Goal: Task Accomplishment & Management: Manage account settings

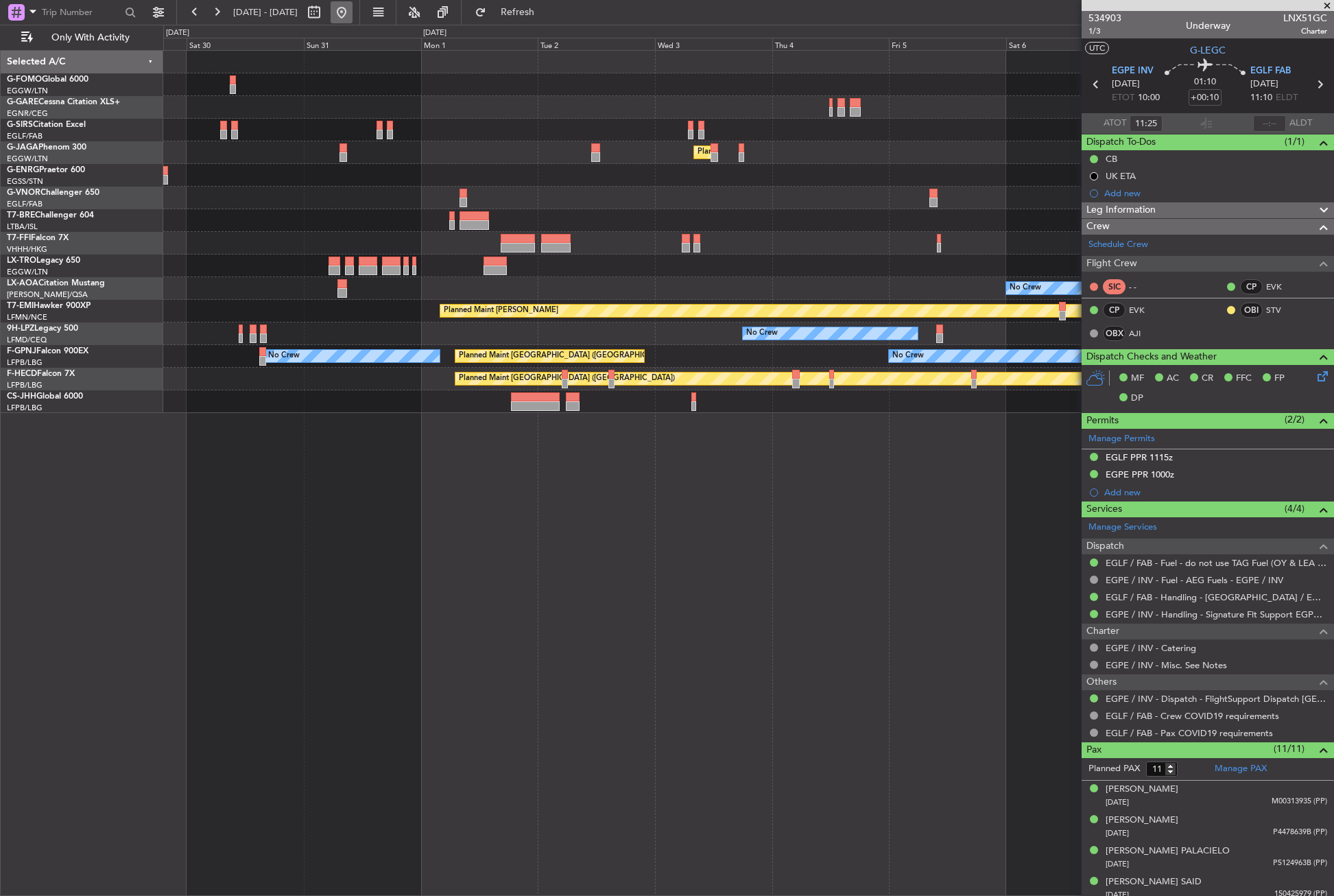
click at [353, 11] on button at bounding box center [341, 12] width 22 height 22
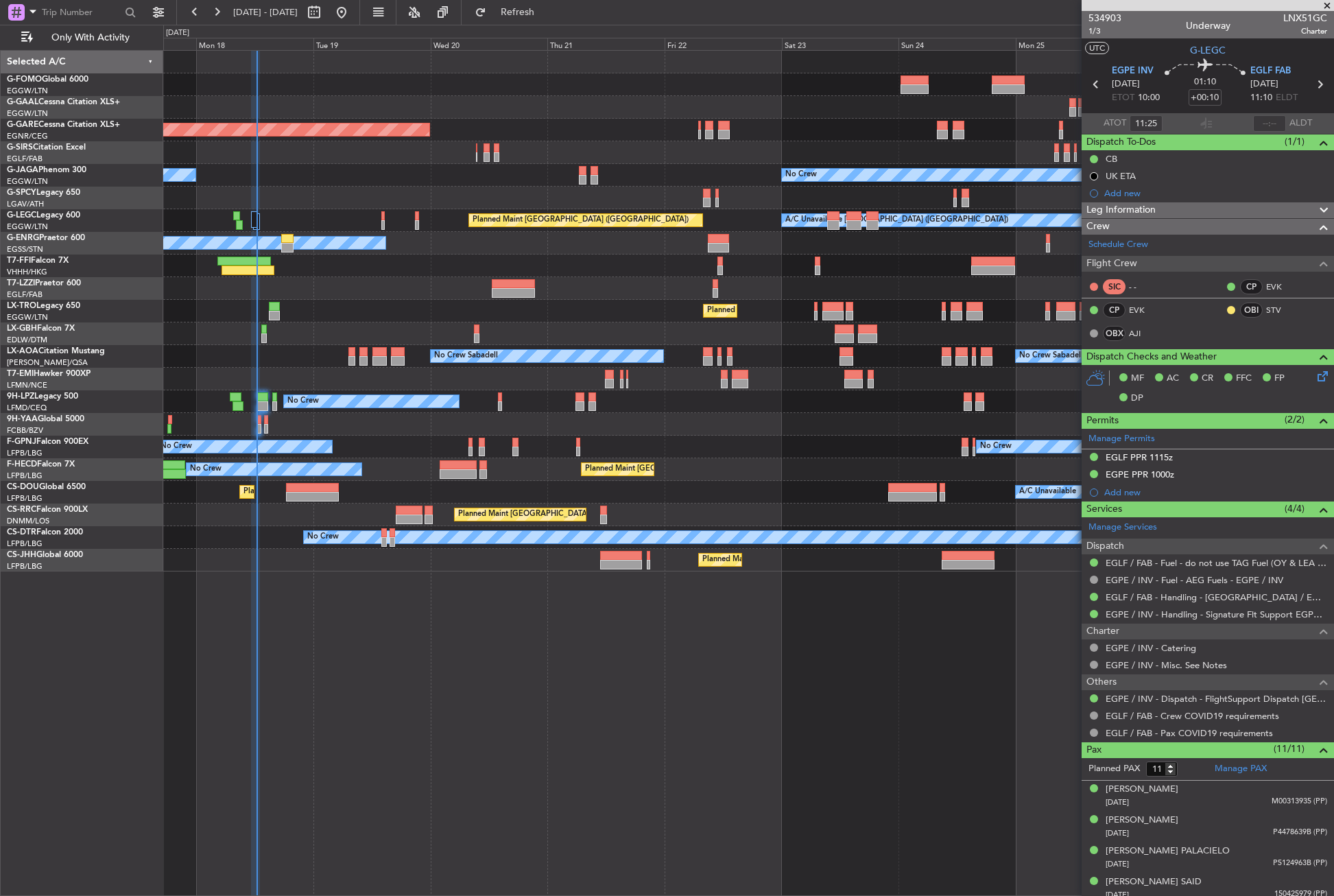
click at [252, 600] on div "Planned Maint Windsor Locks (Bradley Intl) Planned Maint Dusseldorf Unplanned M…" at bounding box center [748, 473] width 1171 height 846
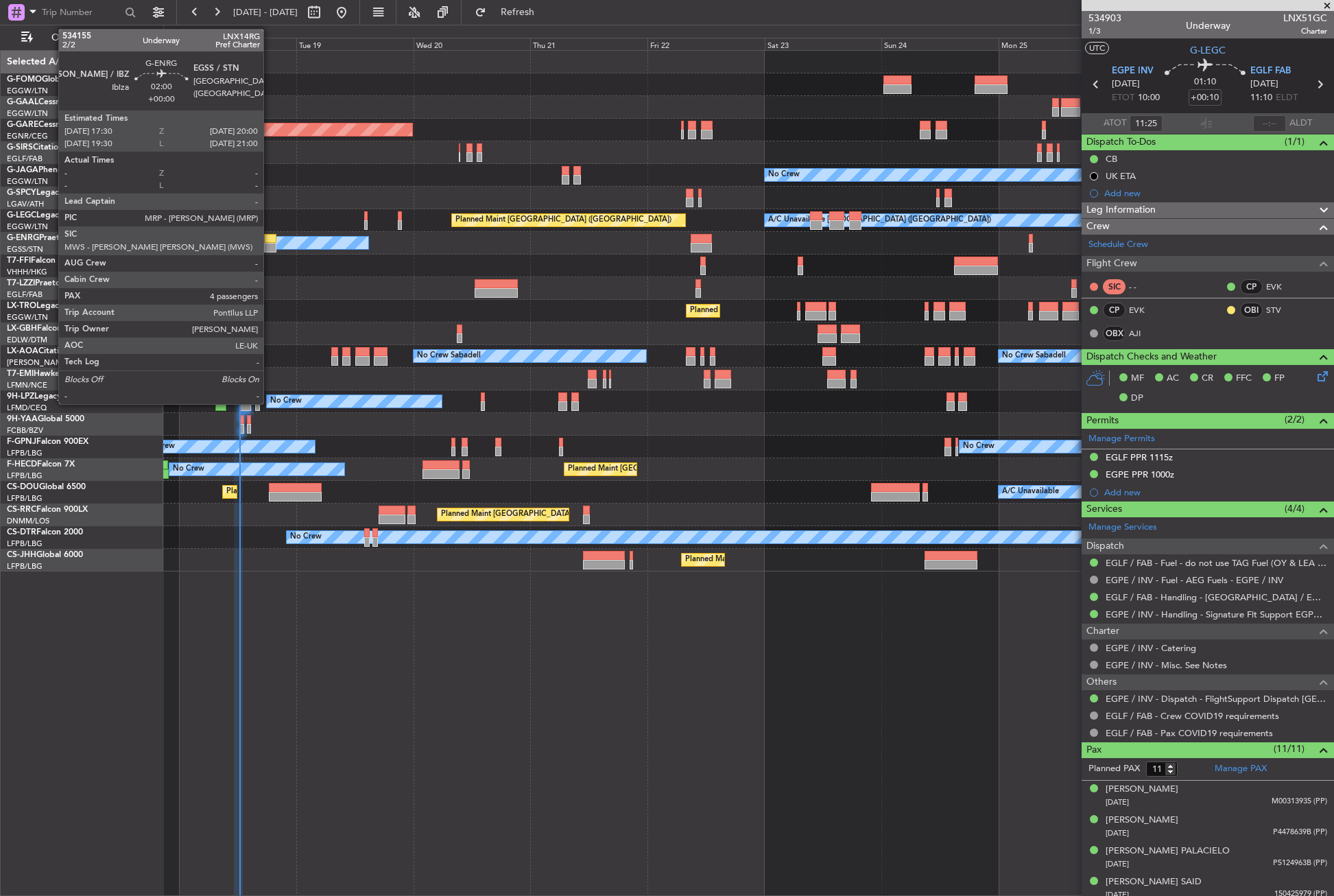
click at [270, 243] on div at bounding box center [270, 248] width 13 height 10
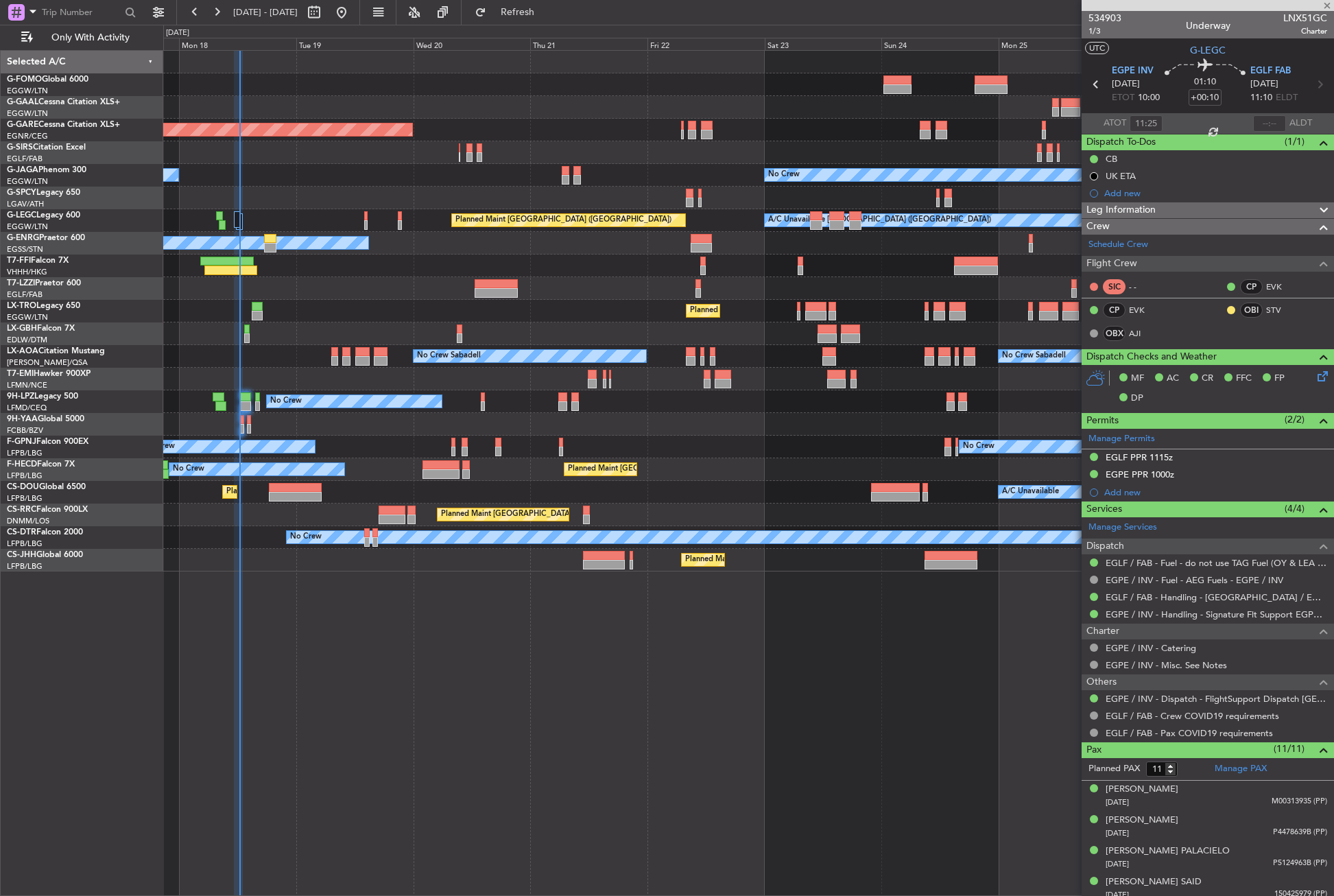
type input "4"
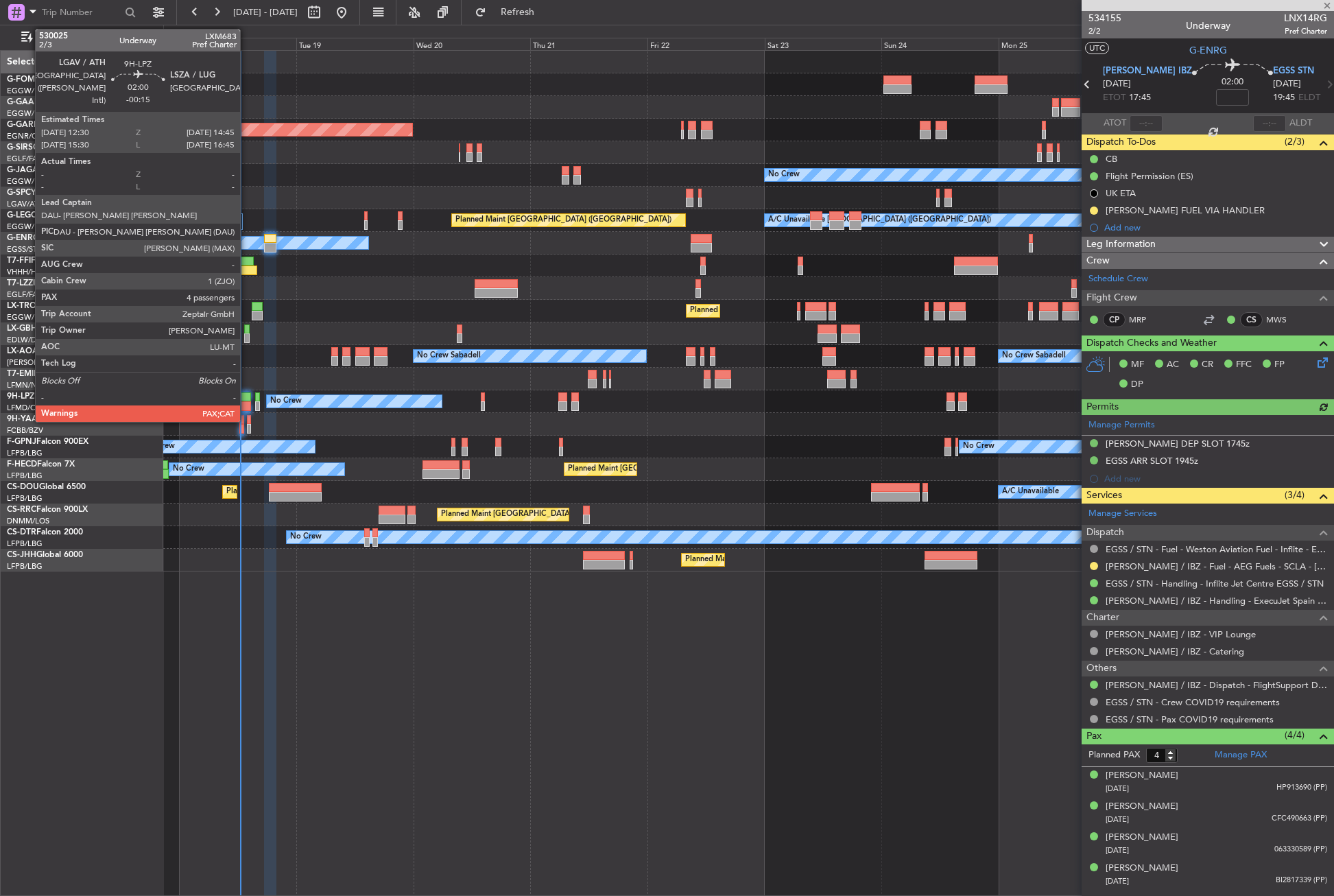
click at [247, 396] on div at bounding box center [244, 397] width 11 height 10
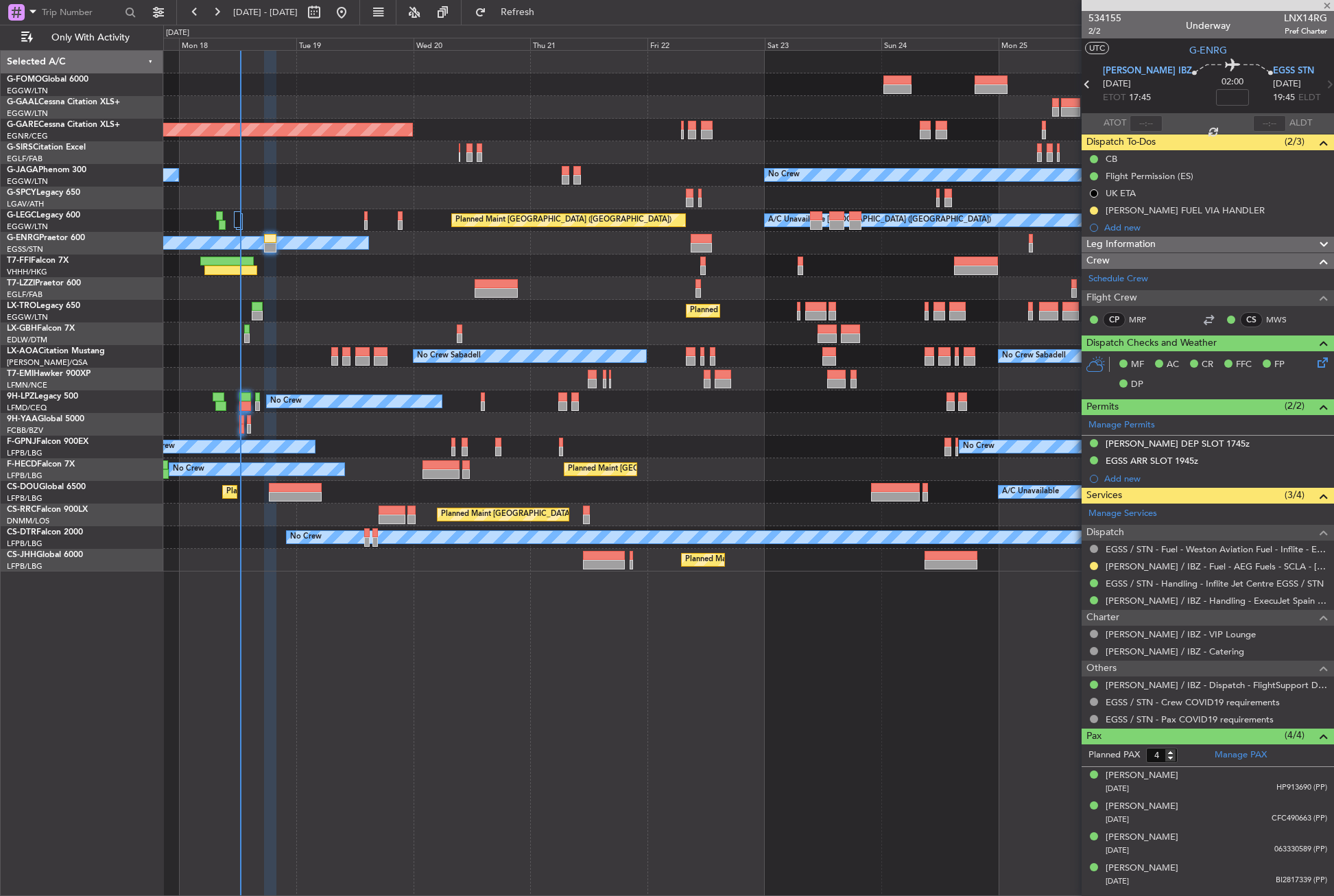
type input "-00:15"
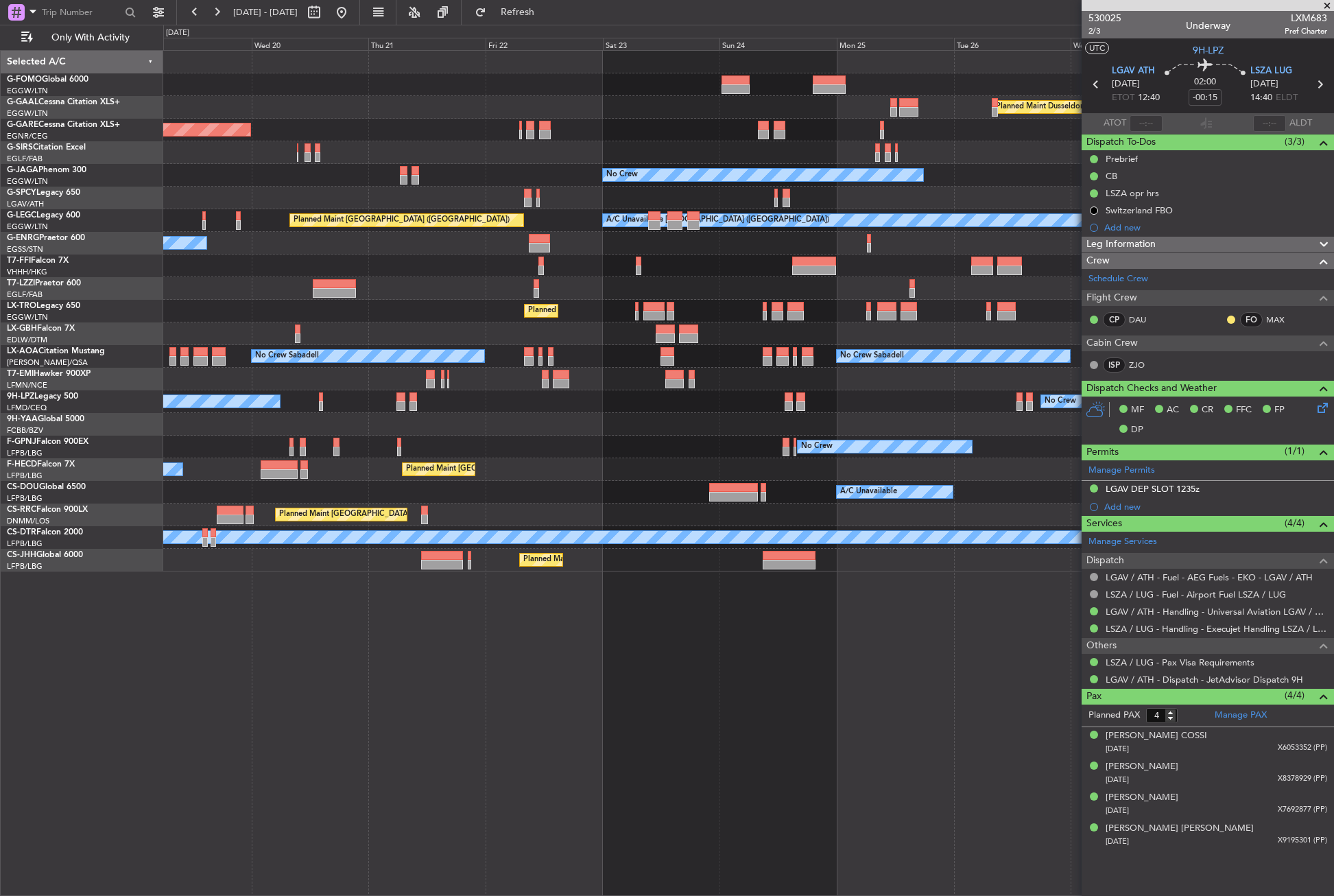
click at [435, 299] on div at bounding box center [748, 288] width 1170 height 22
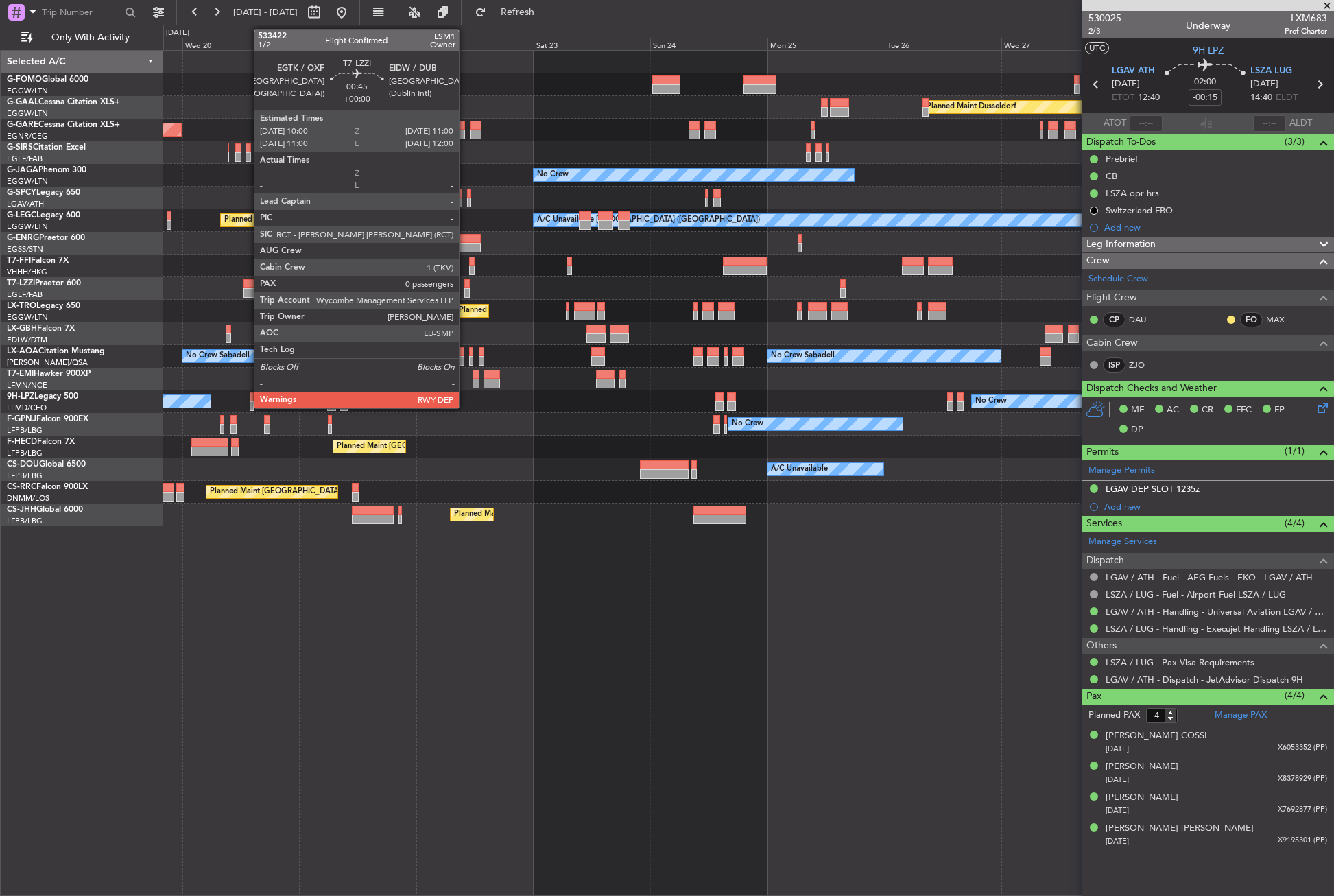
click at [466, 287] on div at bounding box center [467, 284] width 6 height 10
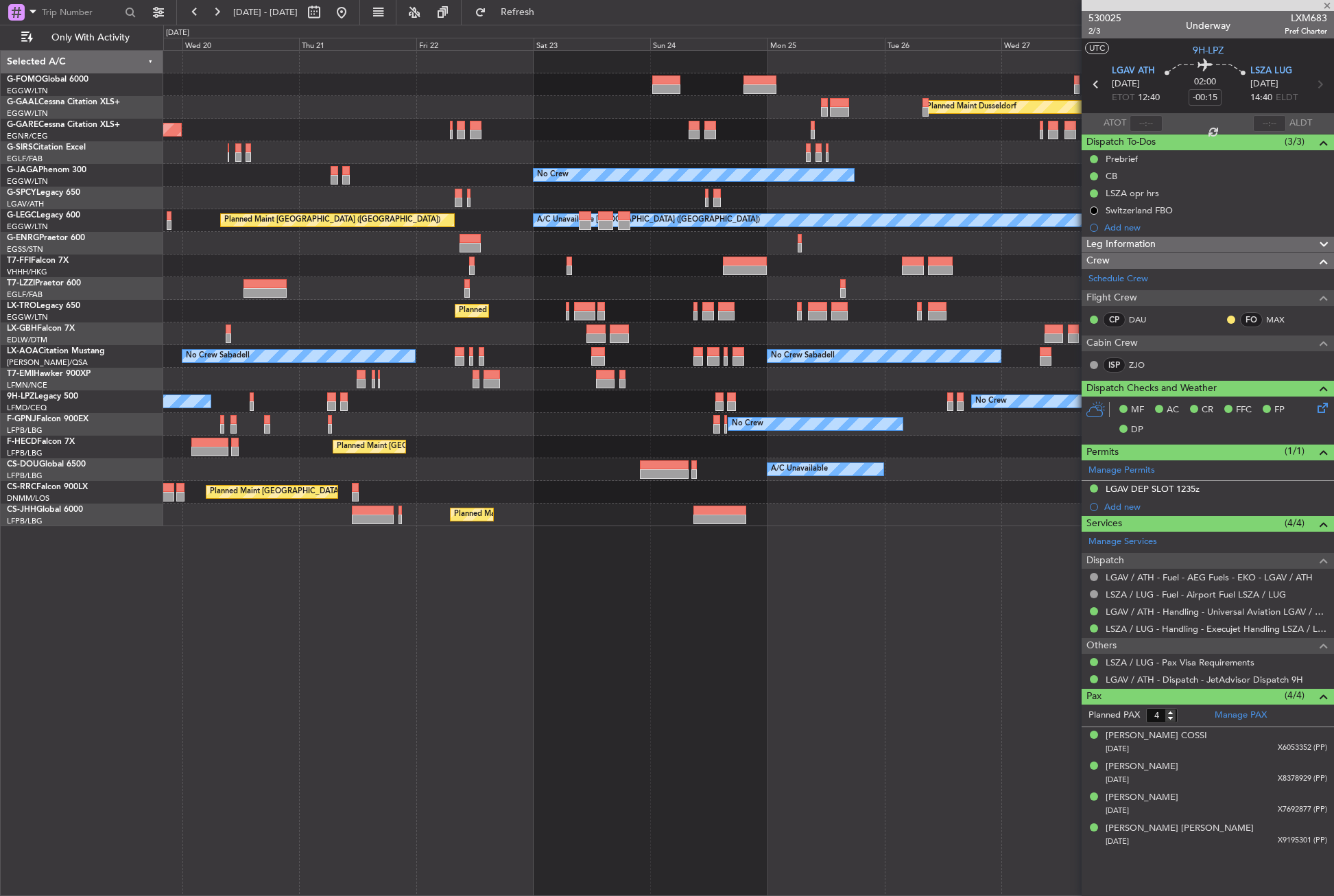
type input "0"
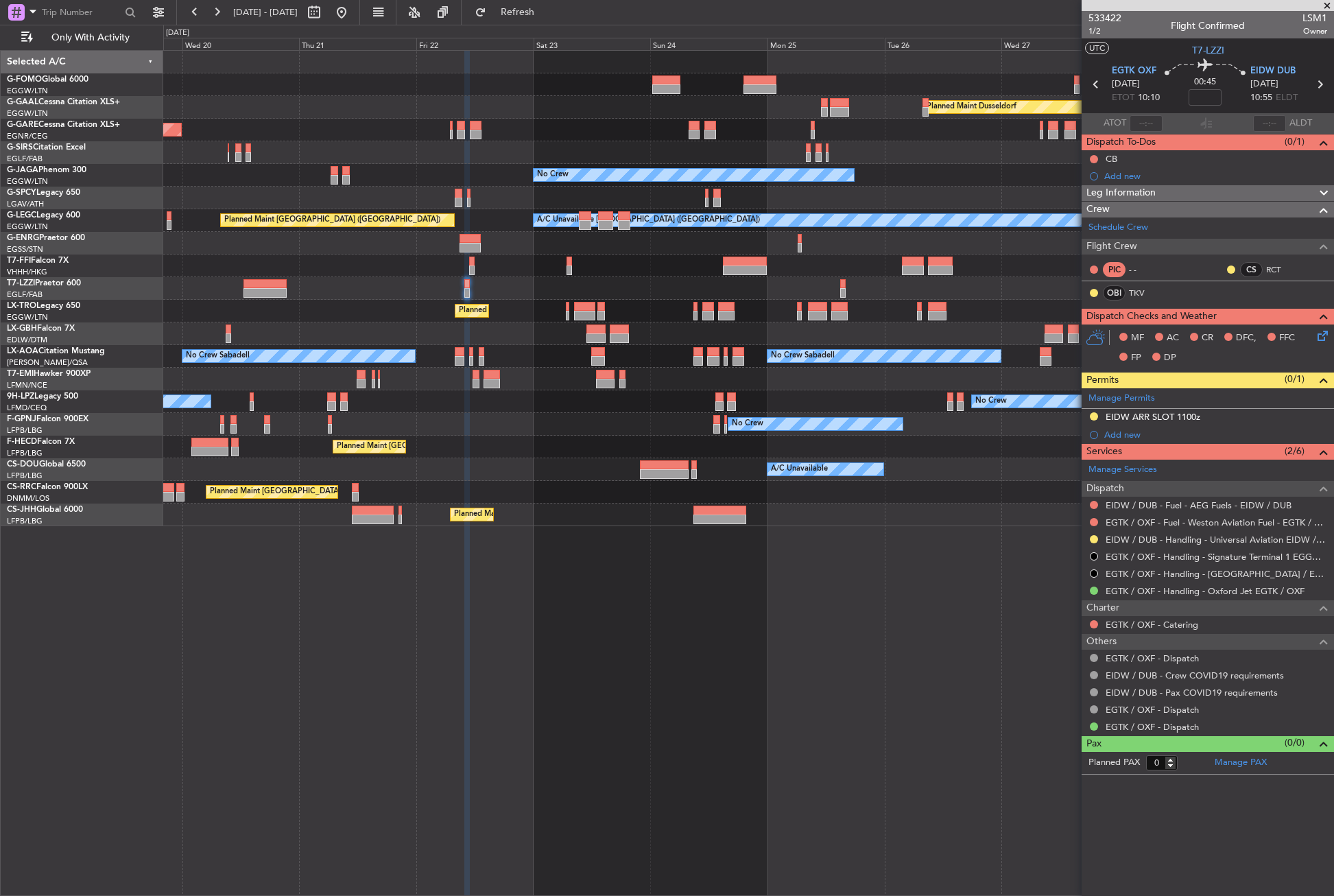
click at [751, 436] on div "Planned Maint Dusseldorf Unplanned Maint Chester No Crew Owner Planned Maint Lo…" at bounding box center [748, 288] width 1170 height 475
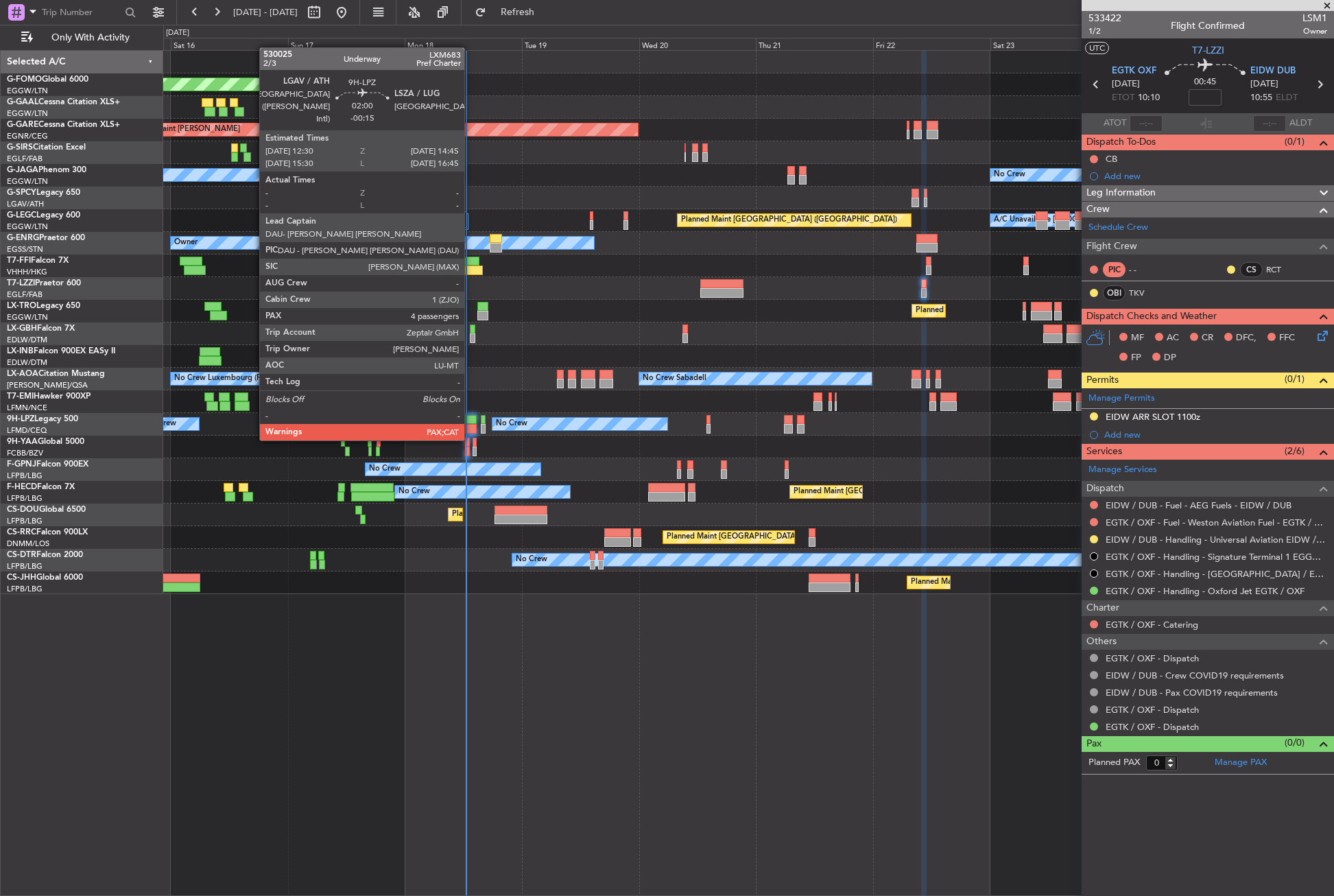
click at [470, 427] on div at bounding box center [470, 429] width 11 height 10
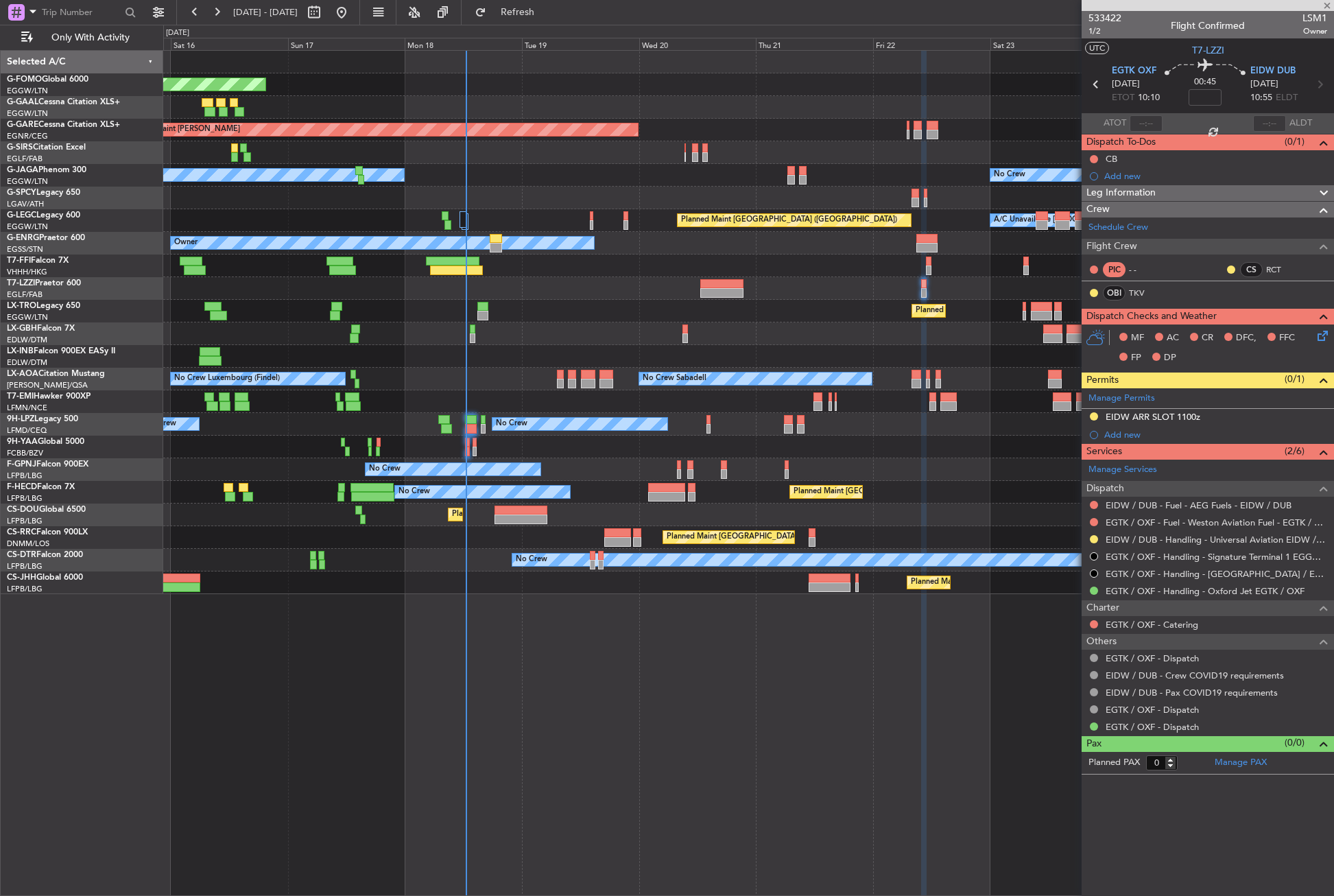
type input "-00:15"
type input "4"
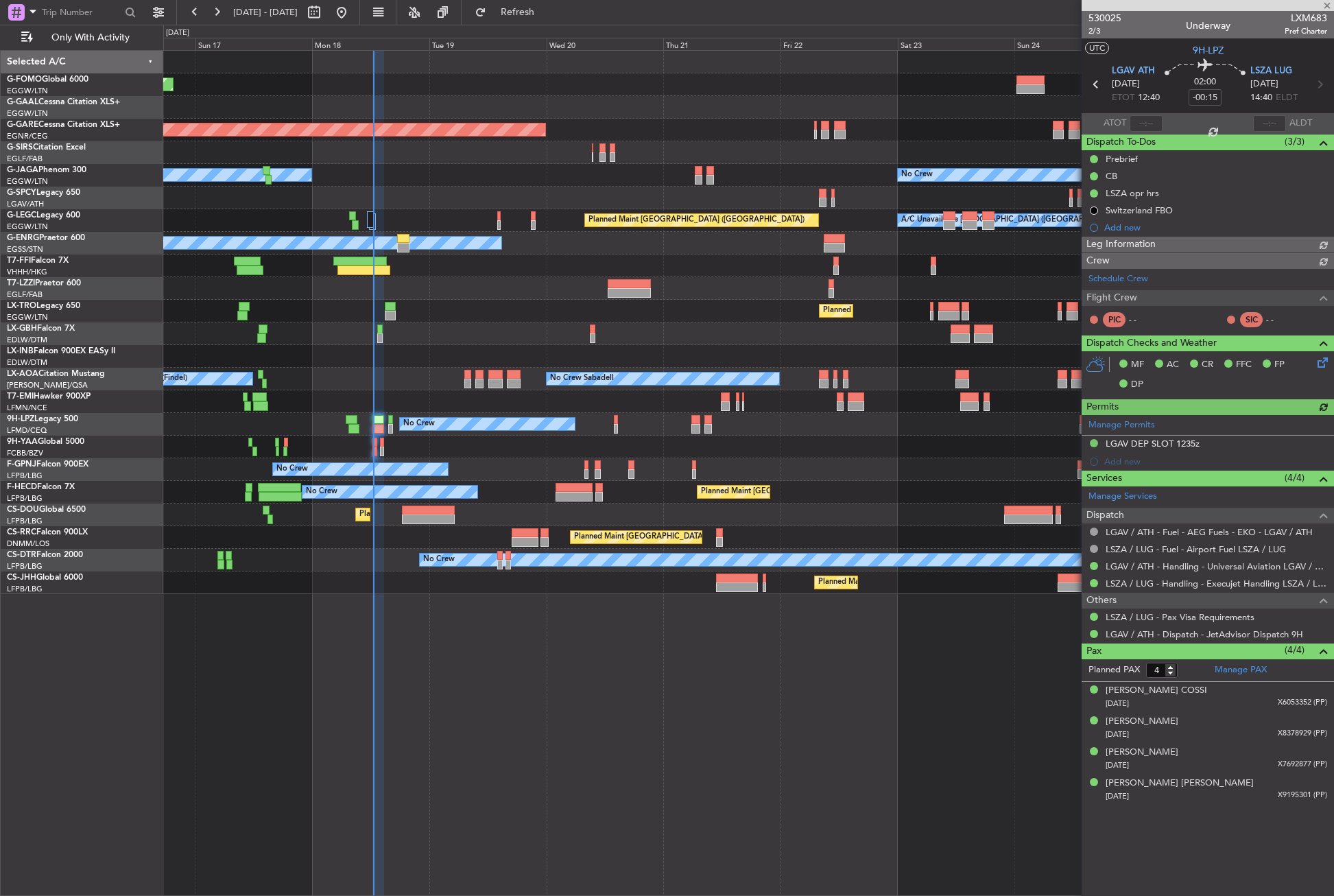
click at [382, 646] on div "Planned Maint Windsor Locks (Bradley Intl) Planned Maint Dusseldorf Planned Mai…" at bounding box center [748, 473] width 1171 height 846
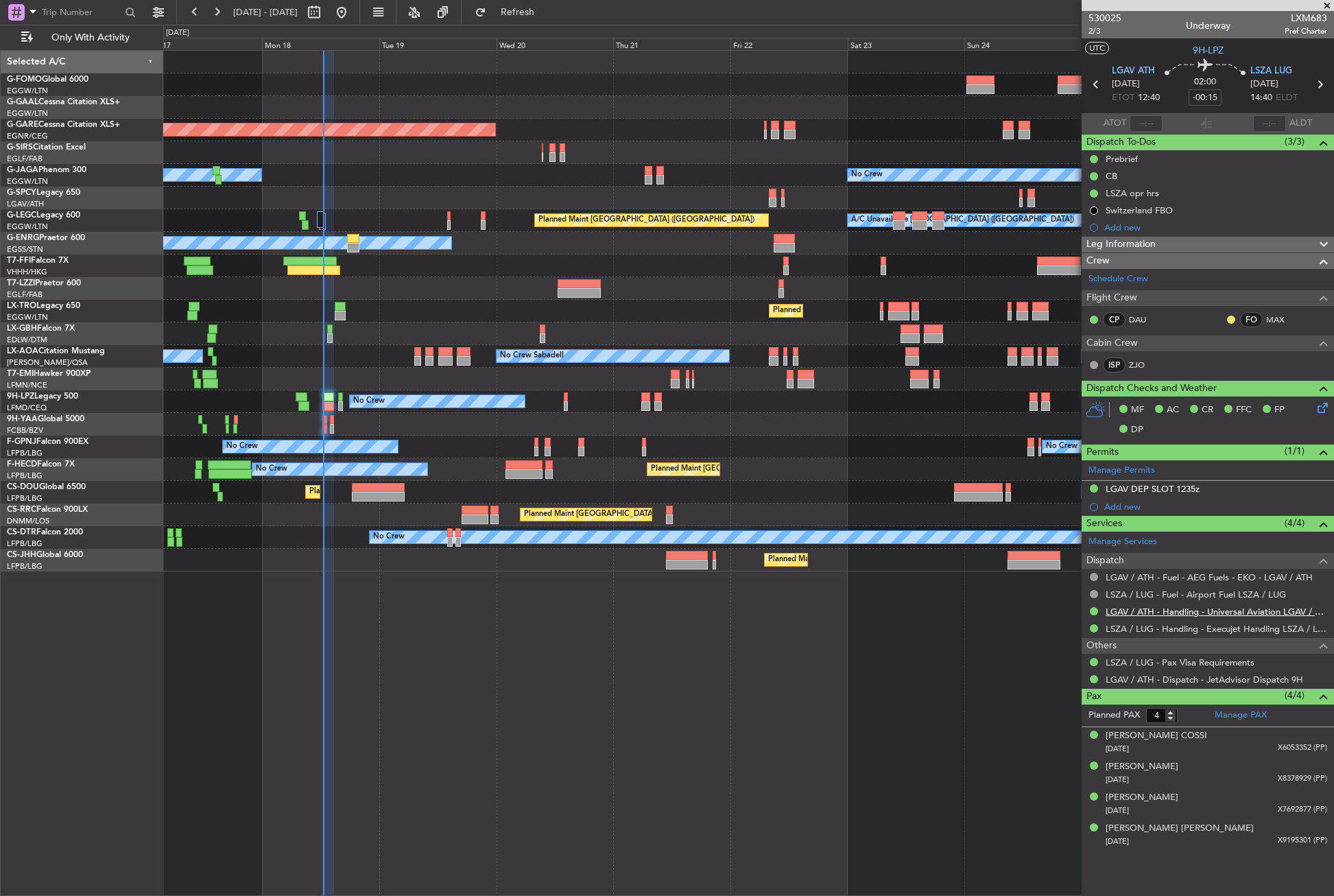
click at [1119, 613] on link "LGAV / ATH - Handling - Universal Aviation LGAV / ATH" at bounding box center [1216, 611] width 222 height 12
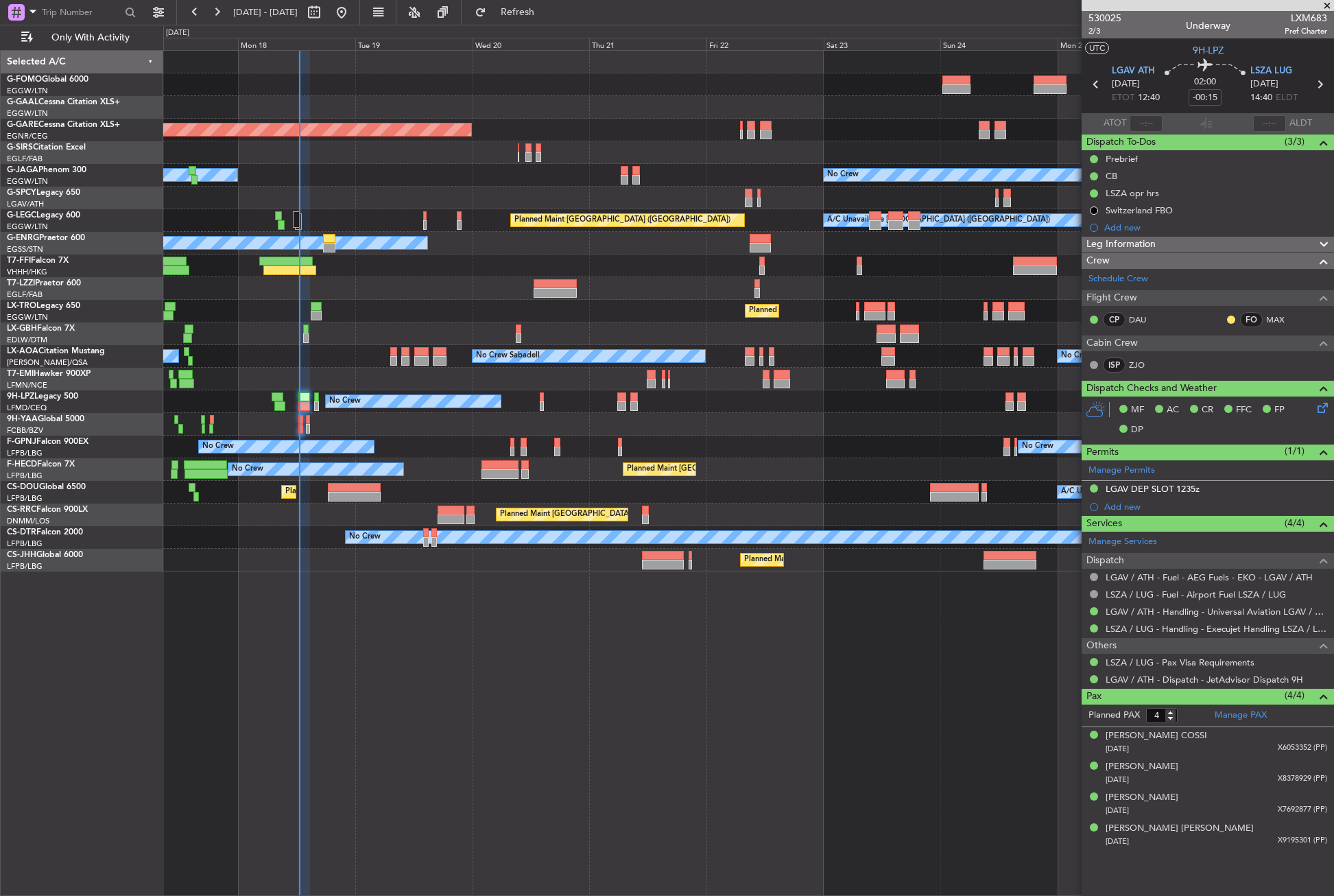
click at [386, 650] on div "Planned Maint Windsor Locks (Bradley Intl) Planned Maint Dusseldorf Unplanned M…" at bounding box center [748, 473] width 1171 height 846
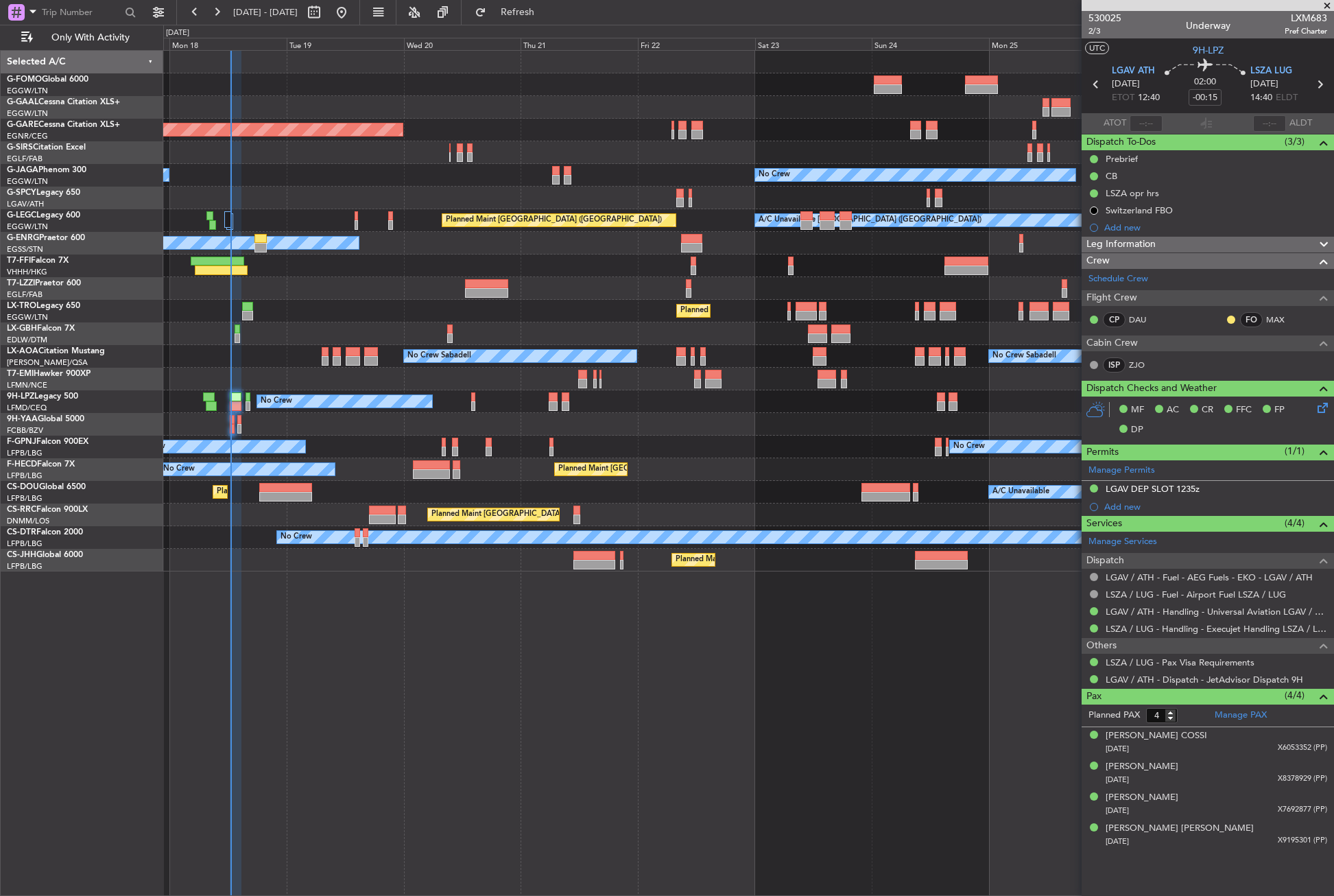
click at [435, 660] on div "Planned Maint Windsor Locks (Bradley Intl) Planned Maint Dusseldorf Unplanned M…" at bounding box center [748, 473] width 1171 height 846
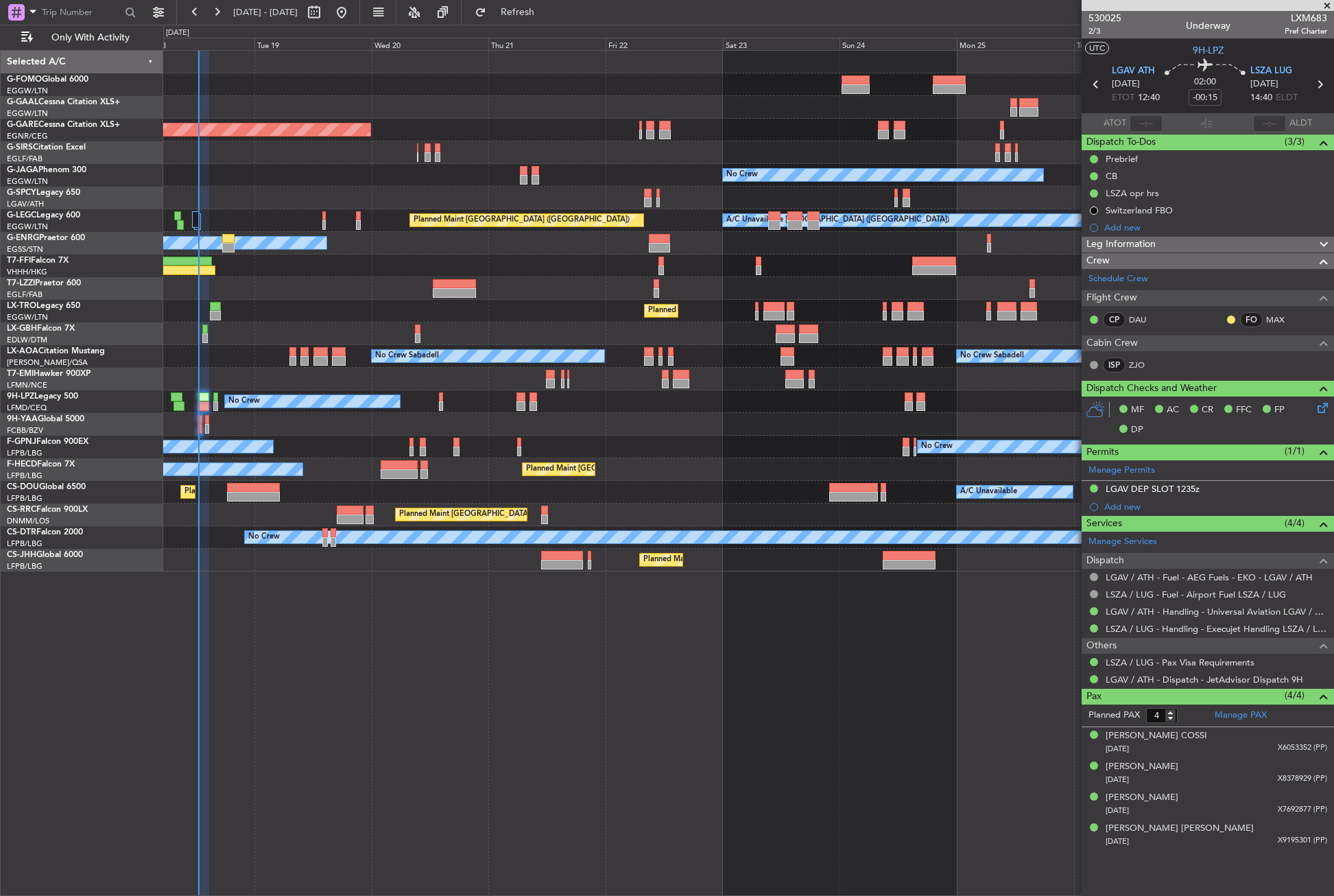
click at [407, 657] on div "Planned Maint Windsor Locks (Bradley Intl) Planned Maint Dusseldorf Unplanned M…" at bounding box center [748, 473] width 1171 height 846
click at [417, 658] on div "Planned Maint Windsor Locks (Bradley Intl) Planned Maint Dusseldorf Unplanned M…" at bounding box center [748, 473] width 1171 height 846
click at [1134, 625] on mat-tooltip-component "LGAV / ATH - Handling - Universal Aviation LGAV / ATH" at bounding box center [1217, 635] width 217 height 37
click at [1120, 627] on link "LSZA / LUG - Handling - Execujet Handling LSZA / LUG" at bounding box center [1216, 628] width 222 height 12
click at [318, 551] on div "Planned Maint [GEOGRAPHIC_DATA] ([GEOGRAPHIC_DATA])" at bounding box center [748, 559] width 1170 height 22
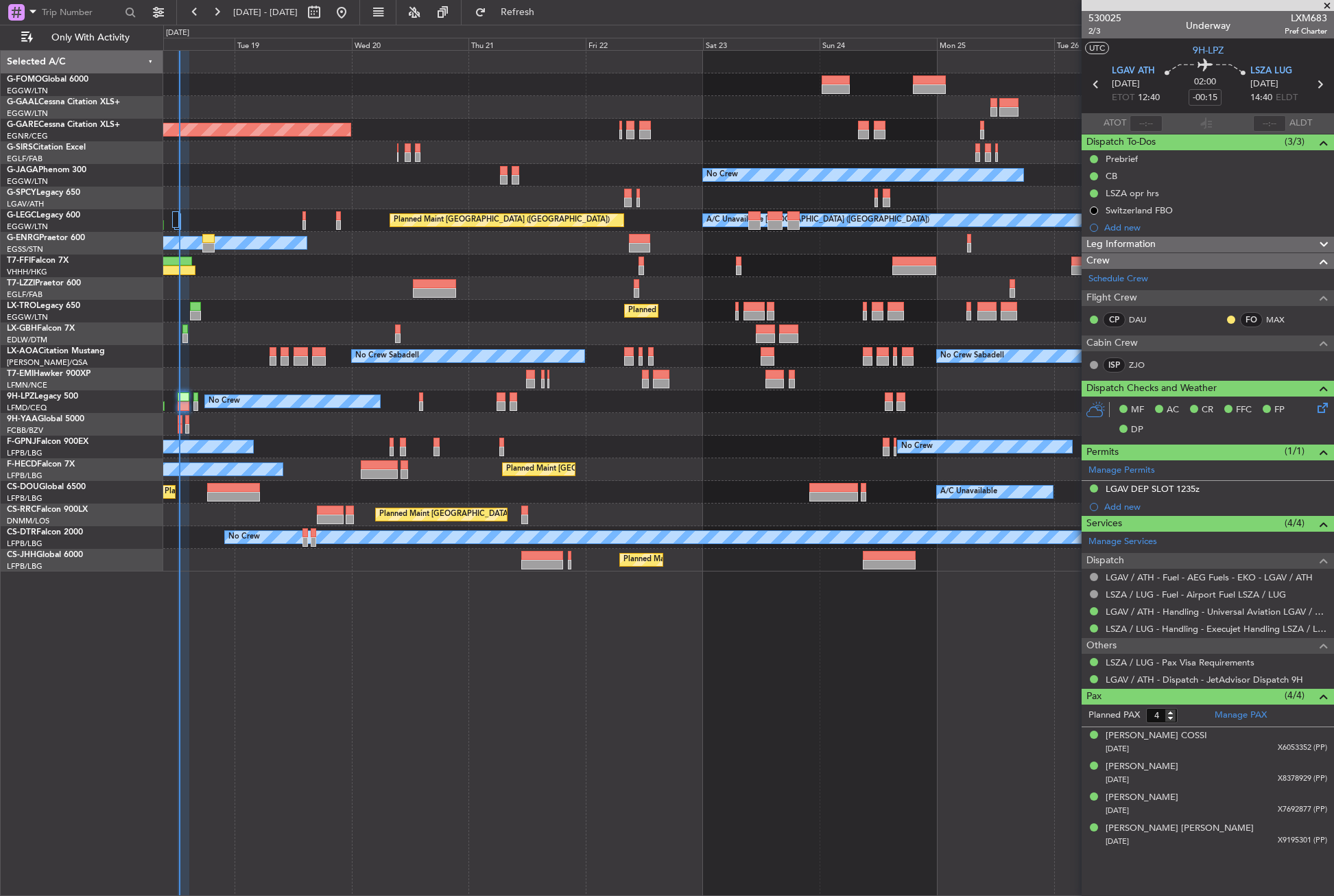
click at [531, 671] on div "Planned Maint Windsor Locks (Bradley Intl) Planned Maint Dusseldorf Unplanned M…" at bounding box center [748, 473] width 1171 height 846
click at [386, 667] on div "Planned Maint Windsor Locks (Bradley Intl) Planned Maint Dusseldorf Unplanned M…" at bounding box center [748, 473] width 1171 height 846
click at [192, 651] on div "Planned Maint Windsor Locks (Bradley Intl) Planned Maint Dusseldorf Unplanned M…" at bounding box center [748, 473] width 1171 height 846
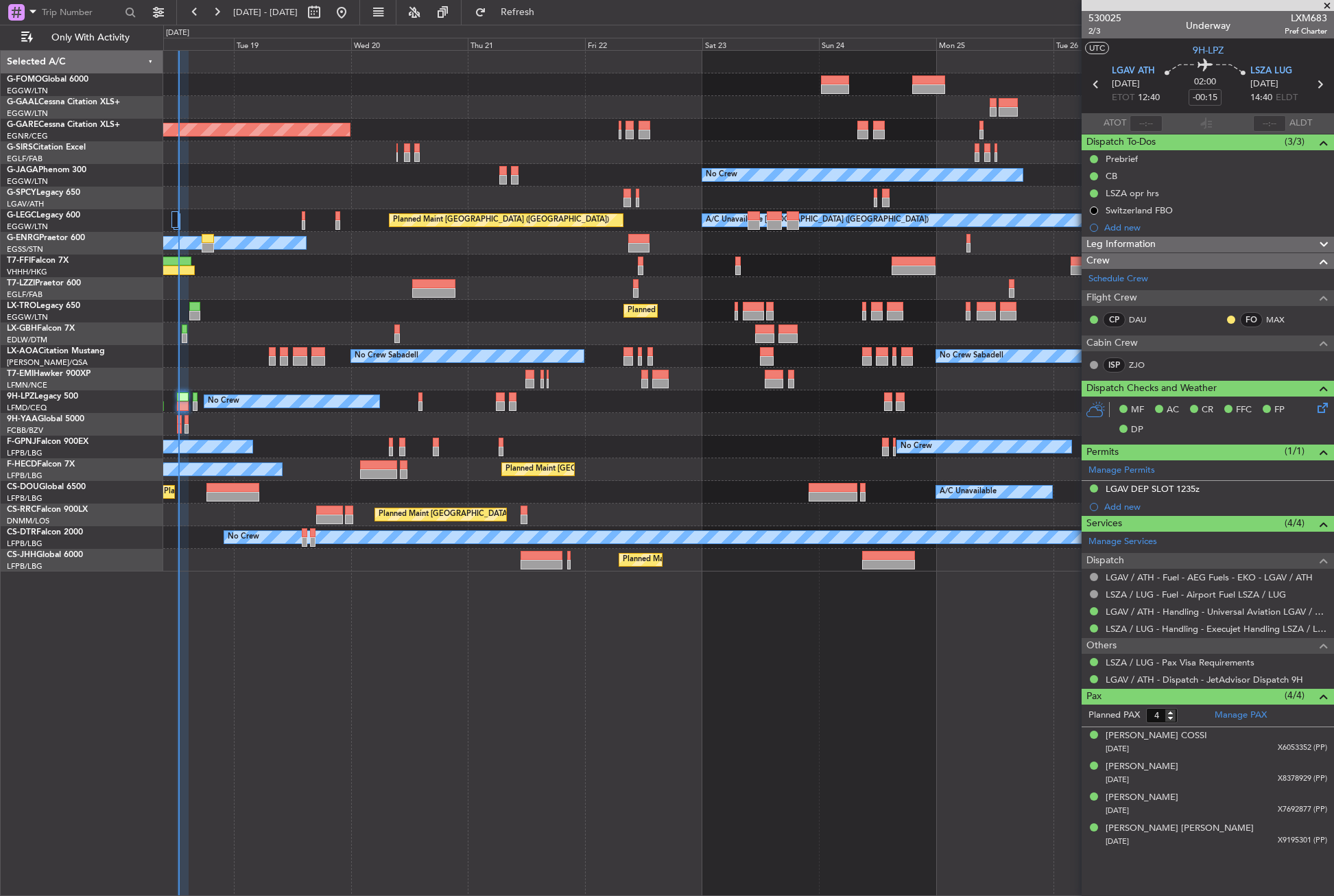
click at [360, 650] on div "Planned Maint Windsor Locks (Bradley Intl) Planned Maint Dusseldorf Unplanned M…" at bounding box center [748, 473] width 1171 height 846
click at [603, 680] on div "Planned Maint Windsor Locks (Bradley Intl) Planned Maint Dusseldorf Unplanned M…" at bounding box center [748, 473] width 1171 height 846
click at [346, 609] on div "Planned Maint Windsor Locks (Bradley Intl) Planned Maint Dusseldorf Unplanned M…" at bounding box center [748, 473] width 1171 height 846
click at [534, 16] on button "Refresh" at bounding box center [509, 12] width 82 height 22
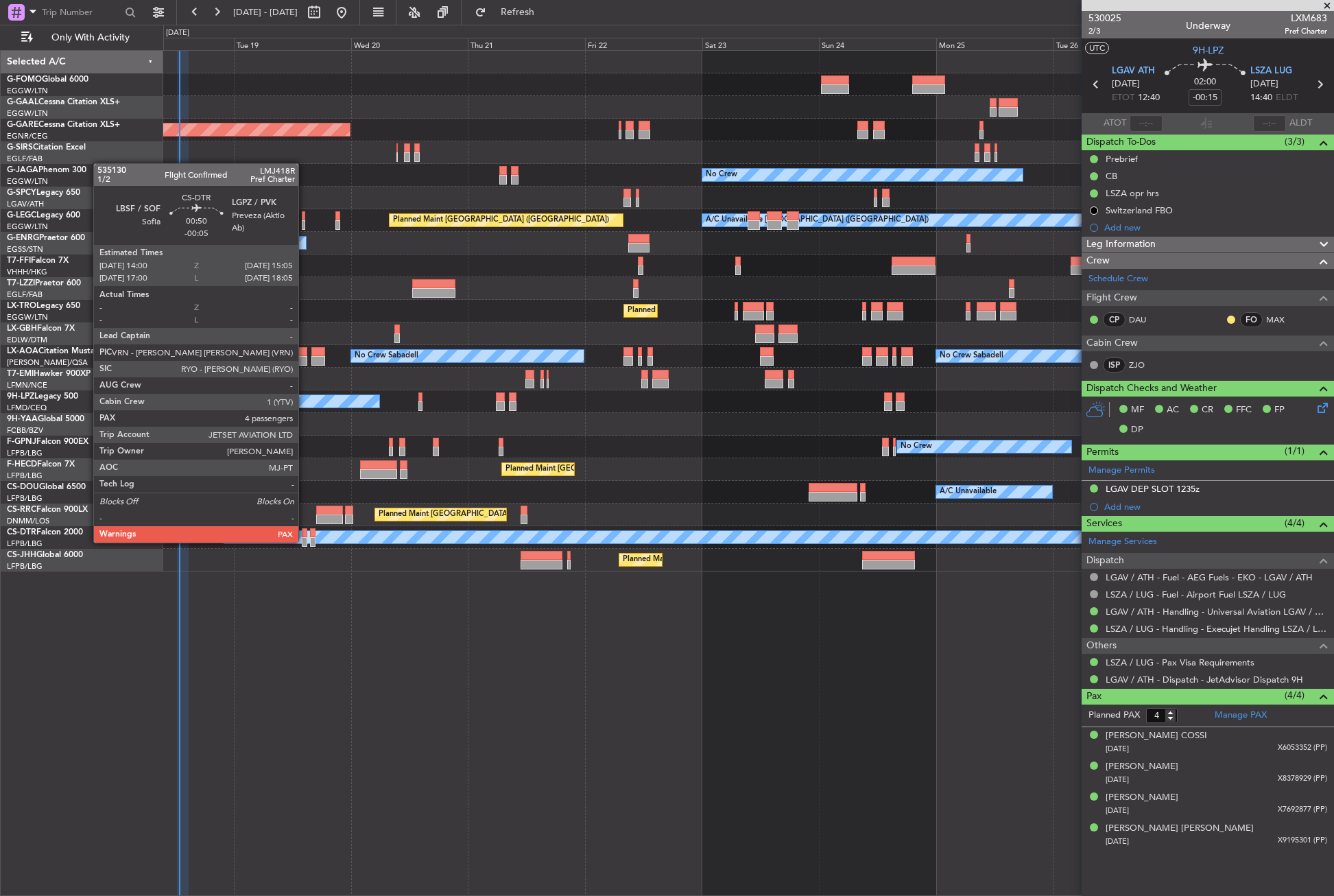
click at [305, 541] on div at bounding box center [305, 541] width 6 height 10
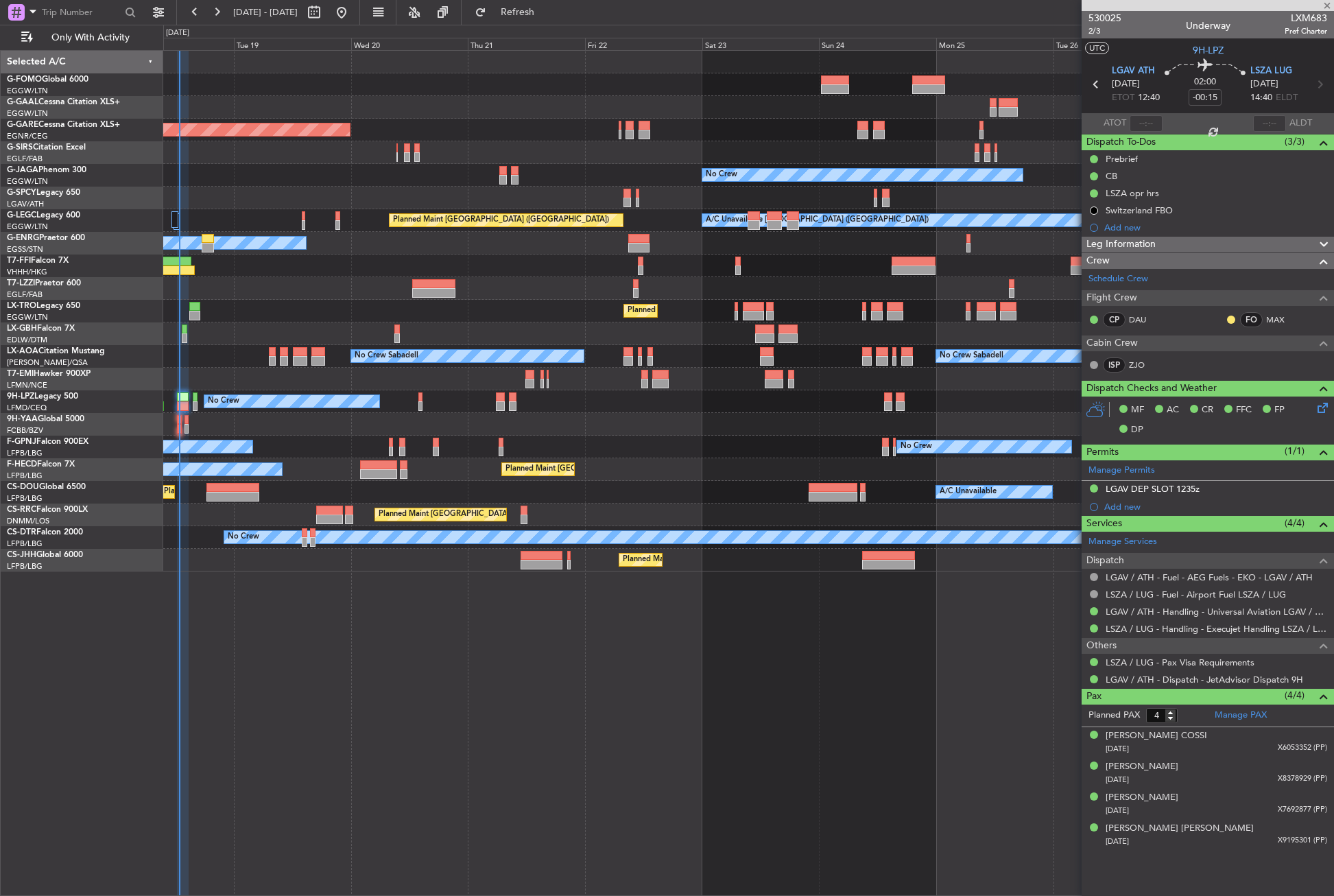
type input "-00:05"
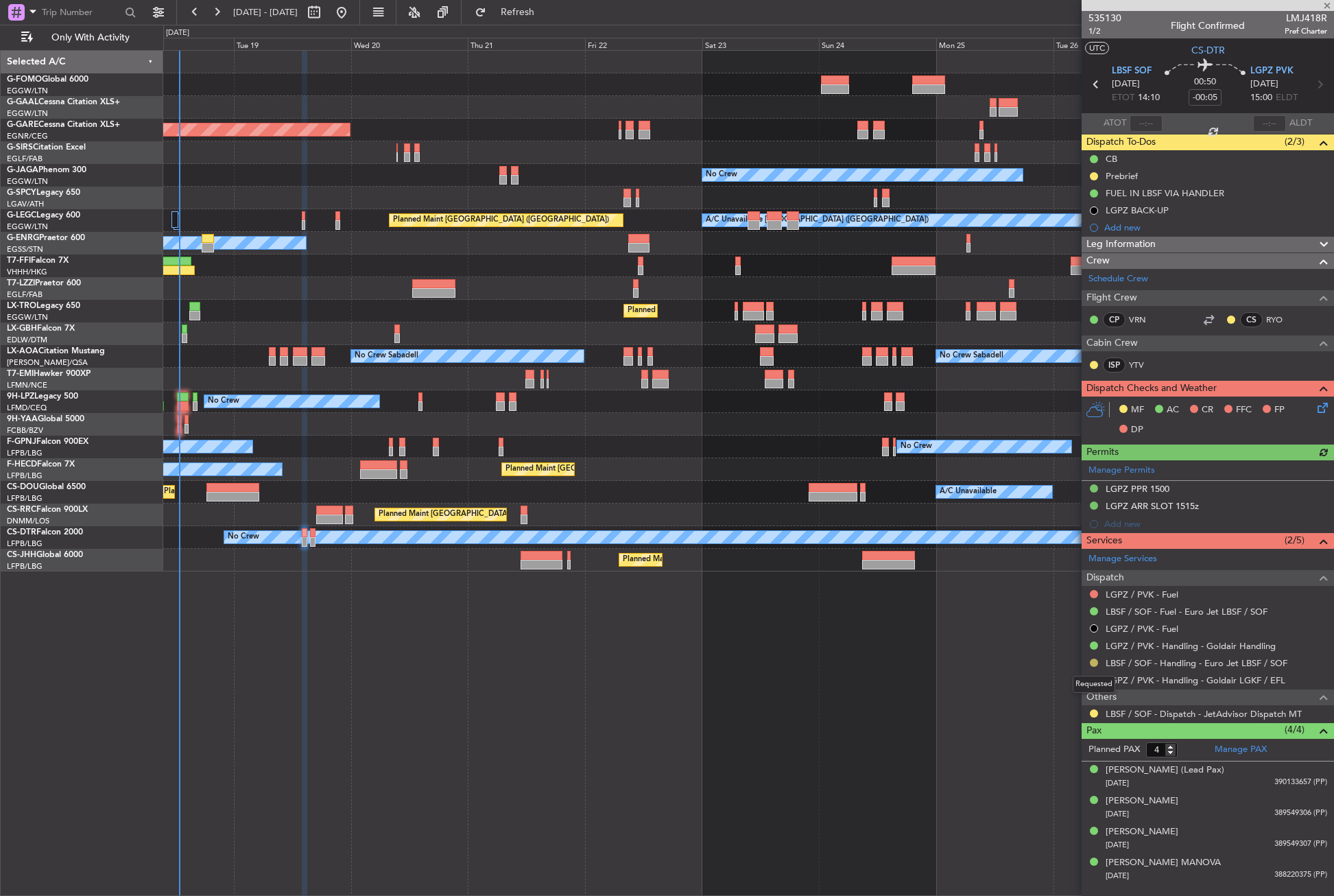
click at [1097, 660] on button at bounding box center [1094, 662] width 9 height 9
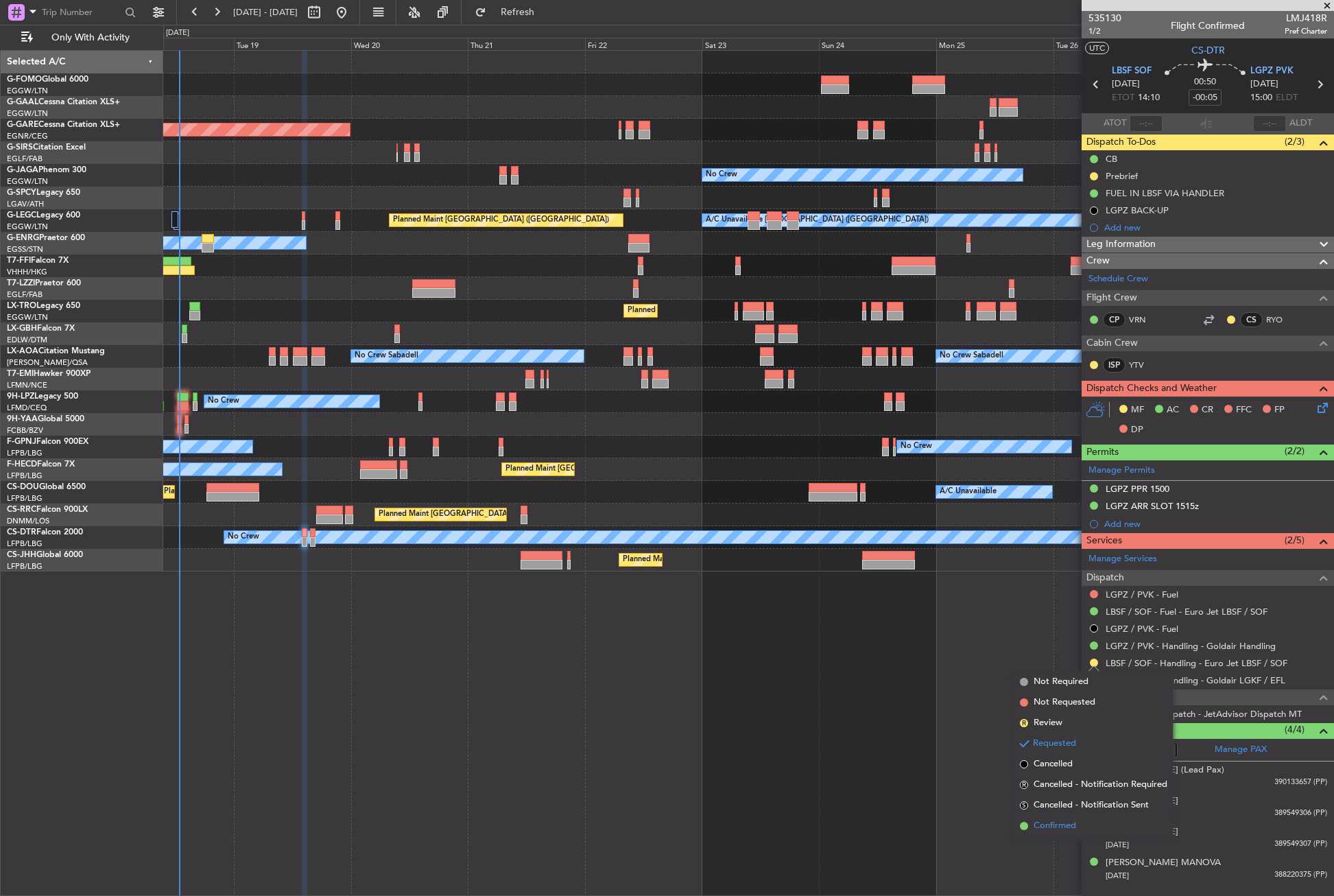
click at [1060, 821] on span "Confirmed" at bounding box center [1055, 826] width 42 height 13
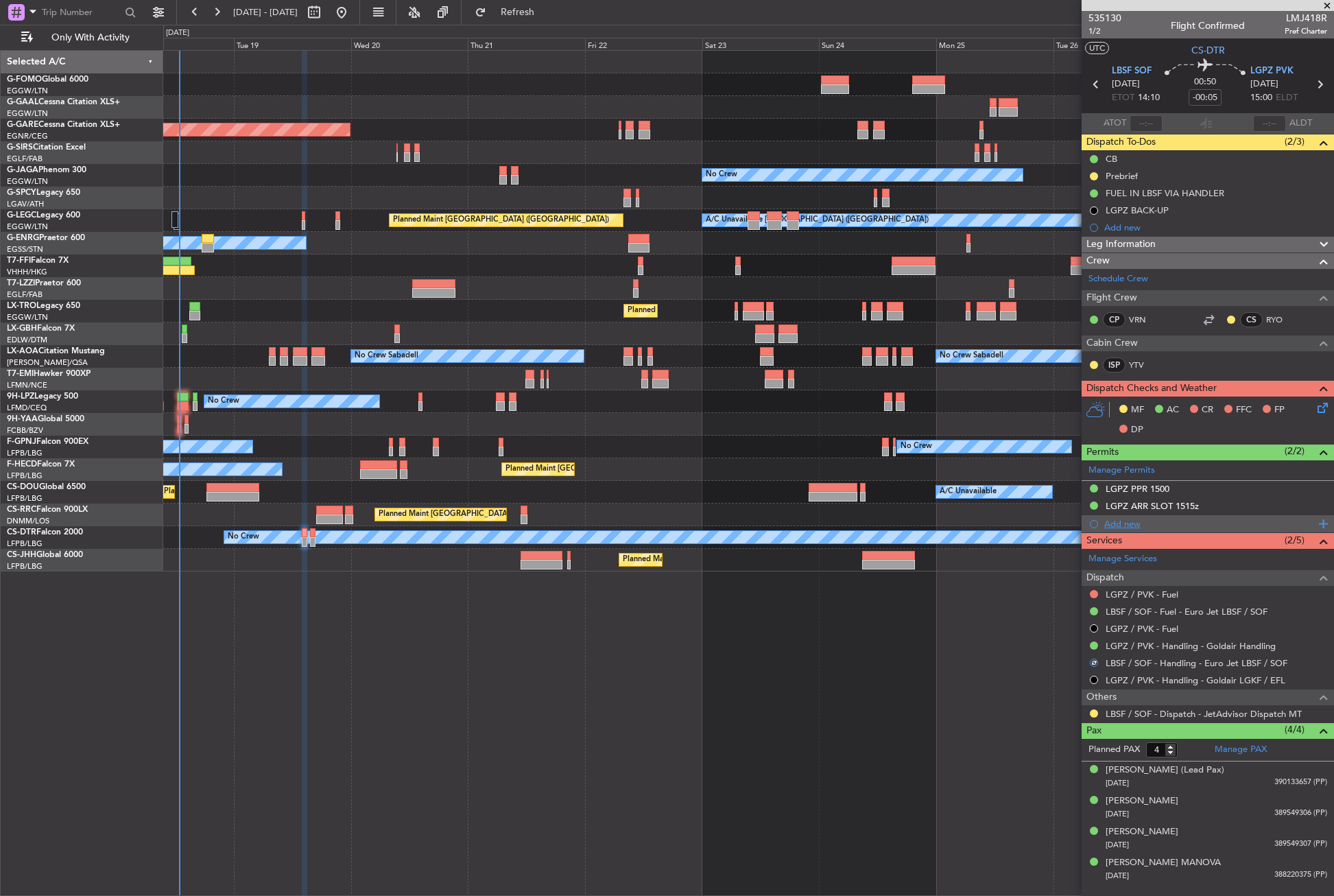
click at [1118, 524] on div "Add new" at bounding box center [1210, 523] width 210 height 12
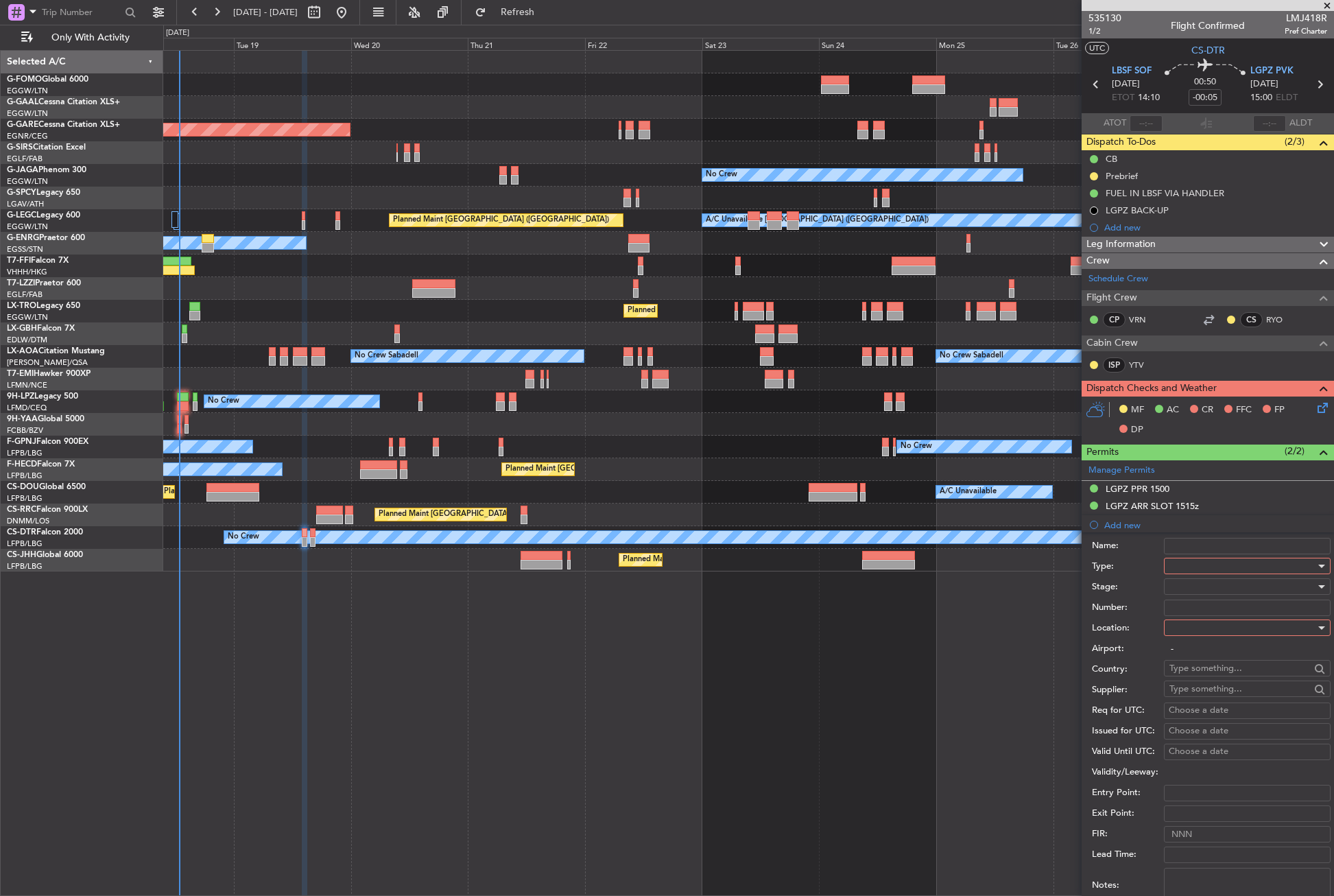
click at [1169, 561] on span at bounding box center [1169, 566] width 1 height 13
click at [1184, 685] on span "Slot" at bounding box center [1241, 695] width 144 height 20
click at [1189, 619] on div at bounding box center [1242, 627] width 147 height 20
drag, startPoint x: 1184, startPoint y: 655, endPoint x: 1185, endPoint y: 605, distance: 50.0
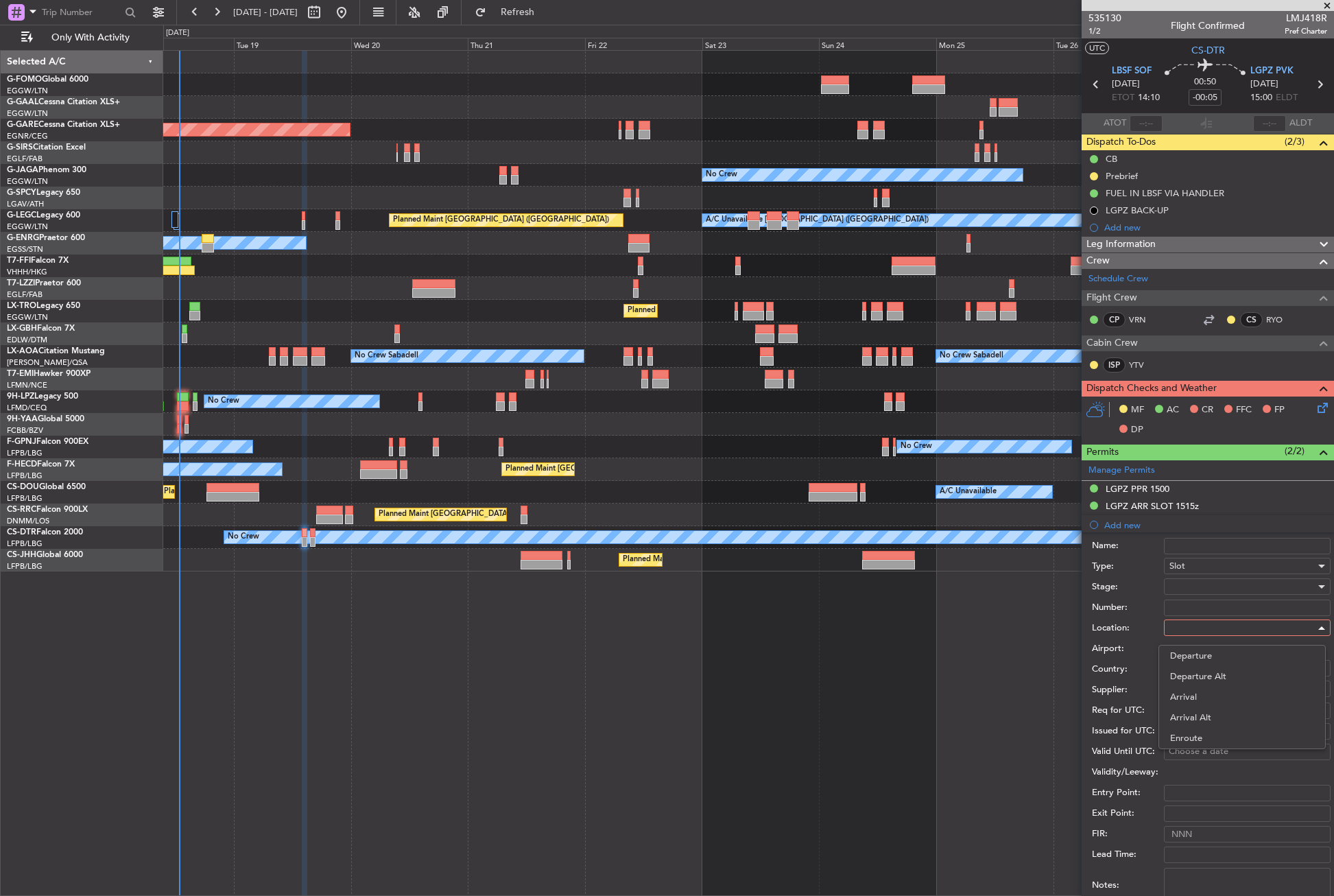
click at [1184, 653] on span "Departure" at bounding box center [1241, 655] width 144 height 20
type input "LBSF / SOF"
click at [1187, 586] on div at bounding box center [1242, 586] width 147 height 20
click at [1198, 691] on span "Received OK" at bounding box center [1241, 696] width 144 height 20
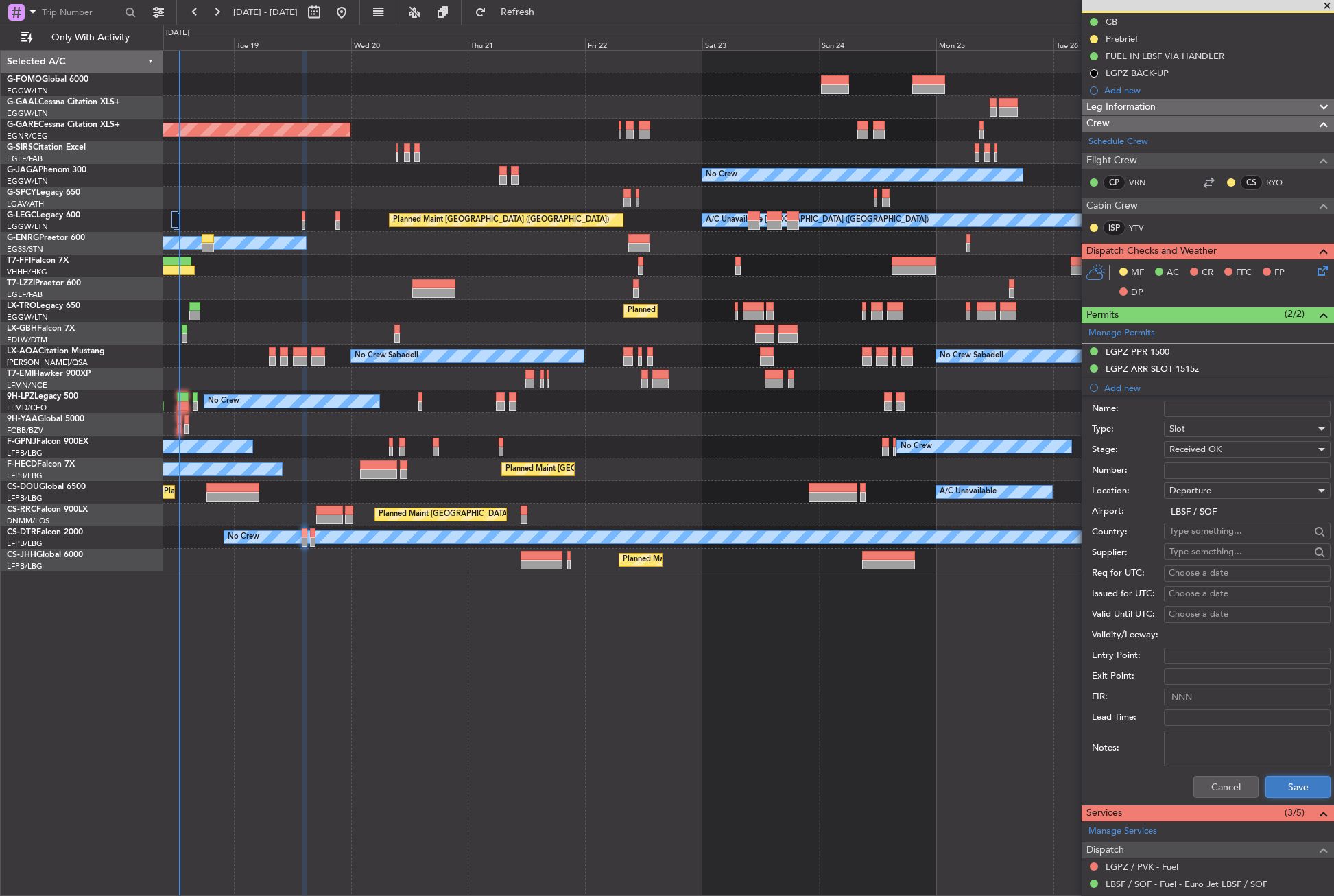
click at [1272, 777] on button "Save" at bounding box center [1298, 786] width 66 height 22
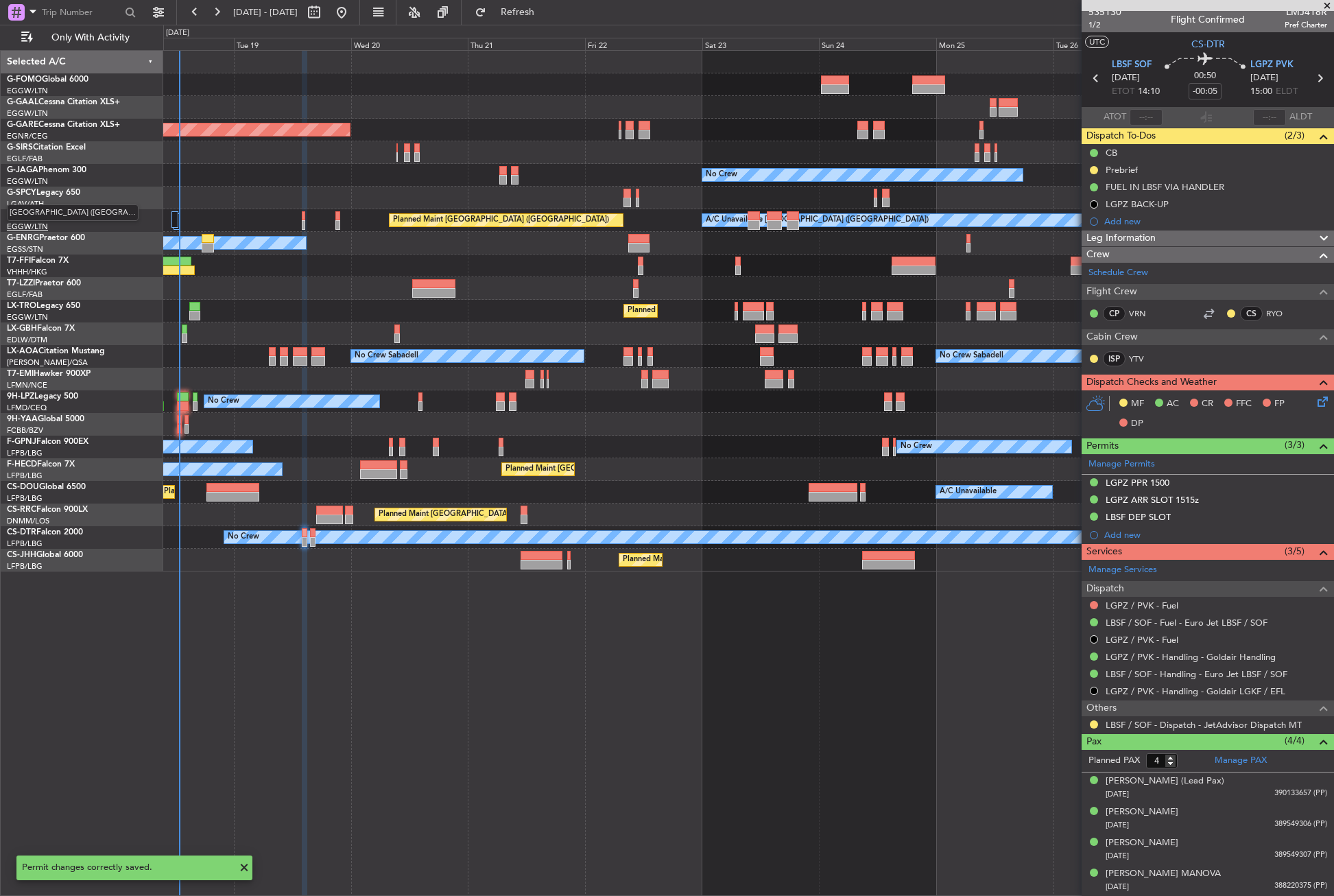
scroll to position [6, 0]
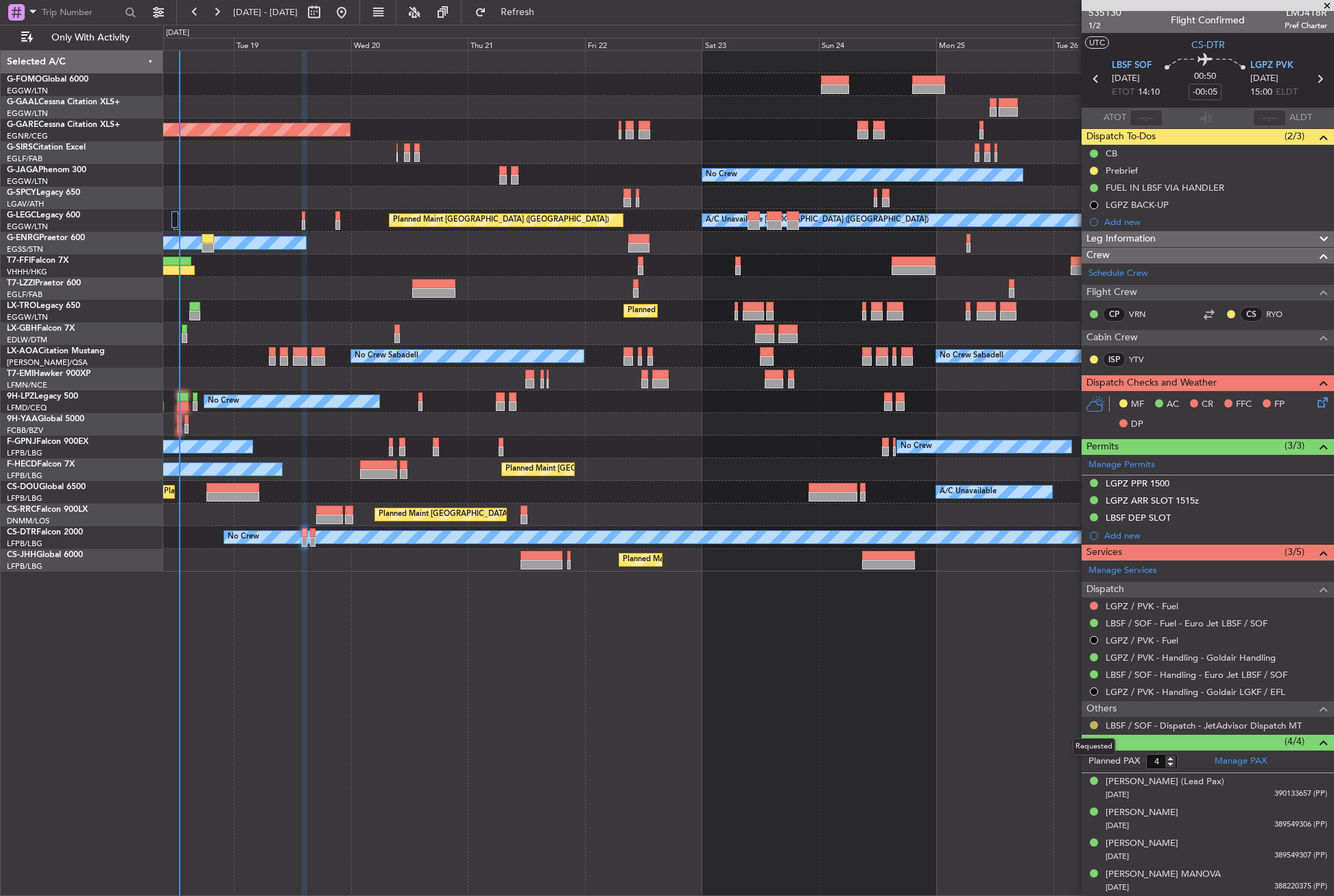
click at [1091, 724] on button at bounding box center [1094, 725] width 9 height 9
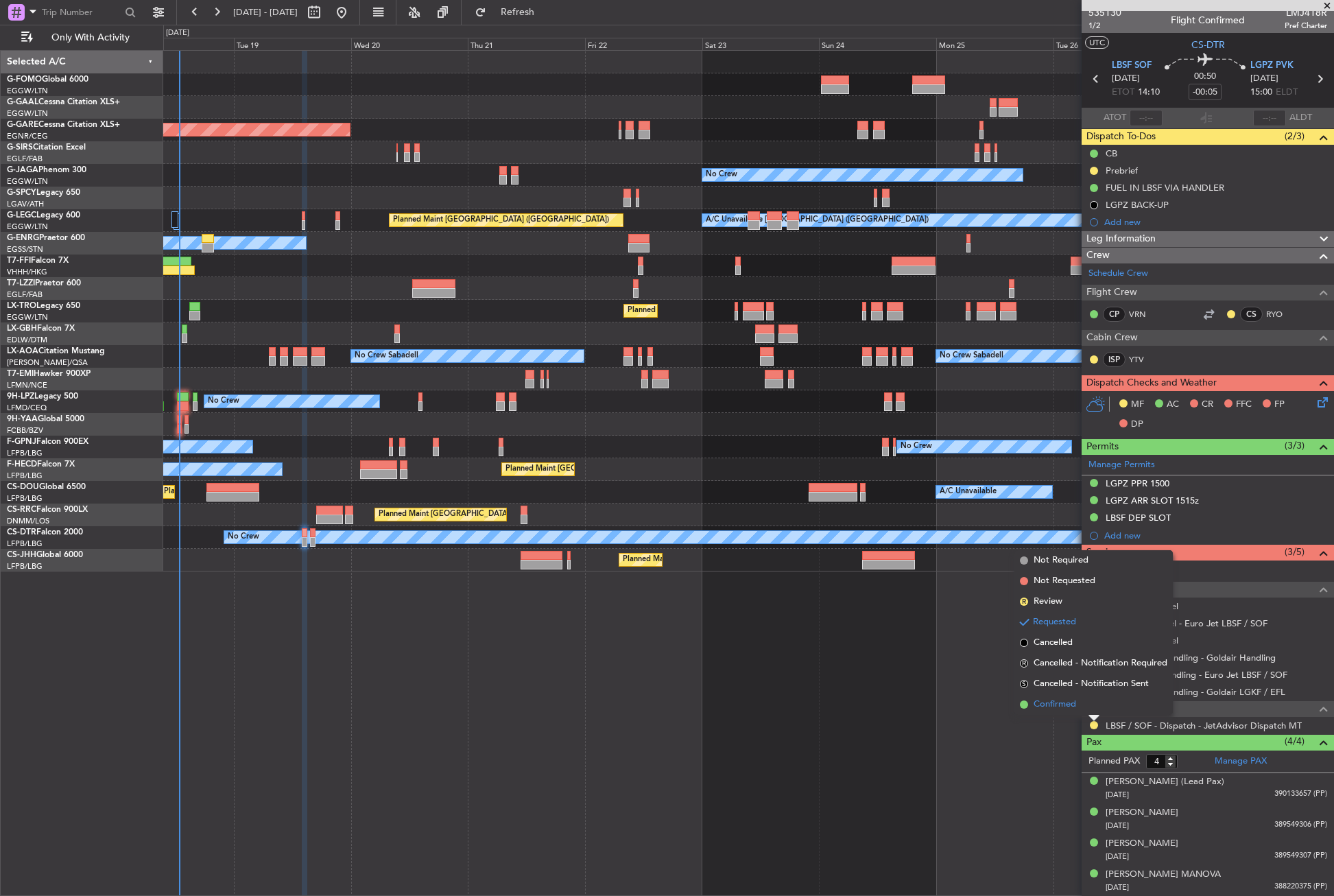
click at [1042, 700] on span "Confirmed" at bounding box center [1055, 704] width 42 height 13
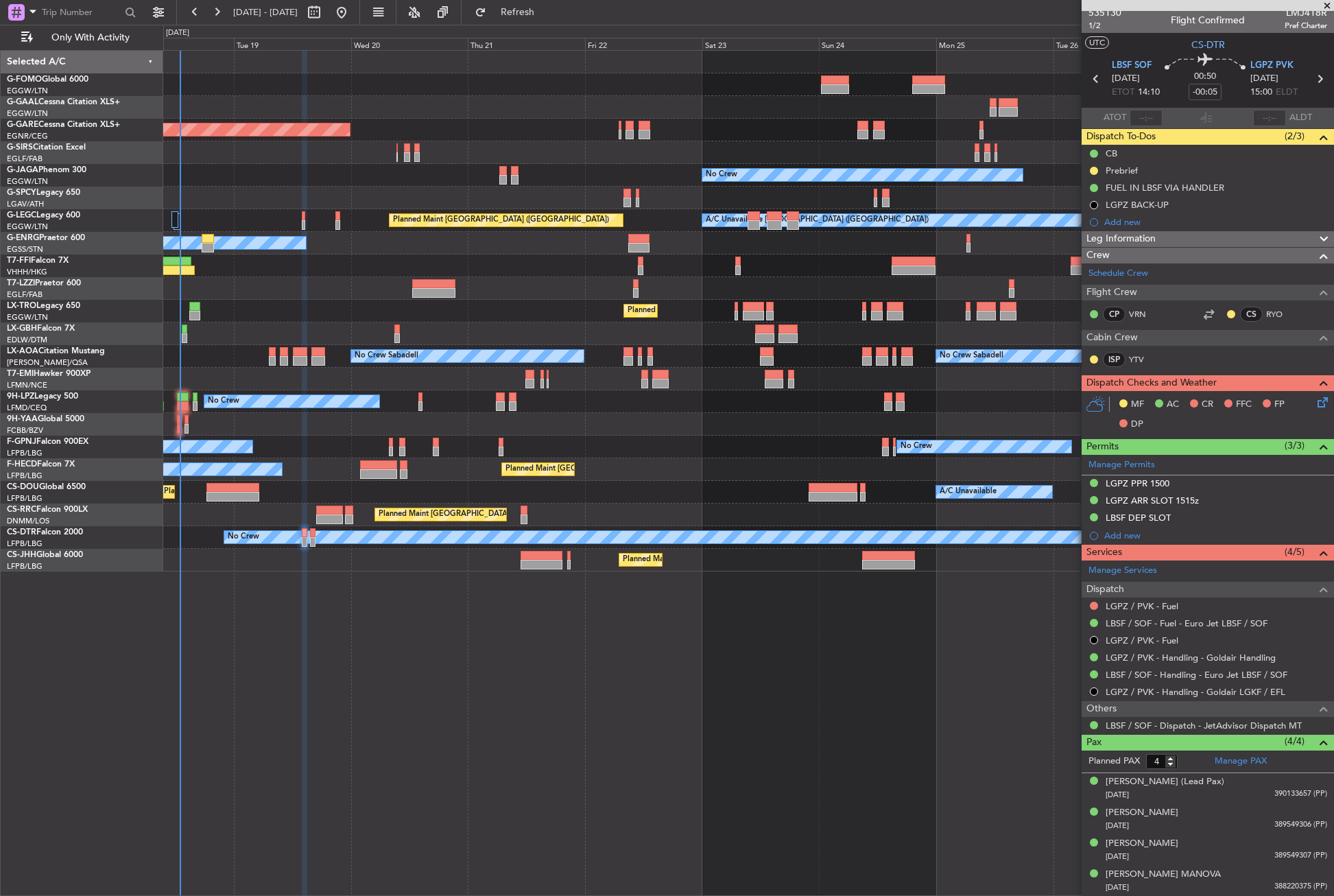
drag, startPoint x: 533, startPoint y: 19, endPoint x: 480, endPoint y: 111, distance: 106.2
click at [532, 18] on button "Refresh" at bounding box center [509, 12] width 82 height 22
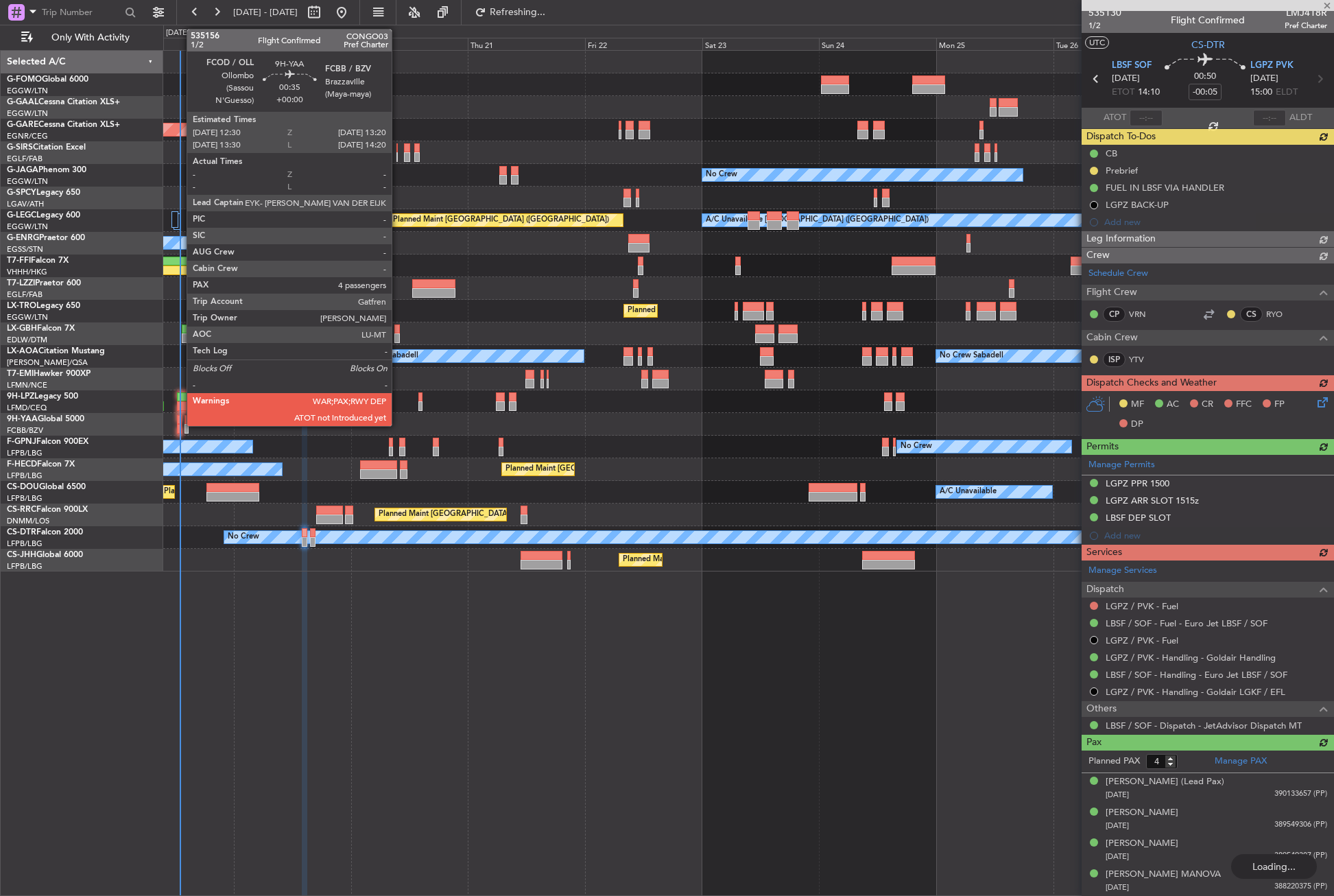
click at [179, 424] on div at bounding box center [179, 429] width 4 height 10
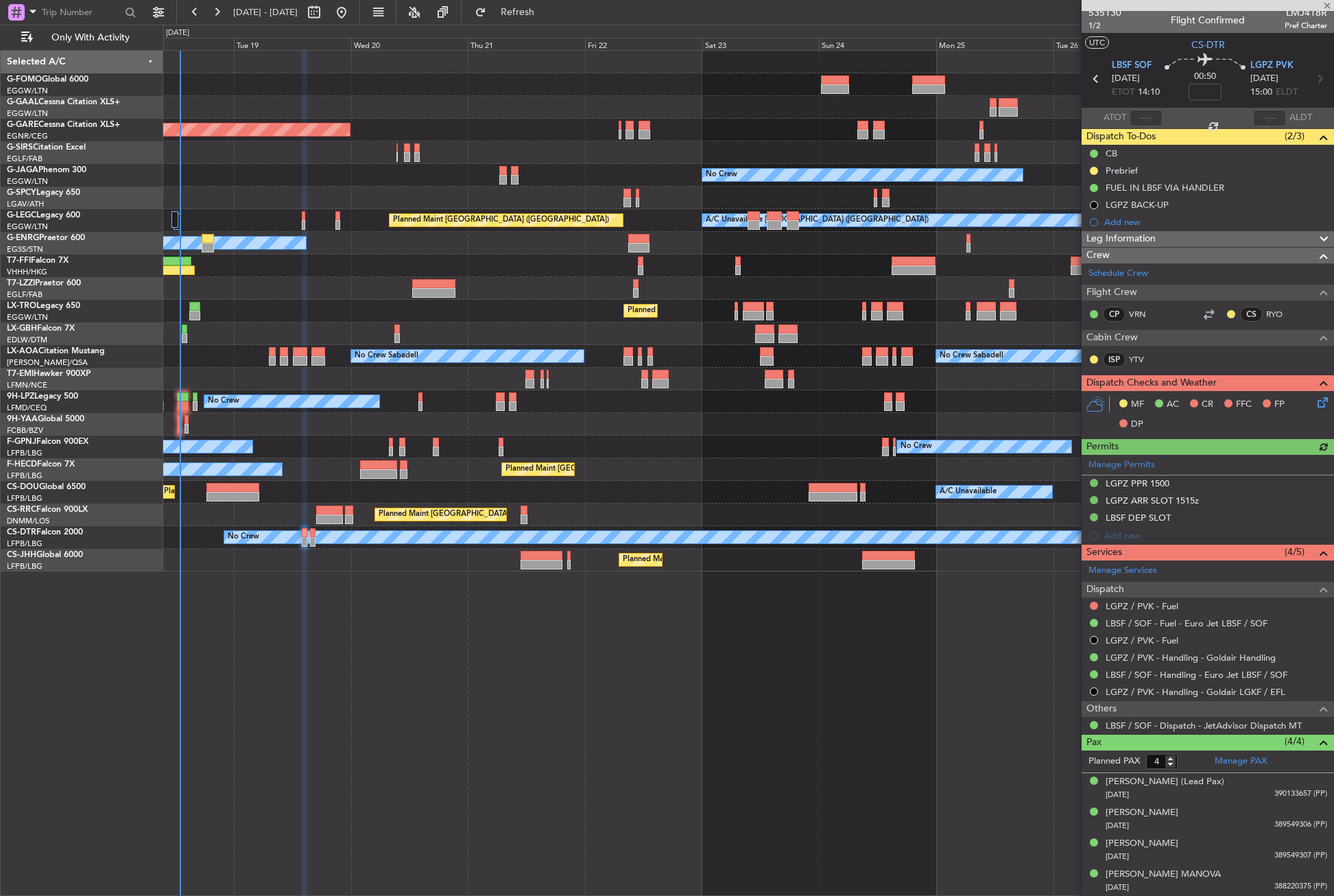
scroll to position [0, 0]
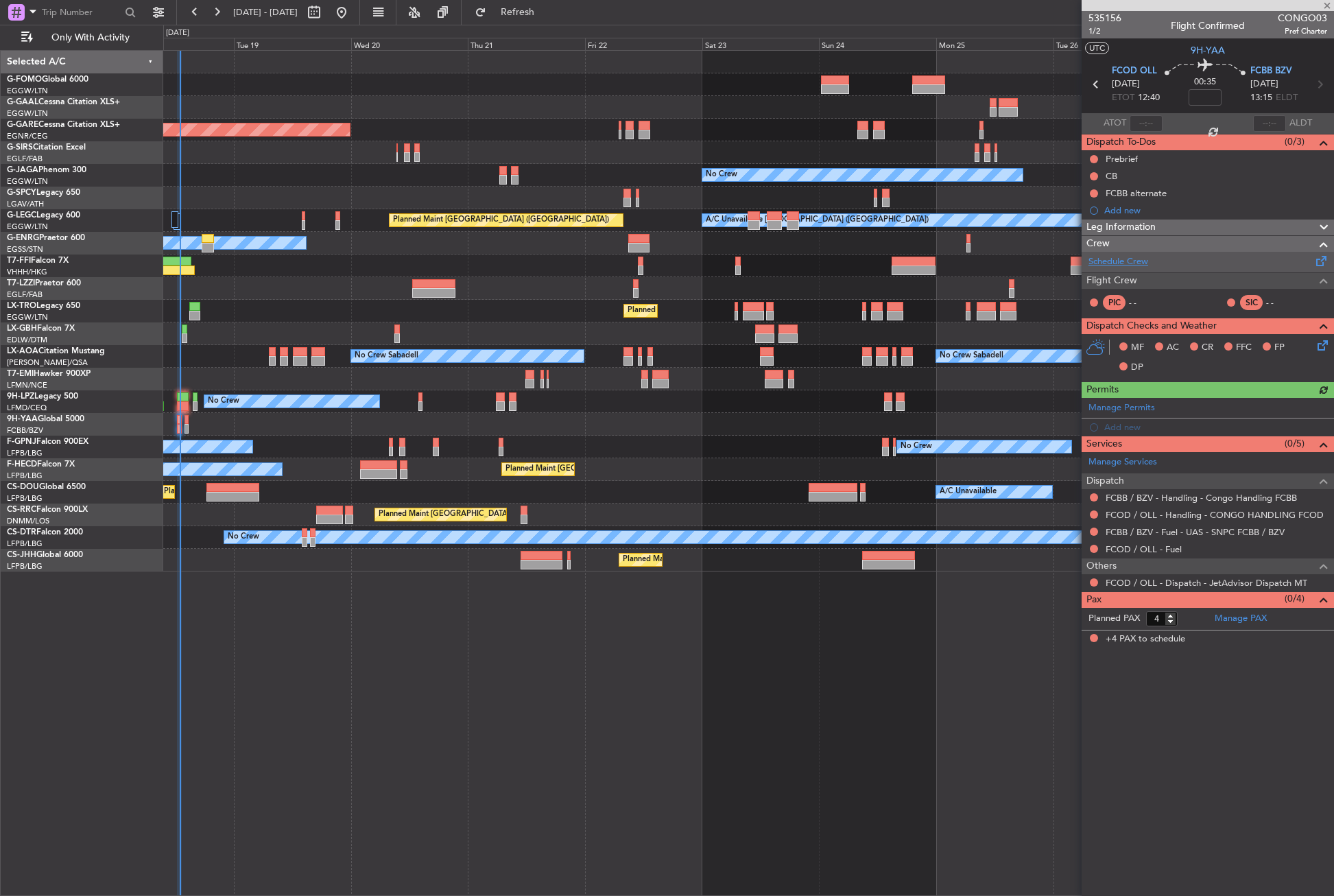
click at [1117, 258] on link "Schedule Crew" at bounding box center [1119, 262] width 60 height 13
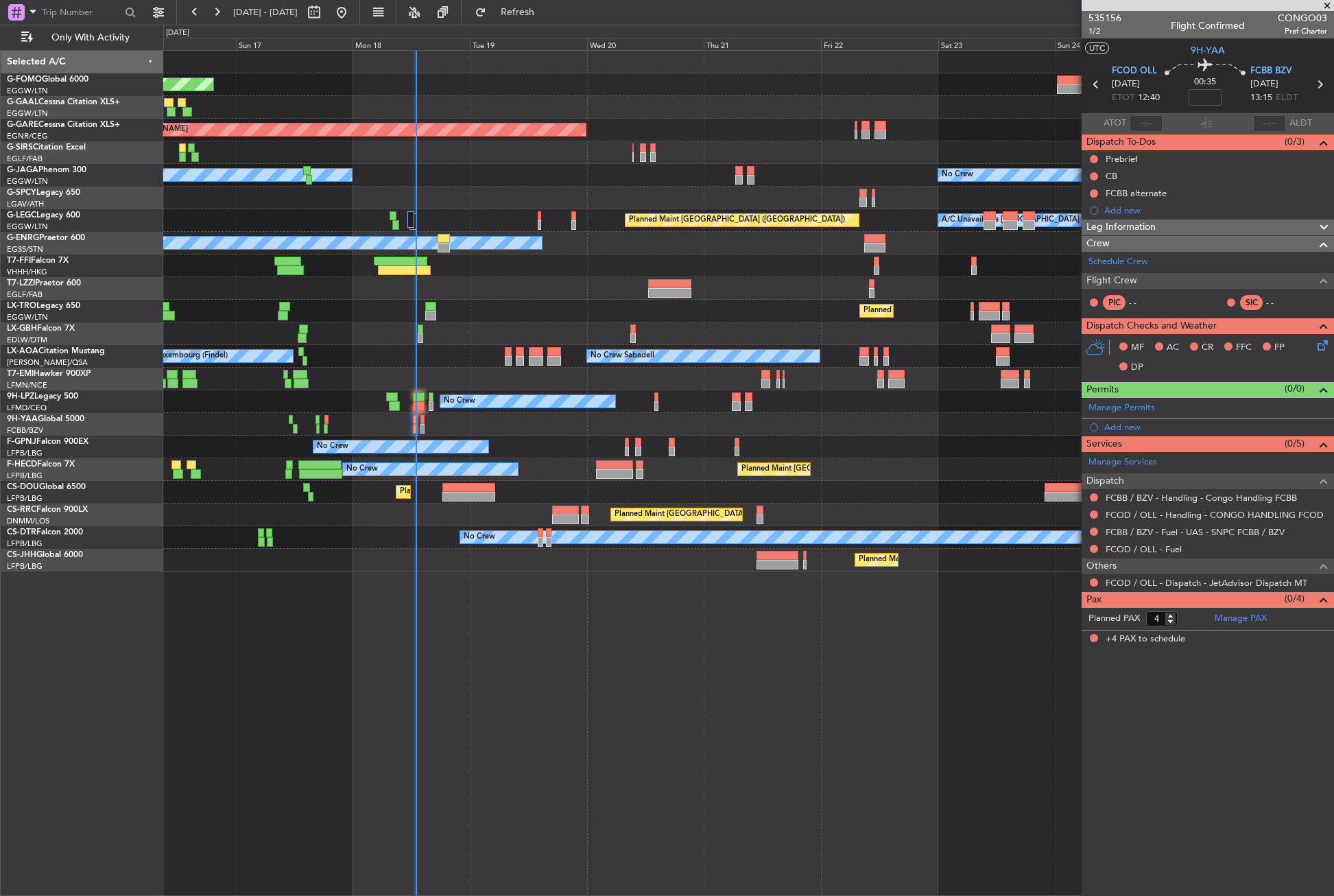
click at [471, 420] on div at bounding box center [748, 423] width 1170 height 22
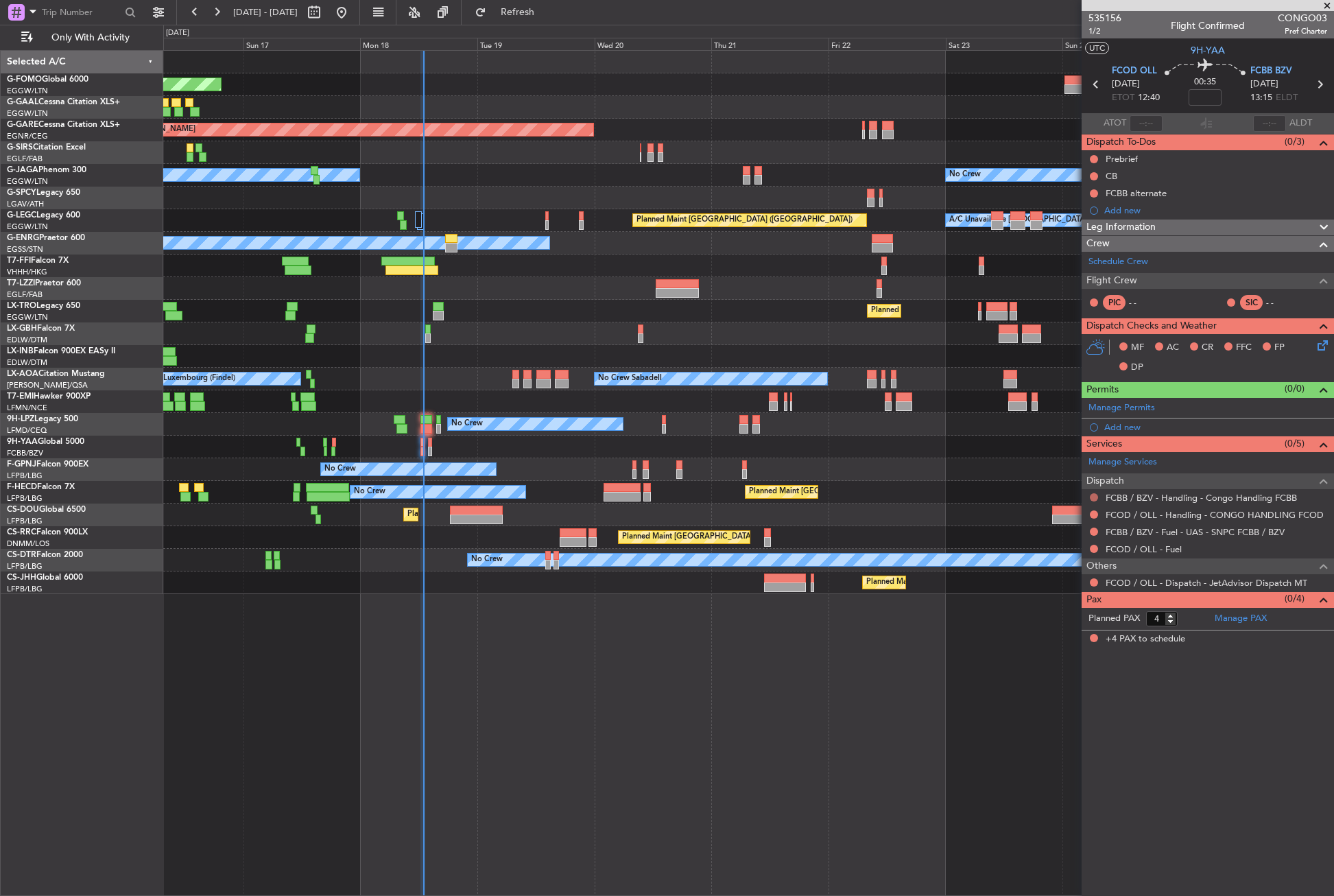
click at [1095, 497] on button at bounding box center [1094, 497] width 9 height 9
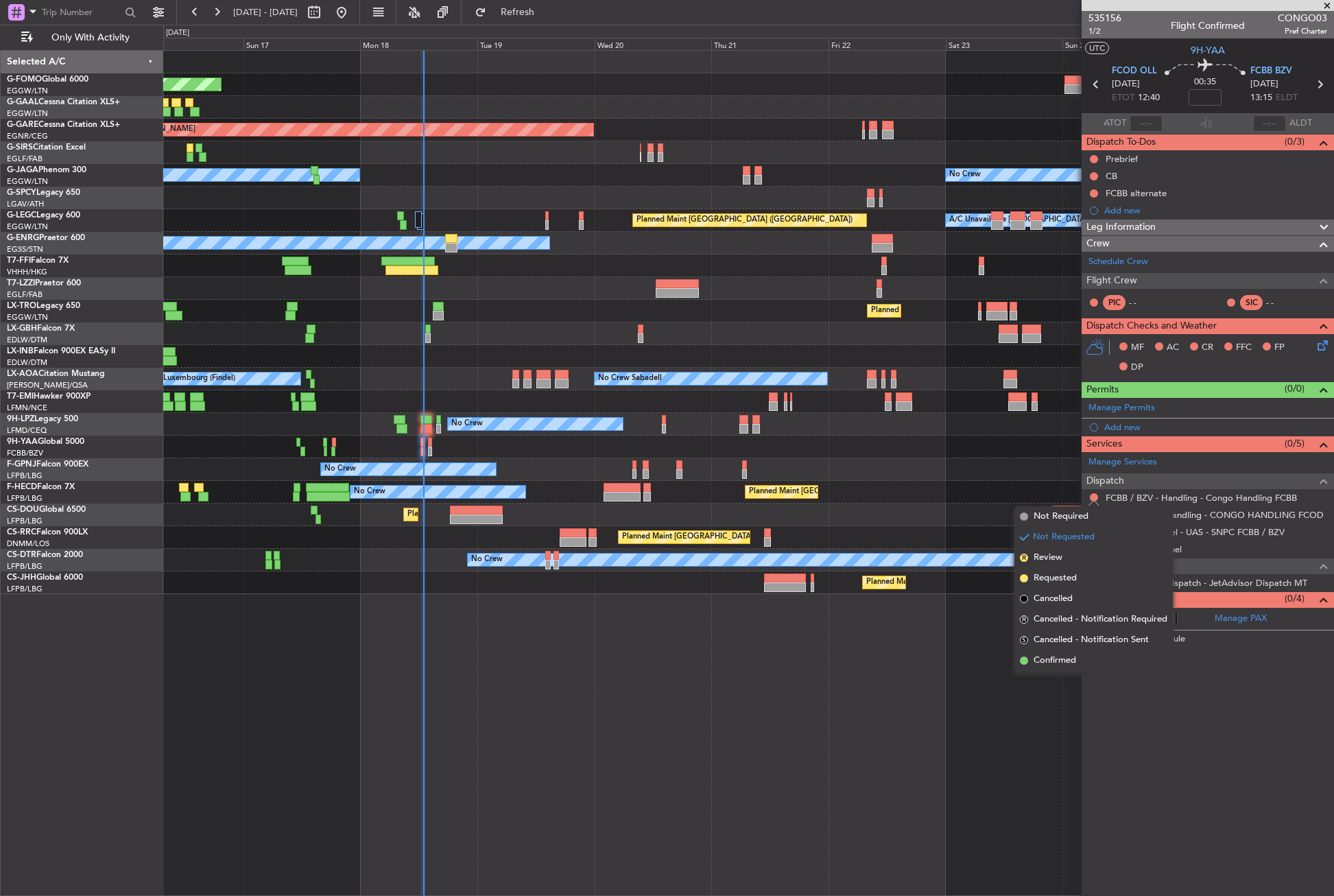
click at [1067, 664] on span "Confirmed" at bounding box center [1055, 660] width 42 height 13
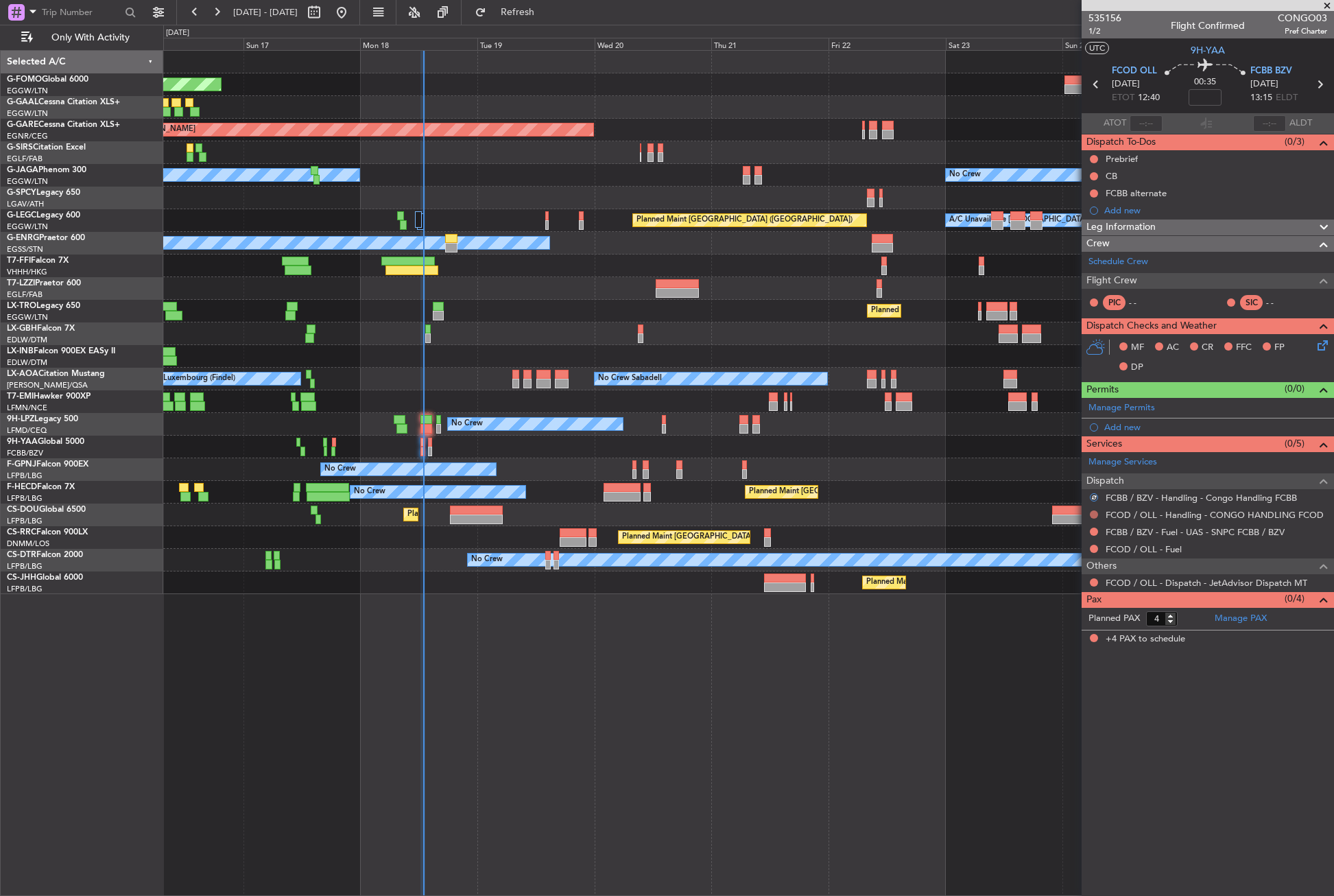
click at [1093, 514] on button at bounding box center [1094, 514] width 9 height 9
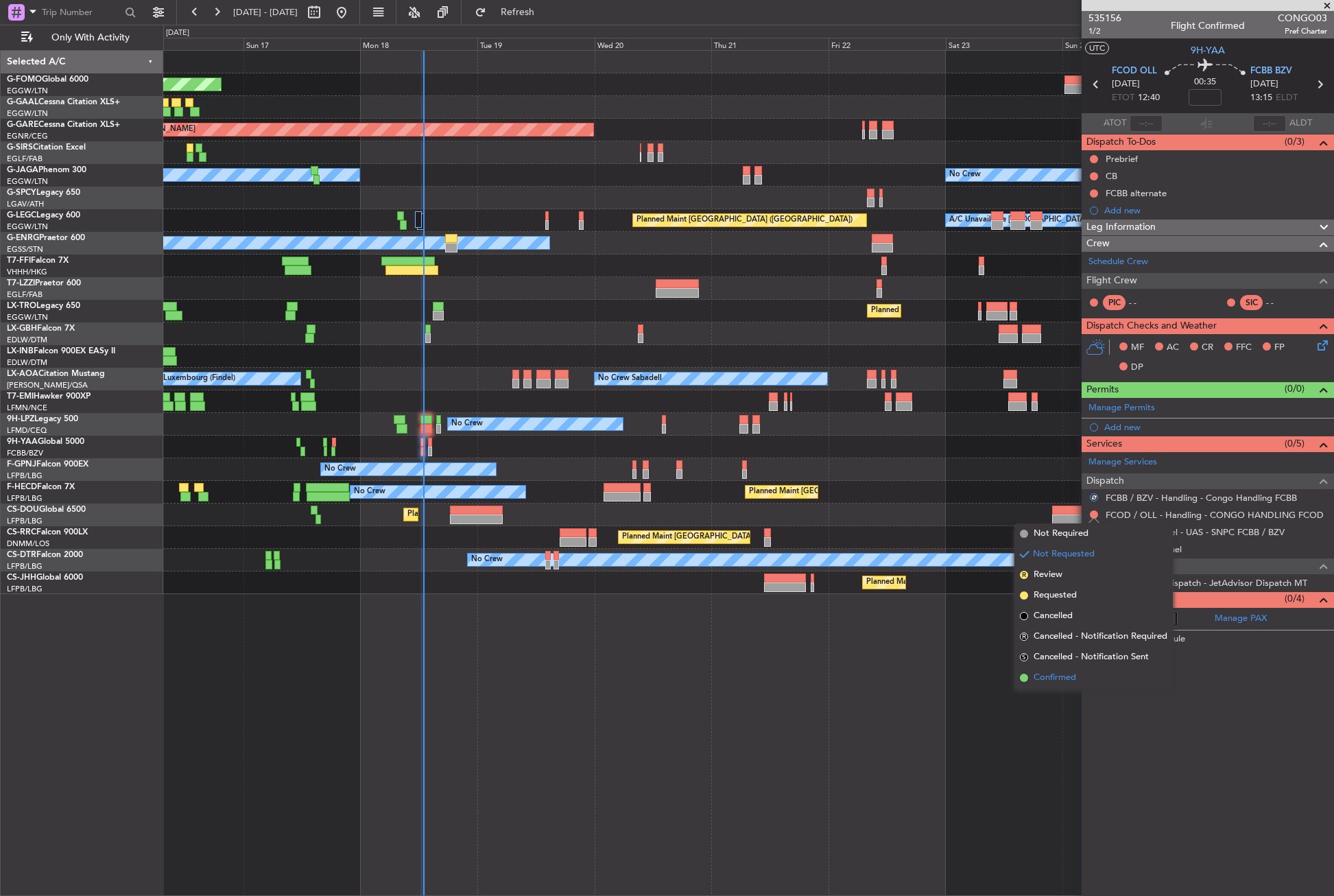
click at [1044, 673] on span "Confirmed" at bounding box center [1055, 677] width 42 height 13
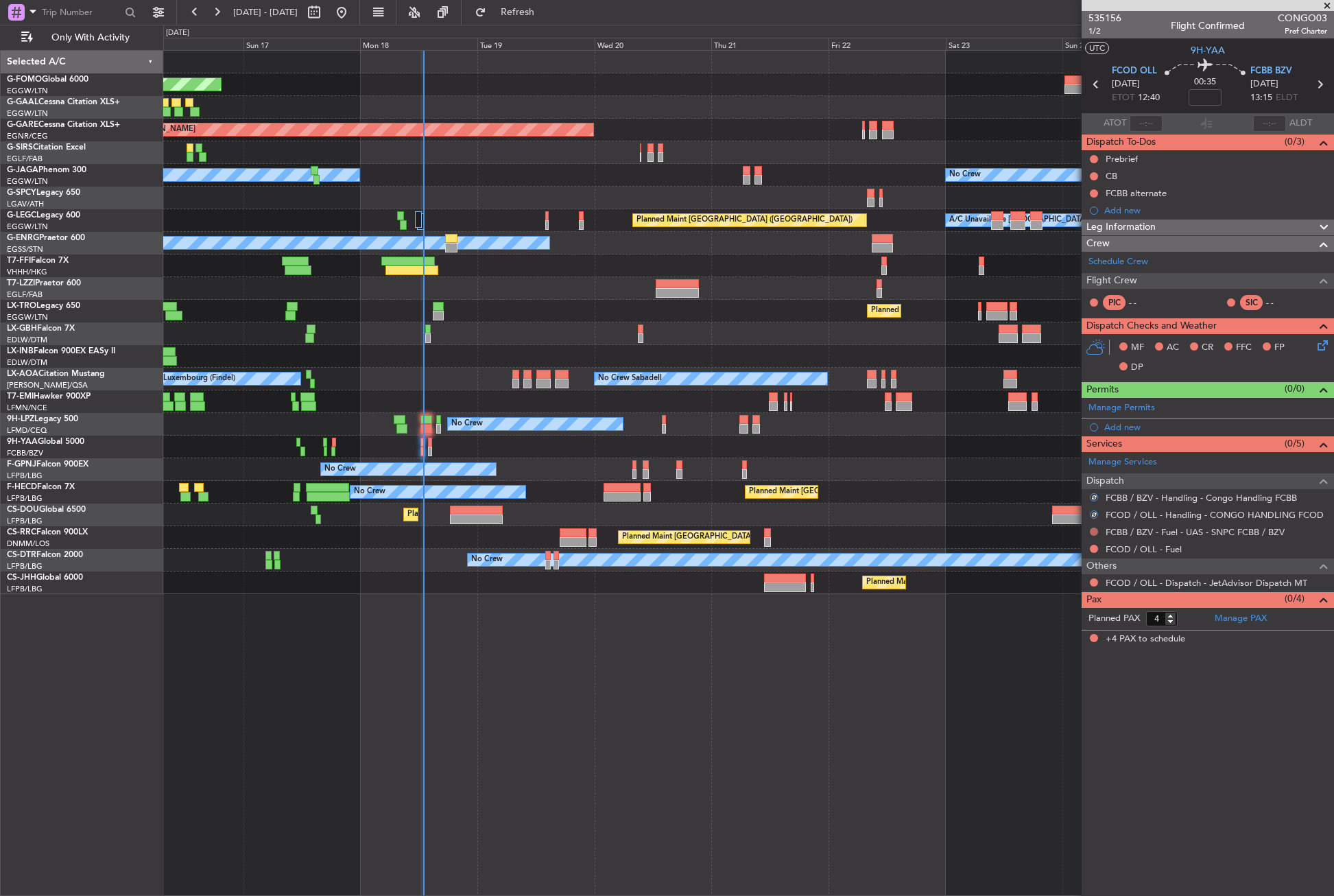
click at [1093, 531] on button at bounding box center [1094, 531] width 9 height 9
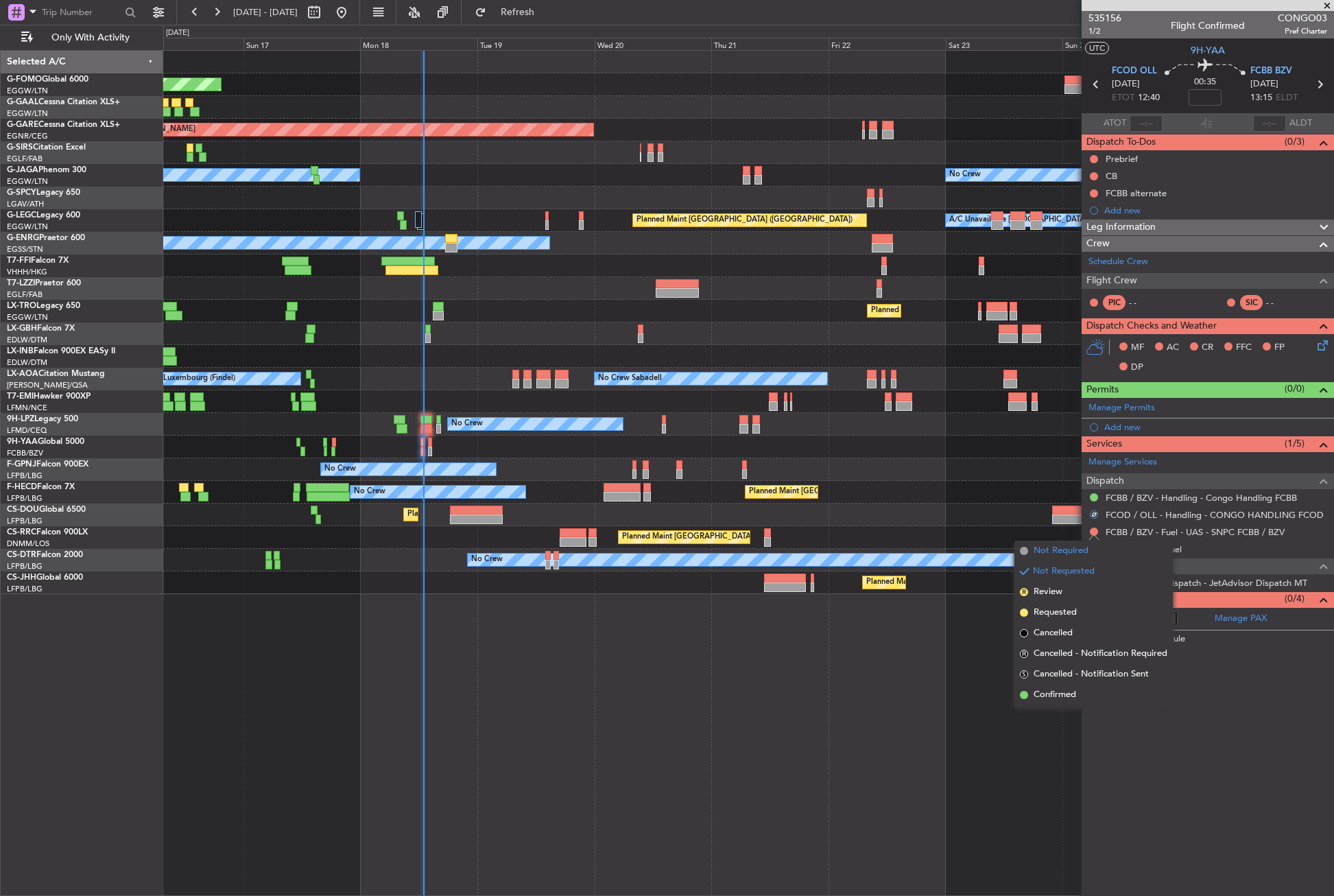
click at [1070, 553] on span "Not Required" at bounding box center [1061, 550] width 55 height 13
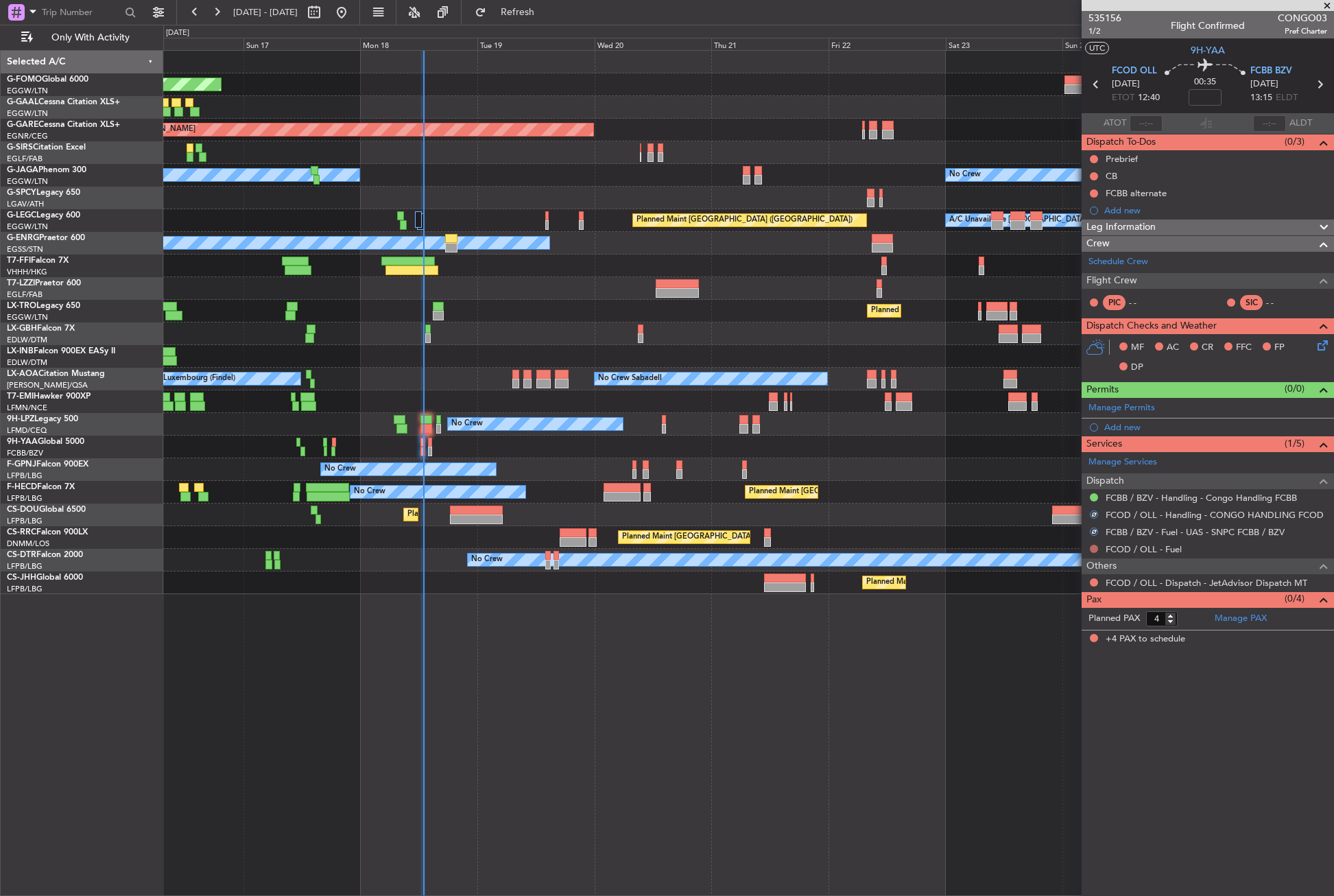
click at [1092, 551] on div at bounding box center [1094, 548] width 11 height 11
click at [1092, 548] on button at bounding box center [1094, 548] width 9 height 9
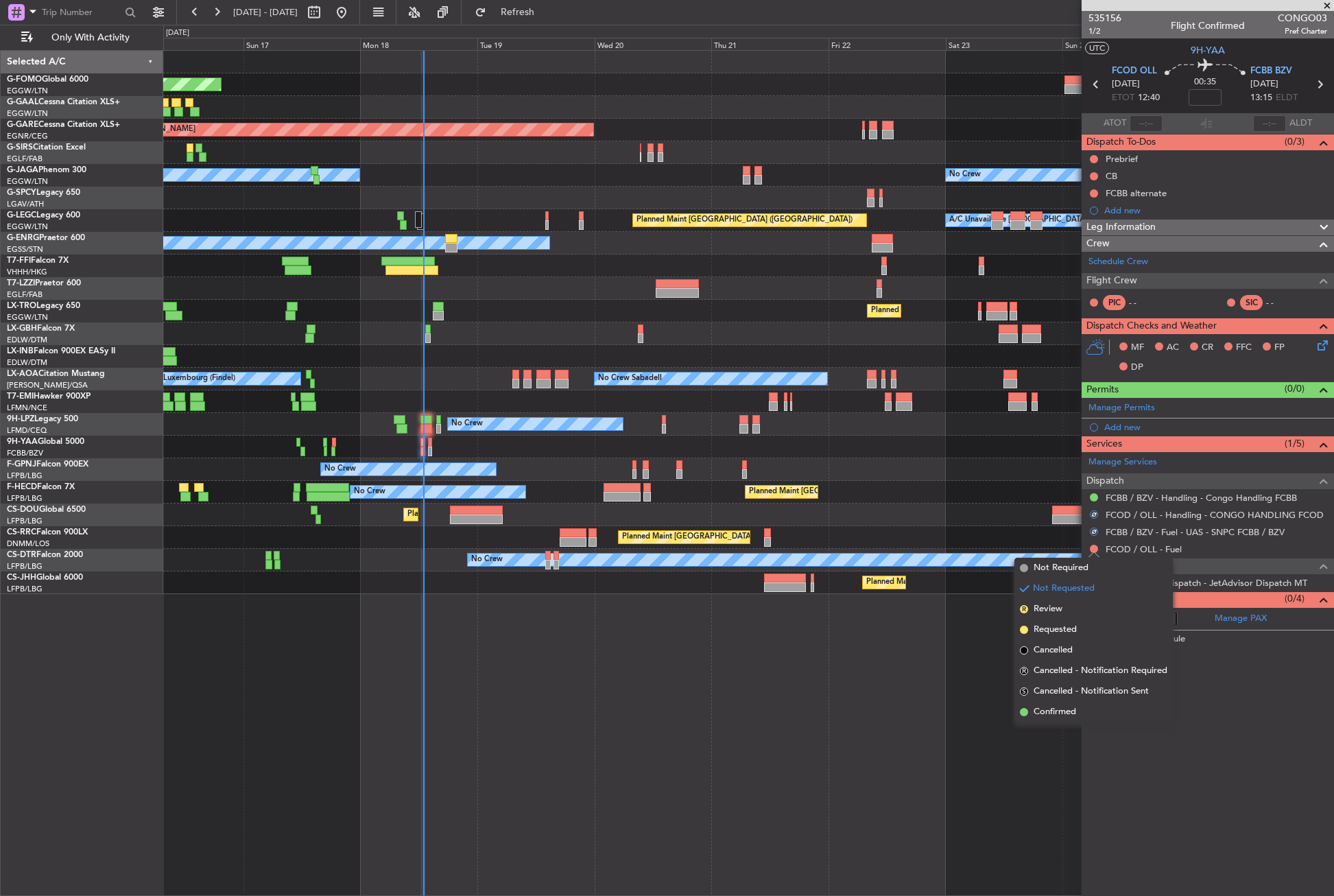
drag, startPoint x: 1079, startPoint y: 561, endPoint x: 1077, endPoint y: 569, distance: 8.2
click at [1078, 561] on span "Not Required" at bounding box center [1061, 567] width 55 height 13
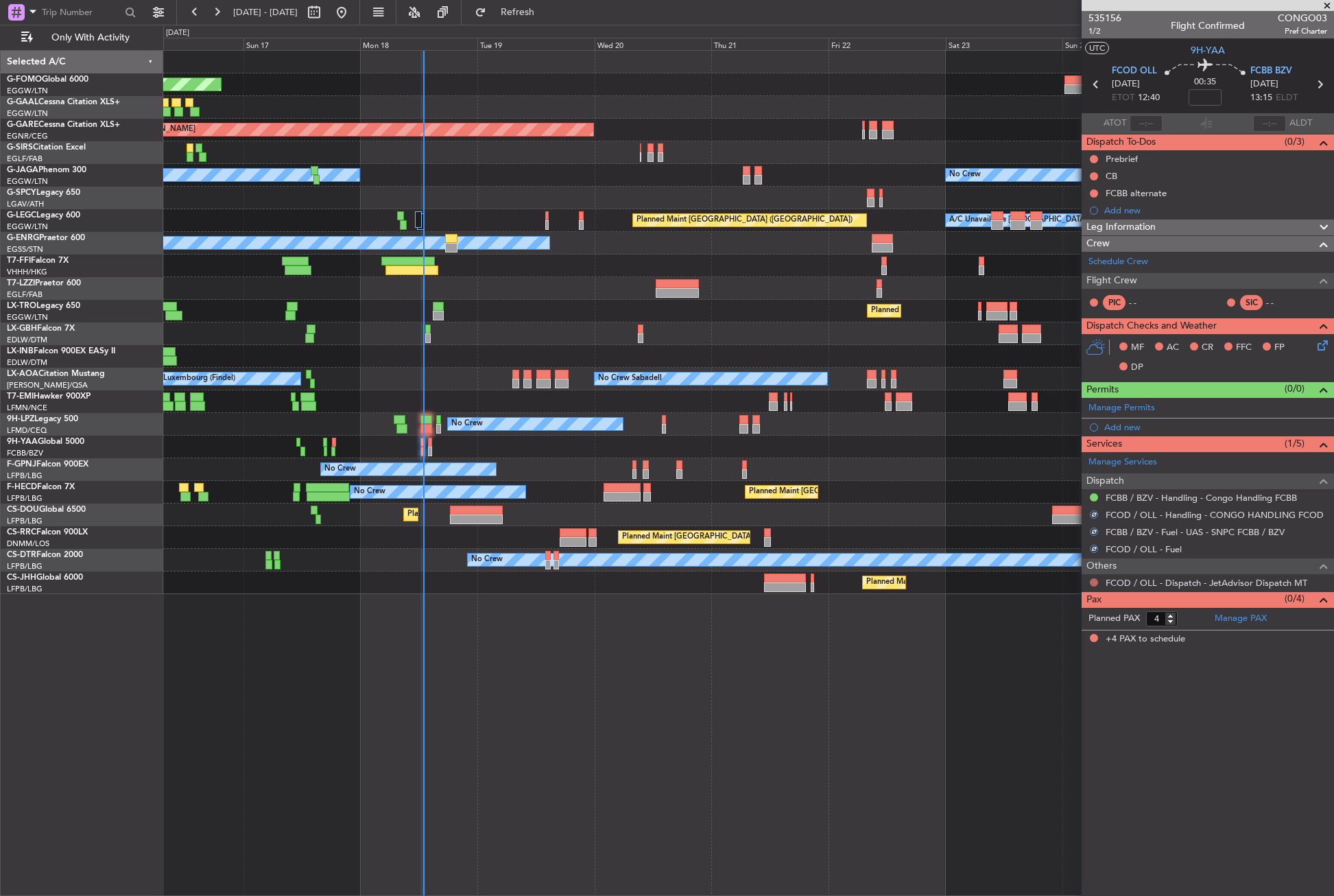
click at [1093, 583] on button at bounding box center [1094, 582] width 9 height 9
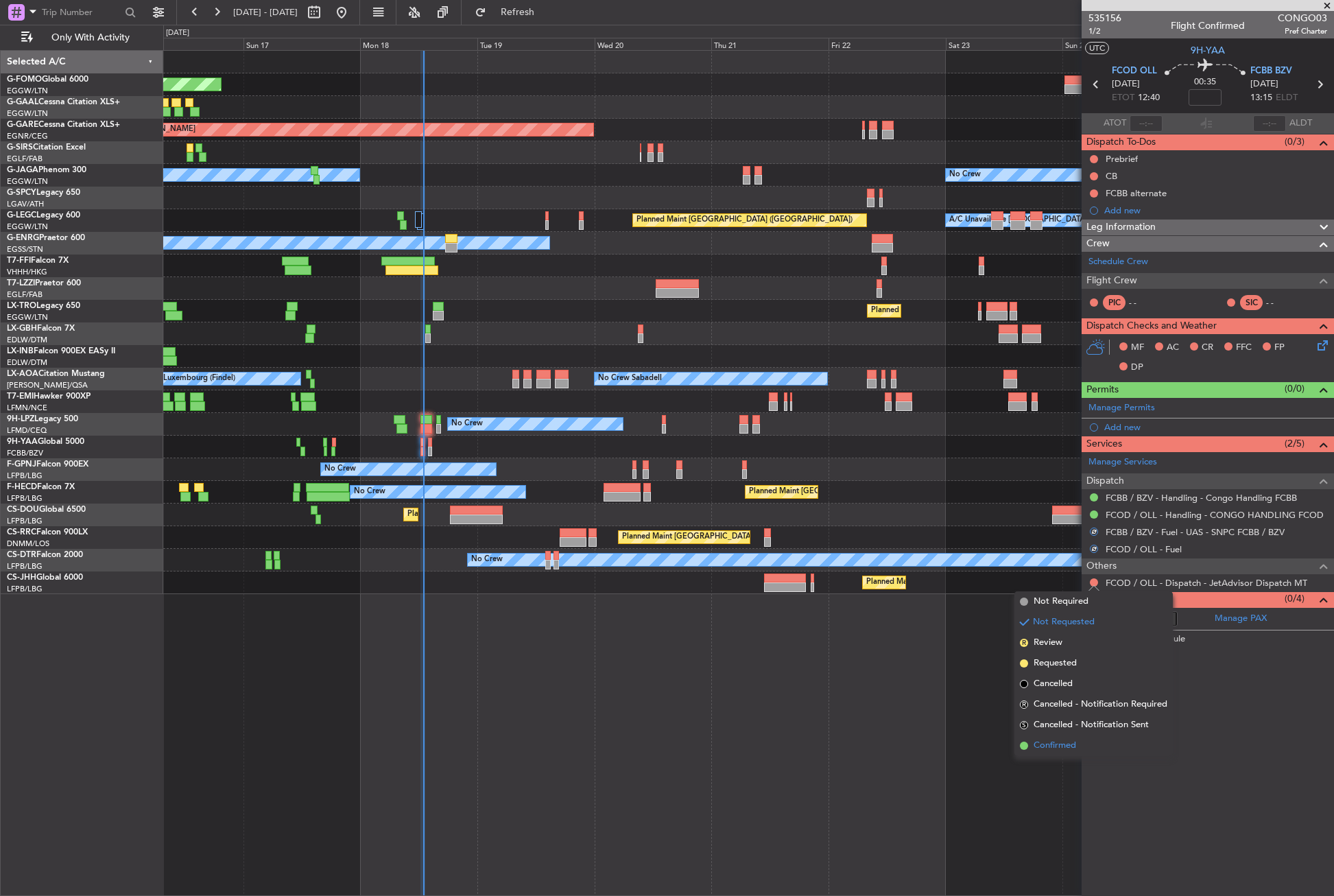
click at [1060, 746] on span "Confirmed" at bounding box center [1055, 746] width 42 height 13
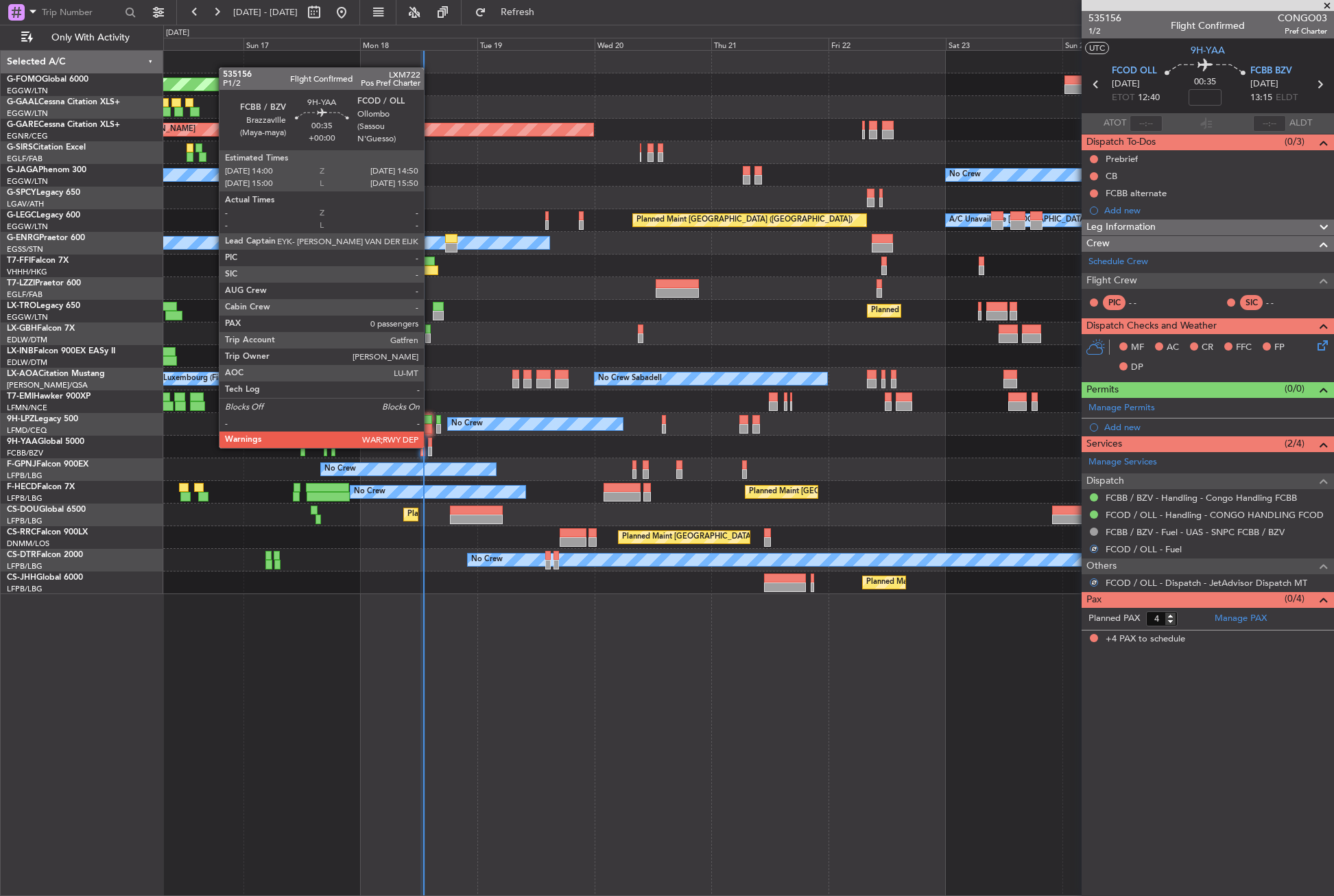
click at [430, 446] on div at bounding box center [430, 451] width 4 height 10
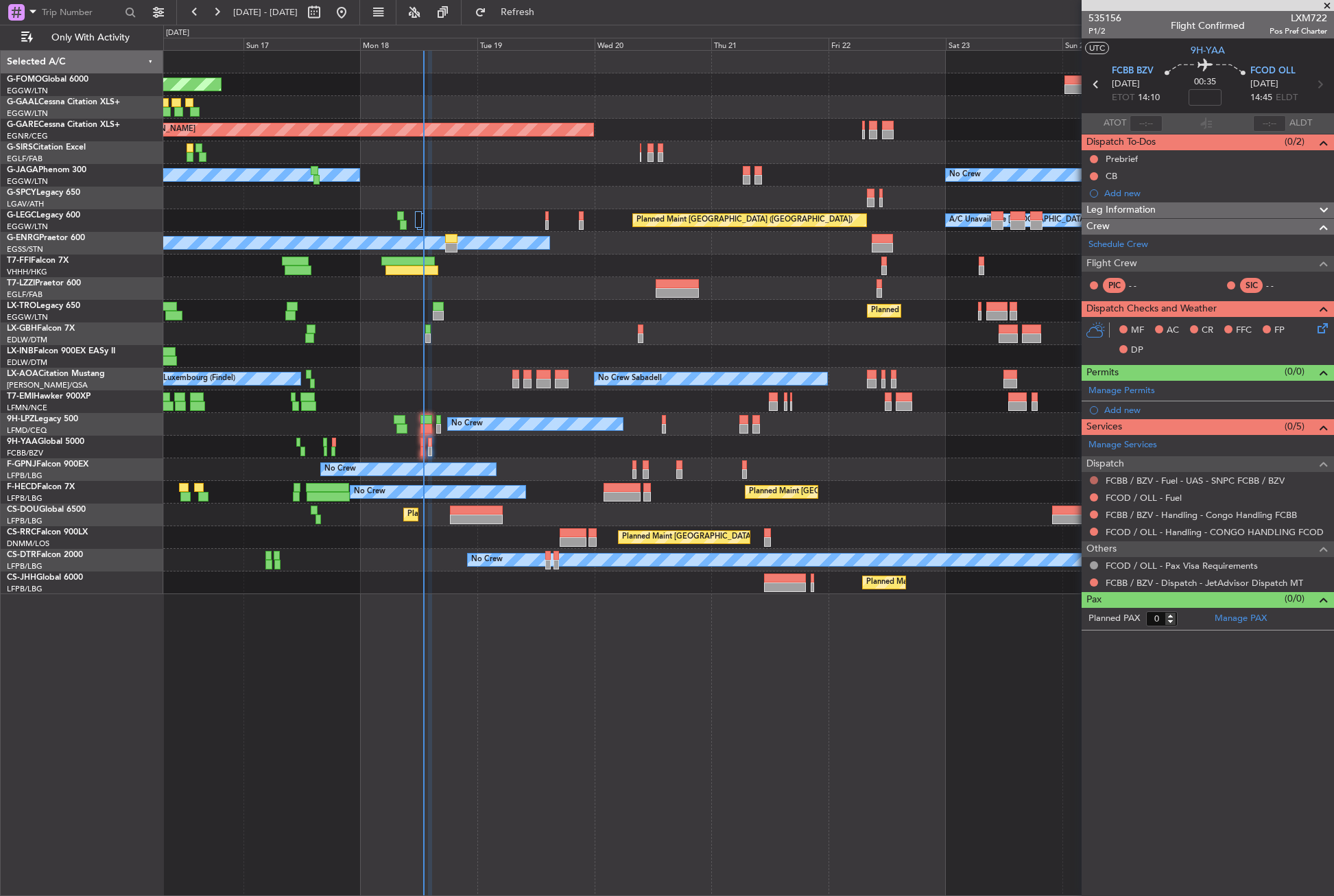
click at [1093, 483] on button at bounding box center [1094, 480] width 9 height 9
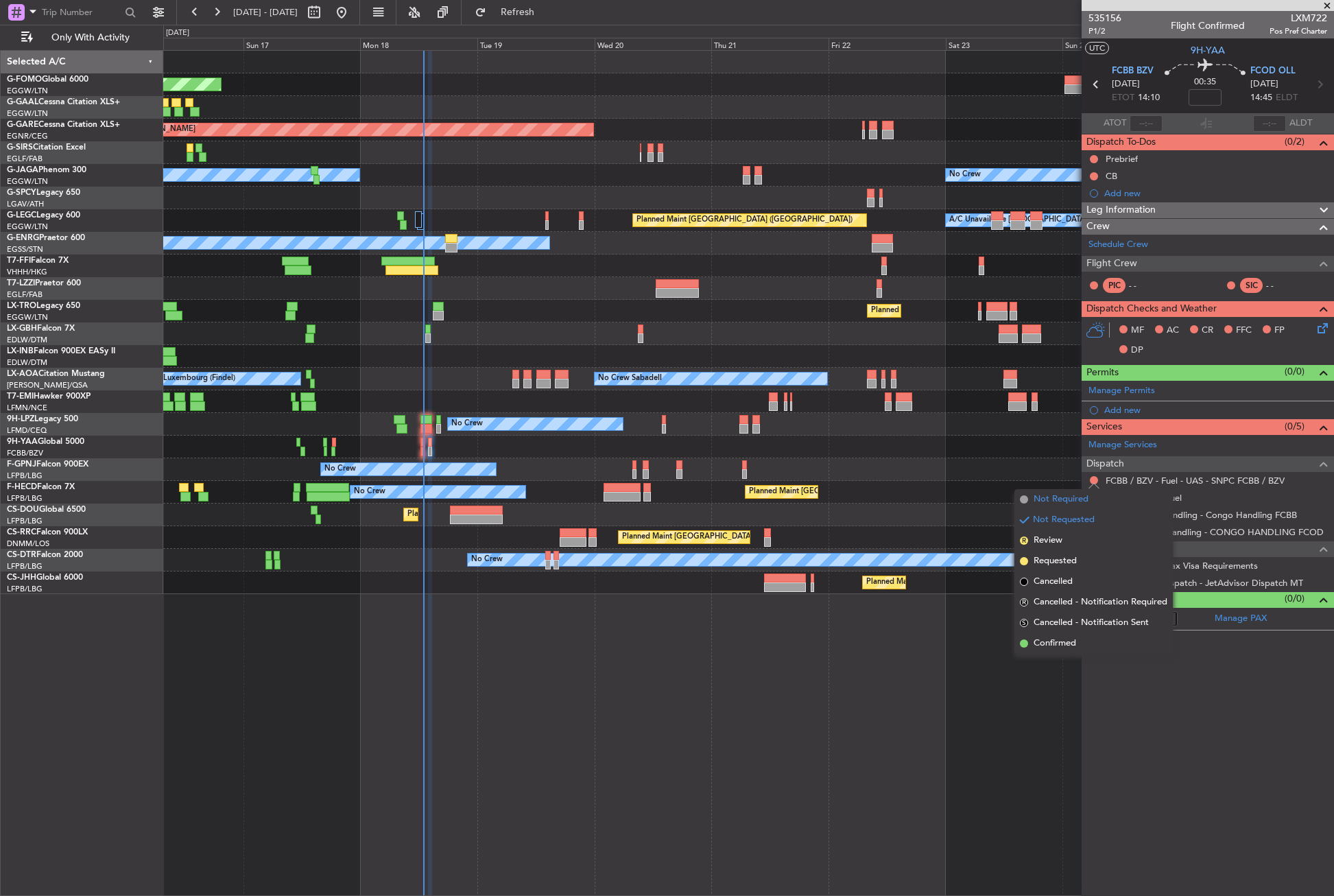
click at [1083, 497] on span "Not Required" at bounding box center [1061, 499] width 55 height 13
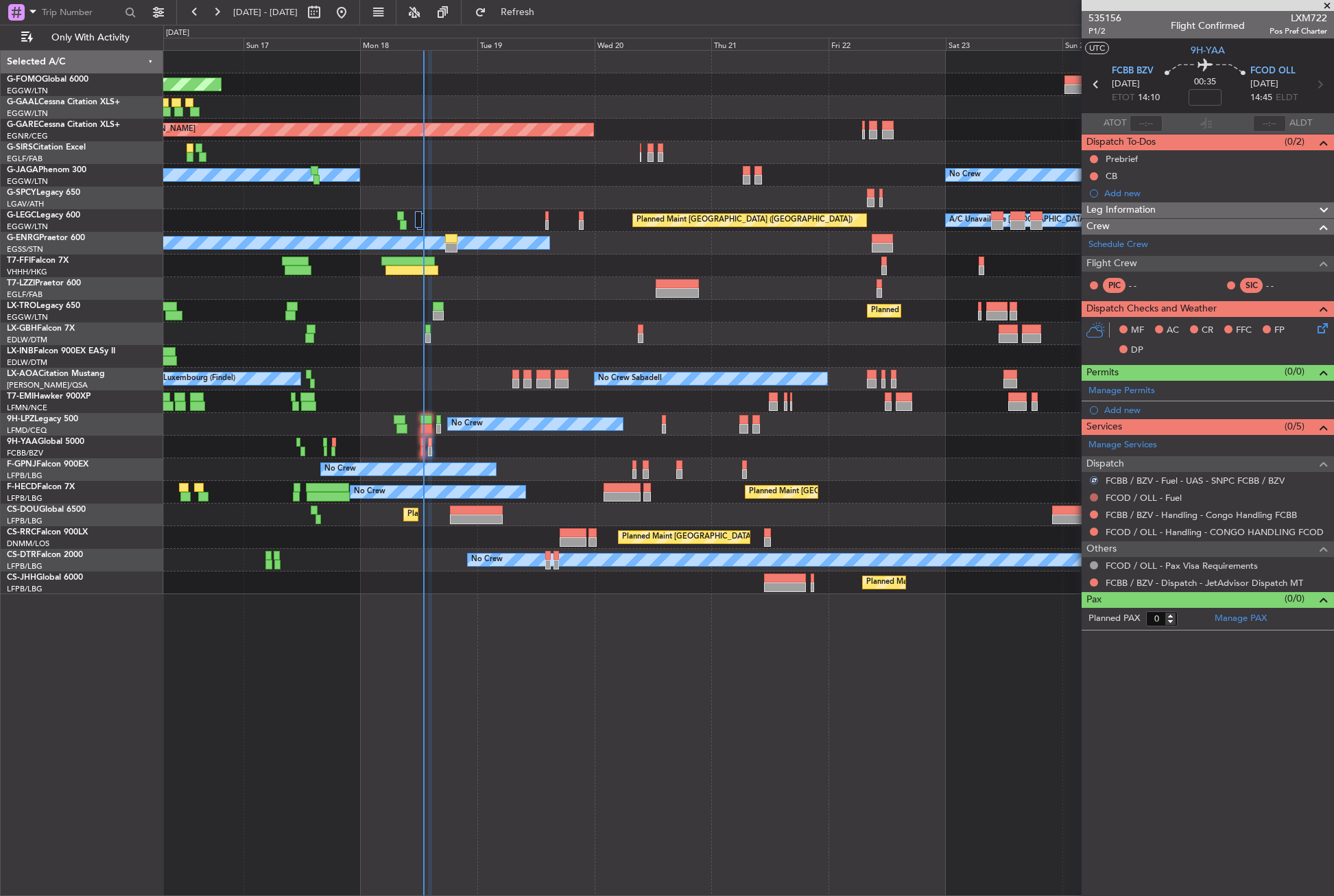
click at [1094, 496] on button at bounding box center [1094, 497] width 9 height 9
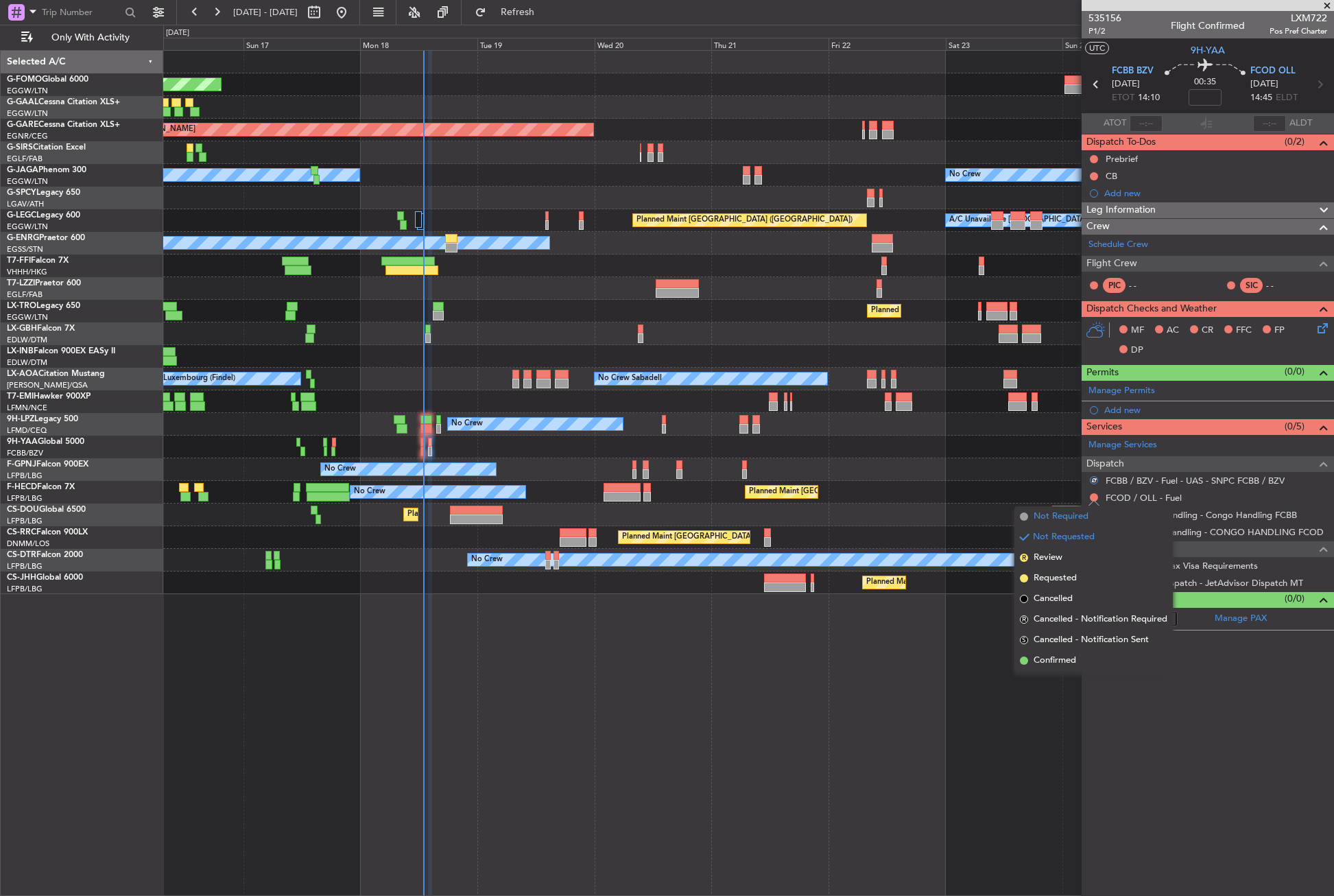
click at [1071, 509] on li "Not Required" at bounding box center [1094, 515] width 158 height 20
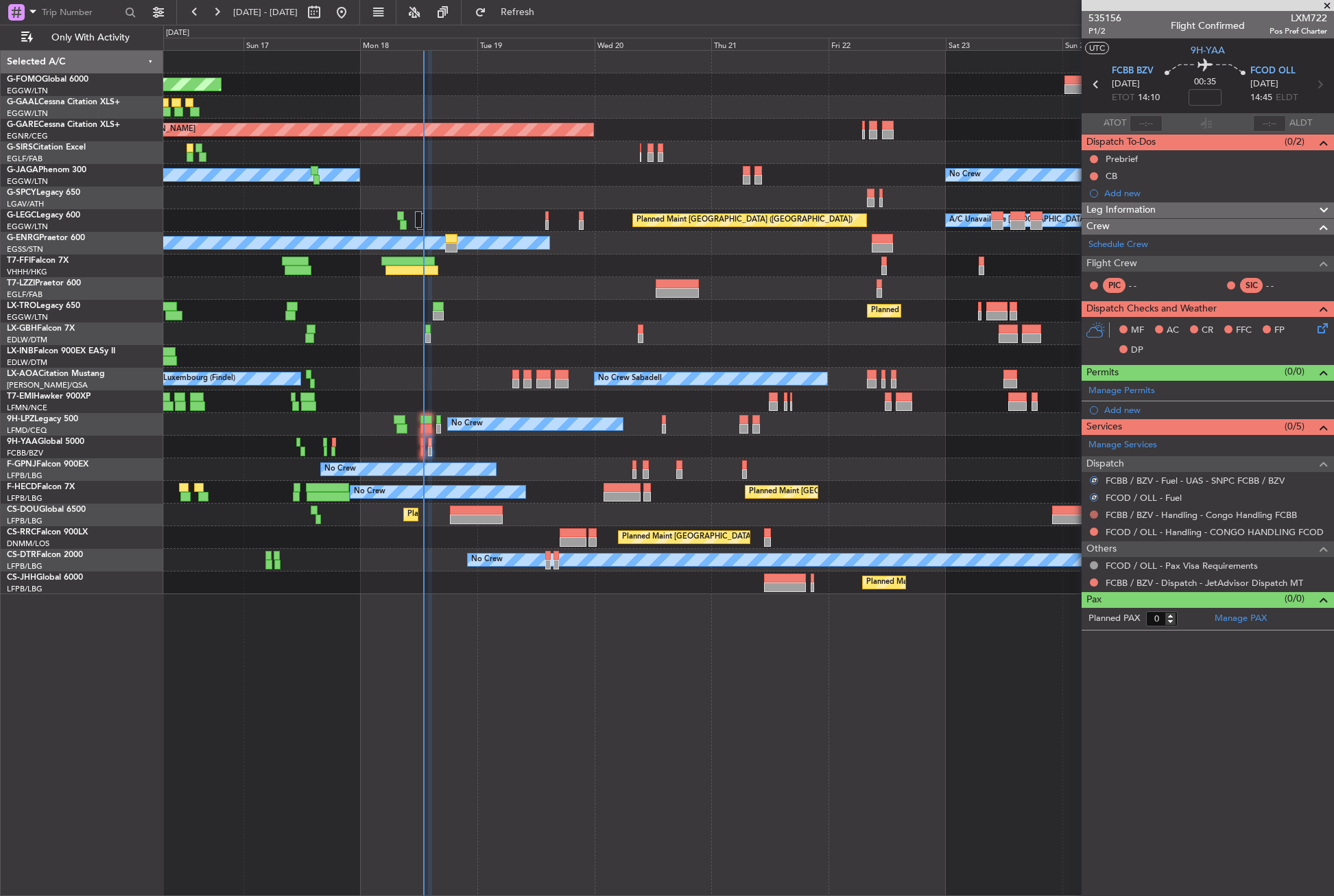
click at [1092, 513] on button at bounding box center [1094, 514] width 9 height 9
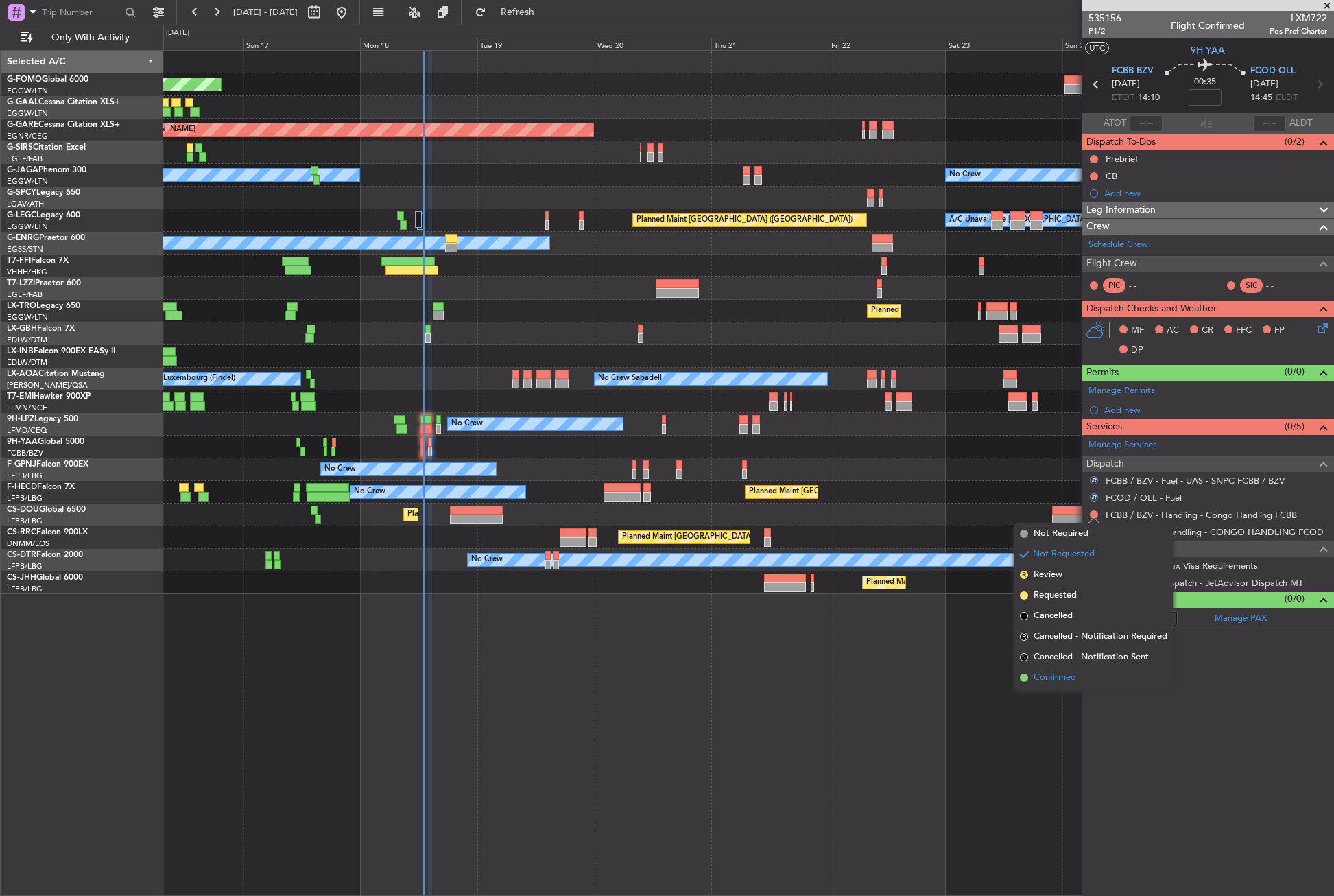
click at [1053, 672] on span "Confirmed" at bounding box center [1055, 677] width 42 height 13
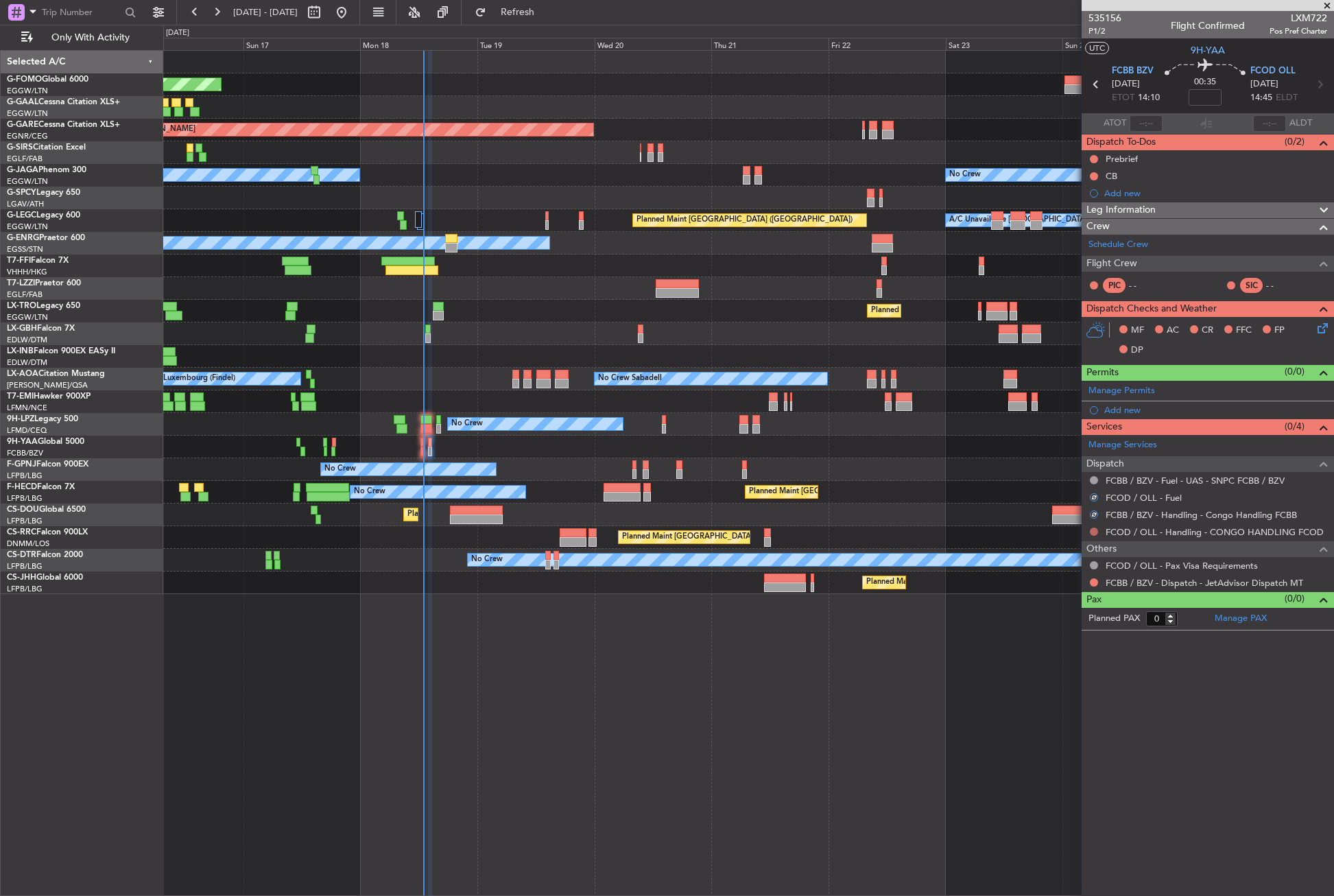
click at [1096, 532] on button at bounding box center [1094, 531] width 9 height 9
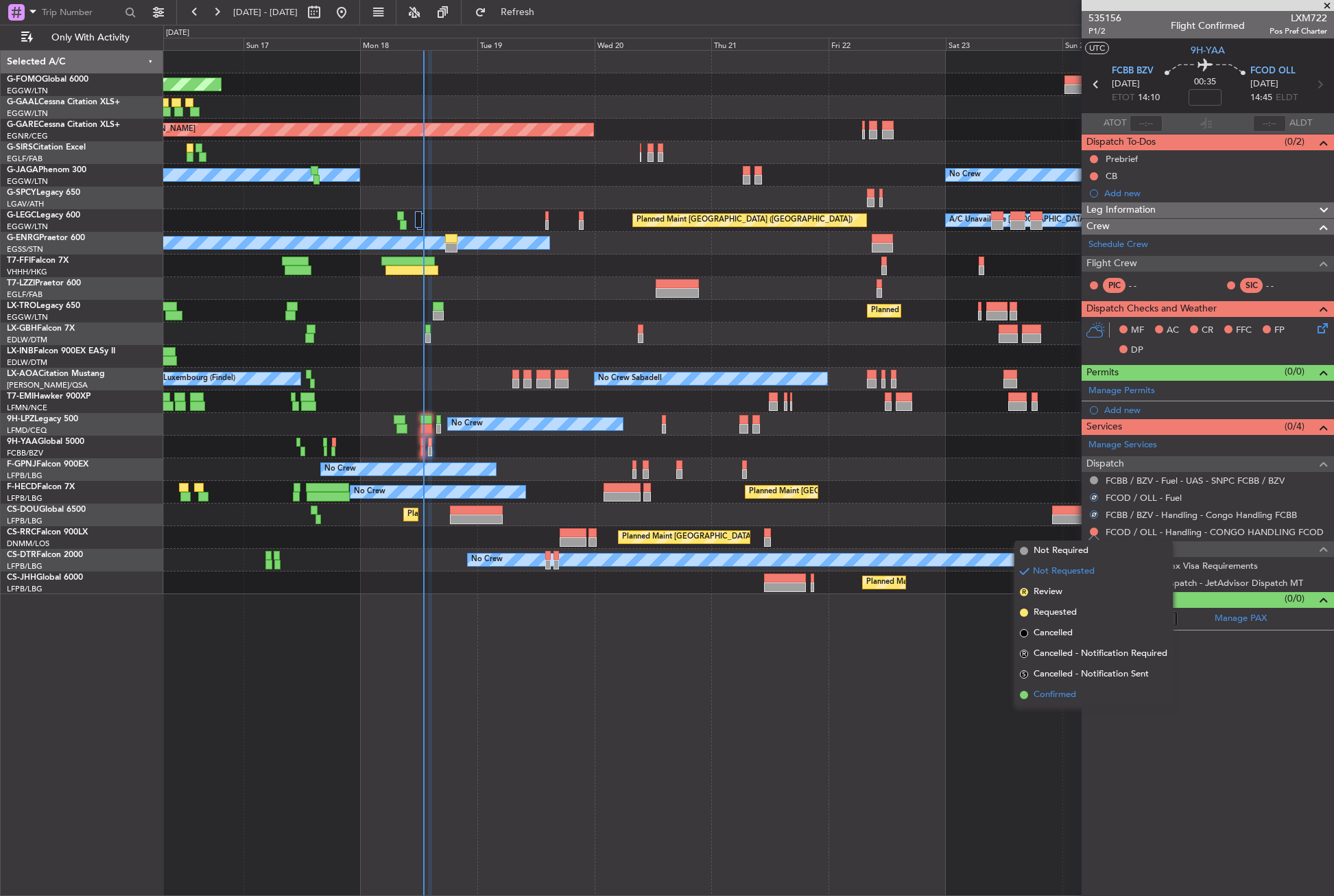
click at [1056, 691] on span "Confirmed" at bounding box center [1055, 695] width 42 height 13
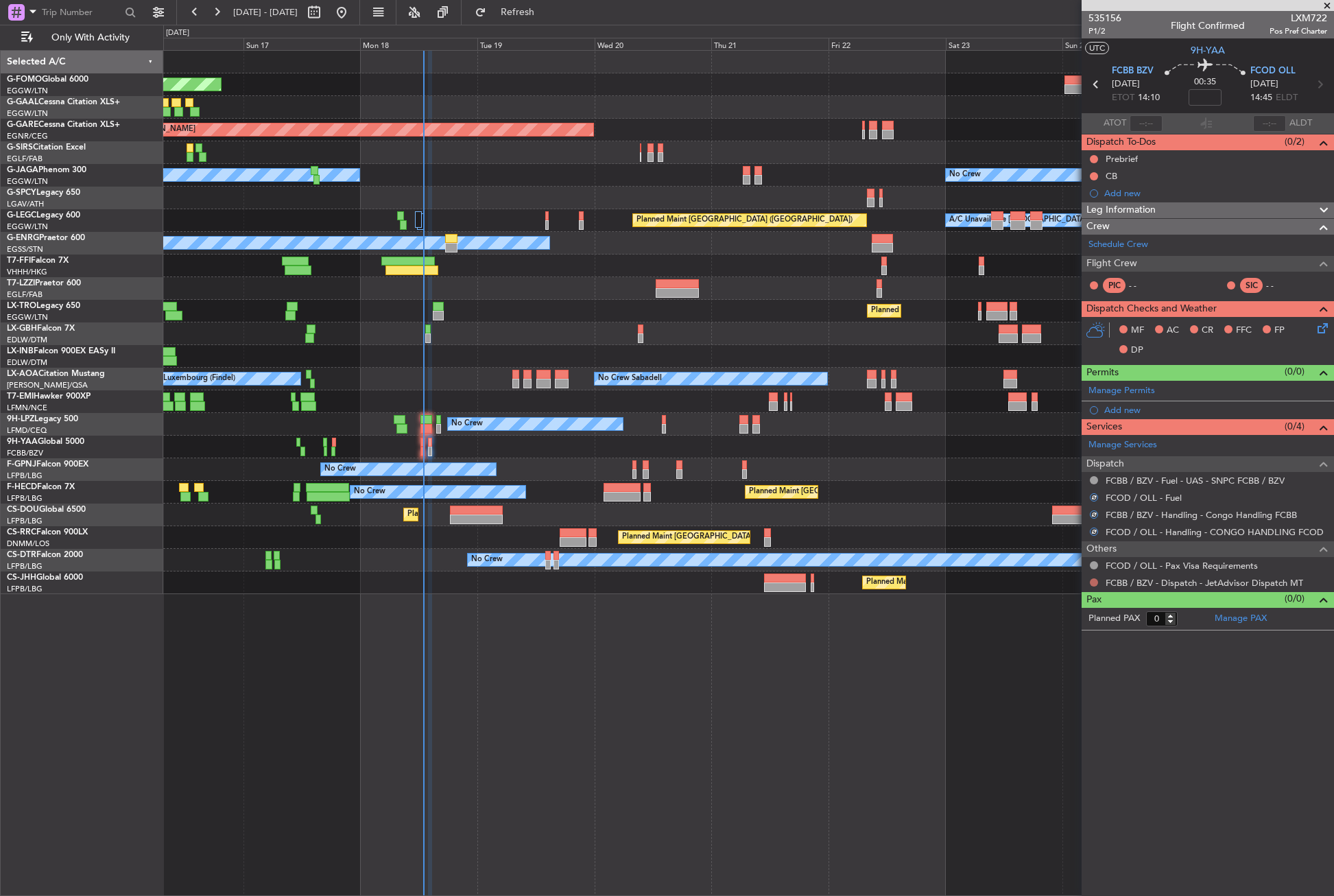
click at [1095, 582] on button at bounding box center [1094, 582] width 9 height 9
click at [1074, 603] on div "Not Requested" at bounding box center [1094, 604] width 58 height 17
click at [1095, 582] on button at bounding box center [1094, 582] width 9 height 9
click at [1056, 605] on mat-tooltip-component "Not Requested" at bounding box center [1094, 604] width 77 height 37
click at [1091, 583] on button at bounding box center [1094, 582] width 9 height 9
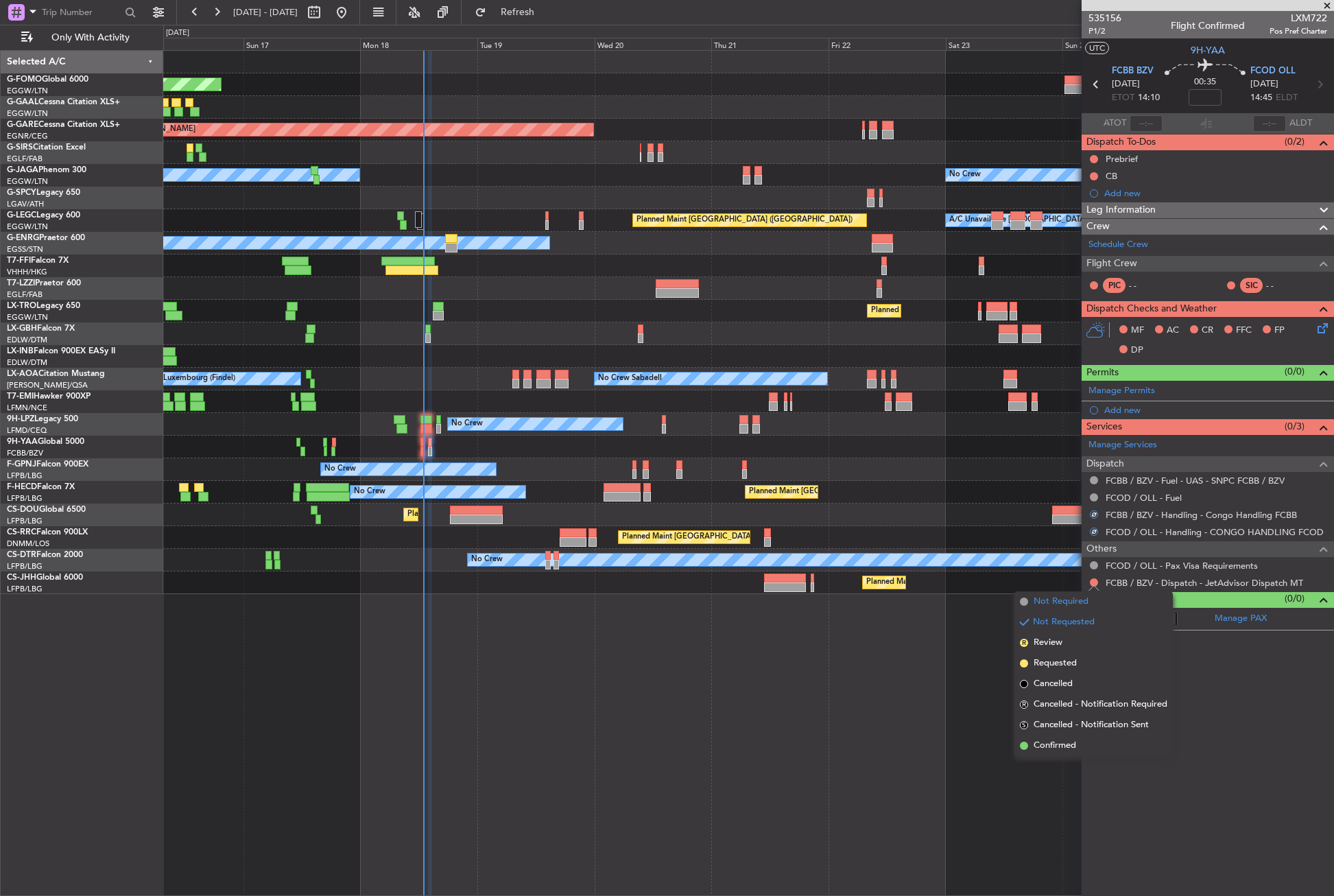
click at [1067, 600] on span "Not Required" at bounding box center [1061, 601] width 55 height 13
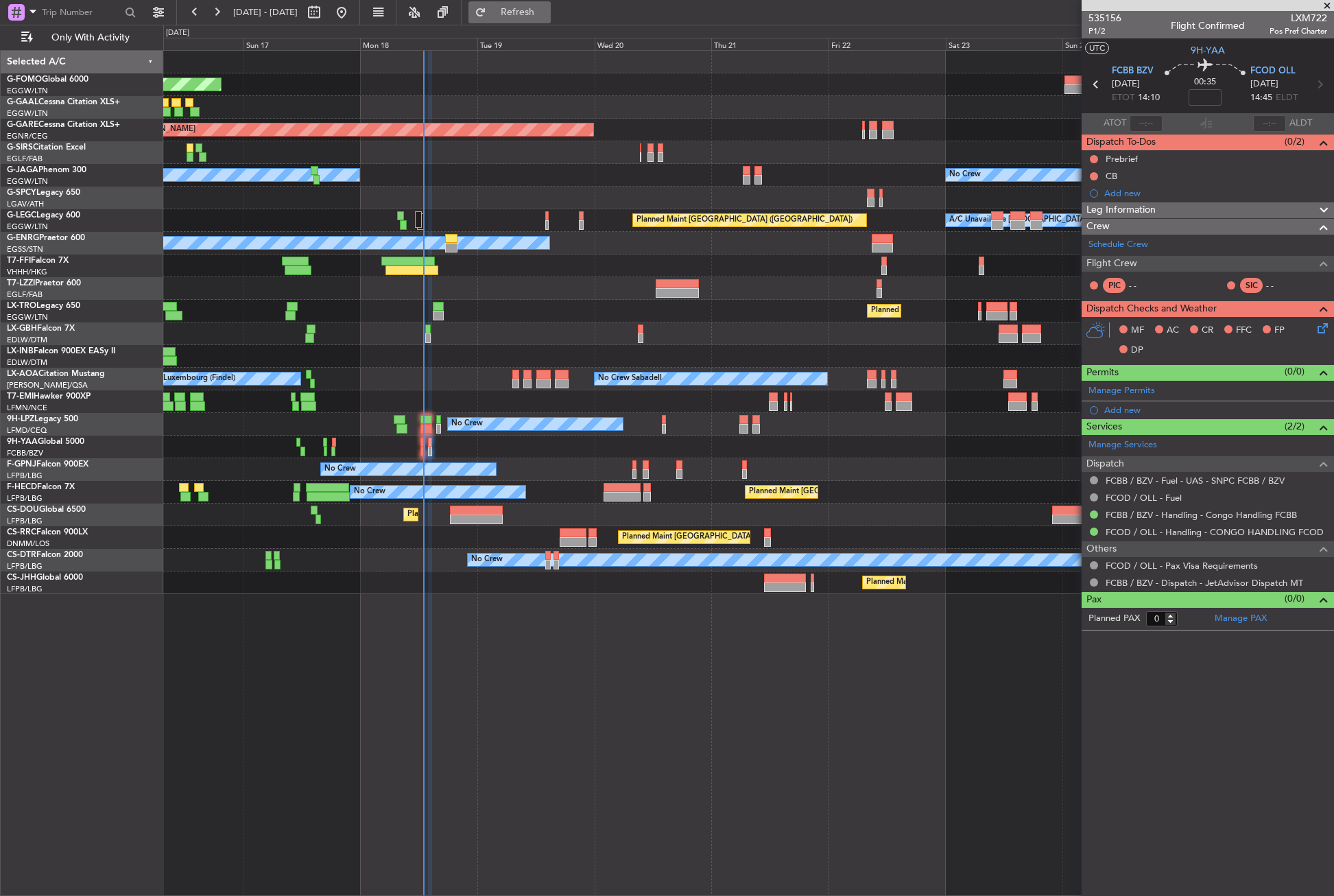
click at [538, 15] on span "Refresh" at bounding box center [518, 13] width 58 height 10
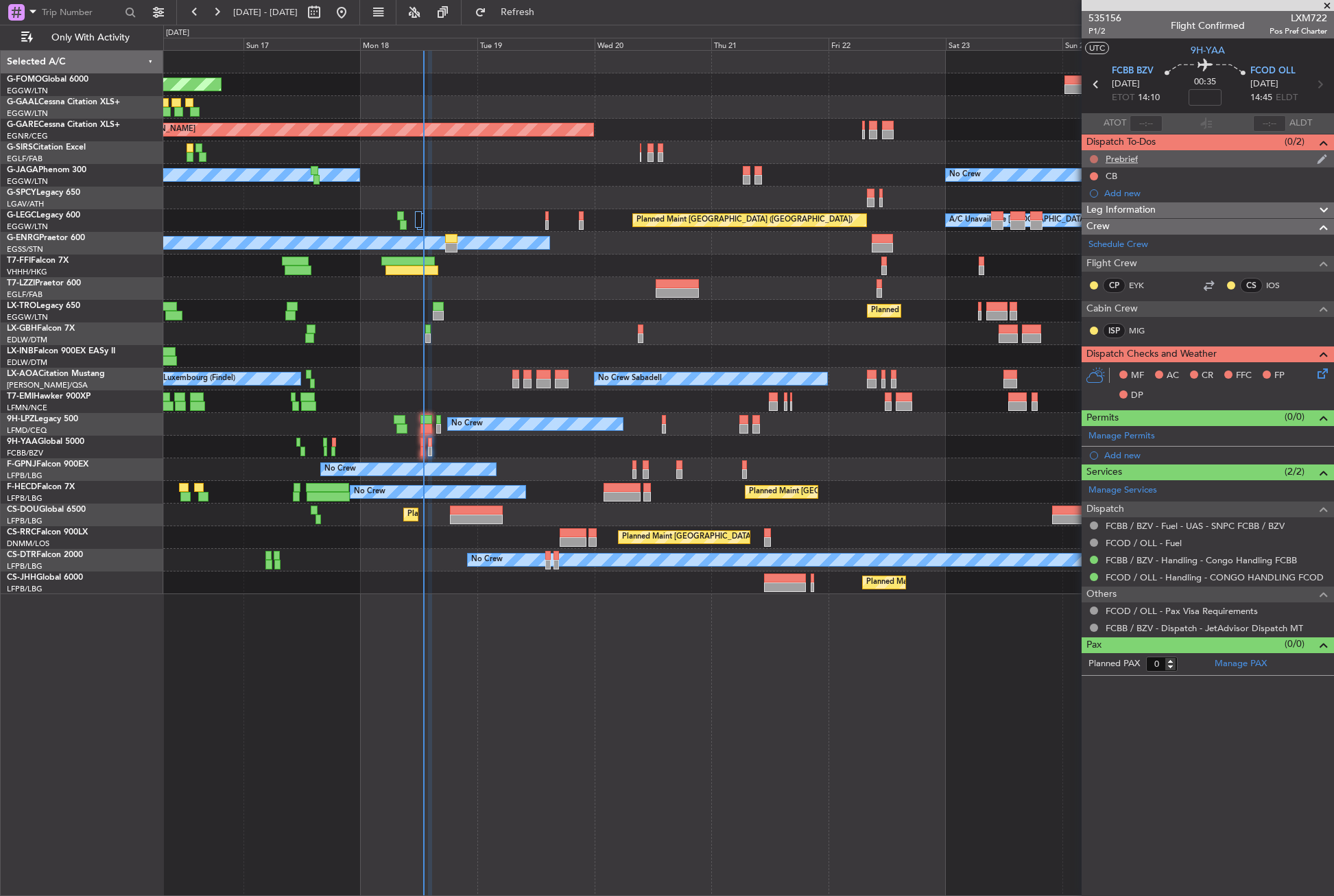
click at [1094, 158] on button at bounding box center [1094, 159] width 9 height 9
click at [1081, 203] on span "In Progress" at bounding box center [1101, 198] width 46 height 13
click at [1093, 160] on button at bounding box center [1094, 159] width 9 height 9
click at [1086, 215] on span "Completed" at bounding box center [1099, 220] width 45 height 13
click at [1094, 174] on button at bounding box center [1094, 176] width 9 height 9
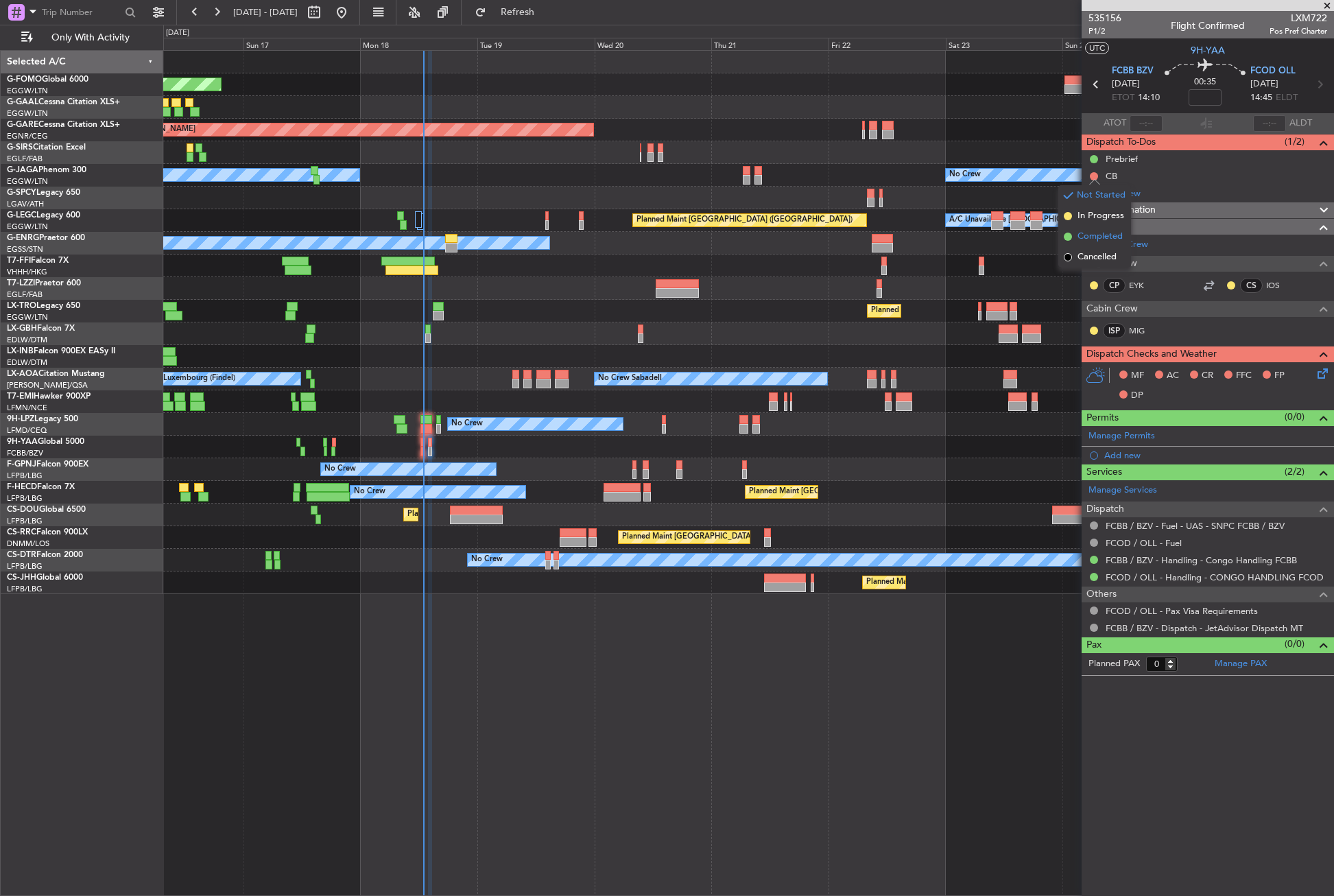
click at [1091, 237] on span "Completed" at bounding box center [1100, 236] width 45 height 13
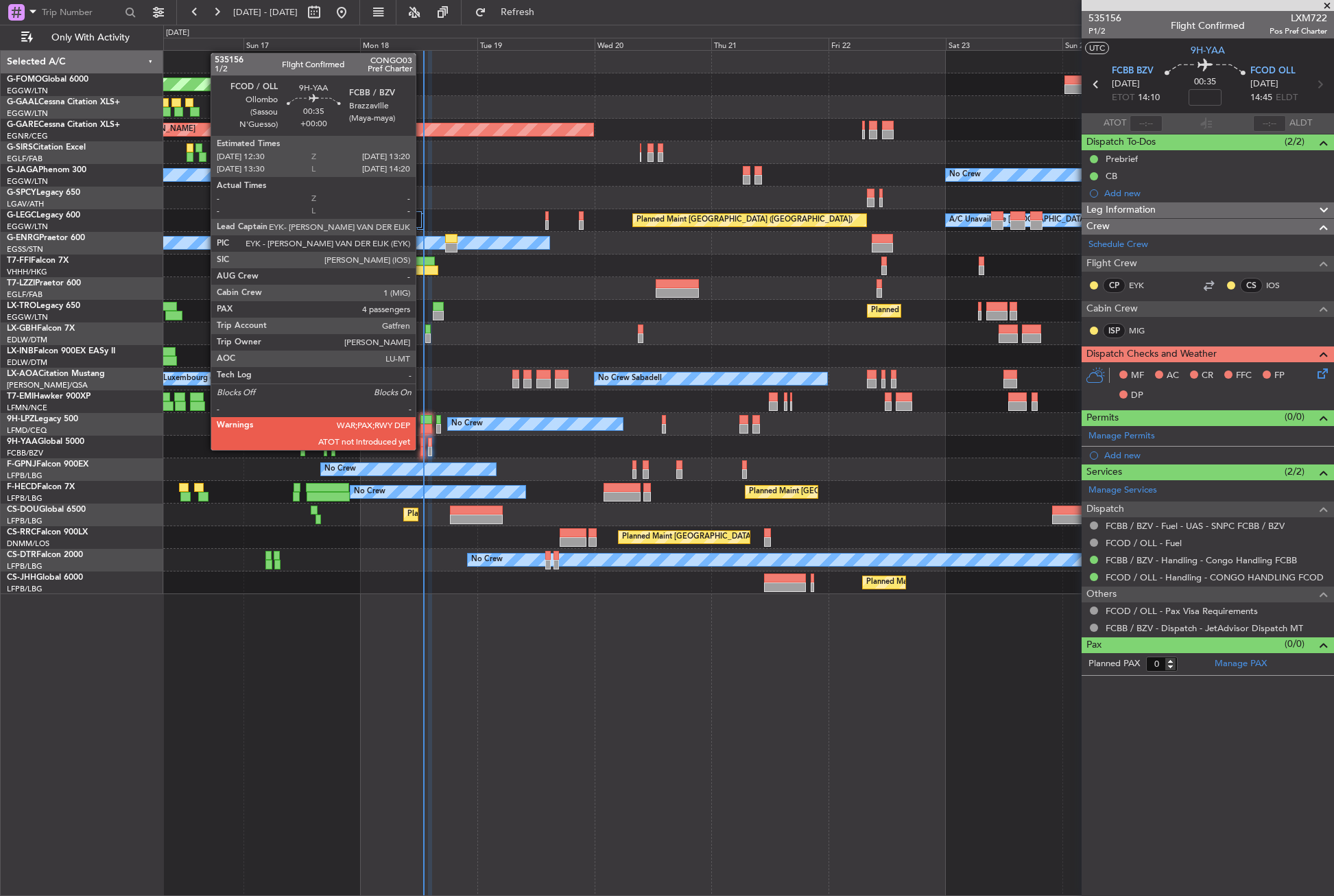
click at [422, 448] on div at bounding box center [422, 451] width 4 height 10
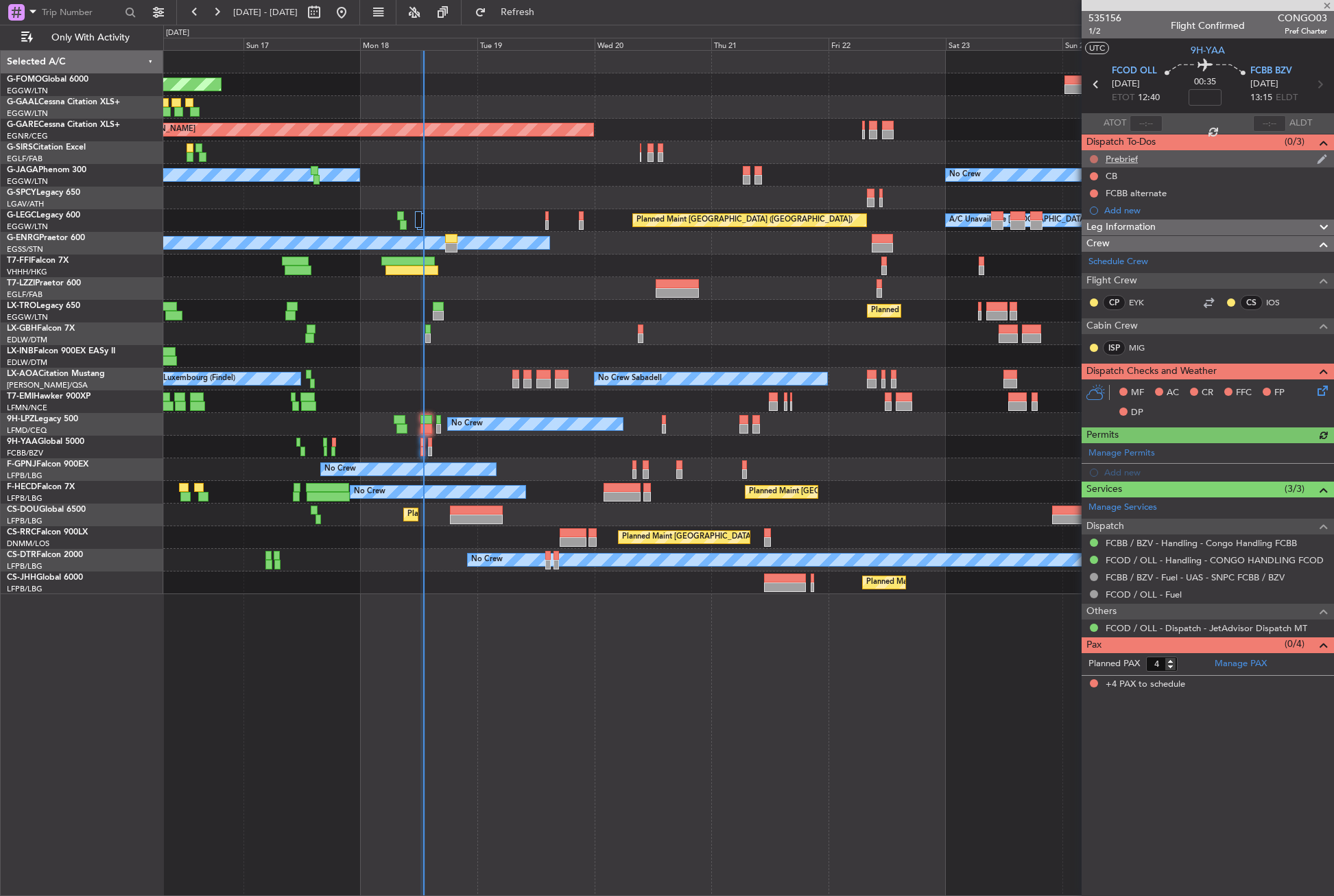
click at [1095, 158] on button at bounding box center [1094, 159] width 9 height 9
click at [1076, 223] on li "Completed" at bounding box center [1094, 219] width 72 height 20
click at [1093, 172] on button at bounding box center [1094, 176] width 9 height 9
click at [1087, 236] on span "Completed" at bounding box center [1100, 236] width 45 height 13
click at [1093, 194] on button at bounding box center [1094, 193] width 9 height 9
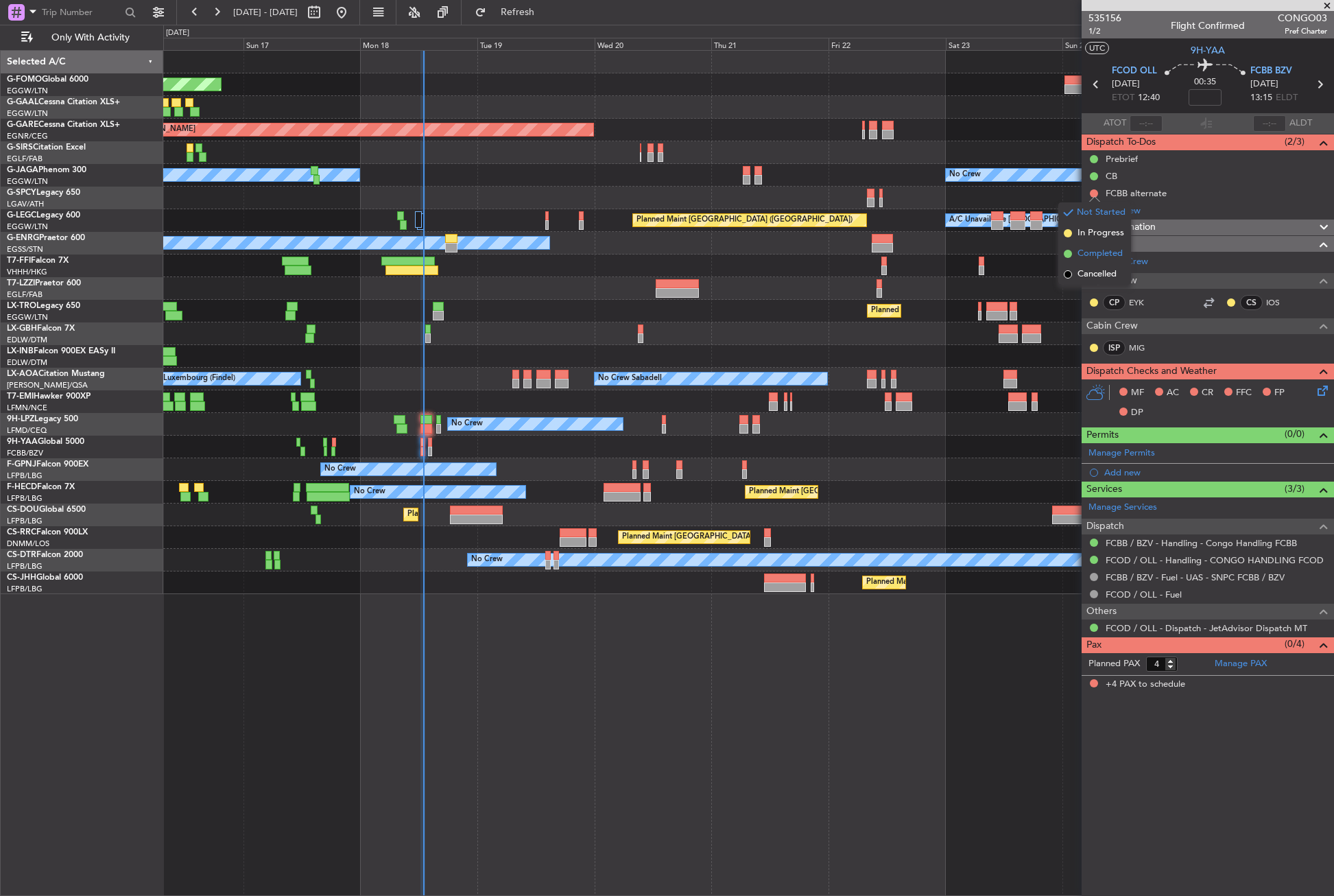
click at [1074, 252] on li "Completed" at bounding box center [1094, 253] width 72 height 20
click at [1320, 393] on icon at bounding box center [1320, 387] width 11 height 11
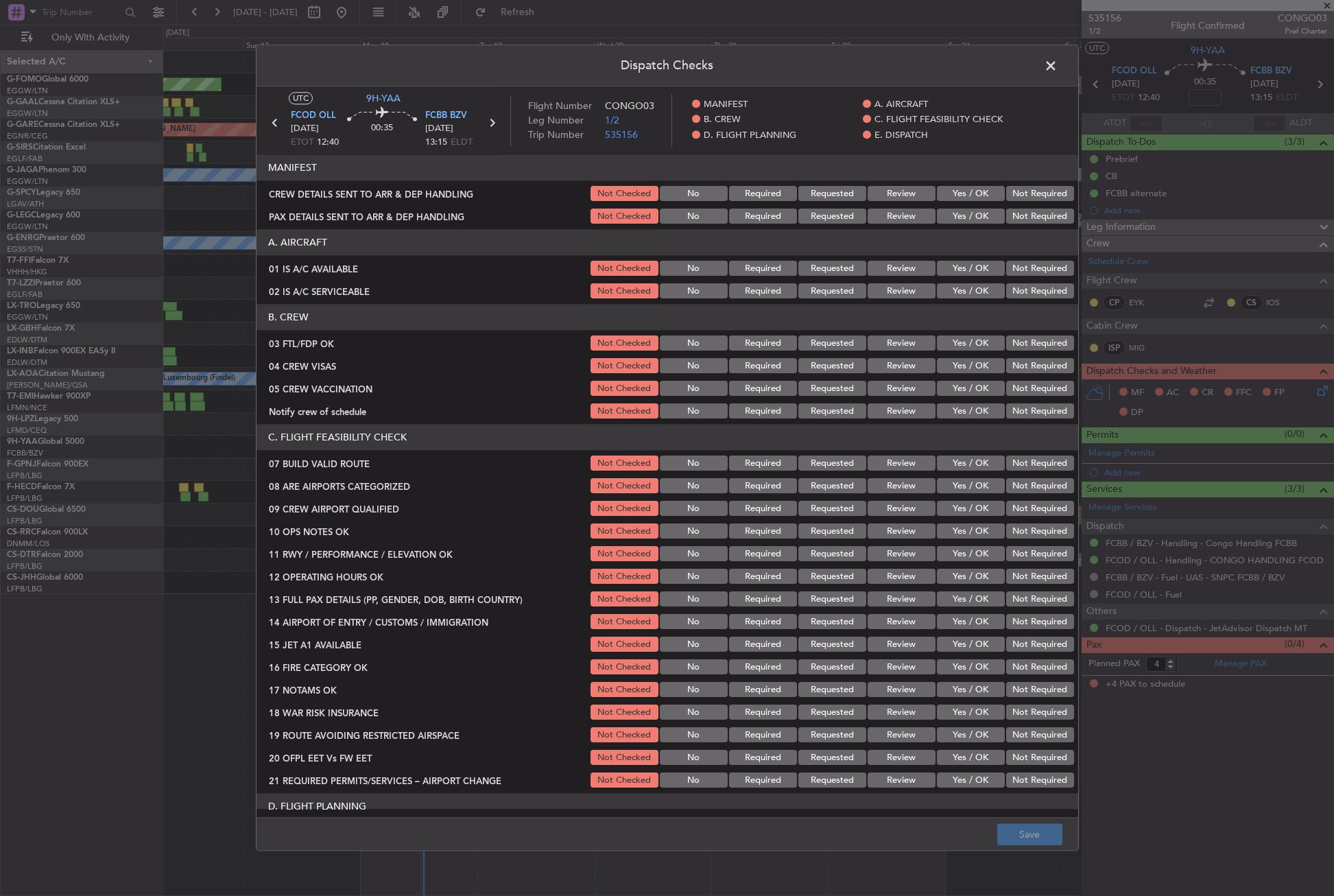
click at [958, 268] on button "Yes / OK" at bounding box center [971, 269] width 67 height 15
click at [957, 287] on div "Yes / OK" at bounding box center [970, 292] width 69 height 19
click at [956, 287] on button "Yes / OK" at bounding box center [971, 292] width 67 height 15
click at [955, 336] on button "Yes / OK" at bounding box center [971, 344] width 67 height 15
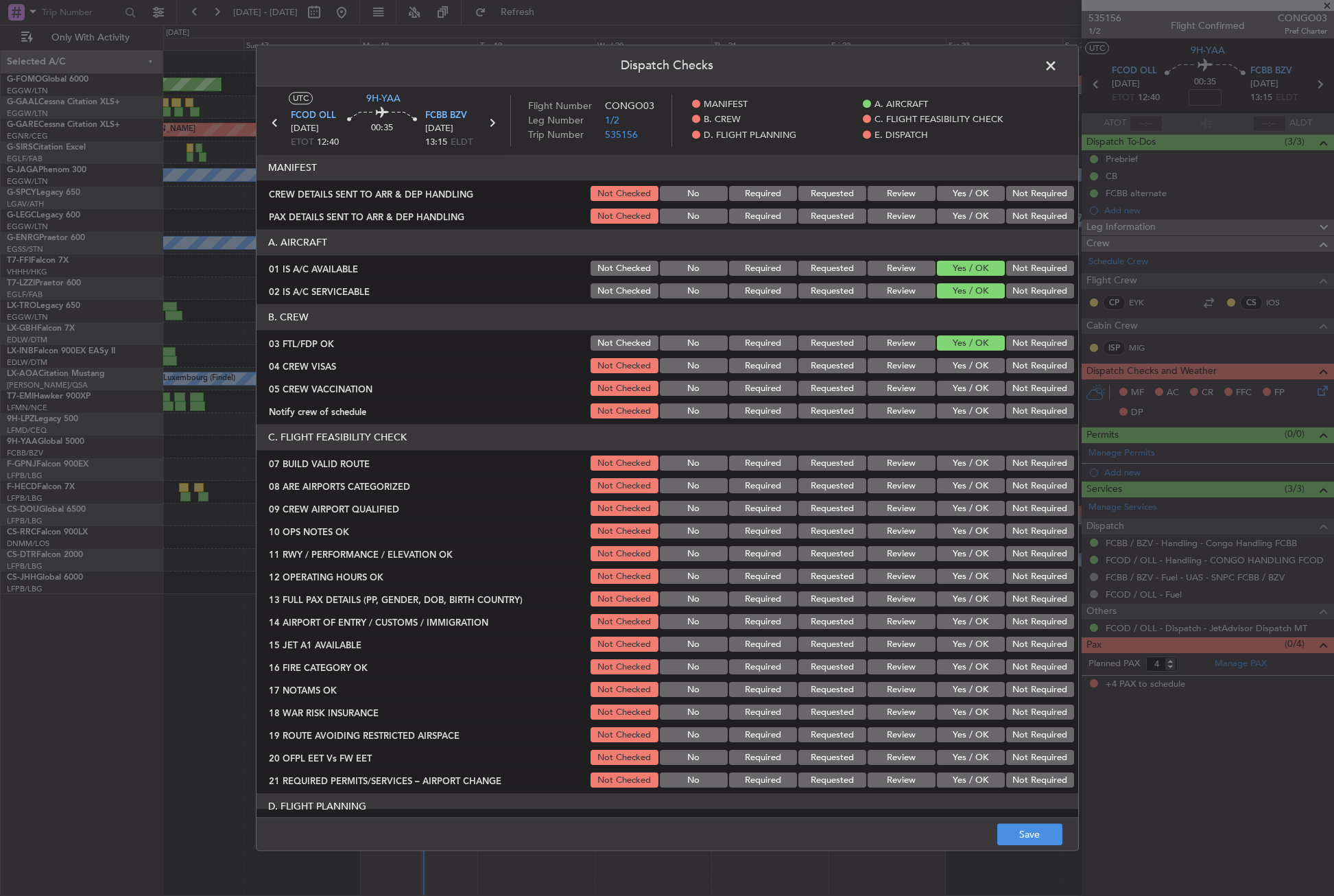
click at [1005, 354] on section "B. CREW 03 FTL/FDP OK Not Checked No Required Requested Review Yes / OK Not Req…" at bounding box center [667, 362] width 822 height 117
click at [1010, 367] on button "Not Required" at bounding box center [1040, 366] width 67 height 15
click at [1010, 382] on button "Not Required" at bounding box center [1040, 389] width 67 height 15
click at [974, 416] on button "Yes / OK" at bounding box center [971, 411] width 67 height 15
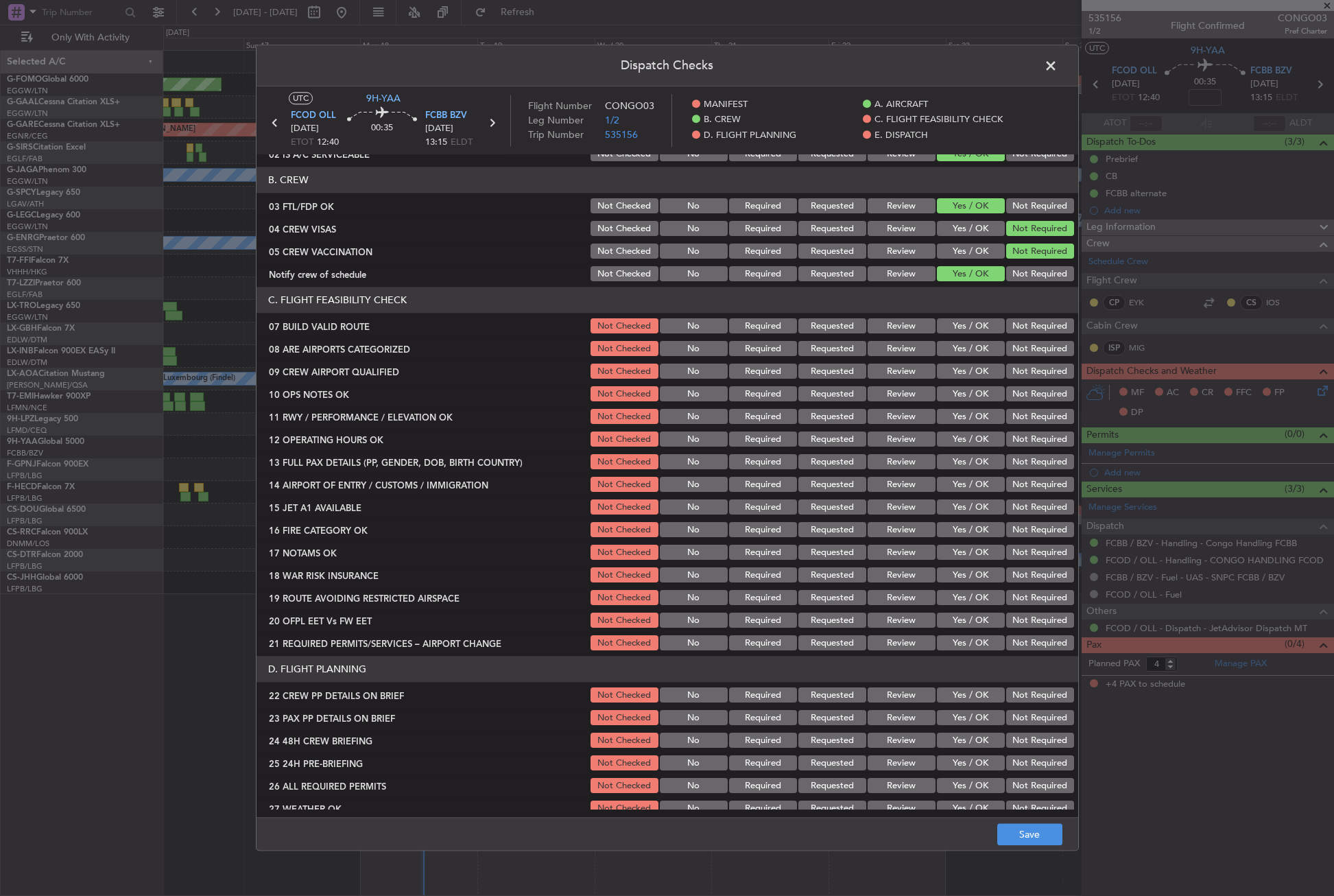
click at [966, 328] on button "Yes / OK" at bounding box center [971, 327] width 67 height 15
click at [958, 349] on button "Yes / OK" at bounding box center [971, 349] width 67 height 15
click at [966, 370] on button "Yes / OK" at bounding box center [971, 372] width 67 height 15
click at [968, 384] on div "Yes / OK" at bounding box center [970, 394] width 69 height 19
click at [969, 398] on button "Yes / OK" at bounding box center [971, 394] width 67 height 15
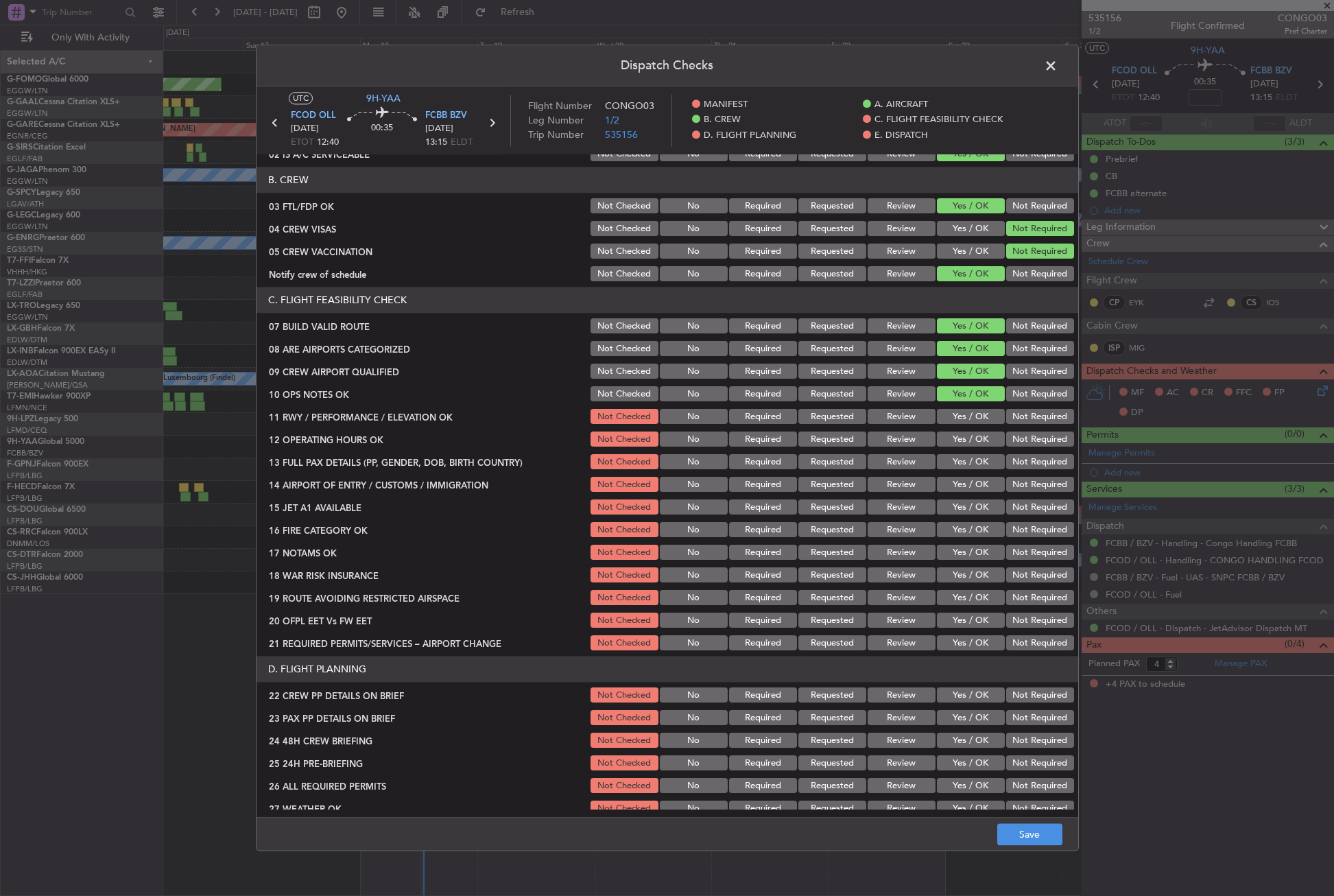
click at [965, 417] on button "Yes / OK" at bounding box center [971, 417] width 67 height 15
click at [958, 443] on button "Yes / OK" at bounding box center [971, 439] width 67 height 15
click at [958, 457] on button "Yes / OK" at bounding box center [971, 462] width 67 height 15
click at [958, 473] on section "C. FLIGHT FEASIBILITY CHECK 07 BUILD VALID ROUTE Not Checked No Required Reques…" at bounding box center [667, 469] width 822 height 365
click at [956, 483] on button "Yes / OK" at bounding box center [971, 485] width 67 height 15
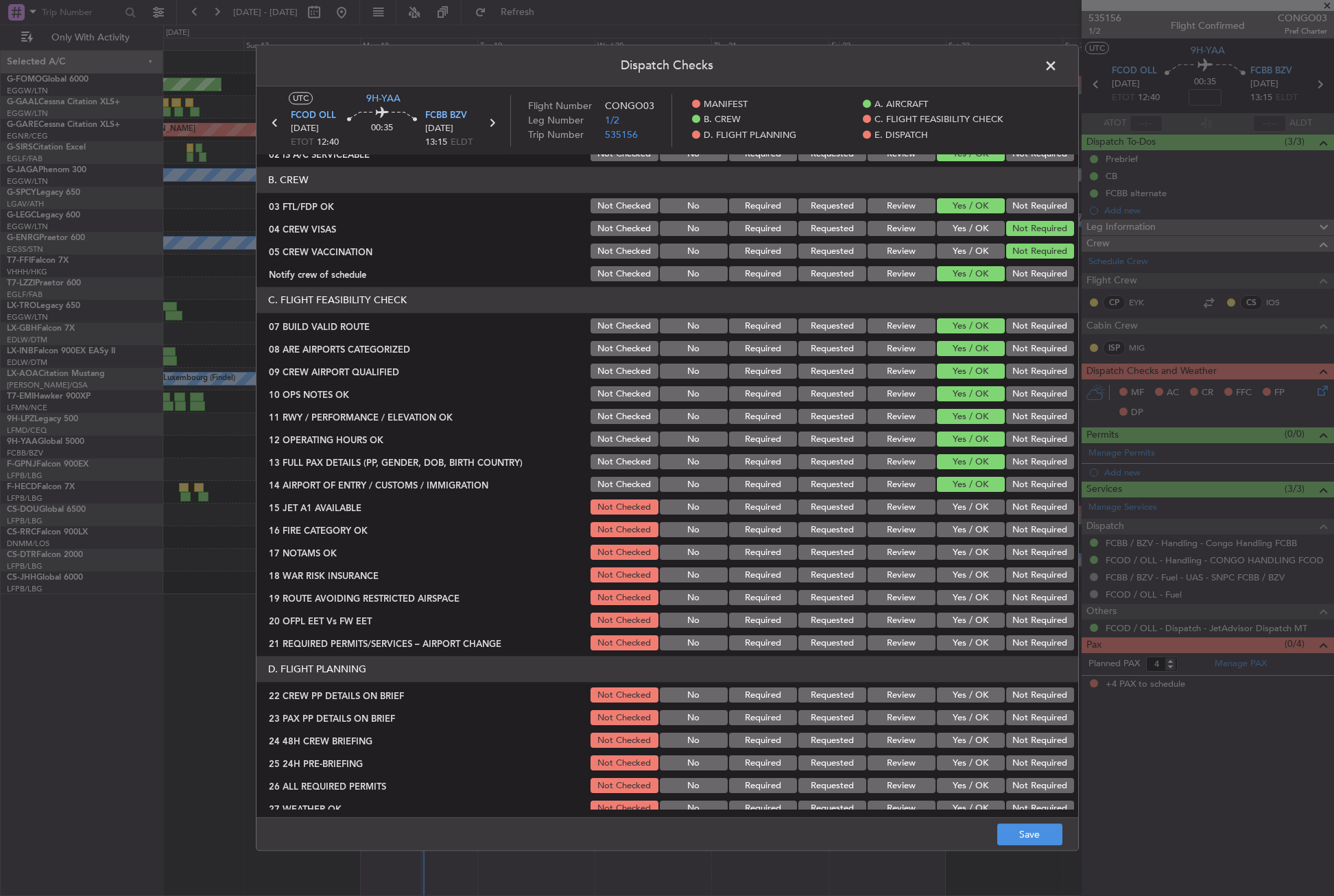
click at [1006, 462] on button "Not Required" at bounding box center [1040, 462] width 67 height 15
click at [963, 503] on button "Yes / OK" at bounding box center [971, 508] width 67 height 15
click at [955, 531] on button "Yes / OK" at bounding box center [971, 530] width 67 height 15
click at [954, 547] on button "Yes / OK" at bounding box center [971, 553] width 67 height 15
click at [1006, 571] on button "Not Required" at bounding box center [1040, 575] width 67 height 15
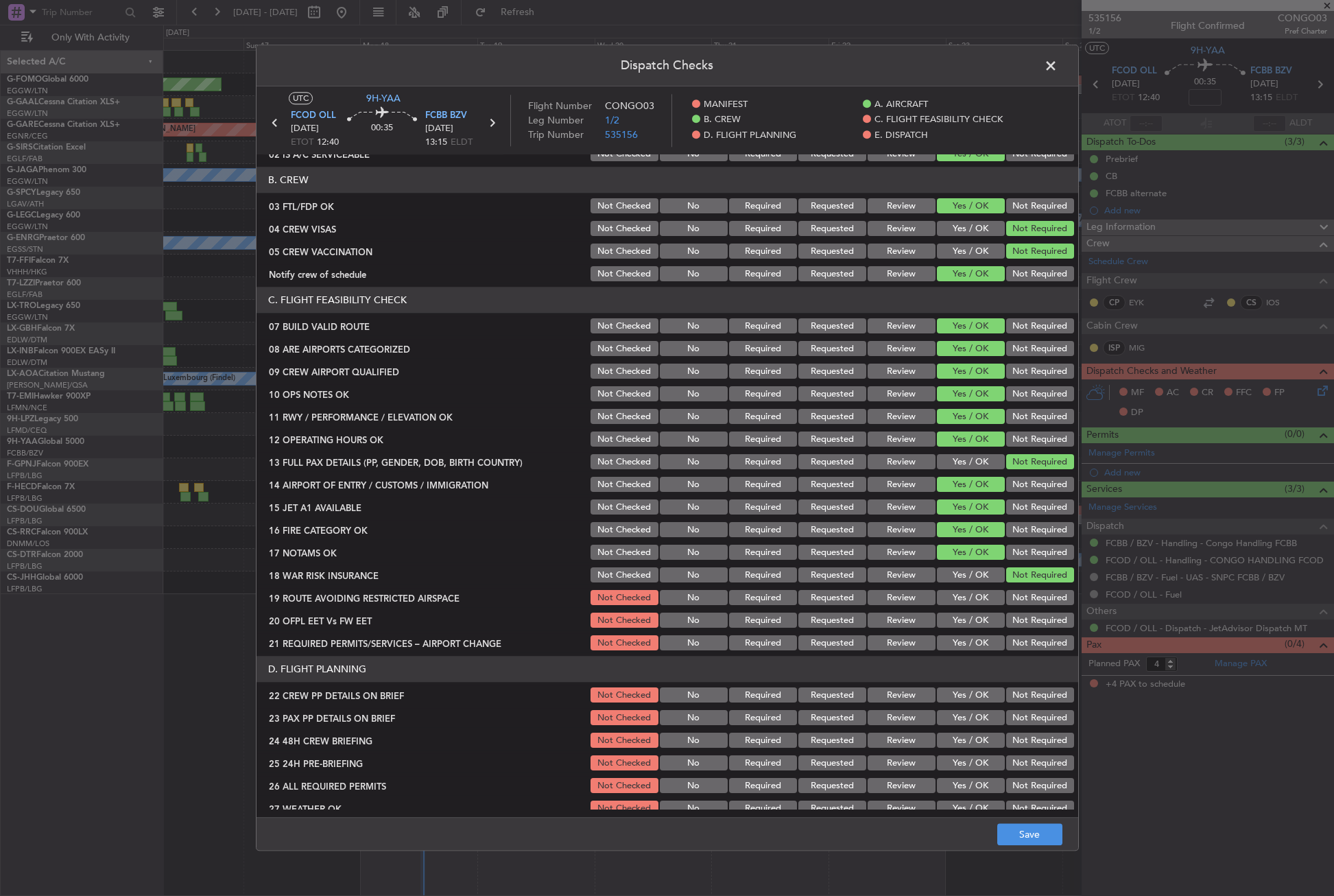
click at [970, 574] on button "Yes / OK" at bounding box center [971, 575] width 67 height 15
click at [965, 589] on div "Yes / OK" at bounding box center [970, 598] width 69 height 19
drag, startPoint x: 963, startPoint y: 595, endPoint x: 962, endPoint y: 614, distance: 19.0
click at [963, 595] on button "Yes / OK" at bounding box center [971, 598] width 67 height 15
drag, startPoint x: 961, startPoint y: 616, endPoint x: 959, endPoint y: 626, distance: 10.2
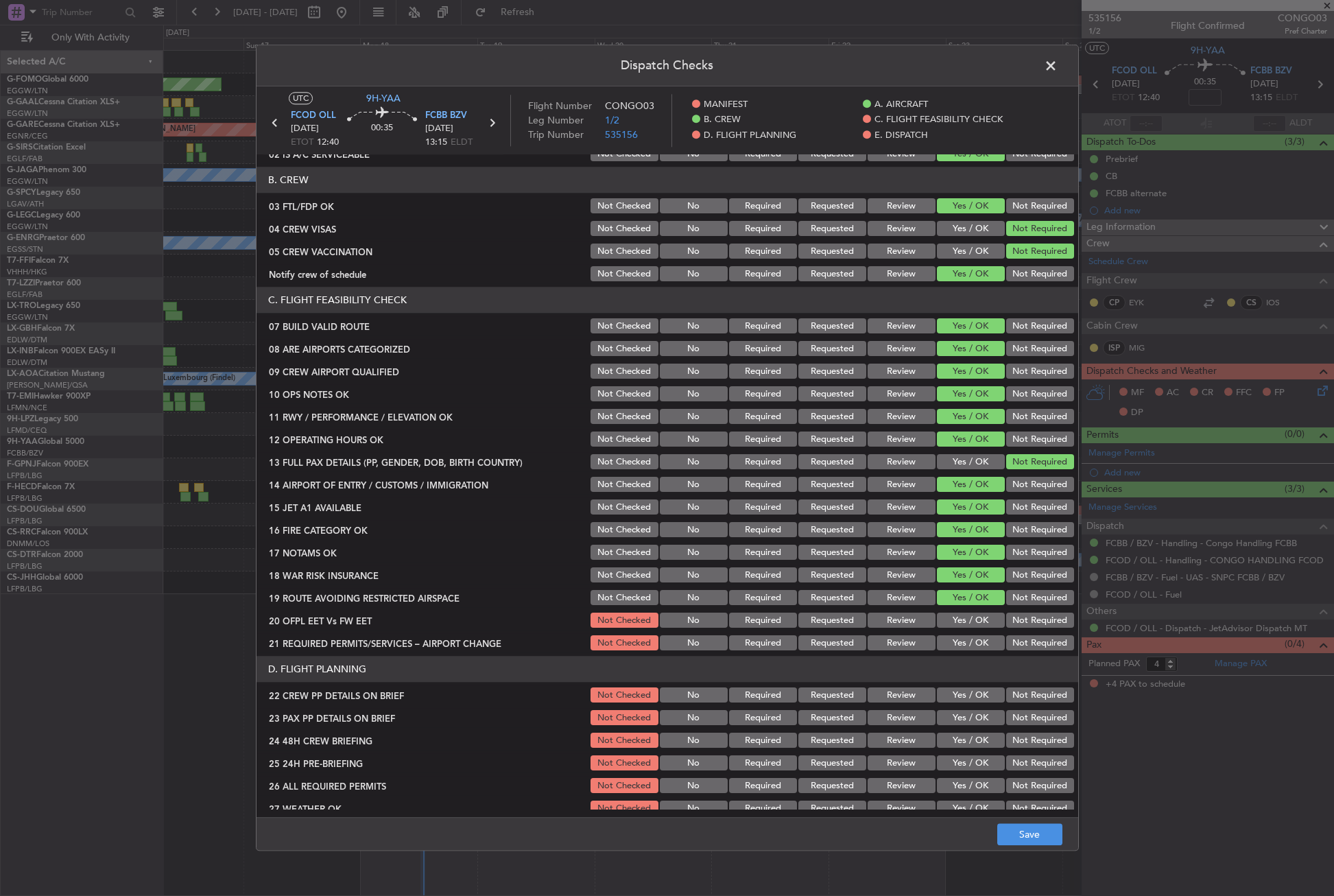
click at [959, 626] on button "Yes / OK" at bounding box center [971, 620] width 67 height 15
click at [955, 642] on button "Yes / OK" at bounding box center [971, 644] width 67 height 15
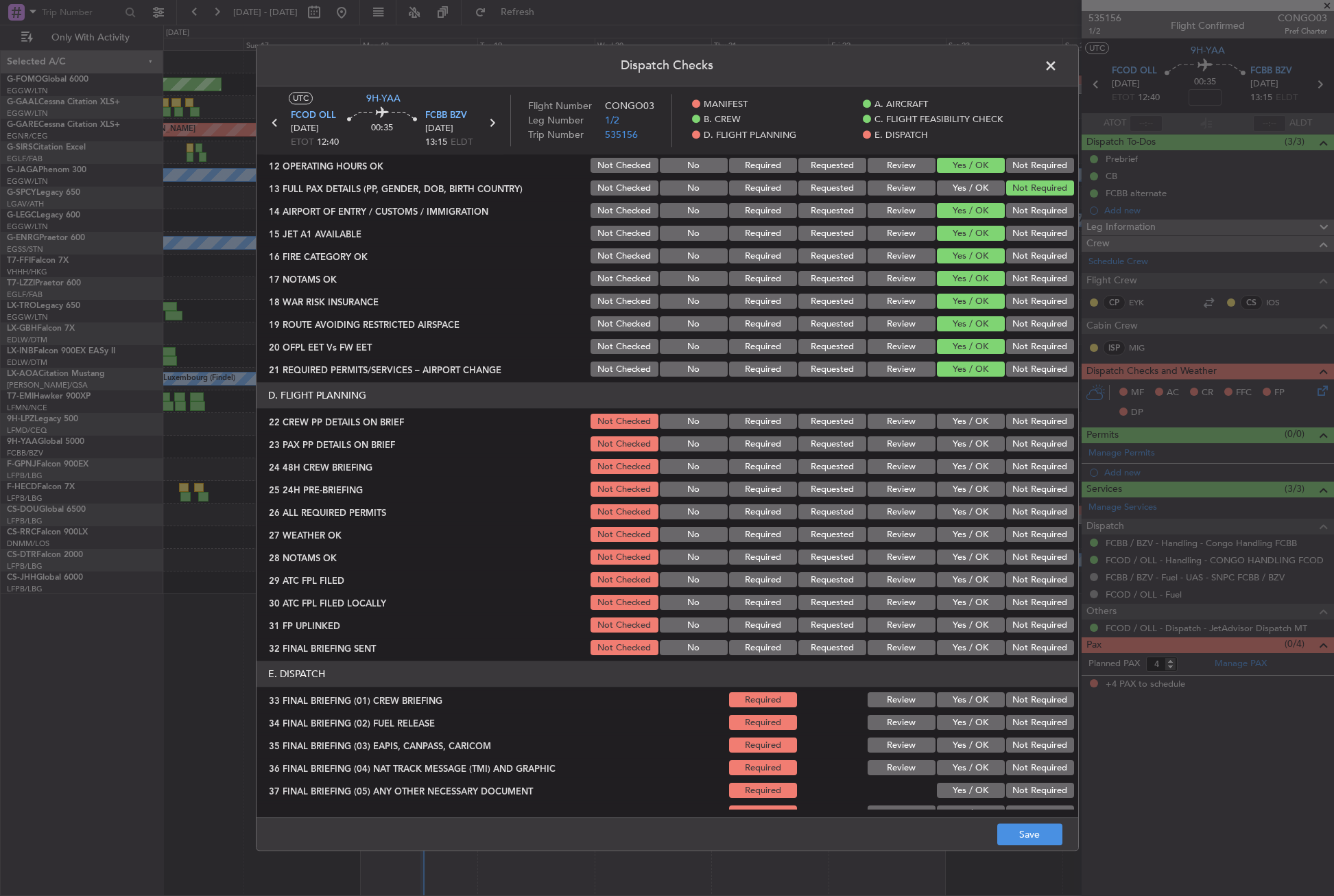
scroll to position [411, 0]
click at [950, 423] on button "Yes / OK" at bounding box center [971, 421] width 67 height 15
click at [950, 435] on div "Yes / OK" at bounding box center [970, 444] width 69 height 19
click at [949, 446] on button "Yes / OK" at bounding box center [971, 444] width 67 height 15
click at [949, 468] on button "Yes / OK" at bounding box center [971, 466] width 67 height 15
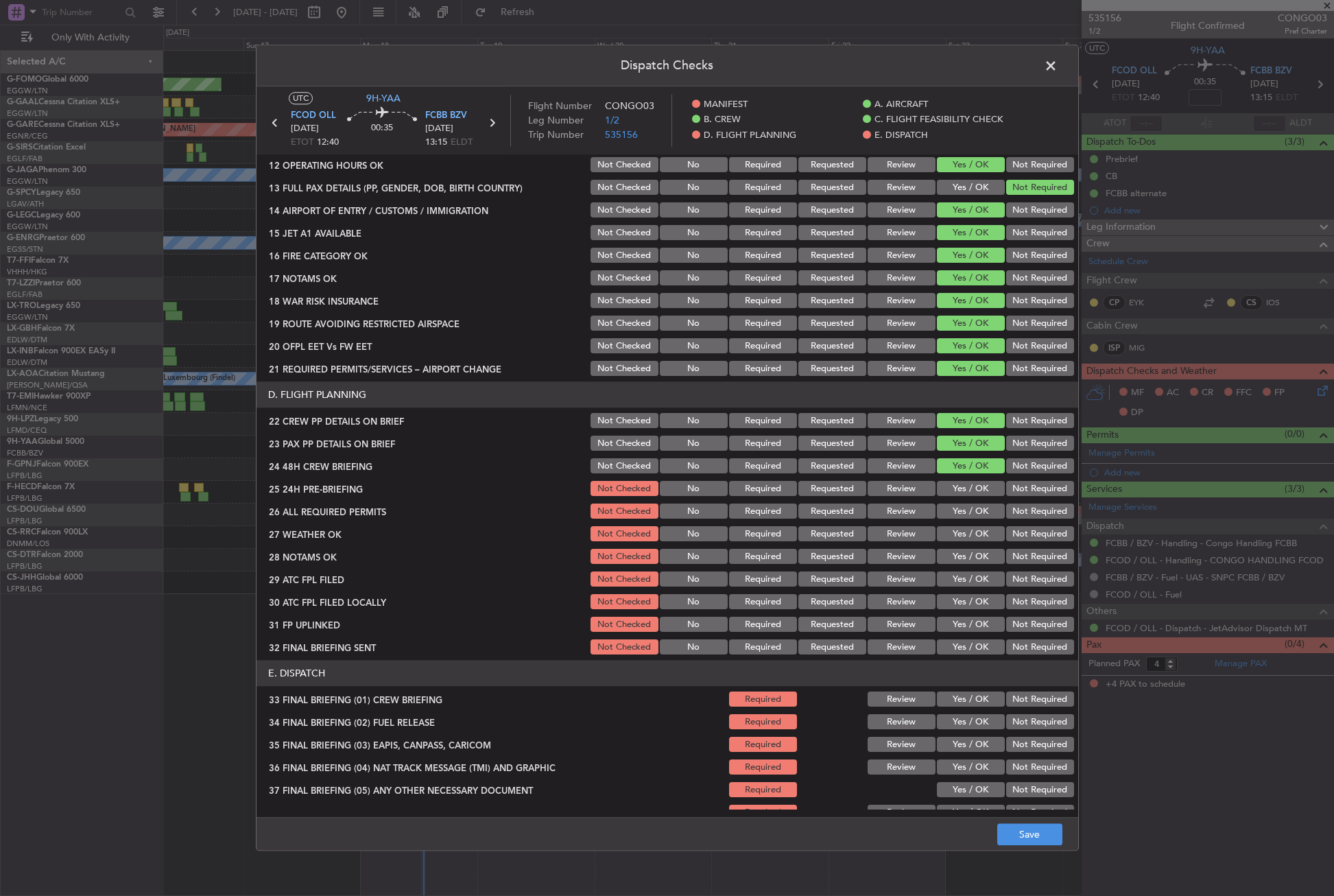
click at [1009, 488] on button "Not Required" at bounding box center [1040, 489] width 67 height 15
click at [982, 514] on button "Yes / OK" at bounding box center [971, 512] width 67 height 15
click at [974, 528] on button "Yes / OK" at bounding box center [971, 535] width 67 height 15
click at [965, 561] on button "Yes / OK" at bounding box center [971, 557] width 67 height 15
click at [955, 590] on section "D. FLIGHT PLANNING 22 CREW PP DETAILS ON BRIEF Not Checked No Required Requeste…" at bounding box center [667, 518] width 822 height 275
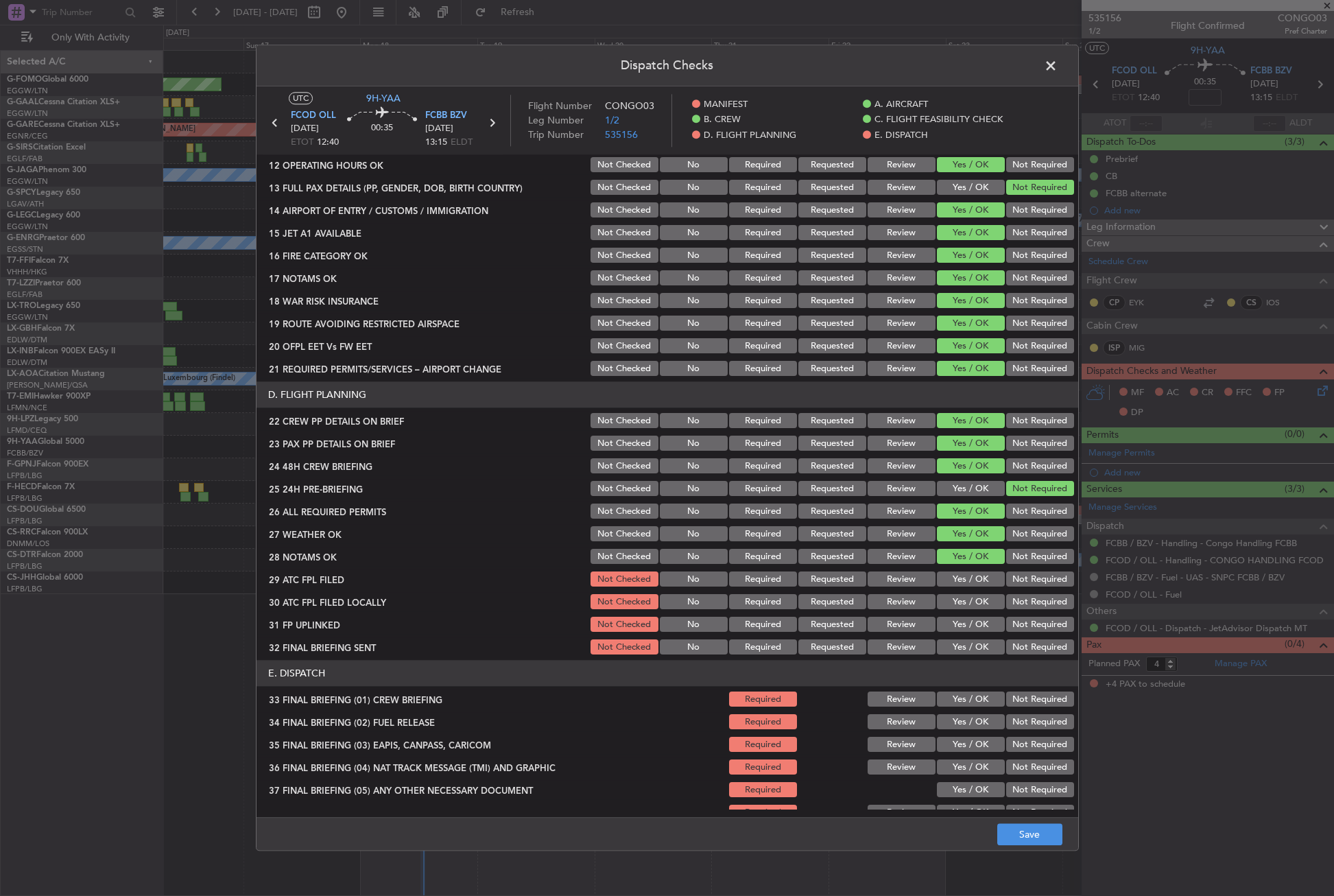
click at [955, 582] on button "Yes / OK" at bounding box center [971, 580] width 67 height 15
drag, startPoint x: 1019, startPoint y: 600, endPoint x: 989, endPoint y: 604, distance: 30.3
click at [1011, 601] on button "Not Required" at bounding box center [1040, 602] width 67 height 15
click at [976, 608] on button "Yes / OK" at bounding box center [971, 602] width 67 height 15
click at [974, 623] on button "Yes / OK" at bounding box center [971, 625] width 67 height 15
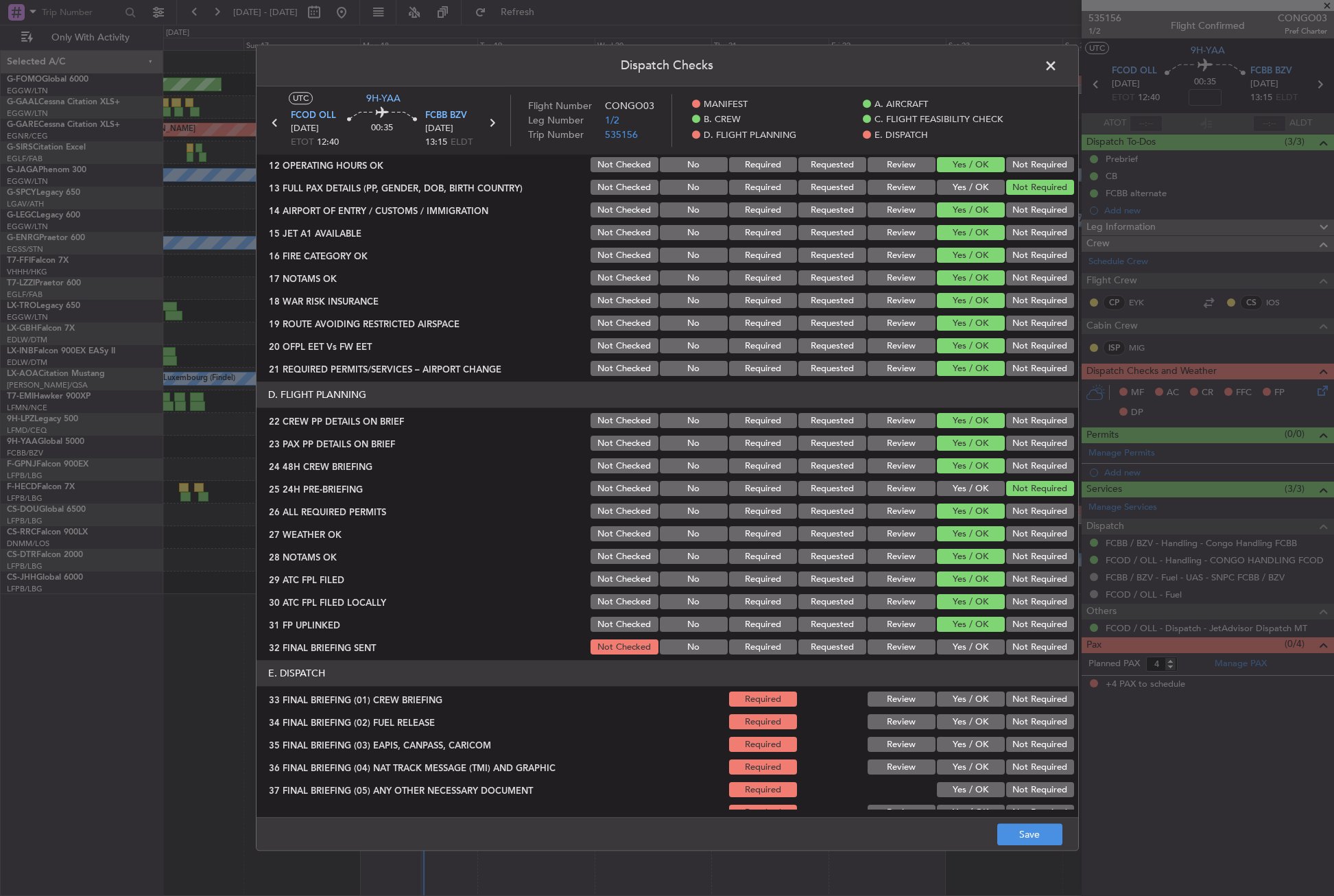
click at [1022, 646] on button "Not Required" at bounding box center [1040, 647] width 67 height 15
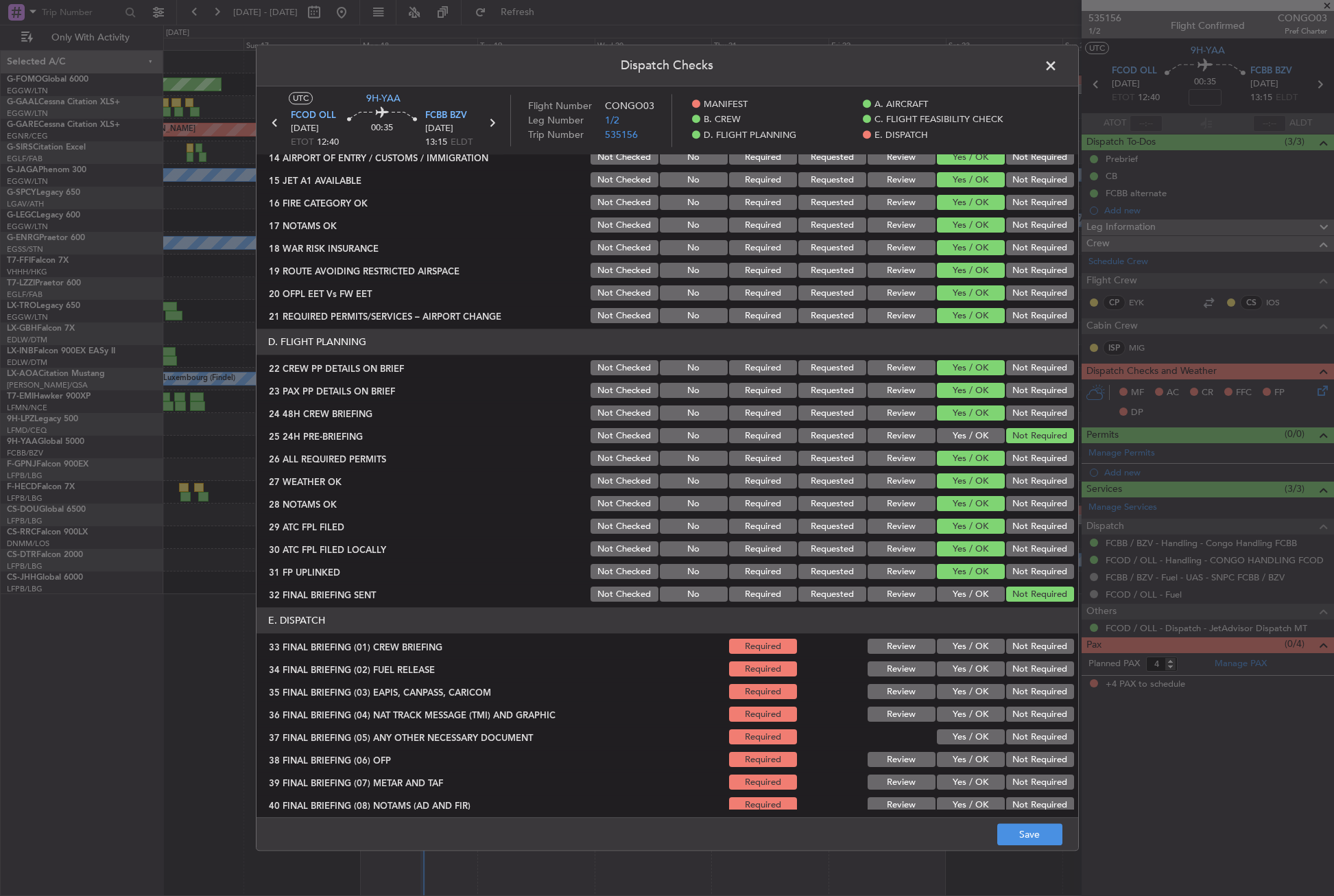
scroll to position [564, 0]
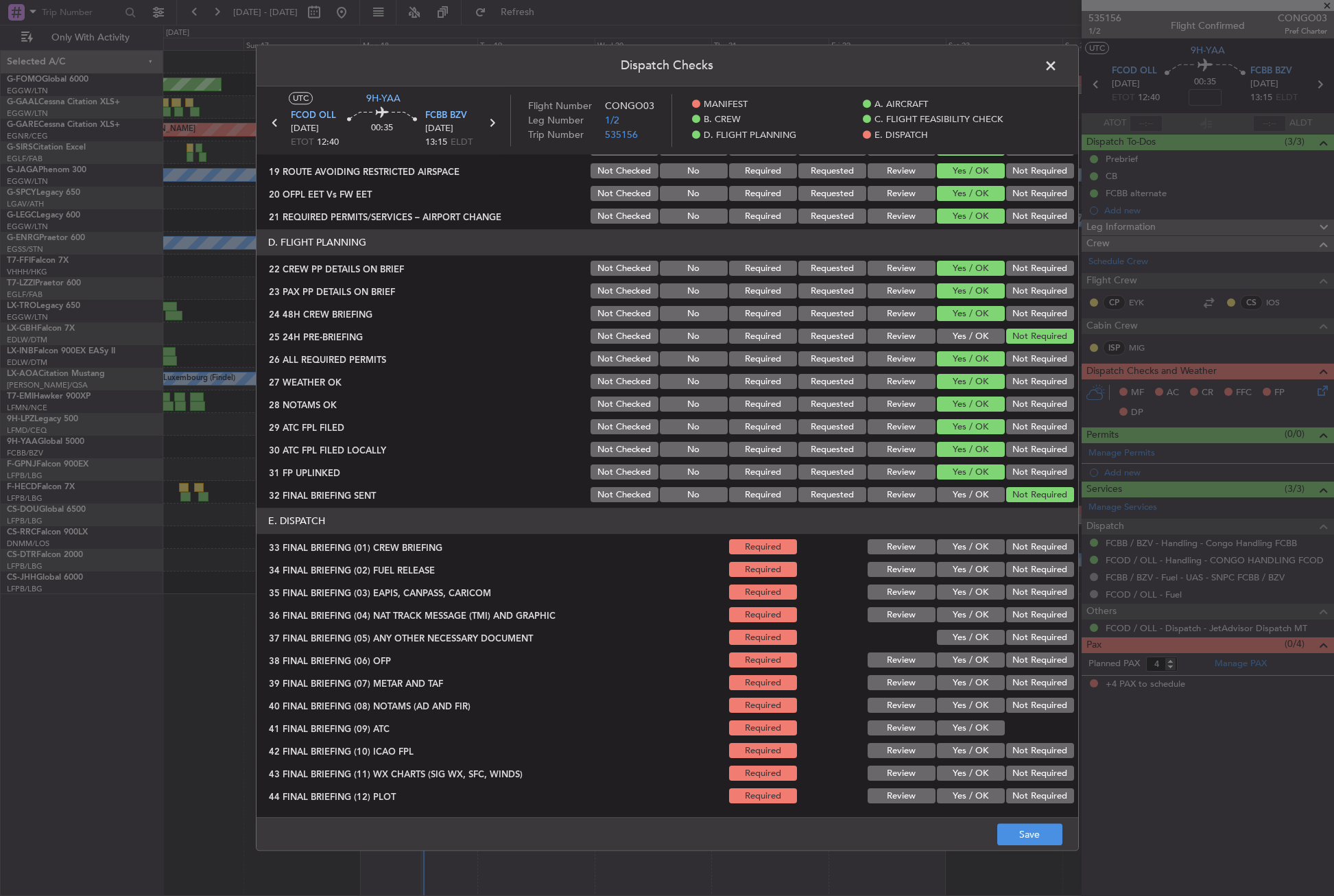
click at [966, 546] on button "Yes / OK" at bounding box center [971, 547] width 67 height 15
click at [963, 566] on button "Yes / OK" at bounding box center [971, 570] width 67 height 15
click at [1020, 591] on button "Not Required" at bounding box center [1040, 593] width 67 height 15
click at [1020, 614] on button "Not Required" at bounding box center [1040, 616] width 67 height 15
drag, startPoint x: 967, startPoint y: 636, endPoint x: 961, endPoint y: 647, distance: 12.5
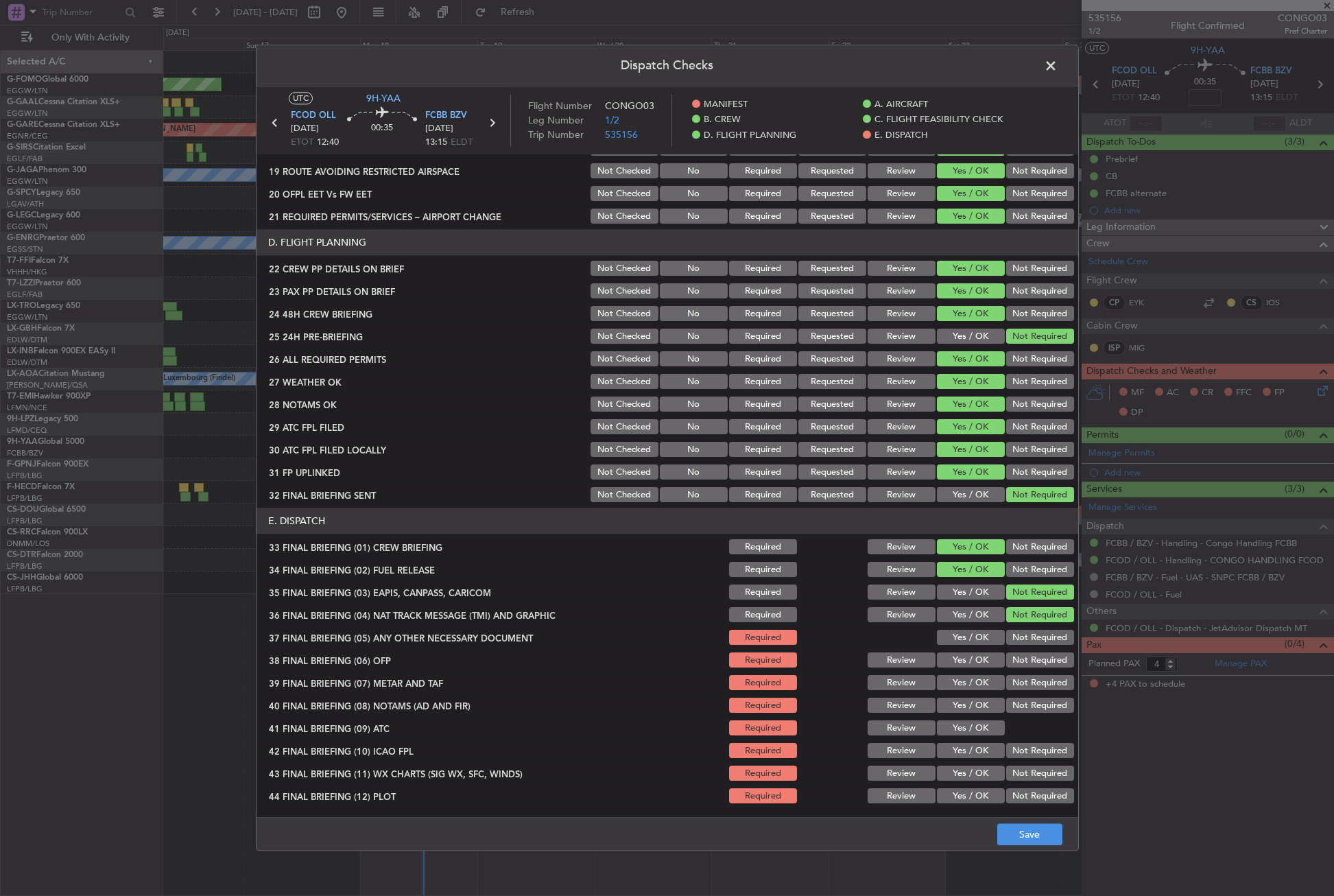
click at [963, 638] on button "Yes / OK" at bounding box center [971, 638] width 67 height 15
click at [960, 657] on button "Yes / OK" at bounding box center [971, 661] width 67 height 15
drag, startPoint x: 955, startPoint y: 676, endPoint x: 955, endPoint y: 688, distance: 12.0
click at [955, 677] on button "Yes / OK" at bounding box center [971, 683] width 67 height 15
click at [955, 705] on button "Yes / OK" at bounding box center [971, 706] width 67 height 15
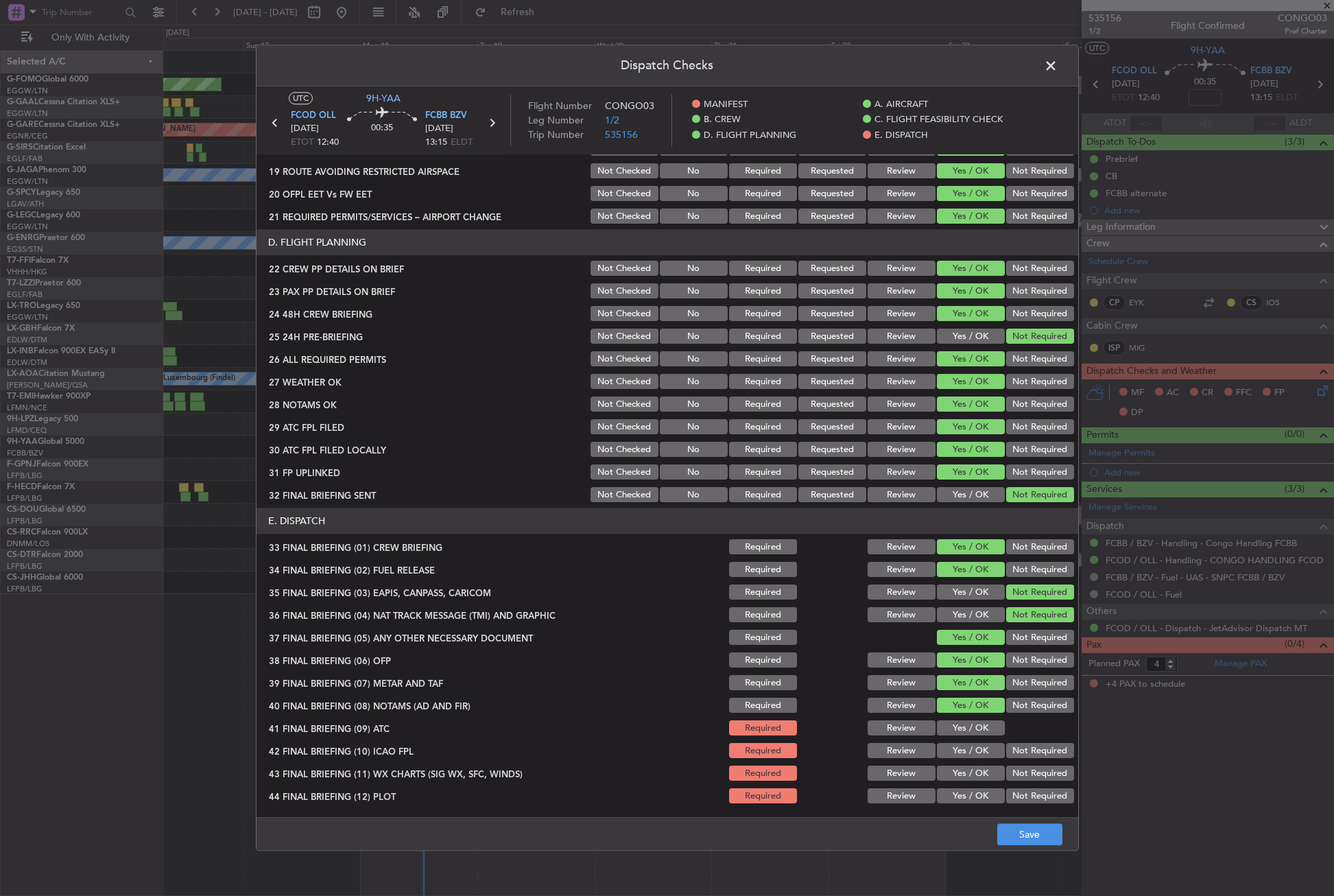
click at [953, 726] on button "Yes / OK" at bounding box center [971, 728] width 67 height 15
click at [1008, 744] on button "Not Required" at bounding box center [1040, 751] width 67 height 15
click at [971, 752] on button "Yes / OK" at bounding box center [971, 751] width 67 height 15
click at [974, 771] on button "Yes / OK" at bounding box center [971, 774] width 67 height 15
click at [1043, 808] on main "UTC 9H-YAA FCOD OLL 18/08/2025 ETOT 12:40 00:35 FCBB BZV 18/08/2025 13:15 ELDT …" at bounding box center [667, 455] width 822 height 736
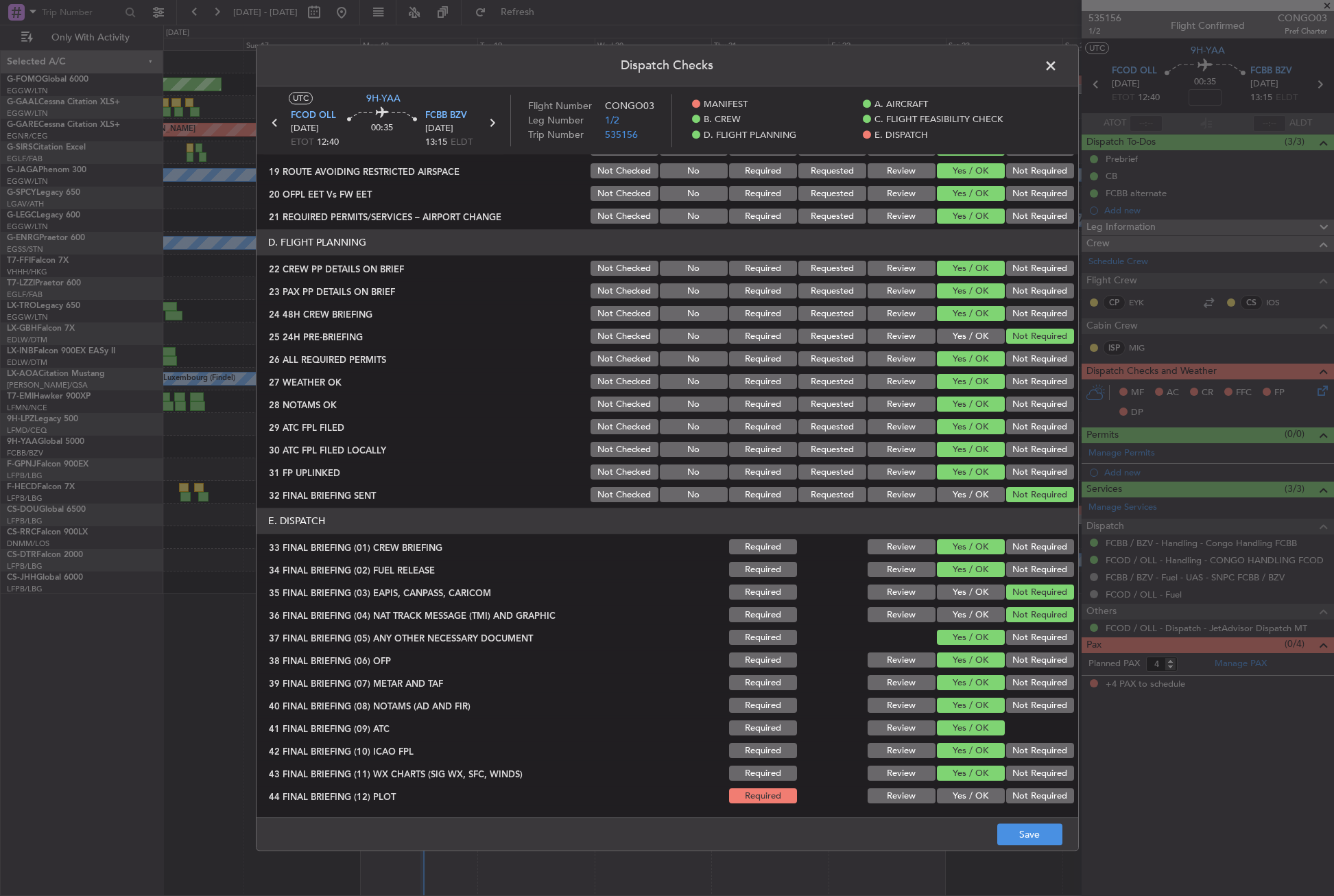
click at [1037, 797] on button "Not Required" at bounding box center [1040, 796] width 67 height 15
click at [1033, 832] on button "Save" at bounding box center [1030, 834] width 66 height 22
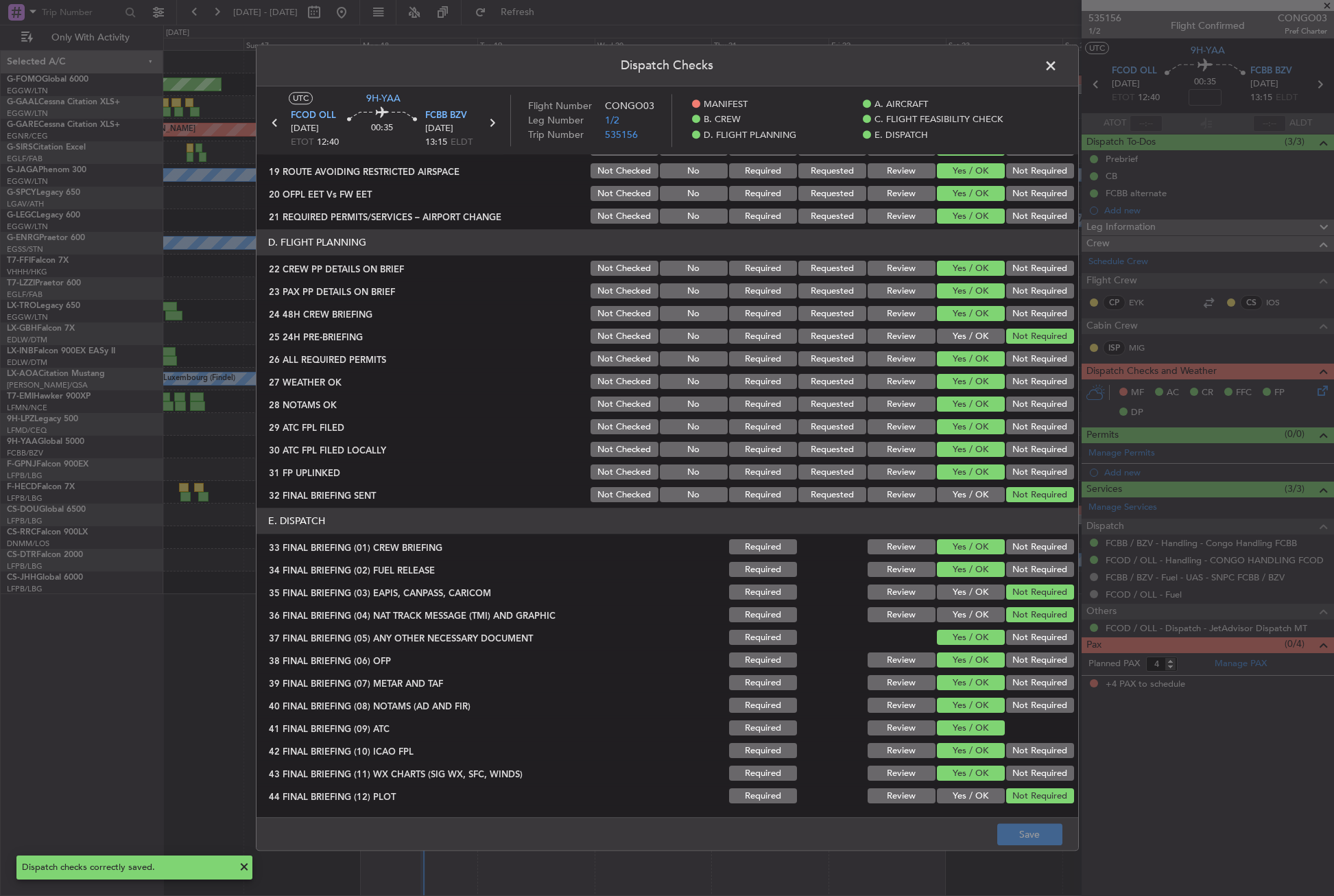
click at [1057, 62] on span at bounding box center [1057, 69] width 0 height 27
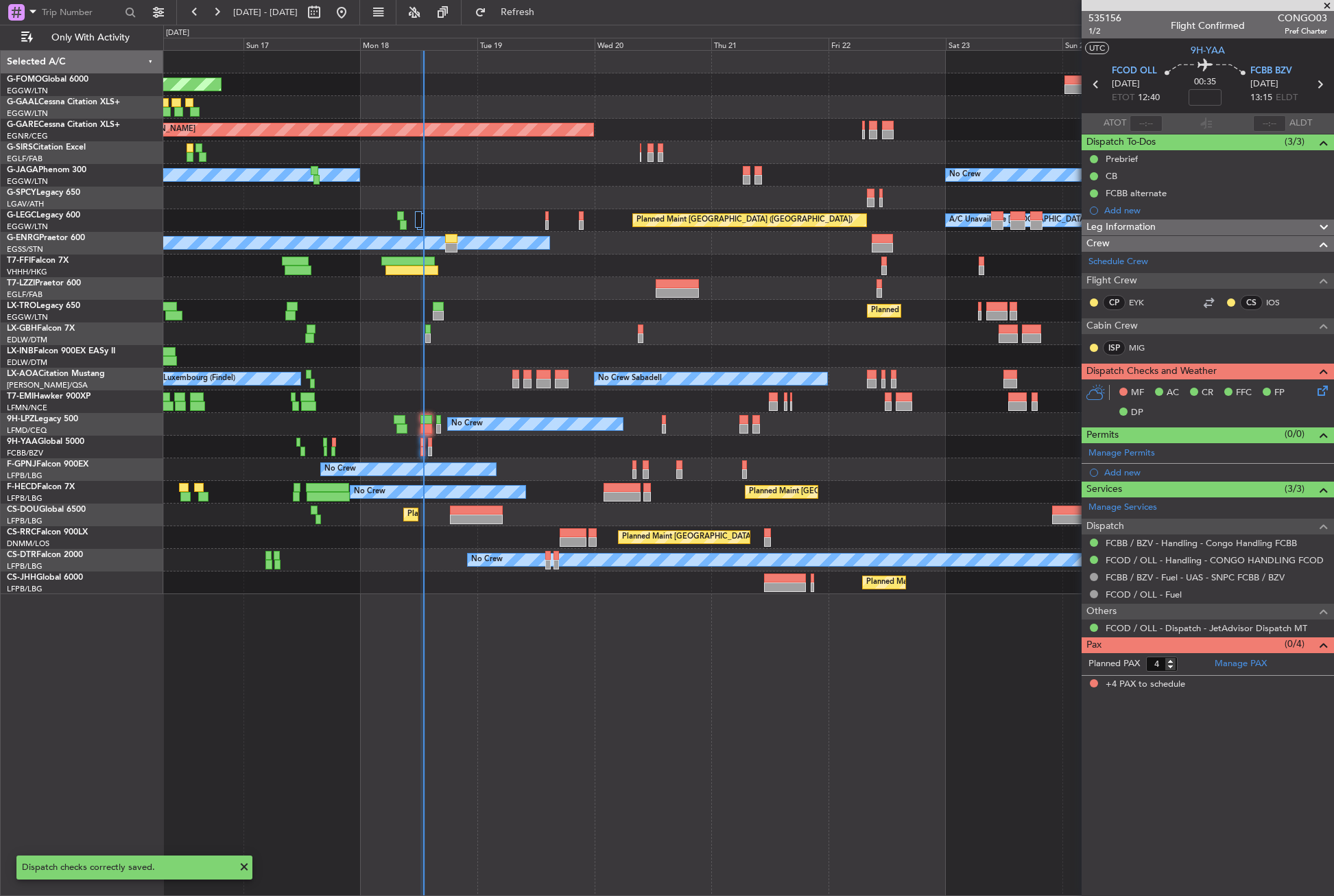
click at [1323, 391] on icon at bounding box center [1320, 387] width 11 height 11
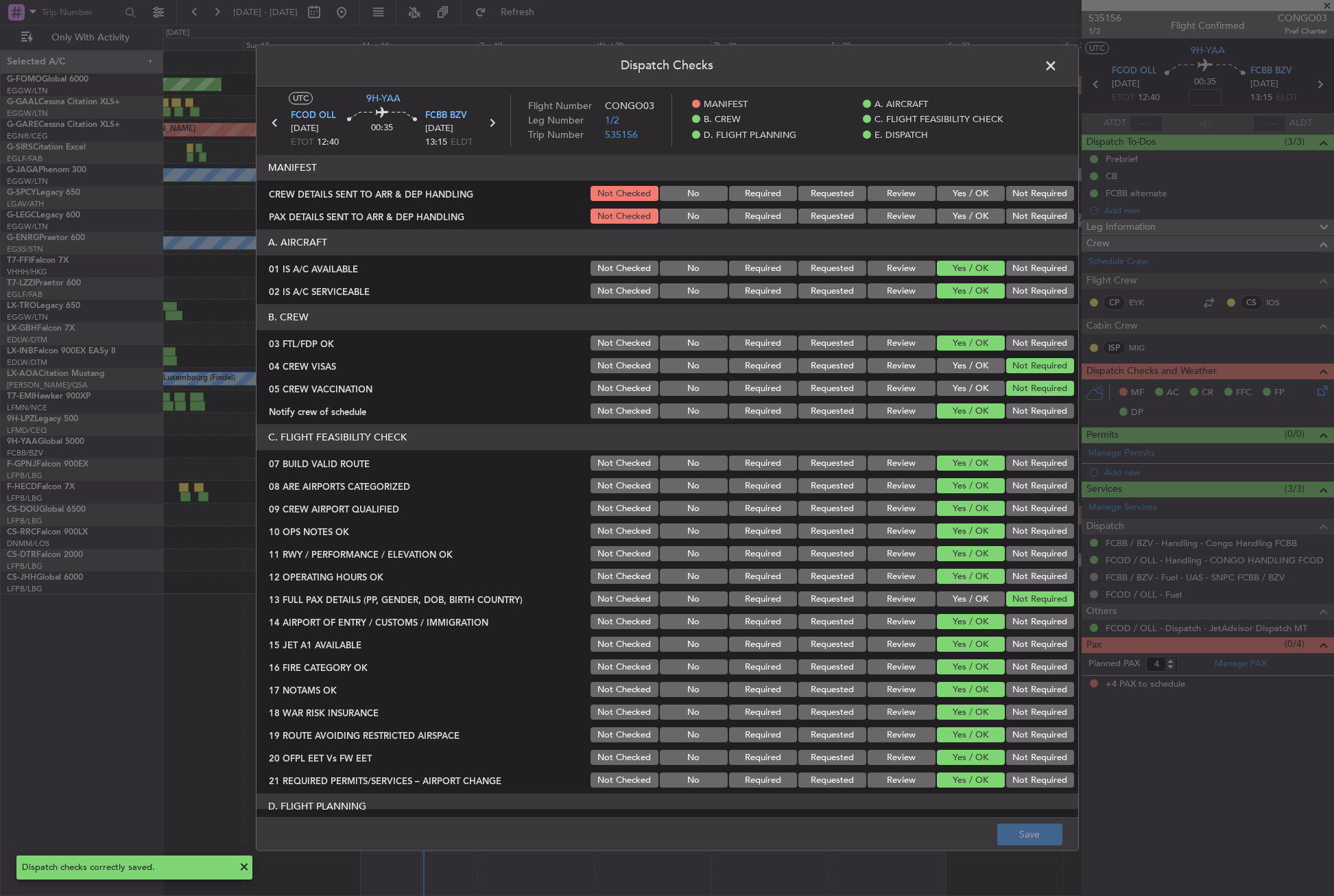
click at [1013, 213] on button "Not Required" at bounding box center [1040, 217] width 67 height 15
click at [1006, 190] on button "Not Required" at bounding box center [1040, 195] width 67 height 15
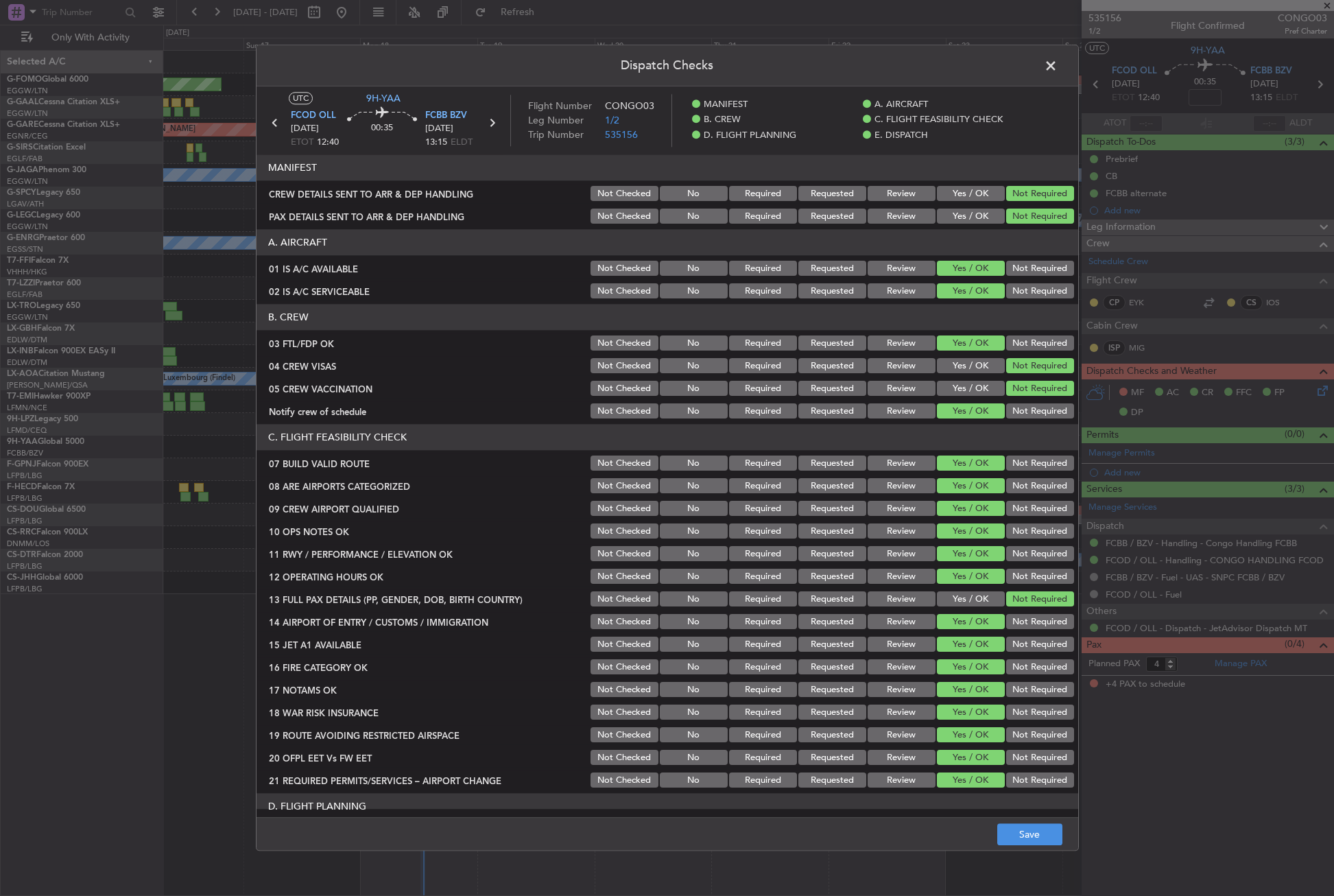
click at [1026, 820] on footer "Save" at bounding box center [667, 833] width 822 height 33
click at [1020, 832] on button "Save" at bounding box center [1030, 834] width 66 height 22
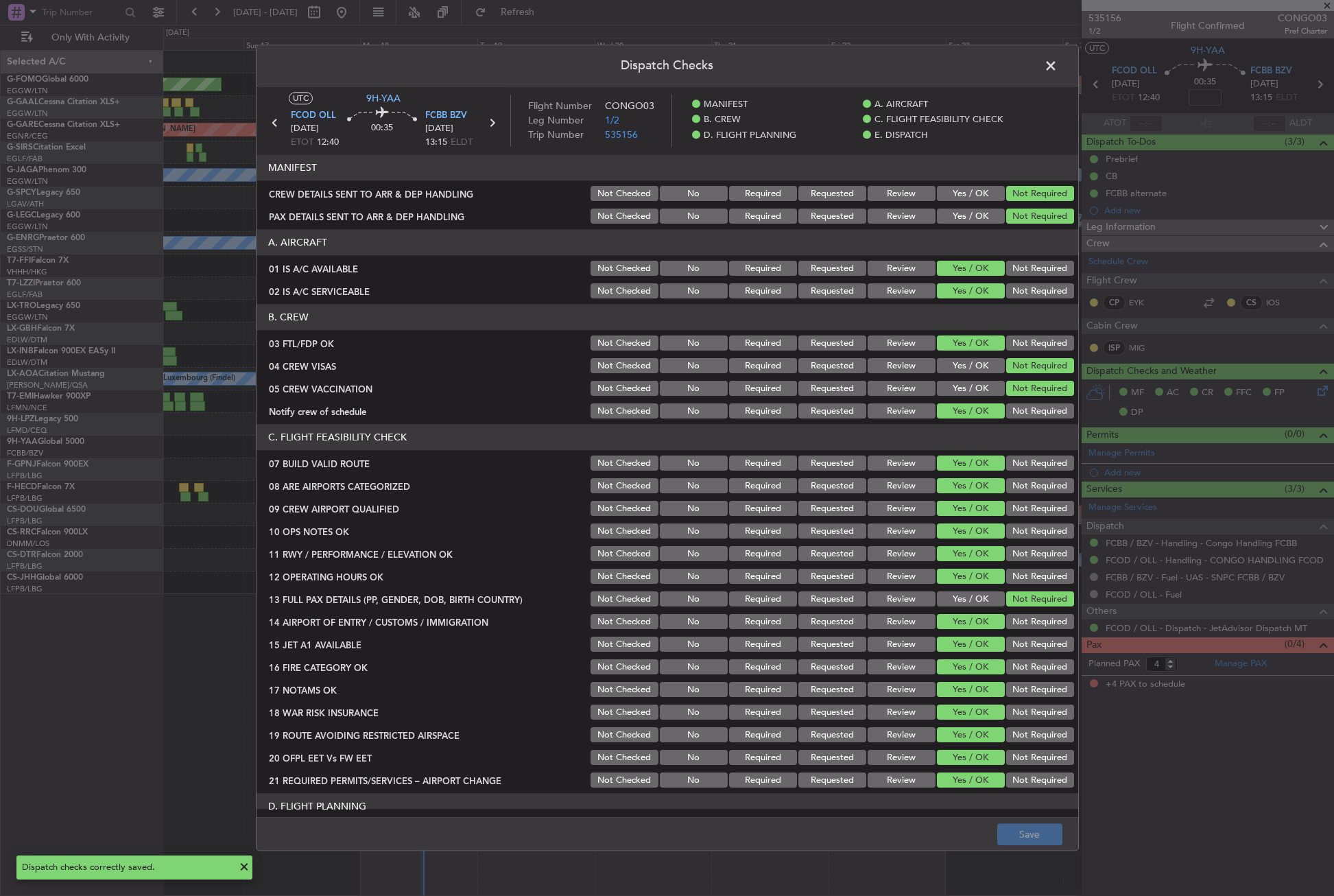
click at [1057, 70] on span at bounding box center [1057, 69] width 0 height 27
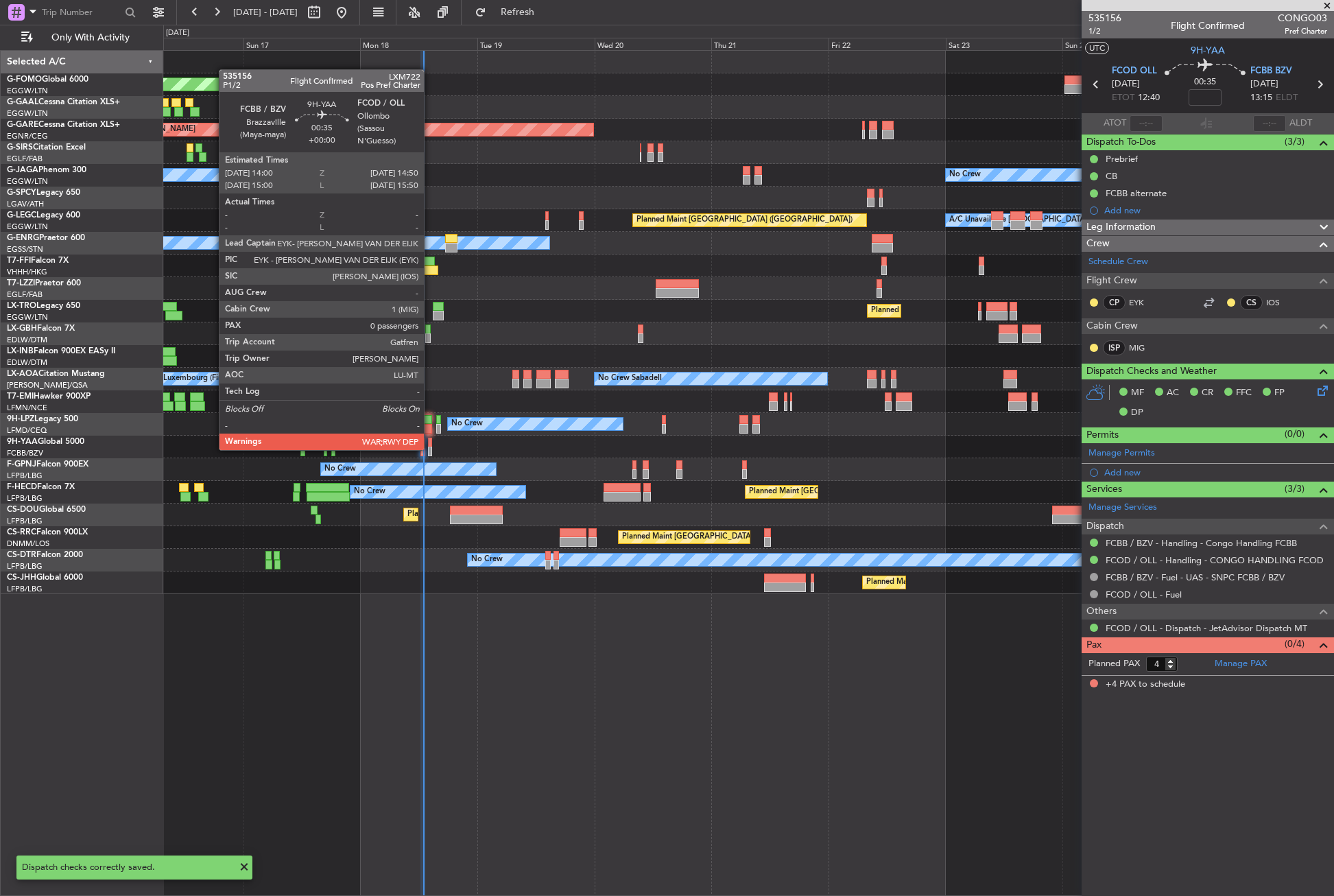
click at [430, 448] on div at bounding box center [430, 451] width 4 height 10
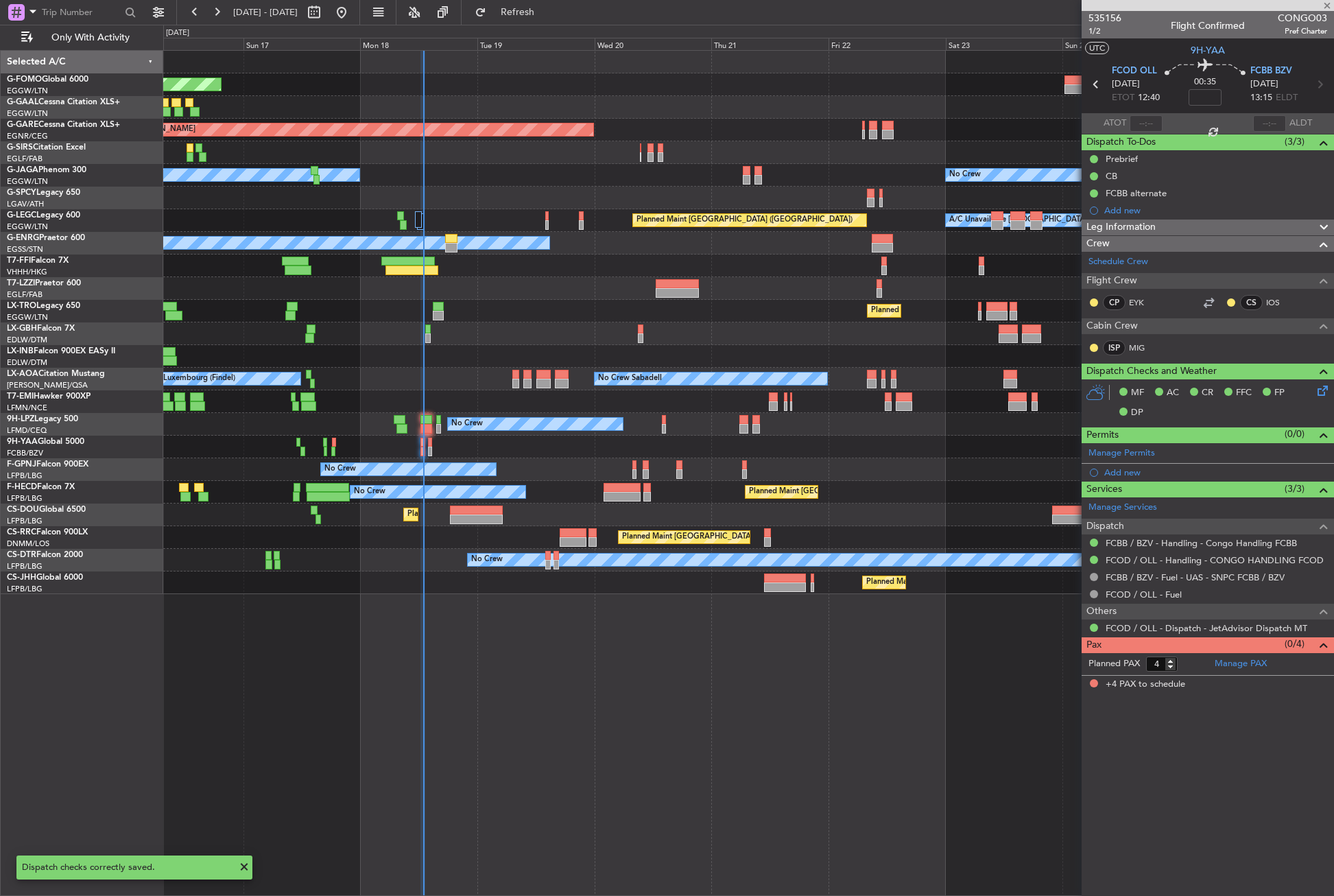
type input "0"
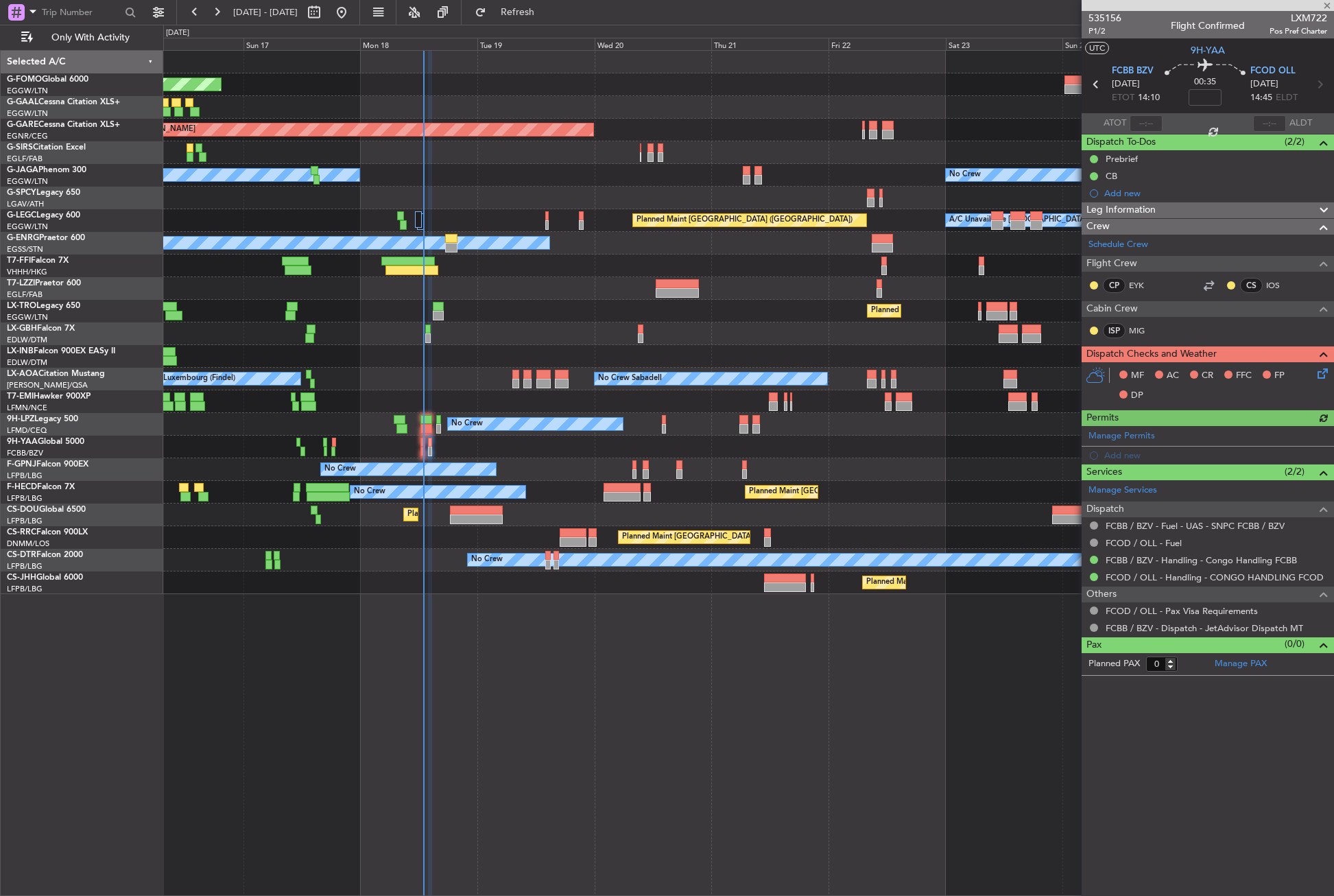
click at [1318, 377] on icon at bounding box center [1320, 370] width 11 height 11
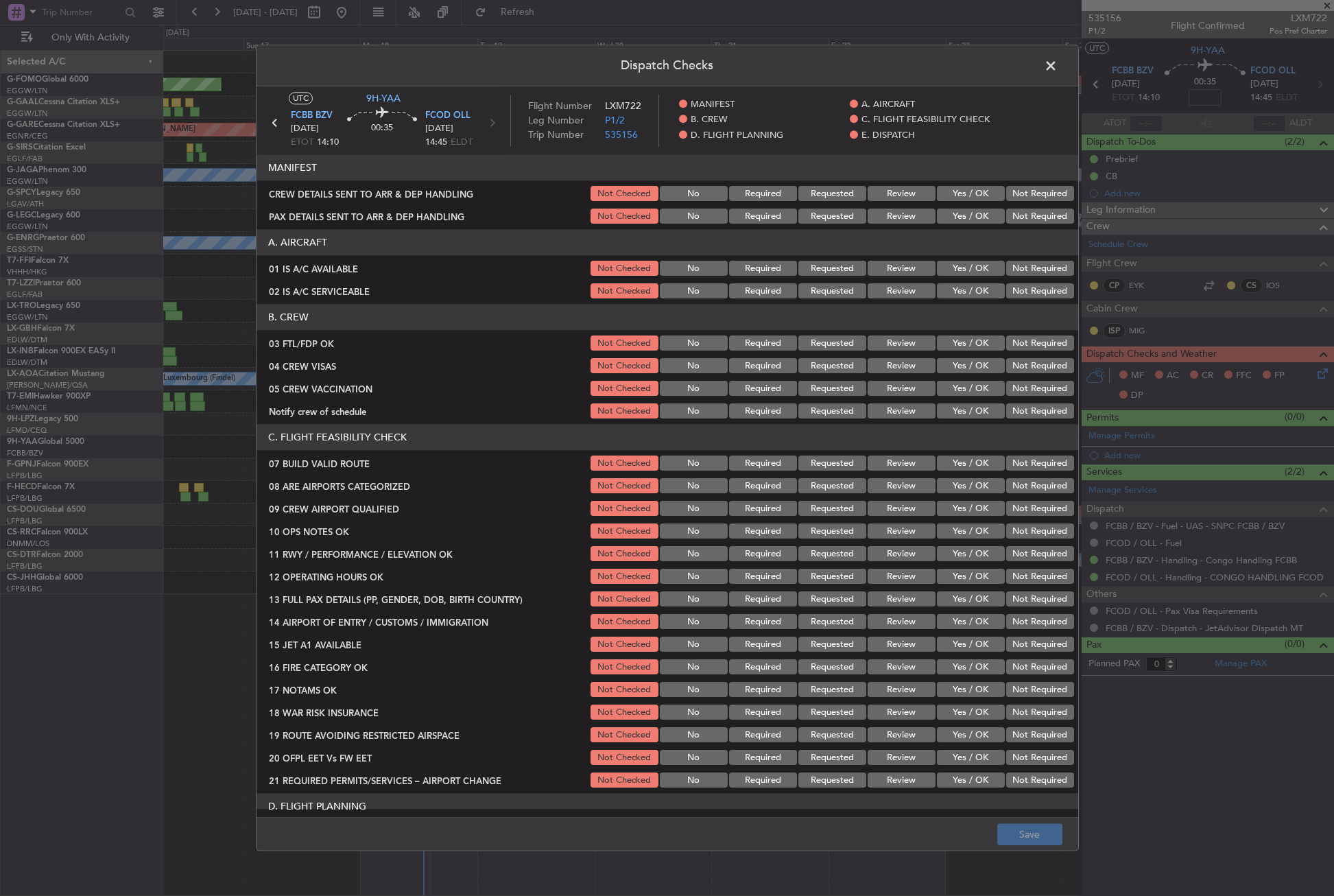
click at [968, 269] on button "Yes / OK" at bounding box center [971, 269] width 67 height 15
click at [968, 294] on button "Yes / OK" at bounding box center [971, 292] width 67 height 15
click at [974, 340] on button "Yes / OK" at bounding box center [971, 344] width 67 height 15
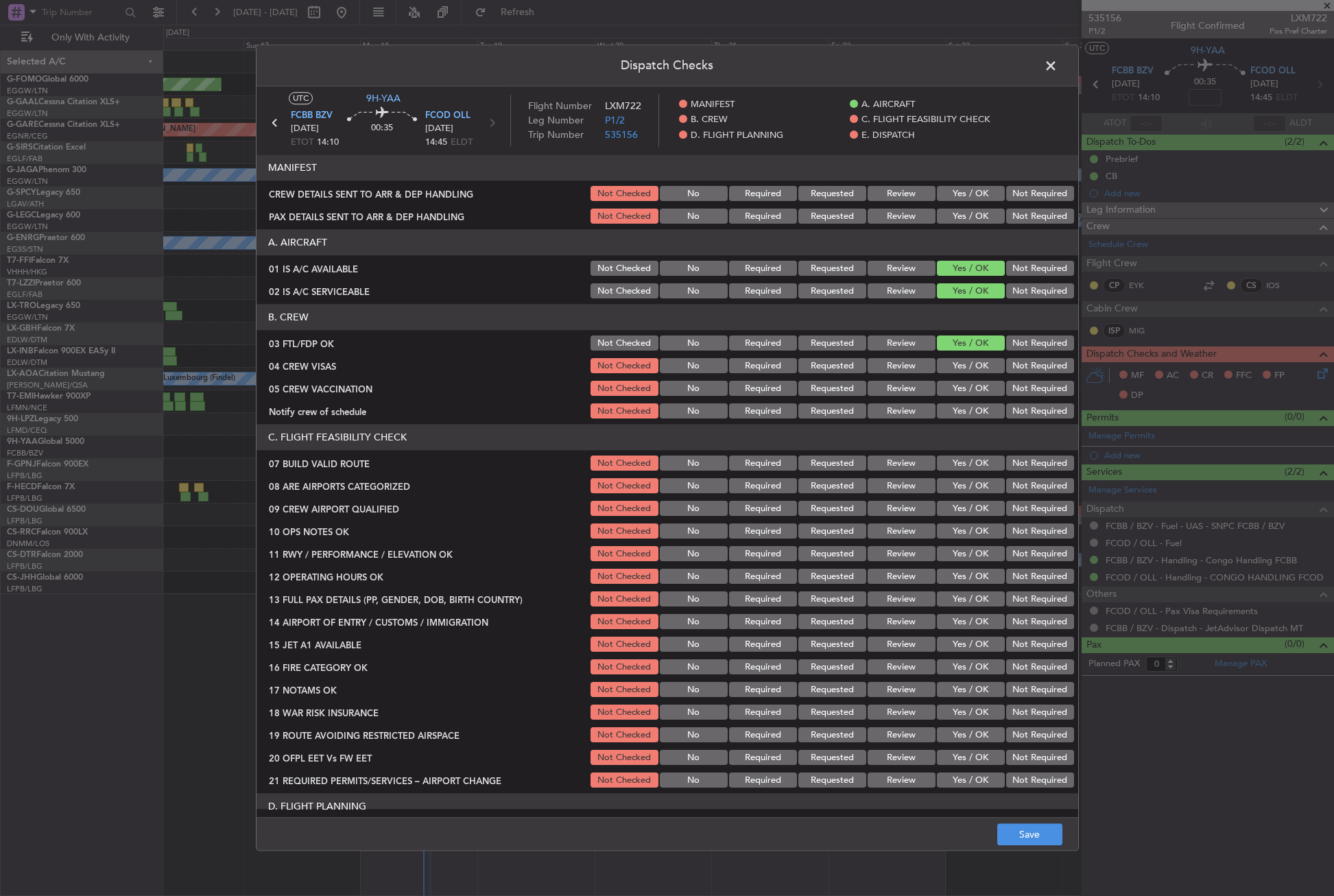
drag, startPoint x: 1010, startPoint y: 355, endPoint x: 1013, endPoint y: 370, distance: 15.3
click at [1010, 356] on section "B. CREW 03 FTL/FDP OK Not Checked No Required Requested Review Yes / OK Not Req…" at bounding box center [667, 362] width 822 height 117
click at [1013, 370] on button "Not Required" at bounding box center [1040, 366] width 67 height 15
click at [1014, 387] on button "Not Required" at bounding box center [1040, 389] width 67 height 15
click at [979, 414] on button "Yes / OK" at bounding box center [971, 411] width 67 height 15
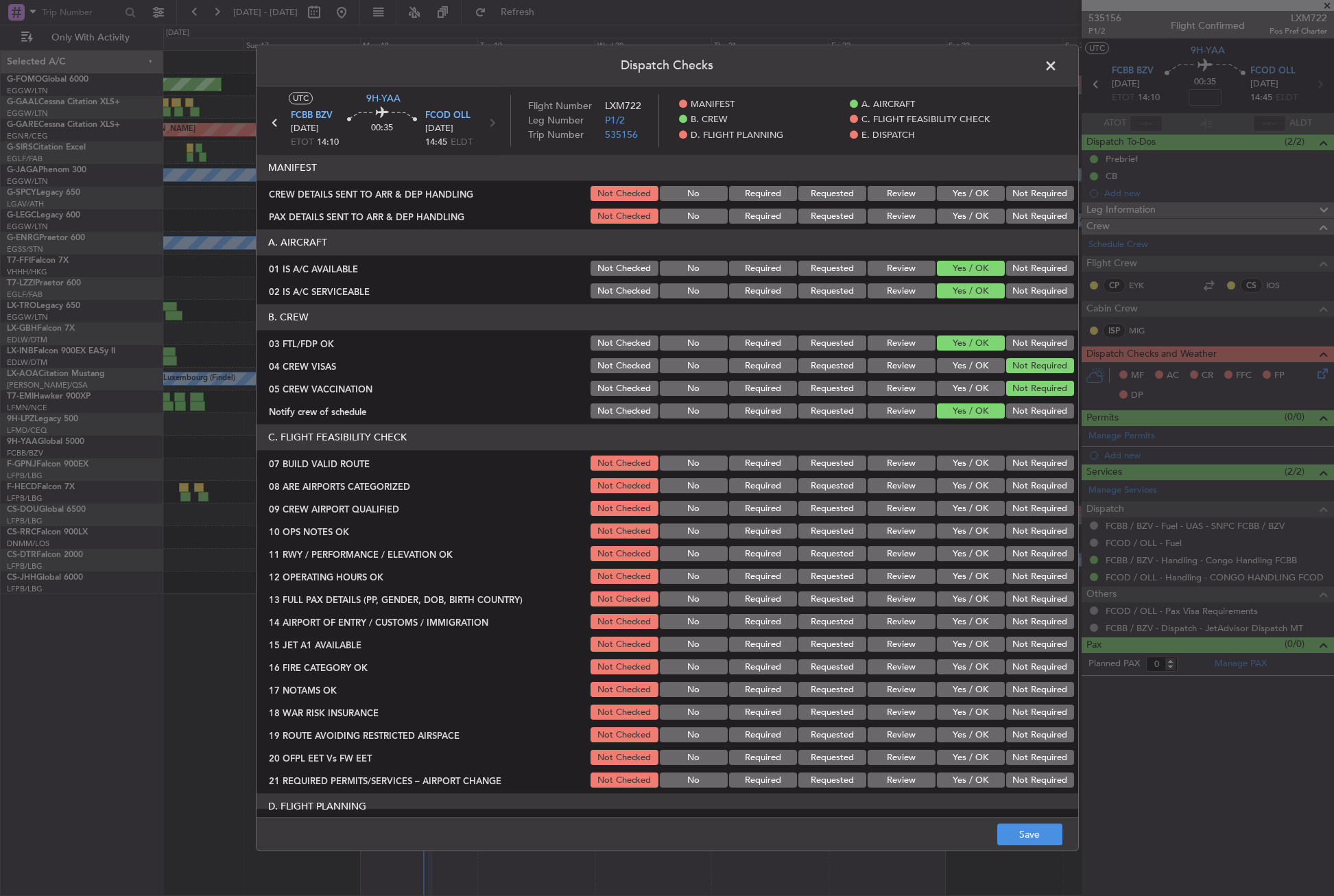
click at [956, 467] on button "Yes / OK" at bounding box center [971, 463] width 67 height 15
click at [953, 496] on section "C. FLIGHT FEASIBILITY CHECK 07 BUILD VALID ROUTE Not Checked No Required Reques…" at bounding box center [667, 607] width 822 height 365
click at [954, 488] on button "Yes / OK" at bounding box center [971, 487] width 67 height 15
click at [958, 511] on button "Yes / OK" at bounding box center [971, 509] width 67 height 15
click at [960, 526] on button "Yes / OK" at bounding box center [971, 532] width 67 height 15
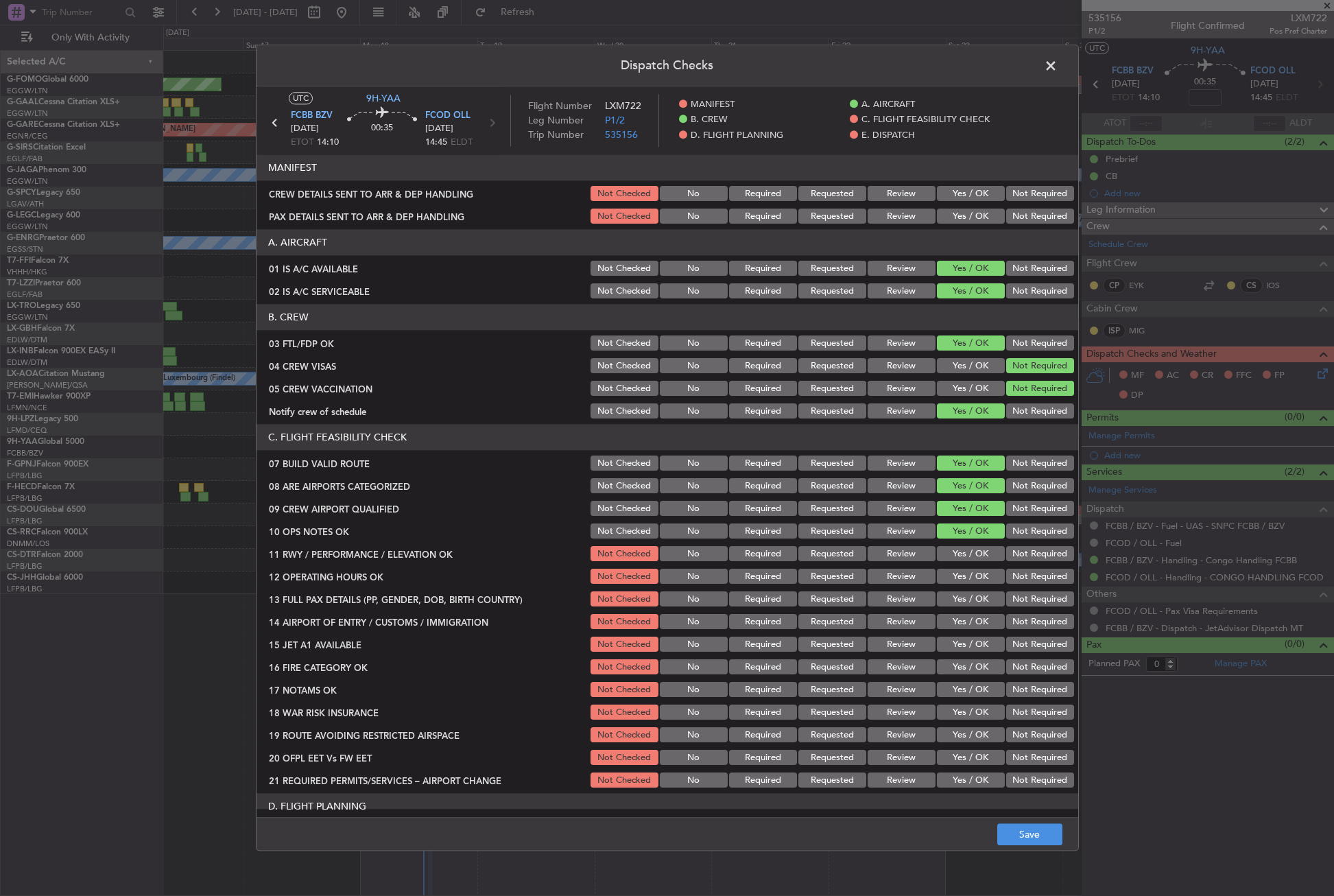
click at [960, 551] on button "Yes / OK" at bounding box center [971, 554] width 67 height 15
click at [961, 567] on div "Yes / OK" at bounding box center [970, 577] width 69 height 19
click at [961, 579] on button "Yes / OK" at bounding box center [971, 577] width 67 height 15
click at [958, 597] on button "Yes / OK" at bounding box center [971, 599] width 67 height 15
drag, startPoint x: 960, startPoint y: 613, endPoint x: 960, endPoint y: 626, distance: 13.0
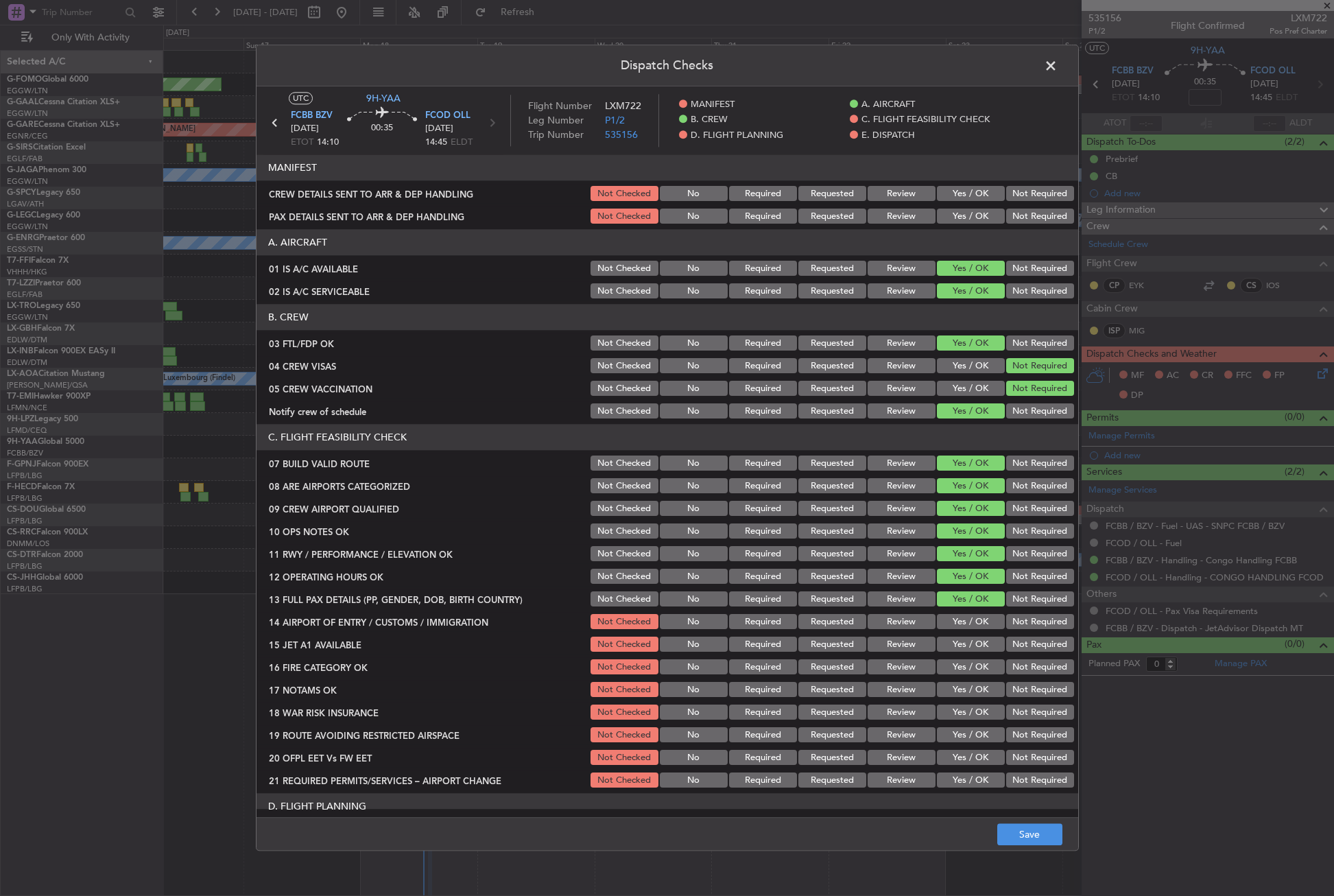
click at [960, 613] on div "Yes / OK" at bounding box center [970, 622] width 69 height 19
click at [960, 627] on button "Yes / OK" at bounding box center [971, 622] width 67 height 15
click at [960, 639] on button "Yes / OK" at bounding box center [971, 645] width 67 height 15
click at [963, 667] on button "Yes / OK" at bounding box center [971, 668] width 67 height 15
click at [1017, 687] on button "Not Required" at bounding box center [1040, 690] width 67 height 15
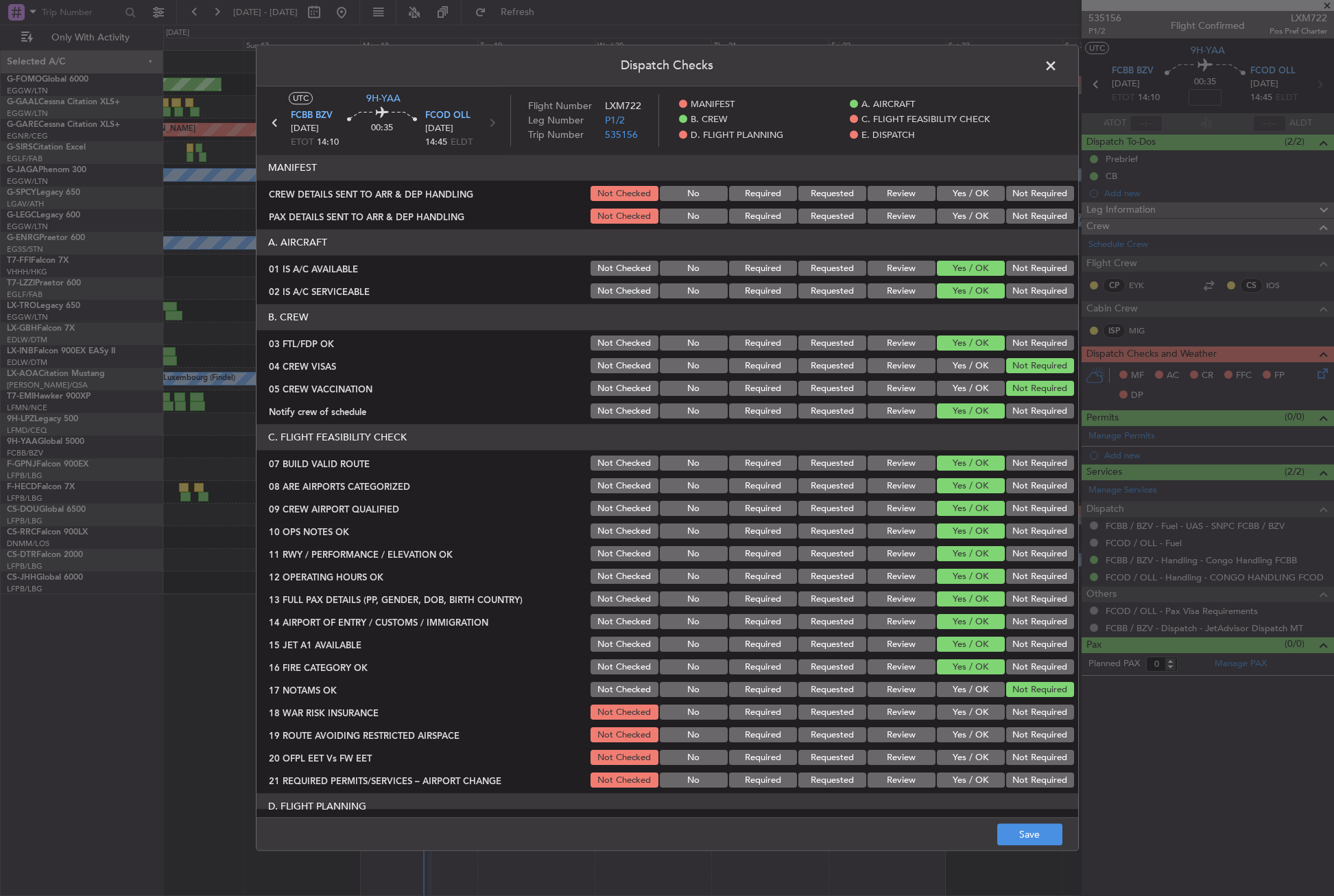
click at [984, 710] on button "Yes / OK" at bounding box center [971, 713] width 67 height 15
click at [974, 727] on button "Yes / OK" at bounding box center [971, 735] width 67 height 15
click at [967, 753] on button "Yes / OK" at bounding box center [971, 758] width 67 height 15
click at [965, 777] on button "Yes / OK" at bounding box center [971, 780] width 67 height 15
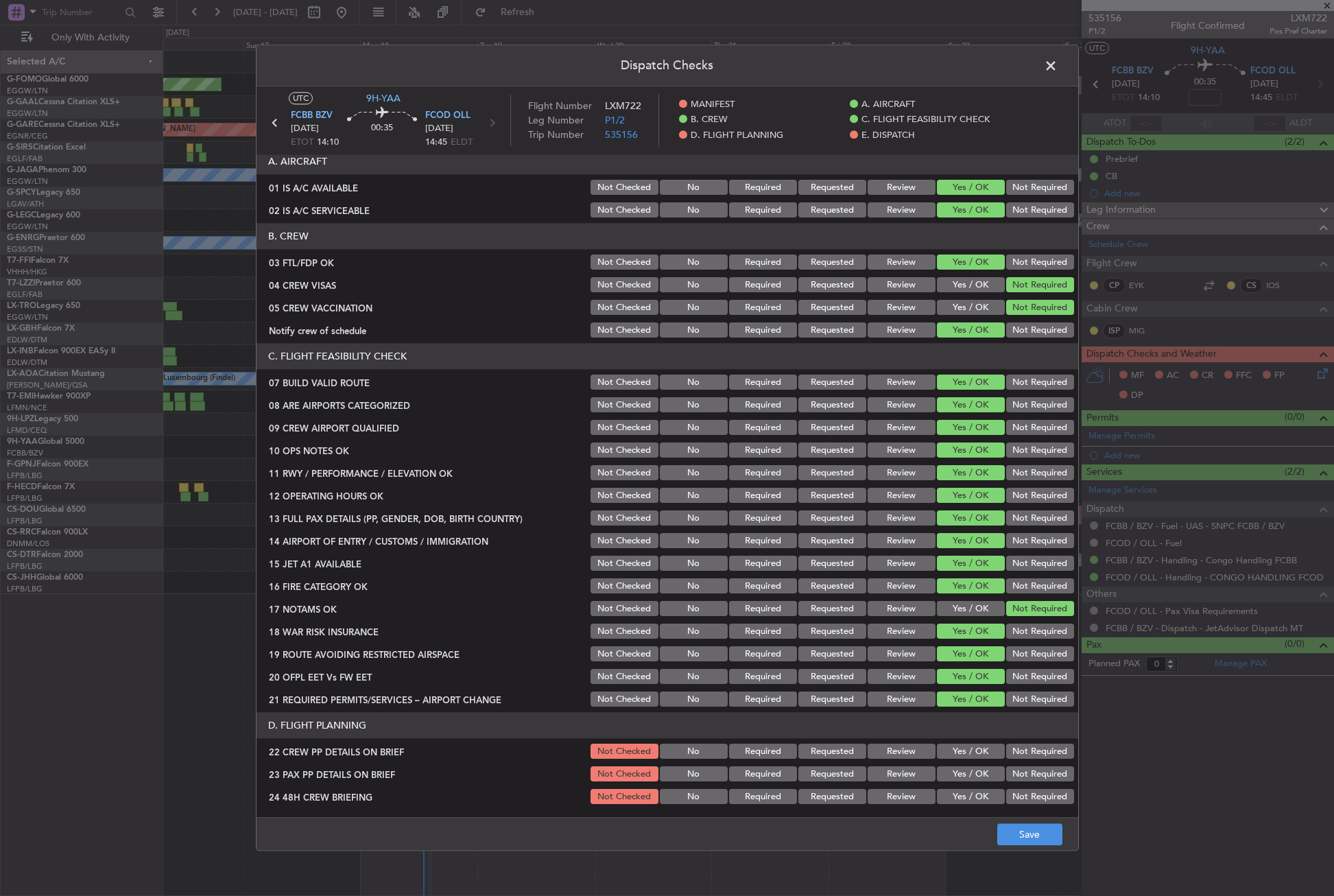
scroll to position [275, 0]
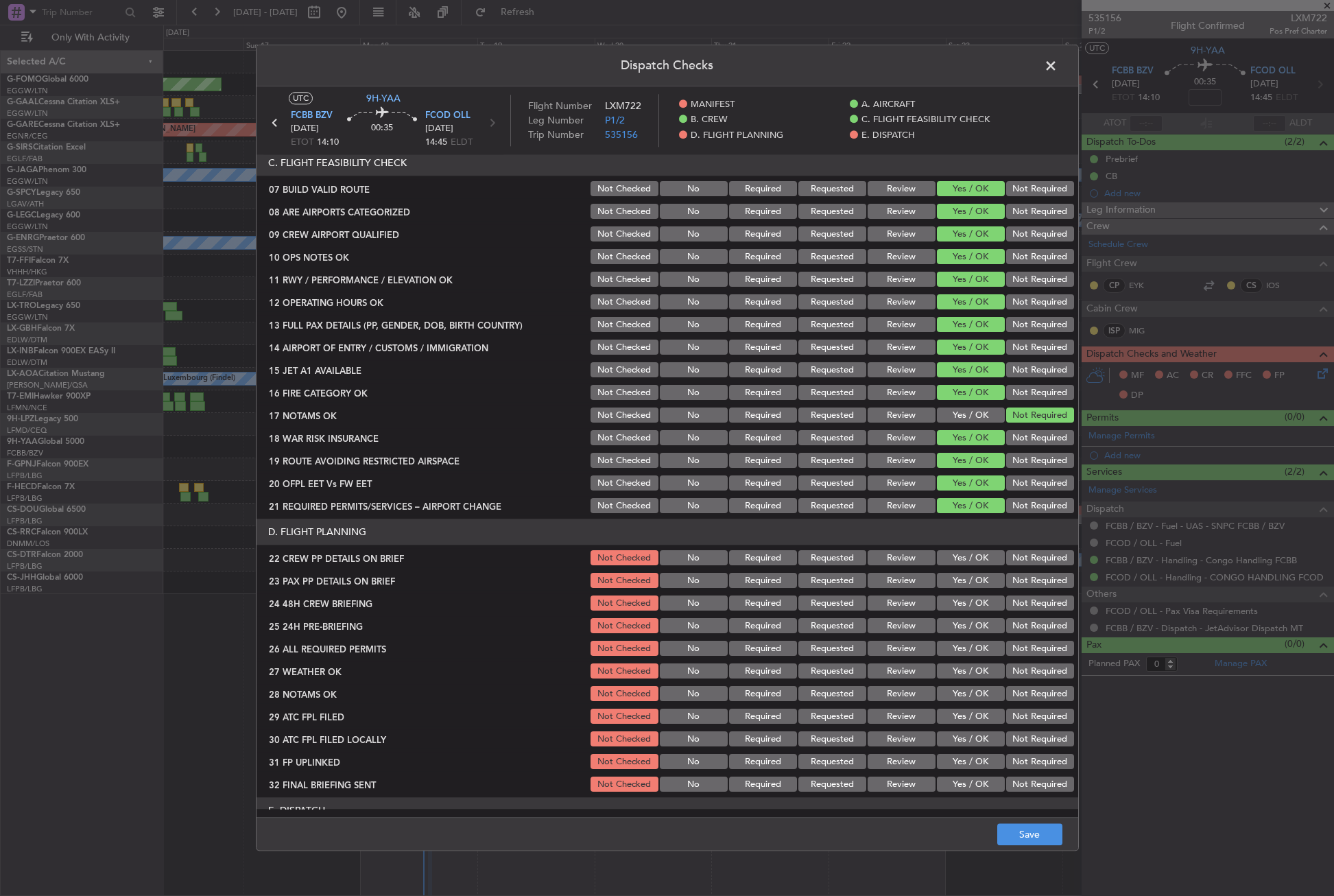
click at [962, 558] on button "Yes / OK" at bounding box center [971, 559] width 67 height 15
drag, startPoint x: 962, startPoint y: 572, endPoint x: 965, endPoint y: 585, distance: 13.3
click at [963, 577] on button "Yes / OK" at bounding box center [971, 581] width 67 height 15
click at [968, 604] on button "Yes / OK" at bounding box center [971, 603] width 67 height 15
click at [1006, 626] on button "Not Required" at bounding box center [1040, 626] width 67 height 15
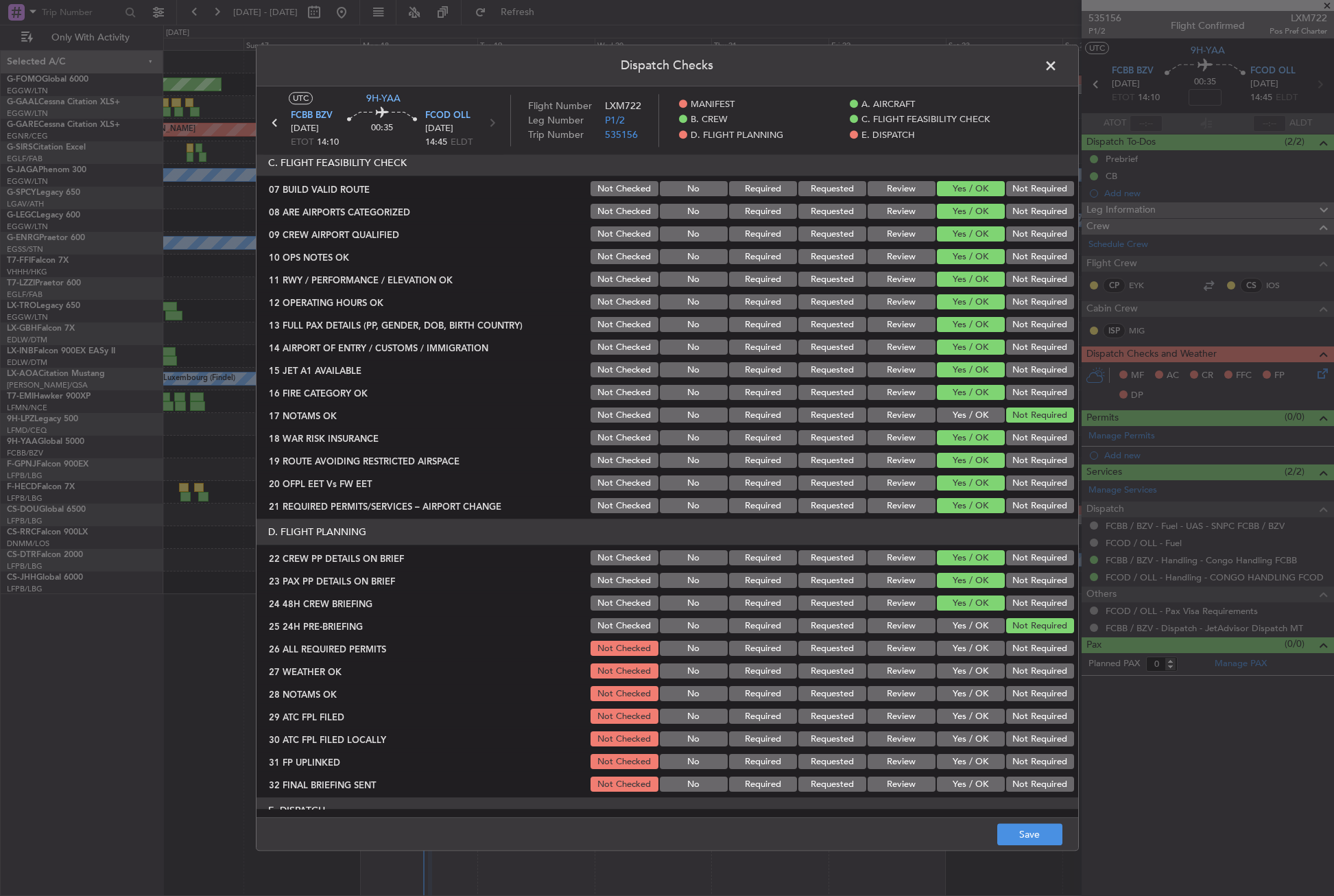
click at [1006, 654] on button "Not Required" at bounding box center [1040, 648] width 67 height 15
click at [961, 655] on button "Yes / OK" at bounding box center [971, 648] width 67 height 15
click at [963, 675] on button "Yes / OK" at bounding box center [971, 672] width 67 height 15
click at [960, 689] on button "Yes / OK" at bounding box center [971, 694] width 67 height 15
click at [953, 714] on button "Yes / OK" at bounding box center [971, 717] width 67 height 15
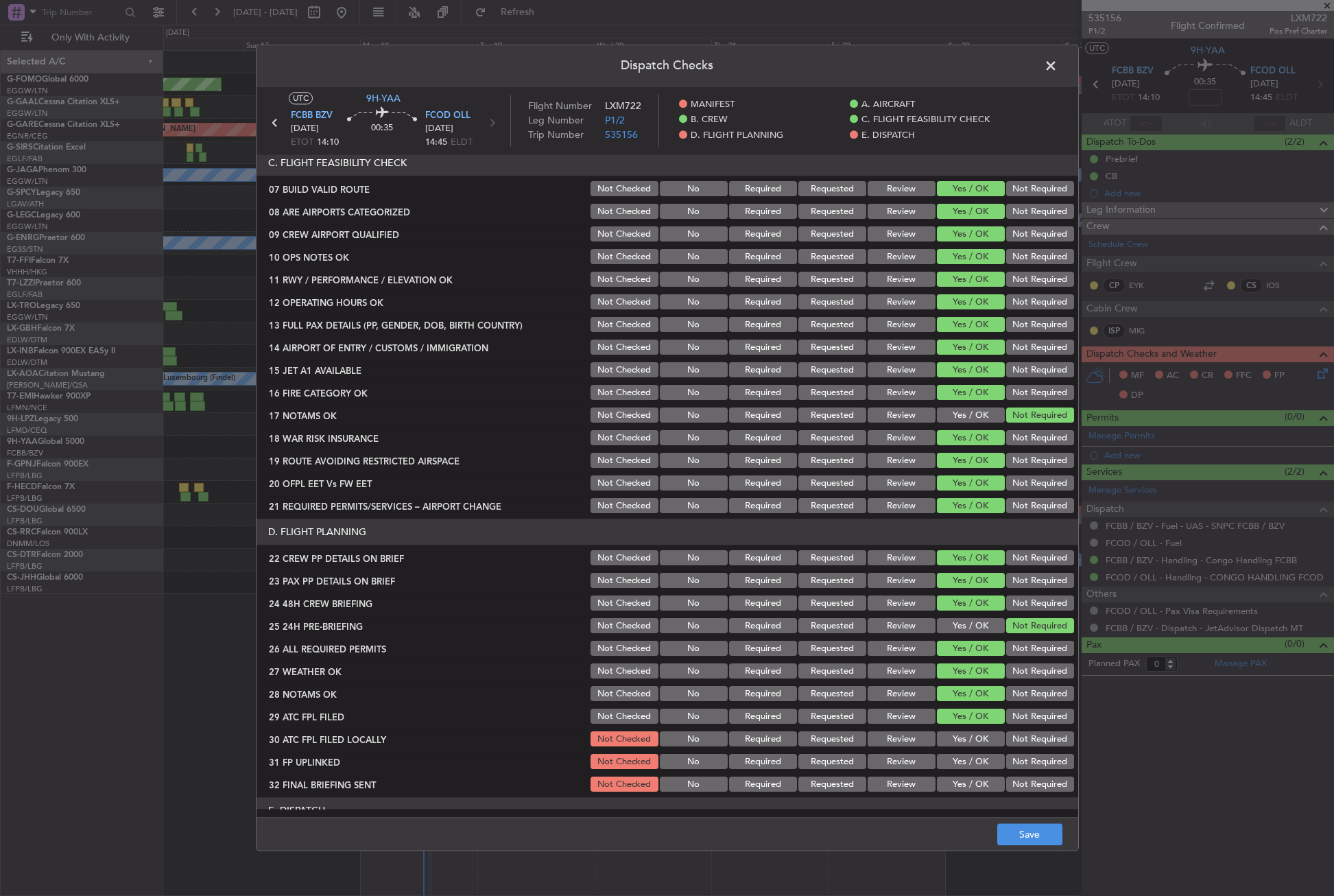
scroll to position [480, 0]
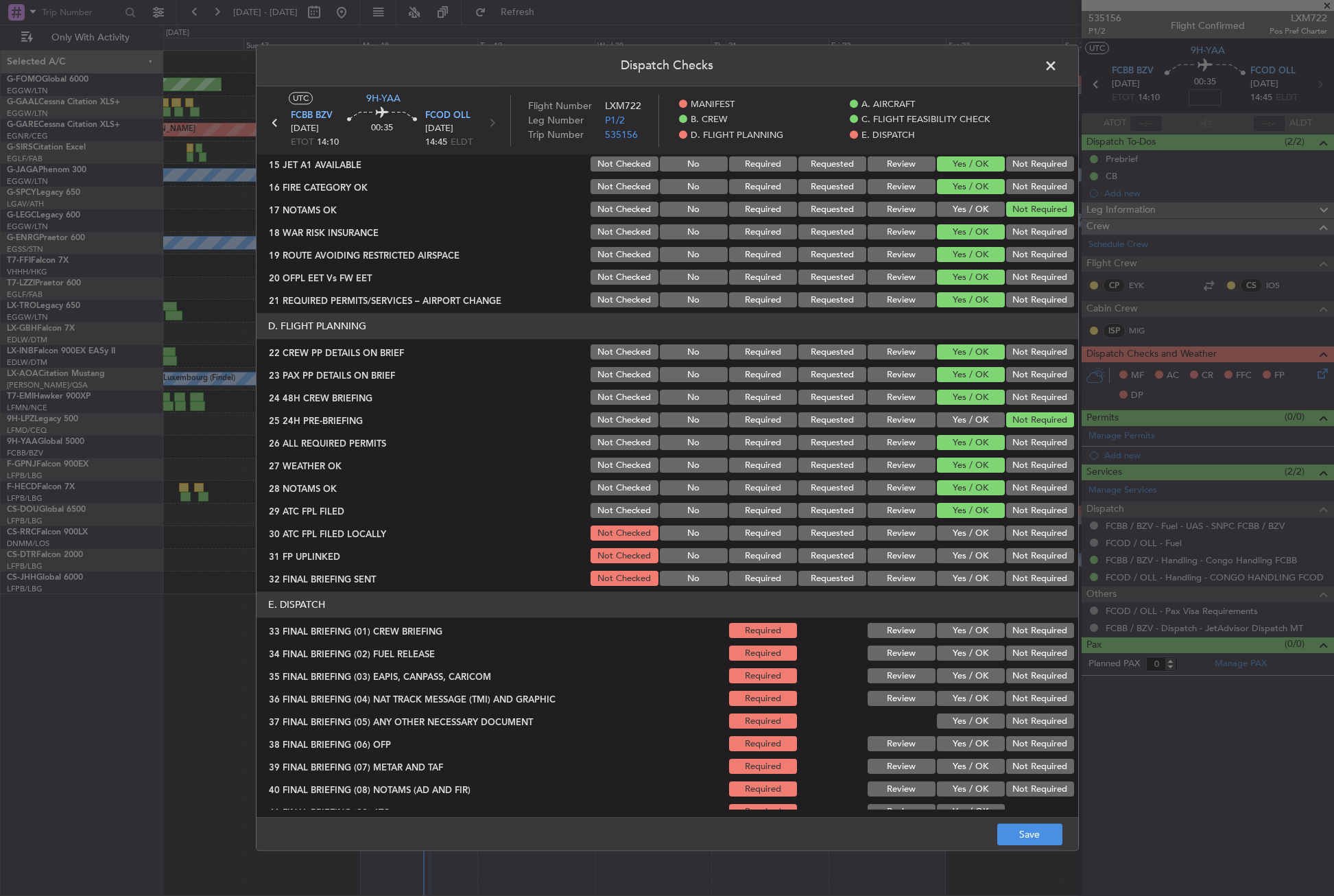
click at [1006, 530] on button "Not Required" at bounding box center [1040, 534] width 67 height 15
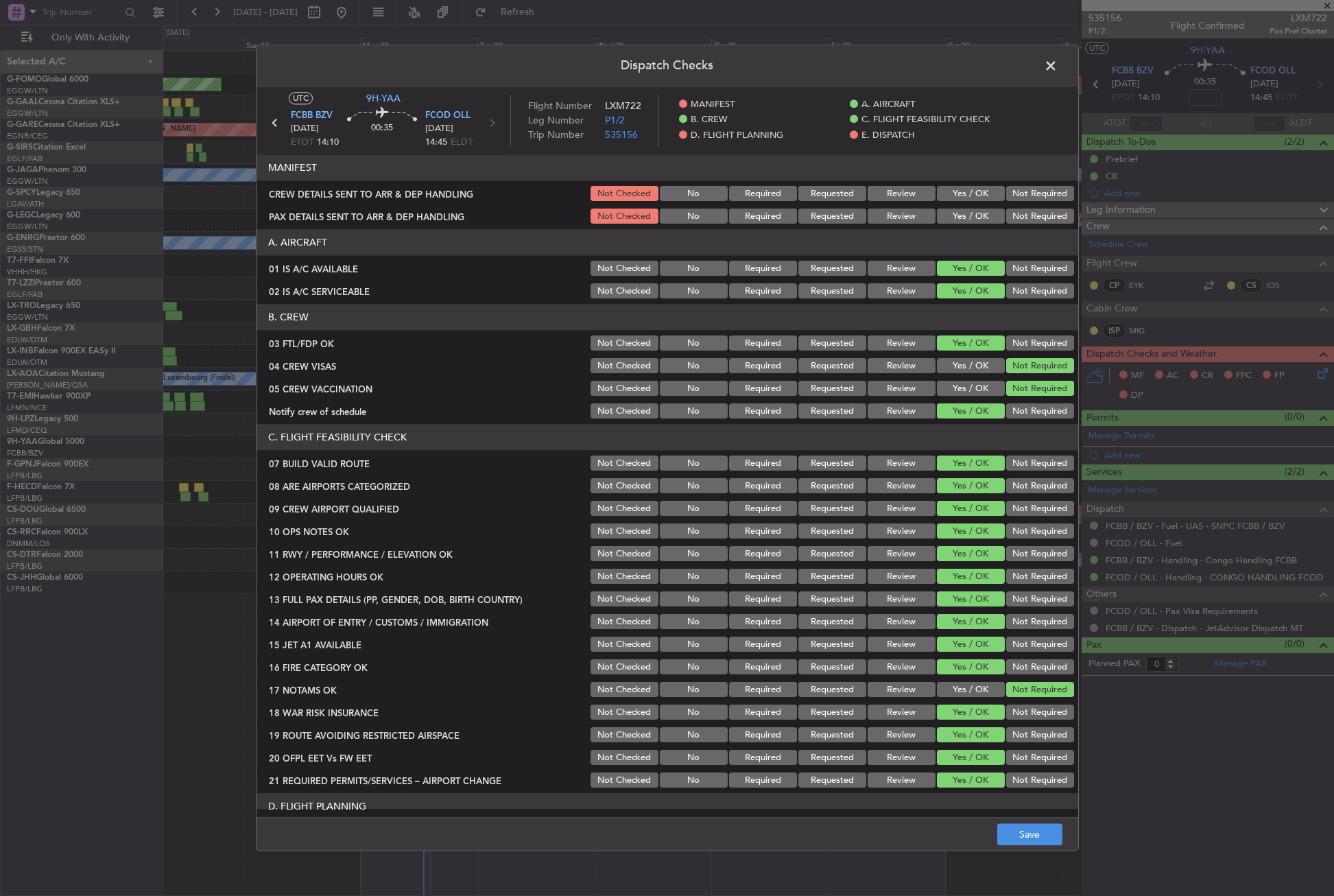
scroll to position [480, 0]
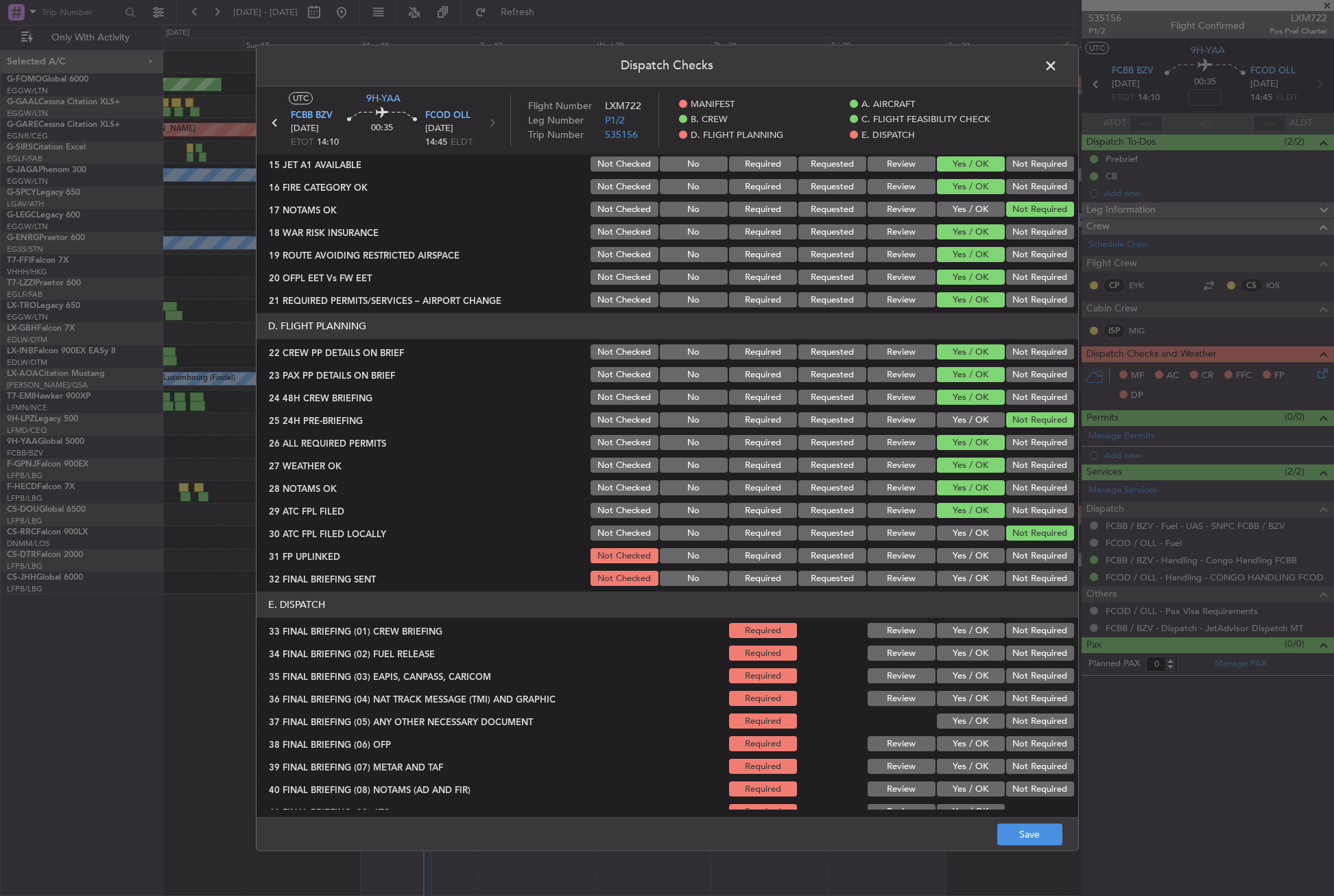
click at [963, 536] on button "Yes / OK" at bounding box center [971, 534] width 67 height 15
click at [970, 551] on button "Yes / OK" at bounding box center [971, 556] width 67 height 15
click at [1015, 569] on div "Not Required" at bounding box center [1039, 579] width 69 height 19
click at [1011, 577] on button "Not Required" at bounding box center [1040, 579] width 67 height 15
drag, startPoint x: 965, startPoint y: 624, endPoint x: 962, endPoint y: 637, distance: 13.3
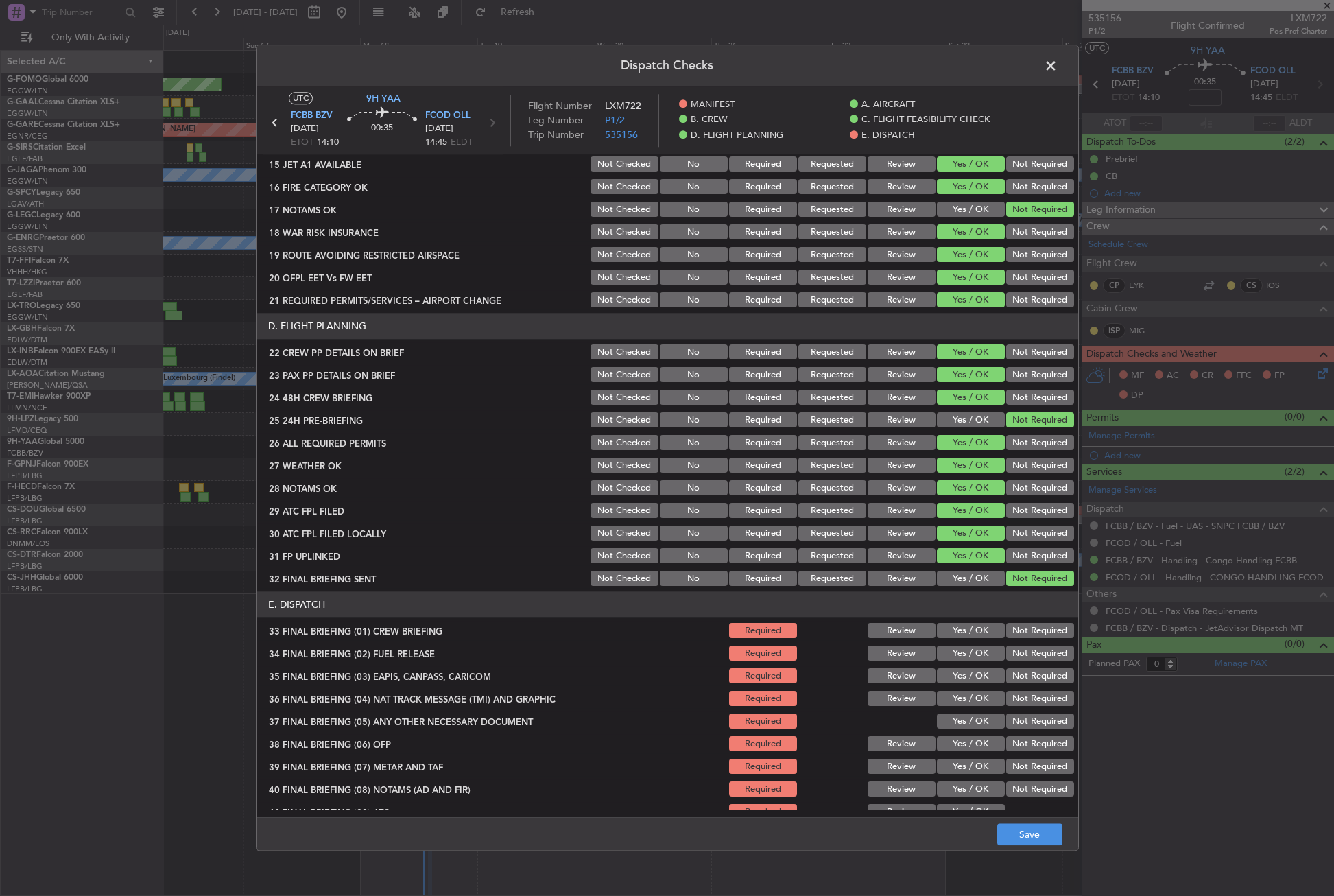
click at [965, 630] on button "Yes / OK" at bounding box center [971, 631] width 67 height 15
click at [958, 654] on button "Yes / OK" at bounding box center [971, 653] width 67 height 15
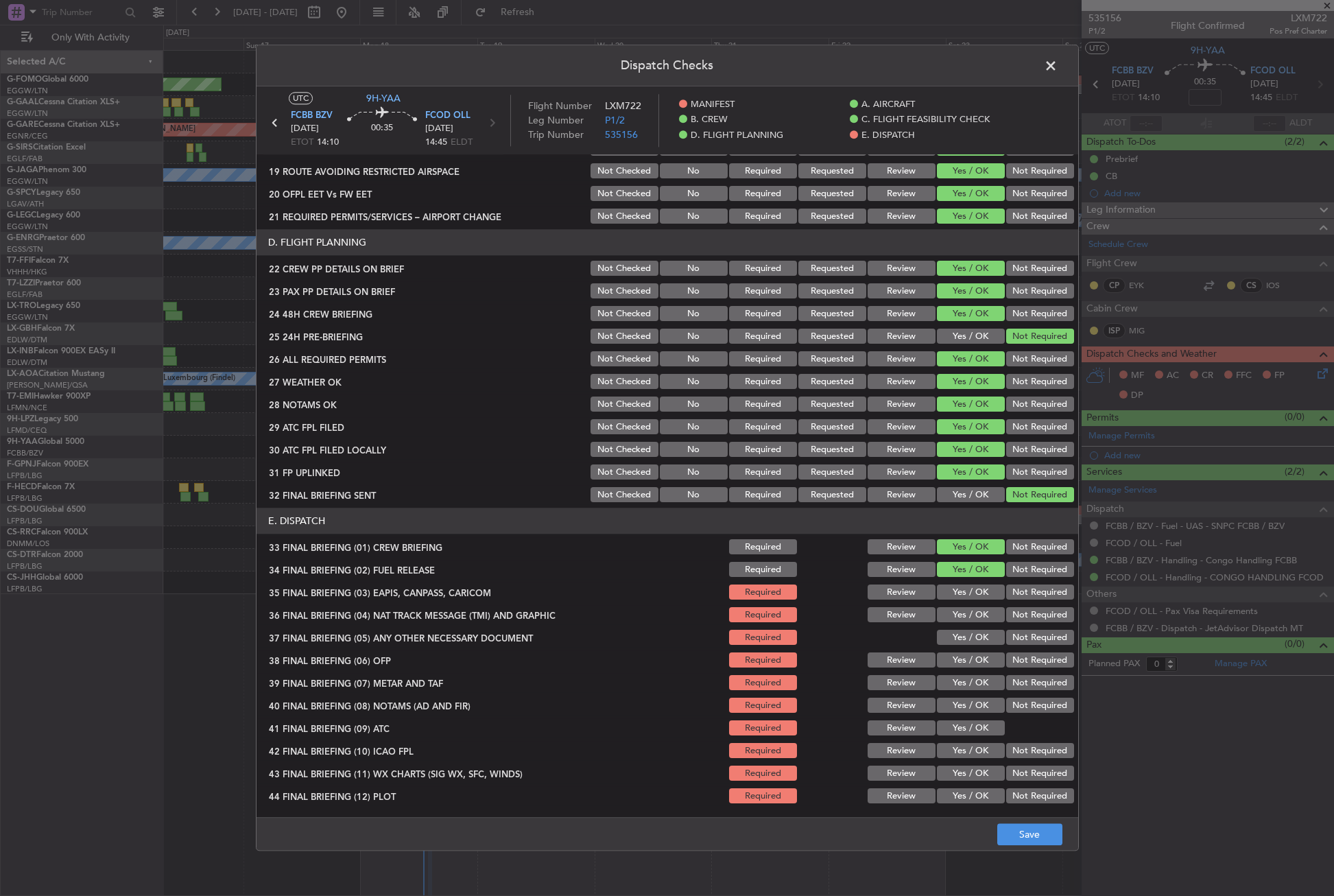
click at [1015, 594] on button "Not Required" at bounding box center [1040, 593] width 67 height 15
click at [1017, 612] on button "Not Required" at bounding box center [1040, 616] width 67 height 15
drag, startPoint x: 994, startPoint y: 631, endPoint x: 982, endPoint y: 641, distance: 15.6
click at [990, 634] on div "37 FINAL BRIEFING (05) ANY OTHER NECESSARY DOCUMENT Required Yes / OK Not Requi…" at bounding box center [667, 638] width 822 height 19
click at [982, 641] on button "Yes / OK" at bounding box center [971, 638] width 67 height 15
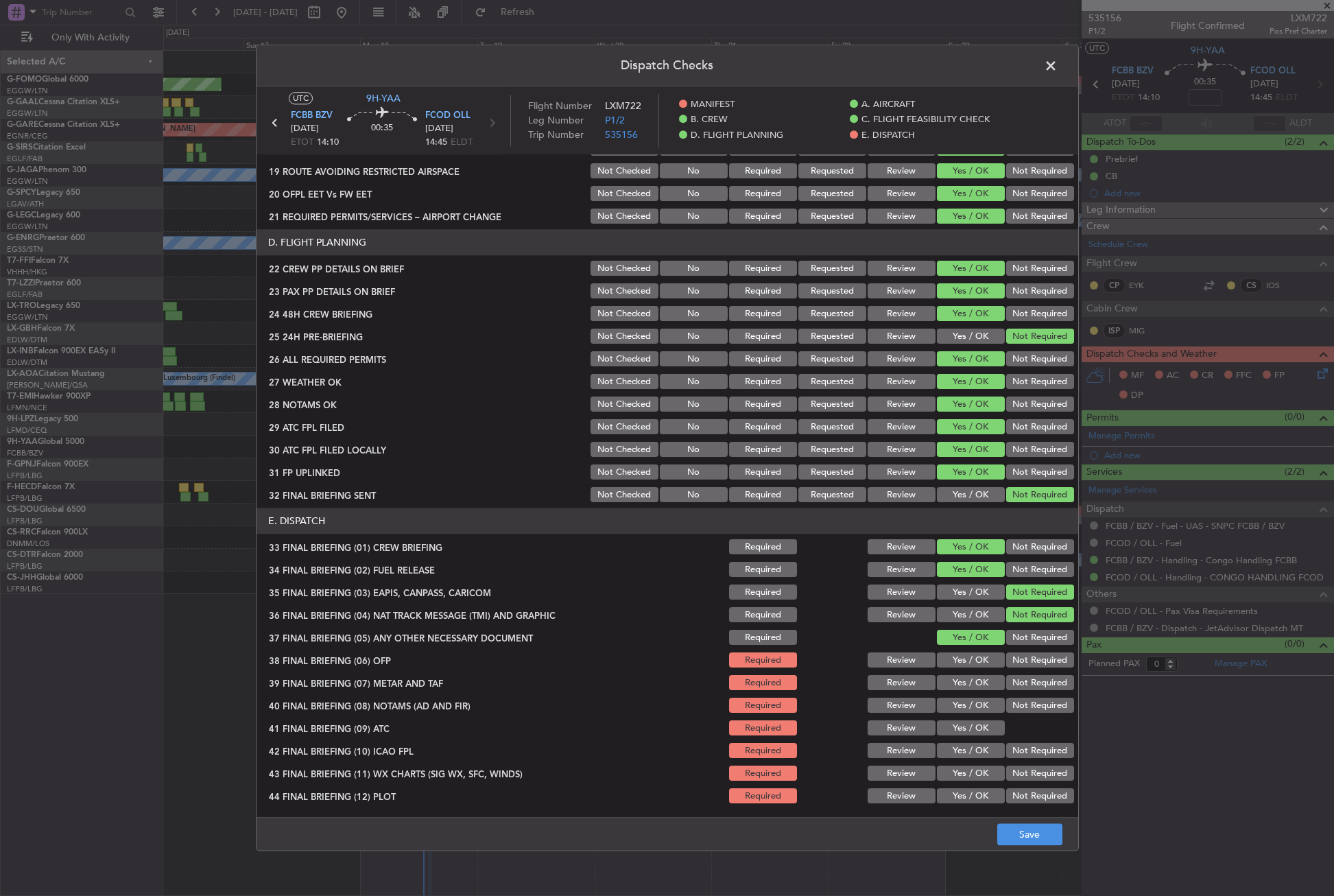
drag, startPoint x: 978, startPoint y: 655, endPoint x: 972, endPoint y: 670, distance: 16.2
click at [977, 655] on button "Yes / OK" at bounding box center [971, 661] width 67 height 15
click at [969, 674] on div "Yes / OK" at bounding box center [970, 683] width 69 height 19
click at [969, 696] on div "Yes / OK" at bounding box center [970, 705] width 69 height 19
click at [965, 686] on button "Yes / OK" at bounding box center [971, 683] width 67 height 15
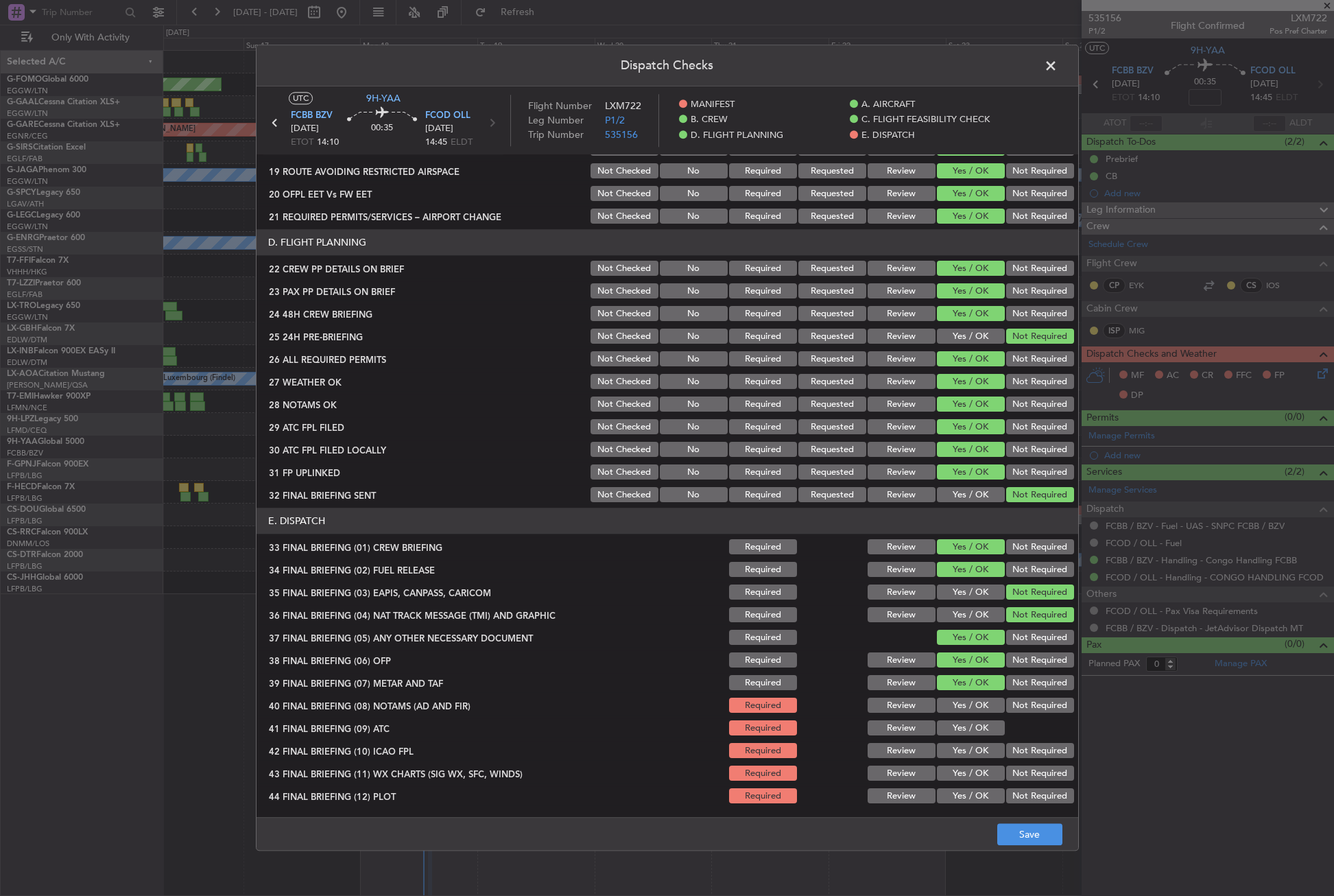
click at [970, 704] on button "Yes / OK" at bounding box center [971, 706] width 67 height 15
click at [963, 722] on button "Yes / OK" at bounding box center [971, 728] width 67 height 15
click at [970, 748] on button "Yes / OK" at bounding box center [971, 751] width 67 height 15
click at [970, 764] on div "Yes / OK" at bounding box center [970, 774] width 69 height 19
click at [992, 777] on button "Yes / OK" at bounding box center [971, 774] width 67 height 15
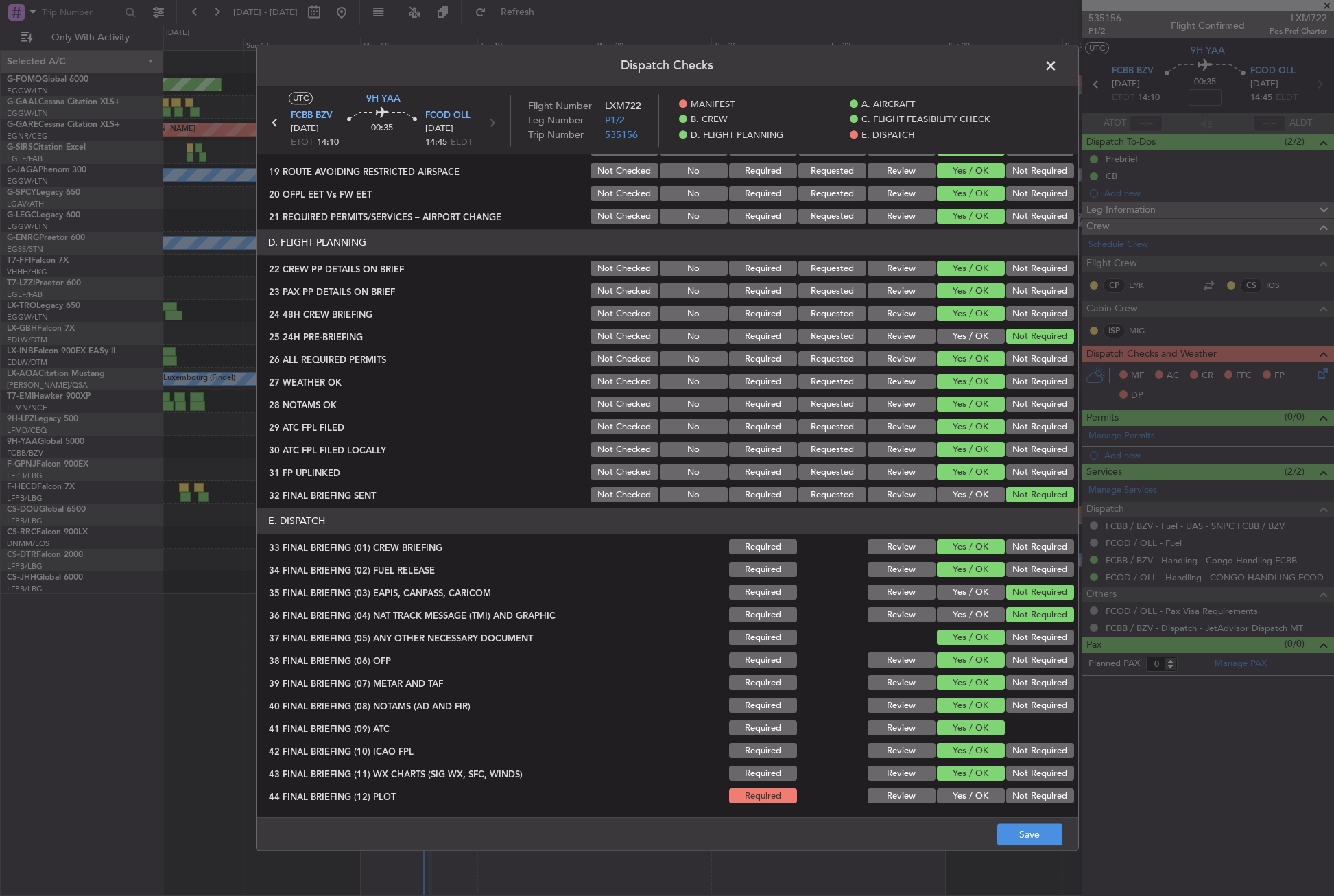
click at [1013, 791] on button "Not Required" at bounding box center [1040, 796] width 67 height 15
click at [1014, 831] on button "Save" at bounding box center [1030, 834] width 66 height 22
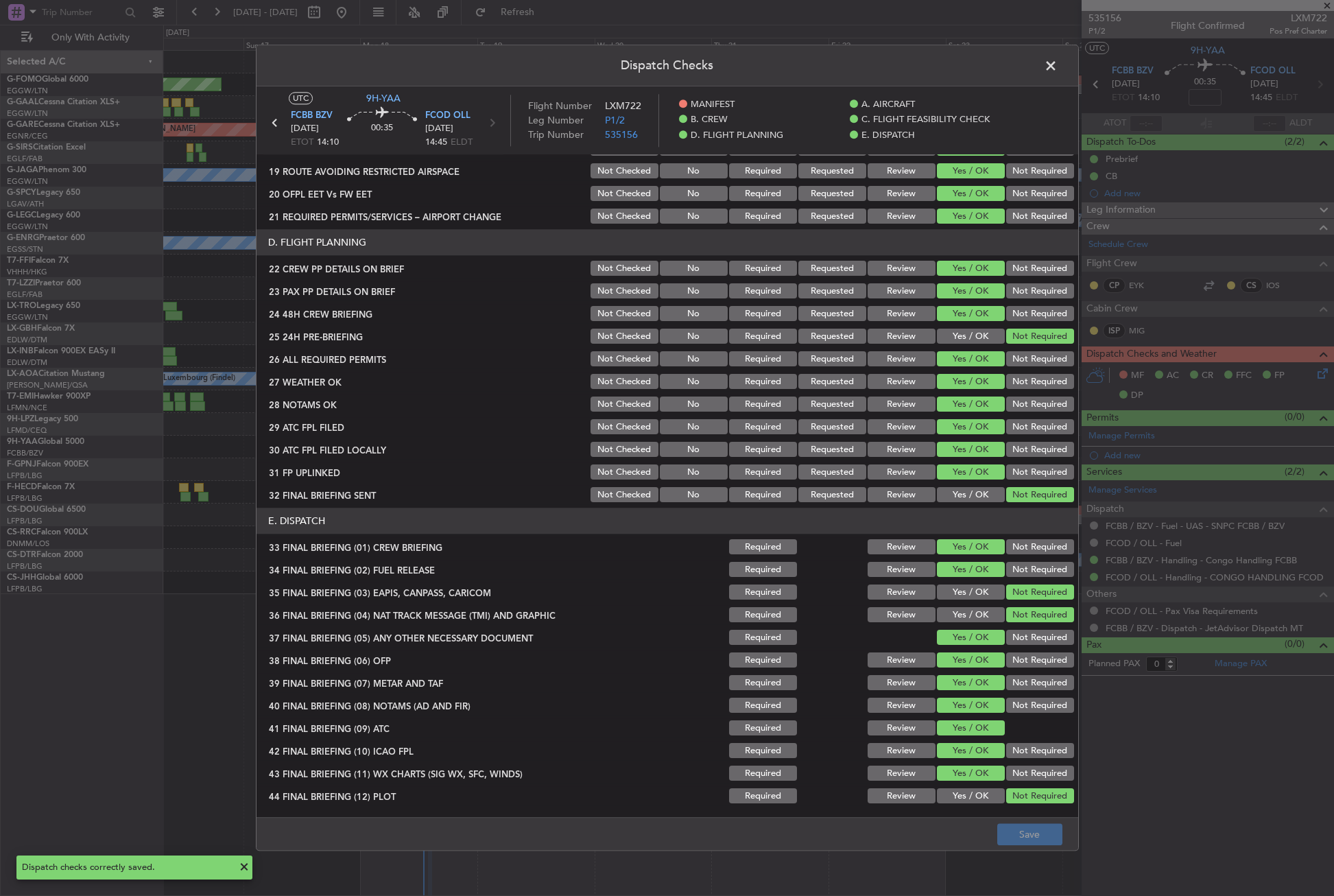
click at [1057, 69] on span at bounding box center [1057, 69] width 0 height 27
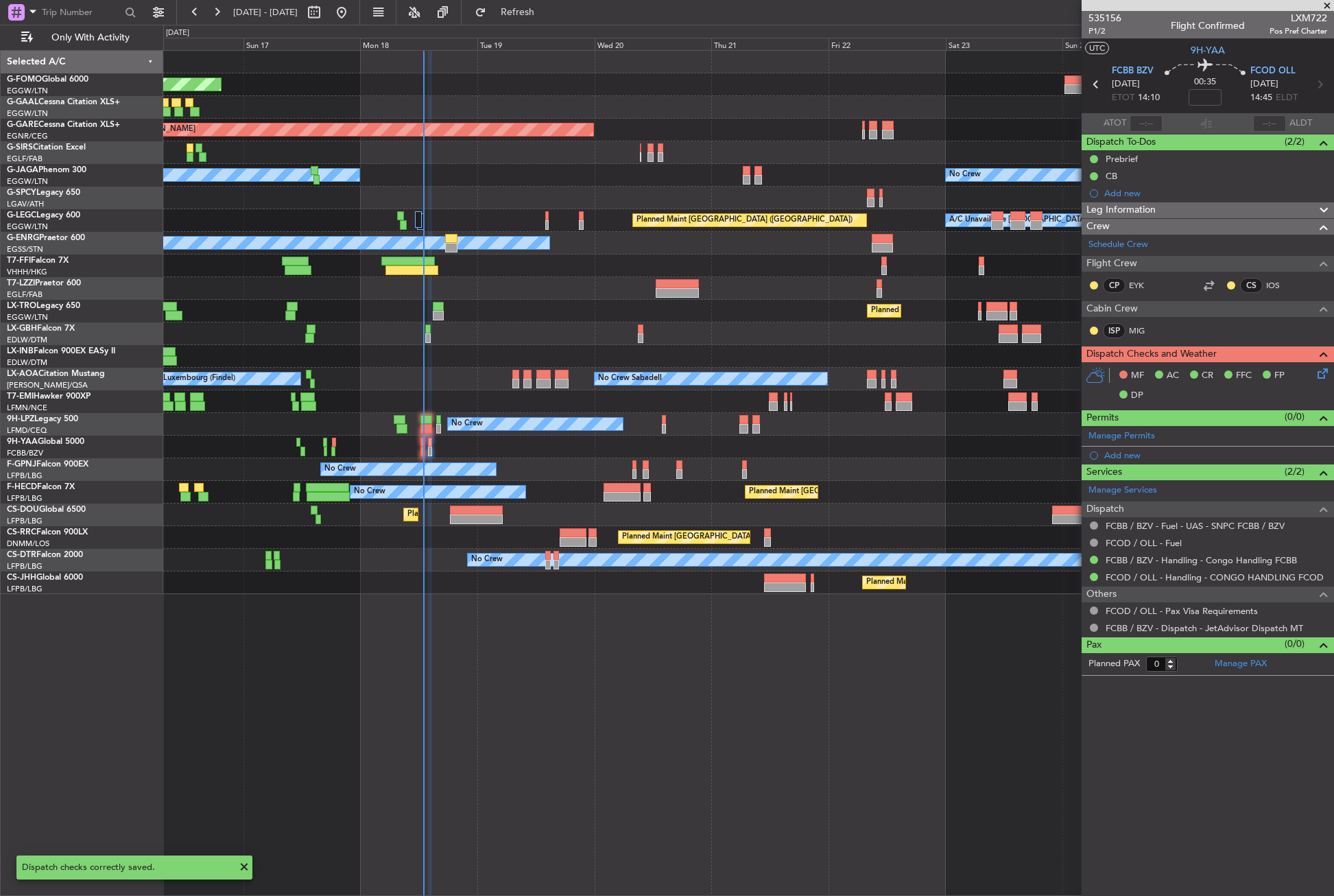
click at [1326, 371] on icon at bounding box center [1320, 370] width 11 height 11
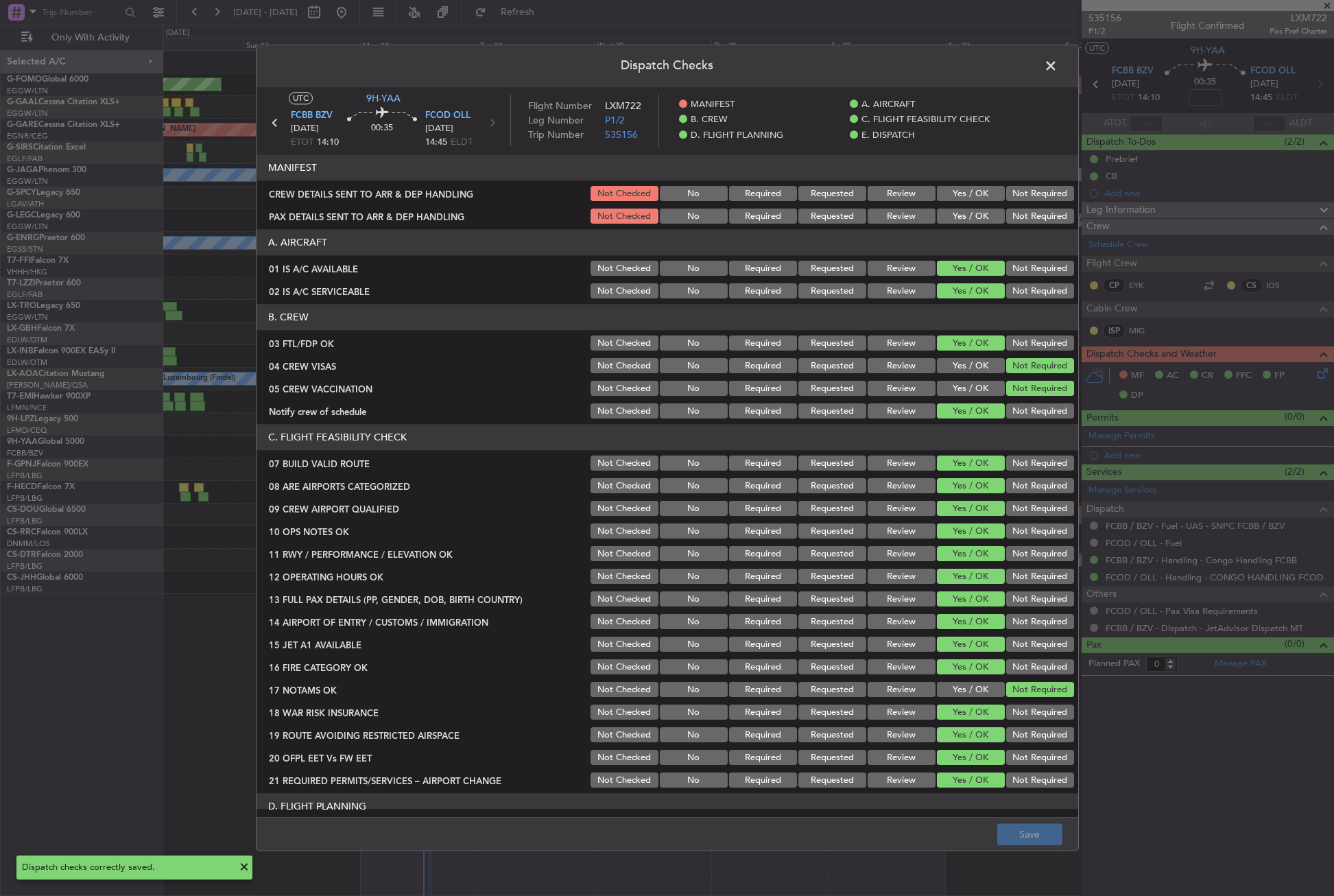
click at [1010, 218] on button "Not Required" at bounding box center [1040, 217] width 67 height 15
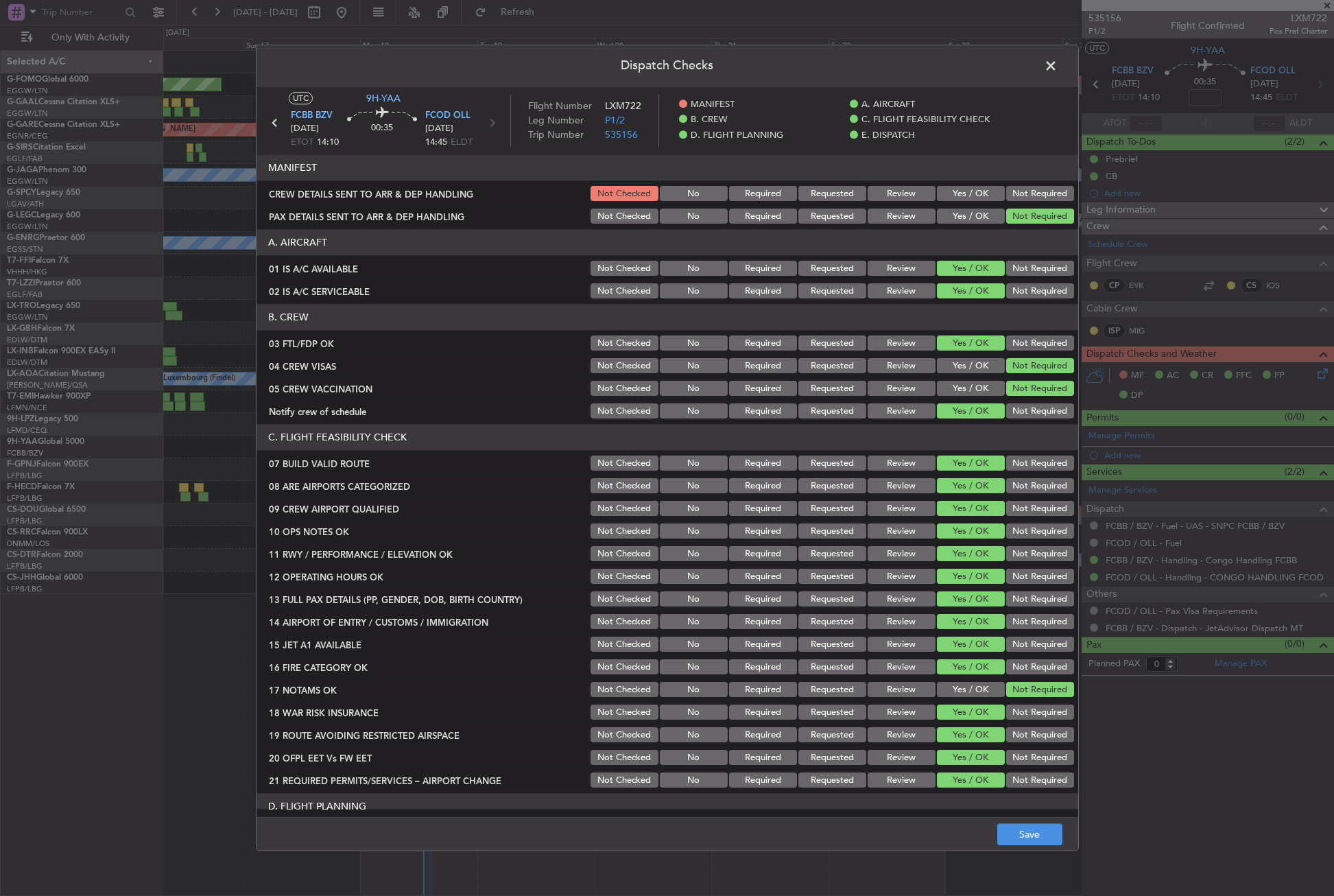
click at [1013, 195] on button "Not Required" at bounding box center [1040, 195] width 67 height 15
click at [1057, 69] on span at bounding box center [1057, 69] width 0 height 27
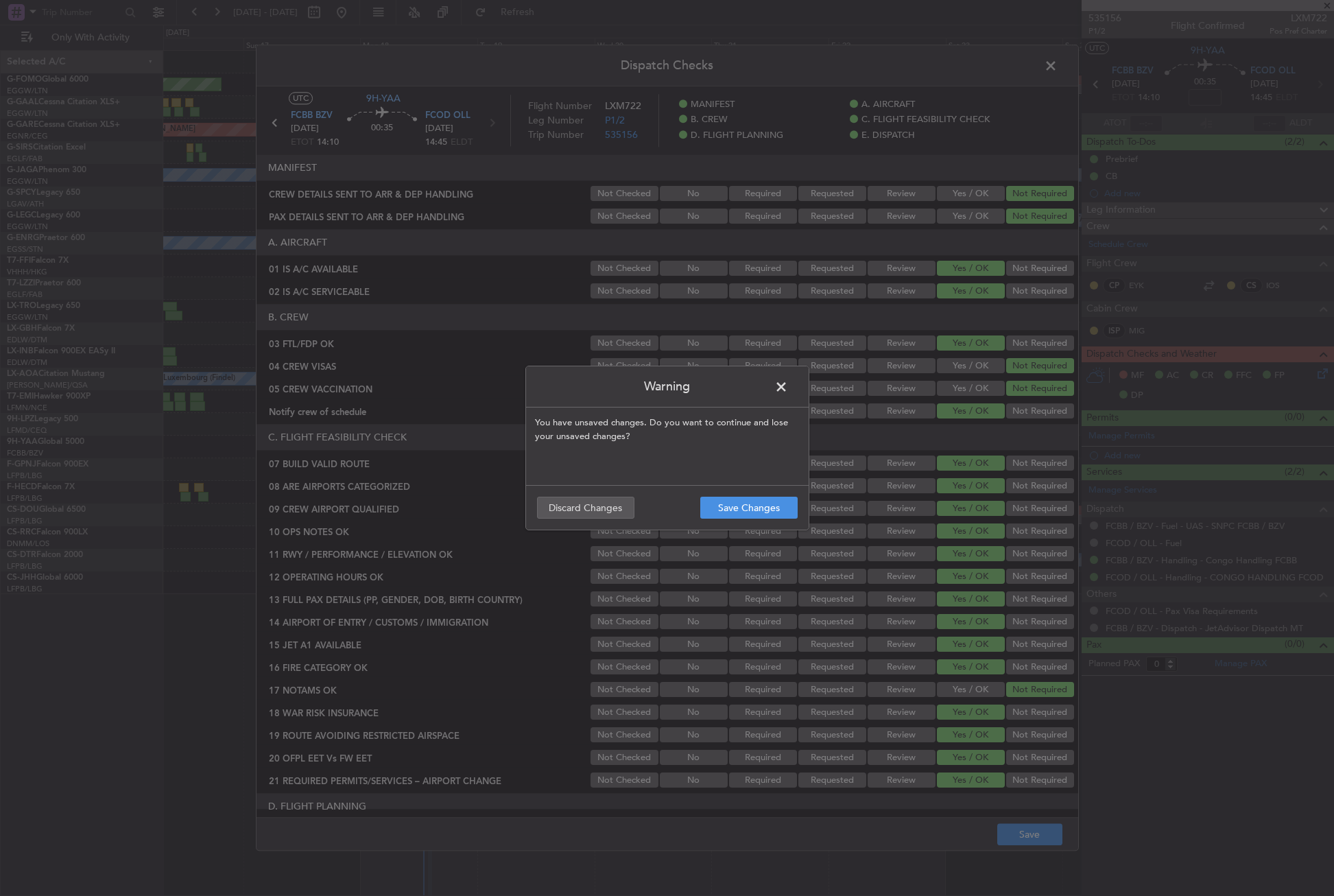
click at [788, 387] on span at bounding box center [788, 390] width 0 height 27
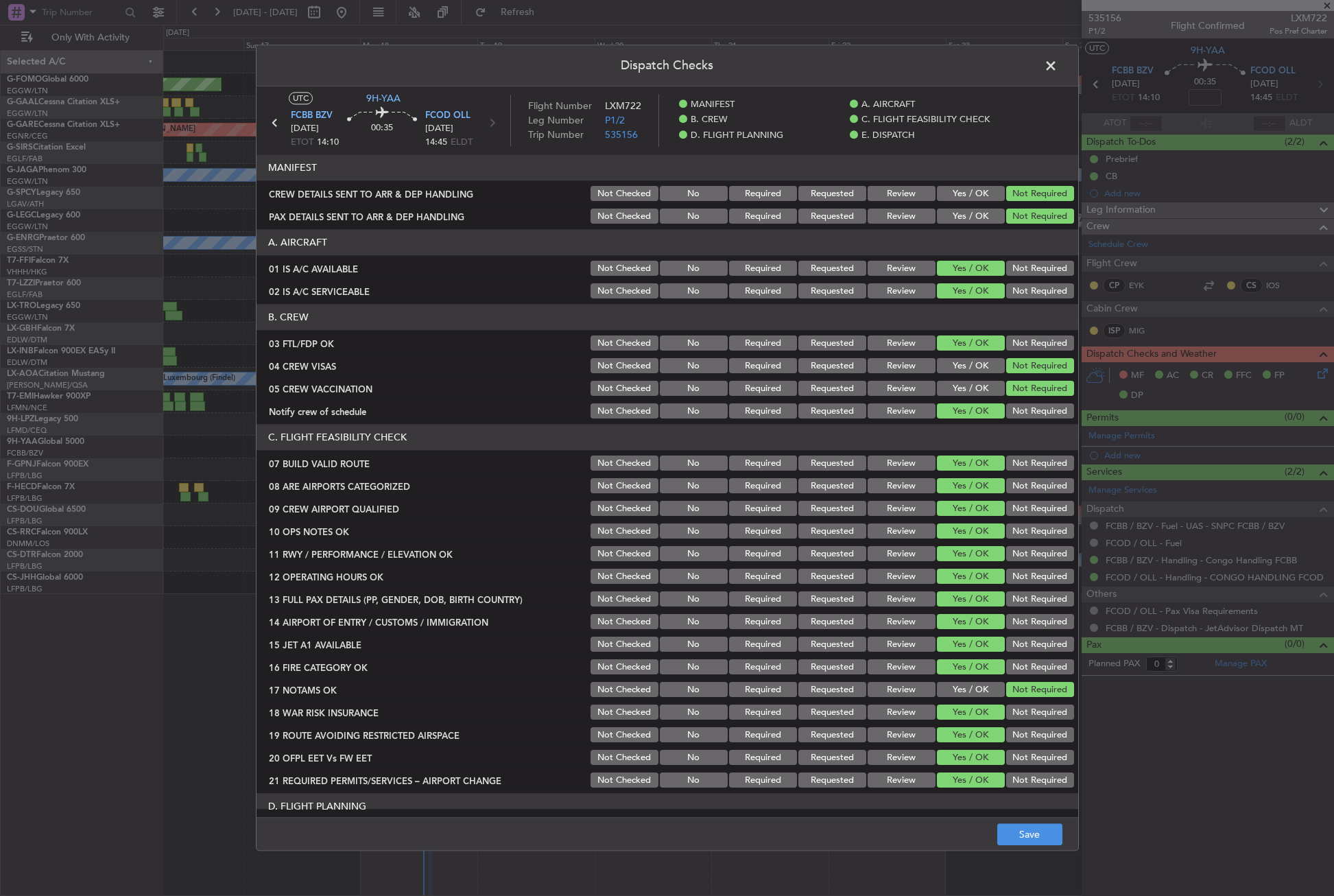
drag, startPoint x: 653, startPoint y: 194, endPoint x: 631, endPoint y: 200, distance: 22.8
click at [660, 194] on button "No" at bounding box center [694, 195] width 67 height 15
click at [627, 201] on div "Not Checked" at bounding box center [624, 194] width 69 height 19
drag, startPoint x: 627, startPoint y: 211, endPoint x: 621, endPoint y: 192, distance: 19.9
click at [626, 210] on button "Not Checked" at bounding box center [625, 217] width 67 height 15
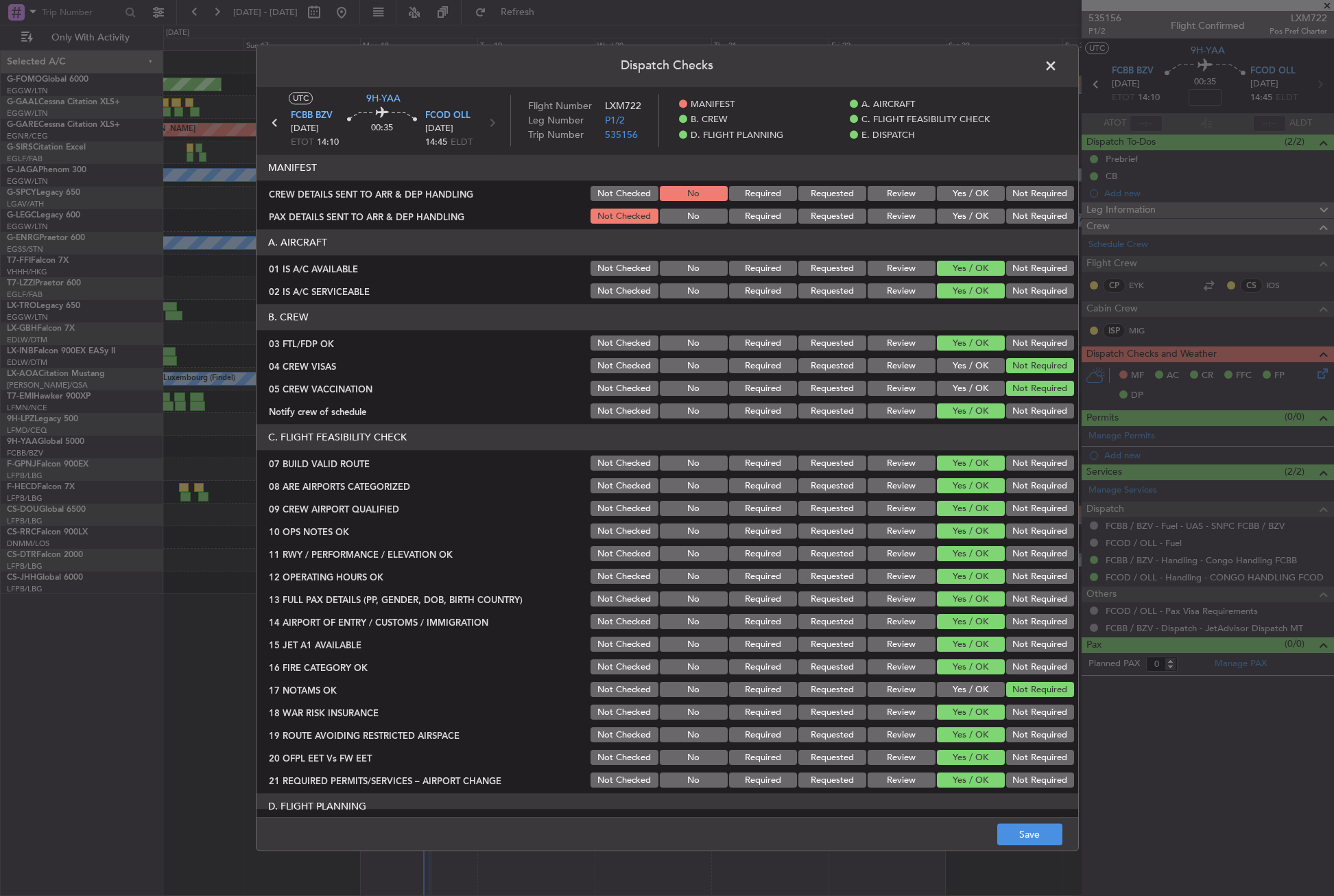
click at [621, 192] on button "Not Checked" at bounding box center [625, 195] width 67 height 15
click at [1057, 58] on span at bounding box center [1057, 69] width 0 height 27
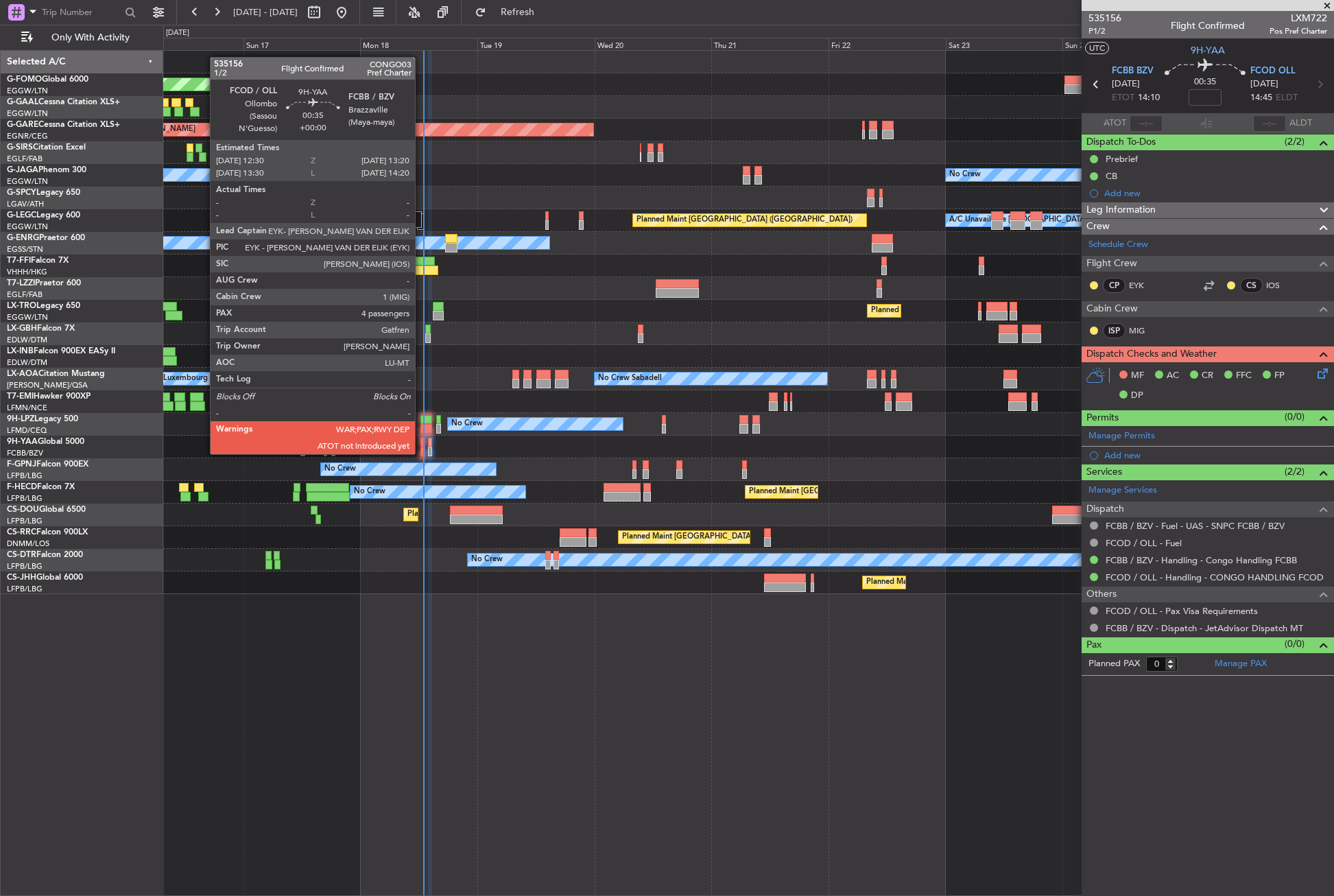
click at [421, 453] on div at bounding box center [422, 451] width 4 height 10
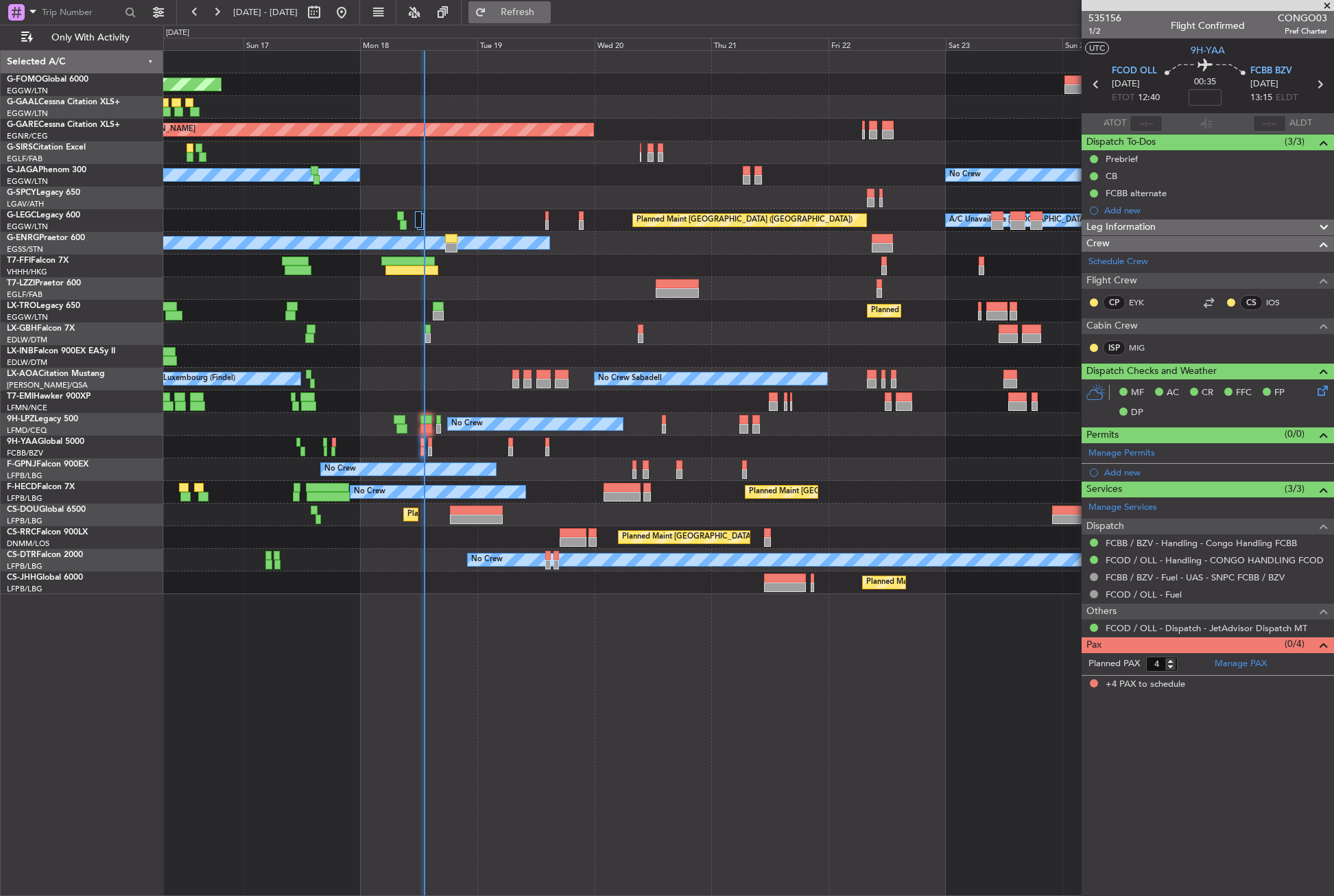
click at [529, 19] on button "Refresh" at bounding box center [509, 12] width 82 height 22
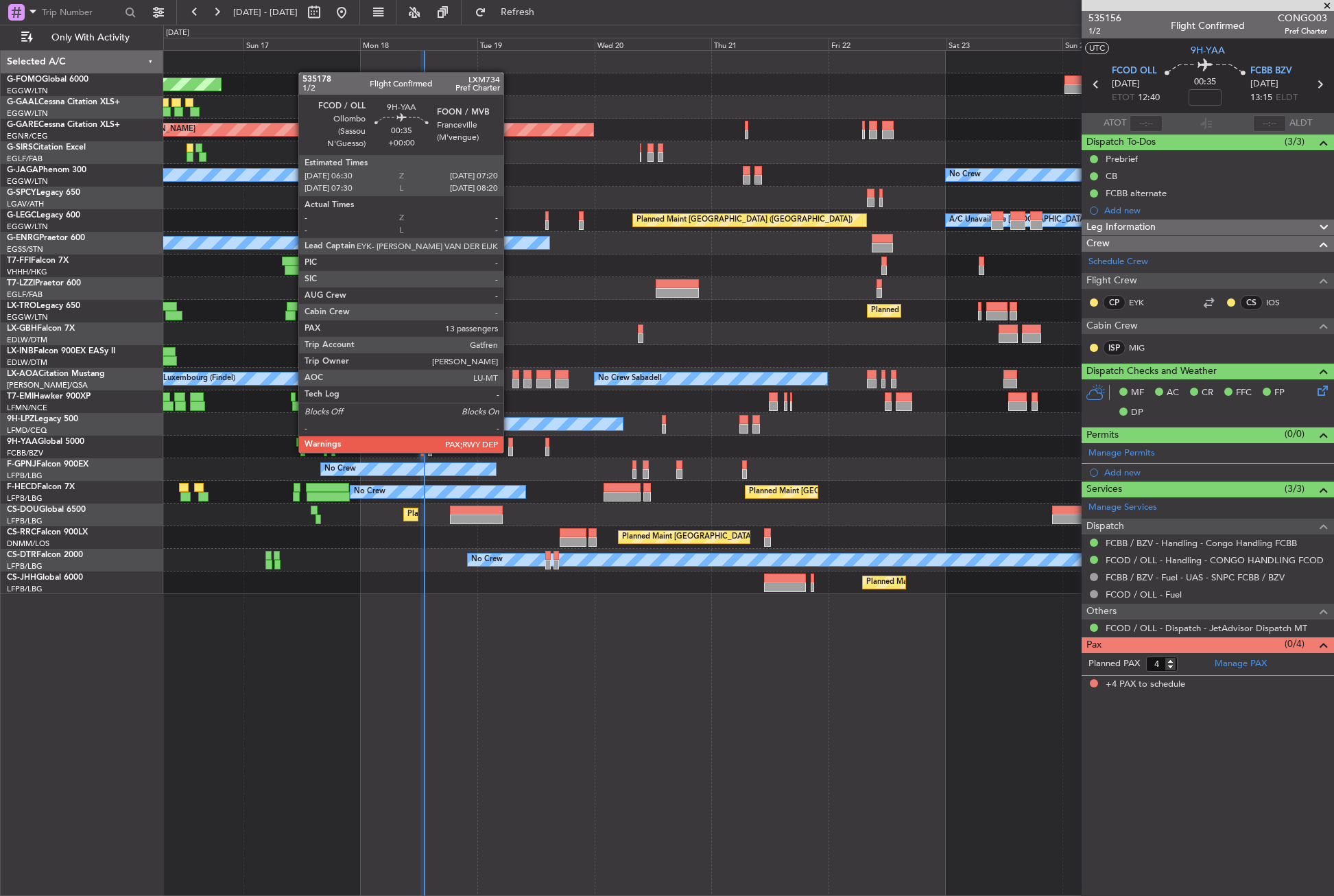
click at [510, 451] on div at bounding box center [510, 451] width 4 height 10
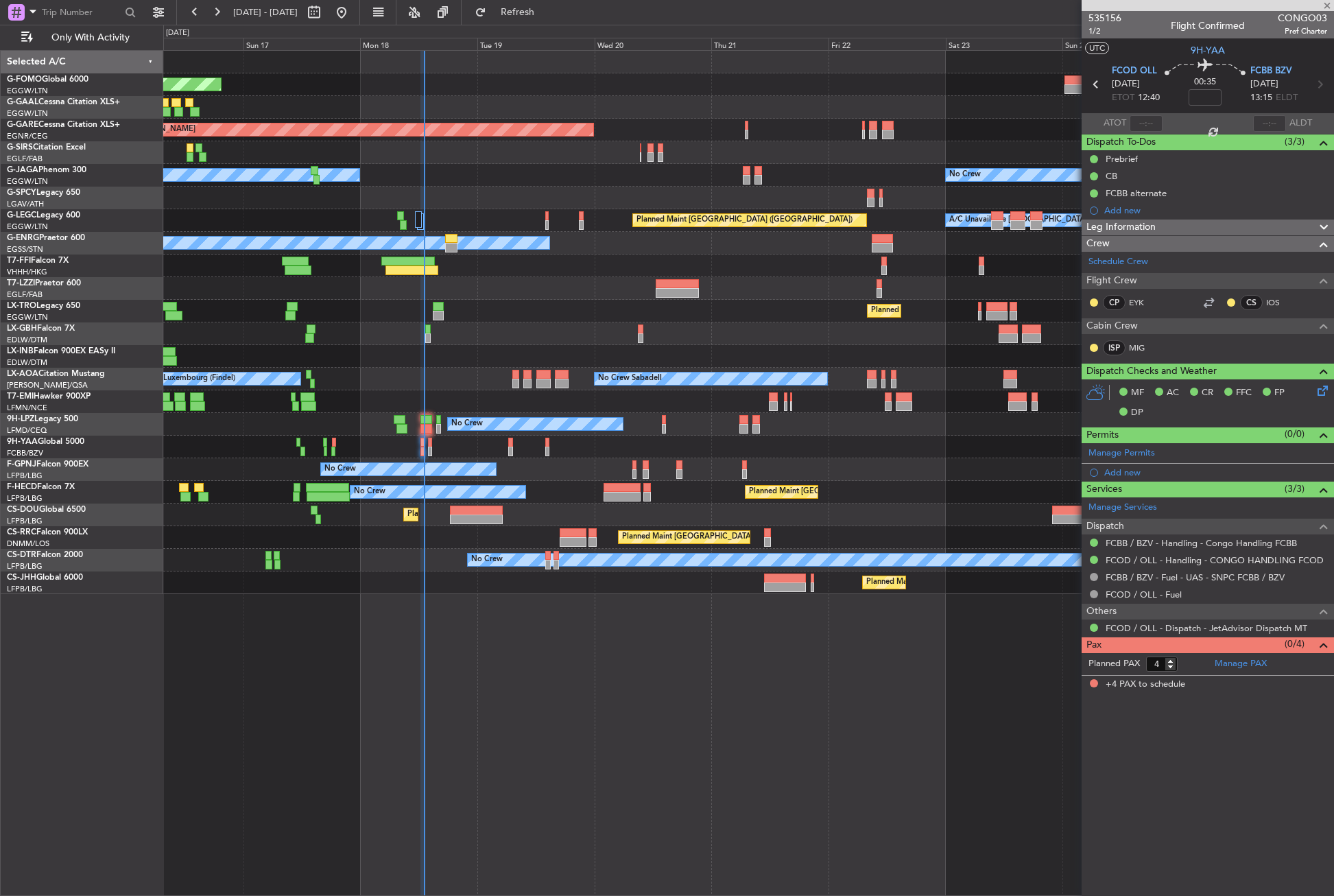
type input "13"
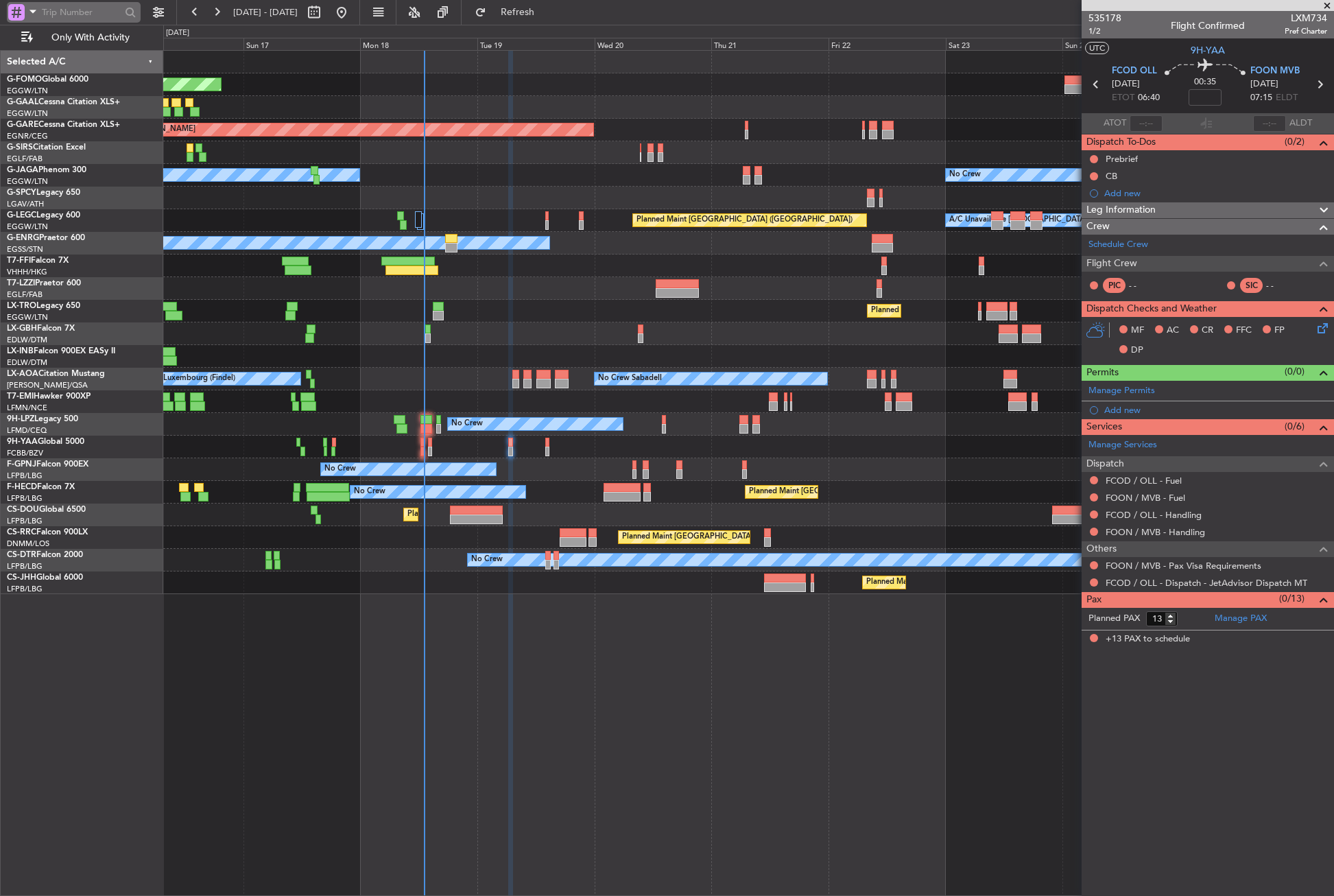
click at [25, 9] on span at bounding box center [33, 12] width 16 height 17
click at [44, 101] on div "Airport" at bounding box center [96, 109] width 176 height 25
click at [70, 15] on input "text" at bounding box center [81, 12] width 79 height 20
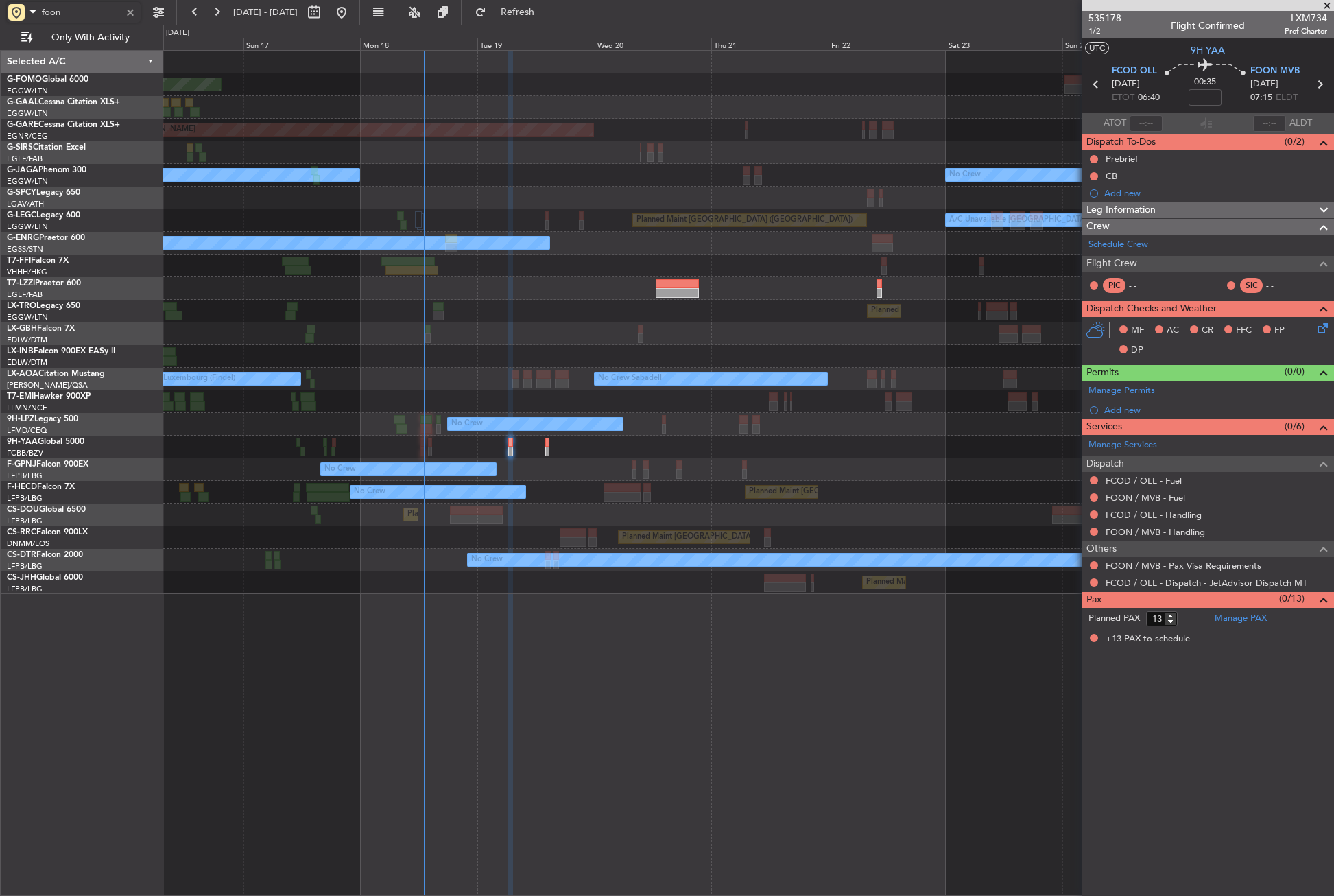
type input "foon"
click at [378, 563] on div "No Crew Planned Maint Paris (Le Bourget)" at bounding box center [748, 559] width 1170 height 22
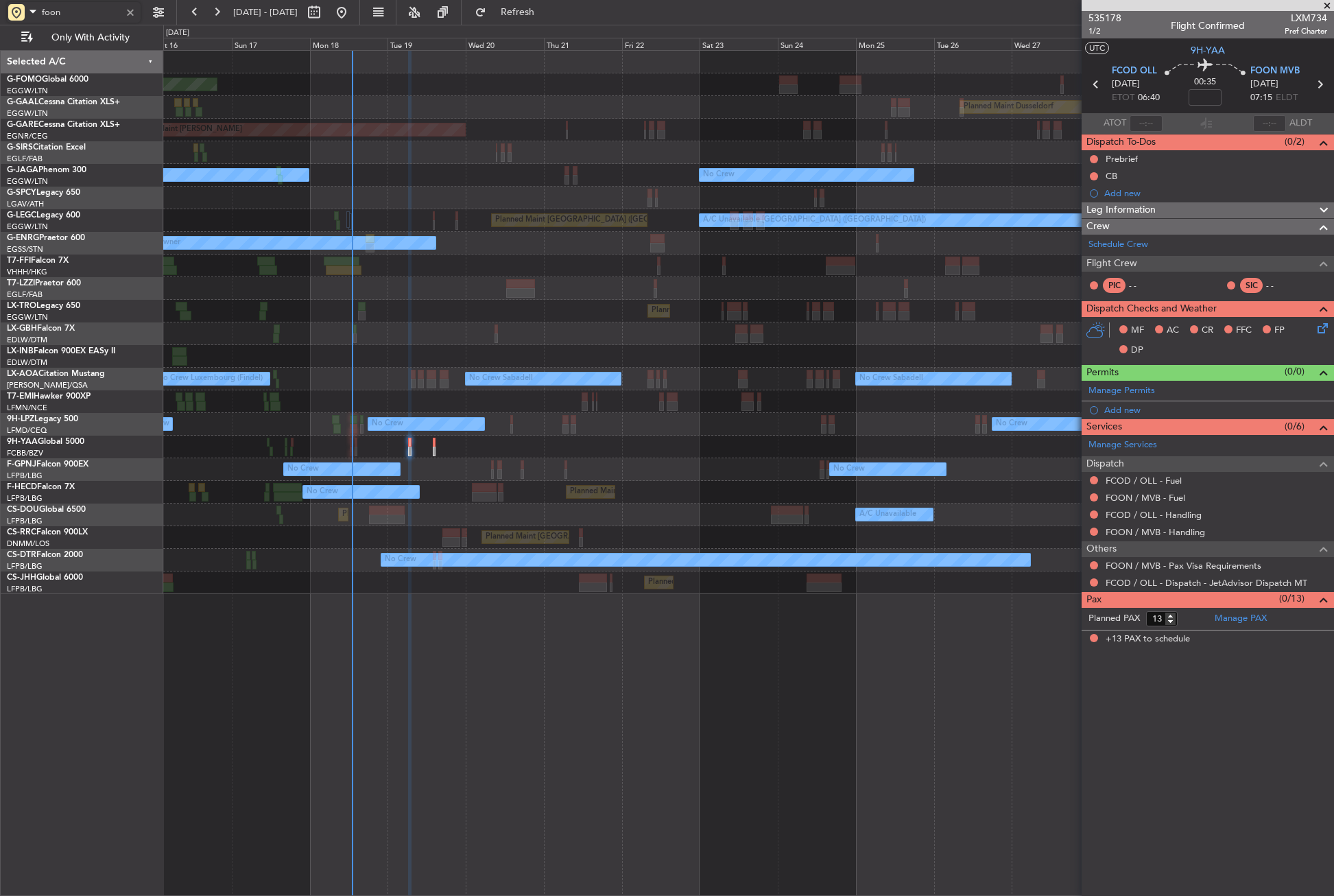
click at [748, 600] on div "Planned Maint Windsor Locks (Bradley Intl) Planned Maint Dusseldorf Planned Mai…" at bounding box center [748, 473] width 1171 height 846
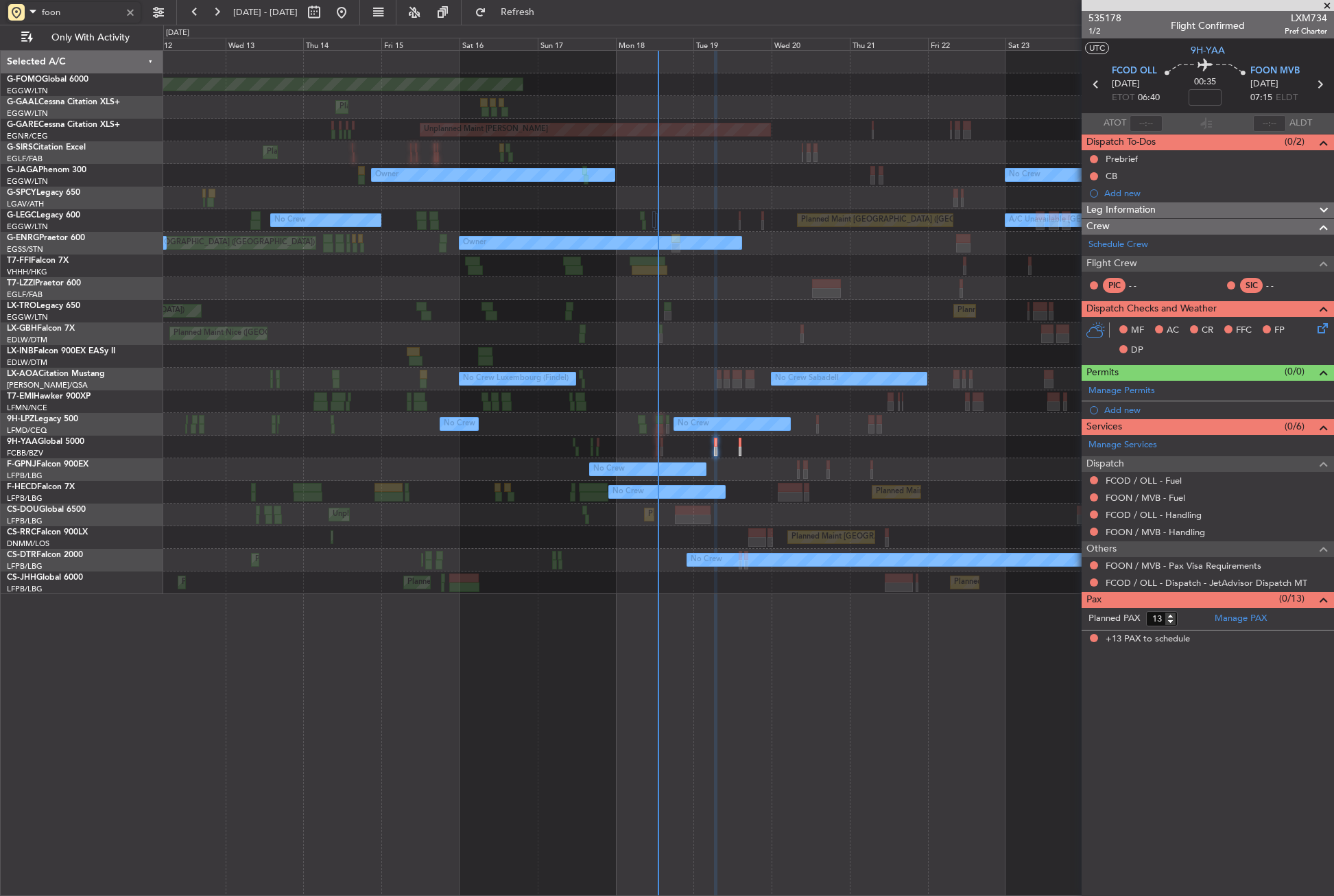
click at [604, 631] on div "Planned Maint Windsor Locks (Bradley Intl) Planned Maint Dusseldorf Planned Mai…" at bounding box center [748, 473] width 1171 height 846
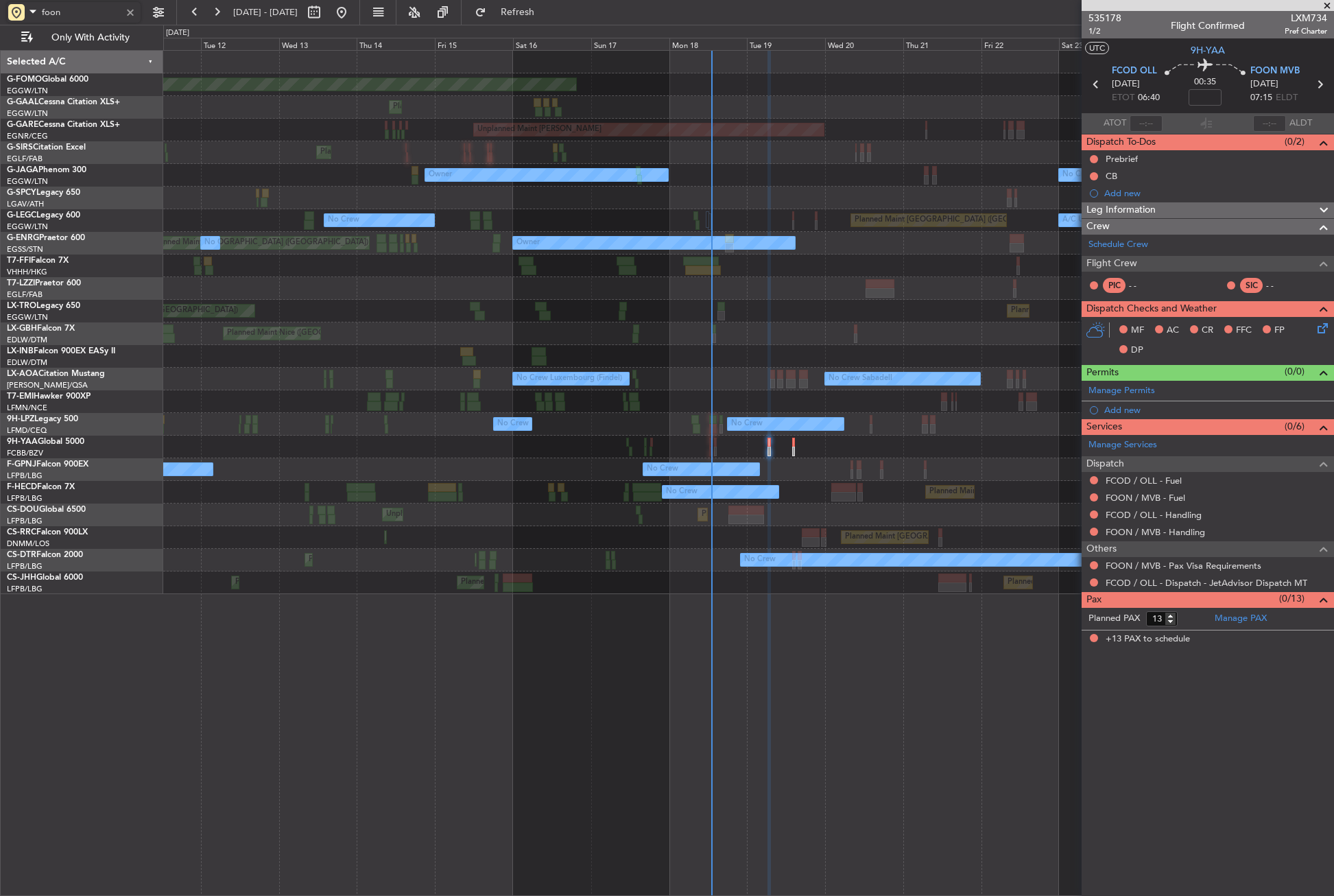
click at [752, 624] on div "Planned Maint Windsor Locks (Bradley Intl) Planned Maint Dusseldorf Planned Mai…" at bounding box center [748, 473] width 1171 height 846
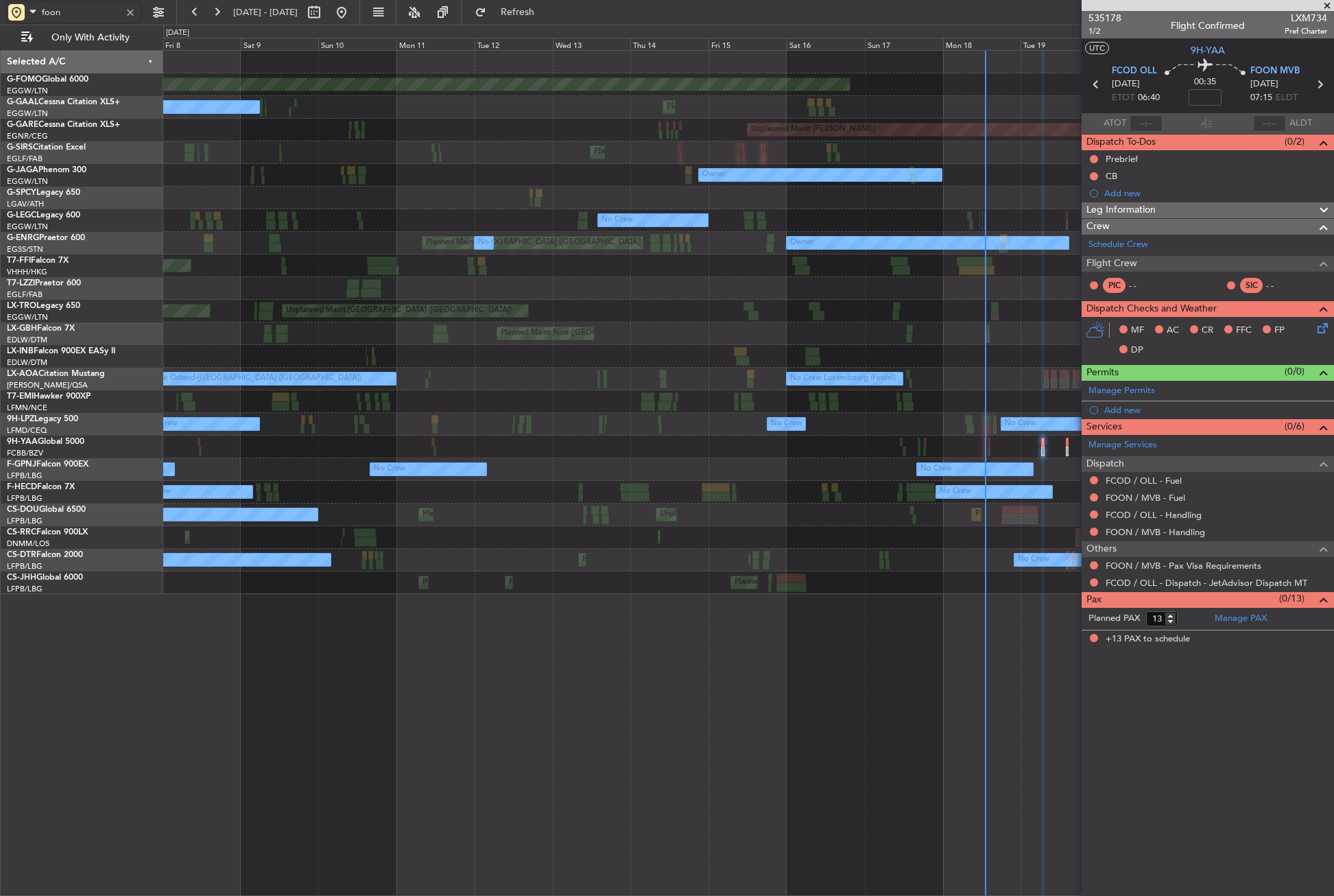
click at [696, 619] on div "Planned Maint Windsor Locks (Bradley Intl) Planned Maint No Crew Planned Maint …" at bounding box center [748, 473] width 1171 height 846
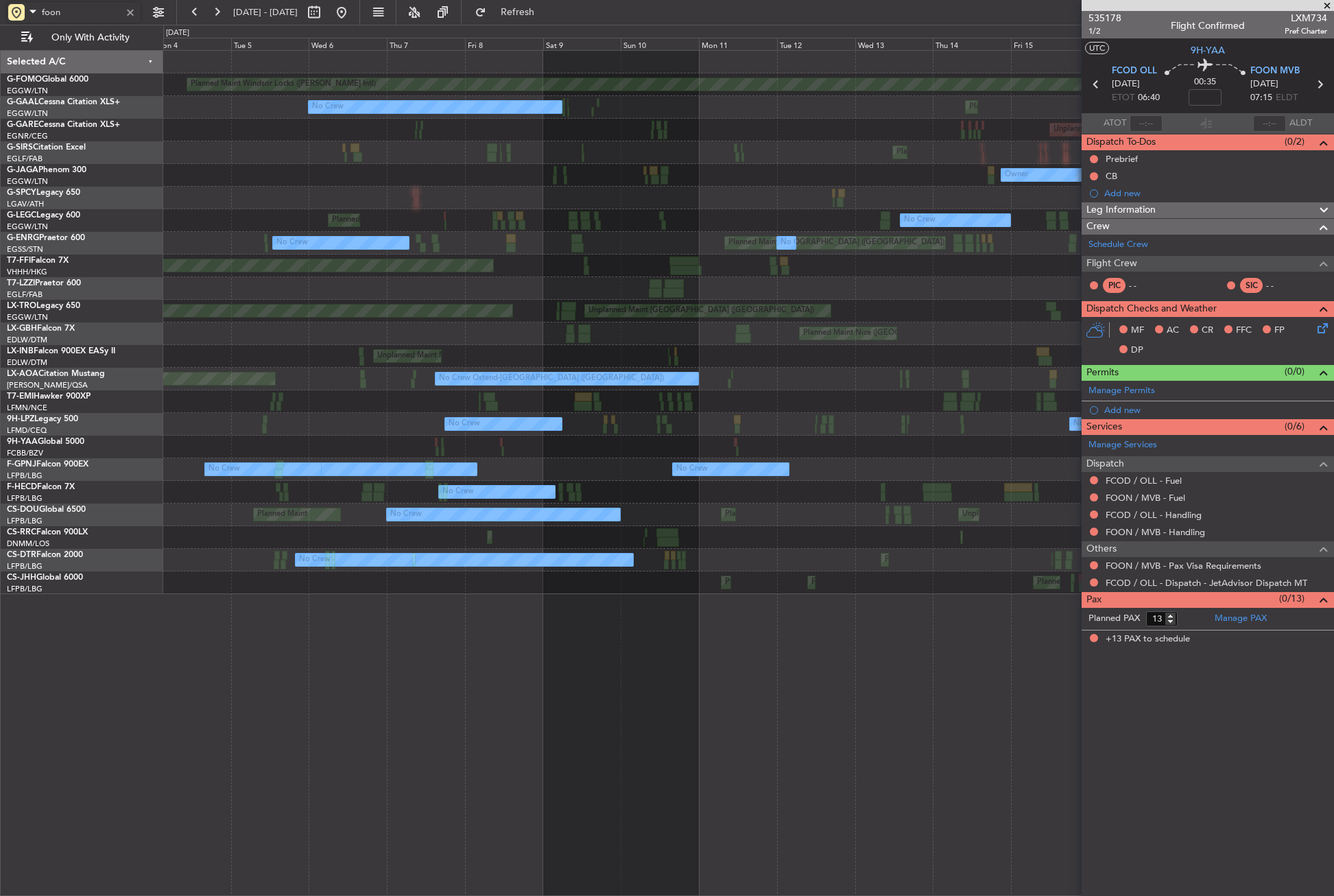
click at [730, 615] on div "Planned Maint Windsor Locks (Bradley Intl) Planned Maint No Crew Unplanned Main…" at bounding box center [748, 473] width 1171 height 846
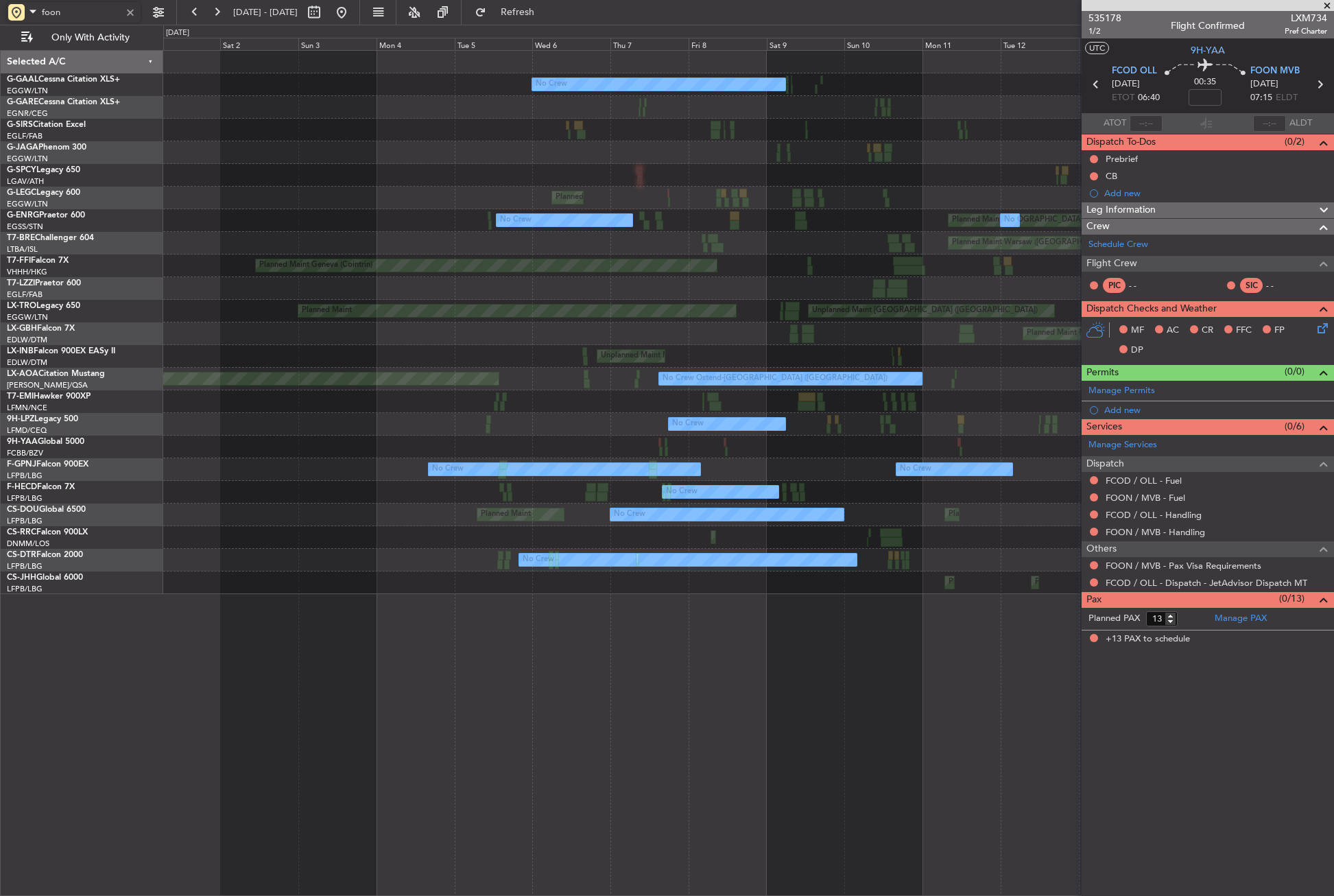
click at [687, 688] on div "Planned Maint No Crew Unplanned Maint Chester Planned Maint London (Farnborough…" at bounding box center [748, 473] width 1171 height 846
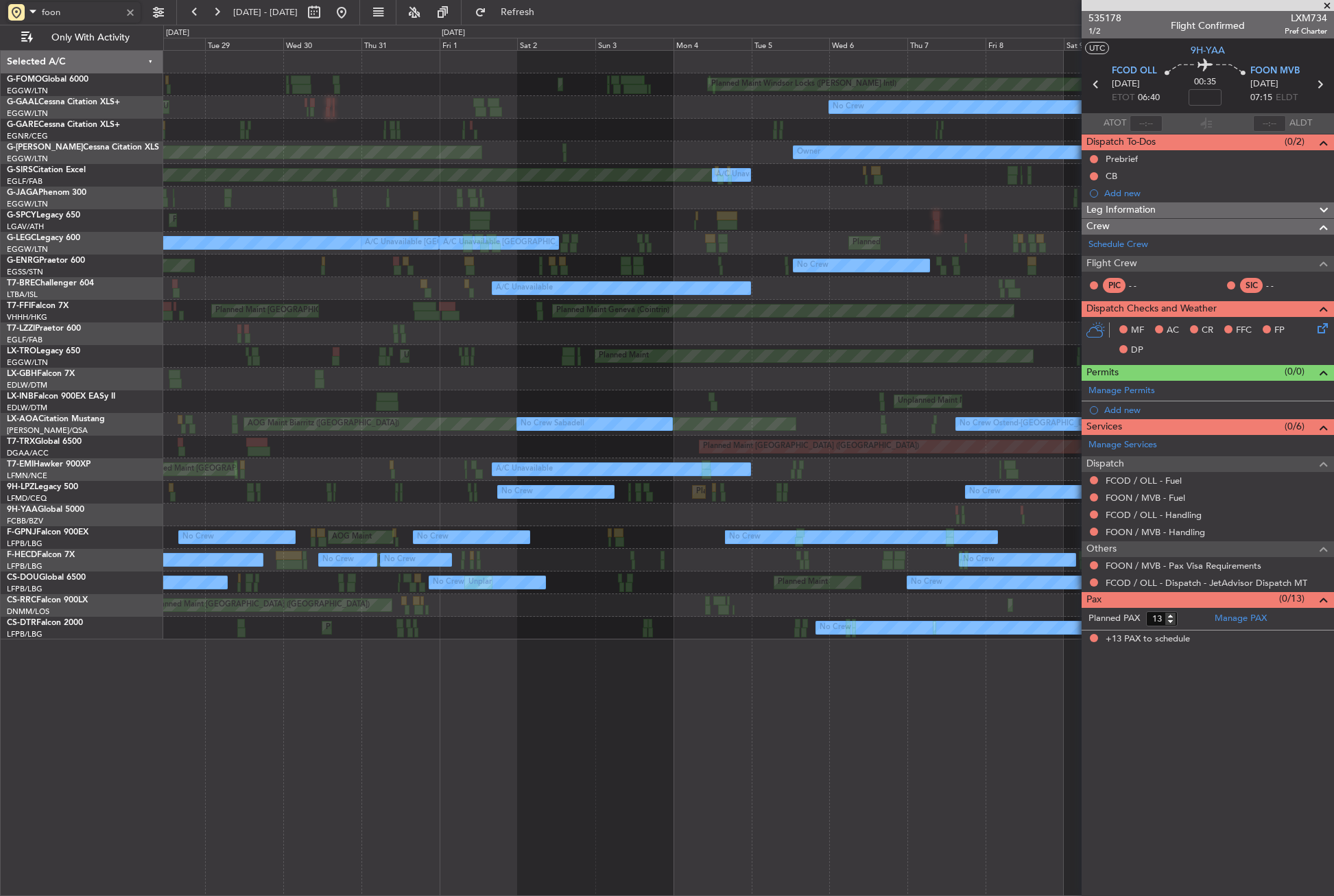
click at [833, 679] on div "Planned Maint Windsor Locks (Bradley Intl) Planned Maint Palma De Mallorca No C…" at bounding box center [748, 473] width 1171 height 846
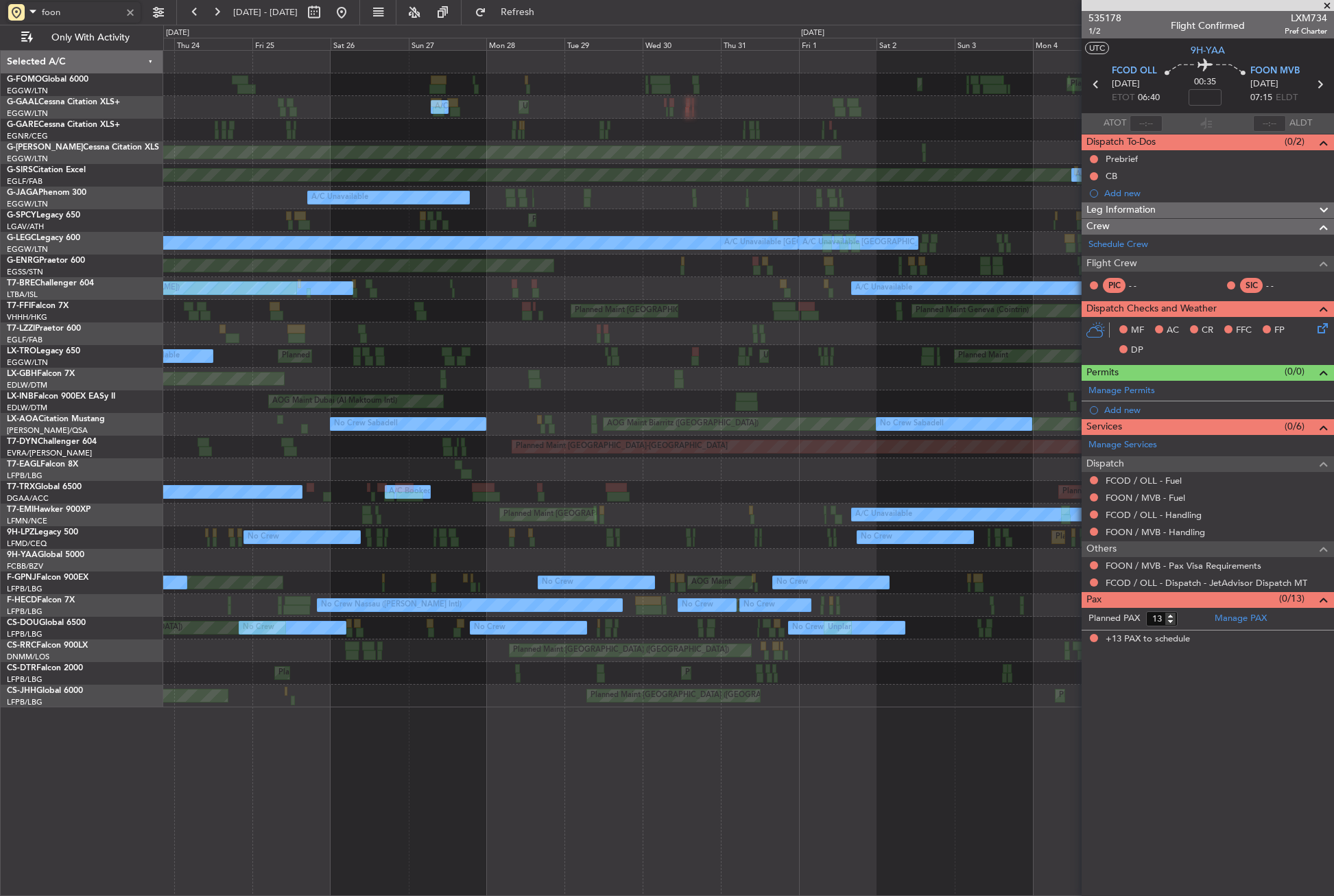
click at [932, 638] on div "Planned Maint Windsor Locks (Bradley Intl) Planned Maint Palma De Mallorca No C…" at bounding box center [748, 379] width 1170 height 656
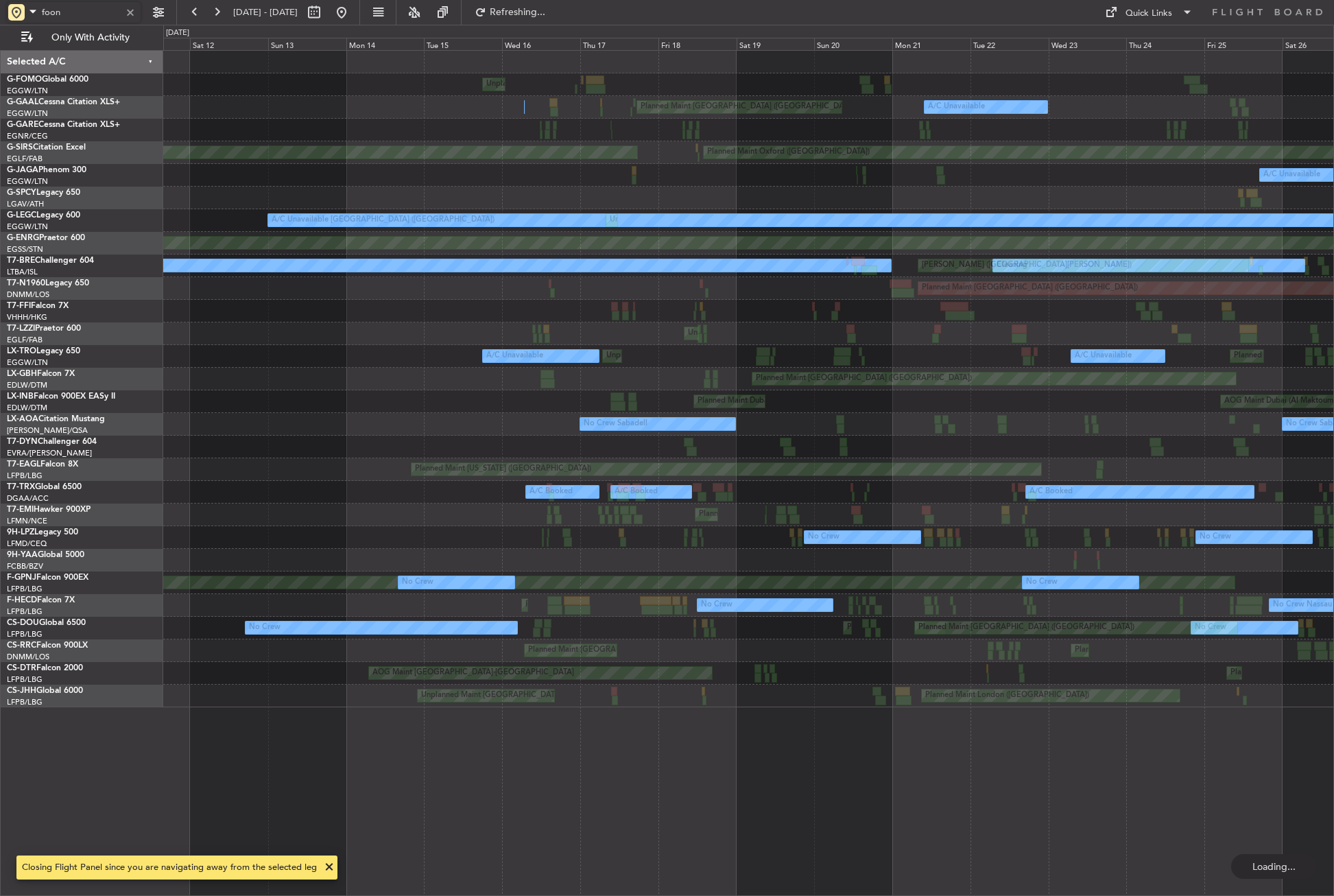
click at [1066, 718] on div "Unplanned Maint New York (Teterboro) A/C Unavailable Planned Maint London (Luto…" at bounding box center [748, 473] width 1171 height 846
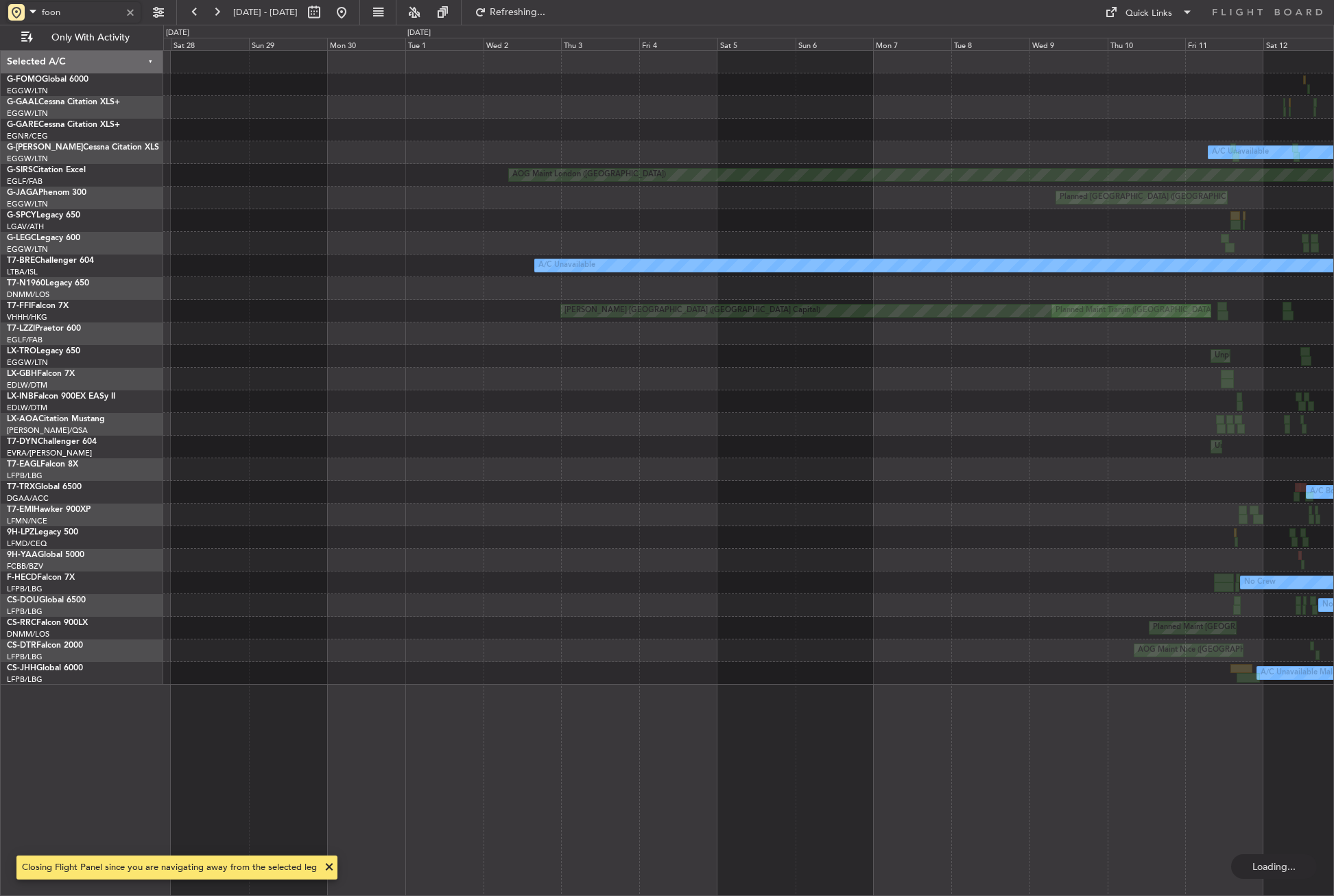
click at [1334, 635] on html "foon 10 Jul 2025 - 25 Jul 2025 Refreshing... Quick Links Only With Activity Unp…" at bounding box center [667, 448] width 1334 height 896
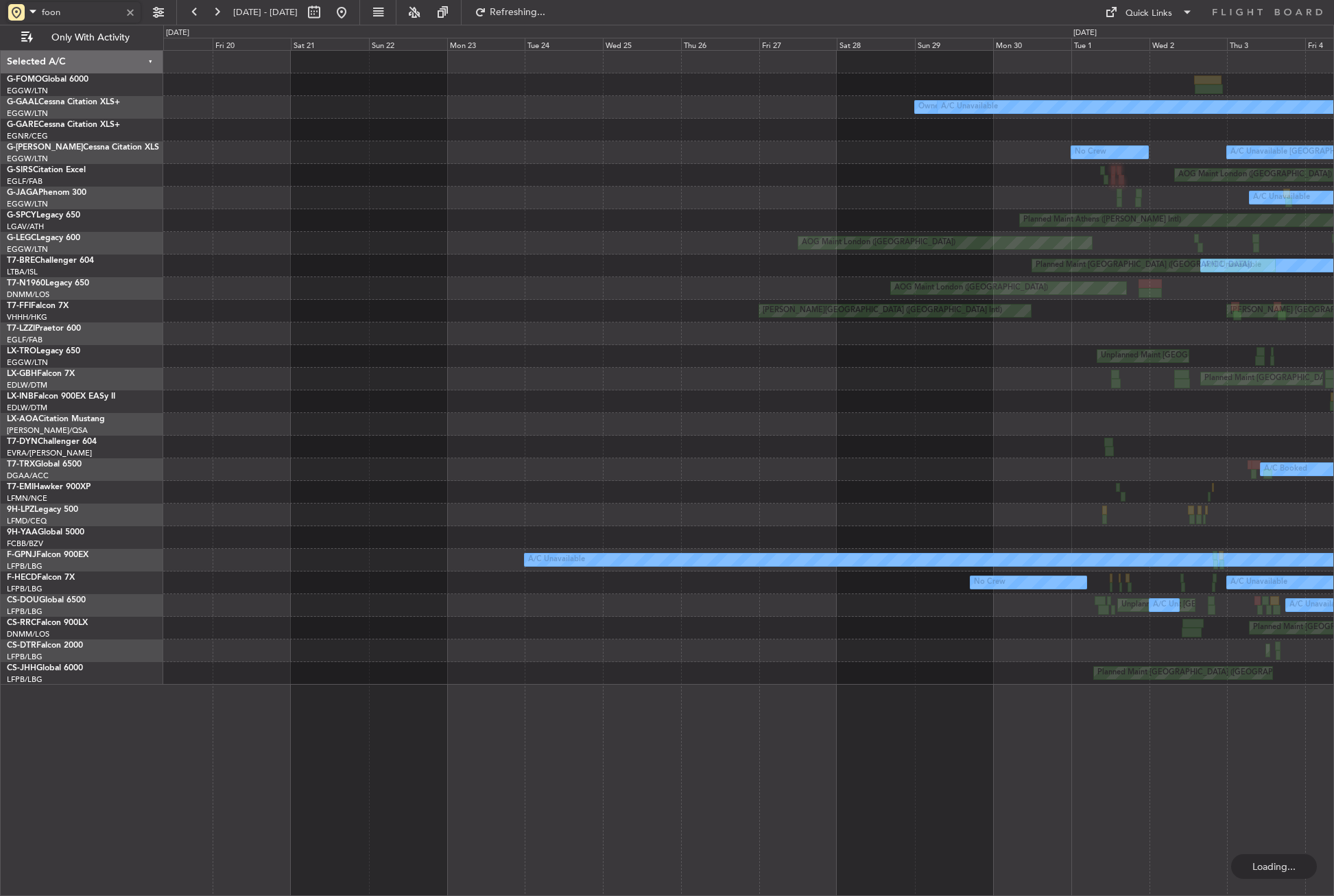
click at [1187, 685] on div "Owner London (Luton) A/C Unavailable No Crew A/C Unavailable London (Luton) AOG…" at bounding box center [748, 473] width 1171 height 846
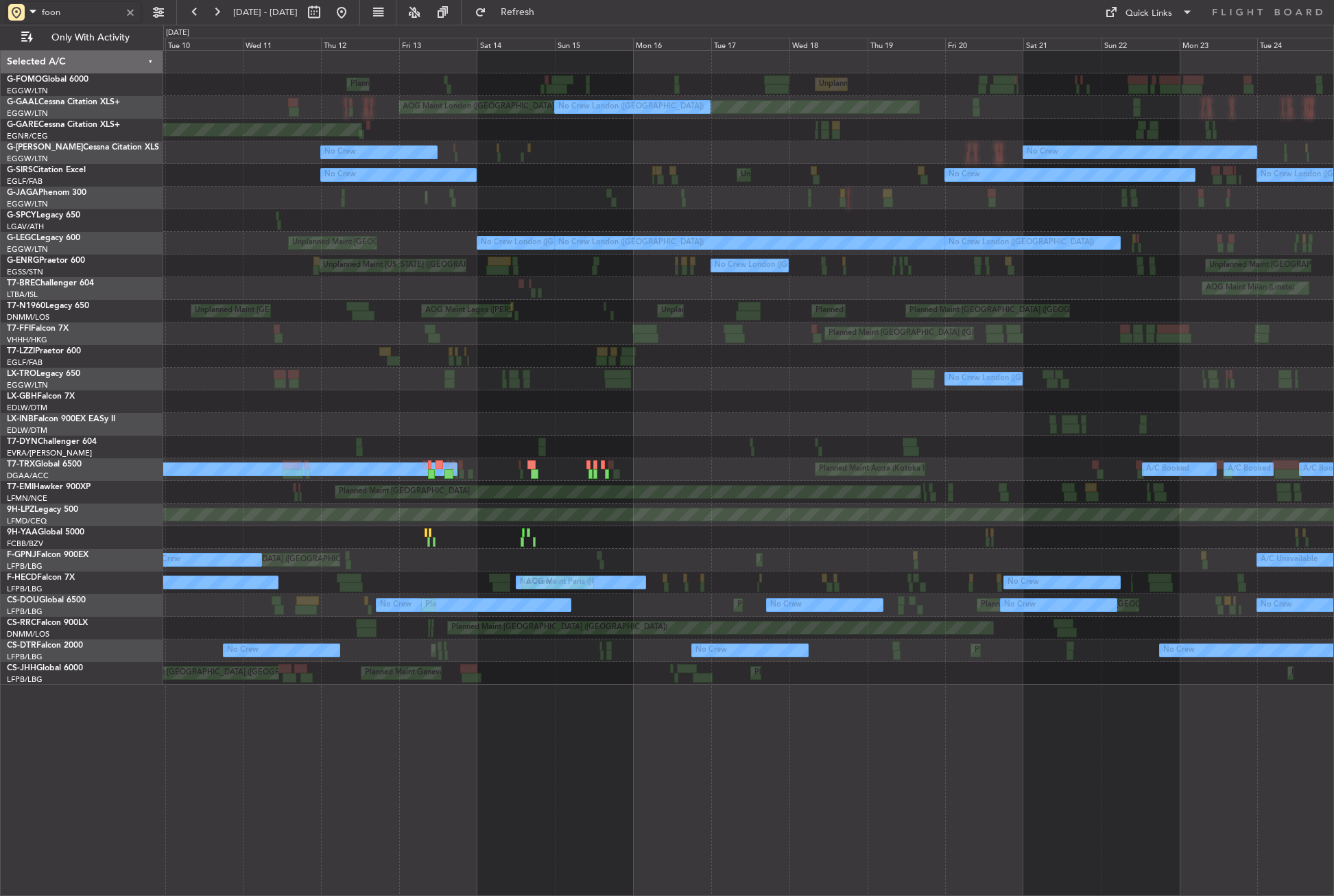
click at [1066, 706] on div "Unplanned Maint London (Luton) Planned Maint London (Luton) AOG Maint London (L…" at bounding box center [748, 473] width 1171 height 846
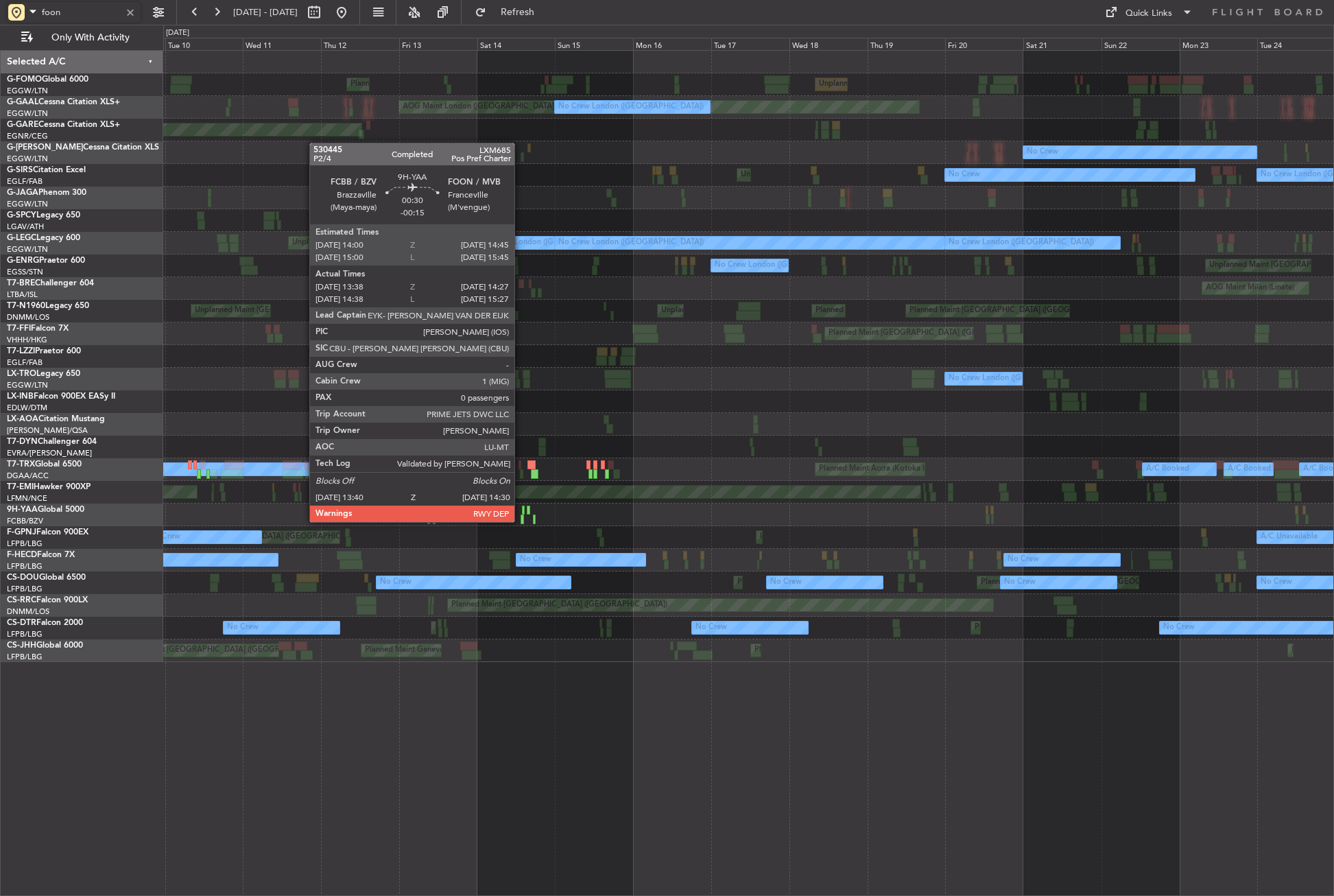
click at [520, 520] on div at bounding box center [521, 519] width 3 height 10
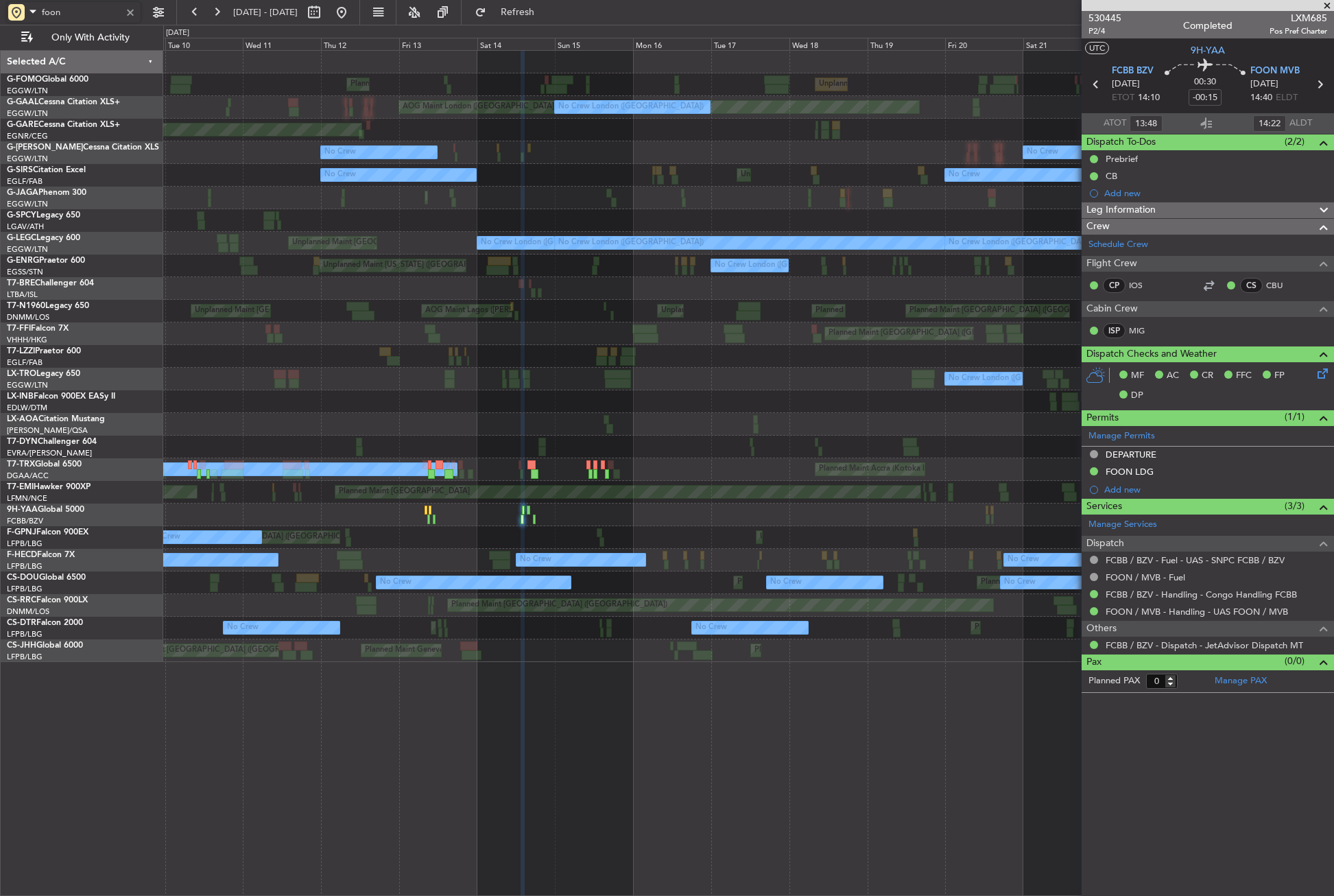
click at [1134, 467] on mat-tooltip-component "DEPARTURE" at bounding box center [1132, 478] width 68 height 37
click at [353, 15] on button at bounding box center [341, 12] width 22 height 22
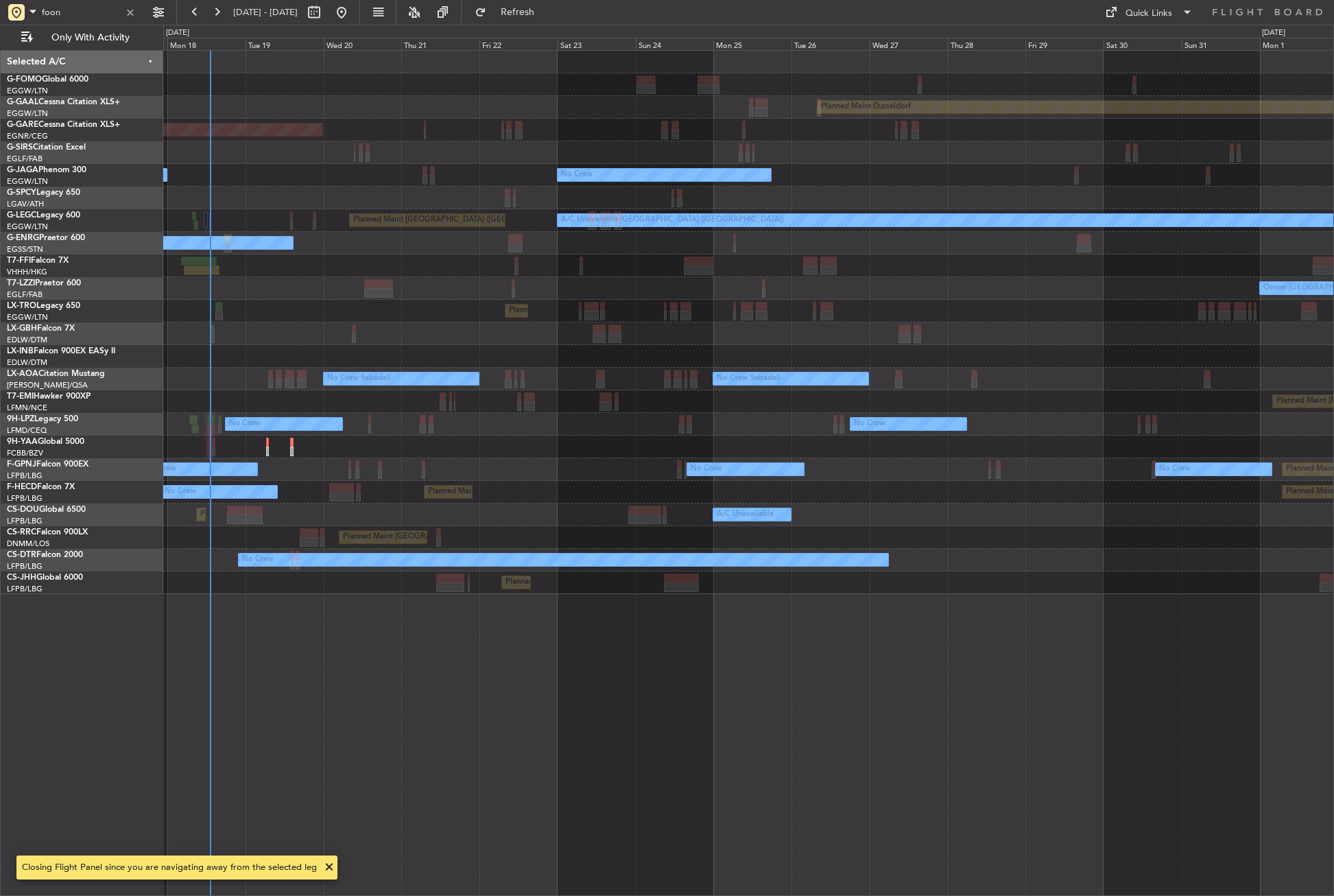
click at [323, 519] on div "Planned Maint Paris (Le Bourget) A/C Unavailable Planned Maint London (Luton) U…" at bounding box center [748, 514] width 1170 height 22
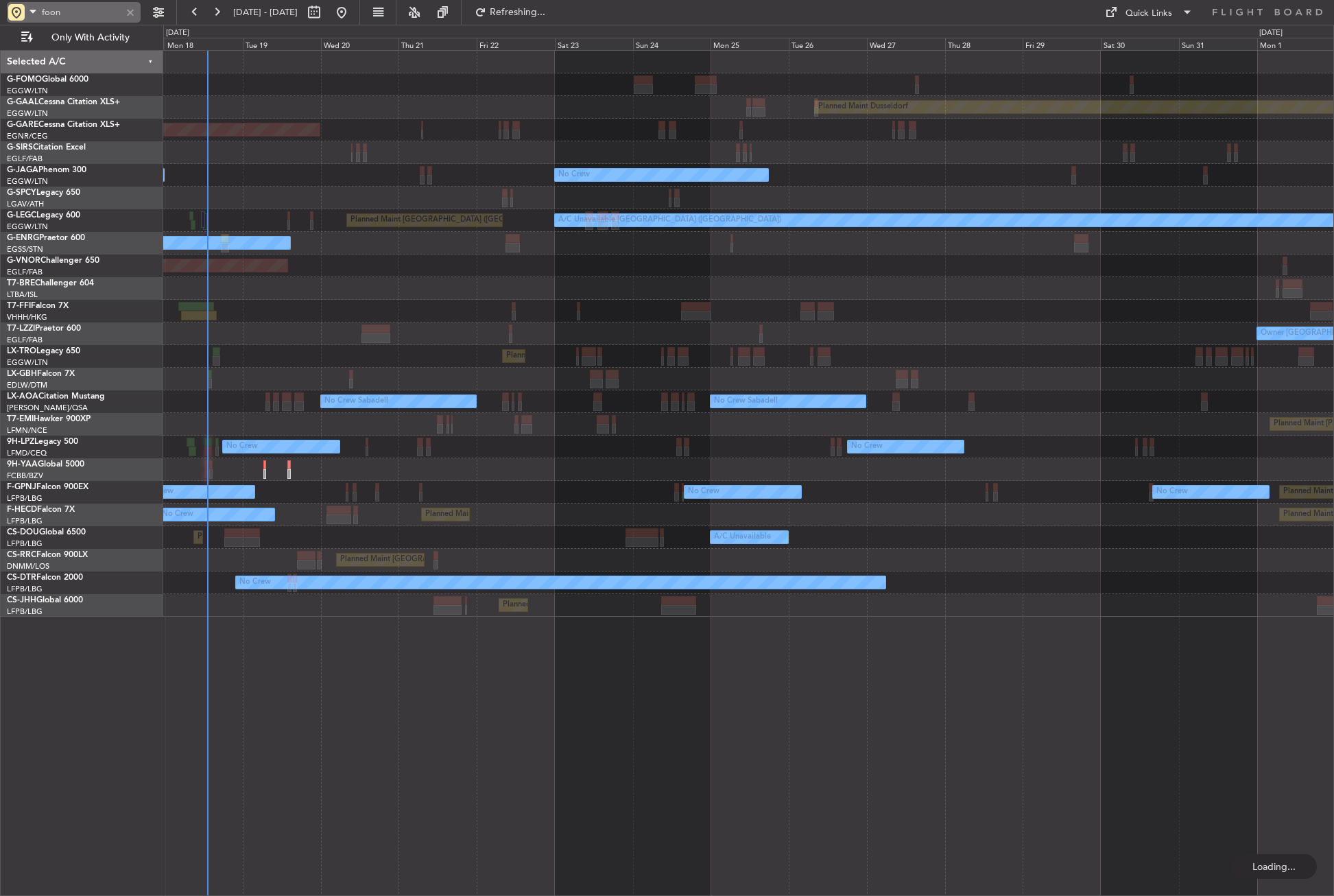
click at [128, 15] on div at bounding box center [130, 13] width 15 height 15
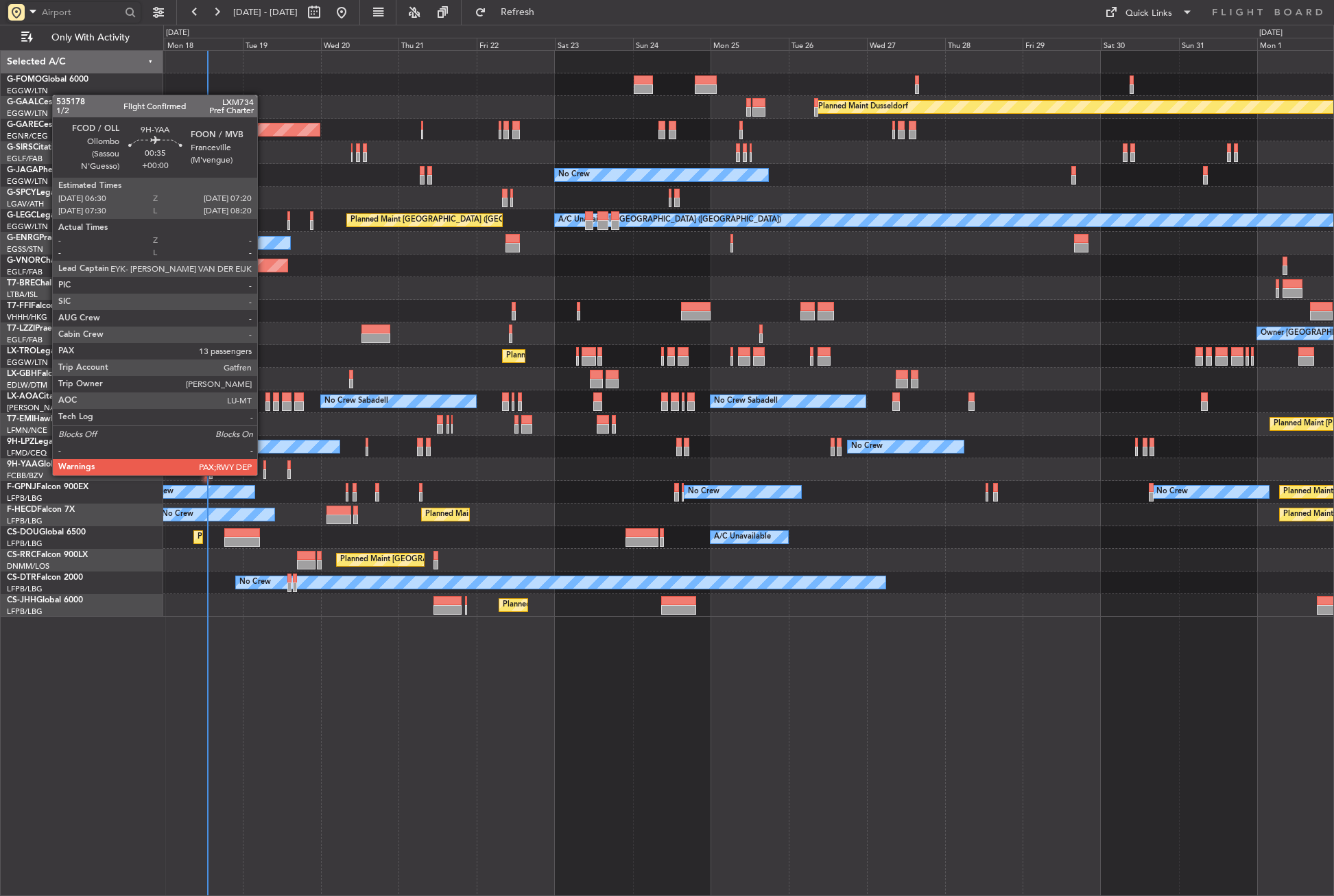
click at [263, 474] on div at bounding box center [264, 474] width 3 height 10
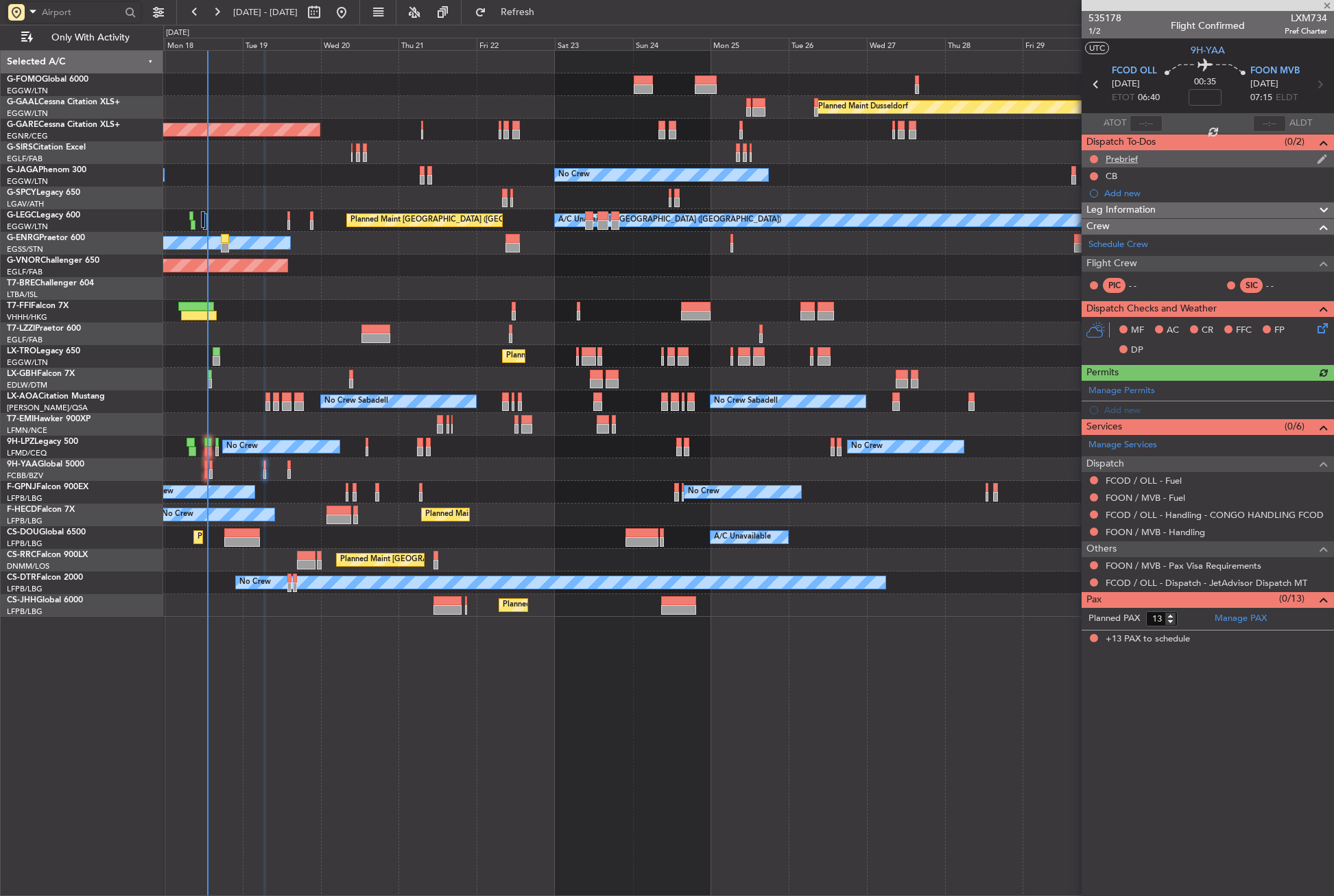
click at [1140, 162] on div "Prebrief" at bounding box center [1208, 159] width 253 height 17
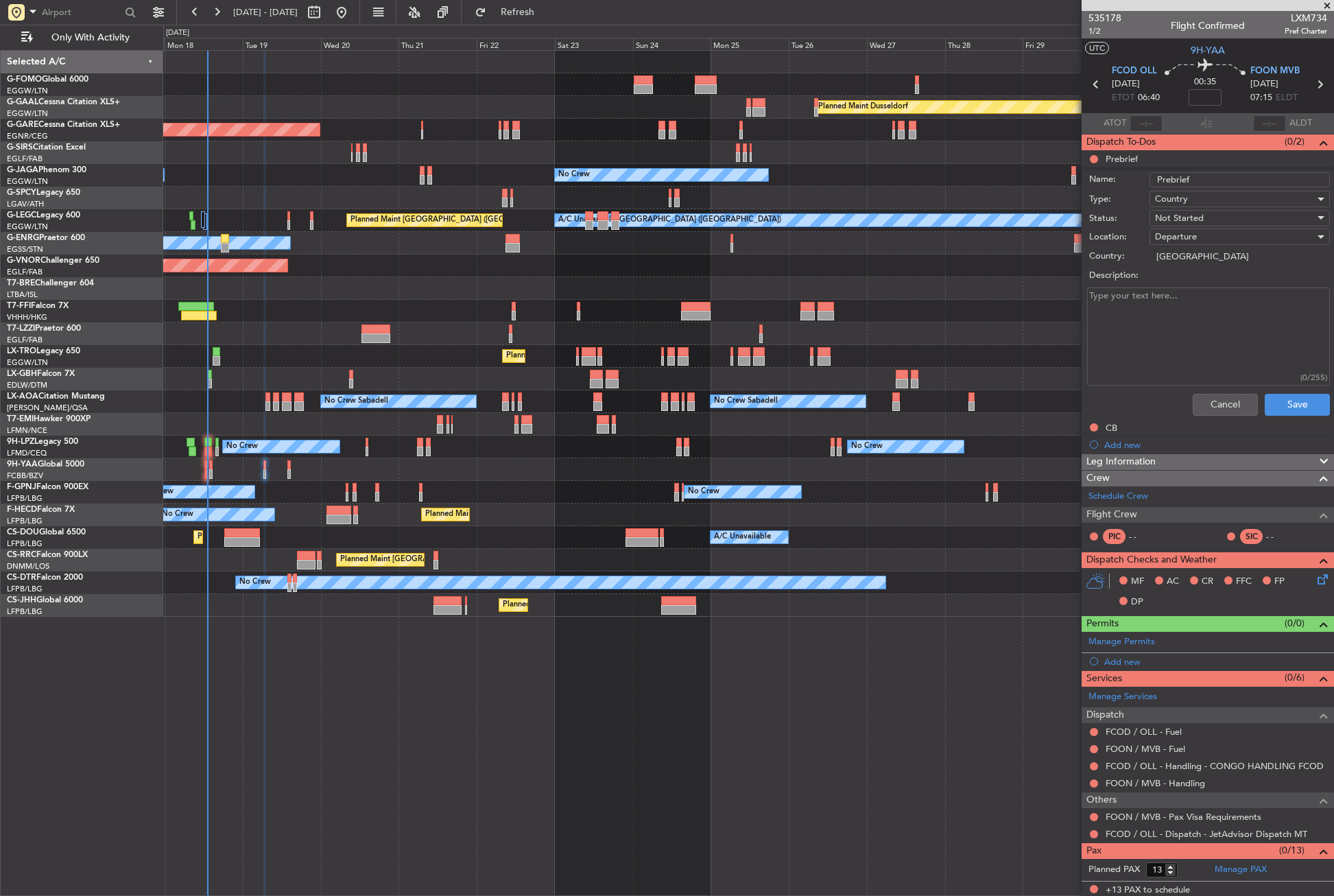
click at [1167, 296] on textarea "Description:" at bounding box center [1209, 336] width 243 height 98
paste textarea "luggage 500, fob19.500"
type textarea "luggage 500, fob19.500"
click at [1183, 212] on span "Not Started" at bounding box center [1180, 218] width 49 height 13
click at [1189, 289] on span "Completed" at bounding box center [1233, 286] width 161 height 20
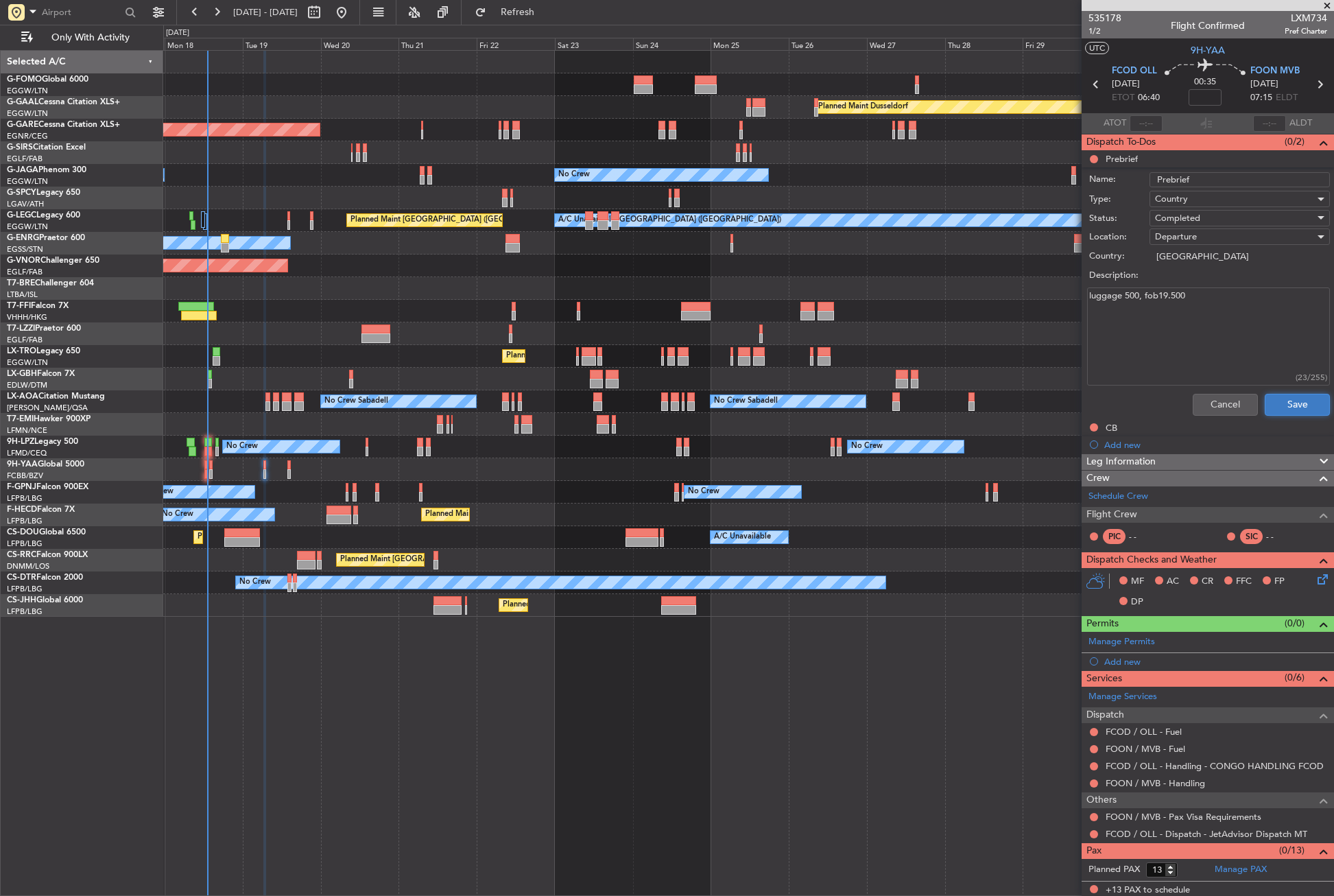
click at [1268, 402] on button "Save" at bounding box center [1297, 405] width 66 height 22
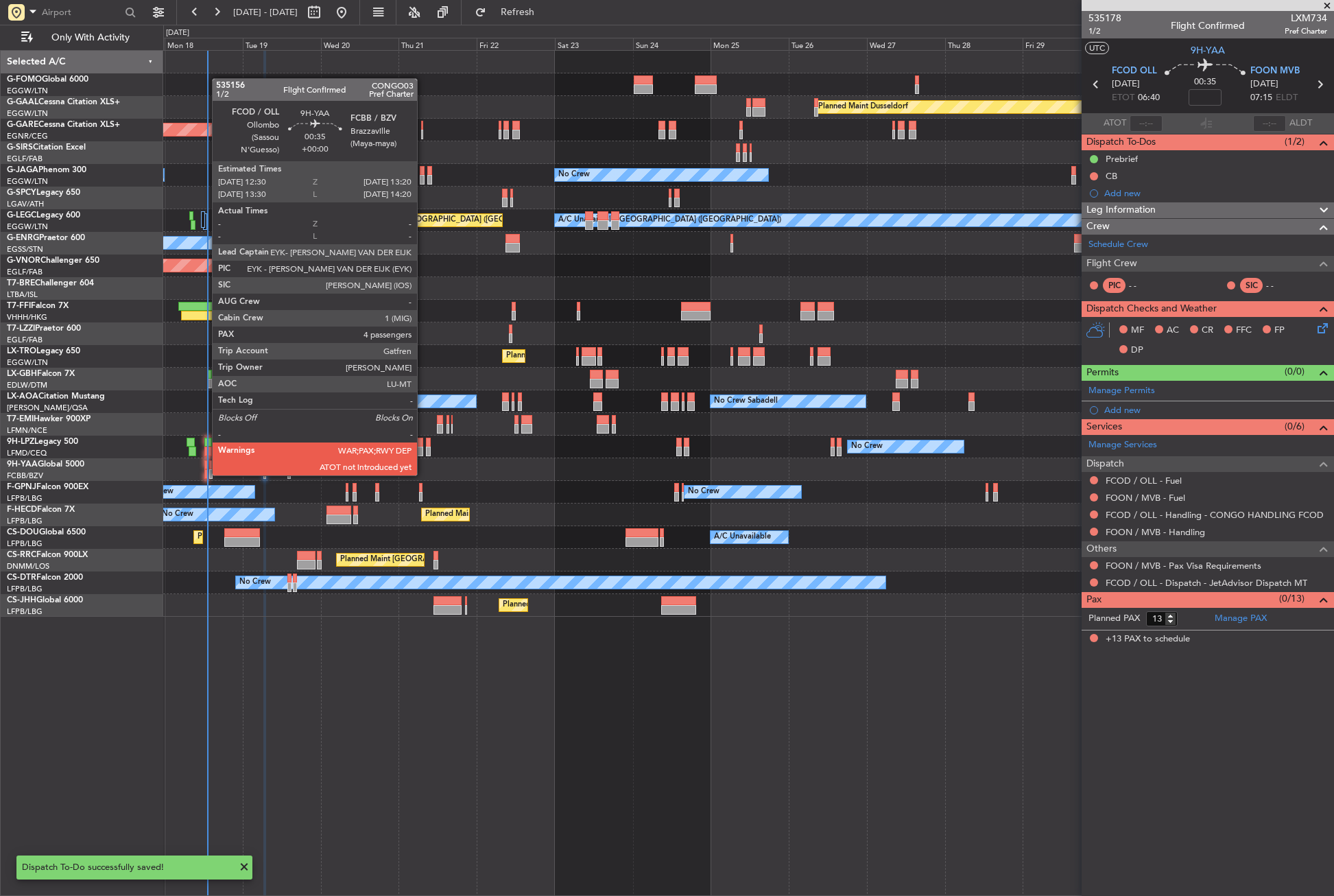
click at [205, 474] on div at bounding box center [205, 474] width 3 height 10
click at [206, 472] on div at bounding box center [205, 474] width 3 height 10
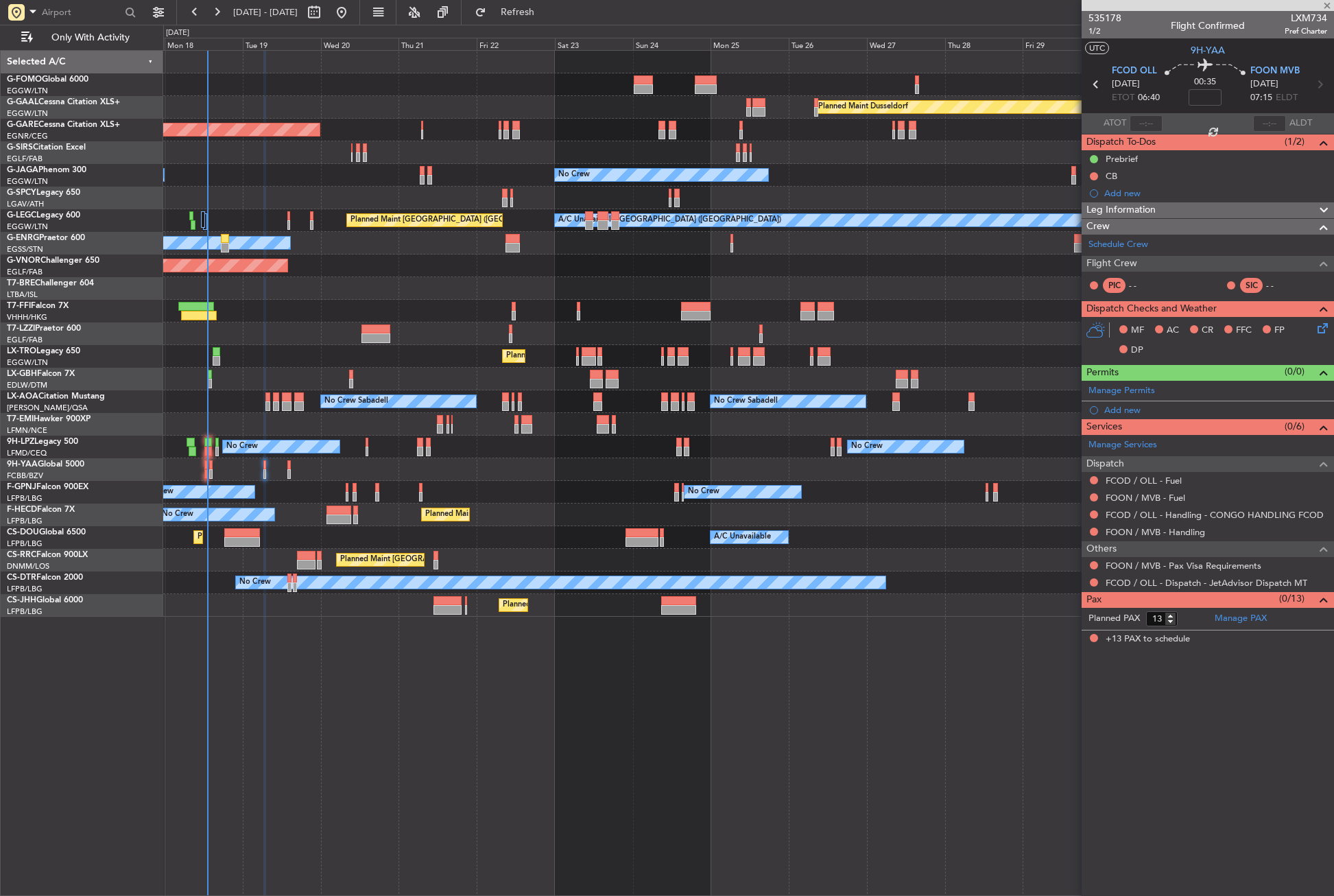
type input "4"
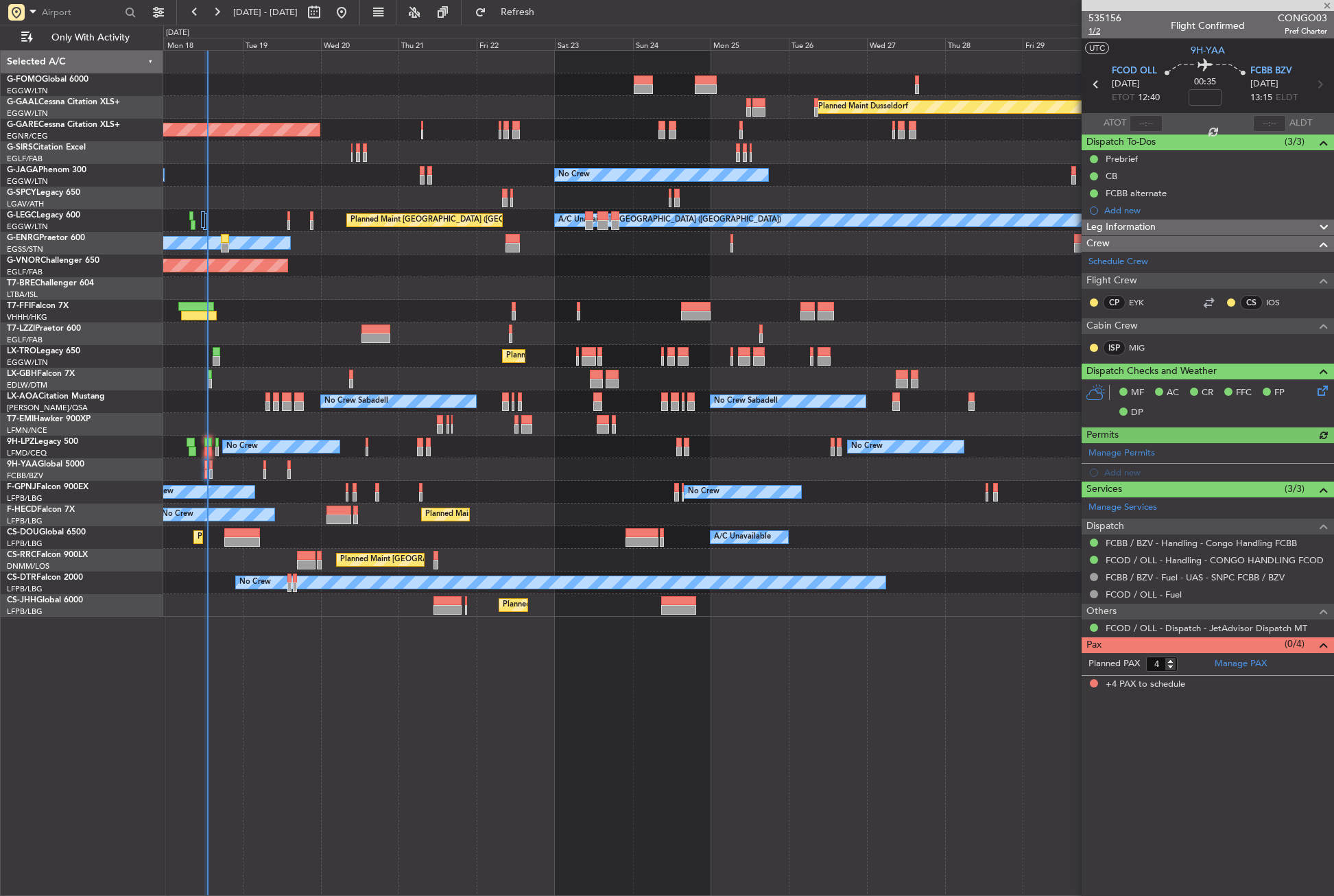
click at [1095, 31] on span "1/2" at bounding box center [1106, 31] width 33 height 12
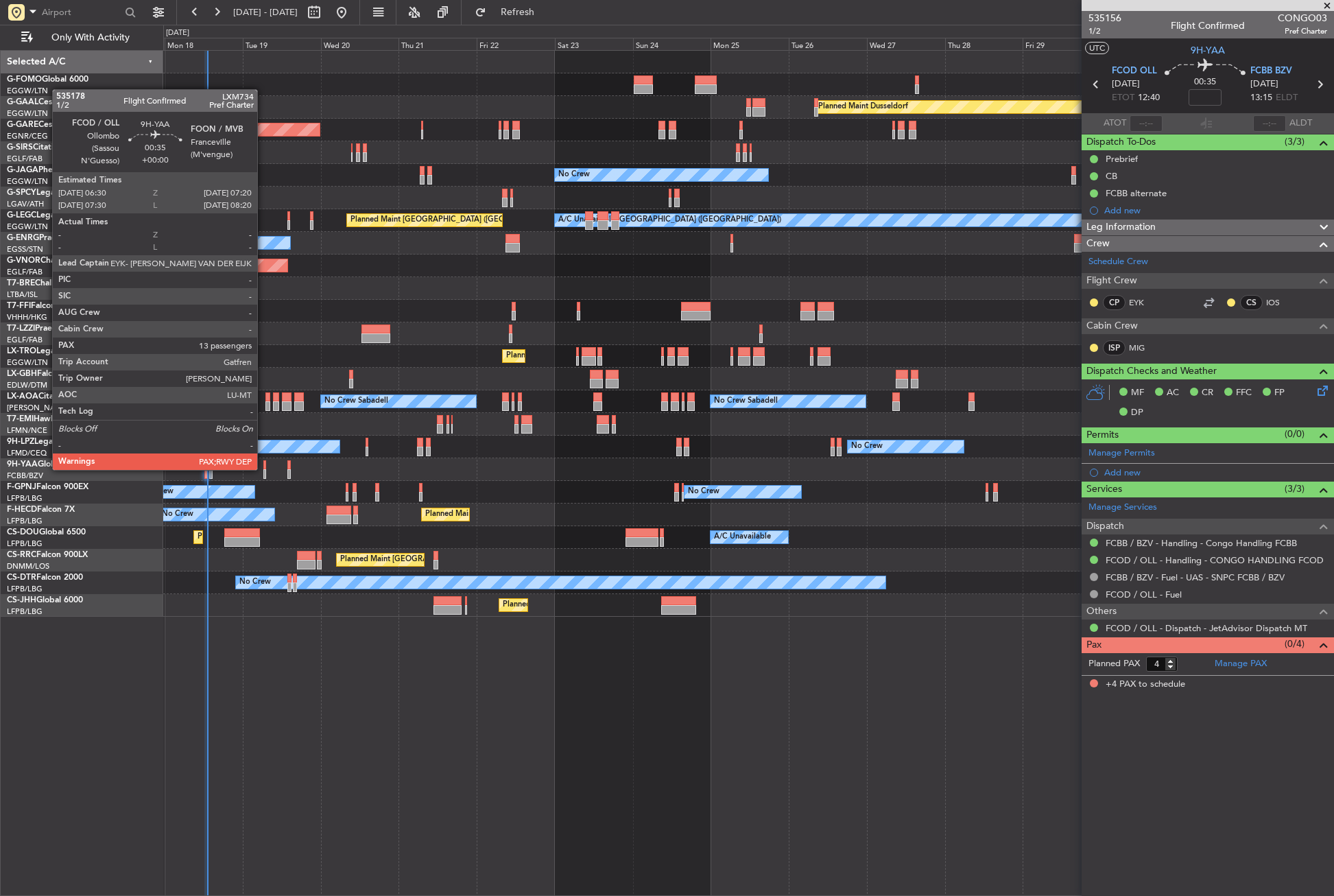
click at [263, 468] on div at bounding box center [264, 465] width 3 height 10
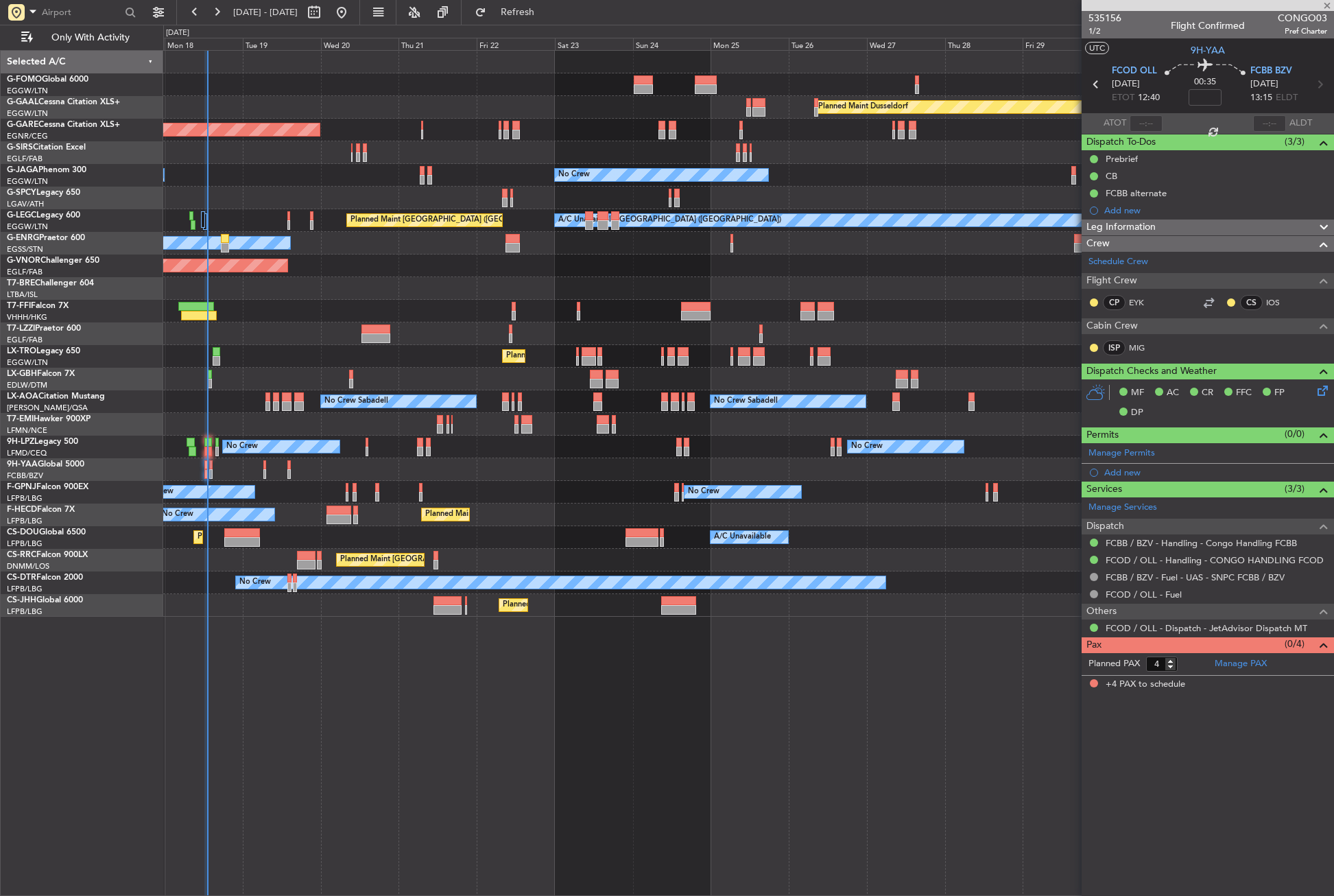
type input "13"
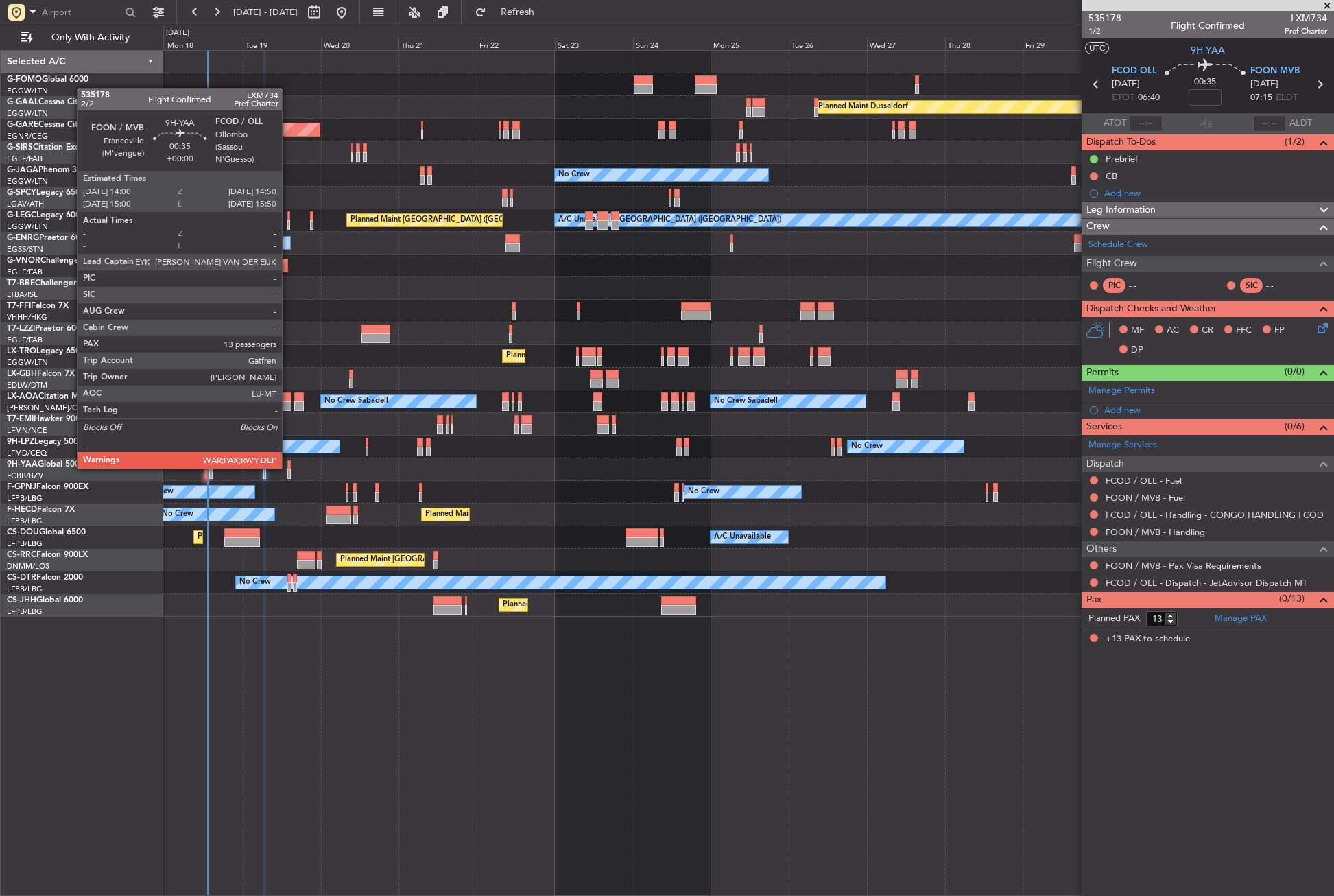
click at [288, 467] on div at bounding box center [288, 465] width 3 height 10
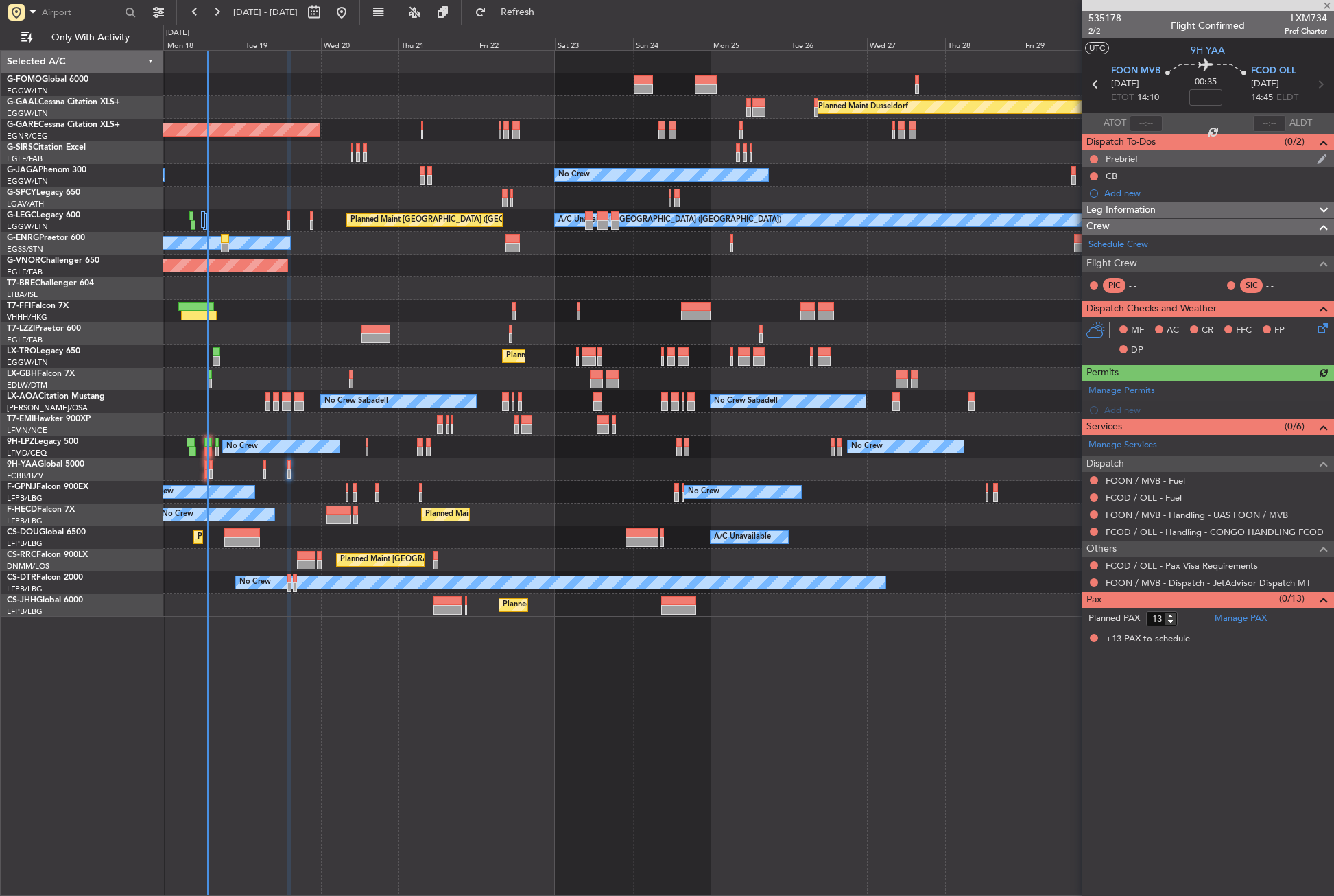
click at [1113, 151] on div "Prebrief" at bounding box center [1208, 159] width 253 height 17
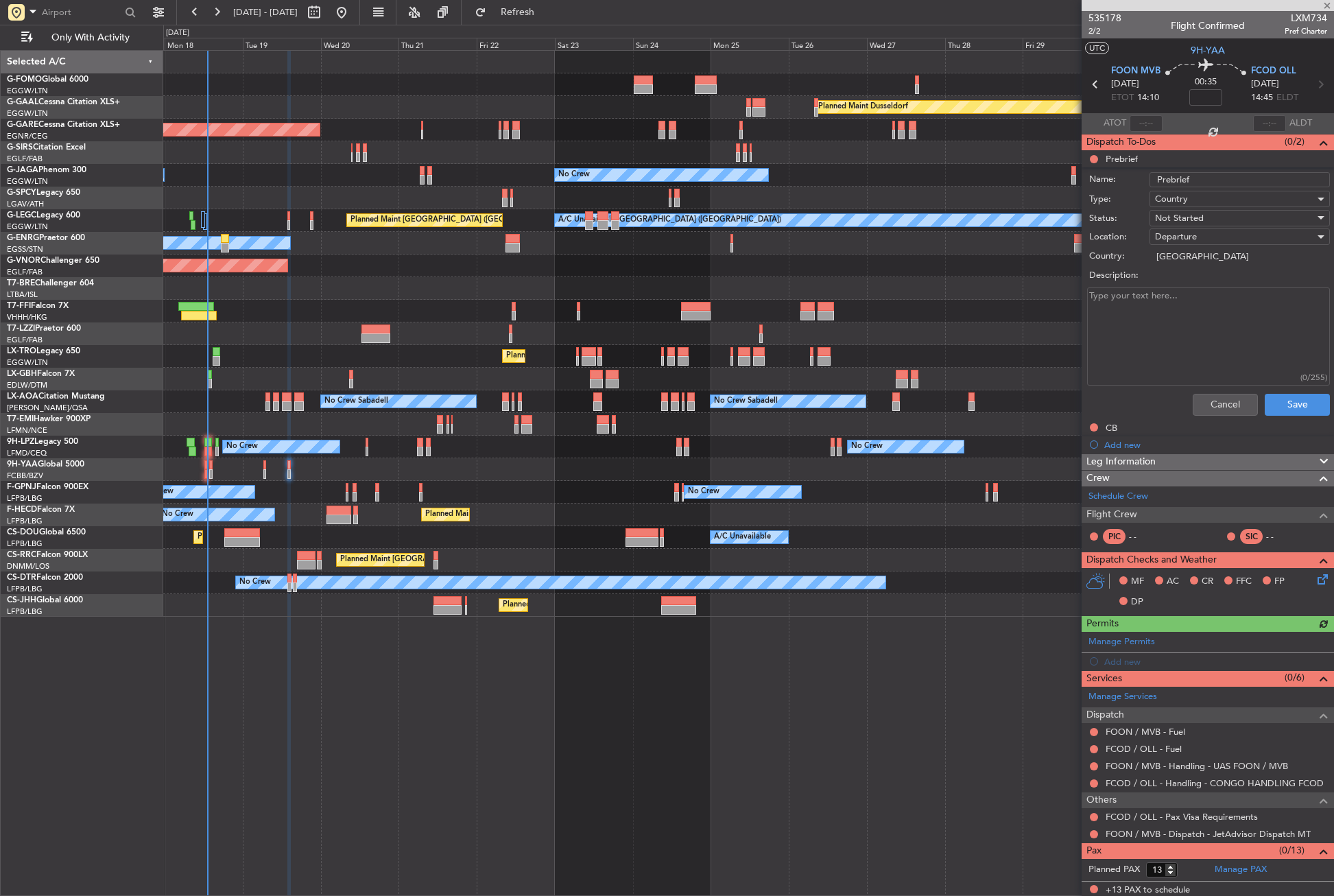
click at [1149, 301] on textarea "Description:" at bounding box center [1209, 336] width 243 height 98
paste textarea "fob 15.500 lbs, pax 13, luggage 500"
type textarea "fob 15.500 lbs, pax 13, luggage 500"
click at [1181, 214] on span "Not Started" at bounding box center [1180, 218] width 49 height 13
click at [1182, 291] on span "Completed" at bounding box center [1233, 286] width 161 height 20
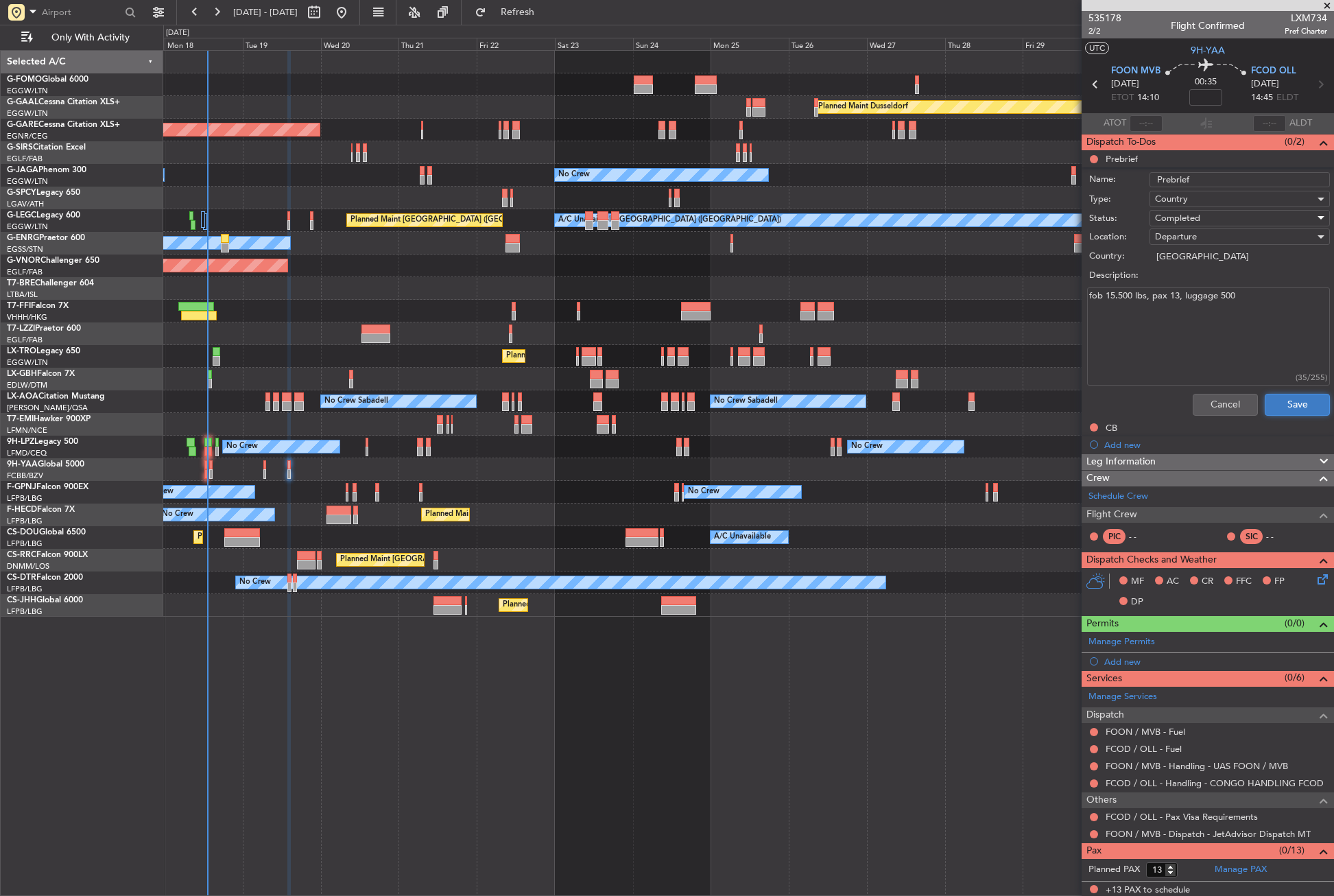
click at [1271, 405] on button "Save" at bounding box center [1297, 405] width 66 height 22
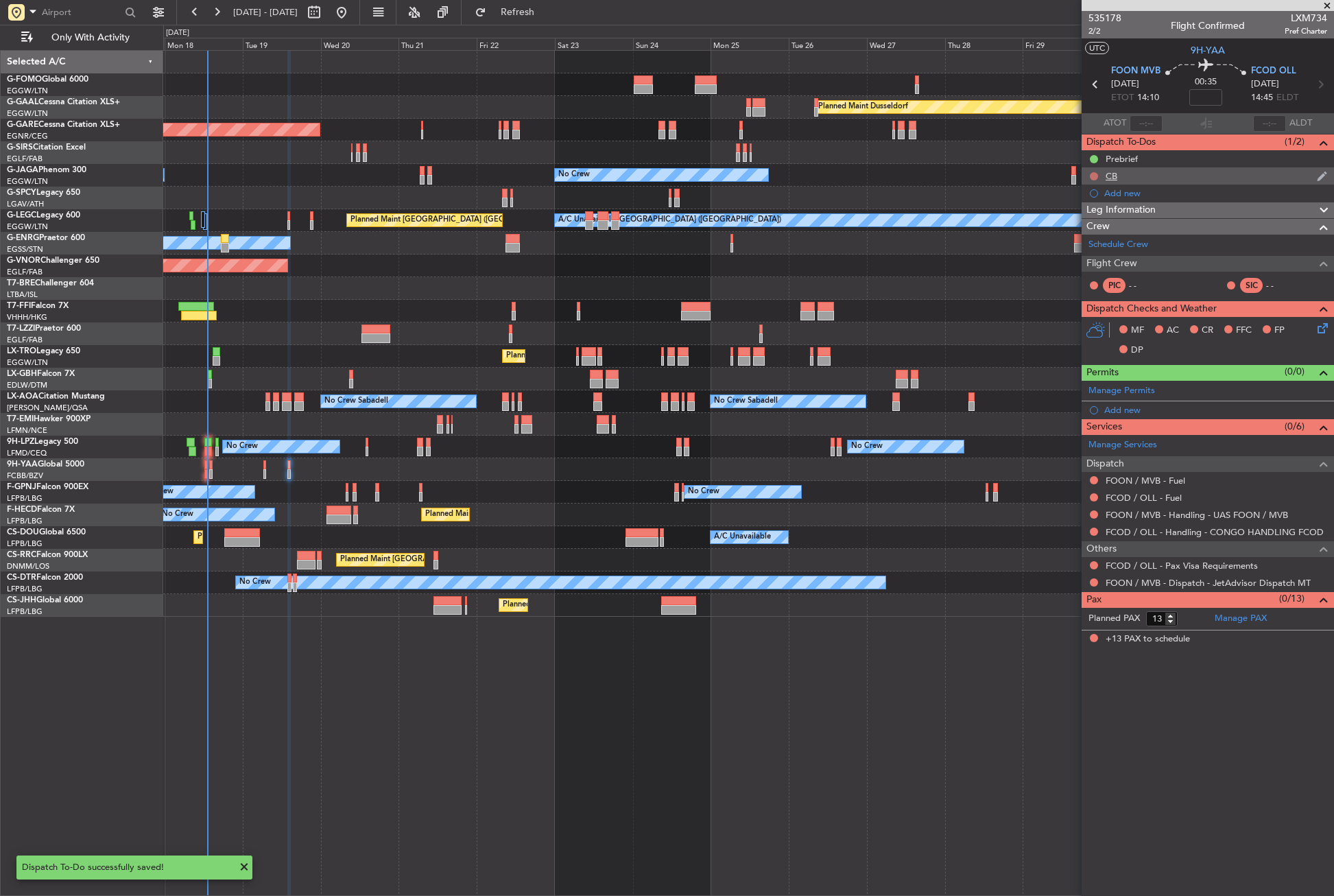
click at [1091, 175] on button at bounding box center [1094, 176] width 9 height 9
click at [1089, 237] on span "Completed" at bounding box center [1100, 236] width 45 height 13
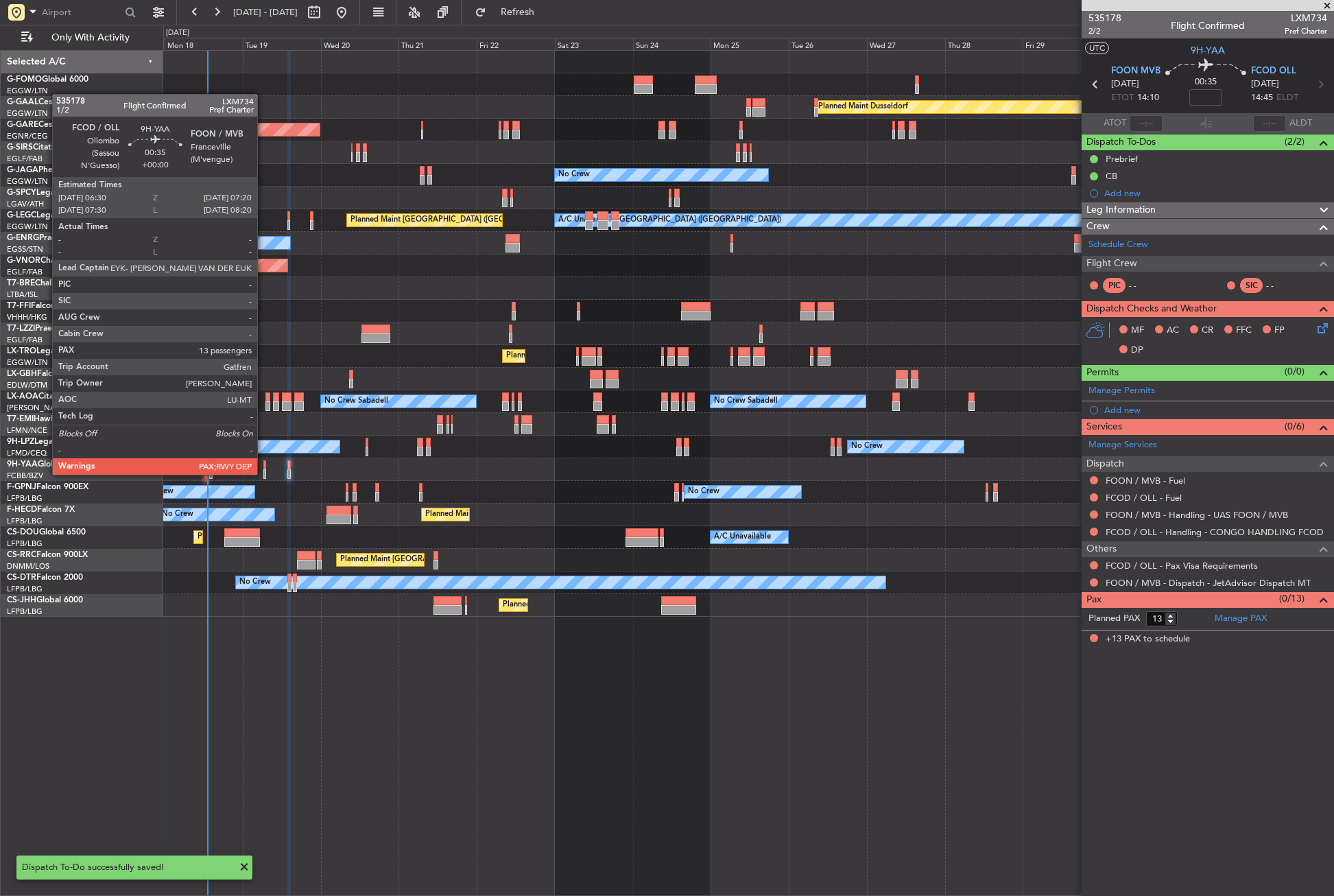
click at [263, 473] on div at bounding box center [264, 474] width 3 height 10
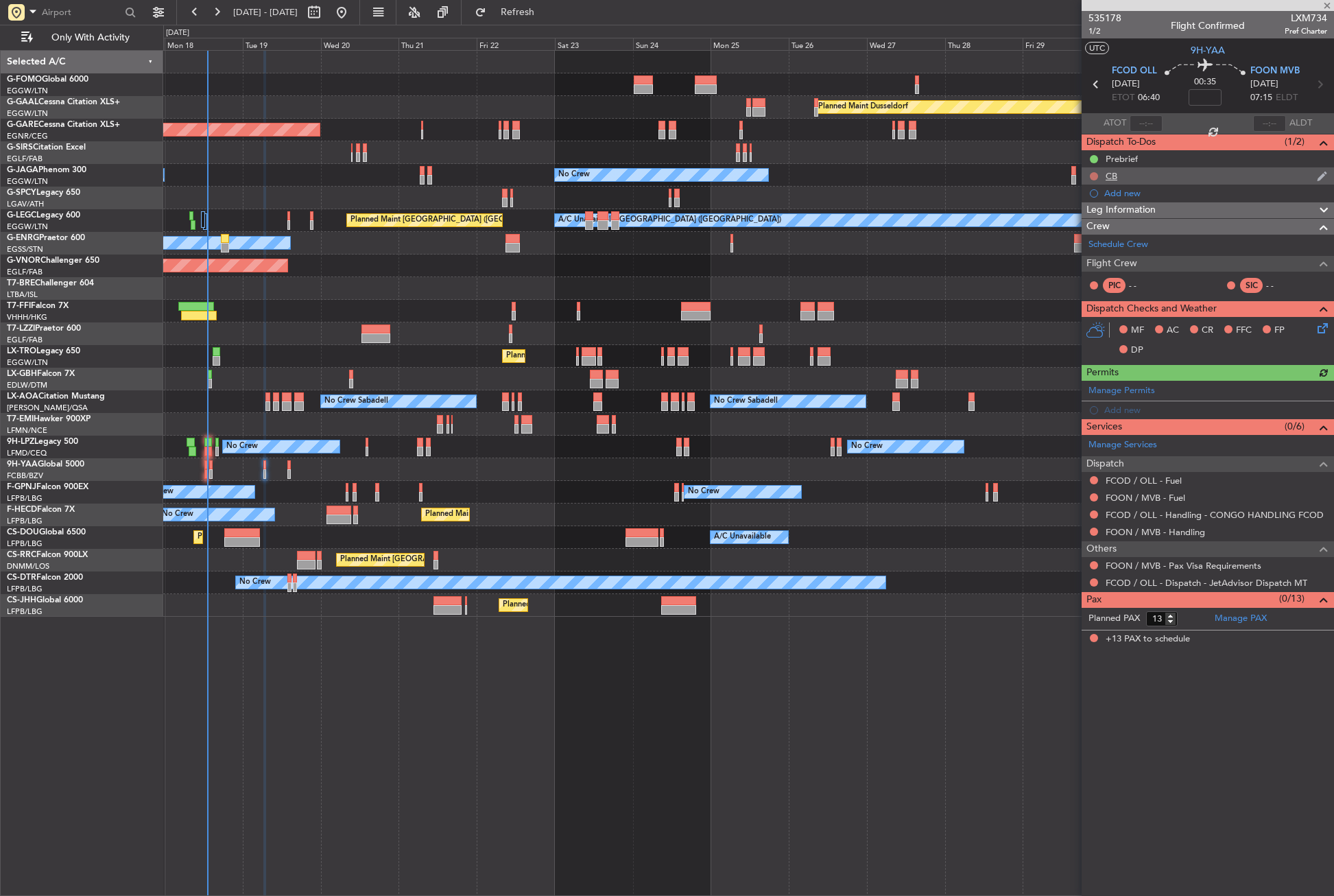
click at [1091, 172] on button at bounding box center [1094, 176] width 9 height 9
click at [1083, 234] on span "Completed" at bounding box center [1100, 236] width 45 height 13
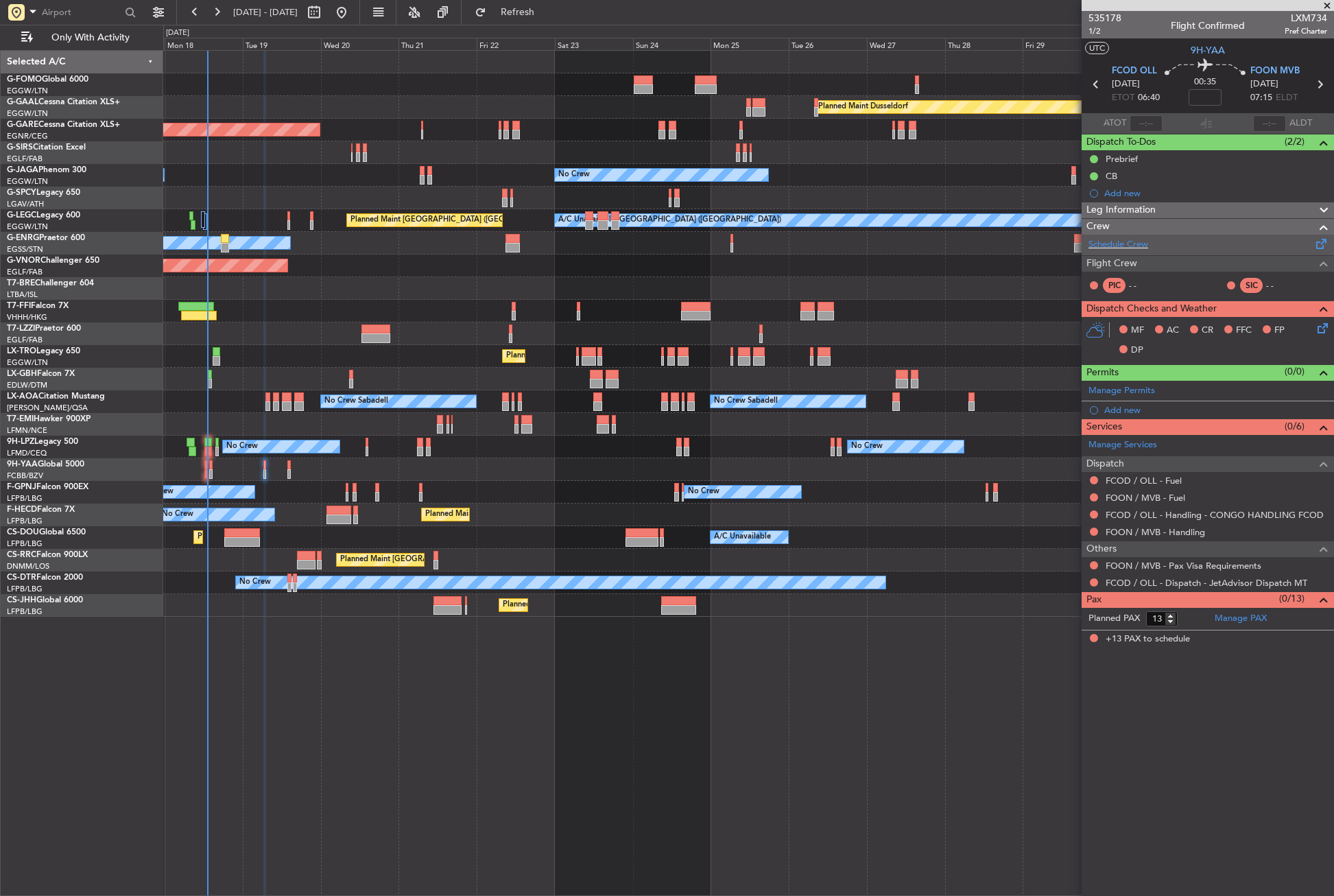
click at [1153, 245] on div "Schedule Crew" at bounding box center [1208, 244] width 253 height 20
click at [537, 11] on span "Refresh" at bounding box center [518, 13] width 58 height 10
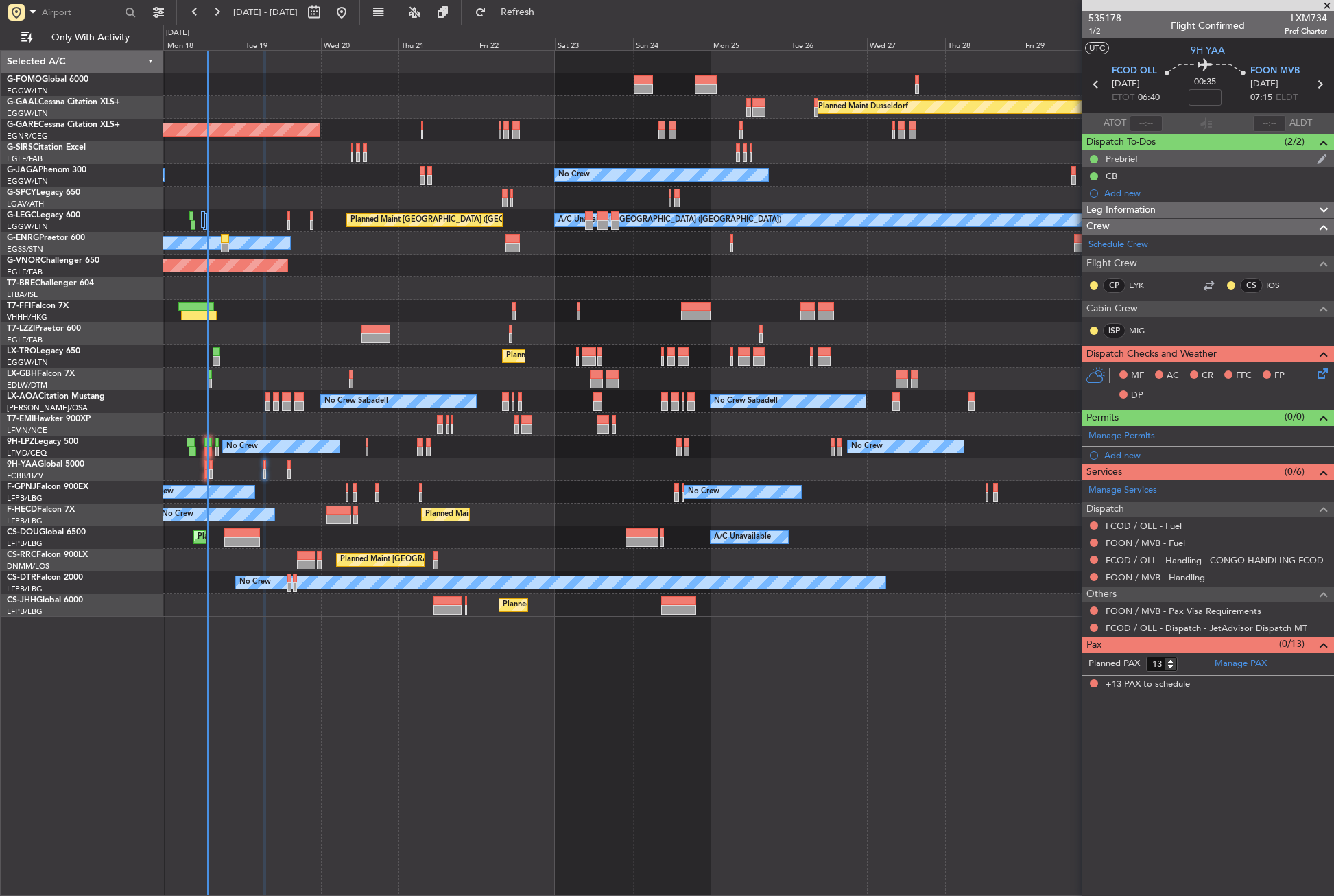
click at [1120, 163] on div "Prebrief" at bounding box center [1121, 159] width 32 height 12
click at [544, 16] on span "Refresh" at bounding box center [518, 13] width 58 height 10
click at [415, 712] on div "Planned Maint Windsor Locks ([PERSON_NAME] Intl) Planned [GEOGRAPHIC_DATA] Plan…" at bounding box center [748, 473] width 1171 height 846
click at [411, 712] on div "Planned Maint Windsor Locks ([PERSON_NAME] Intl) Planned [GEOGRAPHIC_DATA] Plan…" at bounding box center [748, 473] width 1171 height 846
click at [219, 470] on div at bounding box center [748, 468] width 1170 height 22
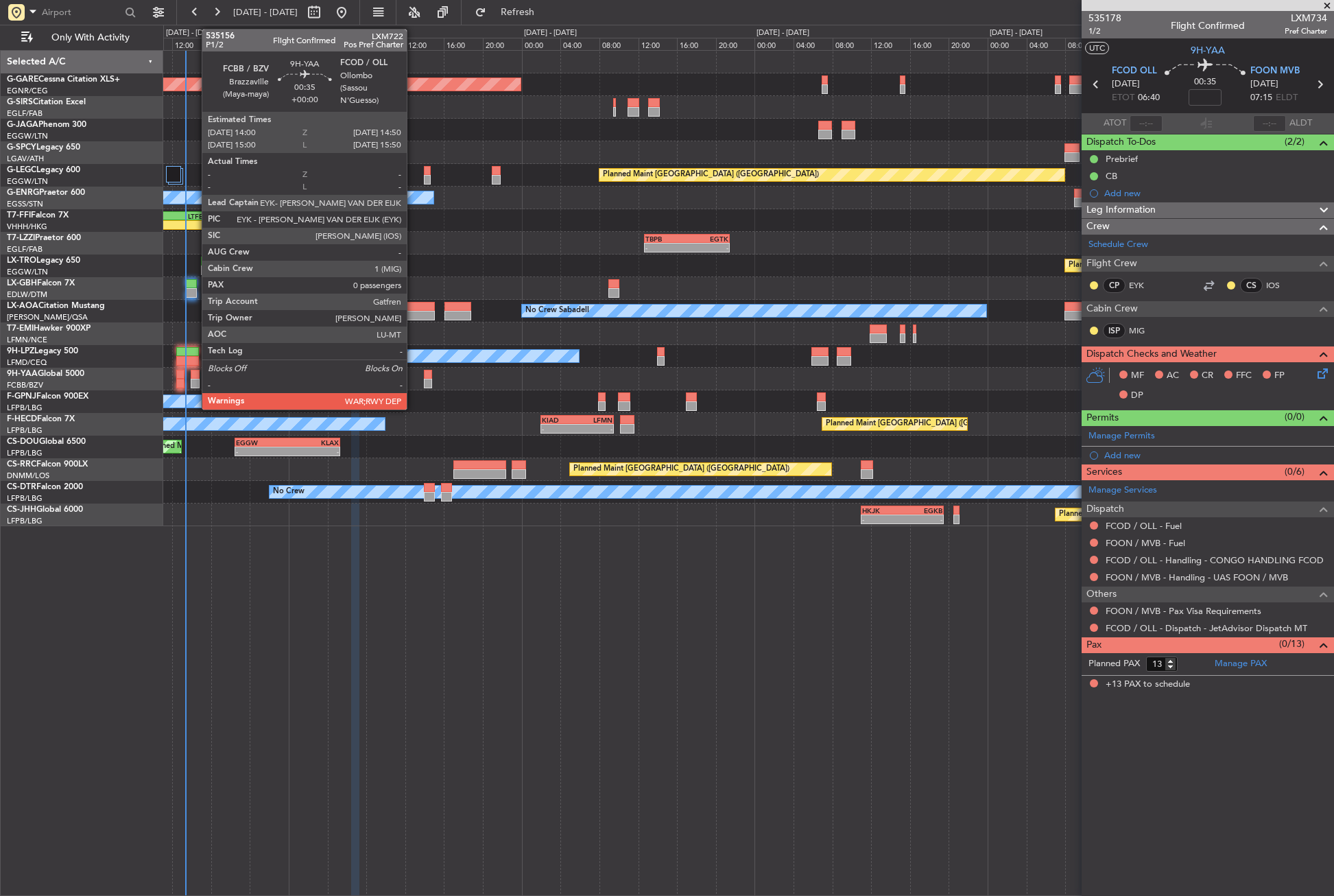
click at [195, 383] on div at bounding box center [195, 383] width 9 height 10
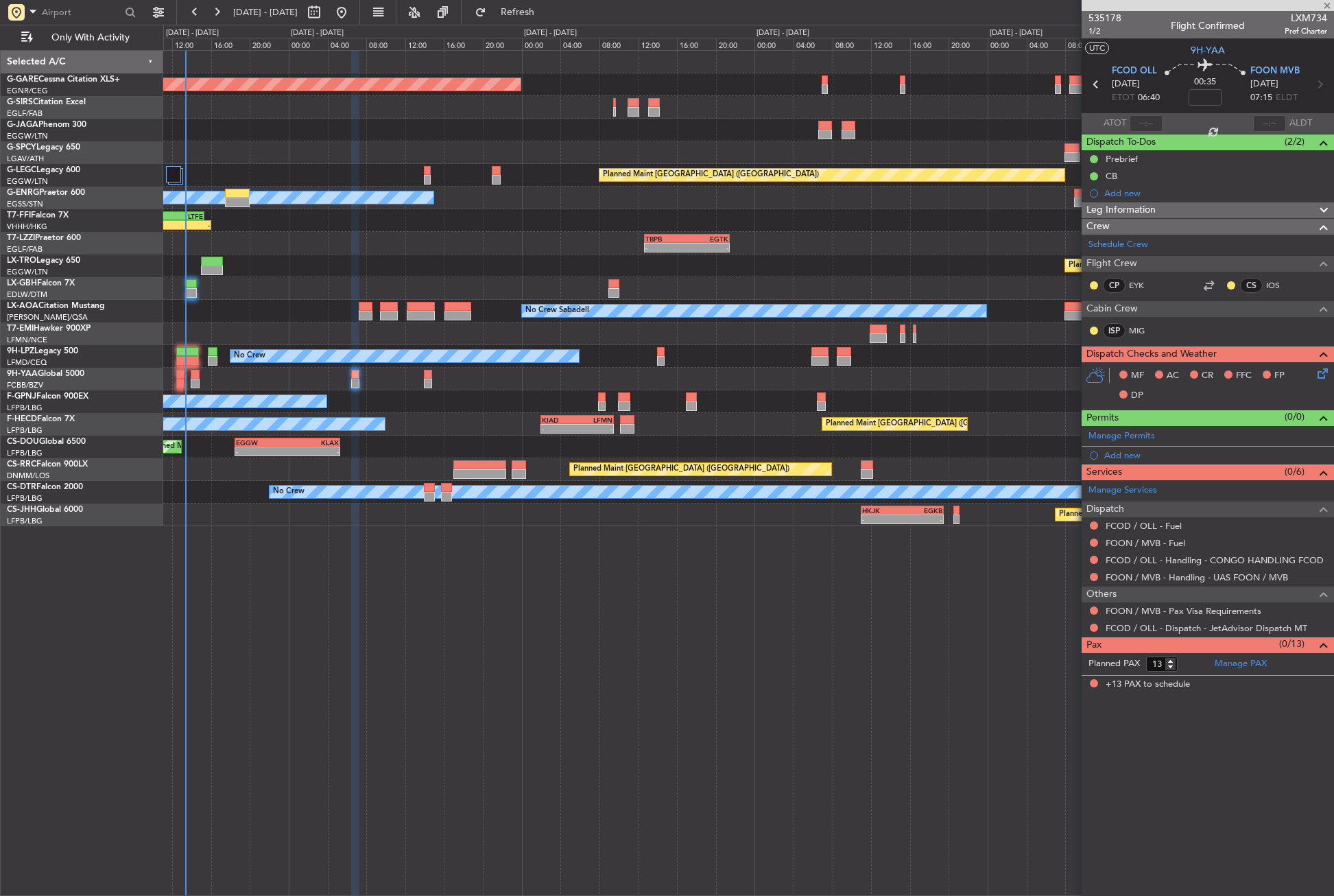
type input "0"
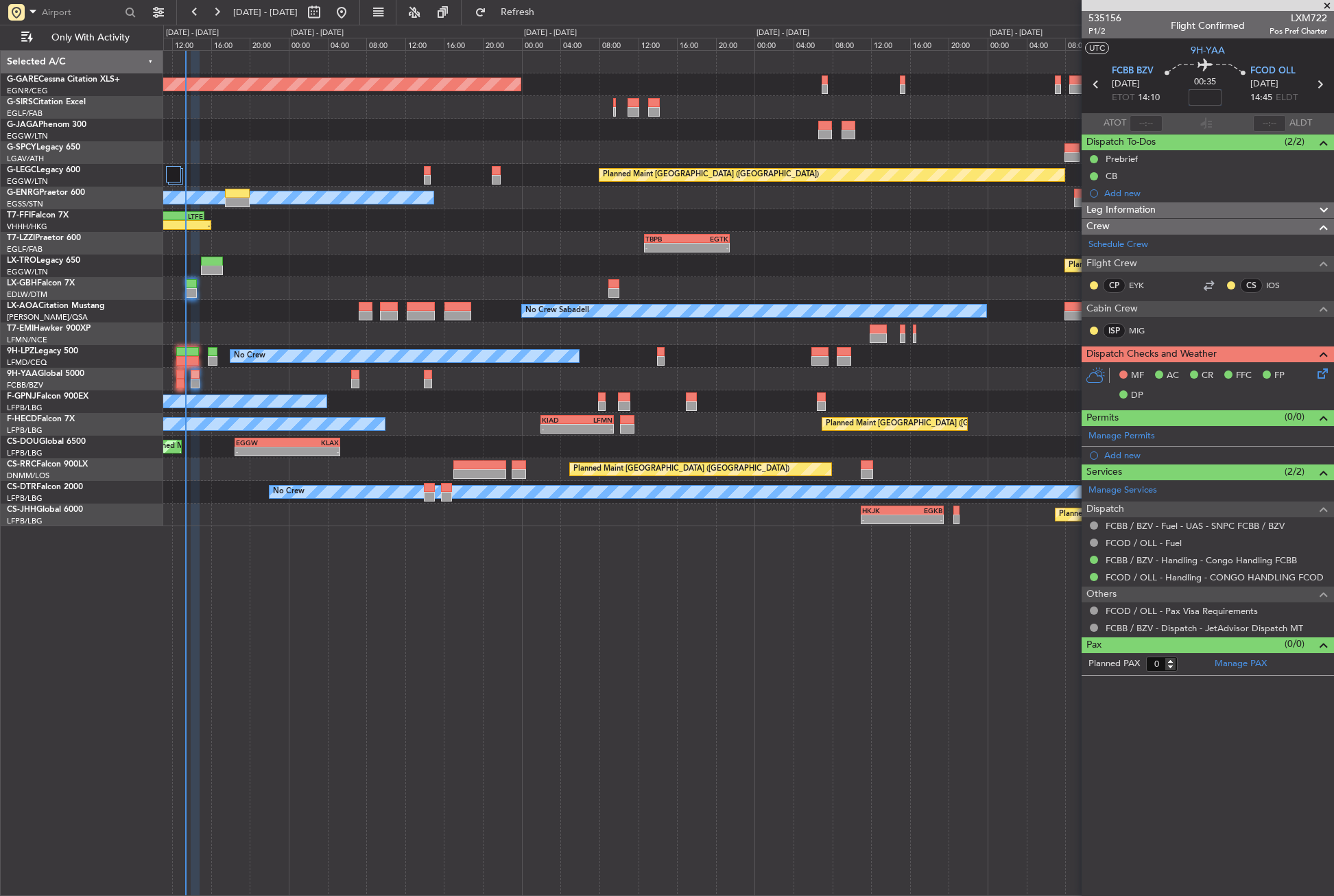
click at [1203, 96] on input at bounding box center [1205, 97] width 33 height 16
type input "-00:05"
click at [794, 616] on div "Unplanned Maint Chester No Crew Owner A/C Unavailable London (Luton) Planned Ma…" at bounding box center [748, 473] width 1171 height 846
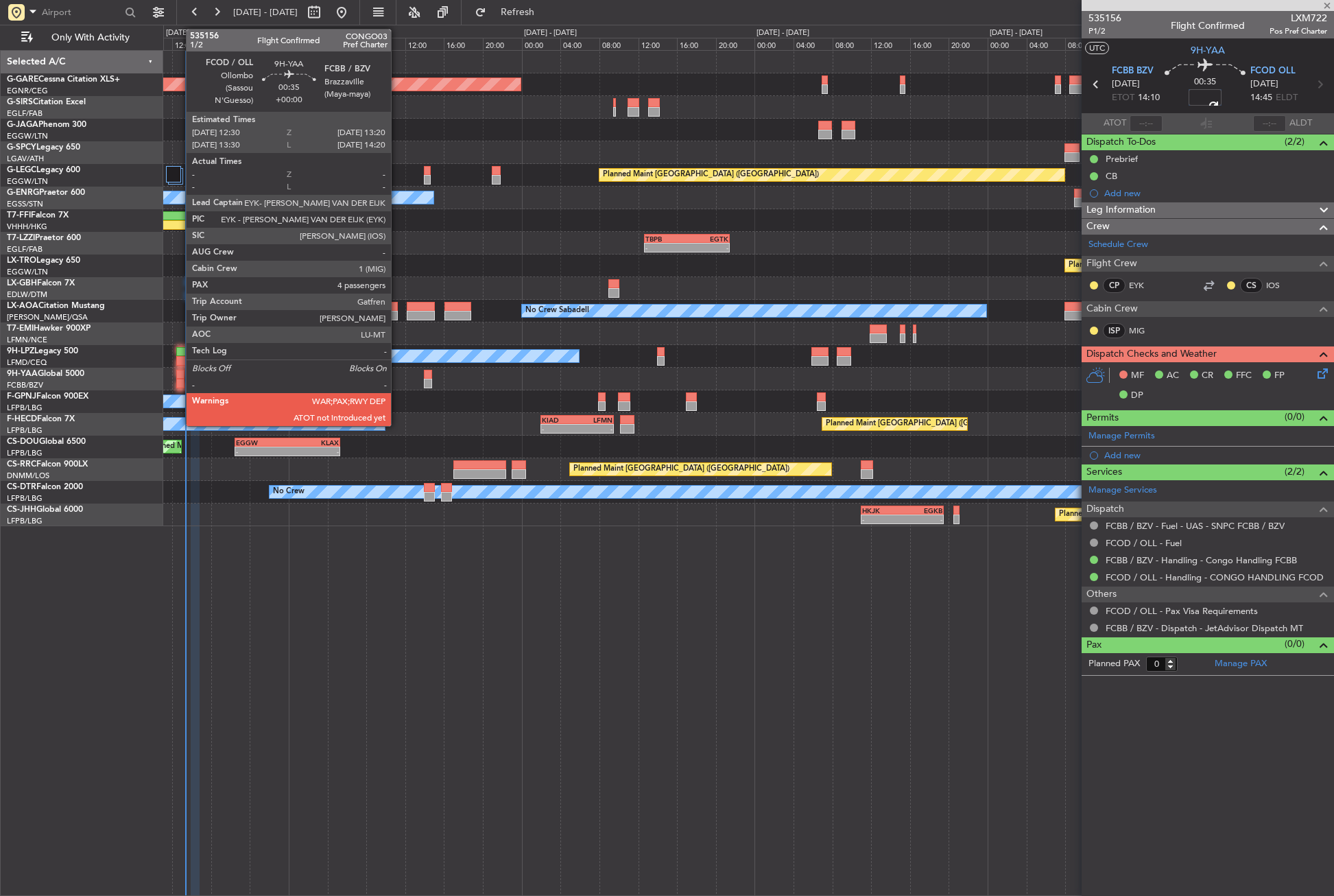
click at [179, 380] on div at bounding box center [180, 383] width 9 height 10
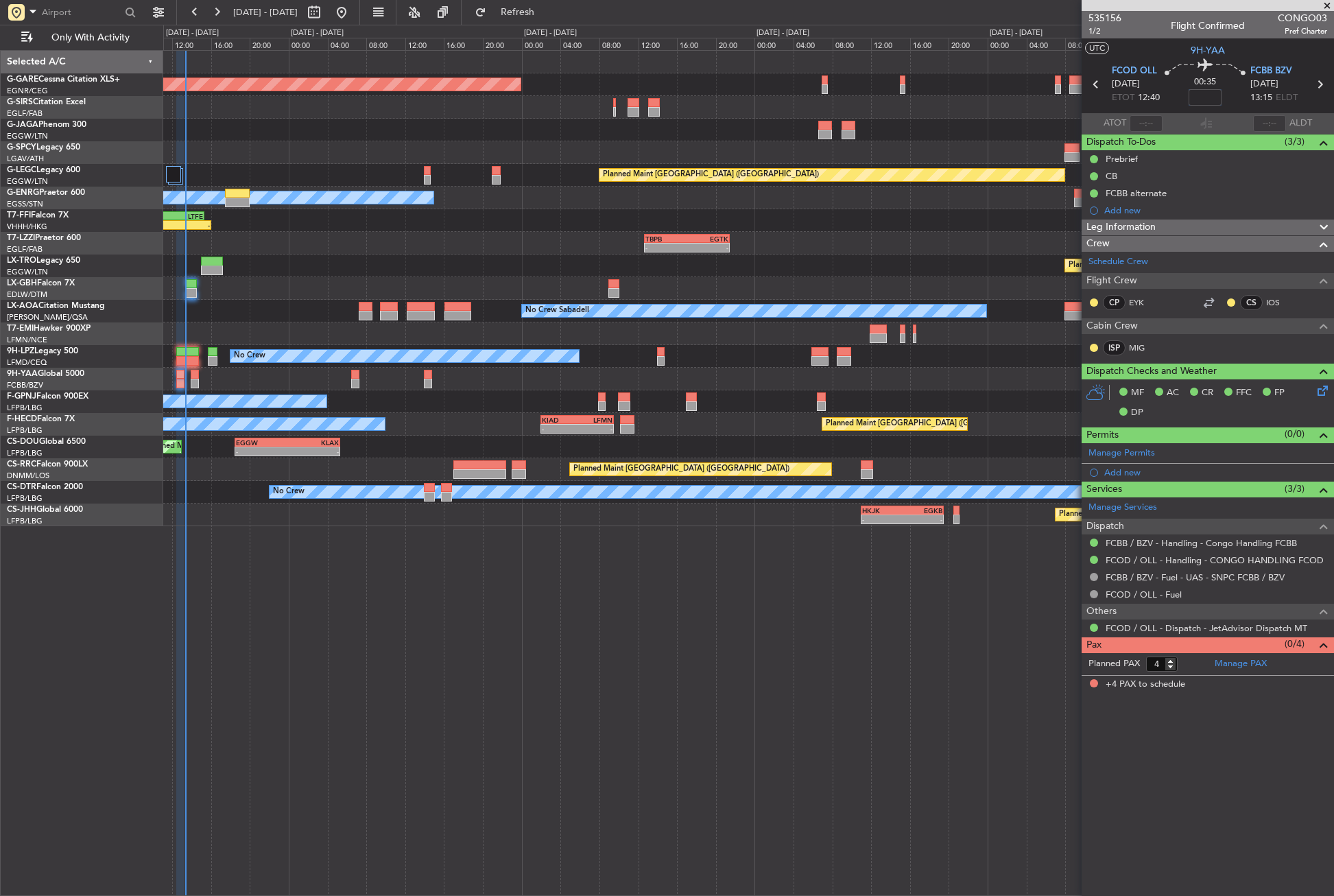
click at [658, 628] on div "Unplanned Maint Chester No Crew Owner A/C Unavailable London (Luton) Planned Ma…" at bounding box center [748, 473] width 1171 height 846
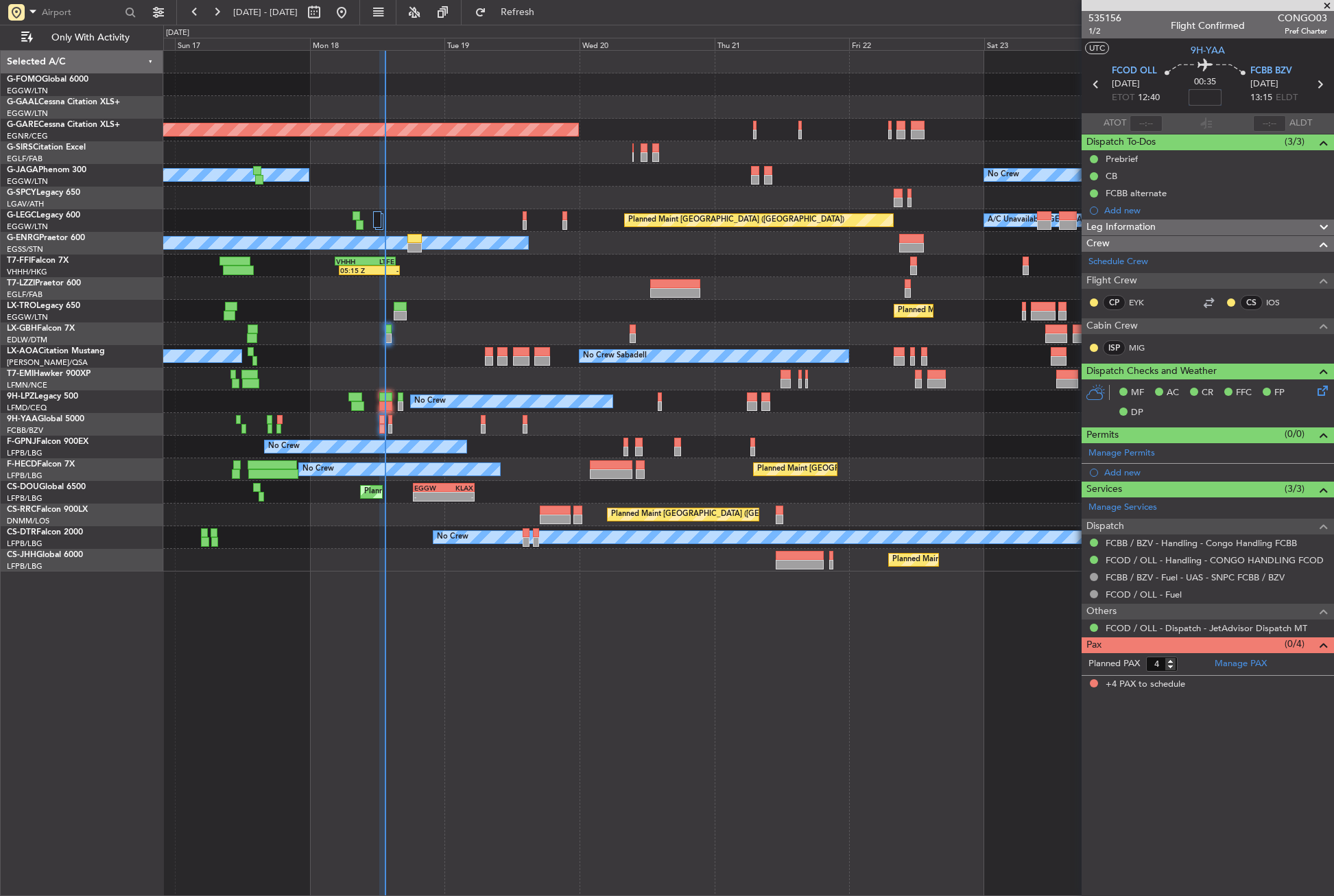
click at [496, 660] on div "Planned Maint Windsor Locks (Bradley Intl) Planned Maint Dusseldorf Unplanned M…" at bounding box center [748, 473] width 1171 height 846
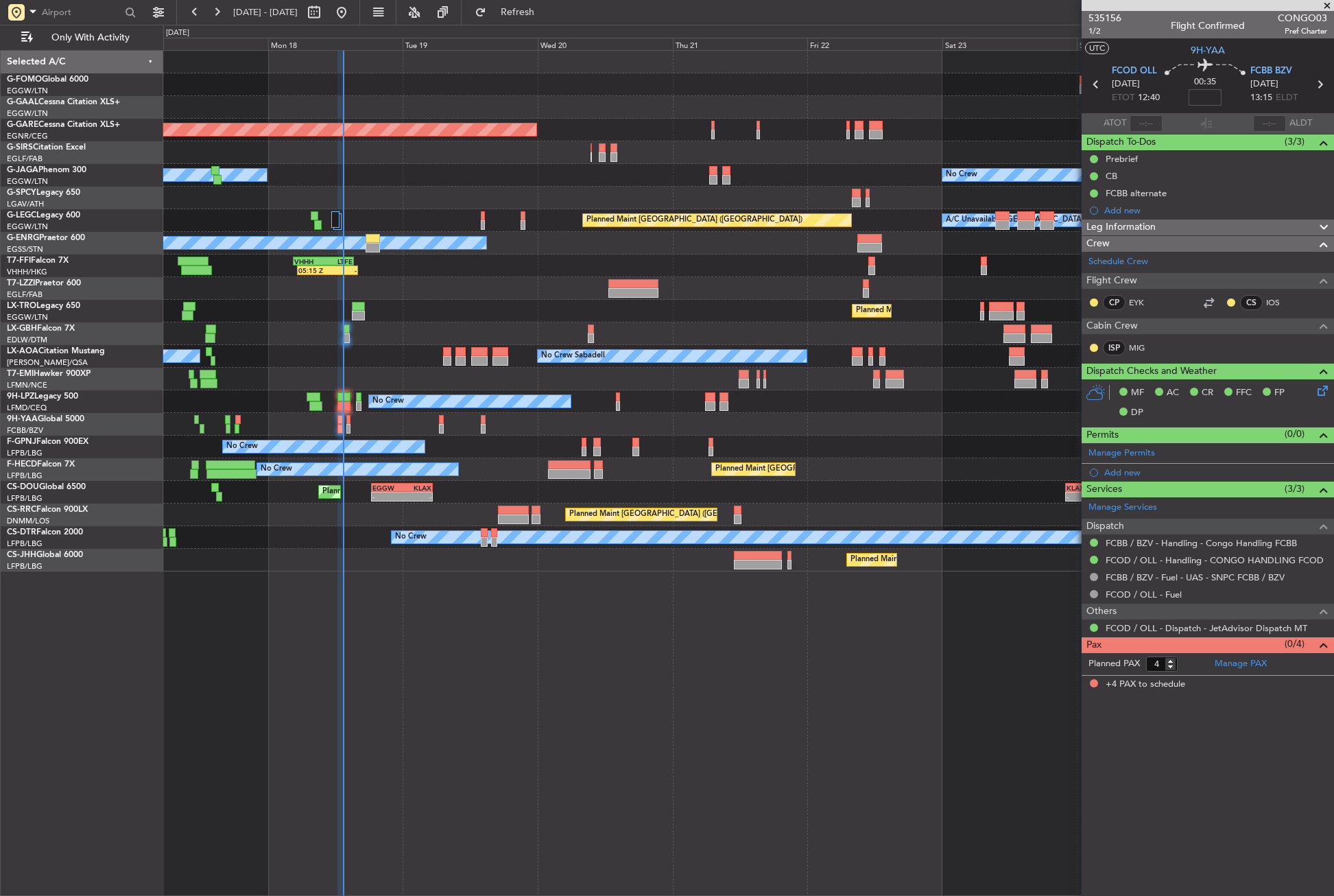
click at [379, 668] on div "Planned Maint Windsor Locks (Bradley Intl) Planned Maint Dusseldorf Unplanned M…" at bounding box center [748, 473] width 1171 height 846
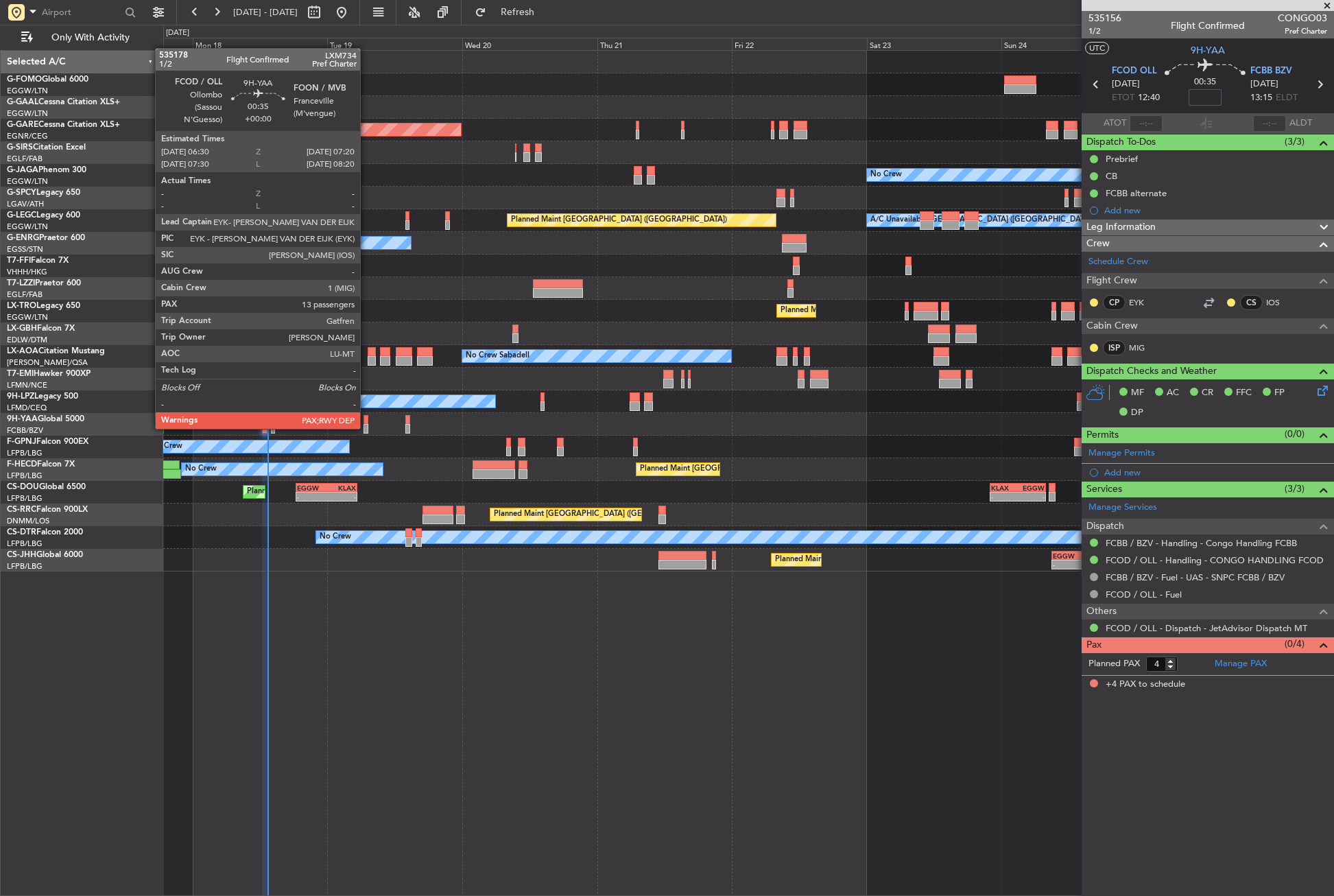
click at [366, 427] on div at bounding box center [365, 429] width 5 height 10
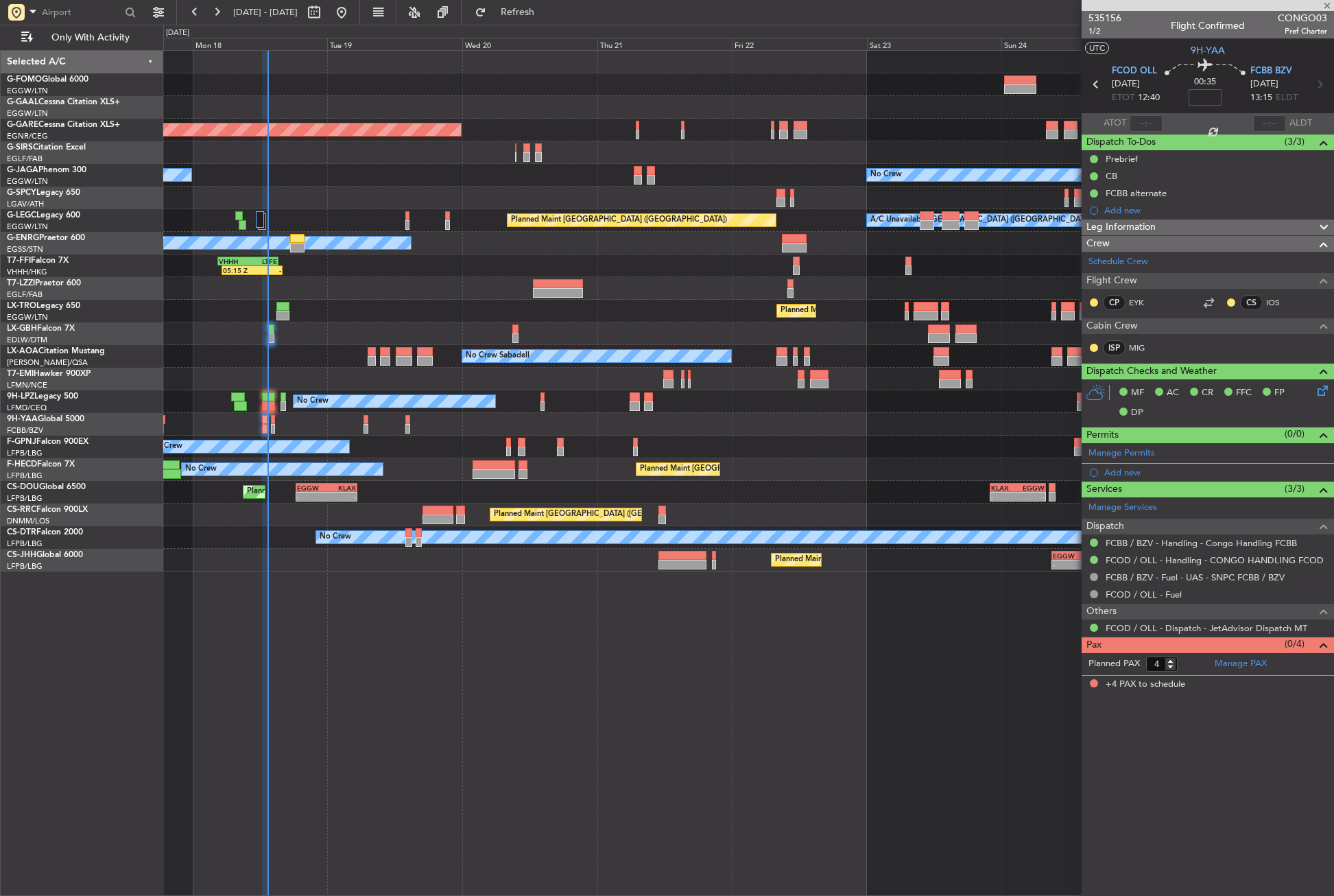
type input "13"
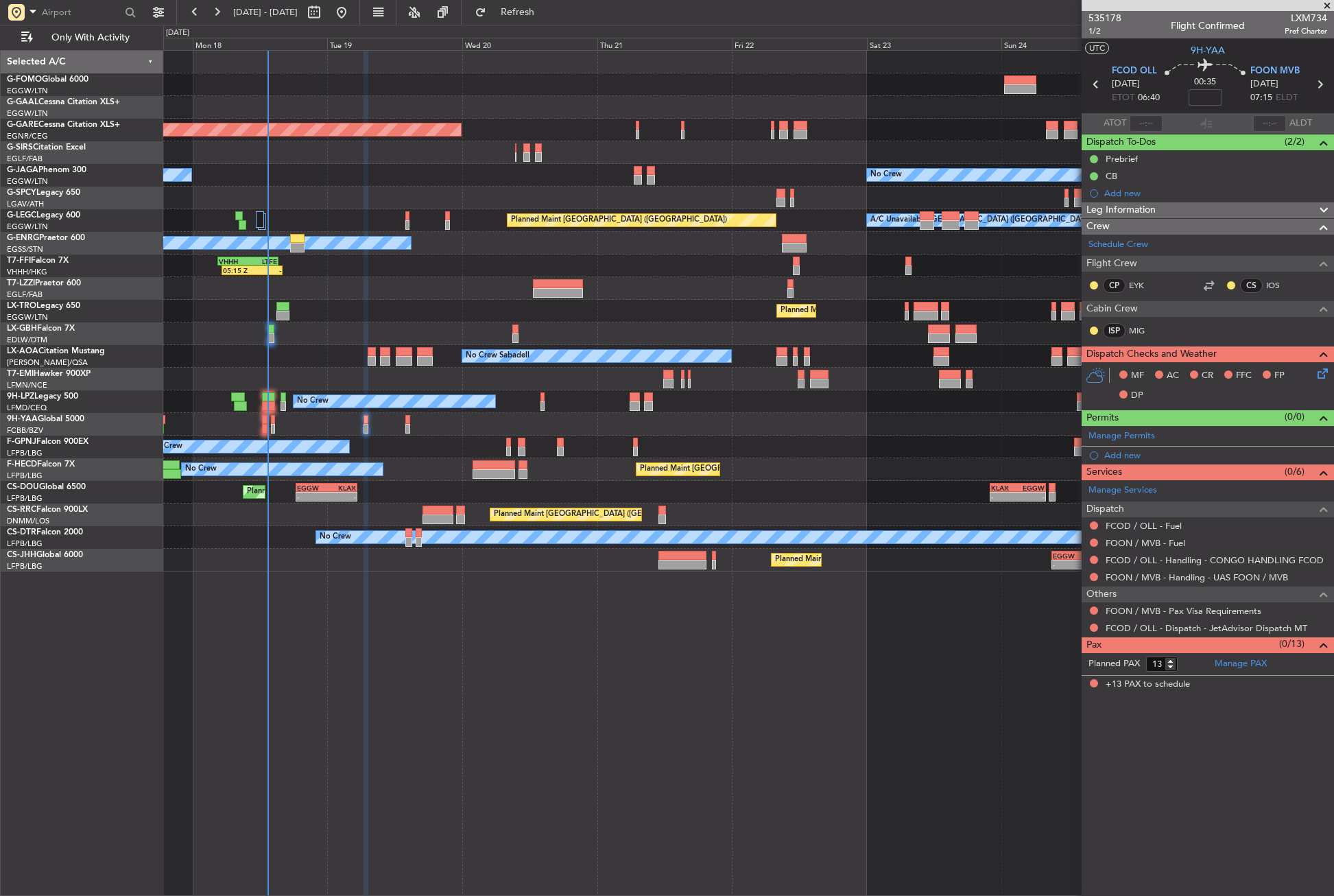
click at [367, 691] on div at bounding box center [365, 474] width 5 height 846
click at [1264, 70] on span "FOON MVB" at bounding box center [1274, 71] width 49 height 13
click at [1134, 575] on link "FOON / MVB - Handling - UAS FOON / MVB" at bounding box center [1196, 577] width 182 height 12
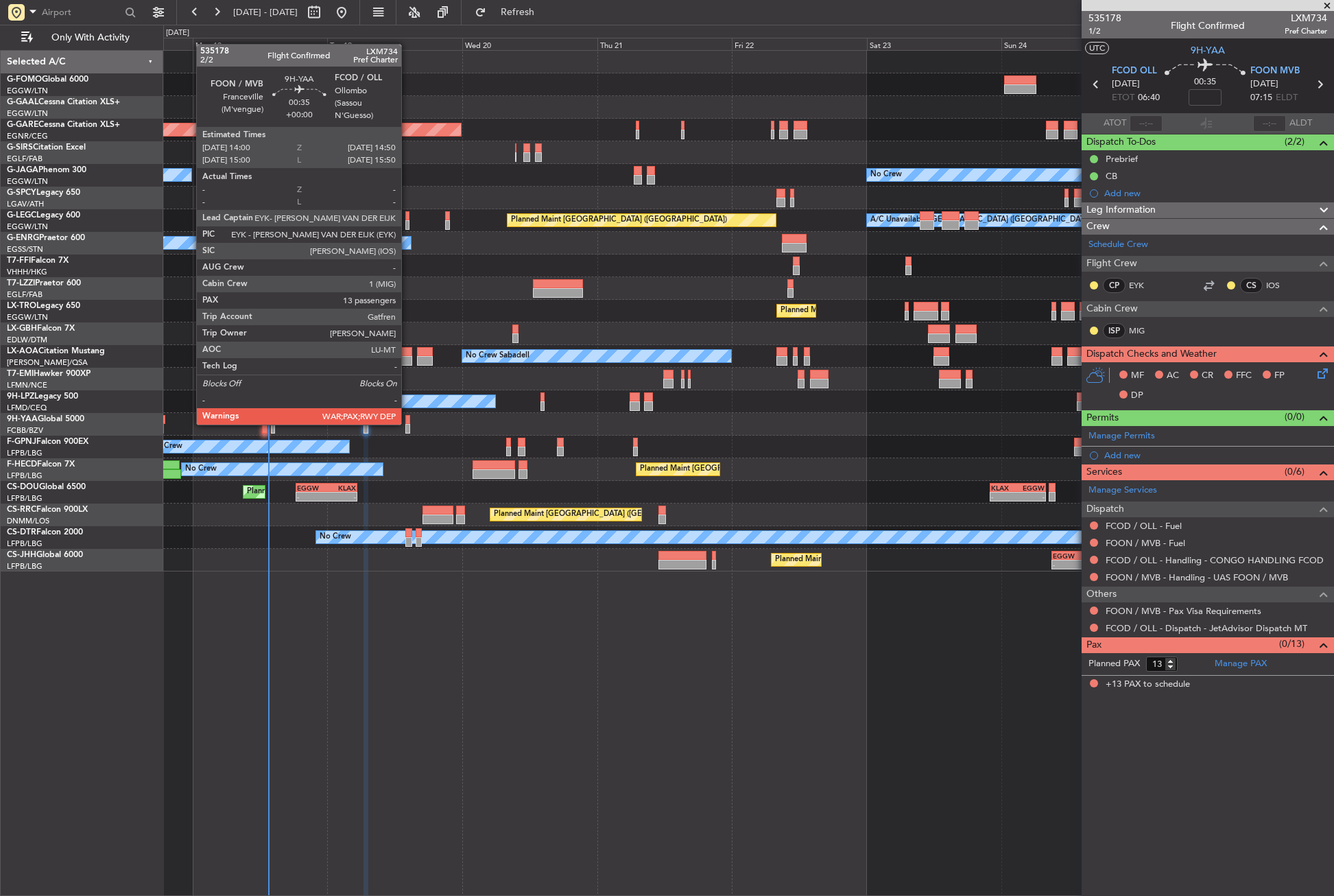
click at [408, 423] on div at bounding box center [408, 420] width 5 height 10
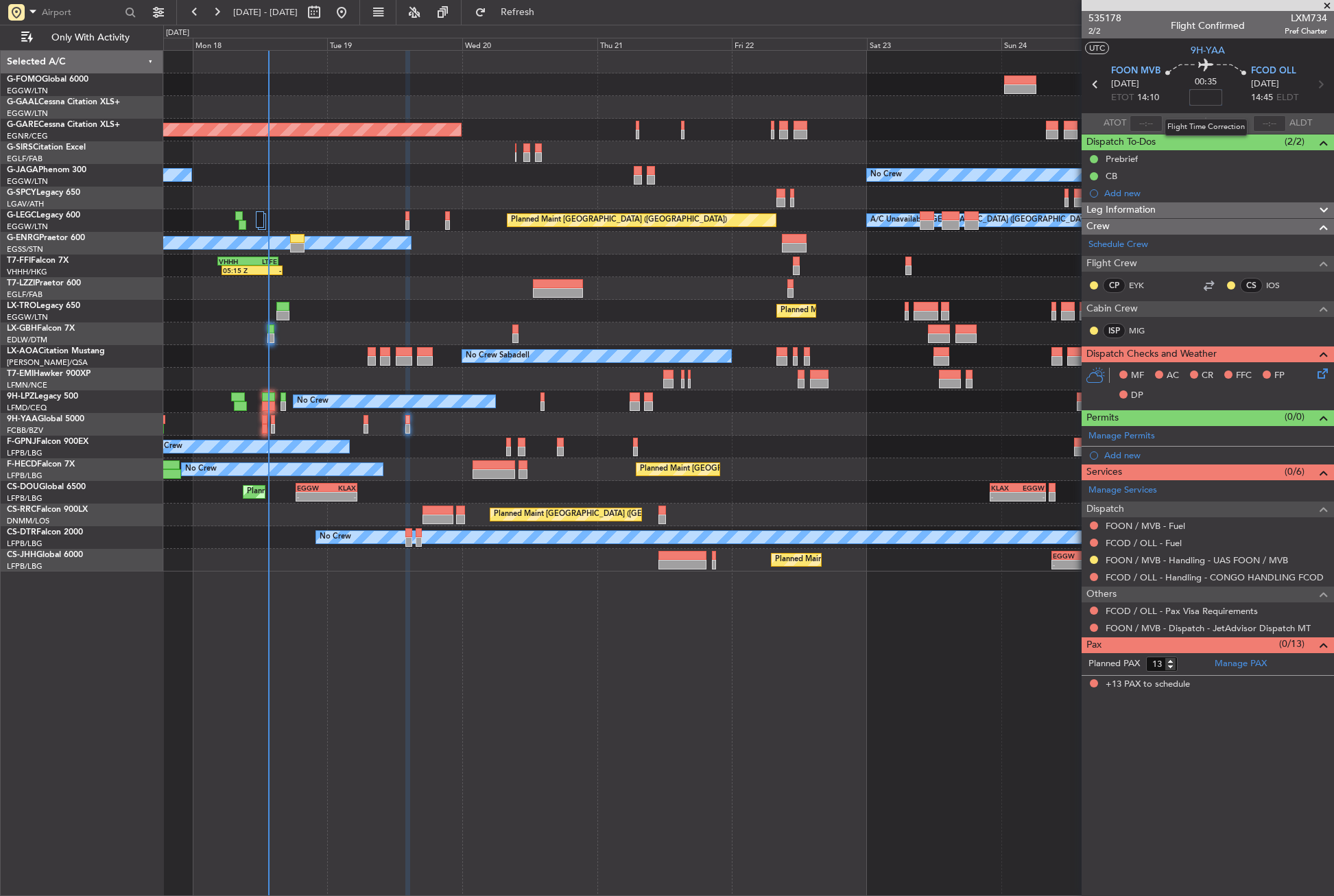
click at [1198, 92] on input at bounding box center [1206, 97] width 33 height 16
click at [898, 487] on div "Planned Maint London (Luton) Planned Maint Paris (Le Bourget) A/C Unavailable -…" at bounding box center [748, 491] width 1170 height 22
type input "-00:10"
click at [1114, 459] on div "Add new" at bounding box center [1210, 455] width 210 height 12
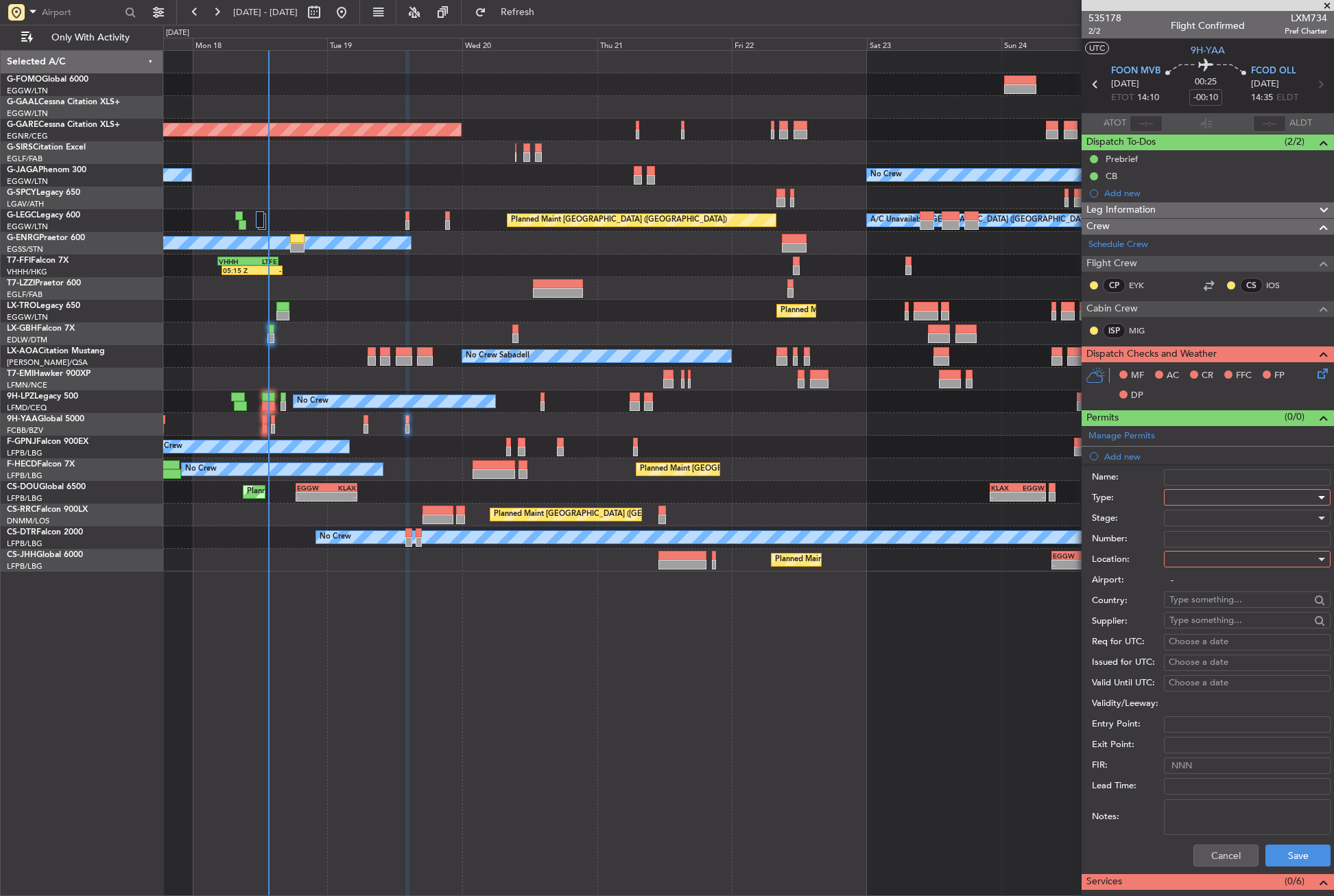
click at [1172, 496] on div at bounding box center [1242, 496] width 147 height 20
click at [1187, 622] on span "Departure" at bounding box center [1241, 624] width 144 height 20
click at [1179, 564] on div at bounding box center [1242, 558] width 147 height 20
click at [1184, 585] on span "Departure" at bounding box center [1241, 587] width 144 height 20
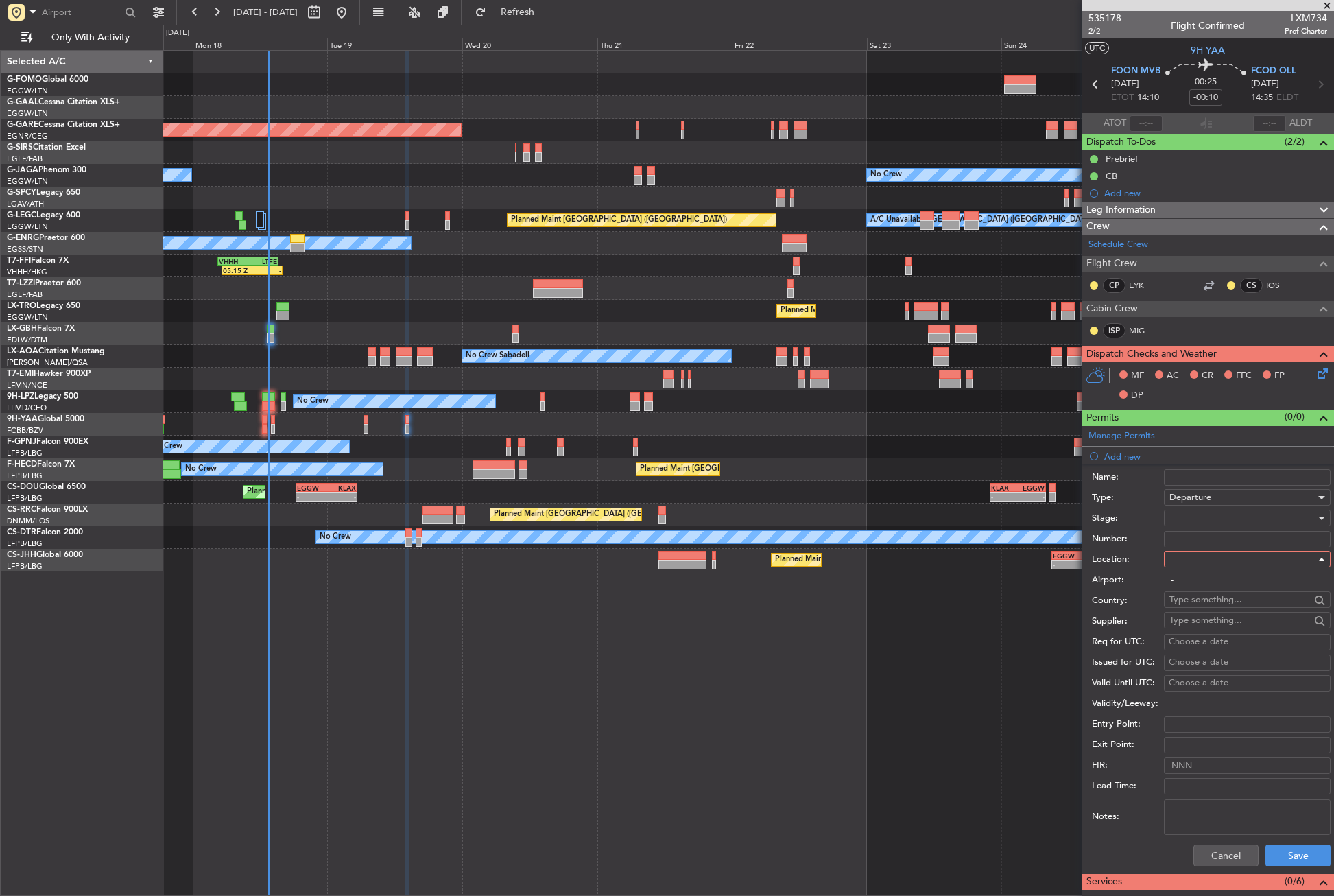
type input "FOON / MVB"
click at [1182, 522] on div at bounding box center [1242, 517] width 147 height 20
click at [1193, 608] on span "Requested" at bounding box center [1241, 607] width 144 height 20
click at [1282, 846] on button "Save" at bounding box center [1298, 855] width 66 height 22
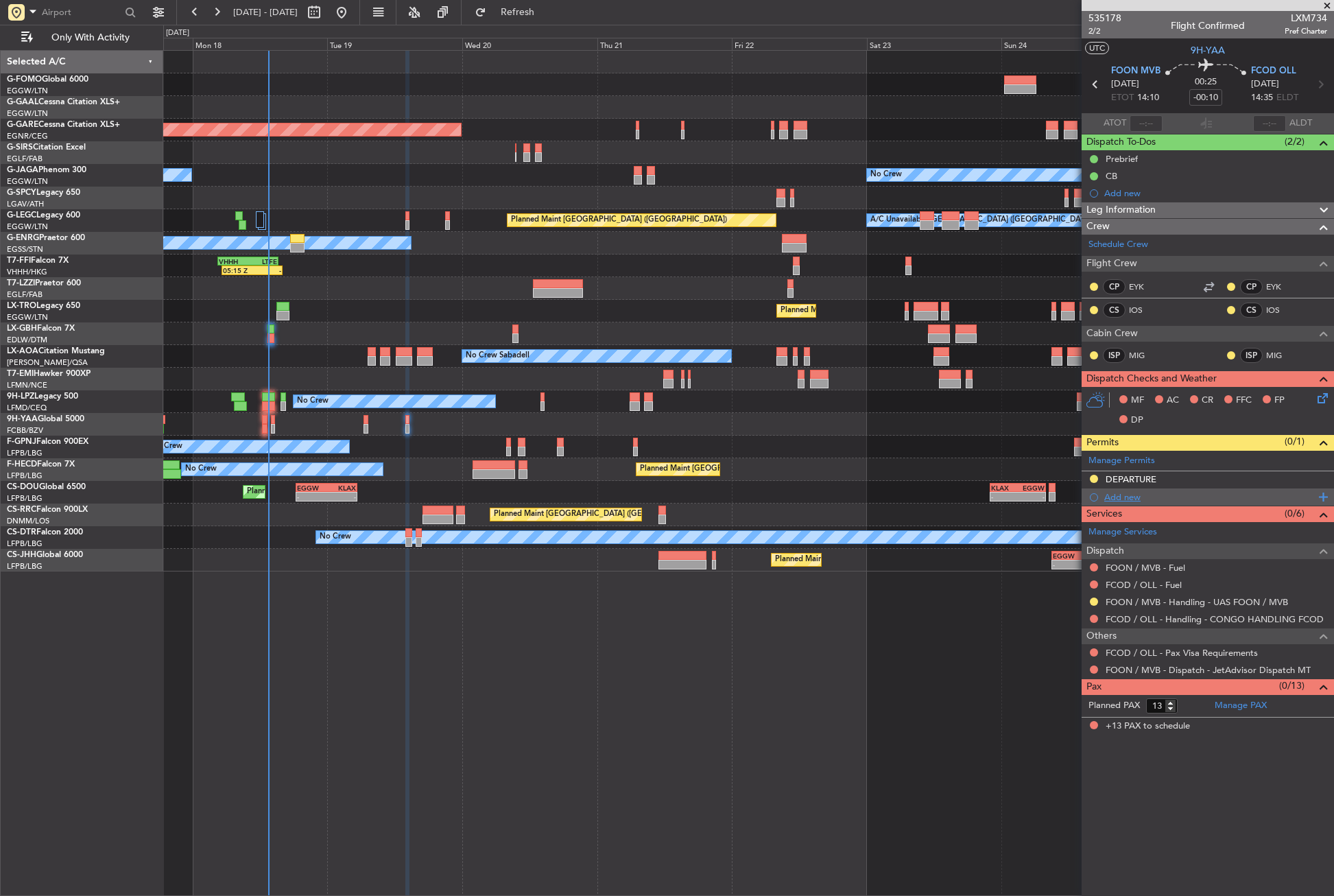
click at [1113, 496] on div "Add new" at bounding box center [1210, 497] width 210 height 12
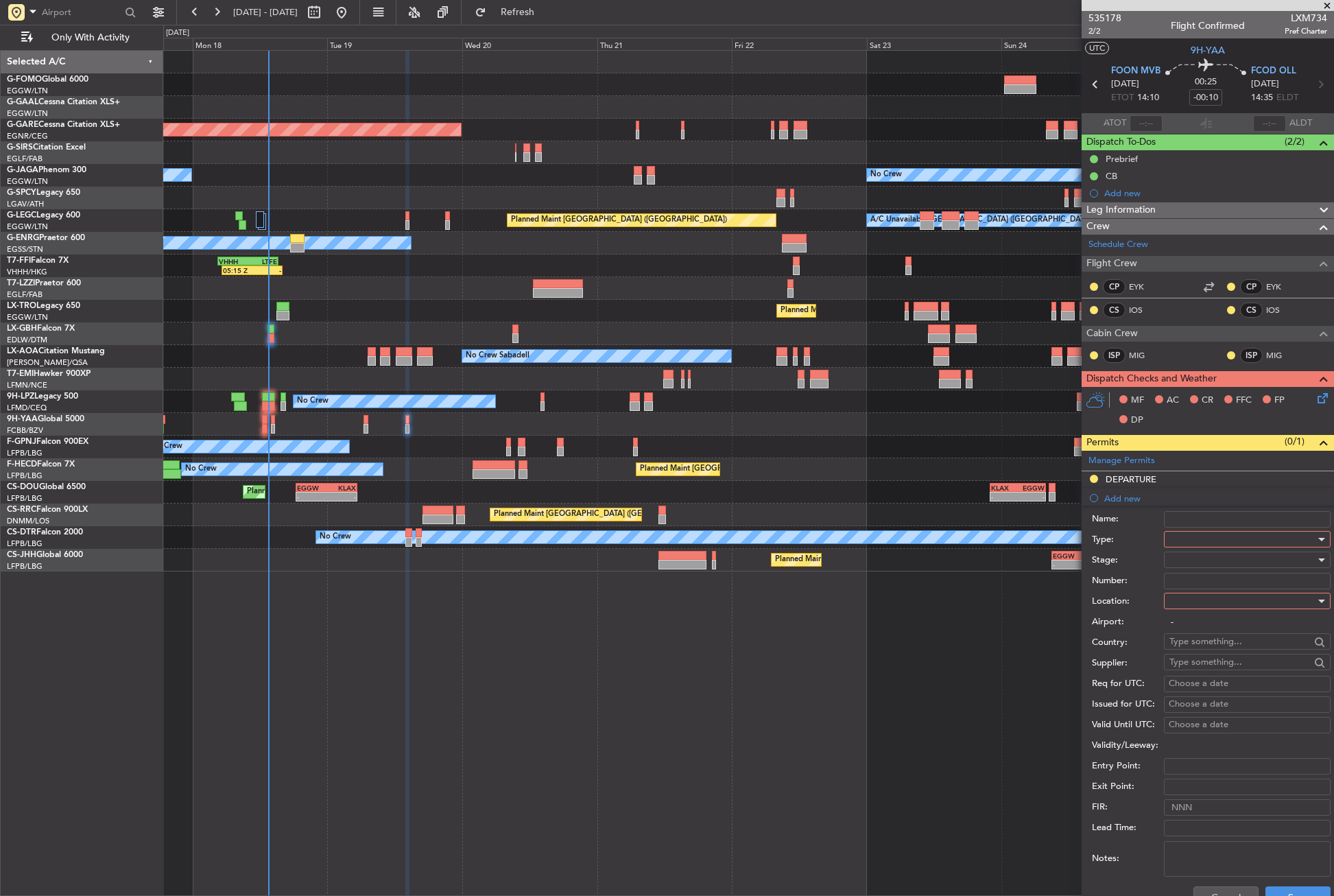
click at [1193, 538] on div at bounding box center [1242, 539] width 147 height 20
click at [1194, 619] on span "Landing" at bounding box center [1241, 617] width 144 height 20
click at [1189, 594] on div at bounding box center [1242, 600] width 147 height 20
drag, startPoint x: 1193, startPoint y: 662, endPoint x: 1201, endPoint y: 624, distance: 38.8
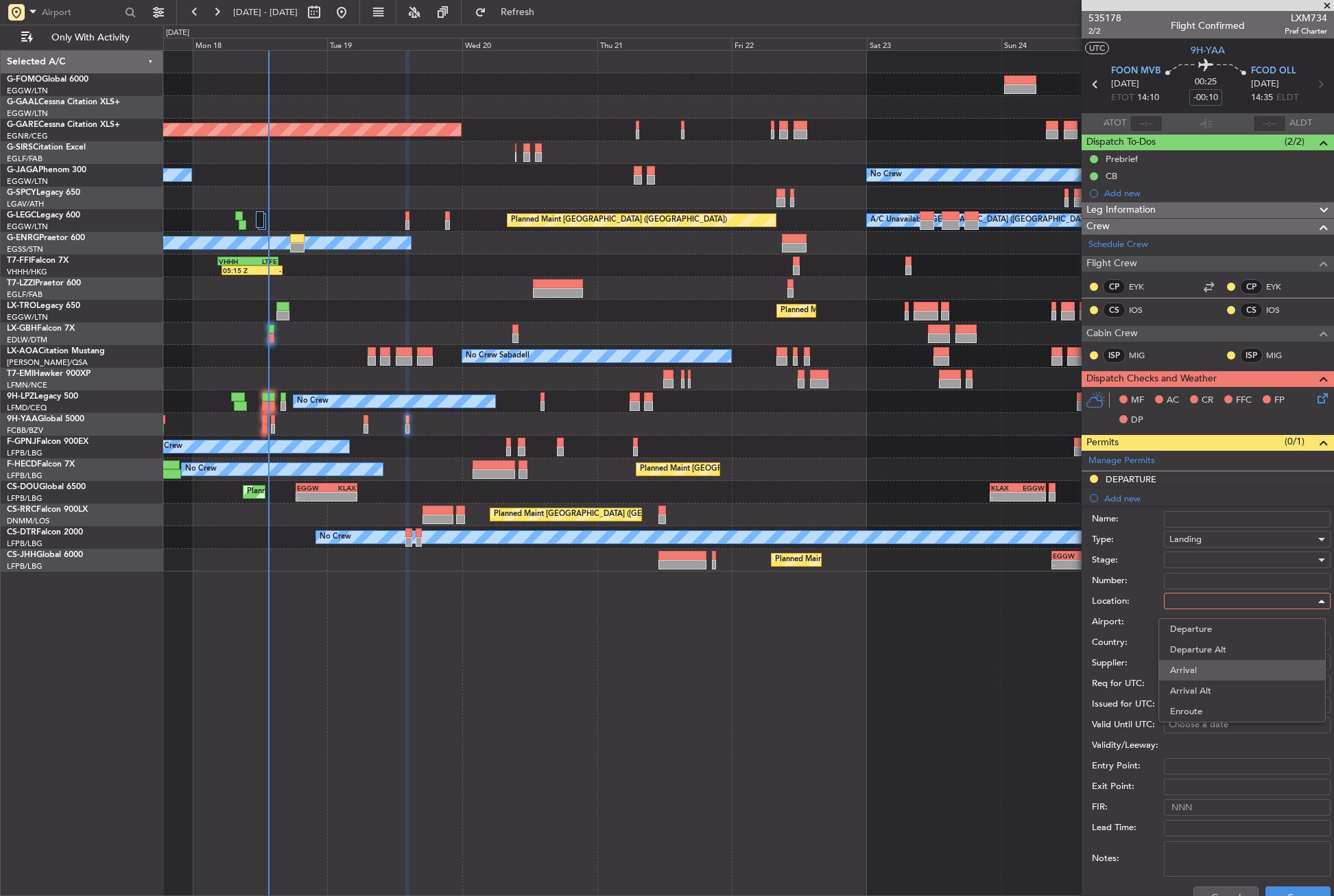
click at [1192, 662] on span "Arrival" at bounding box center [1241, 670] width 144 height 20
type input "FCOD / OLL"
click at [1181, 555] on div at bounding box center [1242, 559] width 147 height 20
click at [1183, 595] on span "Denied" at bounding box center [1241, 587] width 144 height 20
click at [1180, 561] on span "Denied" at bounding box center [1184, 559] width 29 height 13
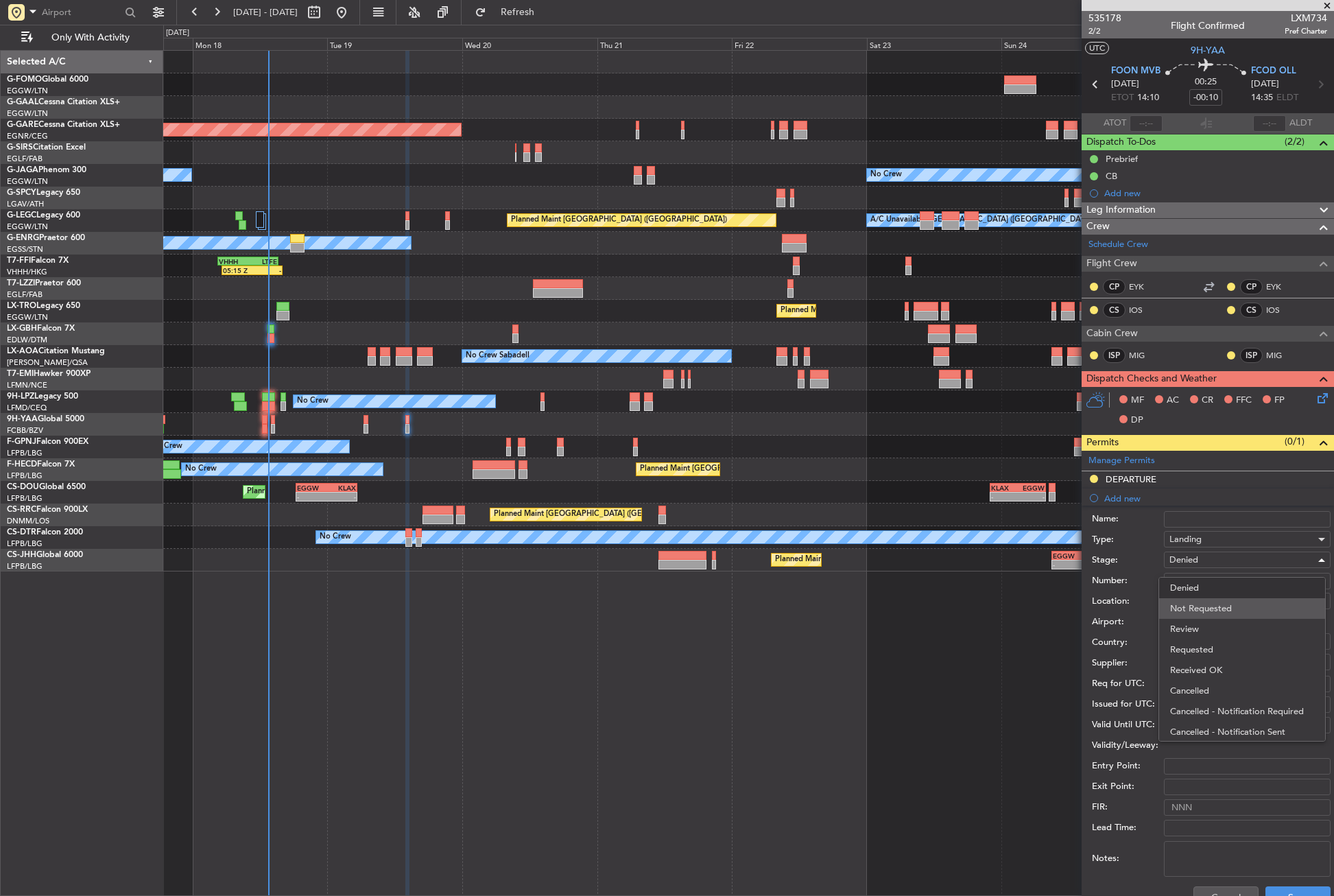
click at [1181, 603] on span "Not Requested" at bounding box center [1241, 608] width 144 height 20
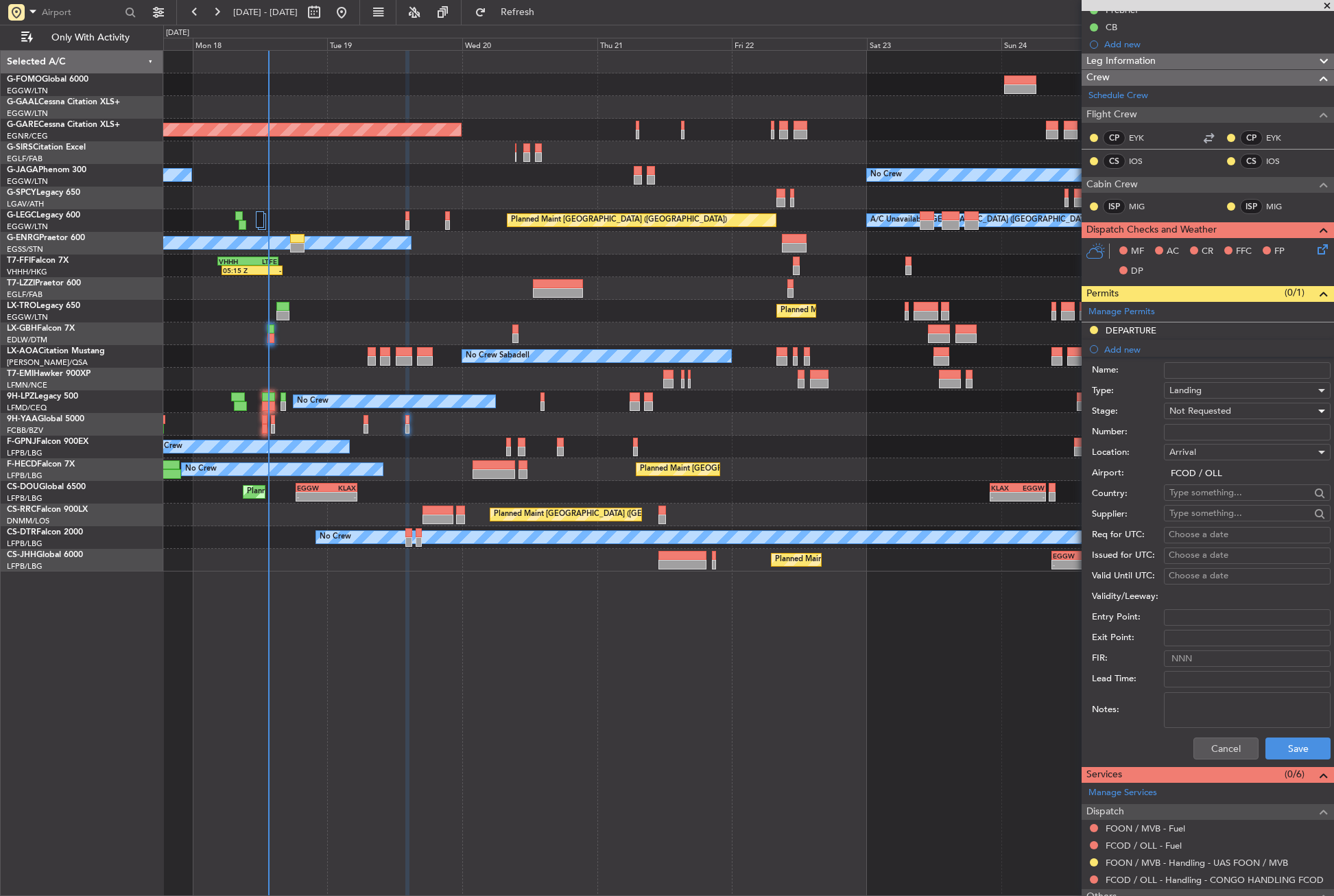
scroll to position [248, 0]
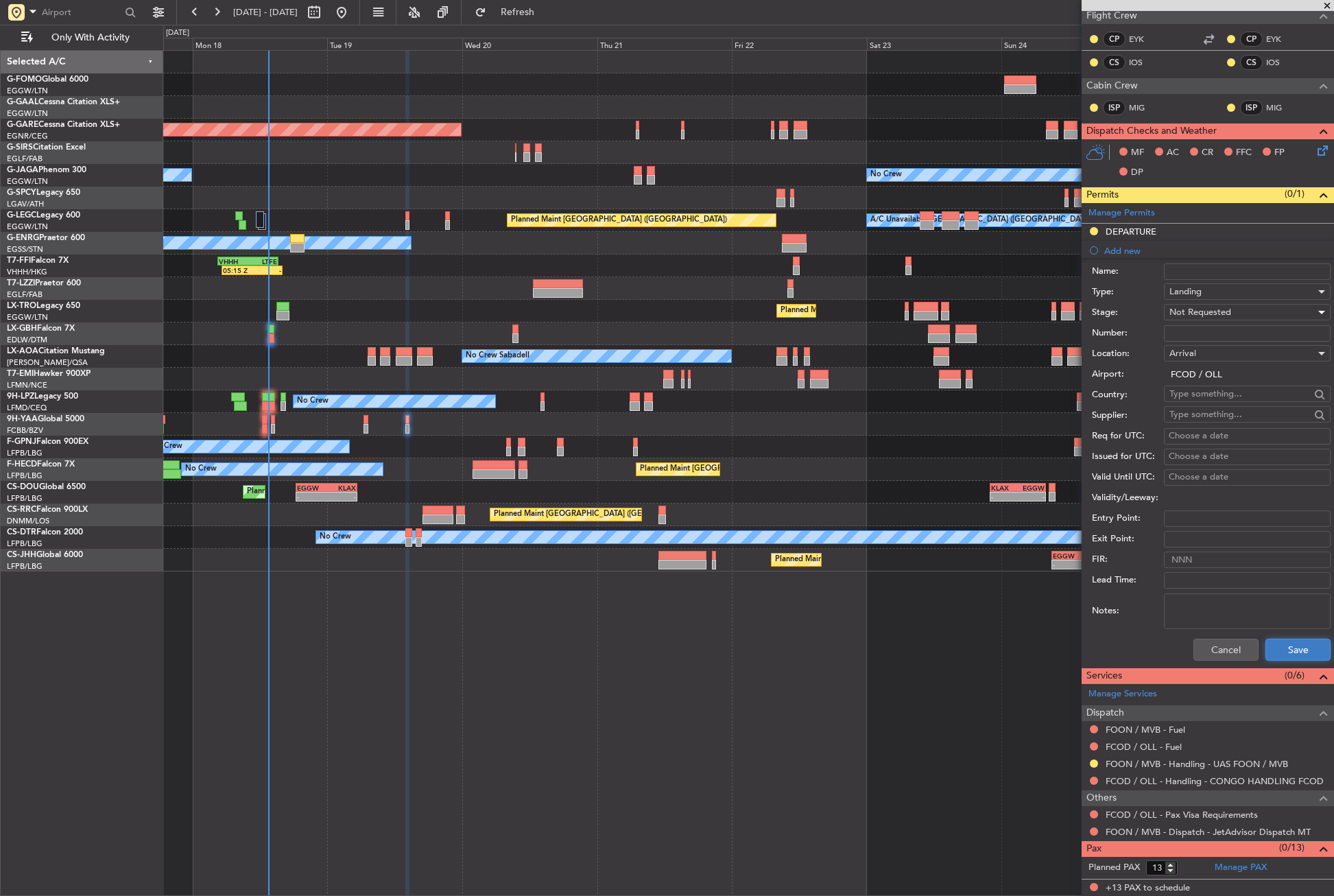
click at [1266, 646] on button "Save" at bounding box center [1298, 649] width 66 height 22
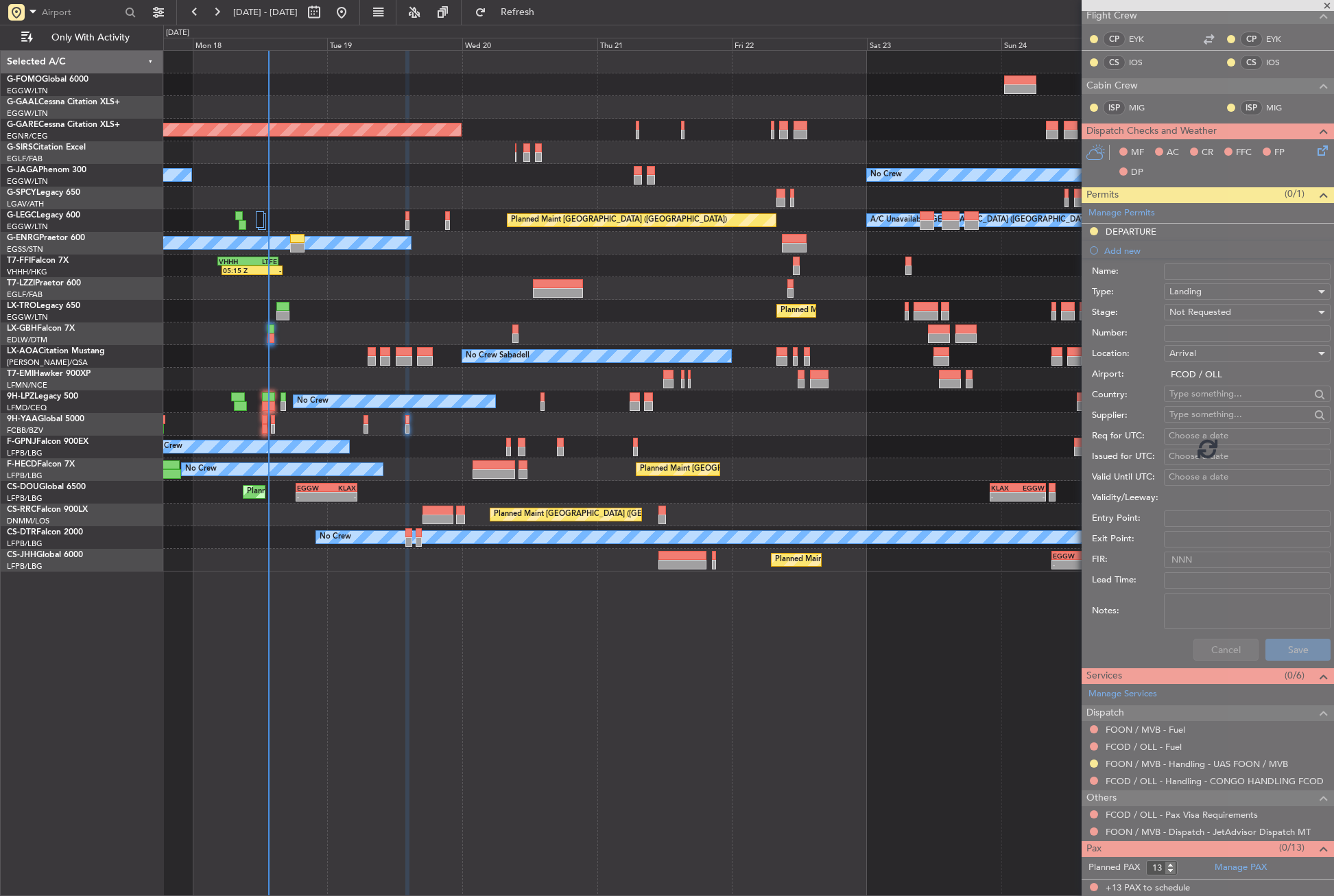
scroll to position [0, 0]
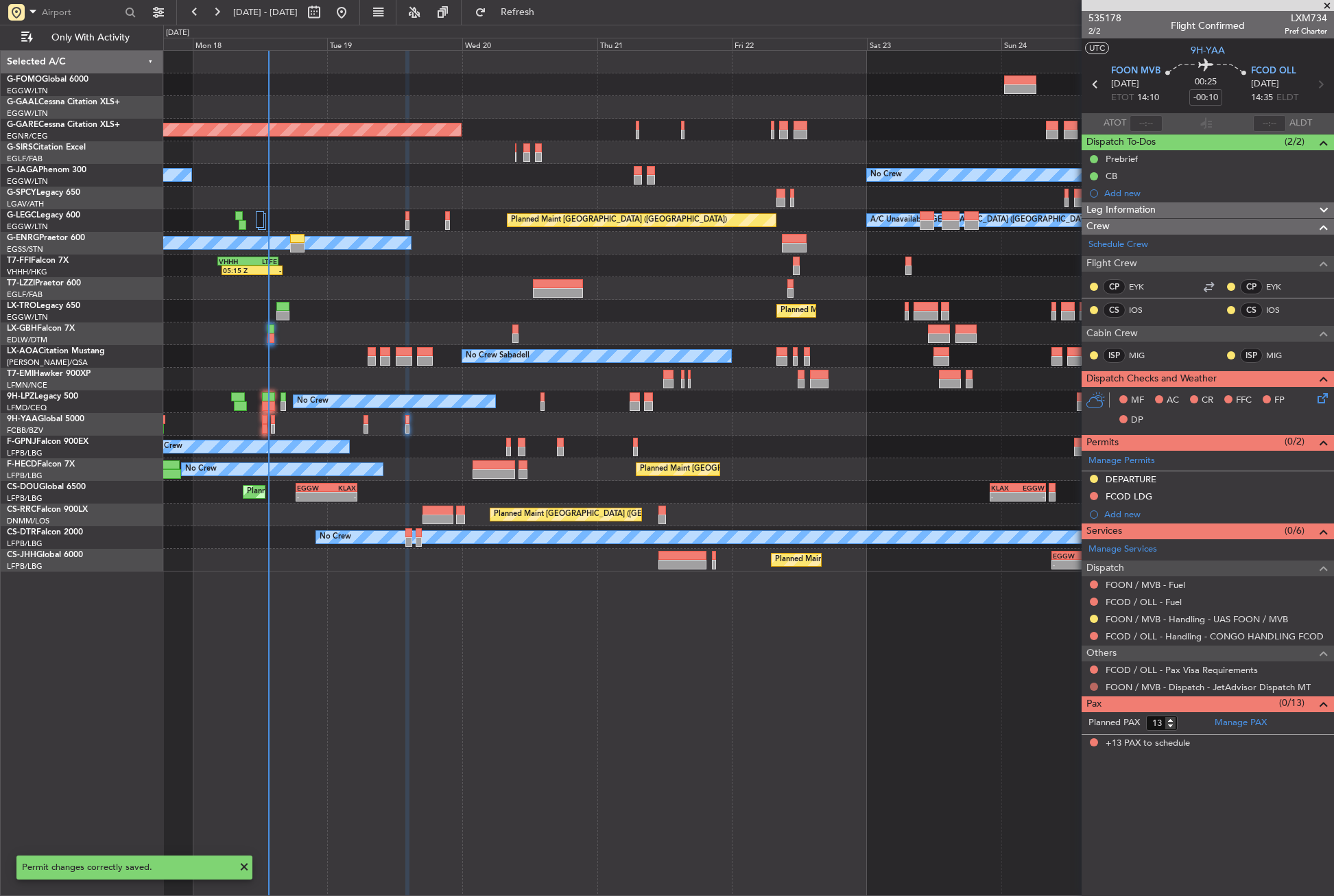
click at [1093, 686] on button at bounding box center [1094, 686] width 9 height 9
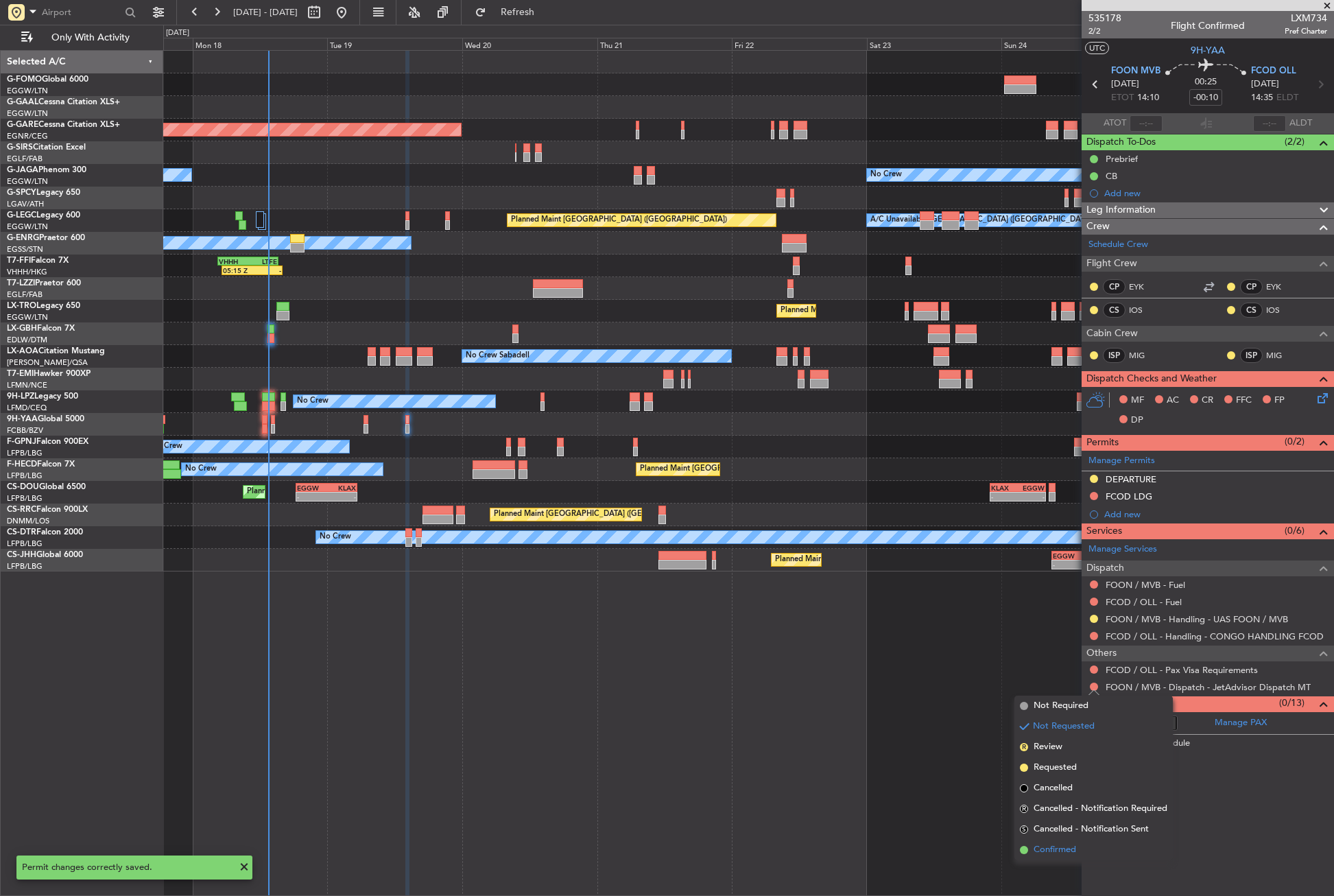
click at [1070, 844] on span "Confirmed" at bounding box center [1055, 850] width 42 height 13
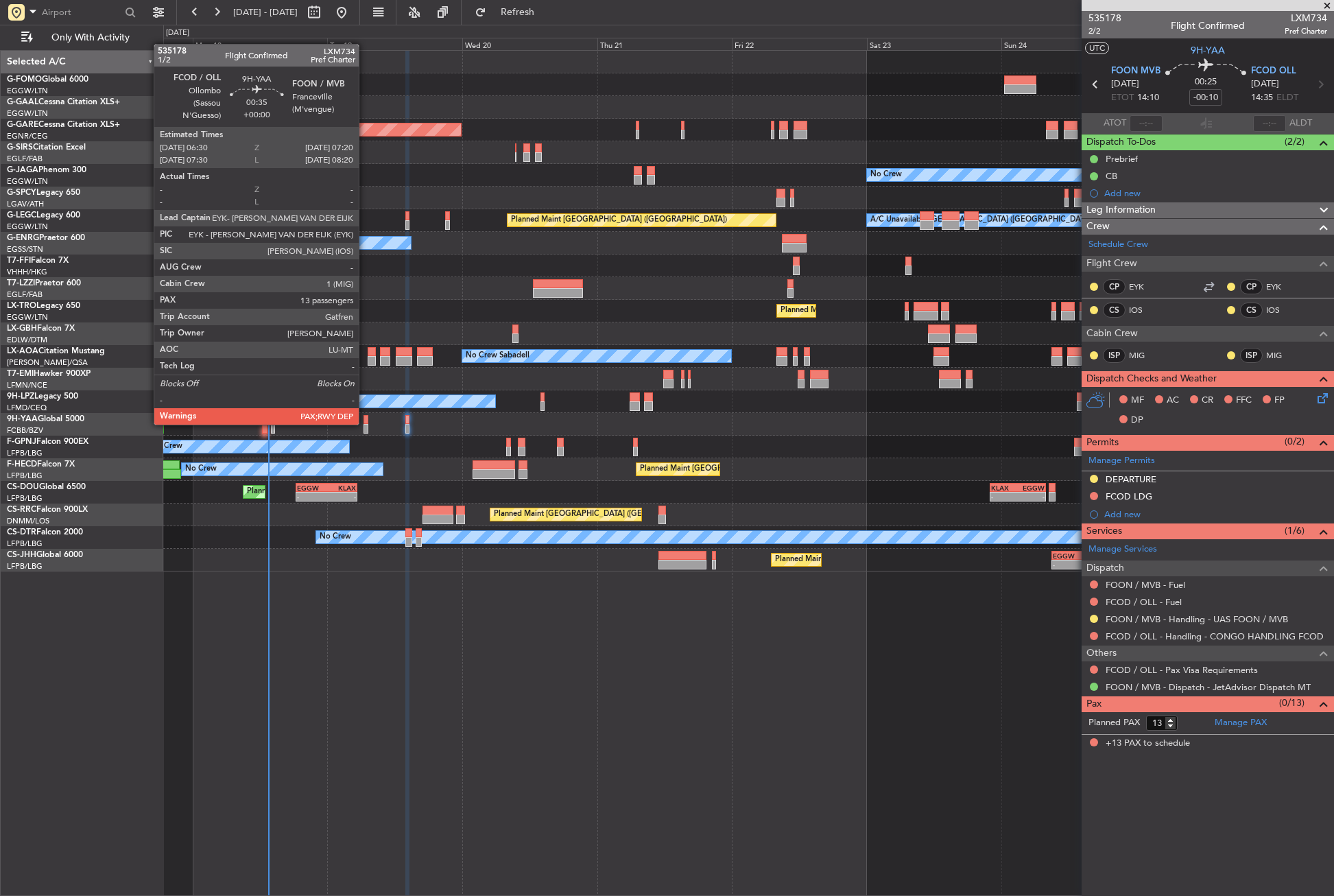
click at [365, 423] on div at bounding box center [365, 420] width 5 height 10
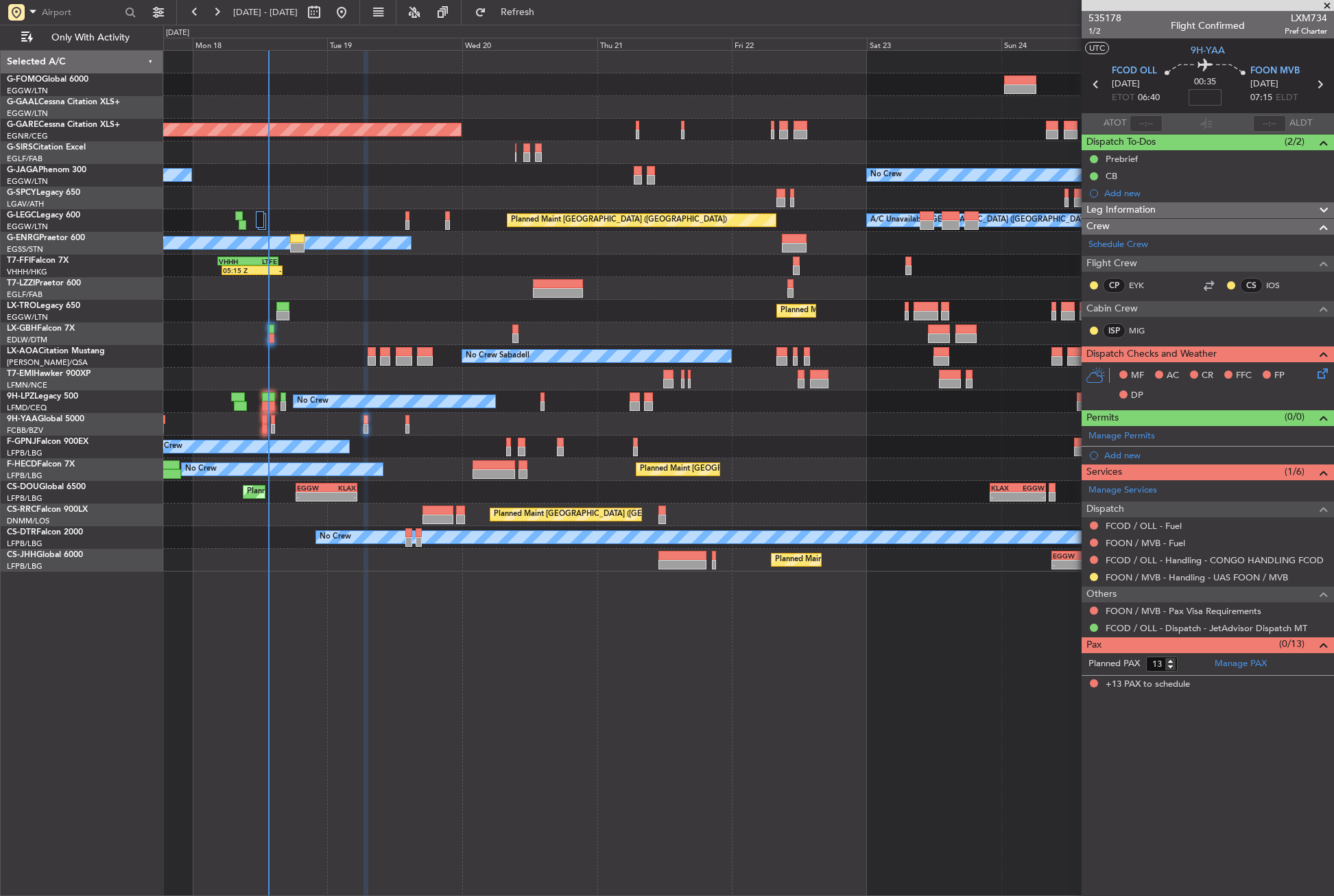
click at [1201, 103] on input at bounding box center [1205, 97] width 33 height 16
click at [881, 648] on div "Planned Maint Windsor Locks (Bradley Intl) Planned Maint Dusseldorf Unplanned M…" at bounding box center [748, 473] width 1171 height 846
type input "-00:10"
click at [1099, 543] on div at bounding box center [1094, 541] width 11 height 11
click at [1092, 543] on button at bounding box center [1094, 542] width 9 height 9
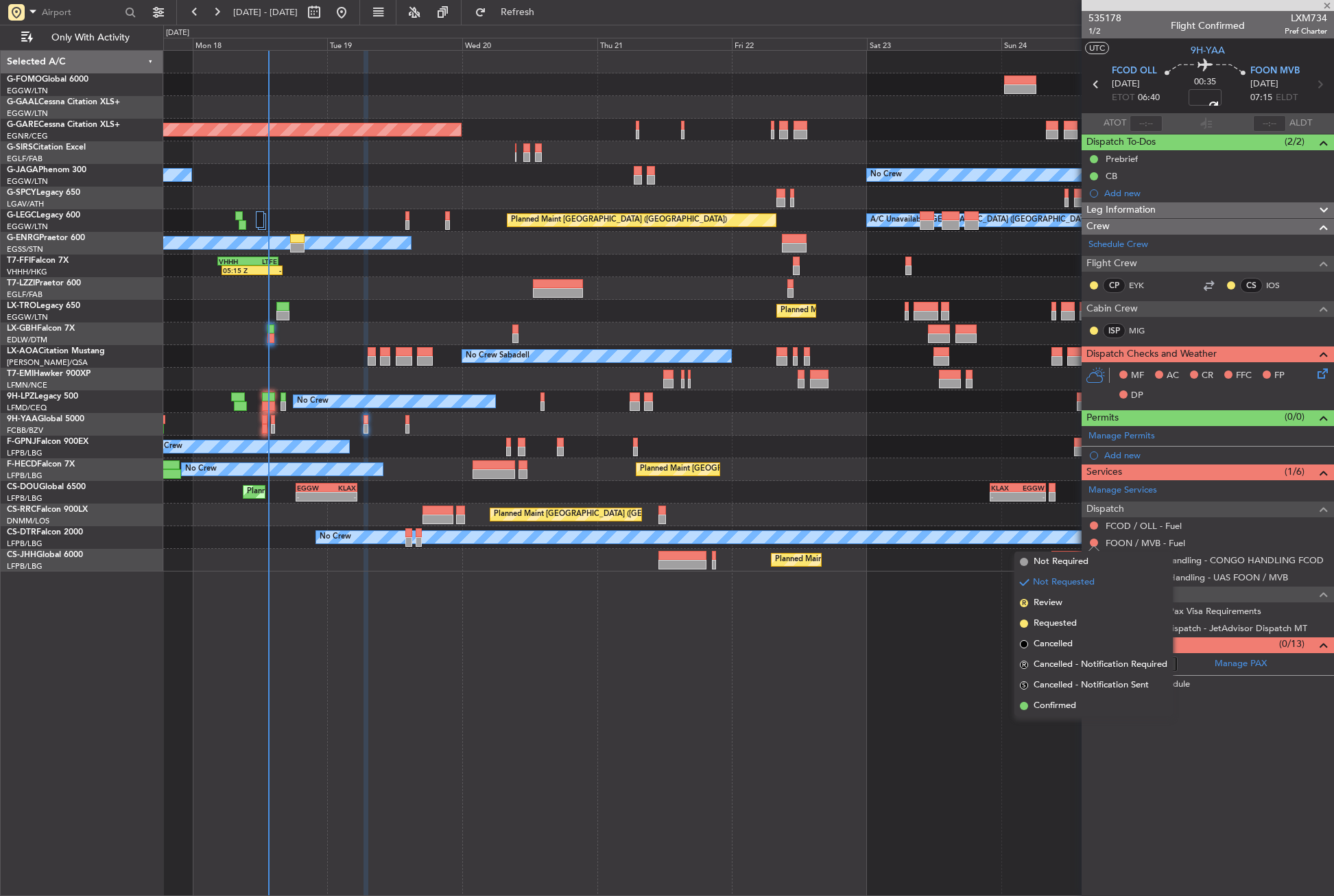
click at [1066, 567] on span "Not Required" at bounding box center [1061, 562] width 55 height 13
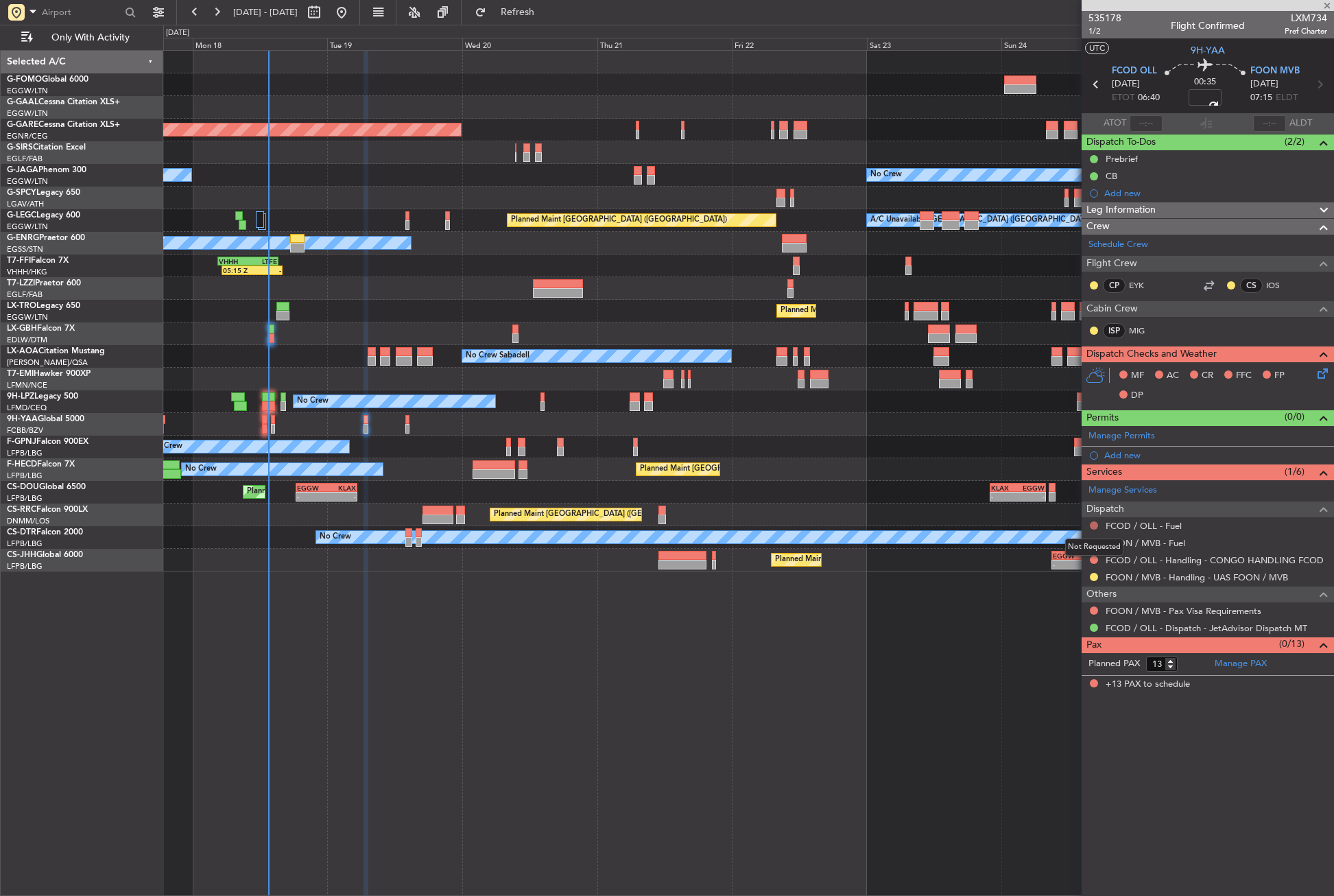
click at [1094, 522] on button at bounding box center [1094, 525] width 9 height 9
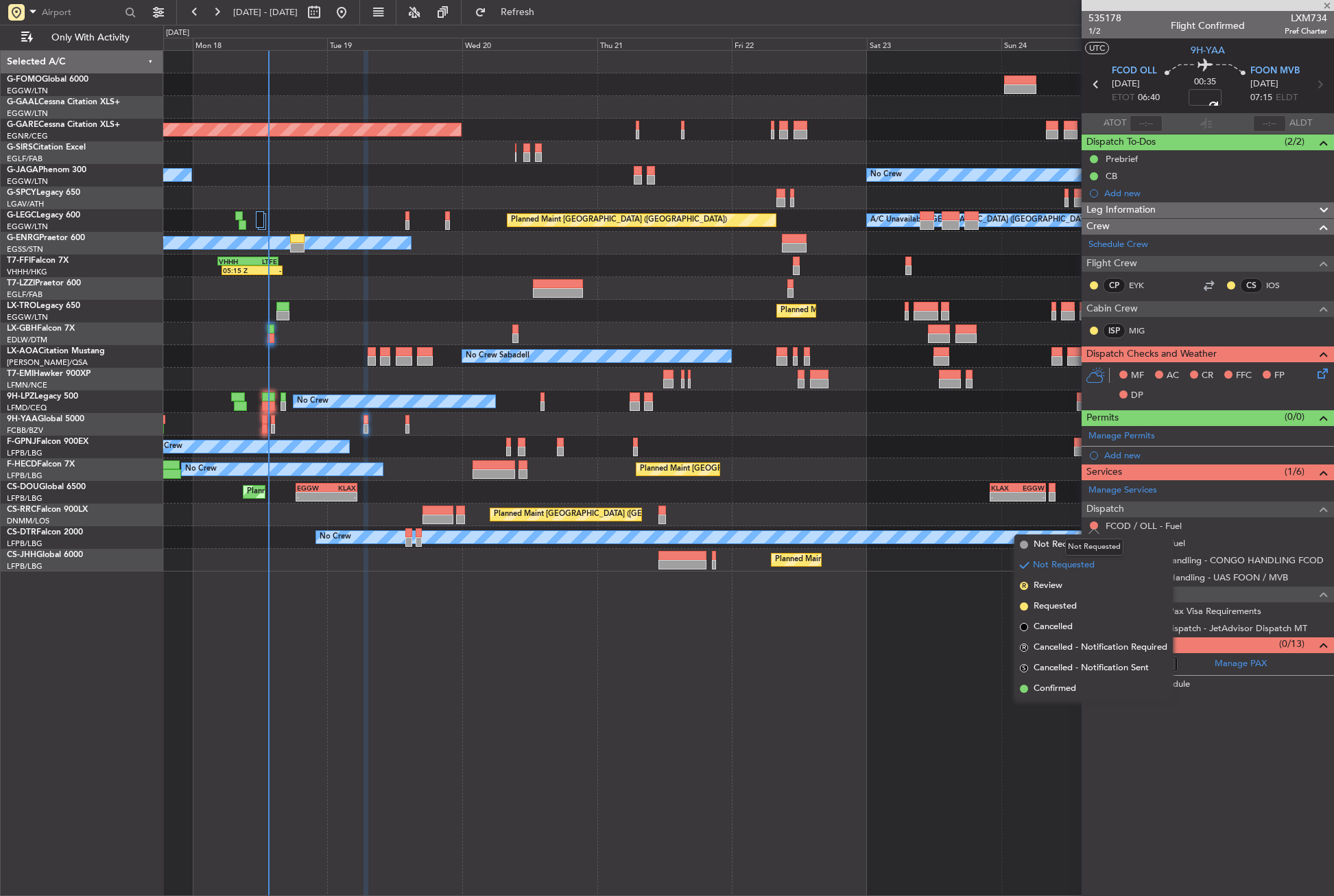
click at [1075, 542] on div "Not Requested" at bounding box center [1094, 547] width 58 height 17
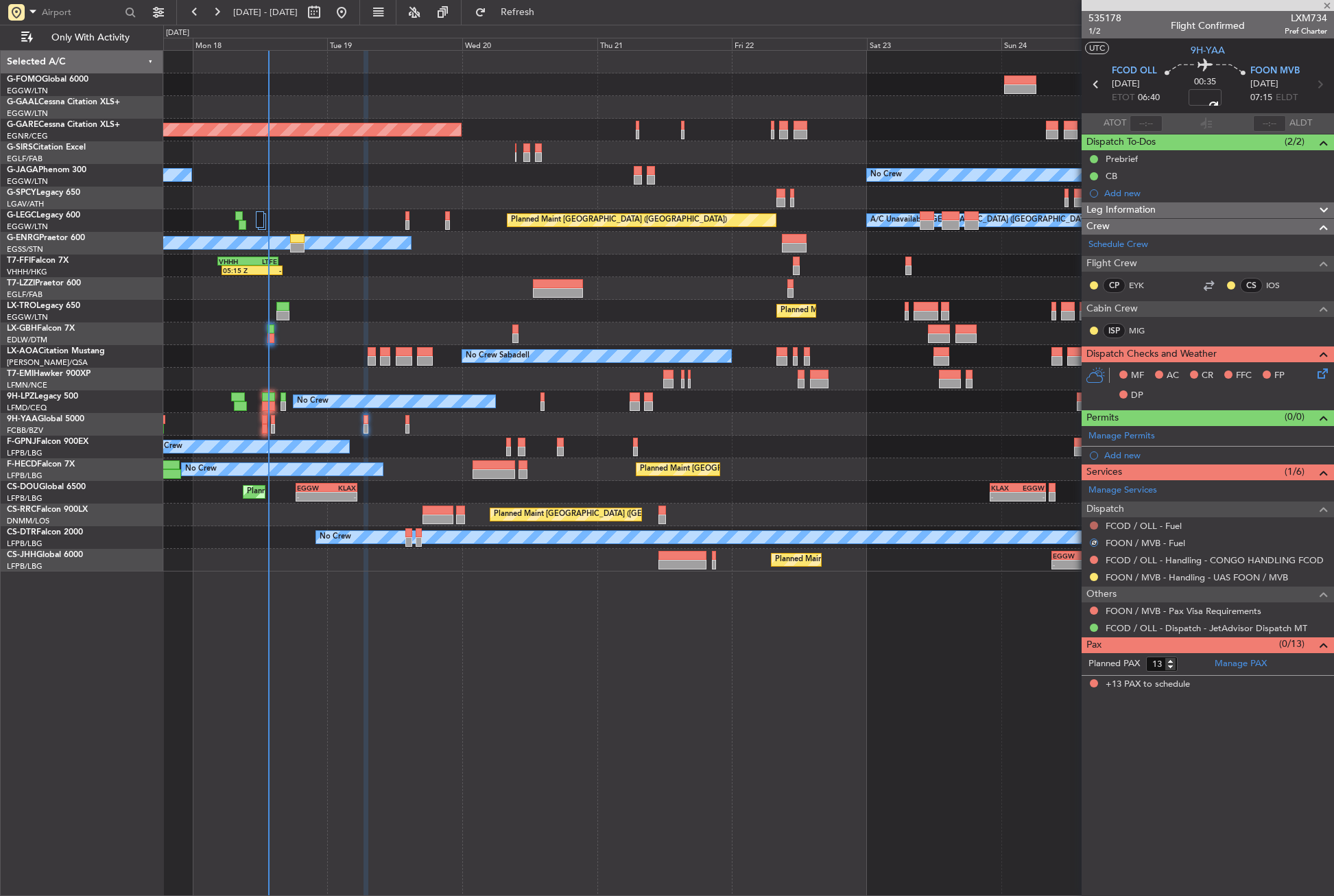
click at [1093, 522] on button at bounding box center [1094, 525] width 9 height 9
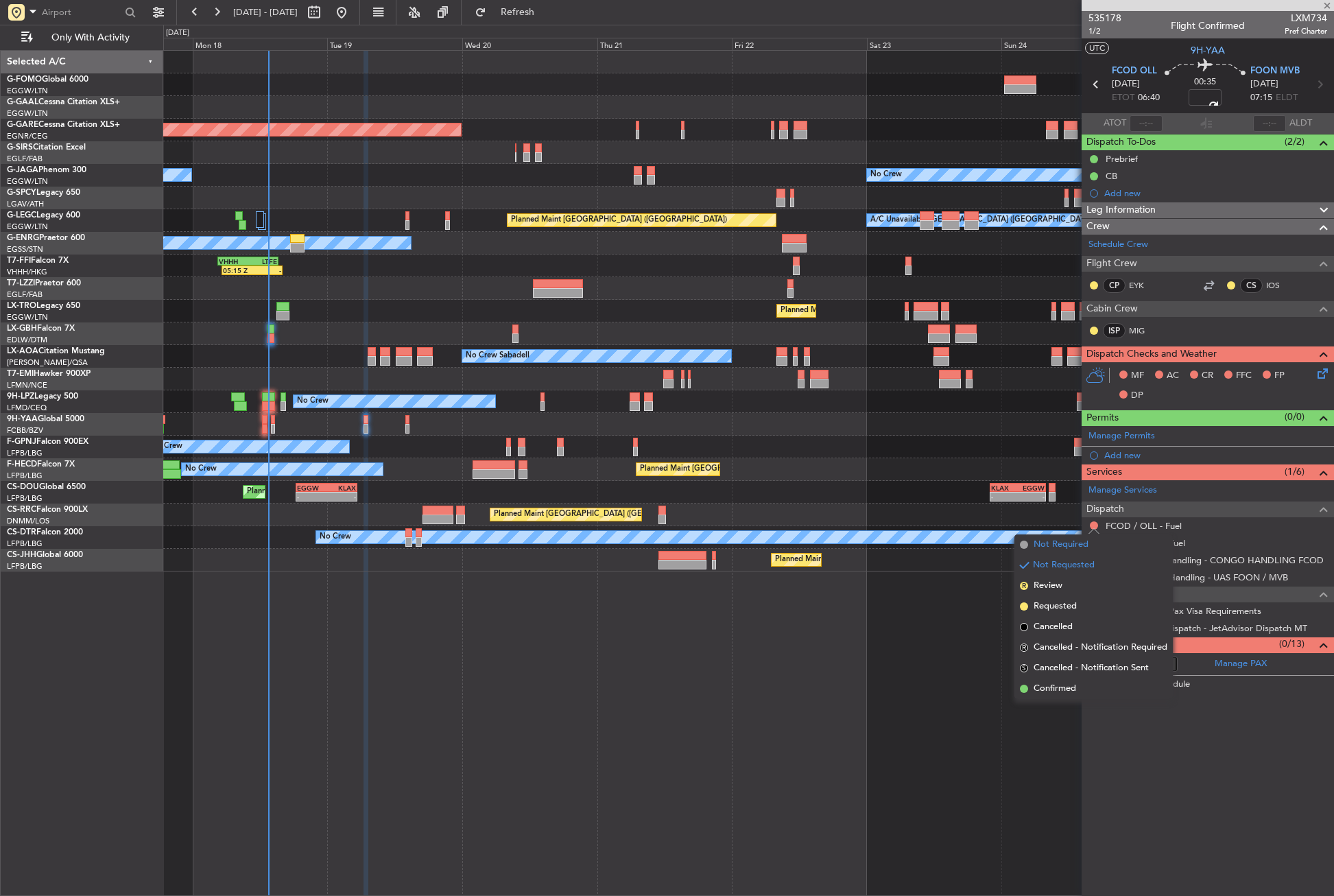
click at [1059, 541] on span "Not Required" at bounding box center [1061, 544] width 55 height 13
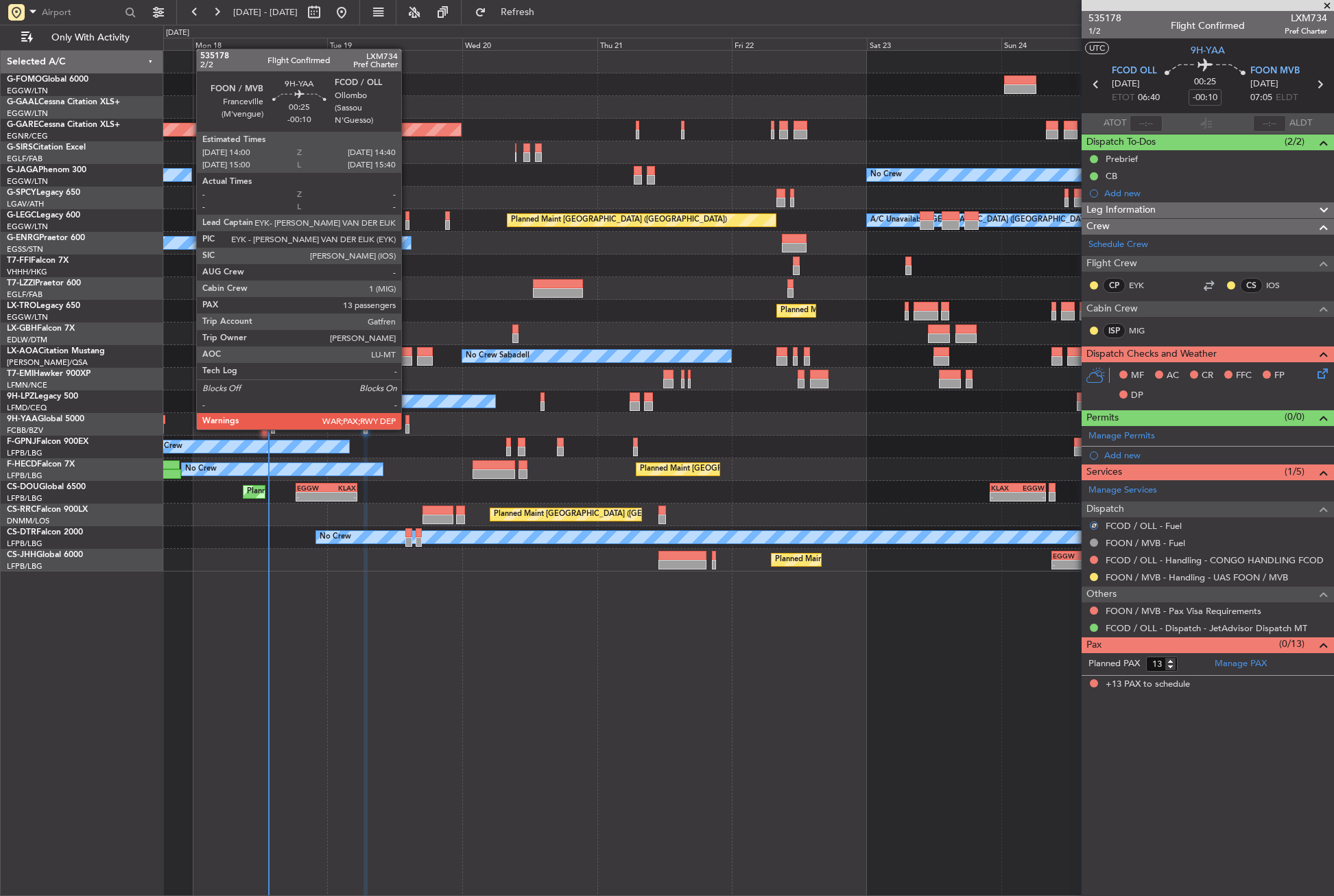
click at [408, 428] on div at bounding box center [408, 429] width 4 height 10
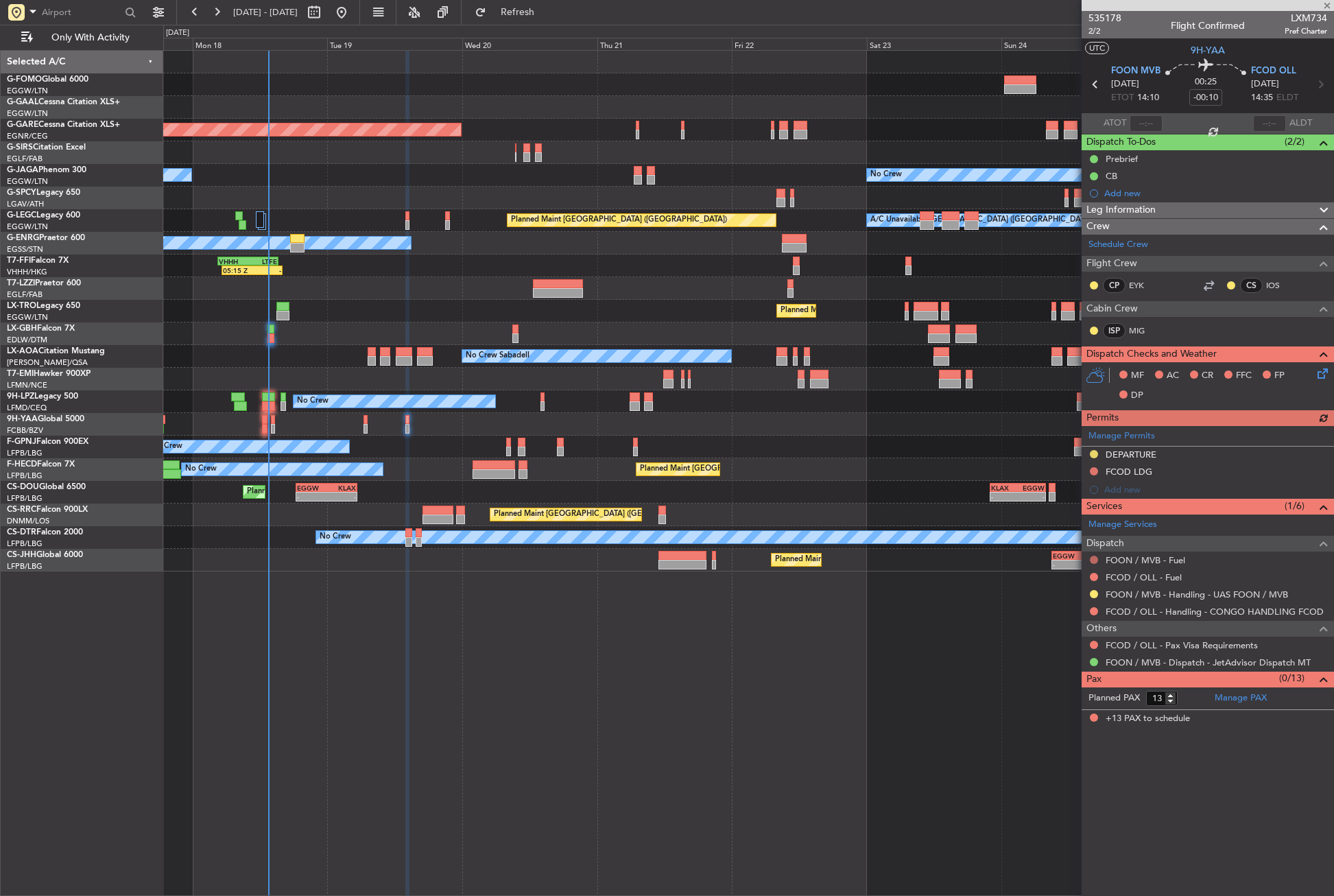
click at [1095, 560] on button at bounding box center [1094, 559] width 9 height 9
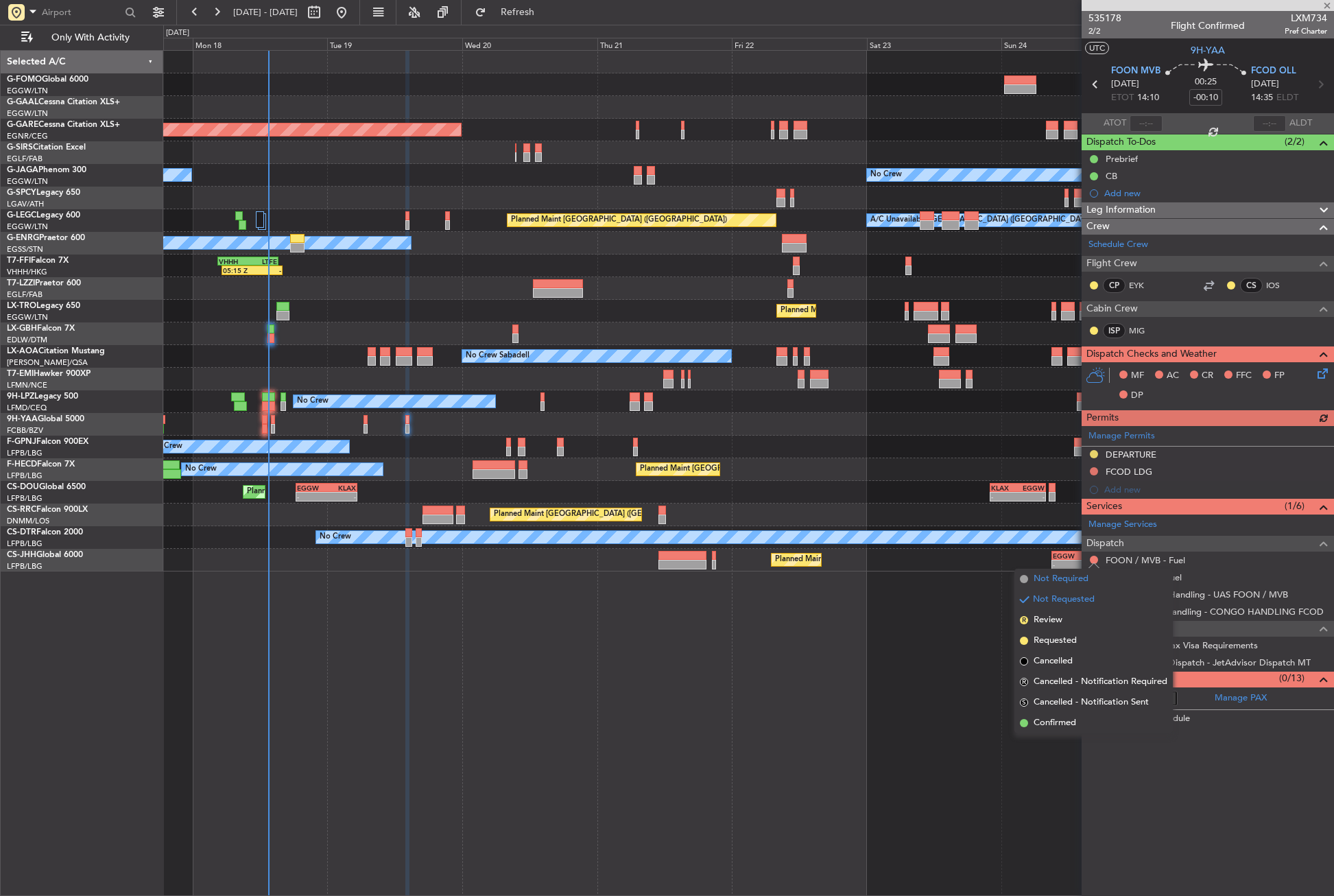
click at [1074, 575] on span "Not Required" at bounding box center [1061, 579] width 55 height 13
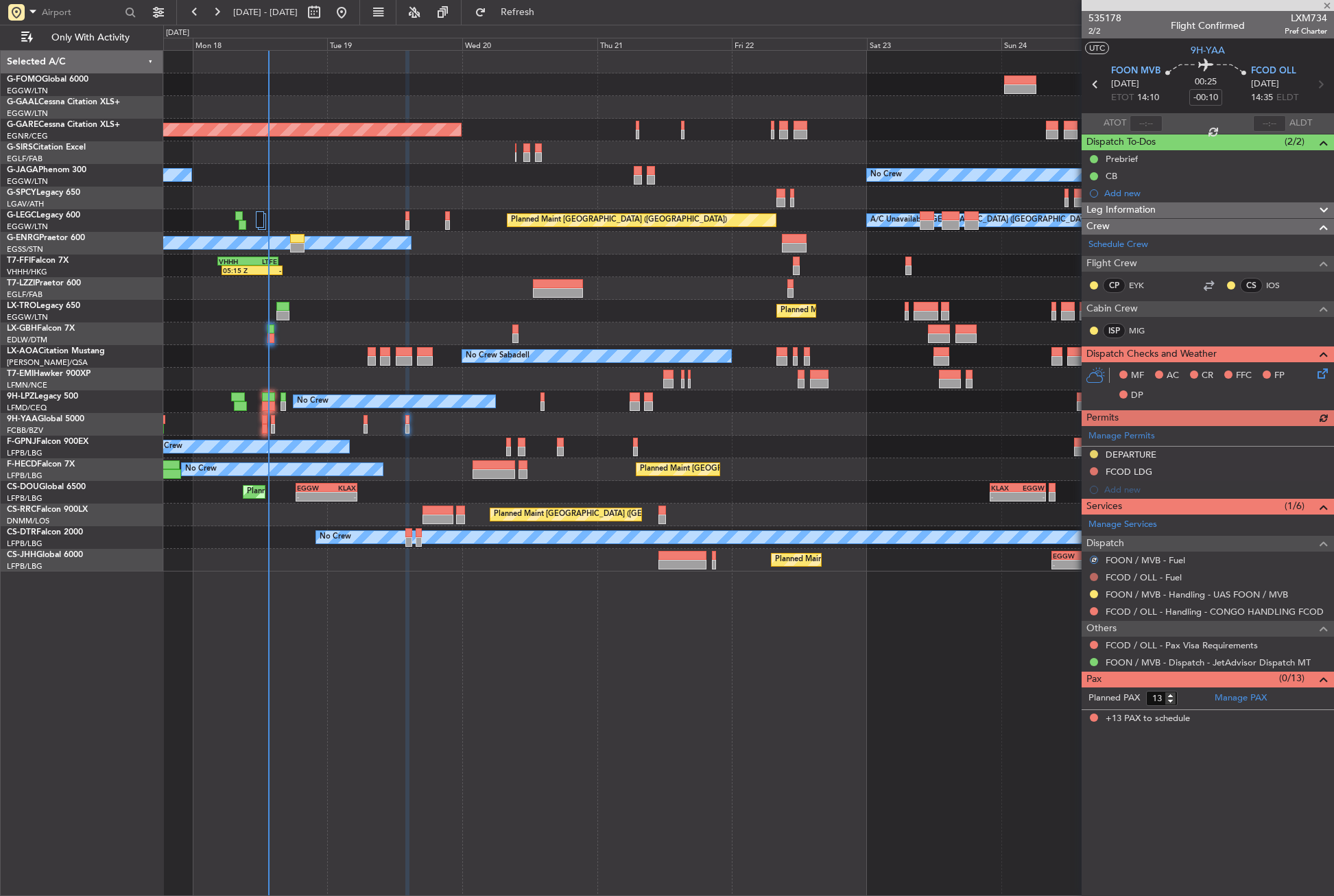
click at [1093, 572] on button at bounding box center [1094, 576] width 9 height 9
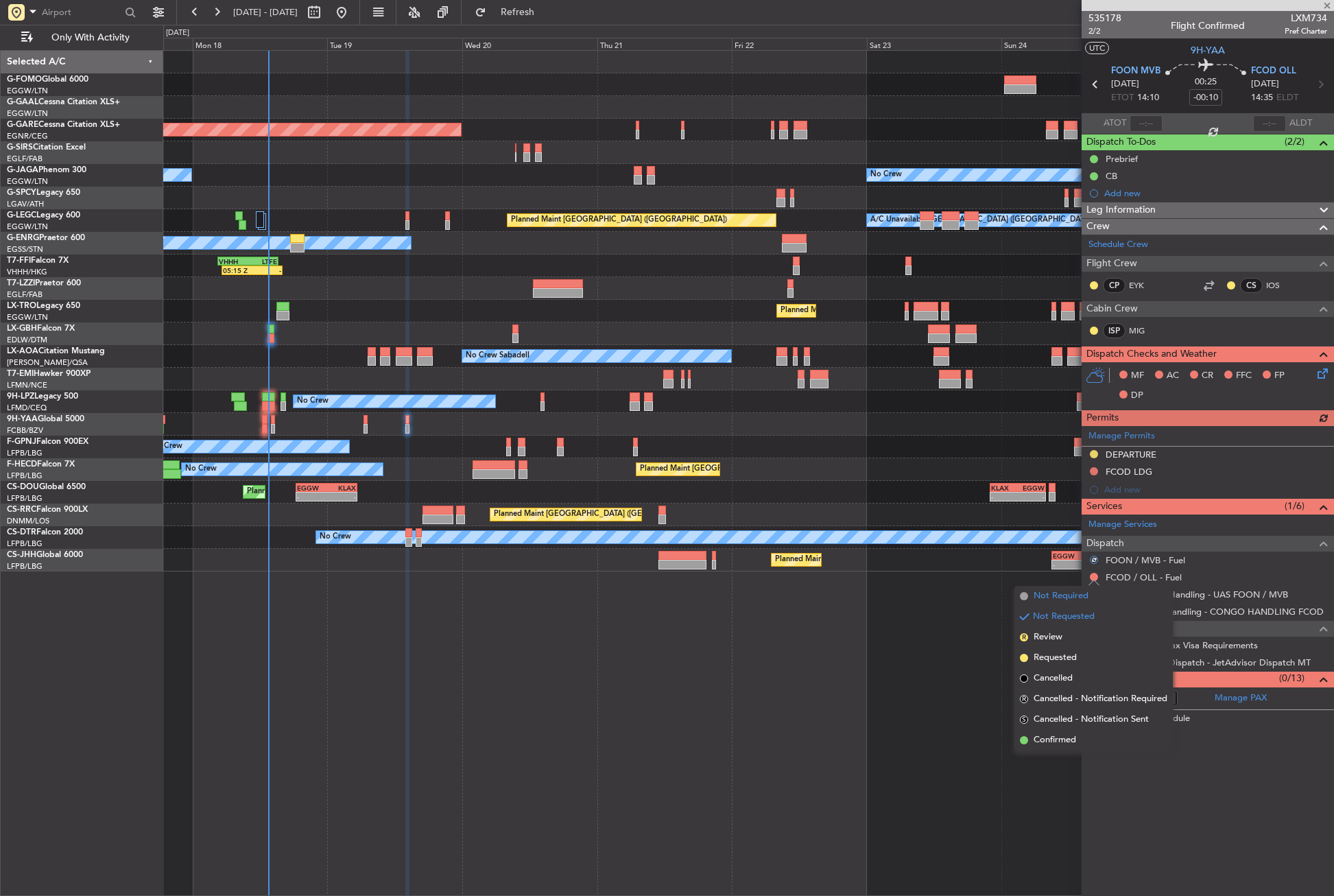
click at [1065, 594] on span "Not Required" at bounding box center [1061, 595] width 55 height 13
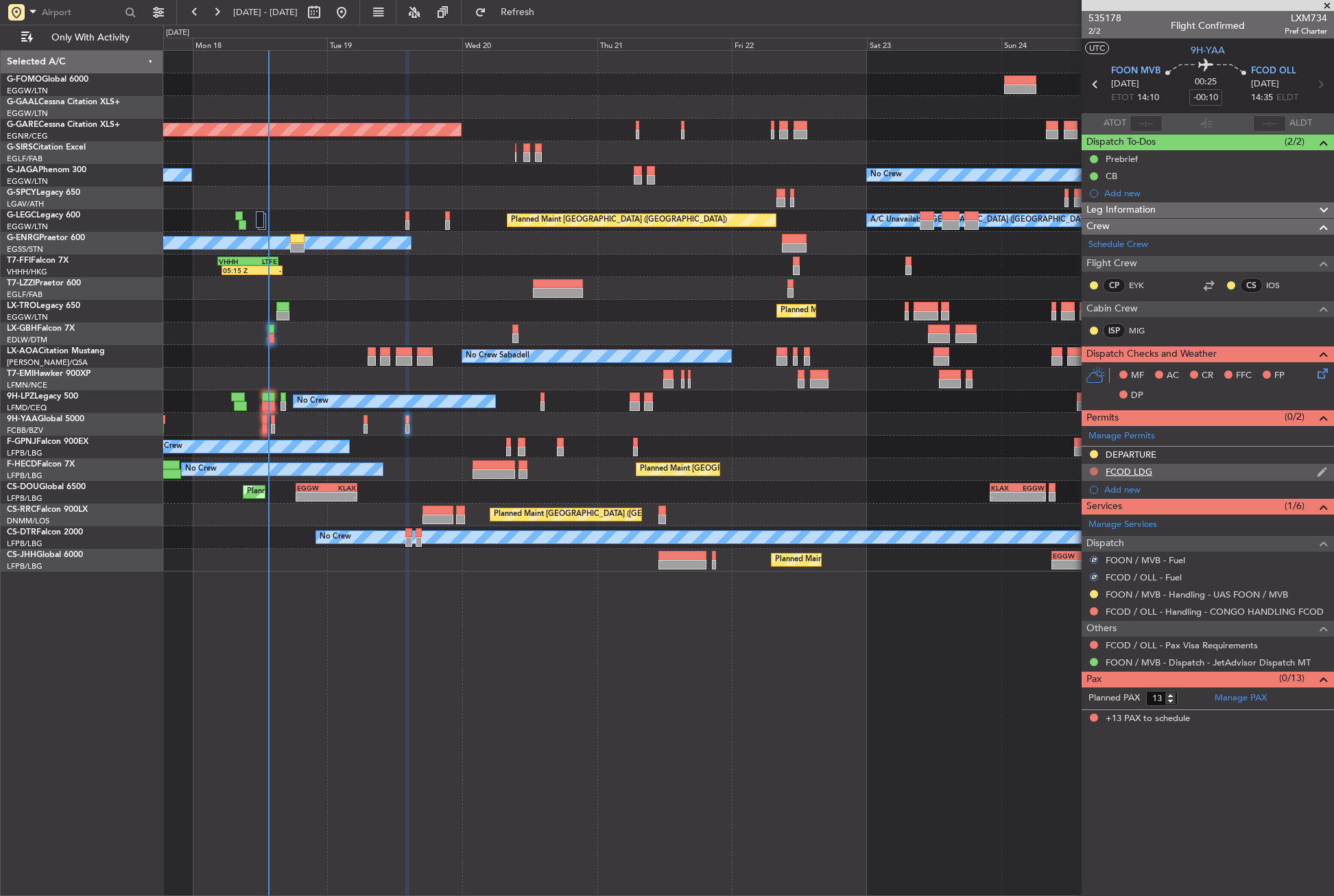
click at [1096, 471] on button at bounding box center [1094, 471] width 9 height 9
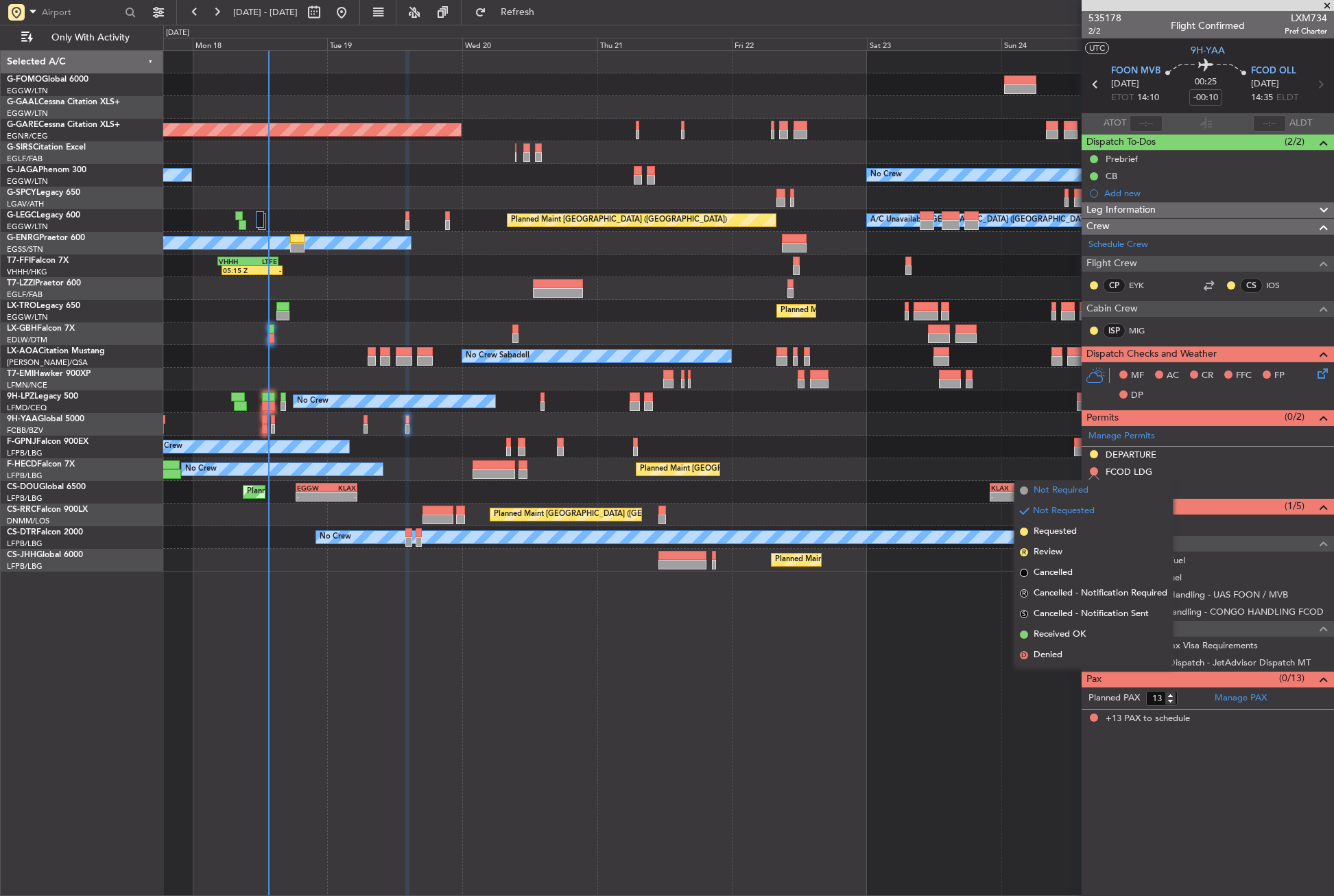
click at [1041, 488] on span "Not Required" at bounding box center [1061, 490] width 55 height 13
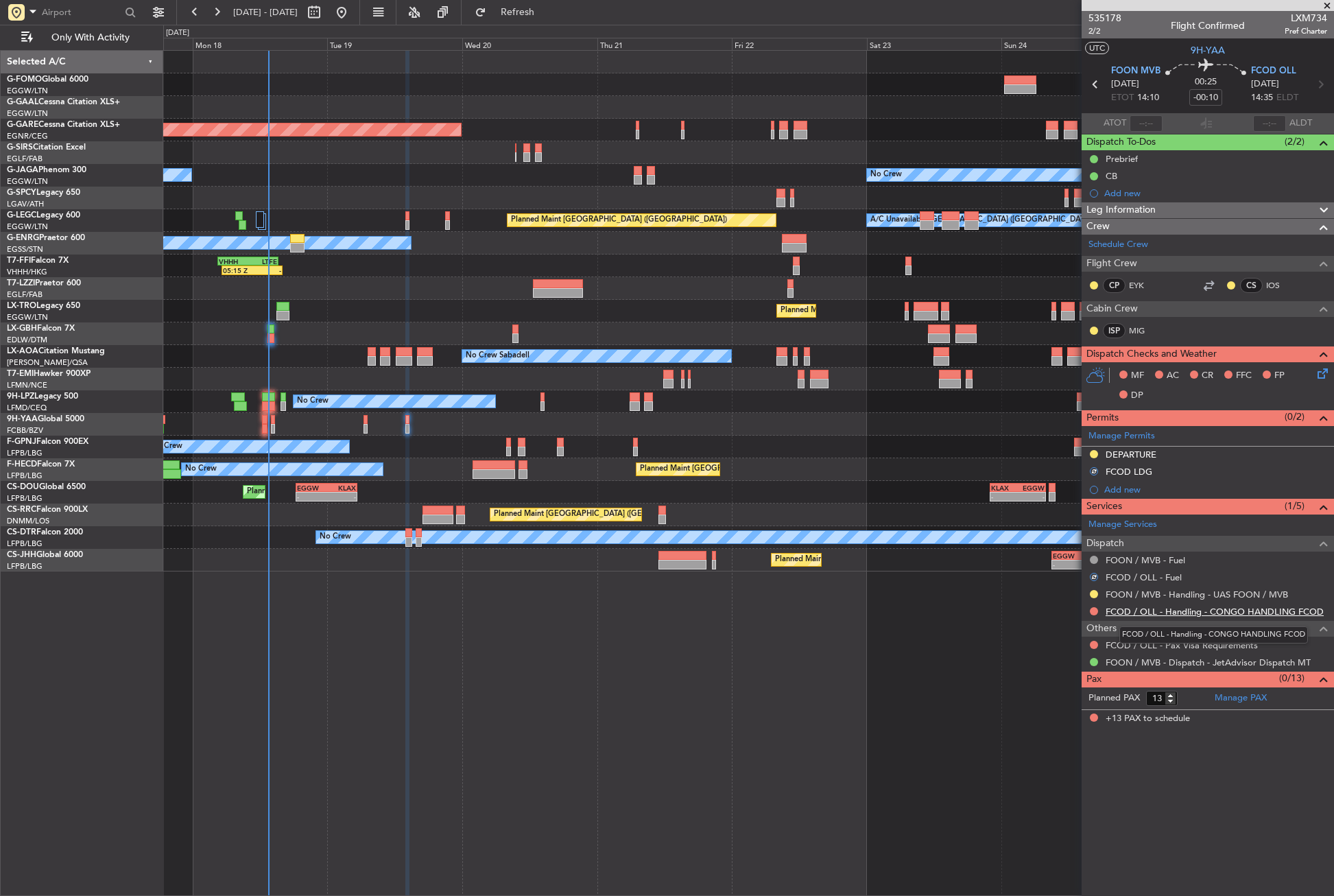
click at [1156, 611] on link "FCOD / OLL - Handling - CONGO HANDLING FCOD" at bounding box center [1214, 611] width 218 height 12
click at [534, 14] on button "Refresh" at bounding box center [509, 12] width 82 height 22
click at [1096, 610] on button at bounding box center [1094, 611] width 9 height 9
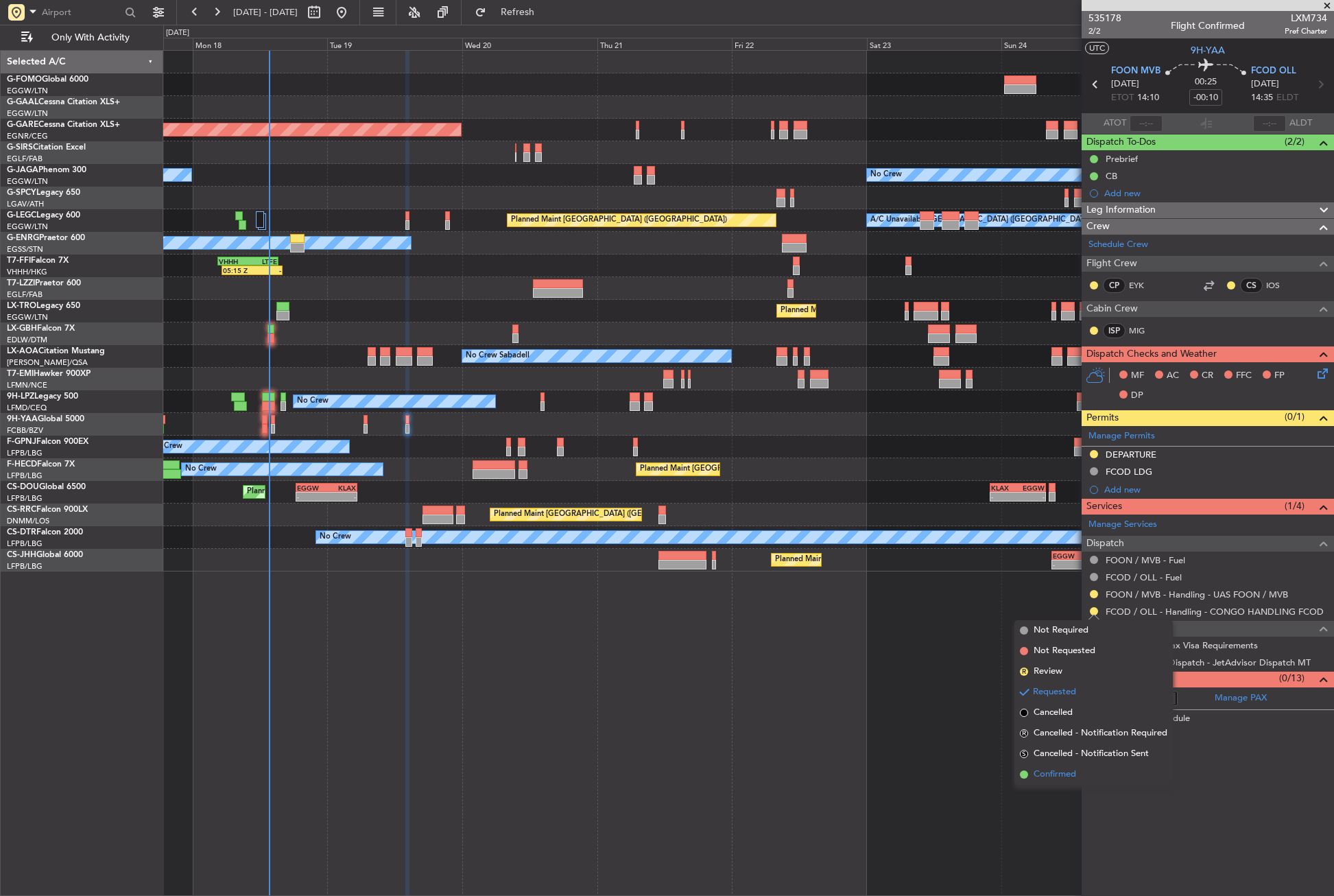
click at [1054, 774] on span "Confirmed" at bounding box center [1055, 774] width 42 height 13
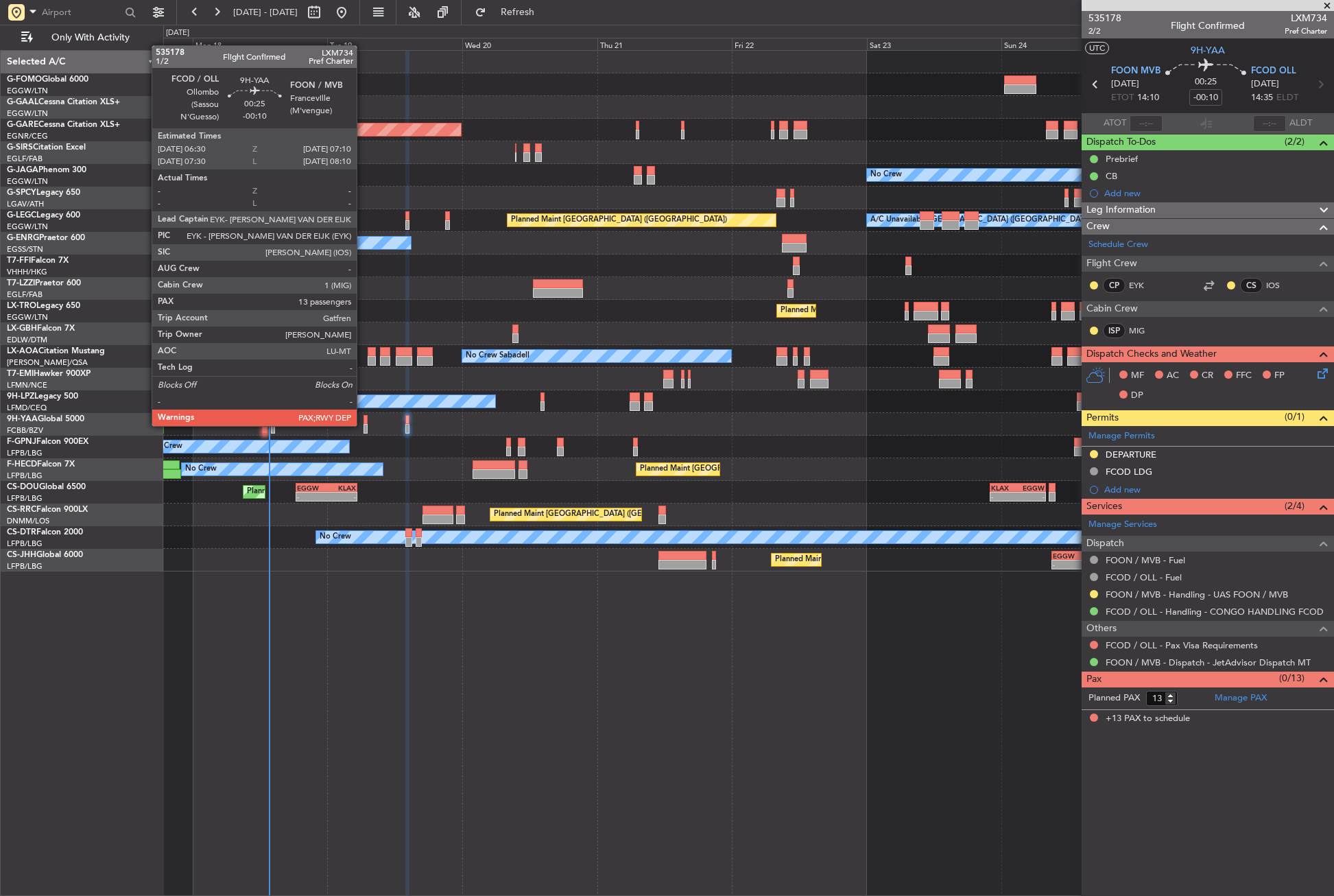
click at [363, 425] on div at bounding box center [365, 429] width 4 height 10
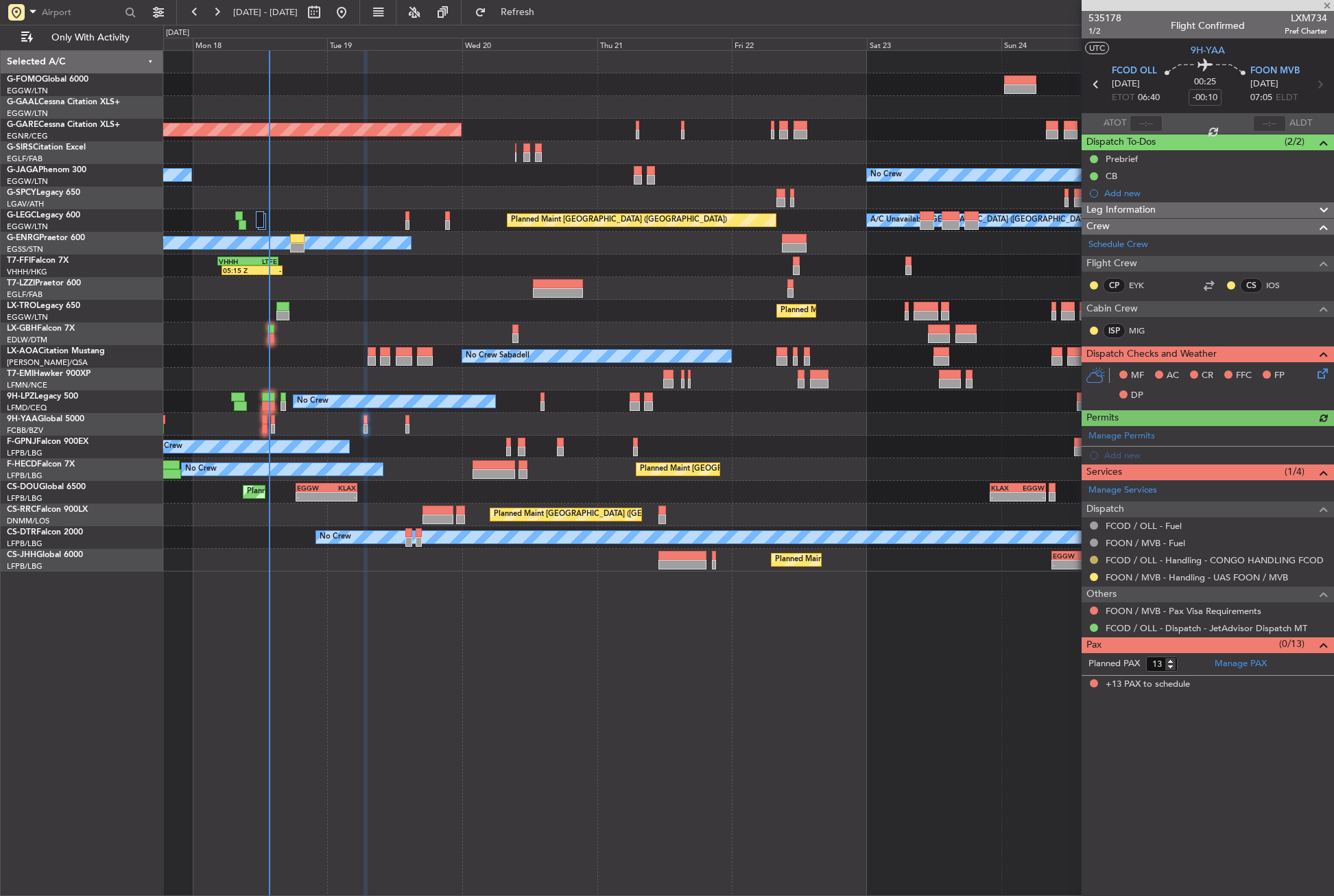
click at [1094, 560] on button at bounding box center [1094, 559] width 9 height 9
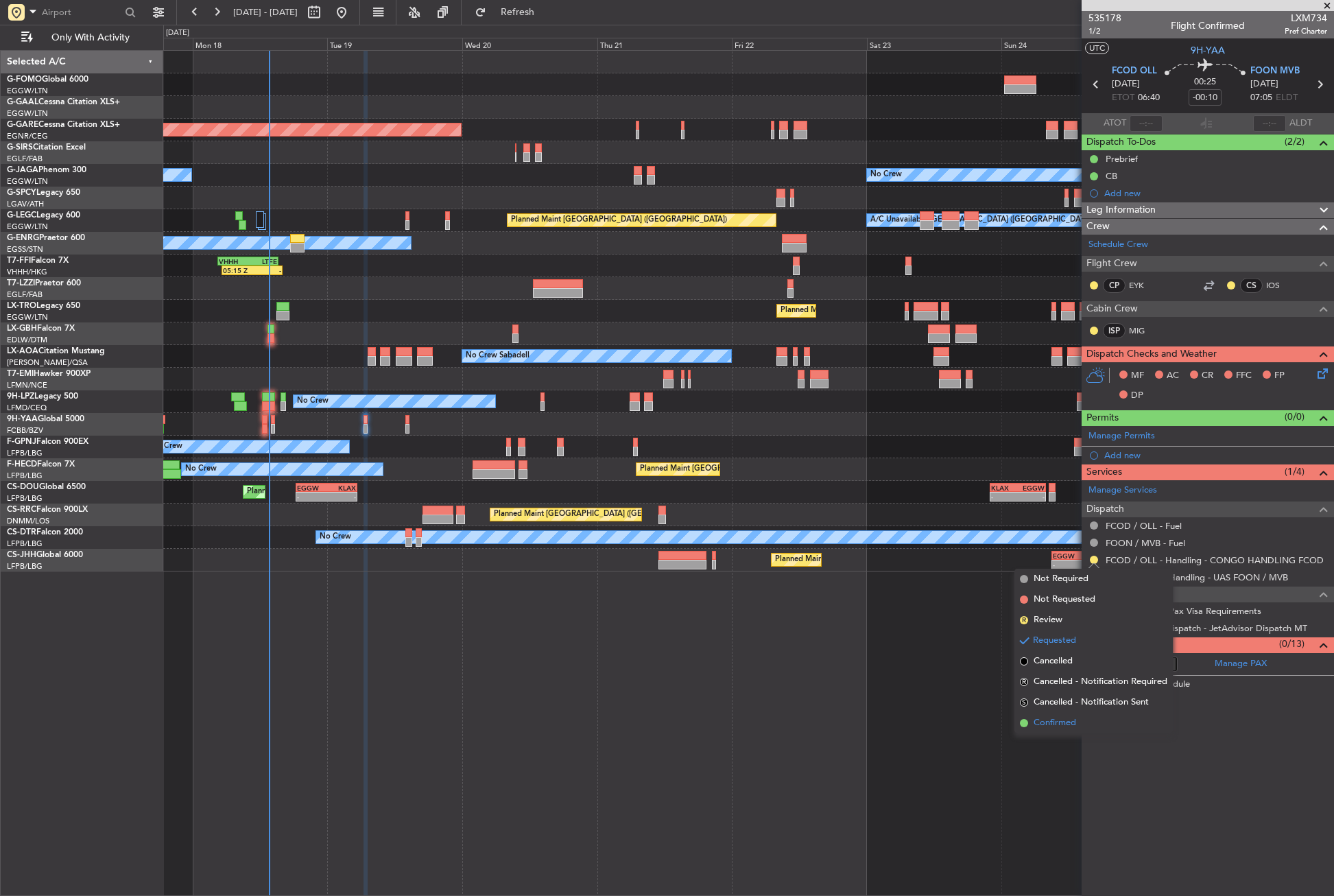
click at [1047, 722] on span "Confirmed" at bounding box center [1055, 723] width 42 height 13
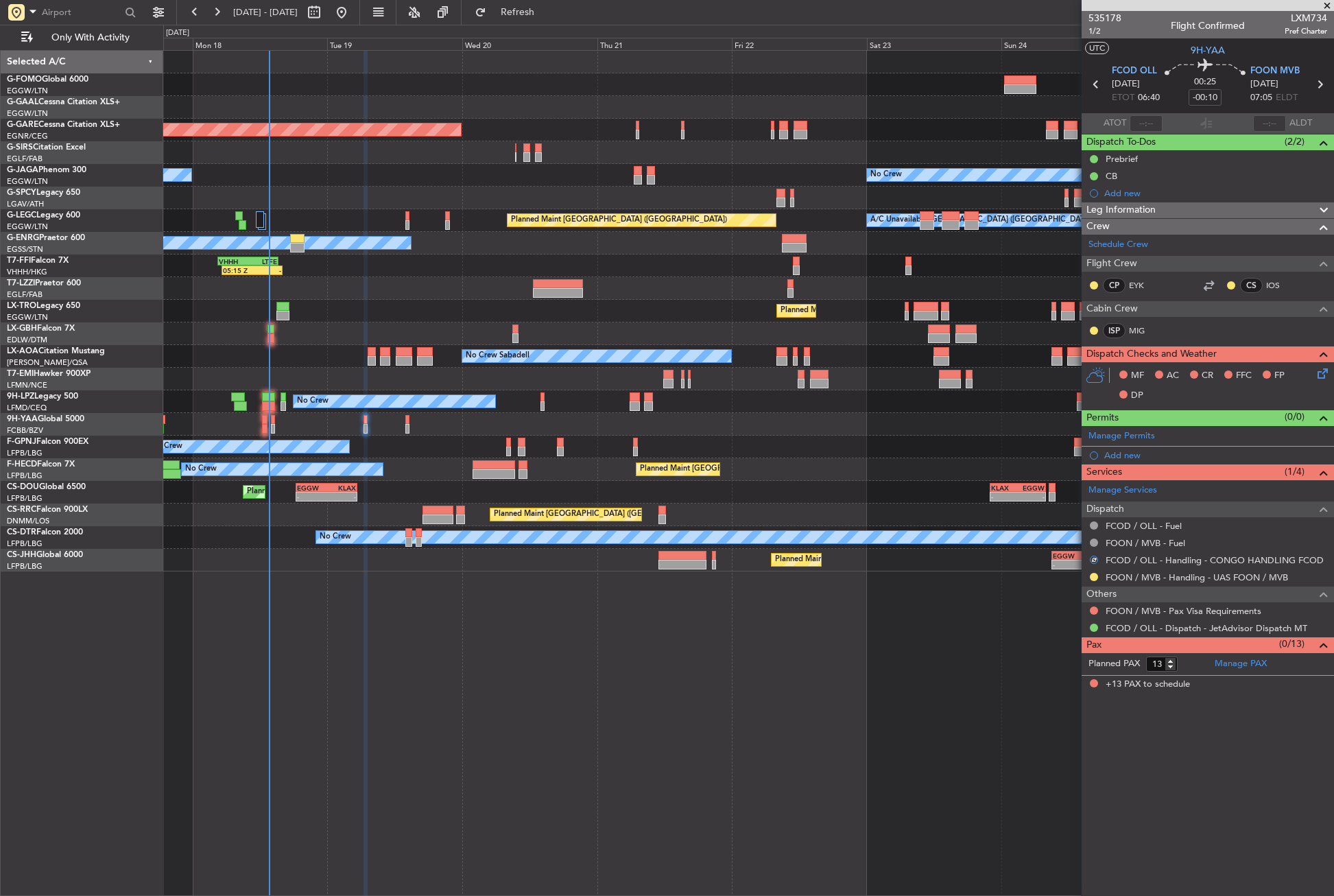
click at [1318, 374] on icon at bounding box center [1320, 370] width 11 height 11
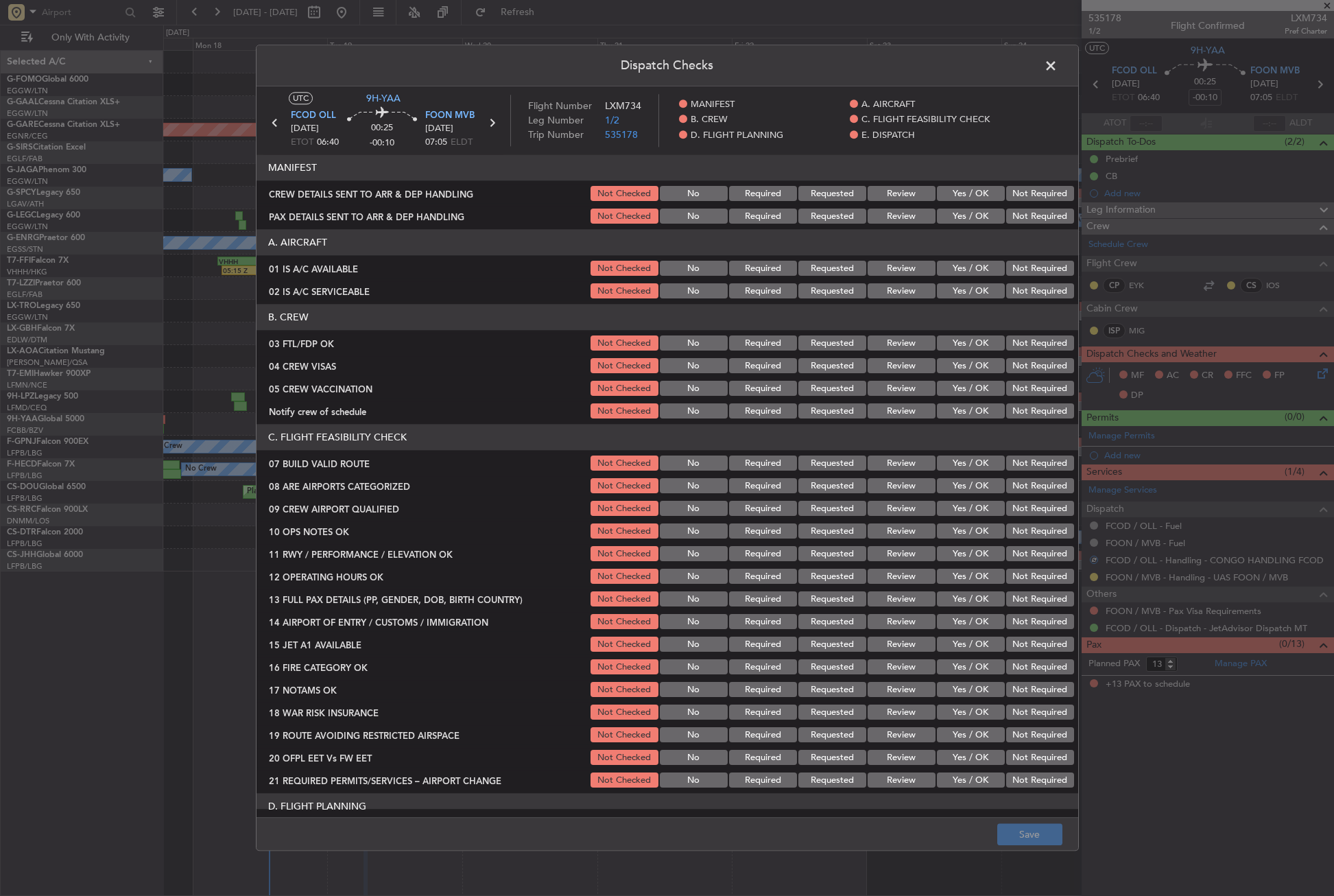
click at [966, 270] on button "Yes / OK" at bounding box center [971, 269] width 67 height 15
click at [961, 290] on button "Yes / OK" at bounding box center [971, 292] width 67 height 15
click at [1012, 336] on button "Not Required" at bounding box center [1040, 344] width 67 height 15
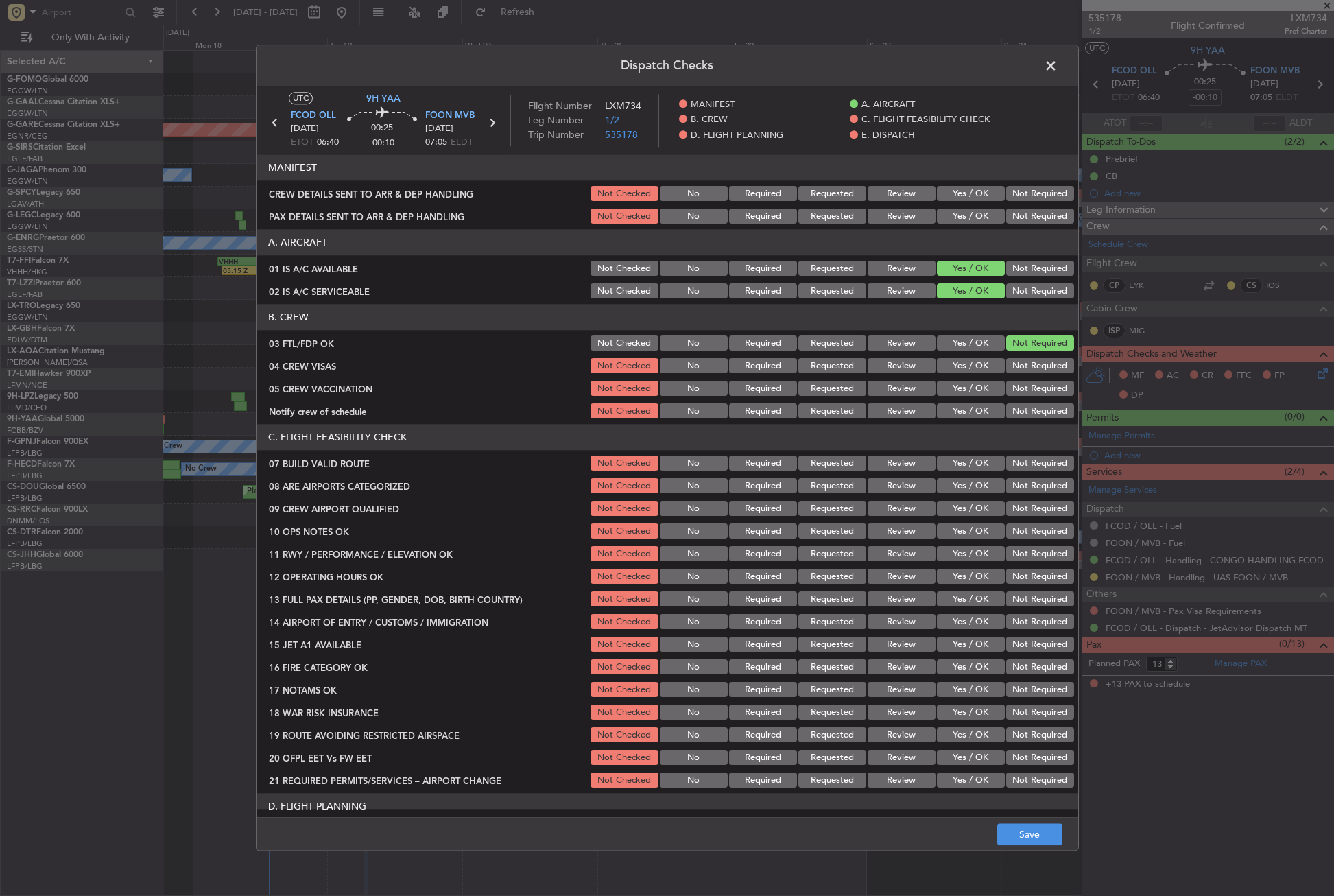
click at [976, 336] on button "Yes / OK" at bounding box center [971, 344] width 67 height 15
click at [1006, 368] on button "Not Required" at bounding box center [1040, 366] width 67 height 15
click at [1006, 387] on button "Not Required" at bounding box center [1040, 389] width 67 height 15
click at [966, 412] on button "Yes / OK" at bounding box center [971, 411] width 67 height 15
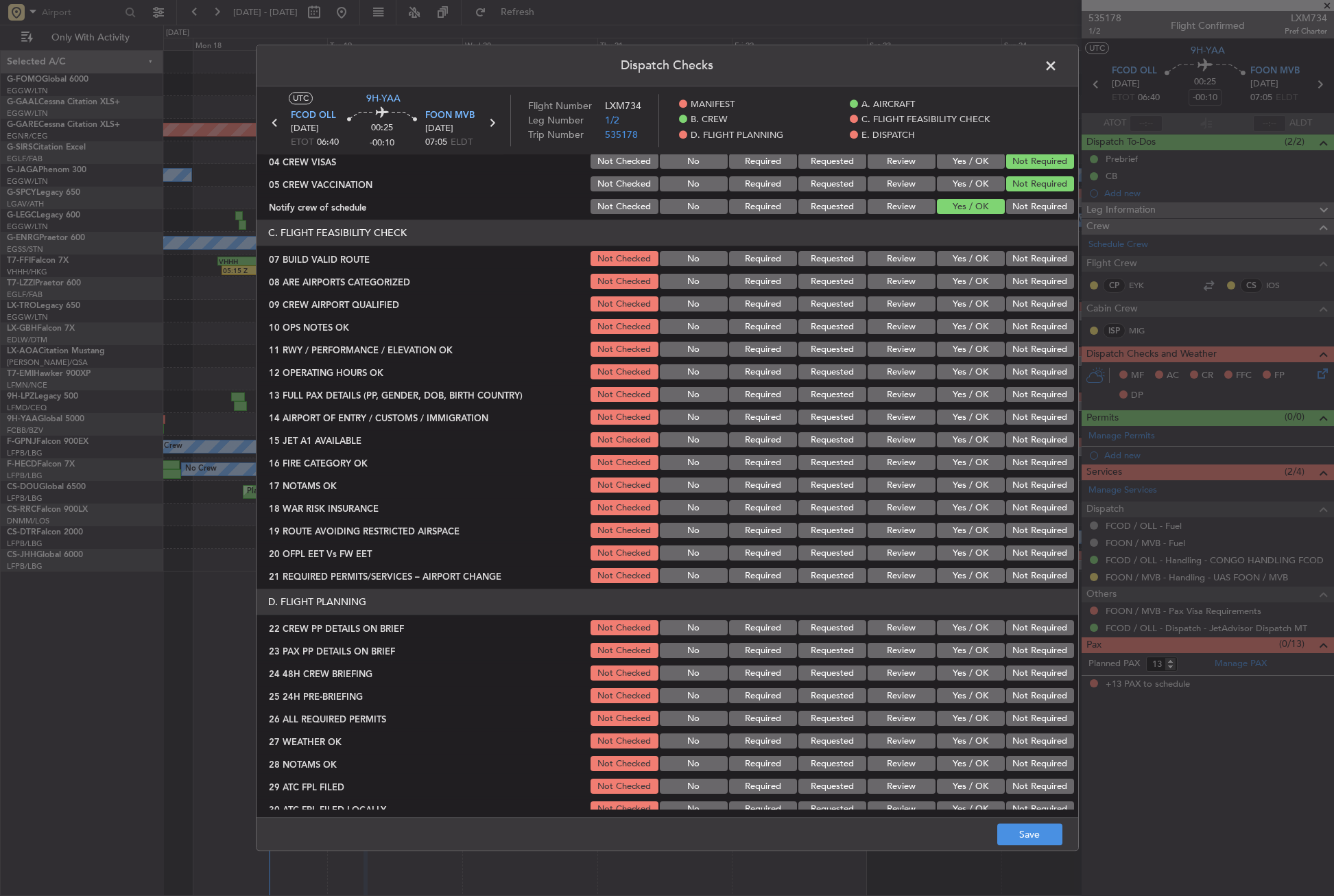
scroll to position [206, 0]
click at [960, 255] on button "Yes / OK" at bounding box center [971, 258] width 67 height 15
click at [943, 291] on section "C. FLIGHT FEASIBILITY CHECK 07 BUILD VALID ROUTE Not Checked No Required Reques…" at bounding box center [667, 401] width 822 height 365
drag, startPoint x: 944, startPoint y: 310, endPoint x: 950, endPoint y: 323, distance: 14.3
click at [944, 310] on div "Yes / OK" at bounding box center [970, 303] width 69 height 19
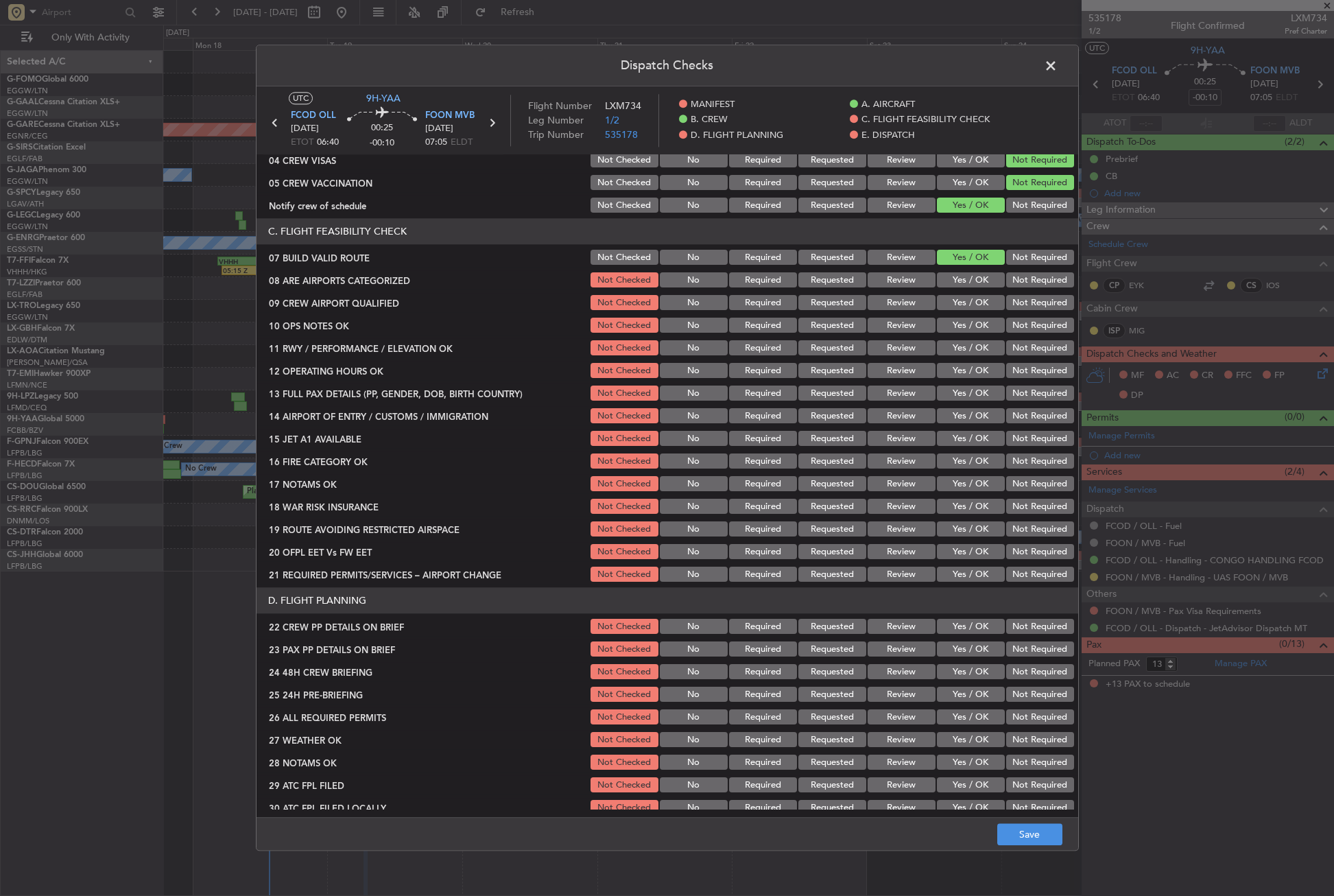
click at [963, 273] on button "Yes / OK" at bounding box center [971, 280] width 67 height 15
drag, startPoint x: 958, startPoint y: 296, endPoint x: 956, endPoint y: 304, distance: 8.2
click at [958, 299] on button "Yes / OK" at bounding box center [971, 303] width 67 height 15
click at [956, 327] on button "Yes / OK" at bounding box center [971, 326] width 67 height 15
click at [952, 351] on button "Yes / OK" at bounding box center [971, 349] width 67 height 15
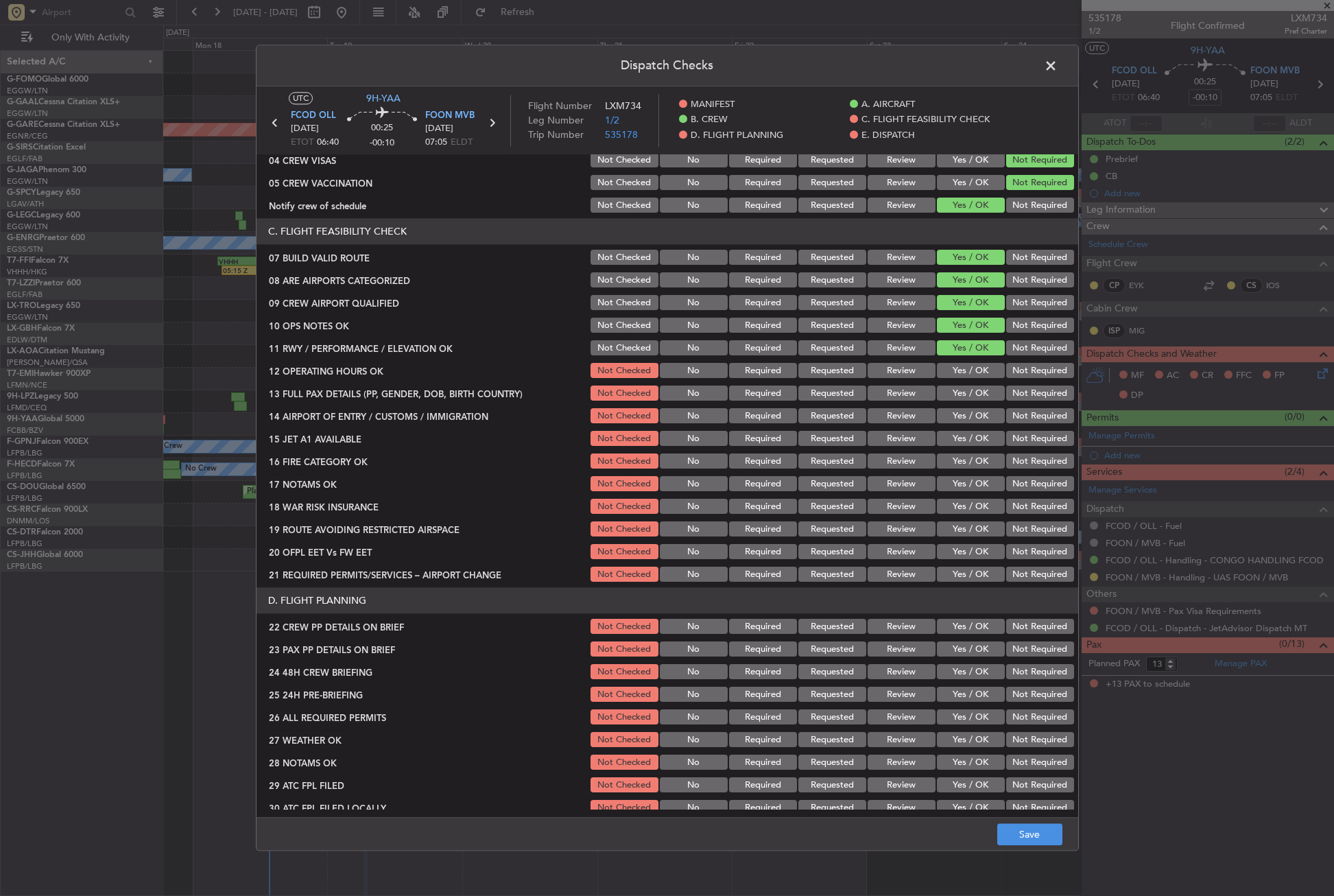
click at [950, 368] on button "Yes / OK" at bounding box center [971, 371] width 67 height 15
click at [950, 391] on button "Yes / OK" at bounding box center [971, 394] width 67 height 15
click at [958, 413] on button "Yes / OK" at bounding box center [971, 416] width 67 height 15
click at [952, 440] on button "Yes / OK" at bounding box center [971, 439] width 67 height 15
click at [969, 467] on button "Yes / OK" at bounding box center [971, 461] width 67 height 15
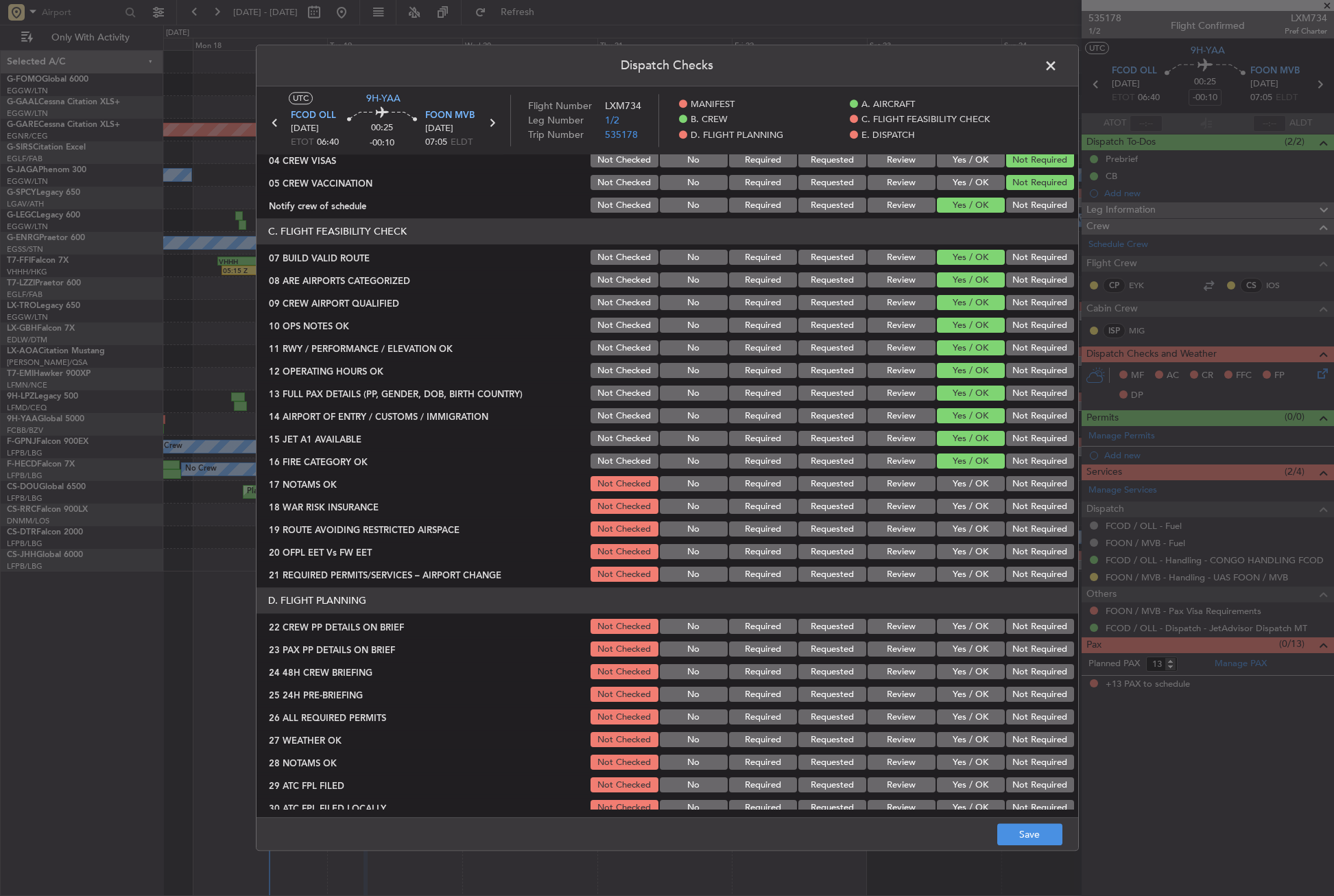
click at [960, 487] on button "Yes / OK" at bounding box center [971, 485] width 67 height 15
click at [949, 507] on button "Yes / OK" at bounding box center [971, 507] width 67 height 15
click at [946, 532] on button "Yes / OK" at bounding box center [971, 530] width 67 height 15
drag, startPoint x: 939, startPoint y: 548, endPoint x: 937, endPoint y: 565, distance: 17.1
click at [939, 551] on button "Yes / OK" at bounding box center [971, 552] width 67 height 15
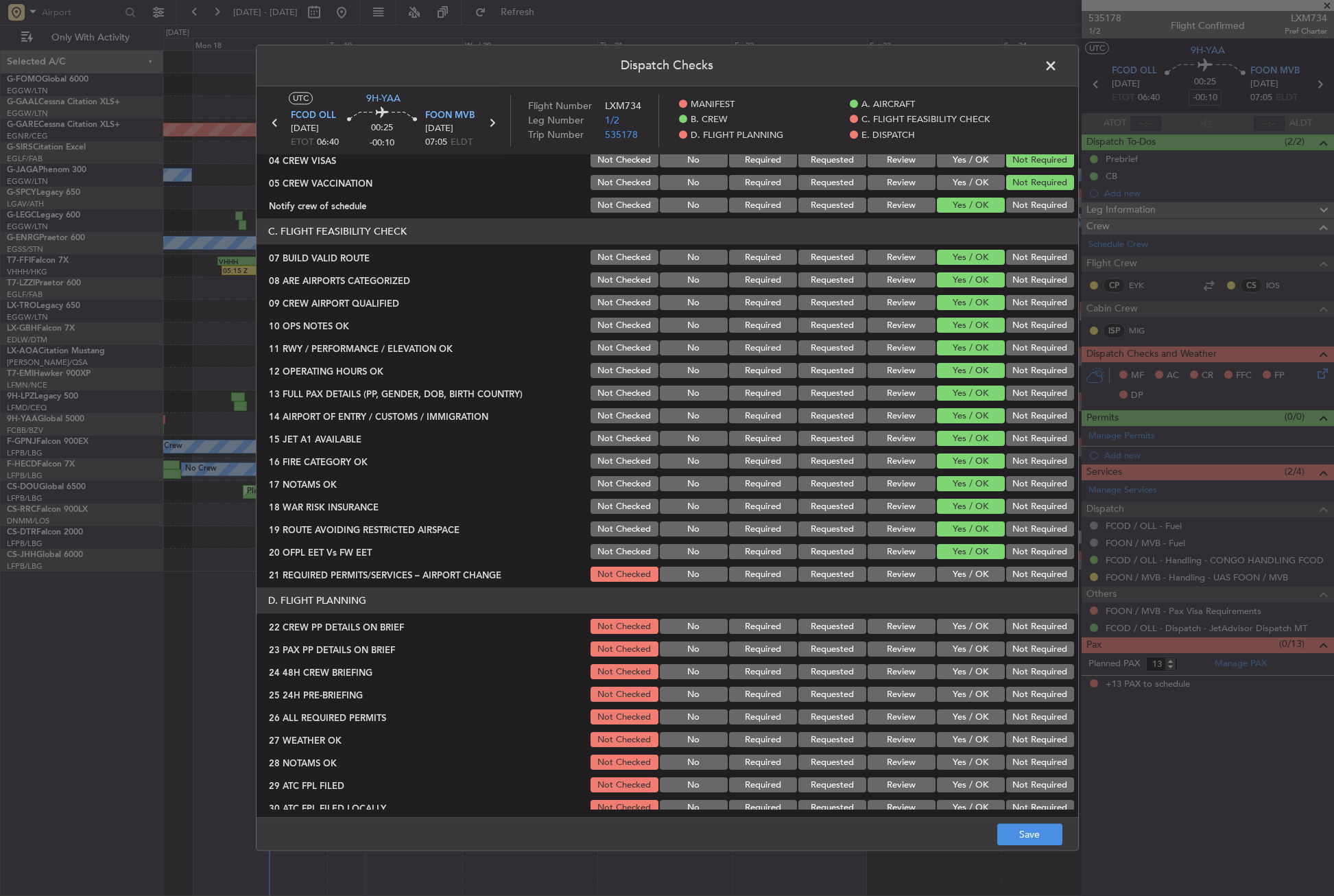
click at [937, 570] on button "Yes / OK" at bounding box center [971, 575] width 67 height 15
click at [938, 624] on button "Yes / OK" at bounding box center [971, 627] width 67 height 15
click at [943, 648] on button "Yes / OK" at bounding box center [971, 649] width 67 height 15
click at [942, 672] on button "Yes / OK" at bounding box center [971, 672] width 67 height 15
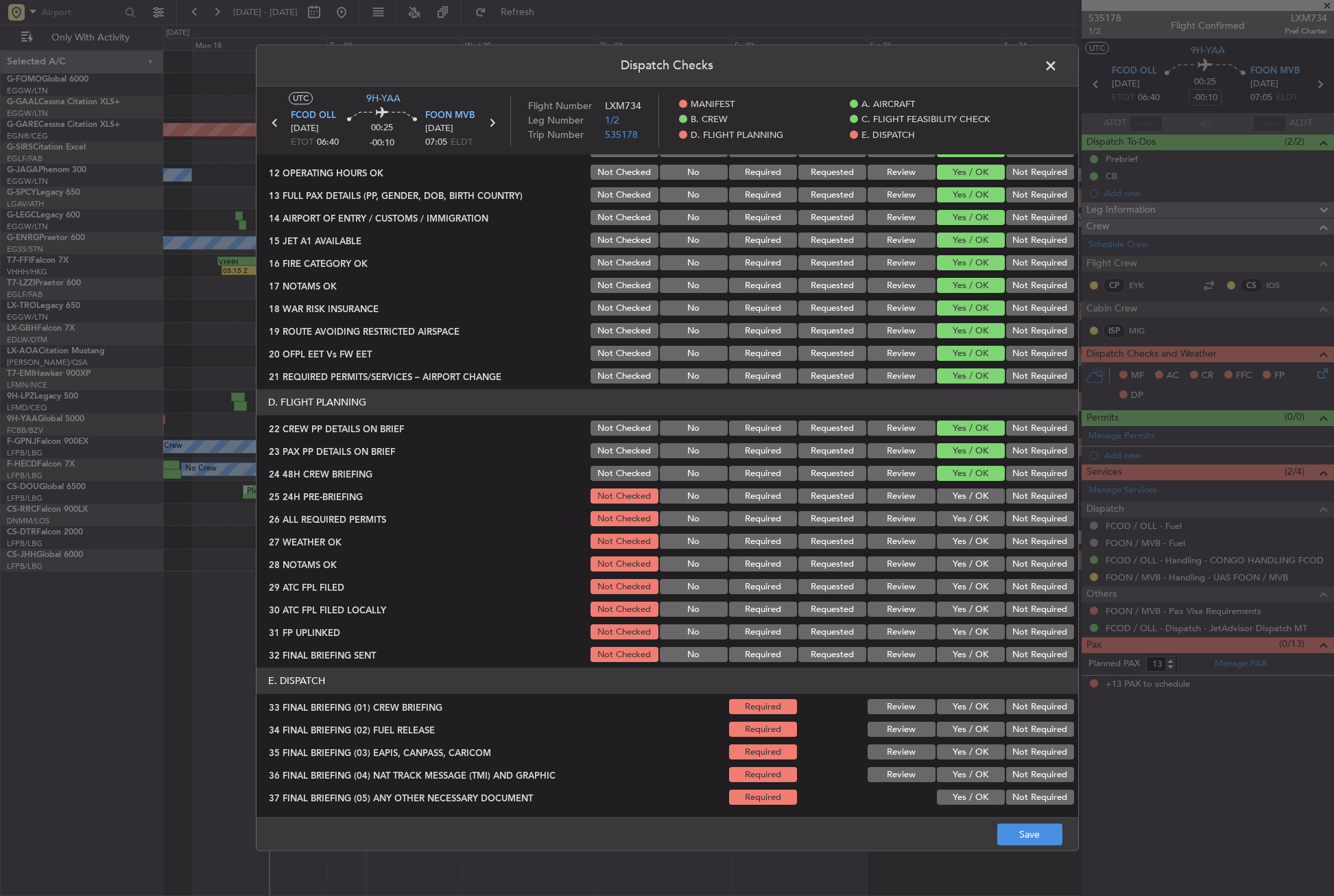
scroll to position [411, 0]
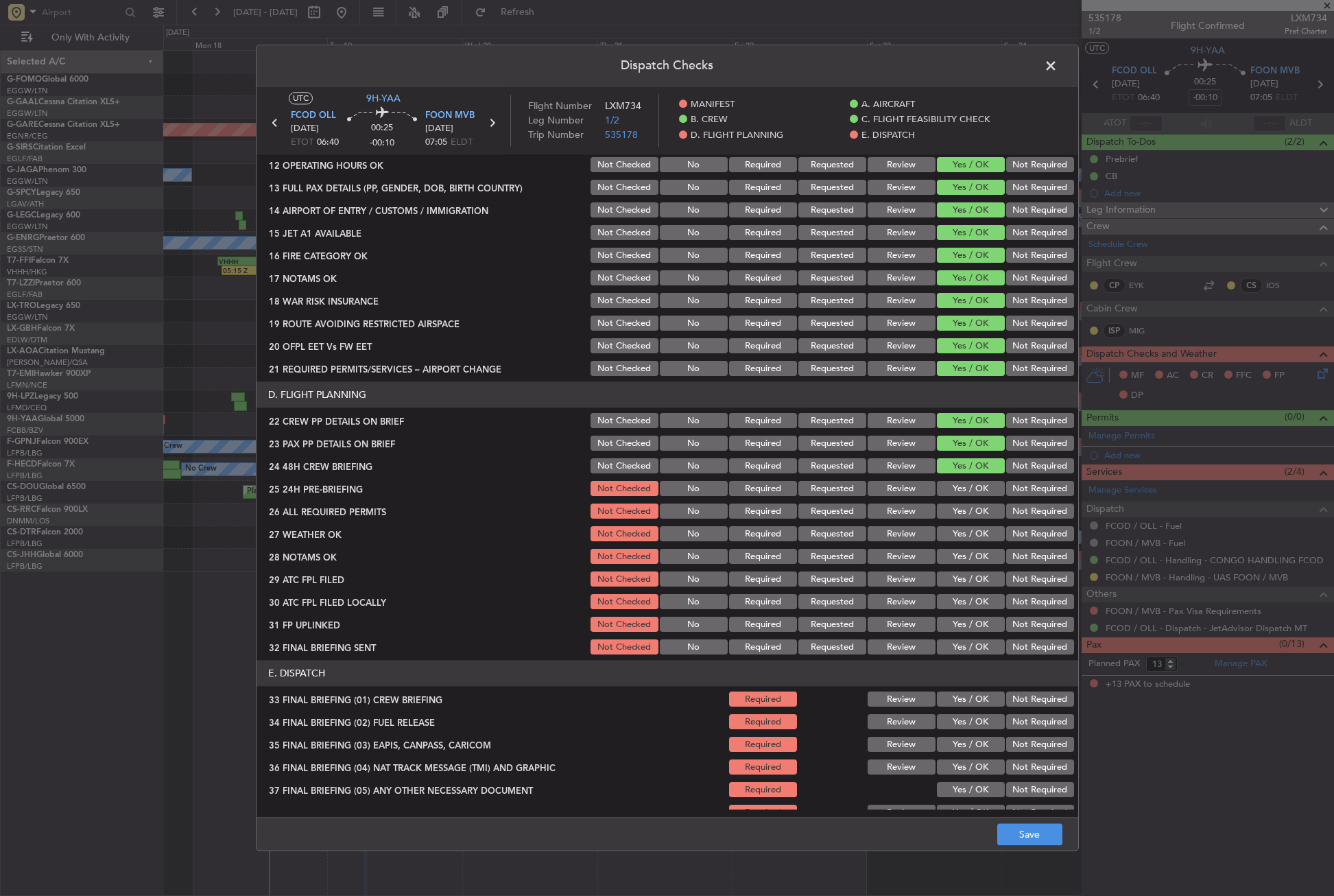
click at [939, 487] on button "Yes / OK" at bounding box center [971, 489] width 67 height 15
drag, startPoint x: 941, startPoint y: 505, endPoint x: 939, endPoint y: 525, distance: 20.1
click at [941, 506] on button "Yes / OK" at bounding box center [971, 512] width 67 height 15
click at [937, 536] on button "Yes / OK" at bounding box center [971, 535] width 67 height 15
click at [947, 559] on button "Yes / OK" at bounding box center [971, 557] width 67 height 15
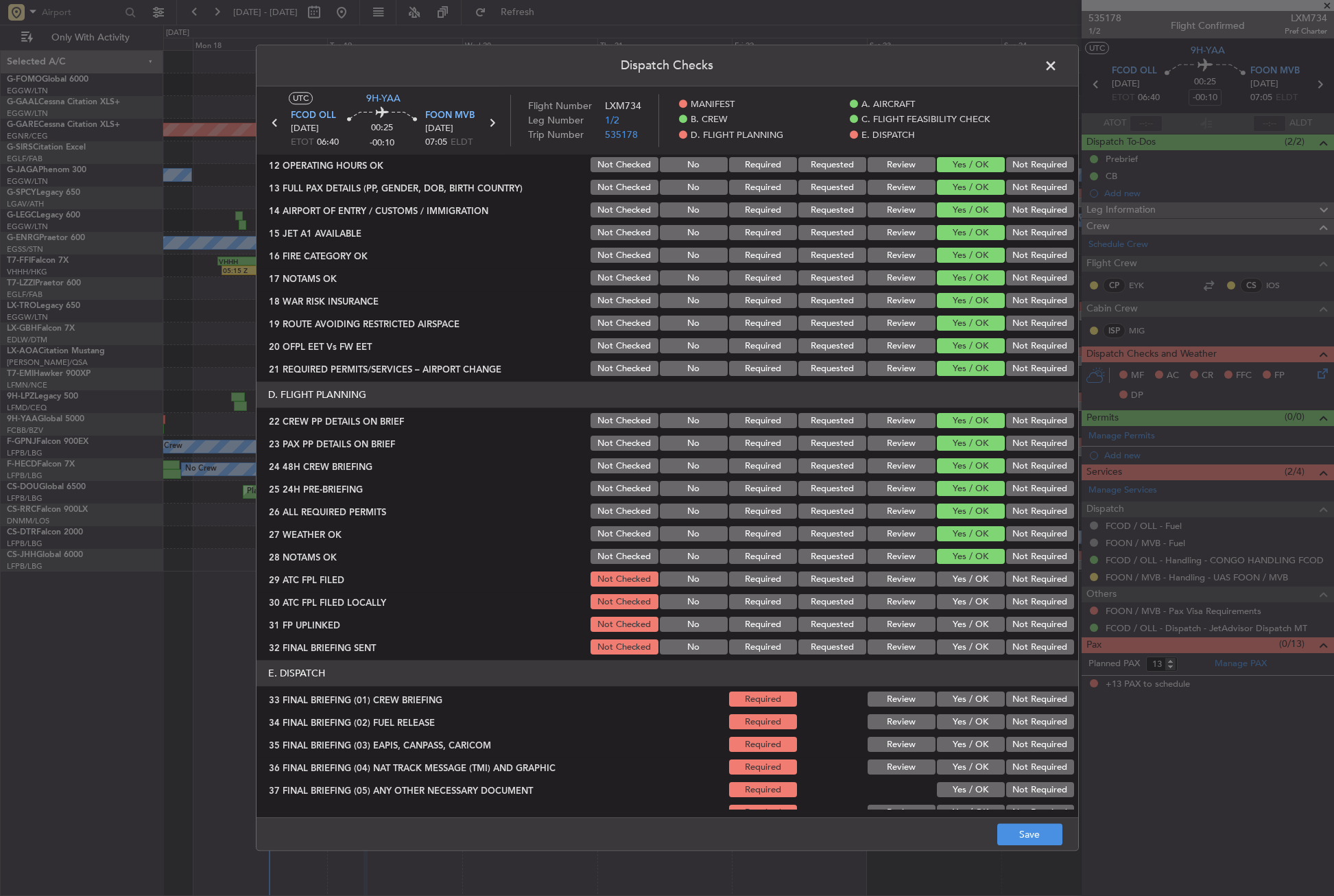
click at [946, 574] on button "Yes / OK" at bounding box center [971, 580] width 67 height 15
click at [950, 596] on div "Yes / OK" at bounding box center [970, 602] width 69 height 19
click at [950, 597] on button "Yes / OK" at bounding box center [971, 602] width 67 height 15
click at [965, 625] on button "Yes / OK" at bounding box center [971, 625] width 67 height 15
click at [1027, 643] on button "Not Required" at bounding box center [1040, 647] width 67 height 15
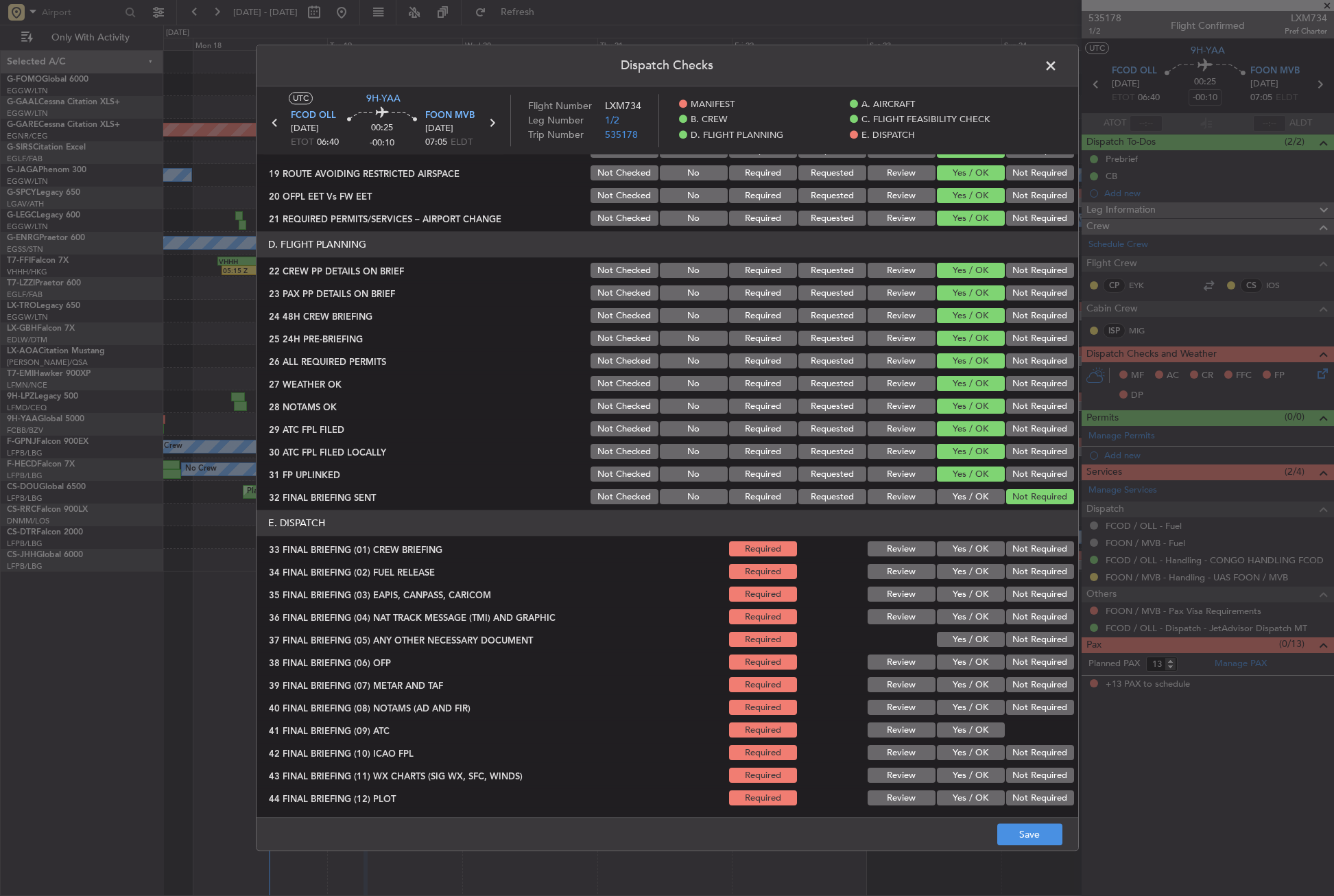
scroll to position [564, 0]
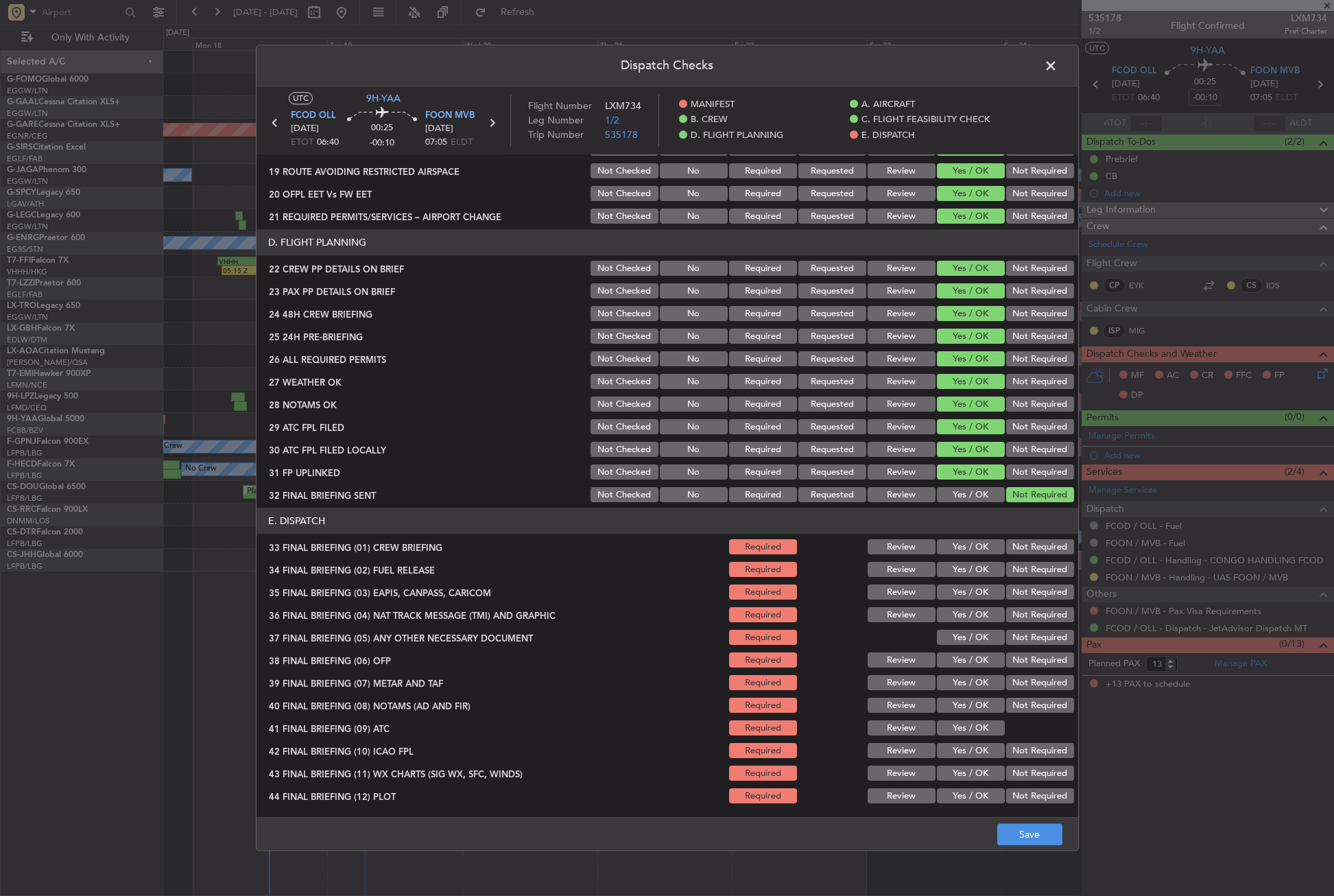
click at [634, 334] on button "Not Checked" at bounding box center [625, 337] width 67 height 15
drag, startPoint x: 626, startPoint y: 352, endPoint x: 620, endPoint y: 375, distance: 23.8
click at [625, 356] on button "Not Checked" at bounding box center [625, 359] width 67 height 15
click at [618, 379] on button "Not Checked" at bounding box center [625, 382] width 67 height 15
click at [614, 407] on button "Not Checked" at bounding box center [625, 405] width 67 height 15
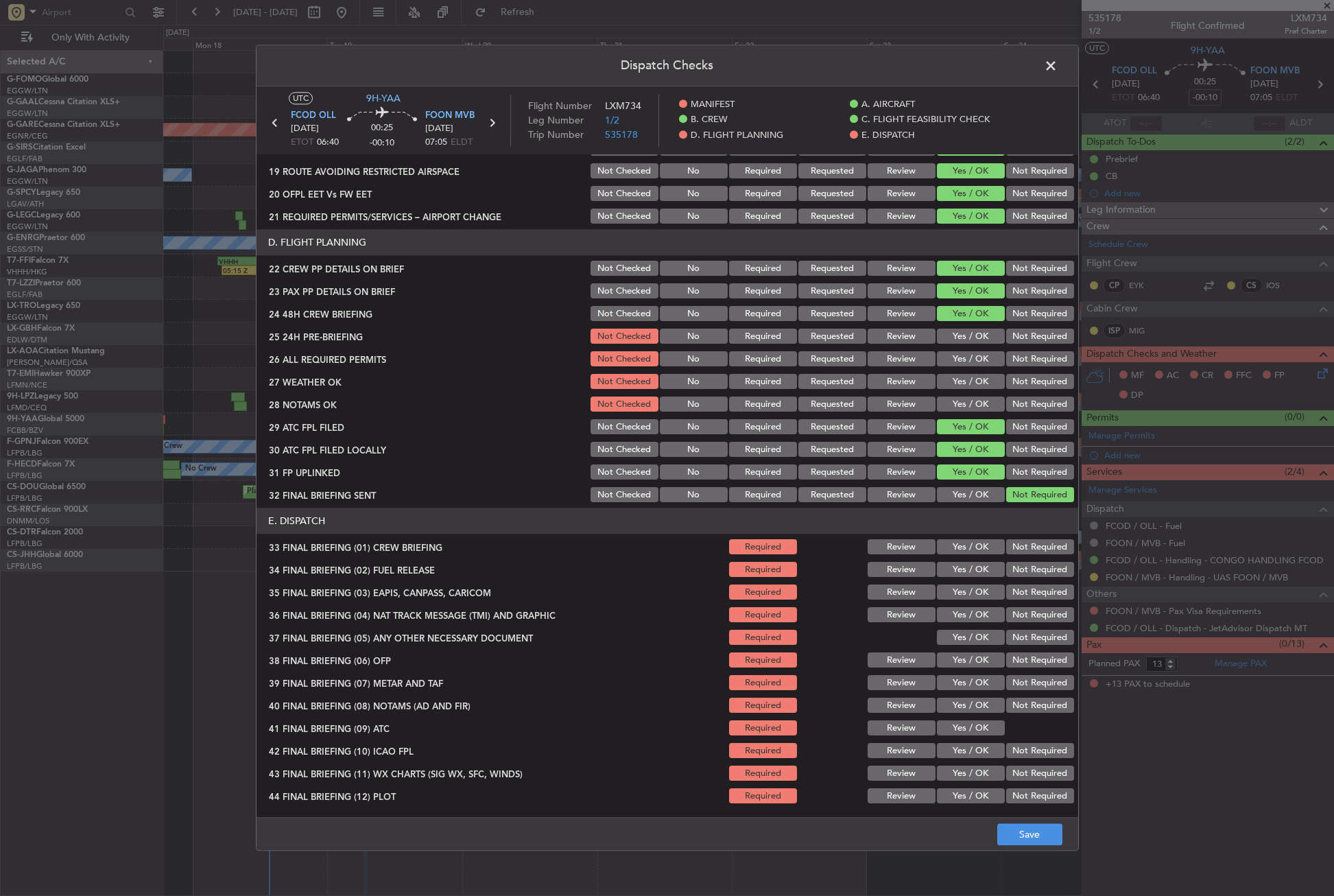
click at [613, 422] on button "Not Checked" at bounding box center [625, 428] width 67 height 15
click at [613, 449] on button "Not Checked" at bounding box center [625, 450] width 67 height 15
click at [612, 470] on button "Not Checked" at bounding box center [625, 473] width 67 height 15
click at [608, 490] on button "Not Checked" at bounding box center [625, 495] width 67 height 15
click at [1009, 334] on button "Not Required" at bounding box center [1040, 337] width 67 height 15
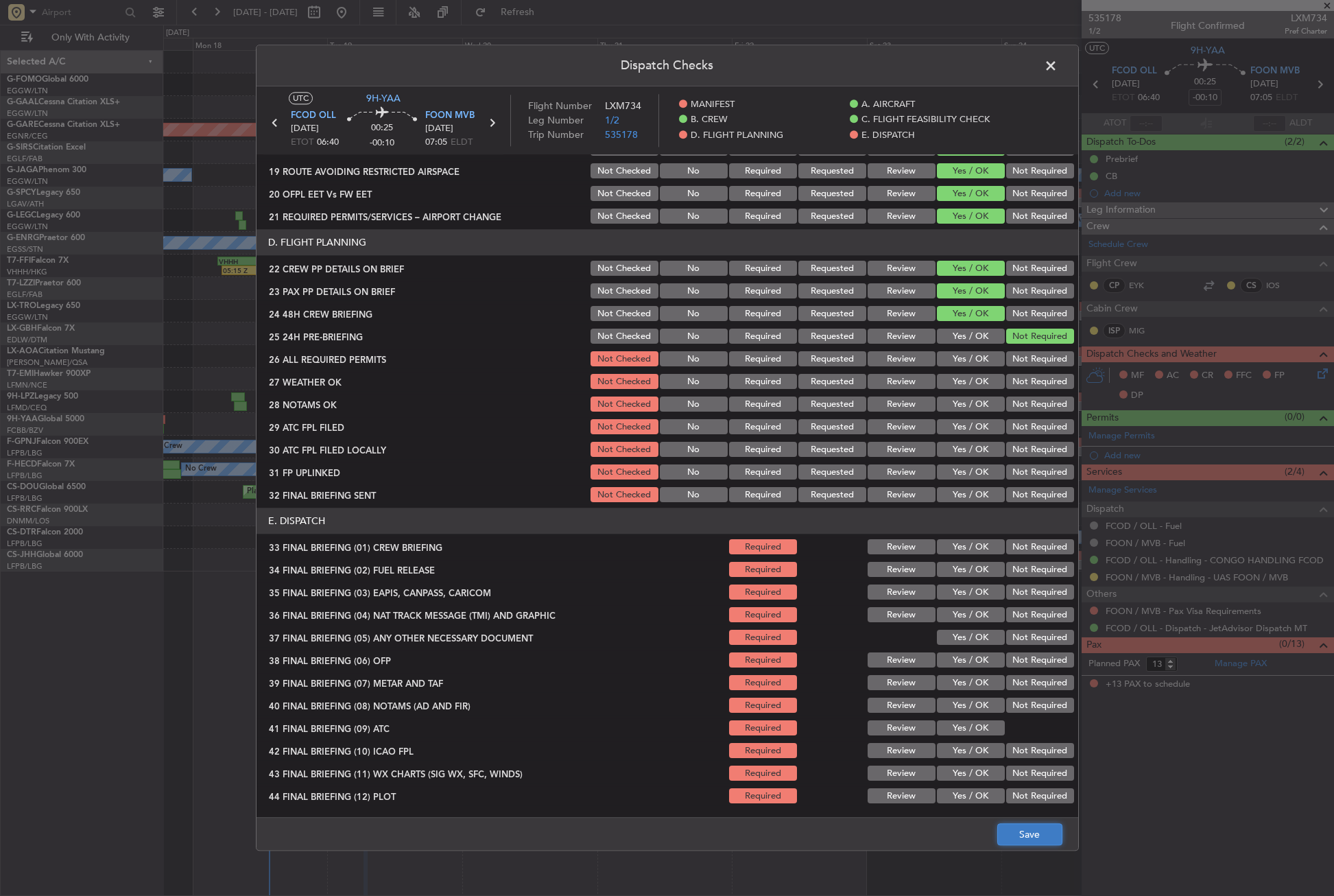
click at [1004, 828] on button "Save" at bounding box center [1030, 834] width 66 height 22
click at [1057, 61] on span at bounding box center [1057, 69] width 0 height 27
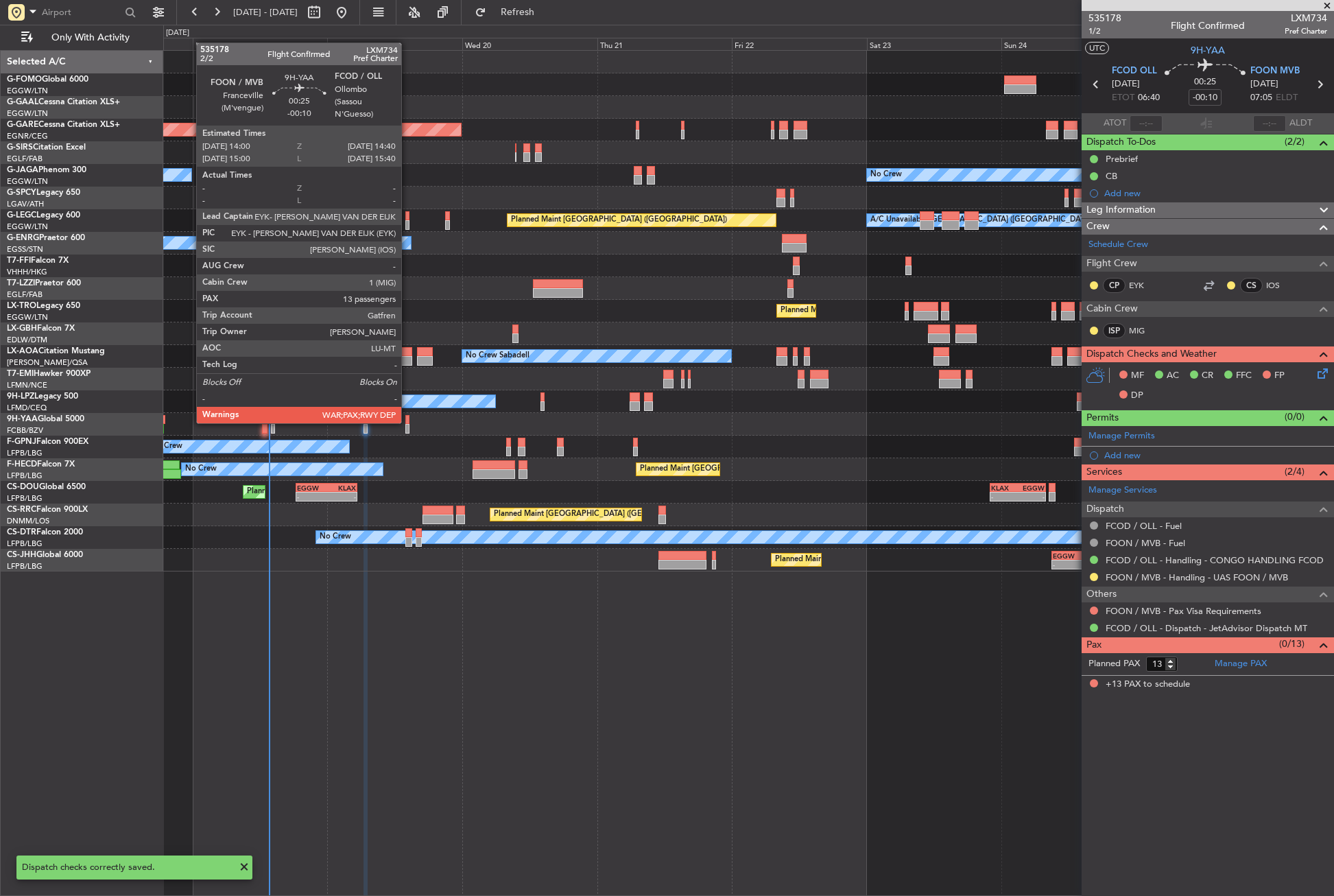
click at [408, 422] on div at bounding box center [408, 420] width 4 height 10
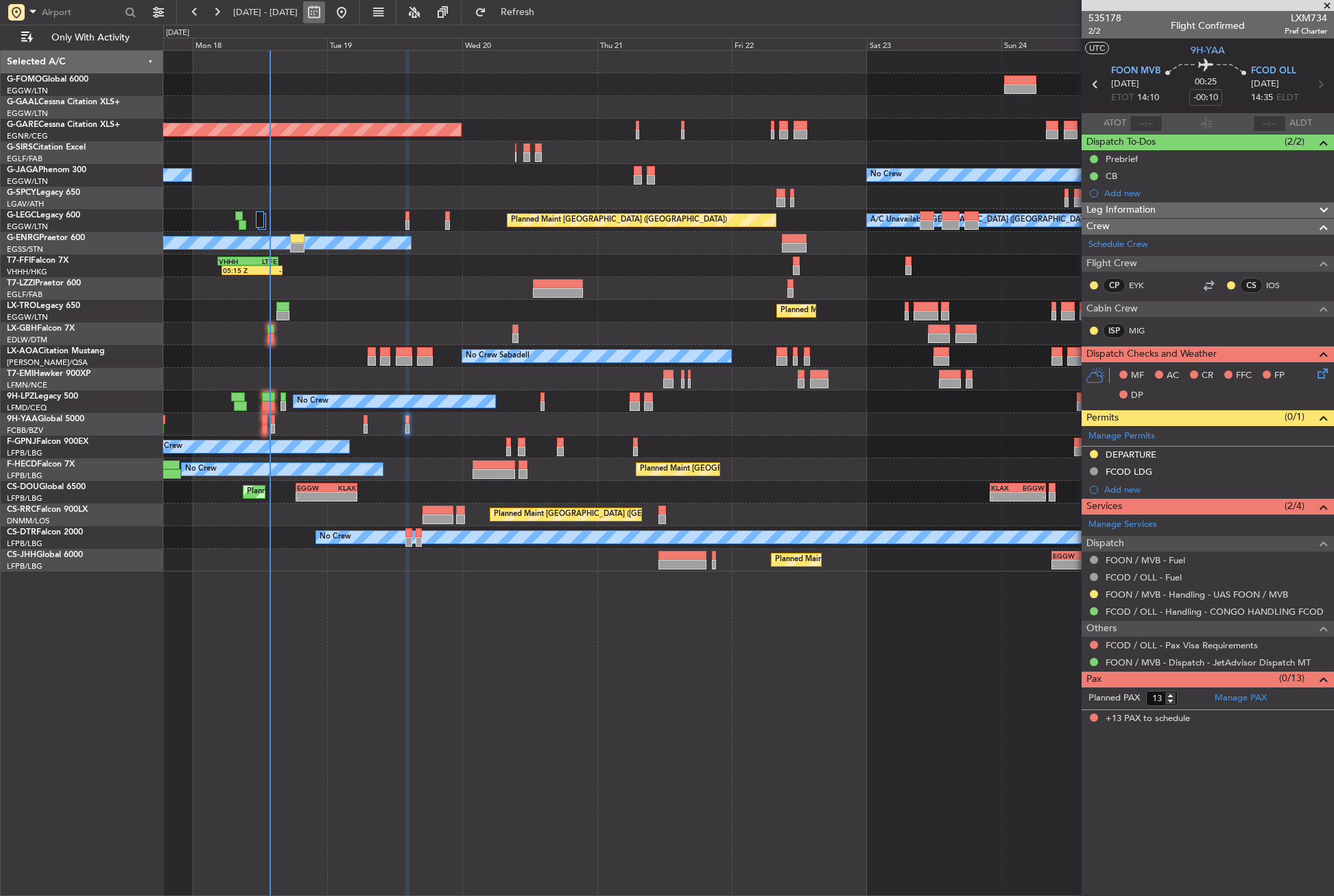
click at [325, 15] on button at bounding box center [314, 12] width 22 height 22
select select "8"
select select "2025"
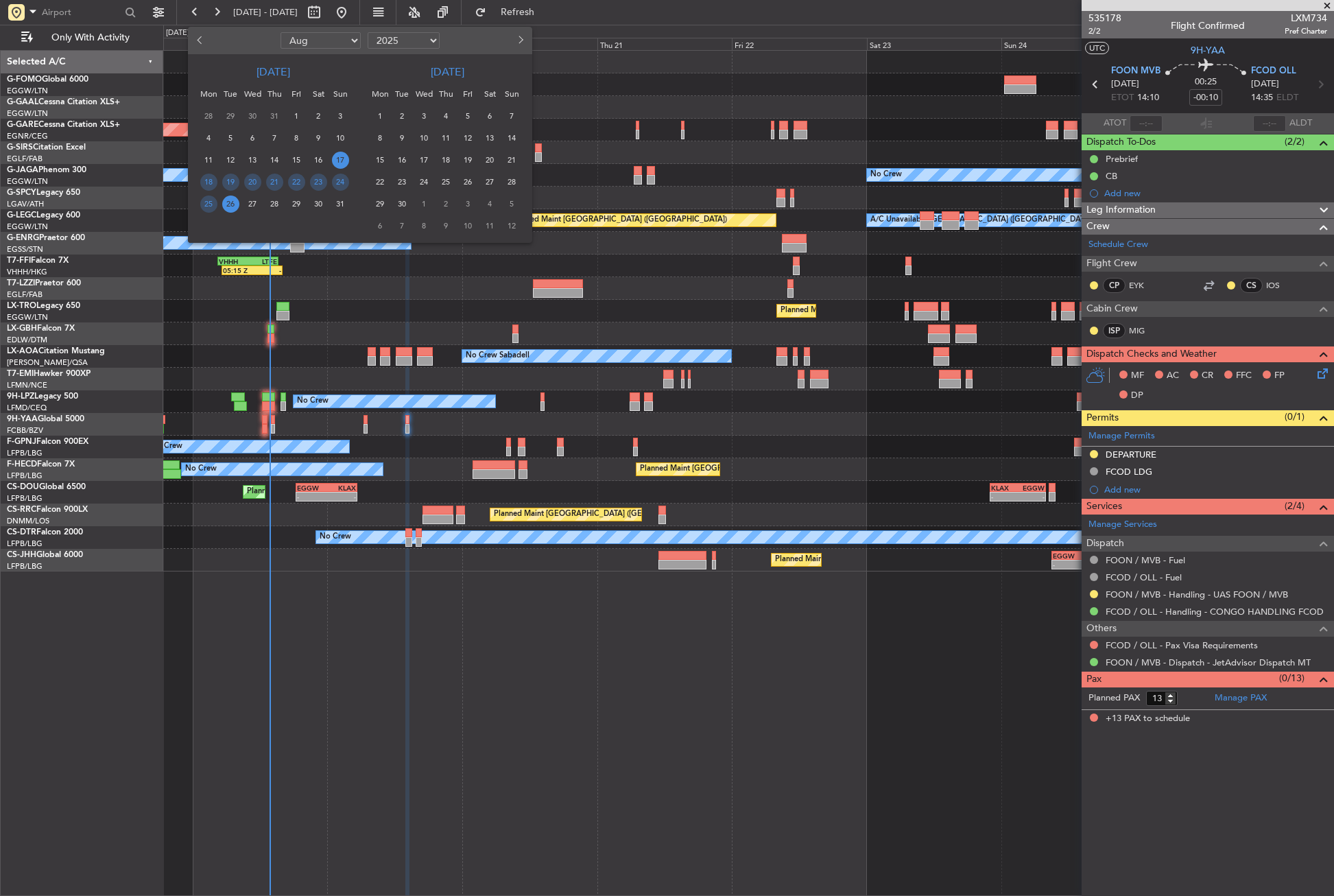
click at [194, 38] on button "Previous month" at bounding box center [201, 40] width 15 height 22
click at [197, 41] on button "Previous month" at bounding box center [201, 40] width 15 height 22
select select "6"
click at [257, 134] on span "4" at bounding box center [253, 139] width 17 height 17
click at [249, 187] on span "18" at bounding box center [253, 182] width 17 height 17
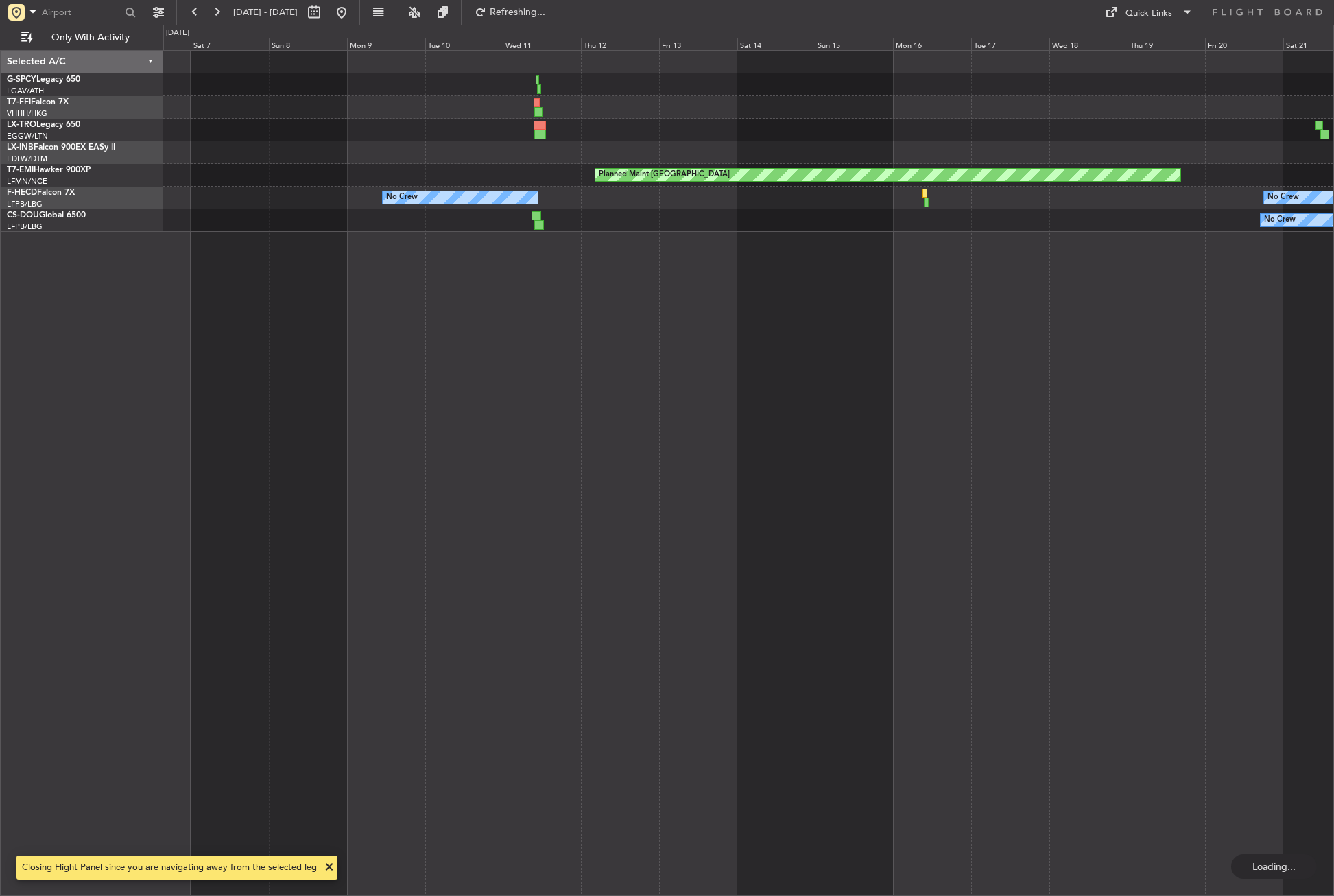
click at [432, 672] on div "No Crew Planned Maint Prague (Vaclav Havel) Planned Maint Zurich No Crew No Cre…" at bounding box center [748, 473] width 1171 height 846
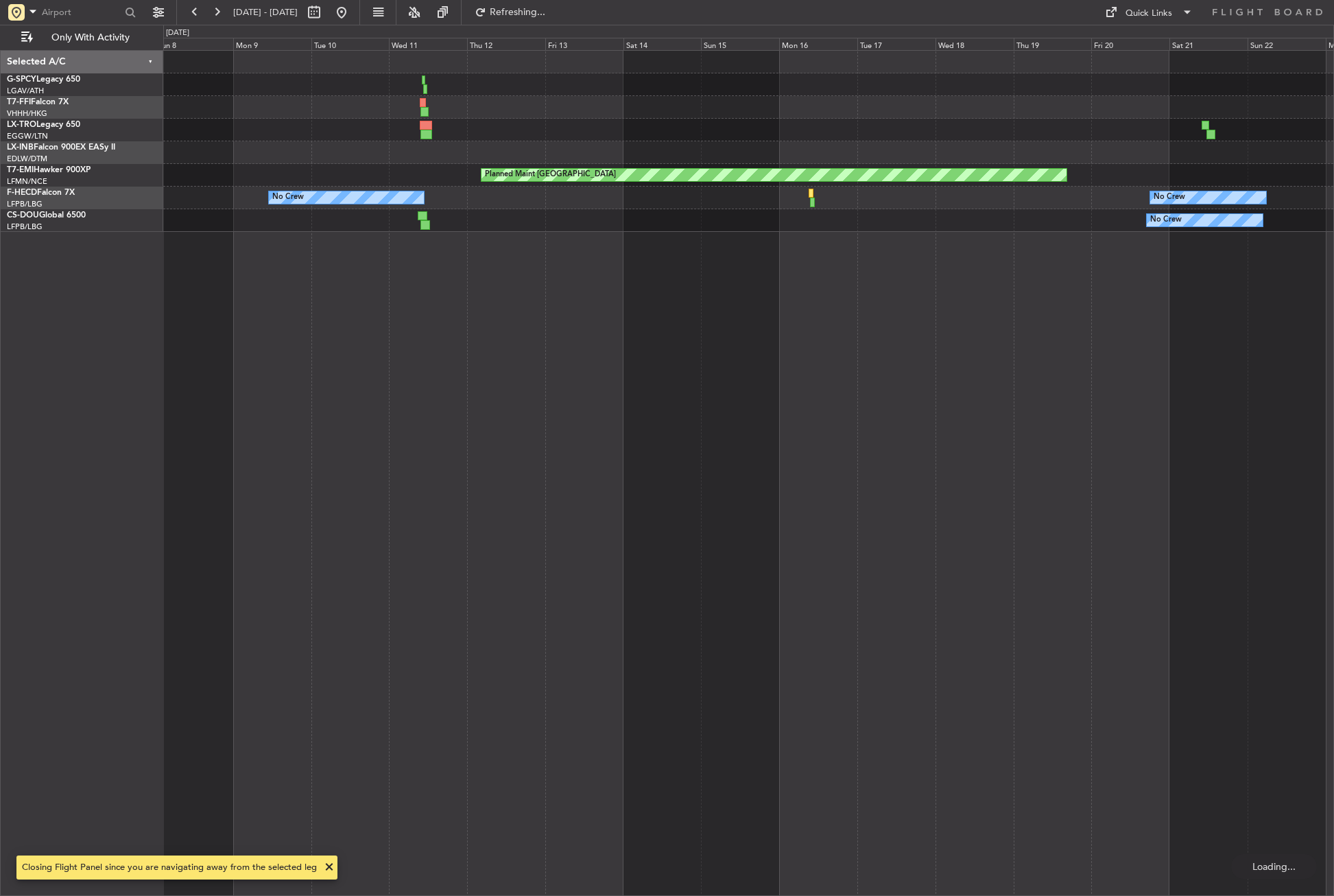
click at [407, 650] on div "No Crew Planned Maint Zurich No Crew No Crew No Crew Planned Maint Paris (Le Bo…" at bounding box center [748, 473] width 1171 height 846
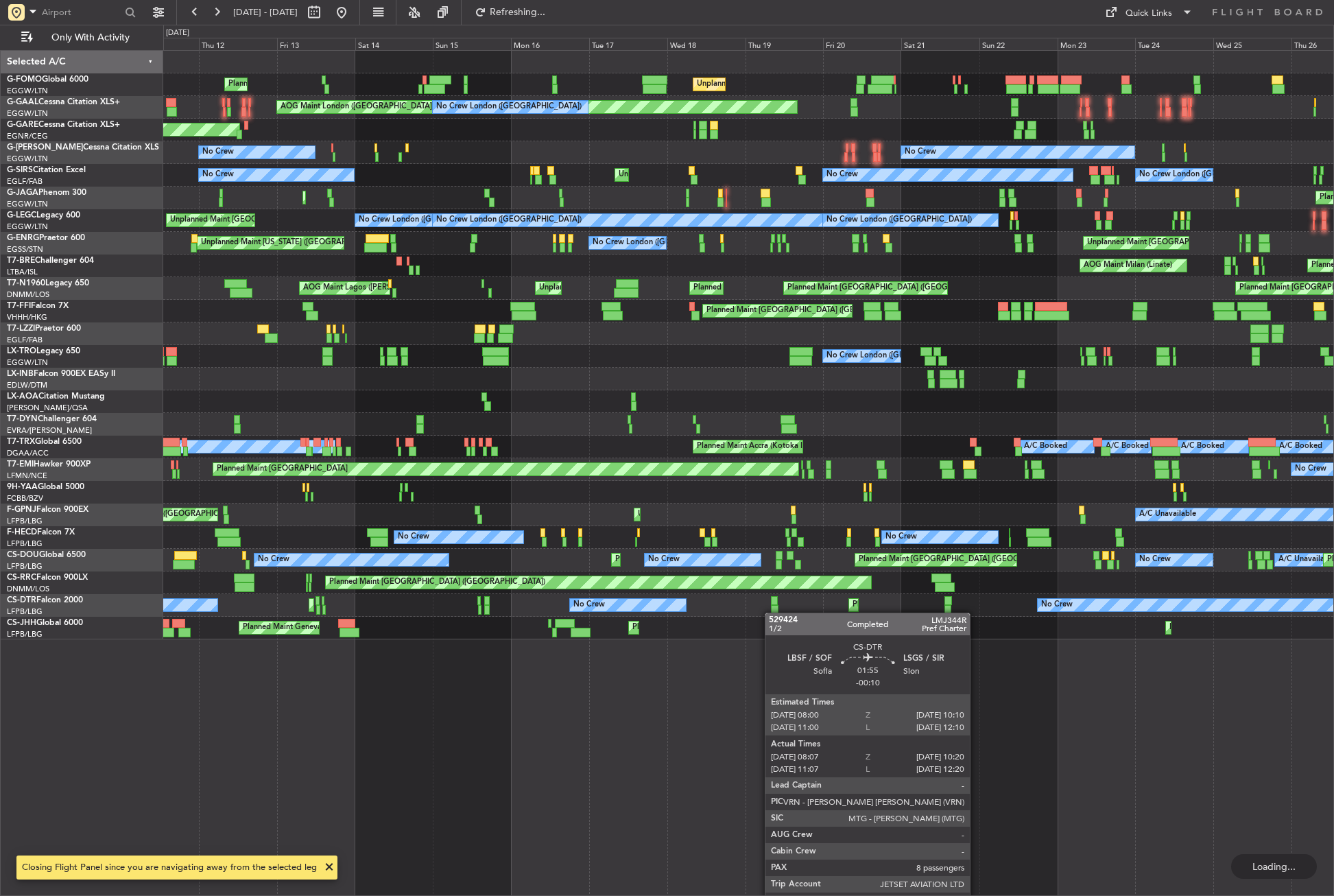
click at [772, 613] on div "Unplanned Maint London (Luton) Planned Maint London (Luton) AOG Maint London (L…" at bounding box center [748, 473] width 1171 height 846
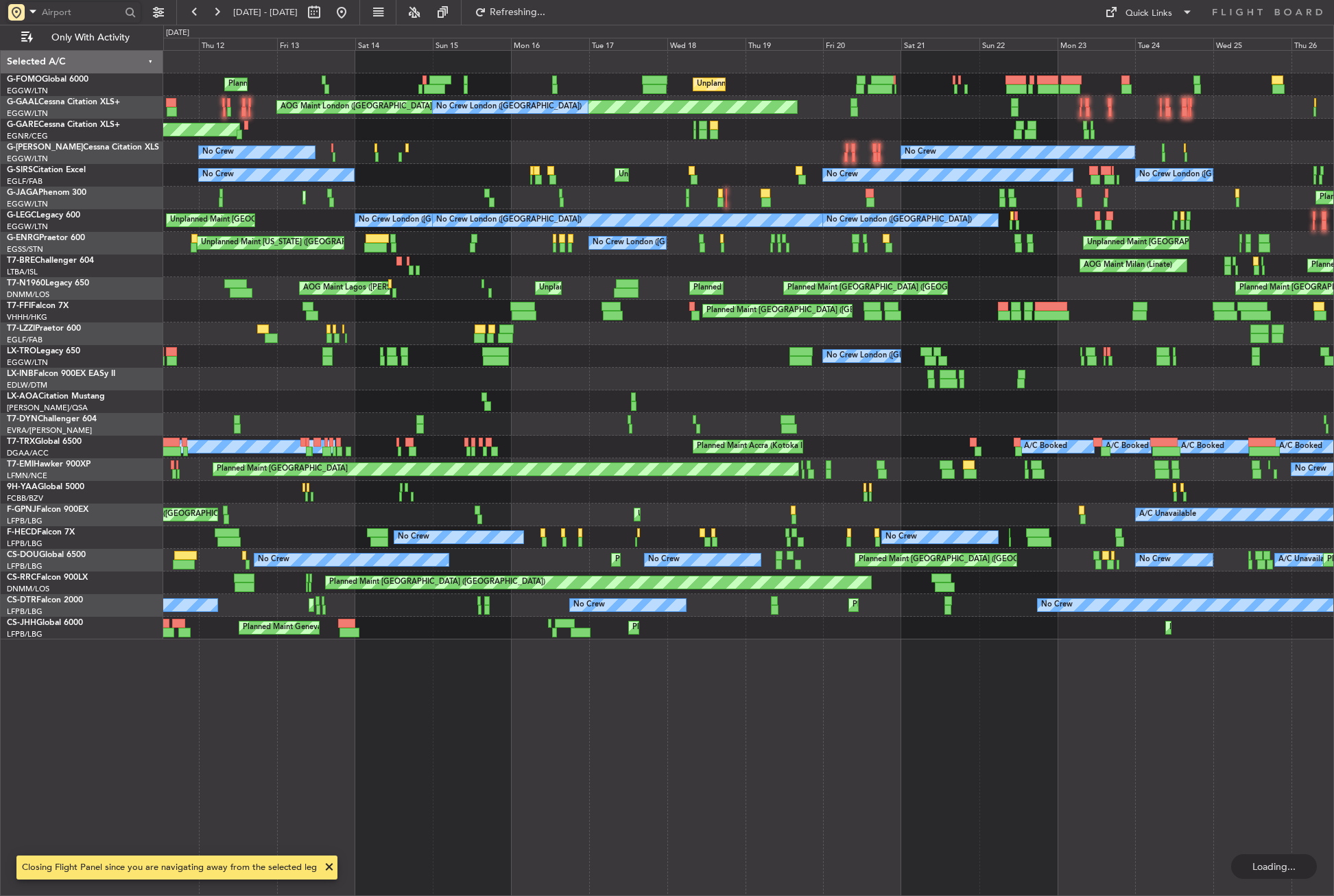
click at [58, 9] on input "text" at bounding box center [81, 12] width 79 height 20
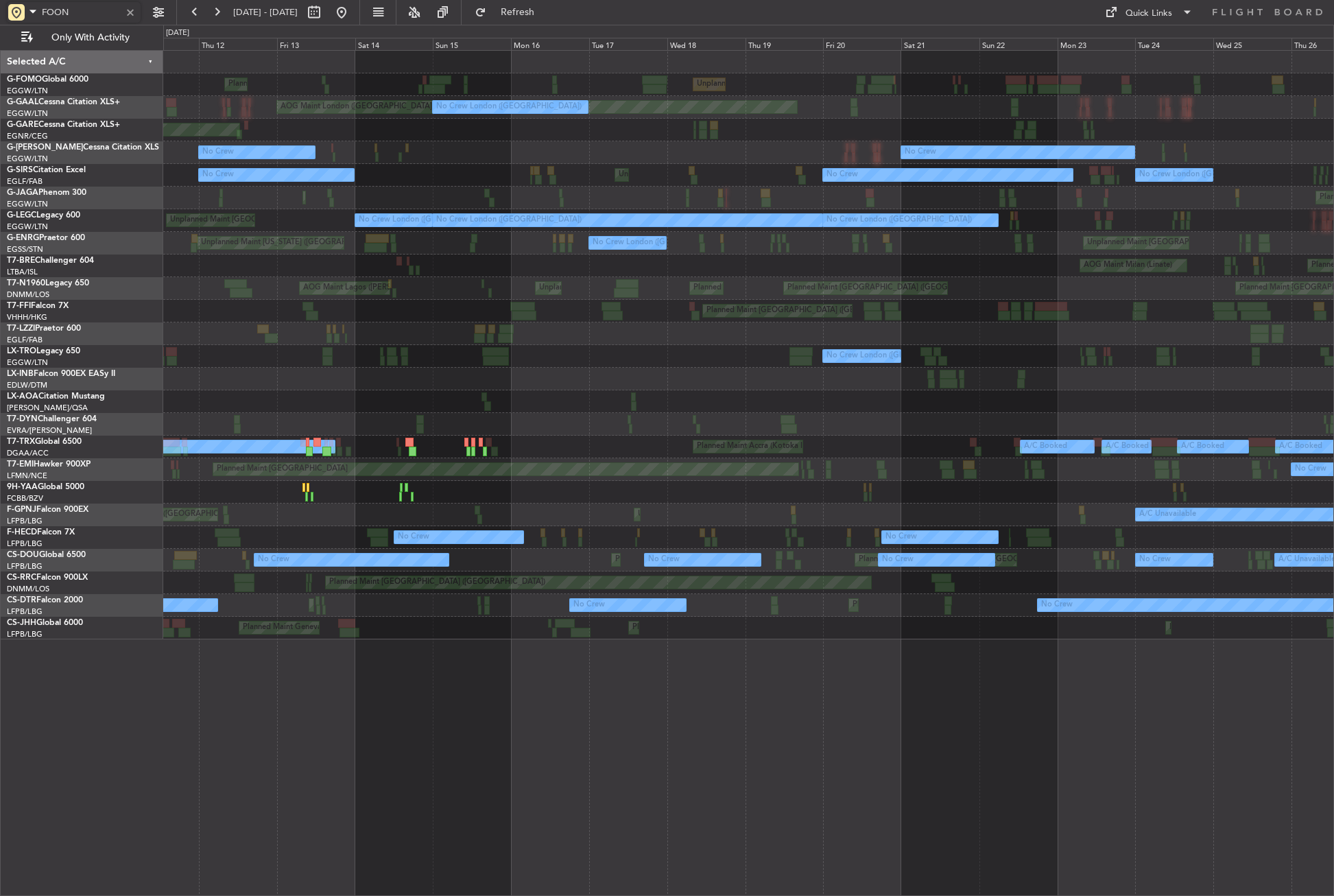
type input "FOON"
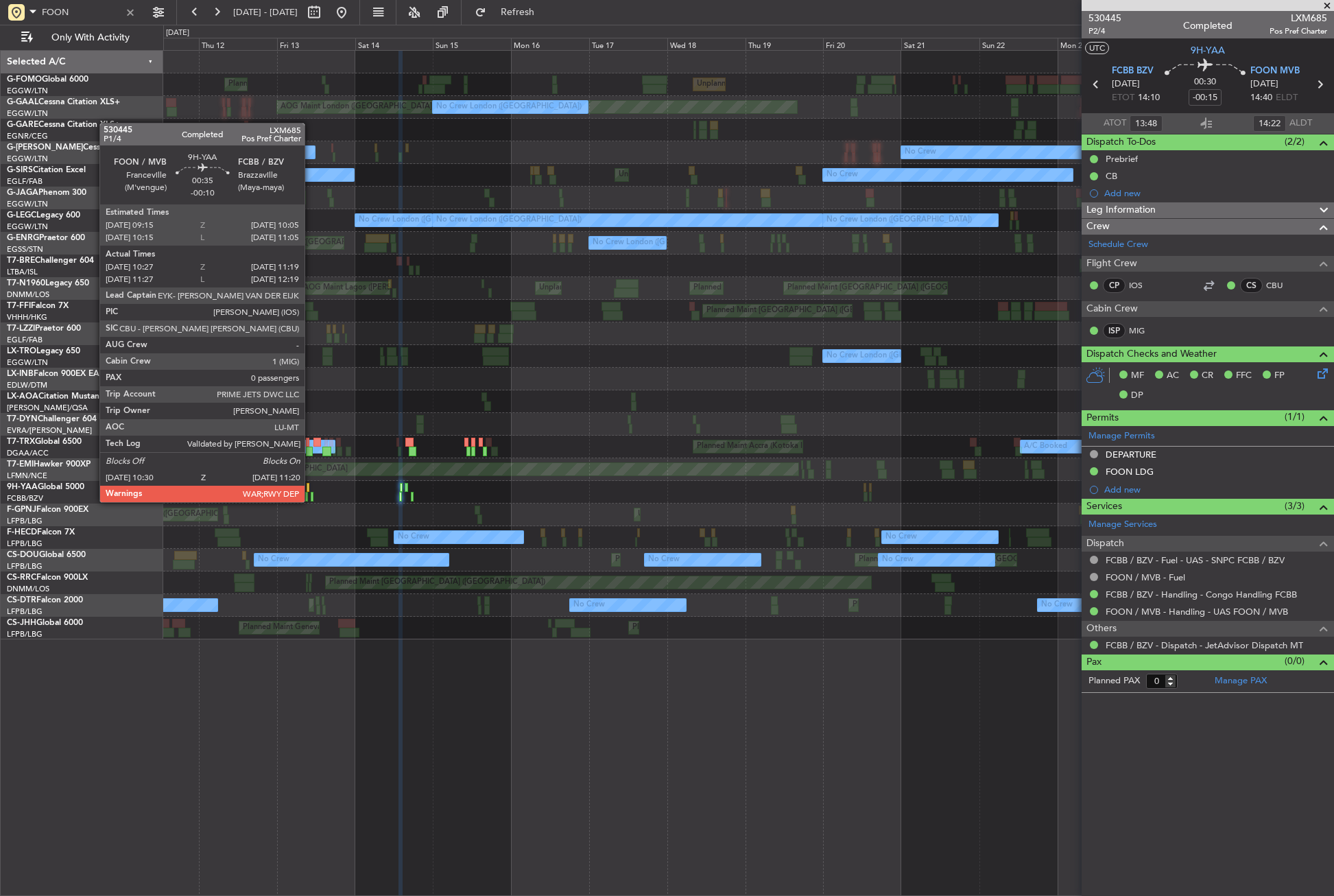
click at [310, 501] on div at bounding box center [311, 496] width 3 height 10
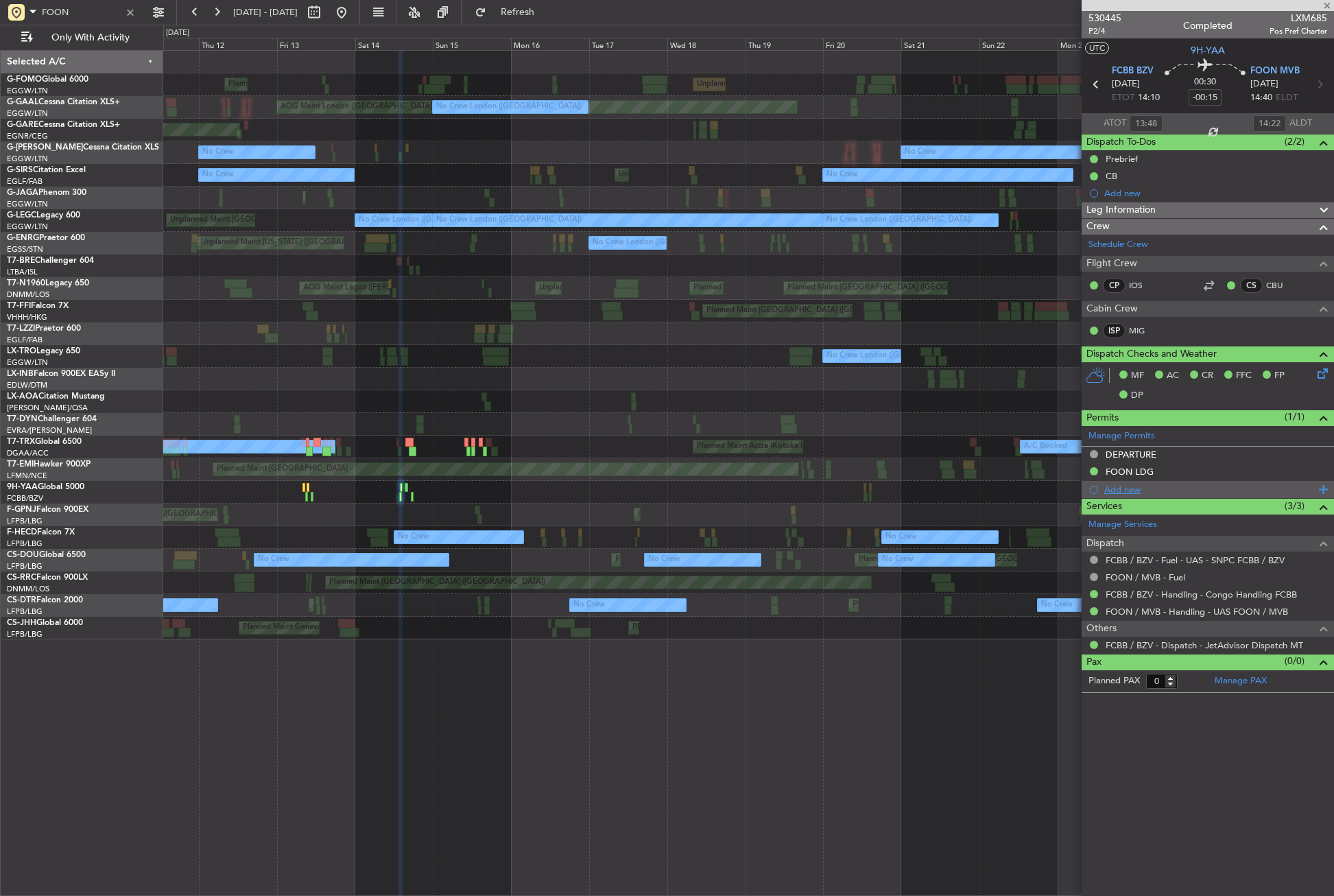
type input "-00:10"
type input "10:37"
type input "11:14"
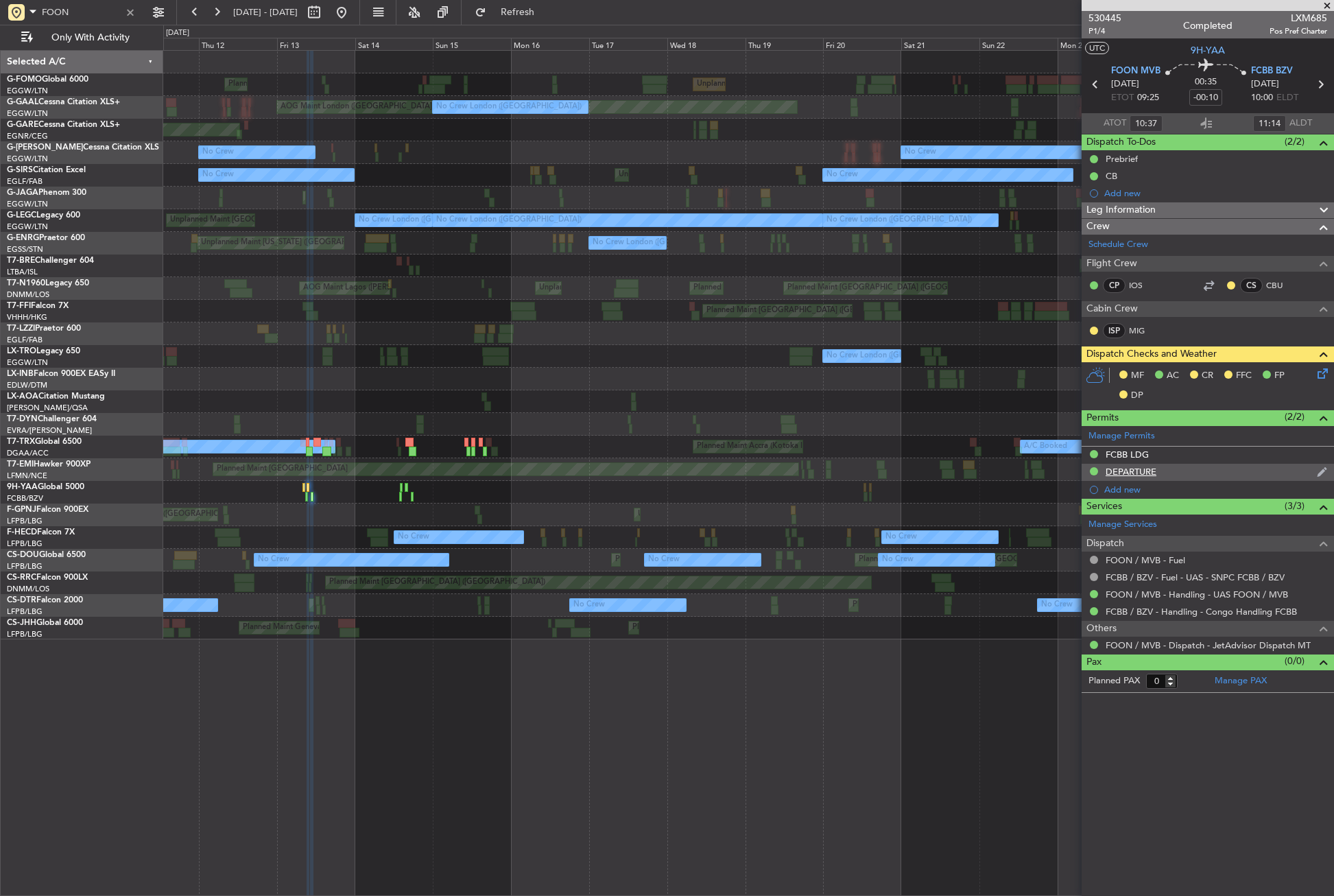
click at [1129, 467] on div "DEPARTURE" at bounding box center [1131, 471] width 51 height 12
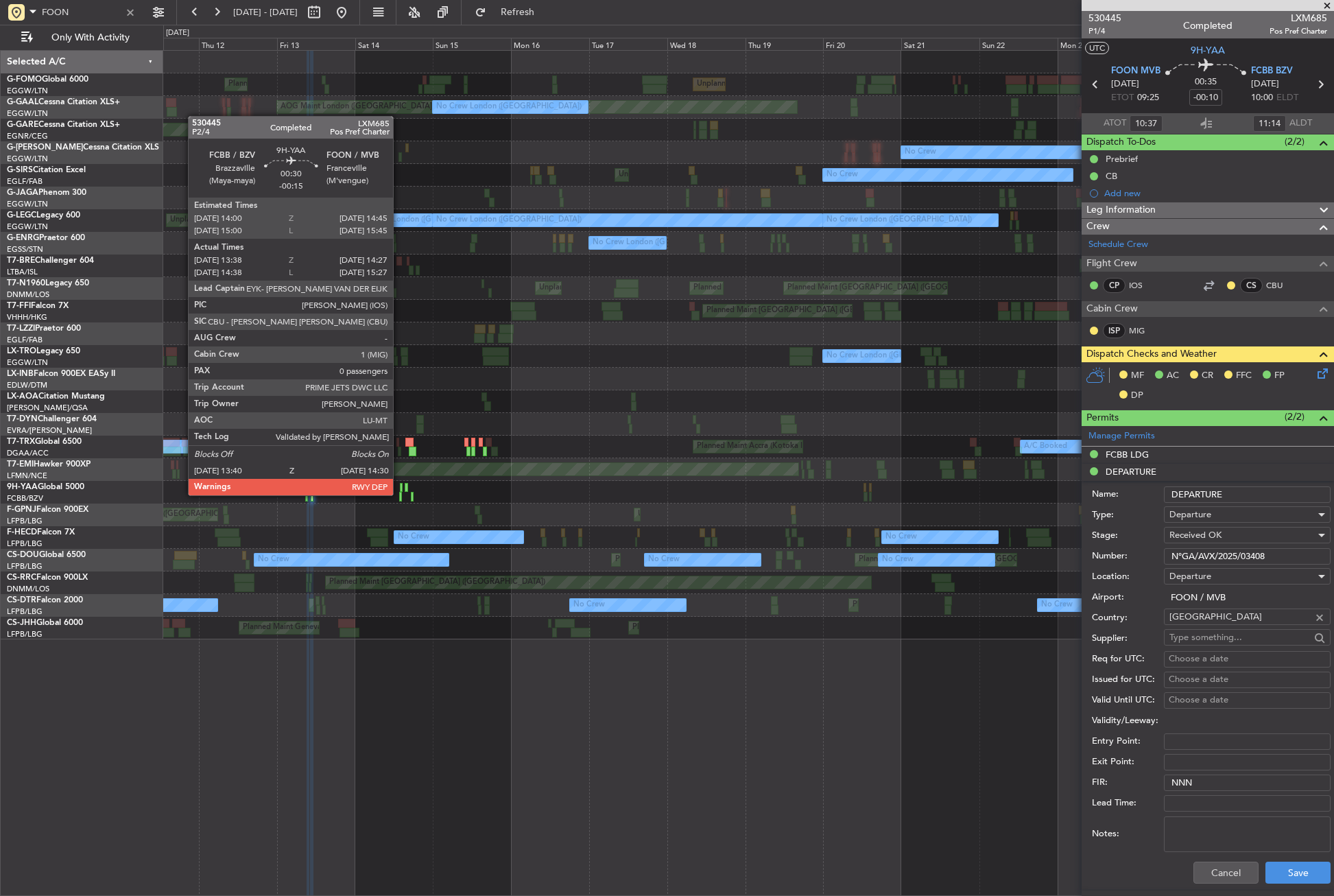
click at [399, 493] on div at bounding box center [400, 496] width 3 height 10
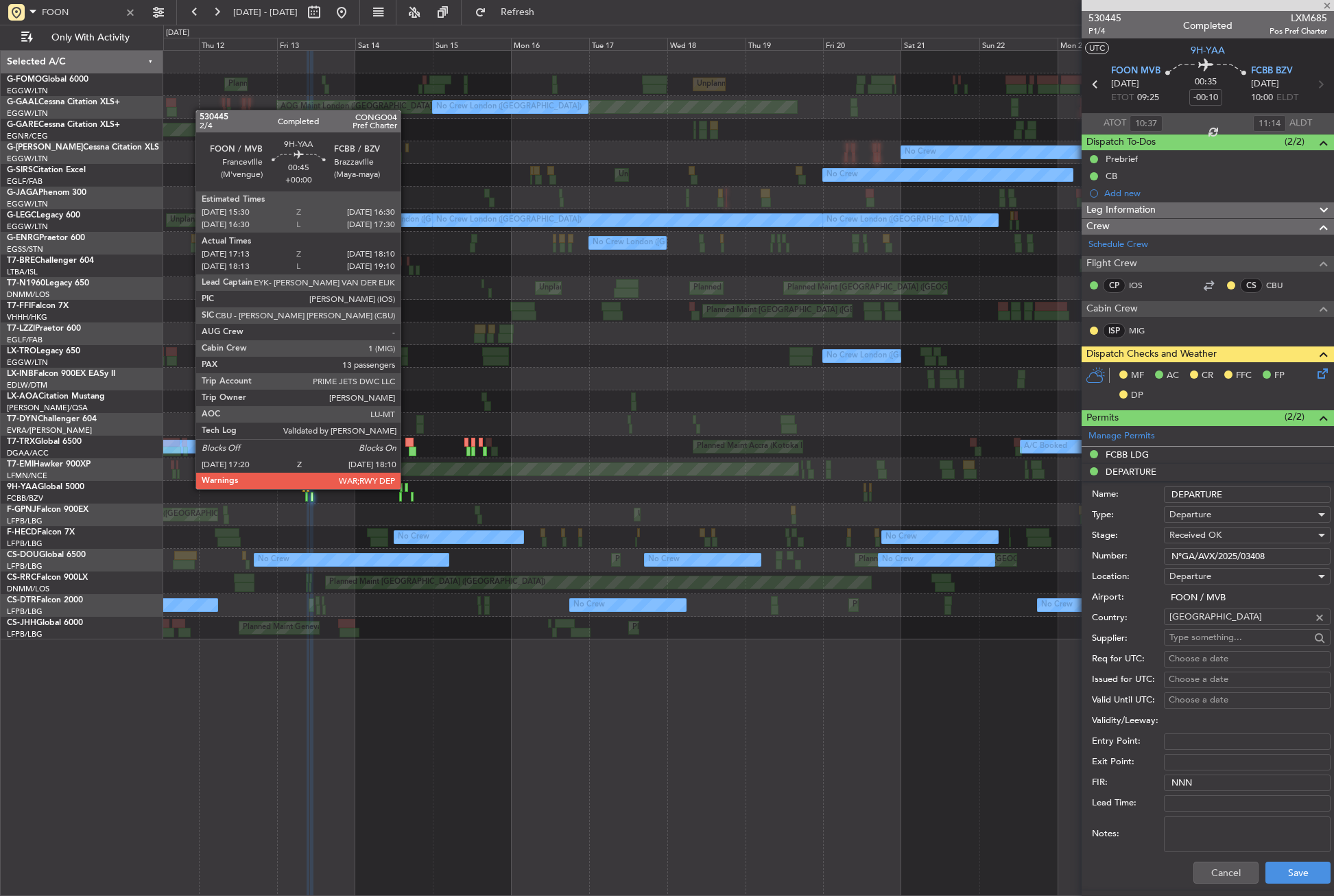
type input "-00:15"
type input "13:48"
type input "14:22"
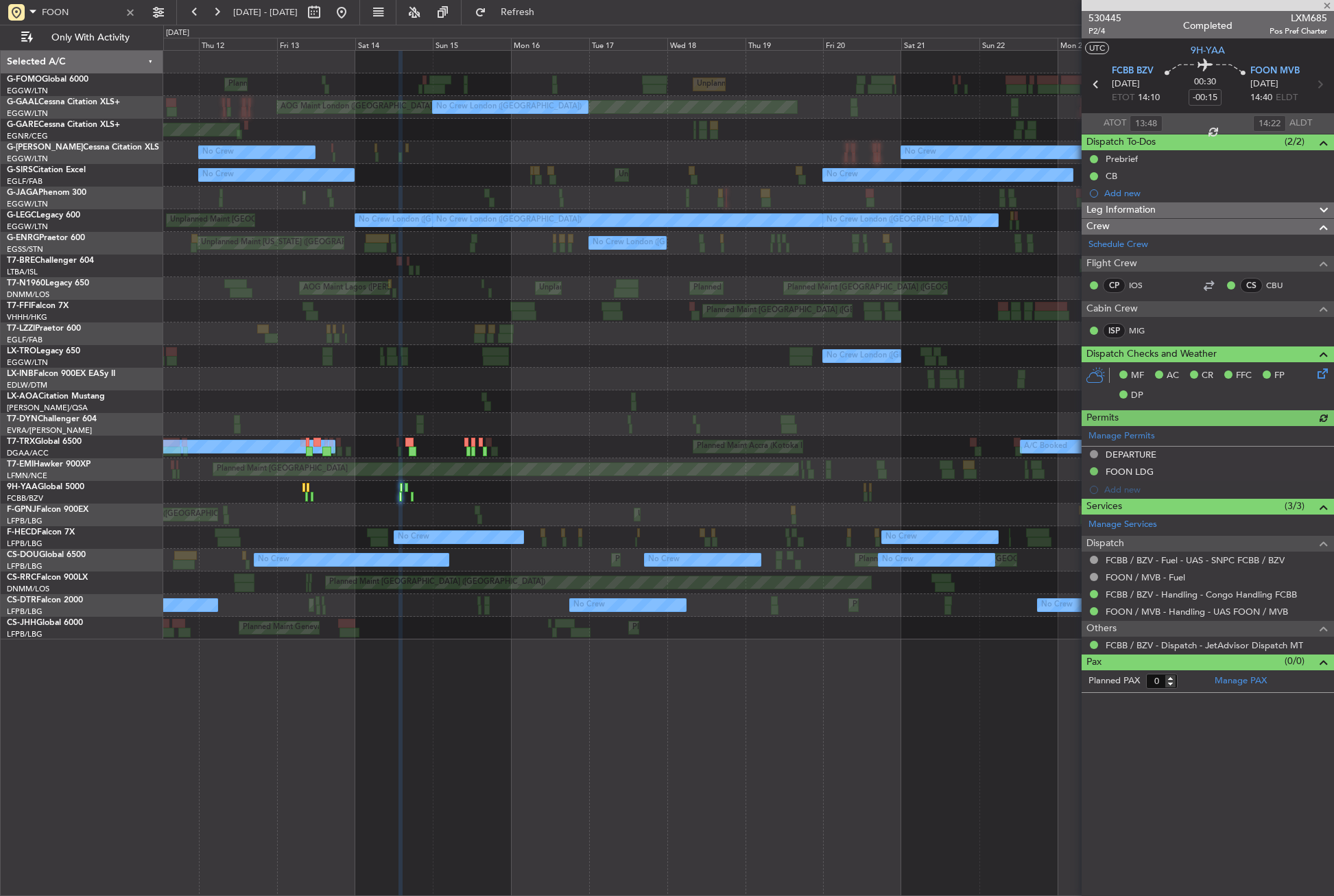
click at [1141, 470] on div "Manage Permits DEPARTURE FOON LDG Add new" at bounding box center [1208, 461] width 253 height 72
click at [1156, 472] on div "FOON LDG" at bounding box center [1208, 472] width 253 height 17
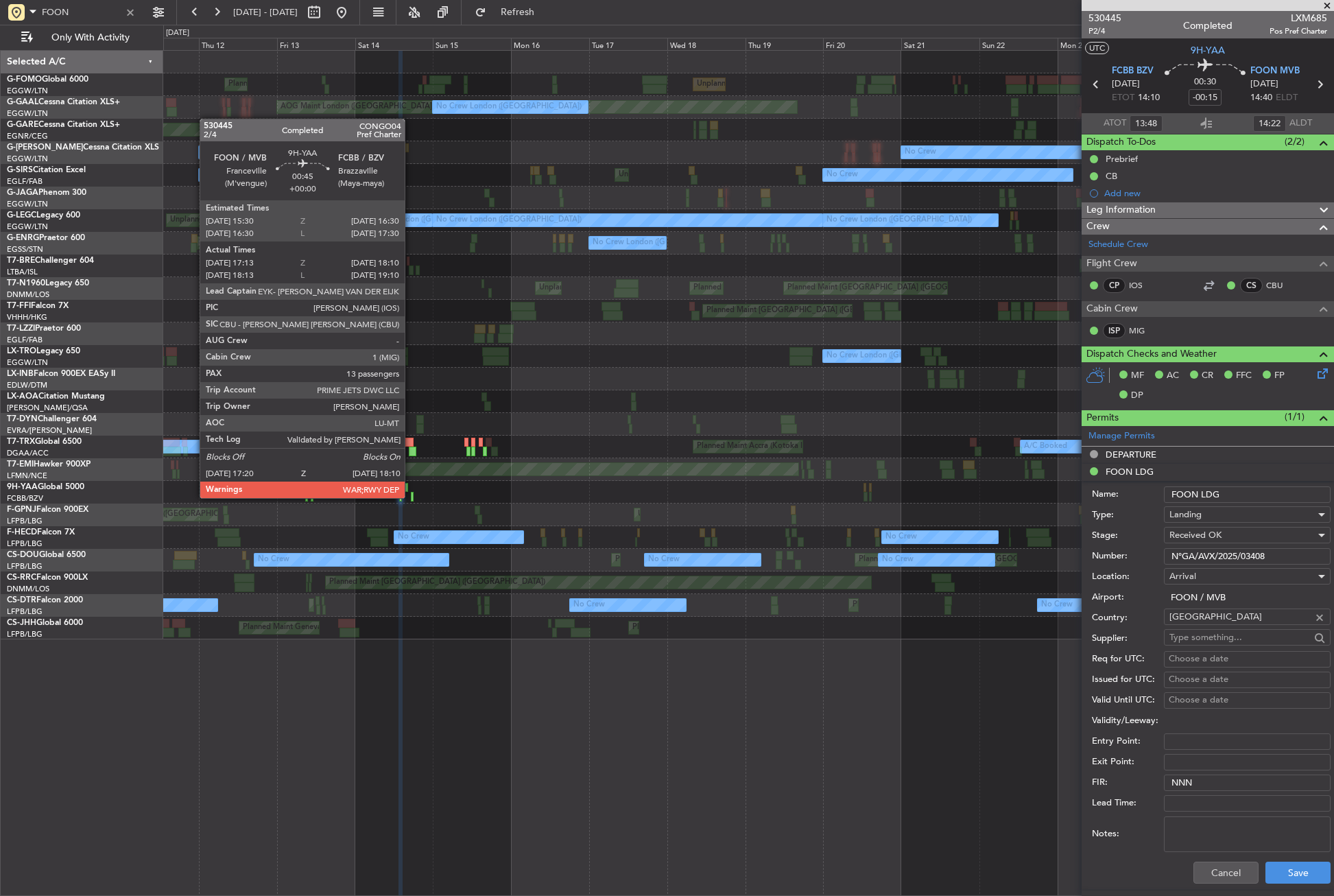
click at [411, 496] on div at bounding box center [412, 496] width 3 height 10
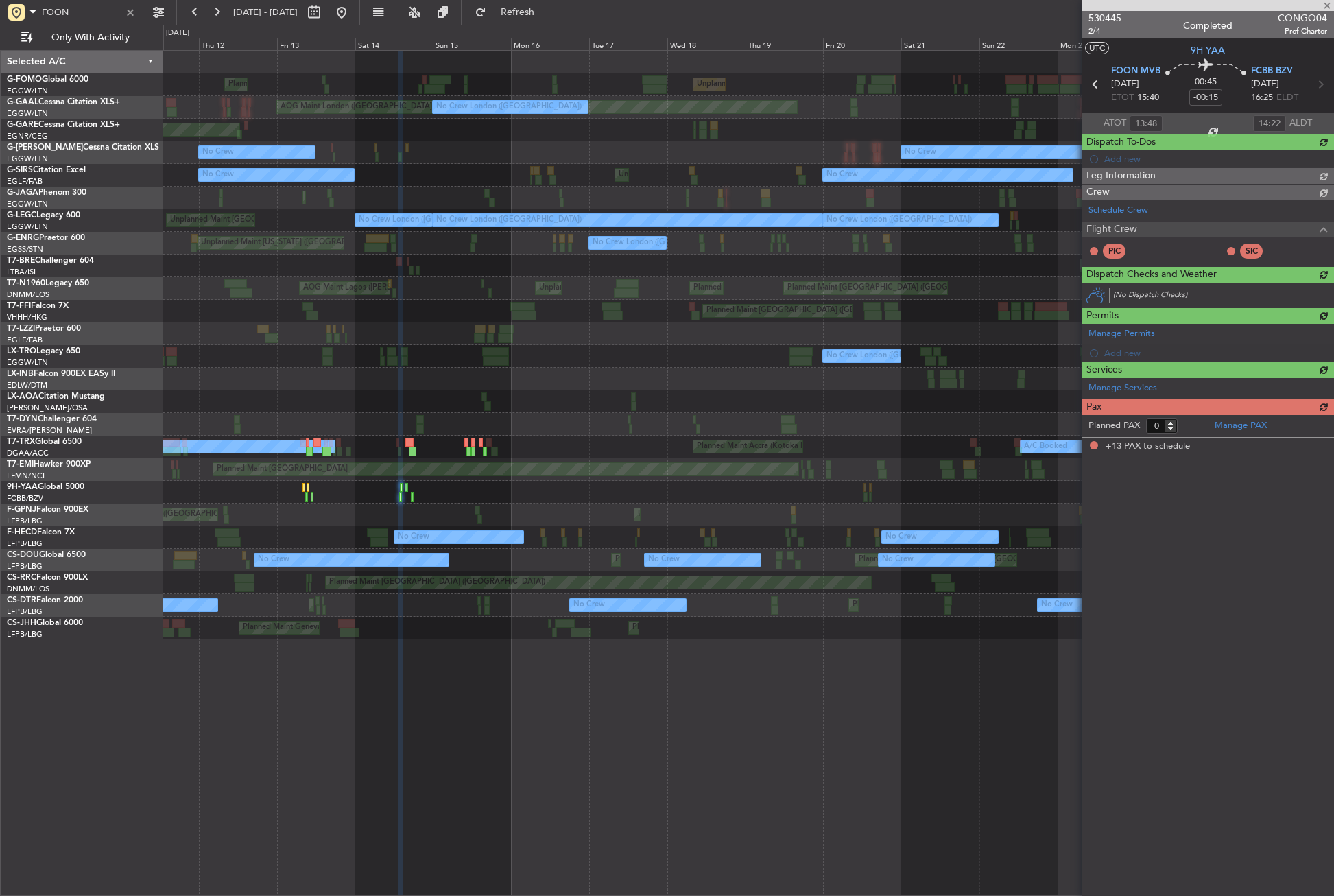
type input "17:23"
type input "18:05"
type input "13"
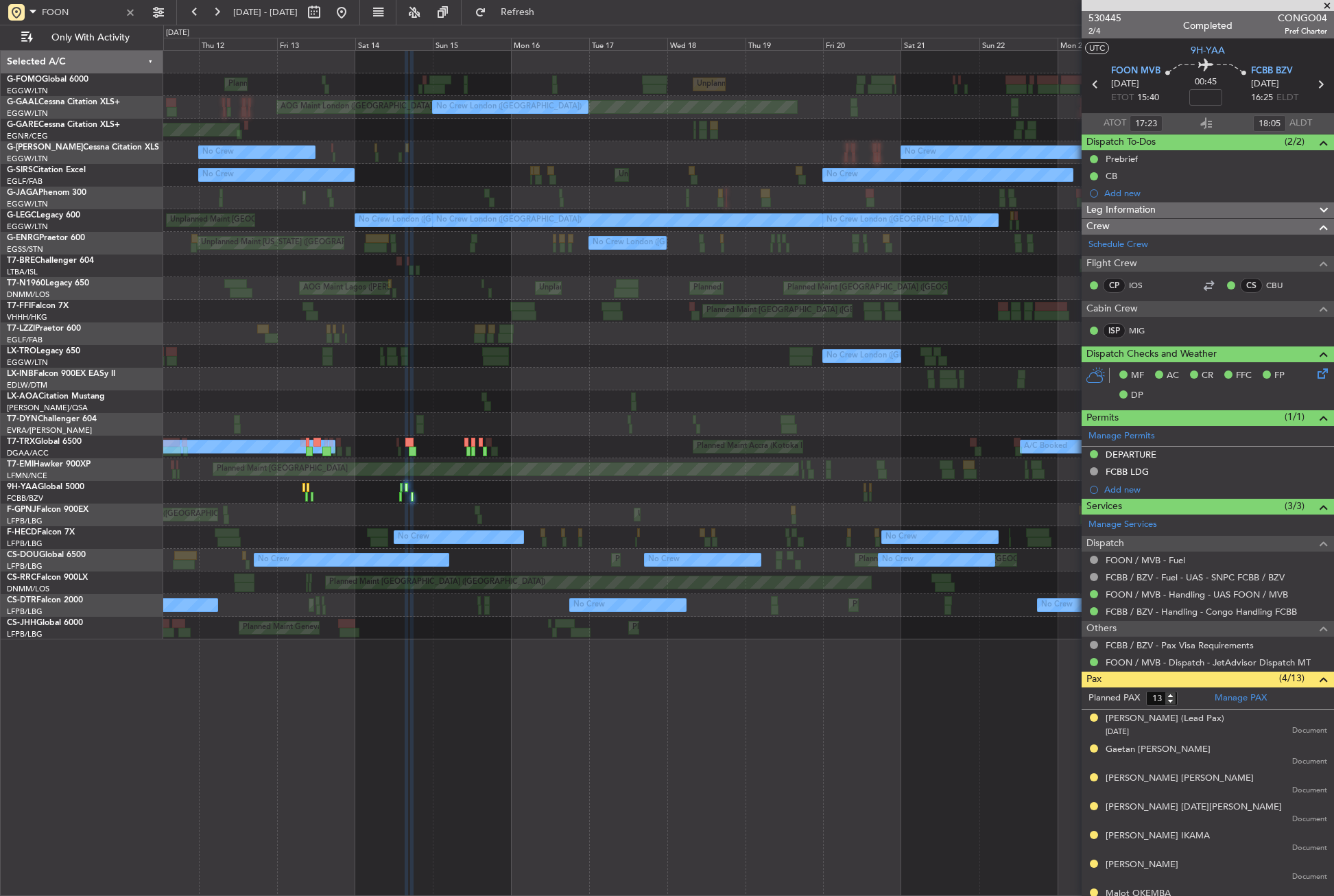
click at [470, 493] on div at bounding box center [748, 491] width 1170 height 22
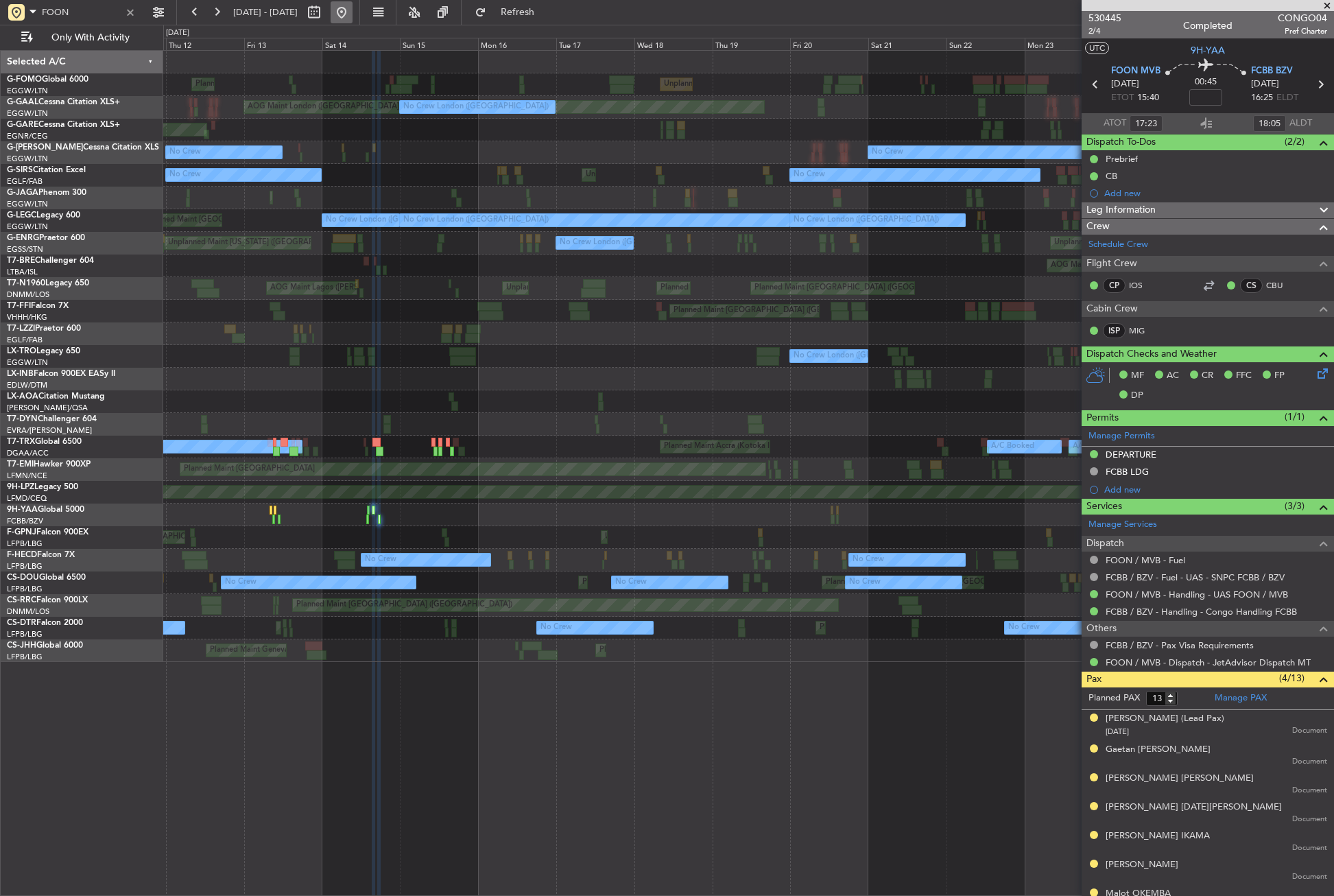
click at [353, 9] on button at bounding box center [341, 12] width 22 height 22
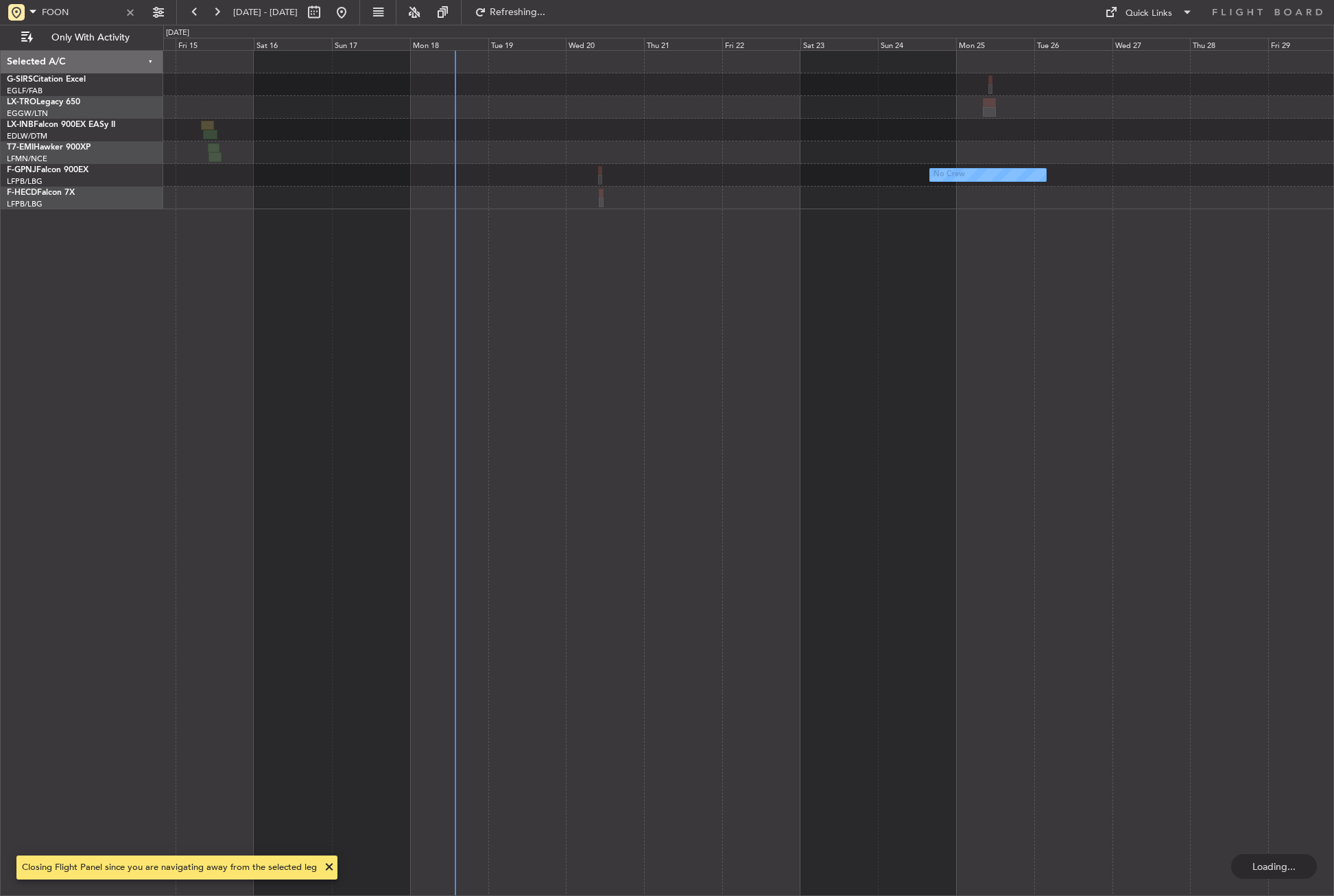
click at [611, 562] on div "Unplanned Maint London (Luton) Planned Maint Chester No Crew No Crew Planned Ma…" at bounding box center [748, 473] width 1171 height 846
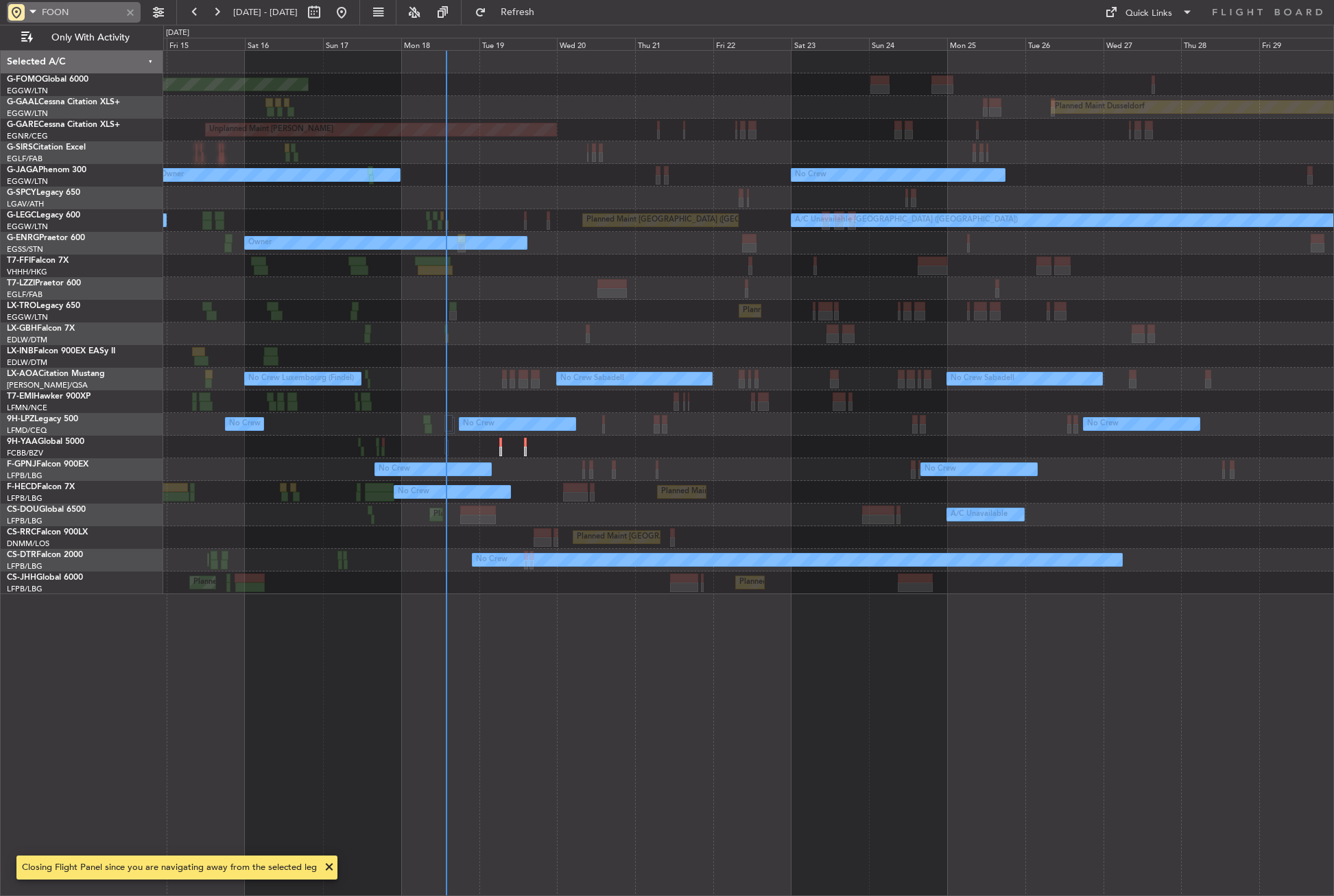
click at [132, 9] on div at bounding box center [130, 13] width 15 height 15
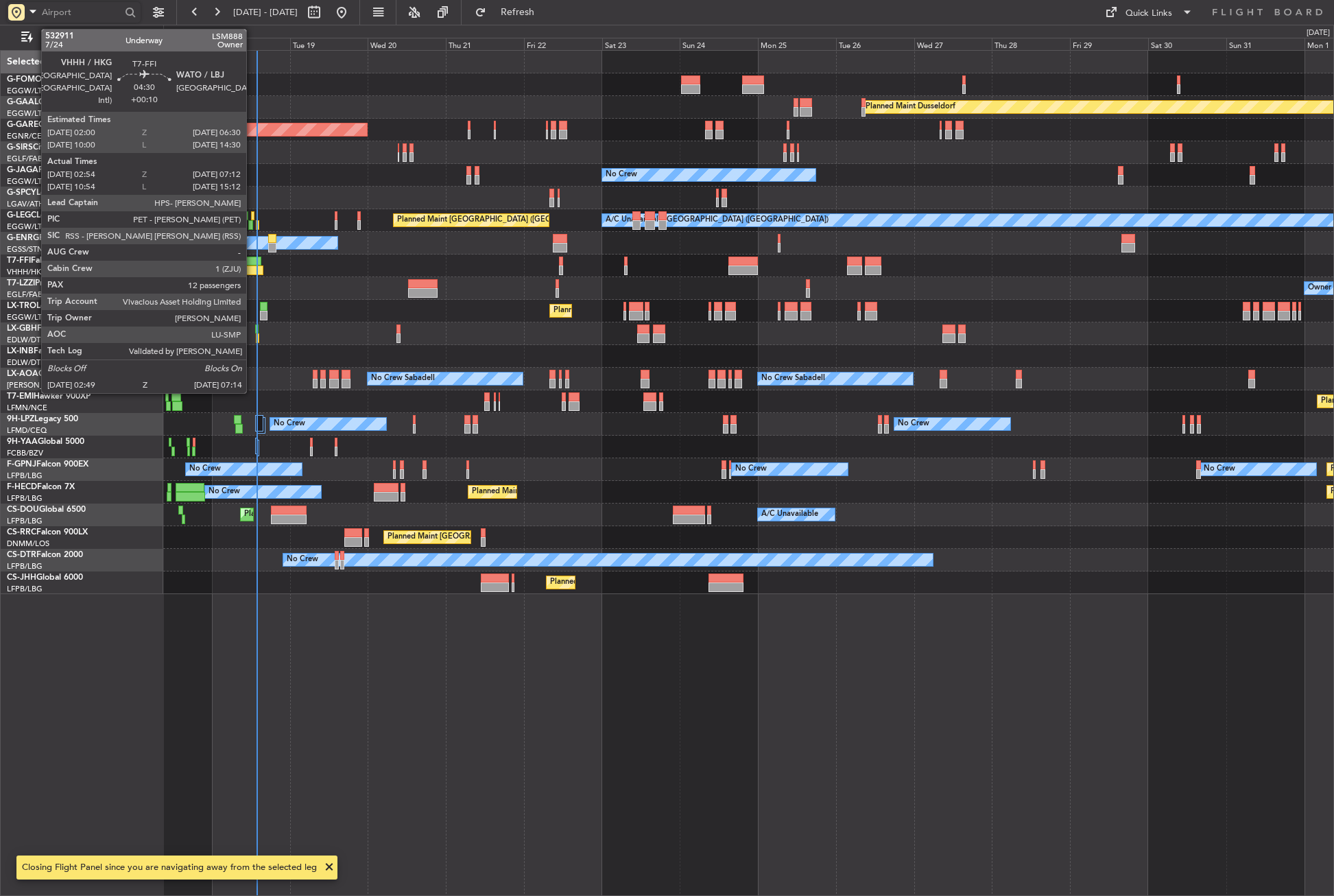
click at [406, 676] on div "Planned Maint Windsor Locks (Bradley Intl) Planned Maint Dusseldorf Planned Mai…" at bounding box center [748, 473] width 1171 height 846
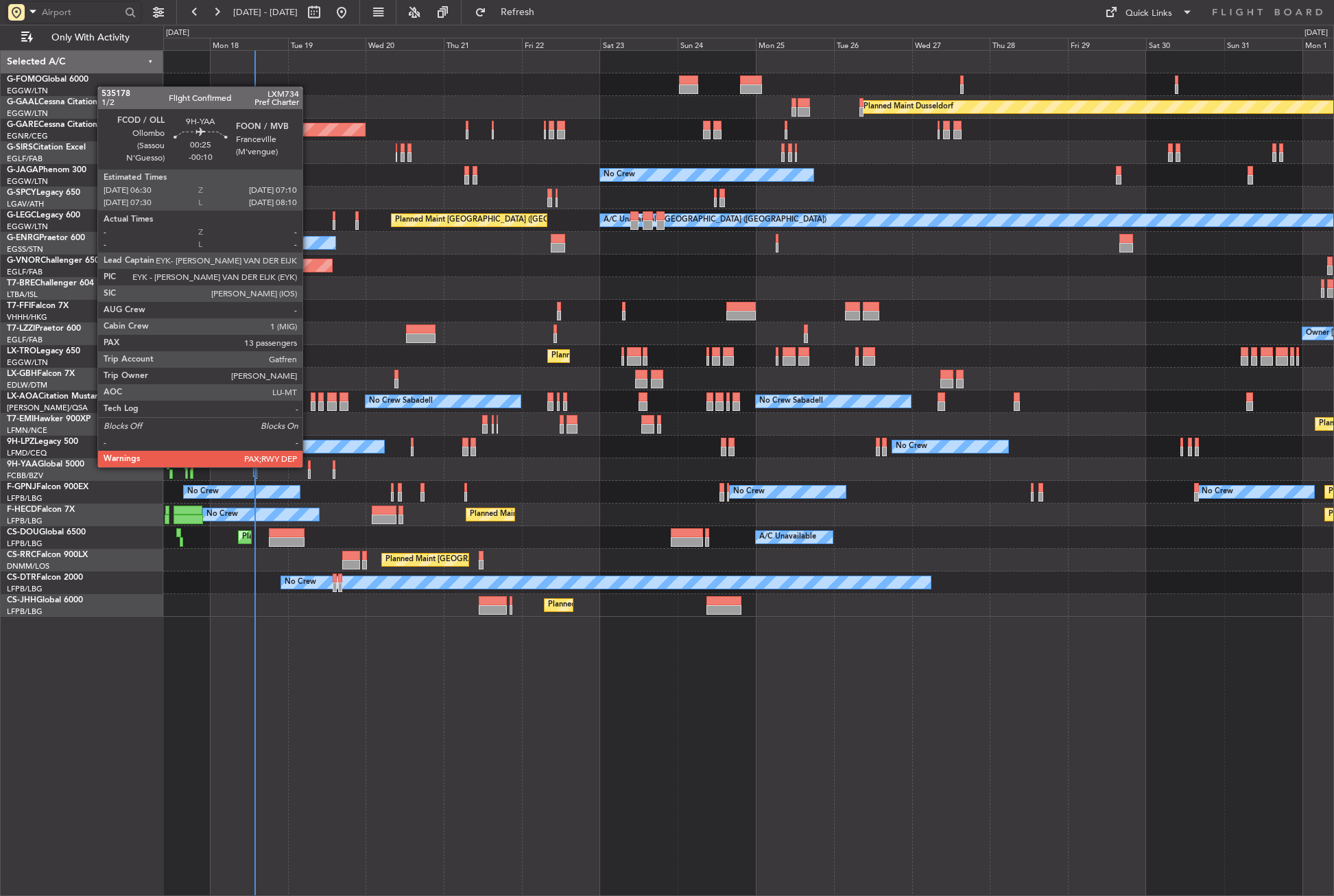
click at [308, 465] on div at bounding box center [309, 465] width 3 height 10
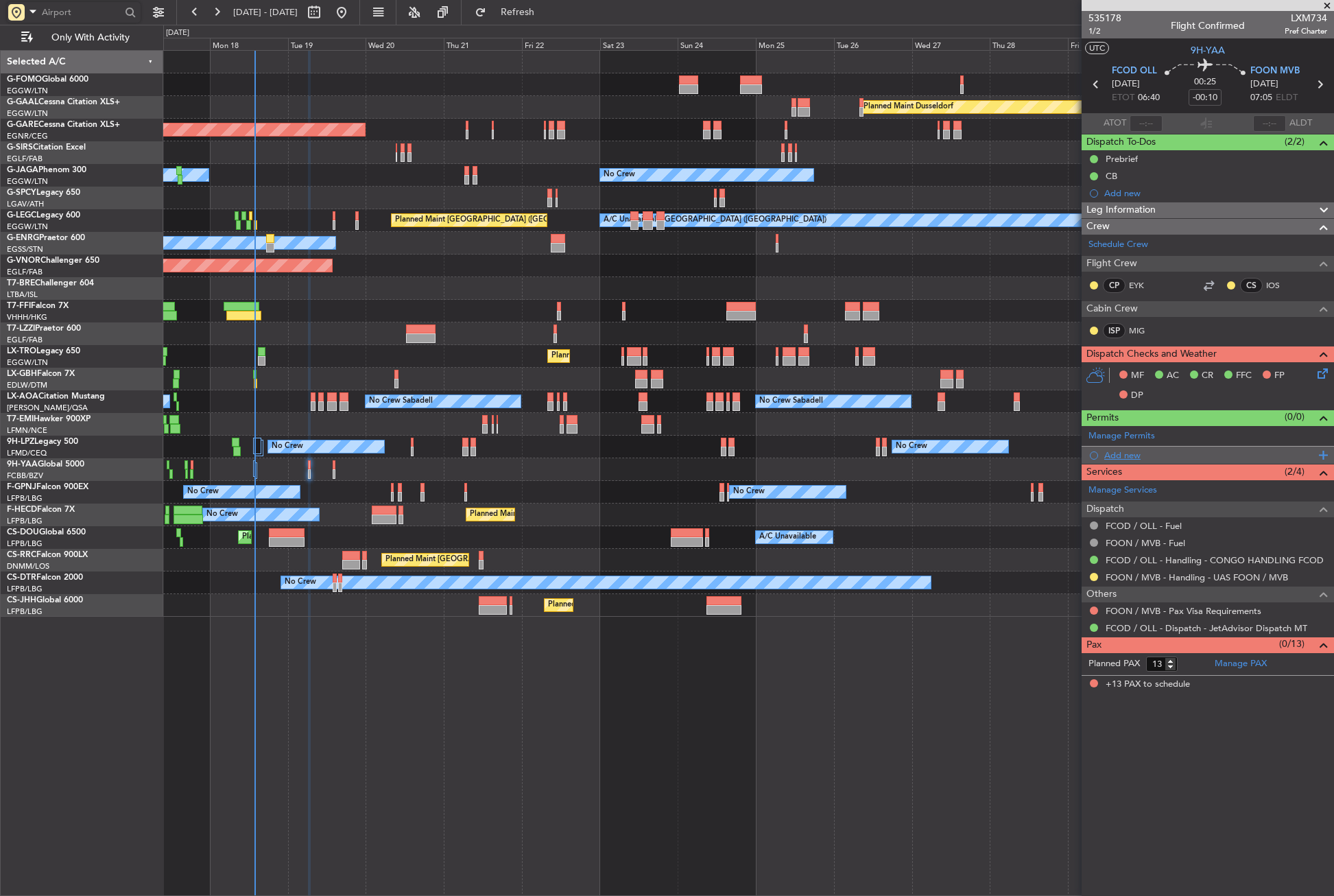
click at [1108, 458] on div "Add new" at bounding box center [1210, 455] width 210 height 12
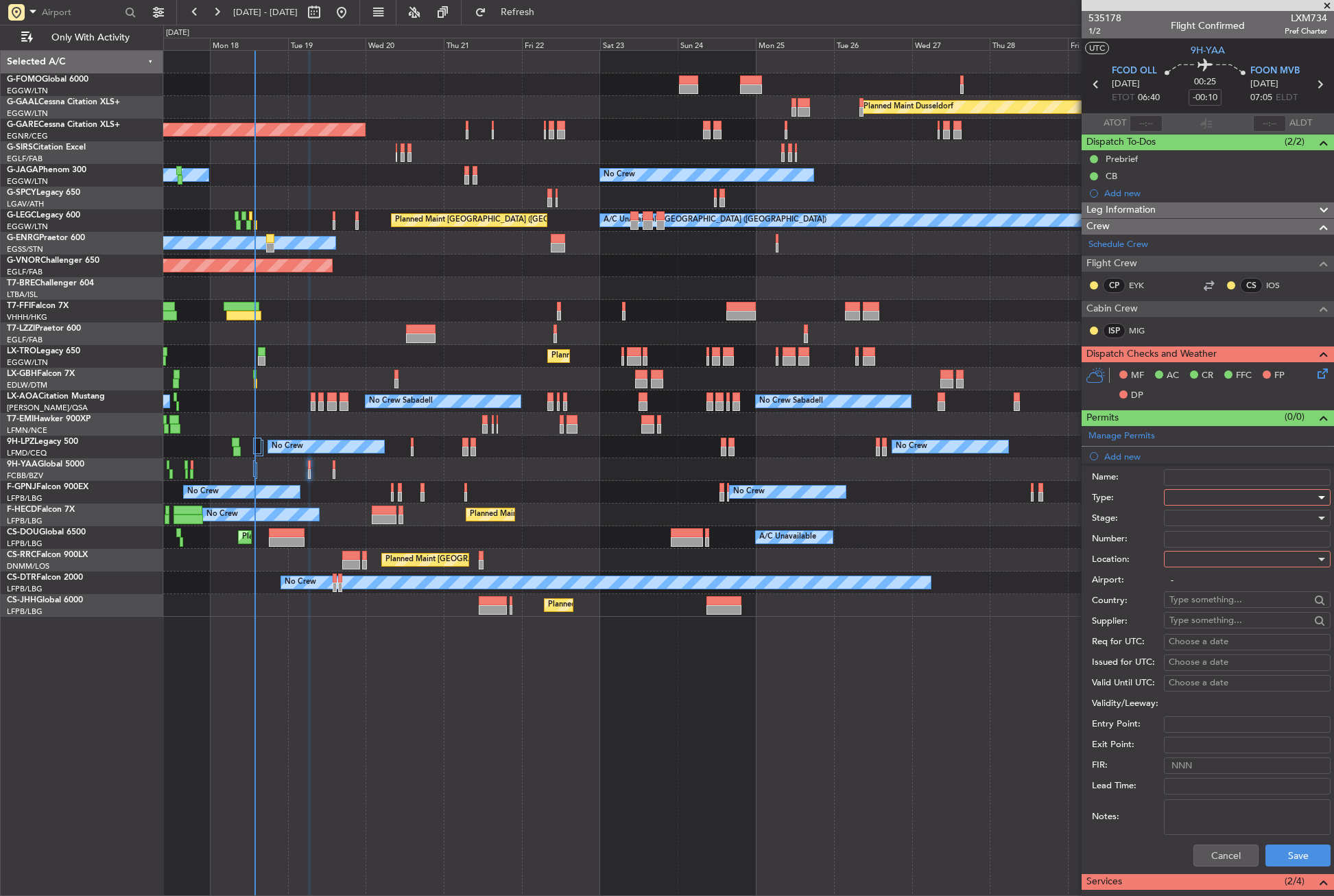
click at [1188, 503] on div at bounding box center [1242, 496] width 147 height 20
click at [1183, 582] on span "Landing" at bounding box center [1241, 574] width 144 height 20
click at [1177, 563] on div at bounding box center [1242, 558] width 147 height 20
click at [1187, 631] on span "Arrival" at bounding box center [1241, 627] width 144 height 20
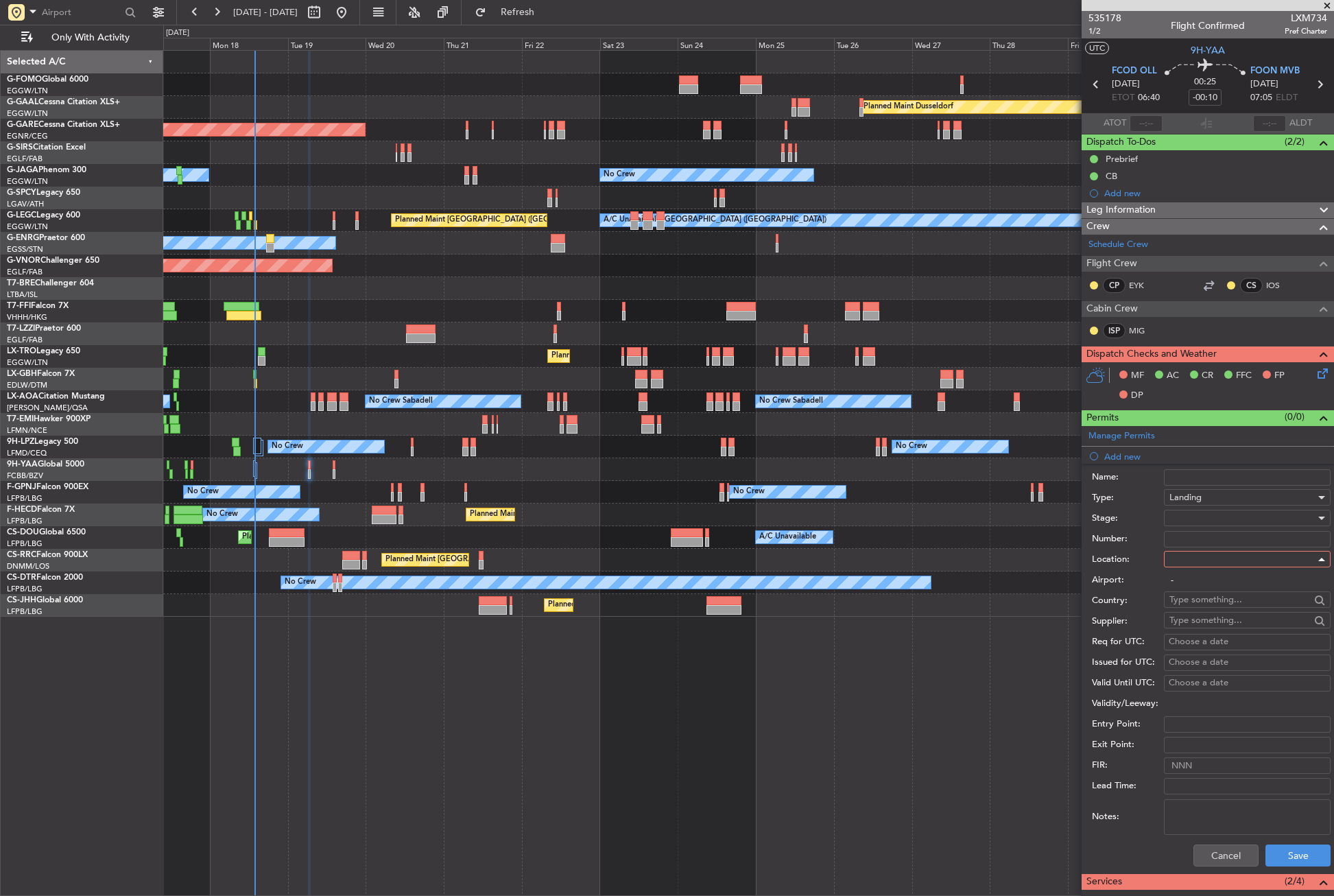
type input "FOON / MVB"
click at [1177, 516] on div at bounding box center [1242, 517] width 147 height 20
click at [1201, 599] on span "Requested" at bounding box center [1241, 607] width 144 height 20
click at [1278, 846] on button "Save" at bounding box center [1298, 855] width 66 height 22
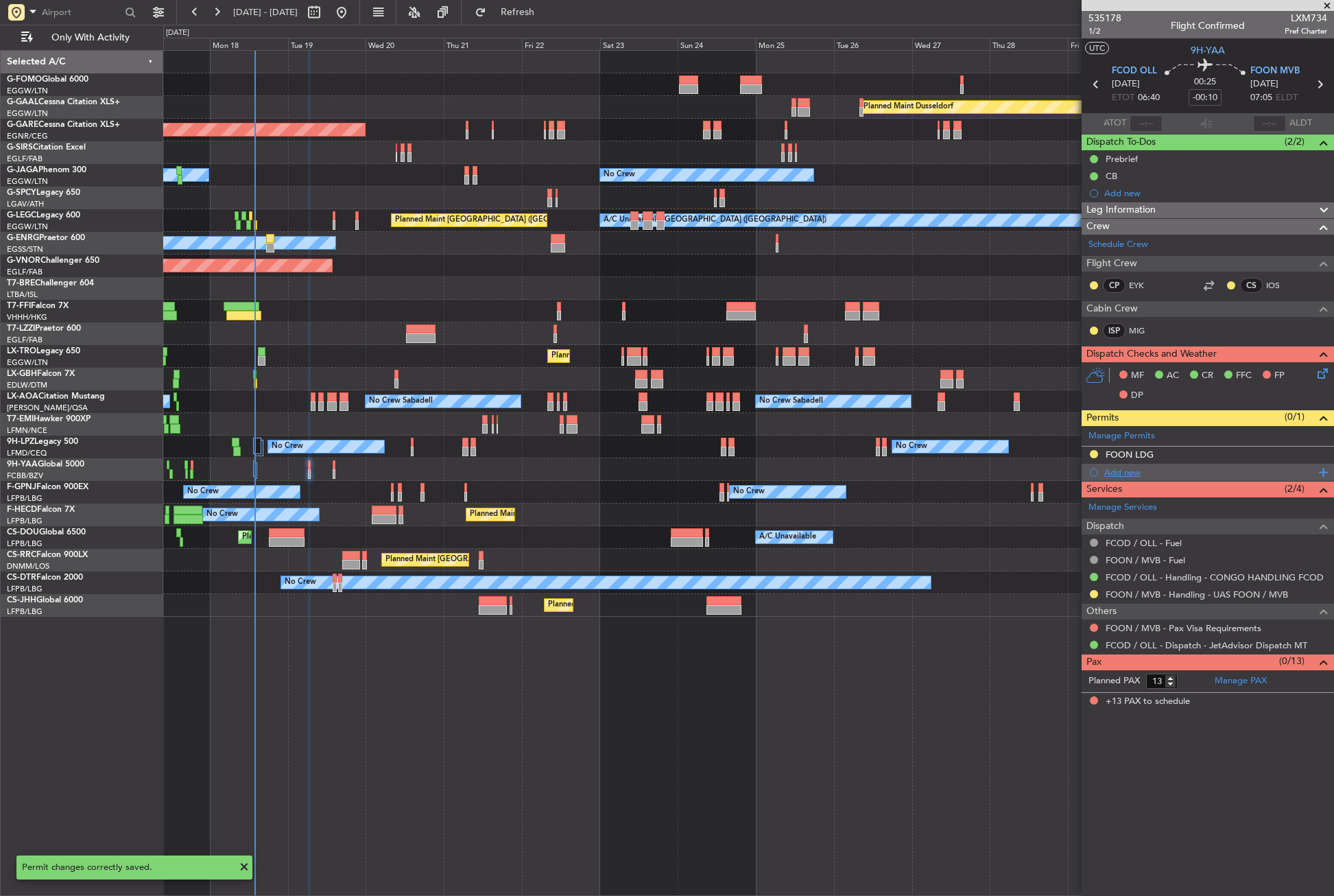
click at [1125, 472] on div "Add new" at bounding box center [1210, 472] width 210 height 12
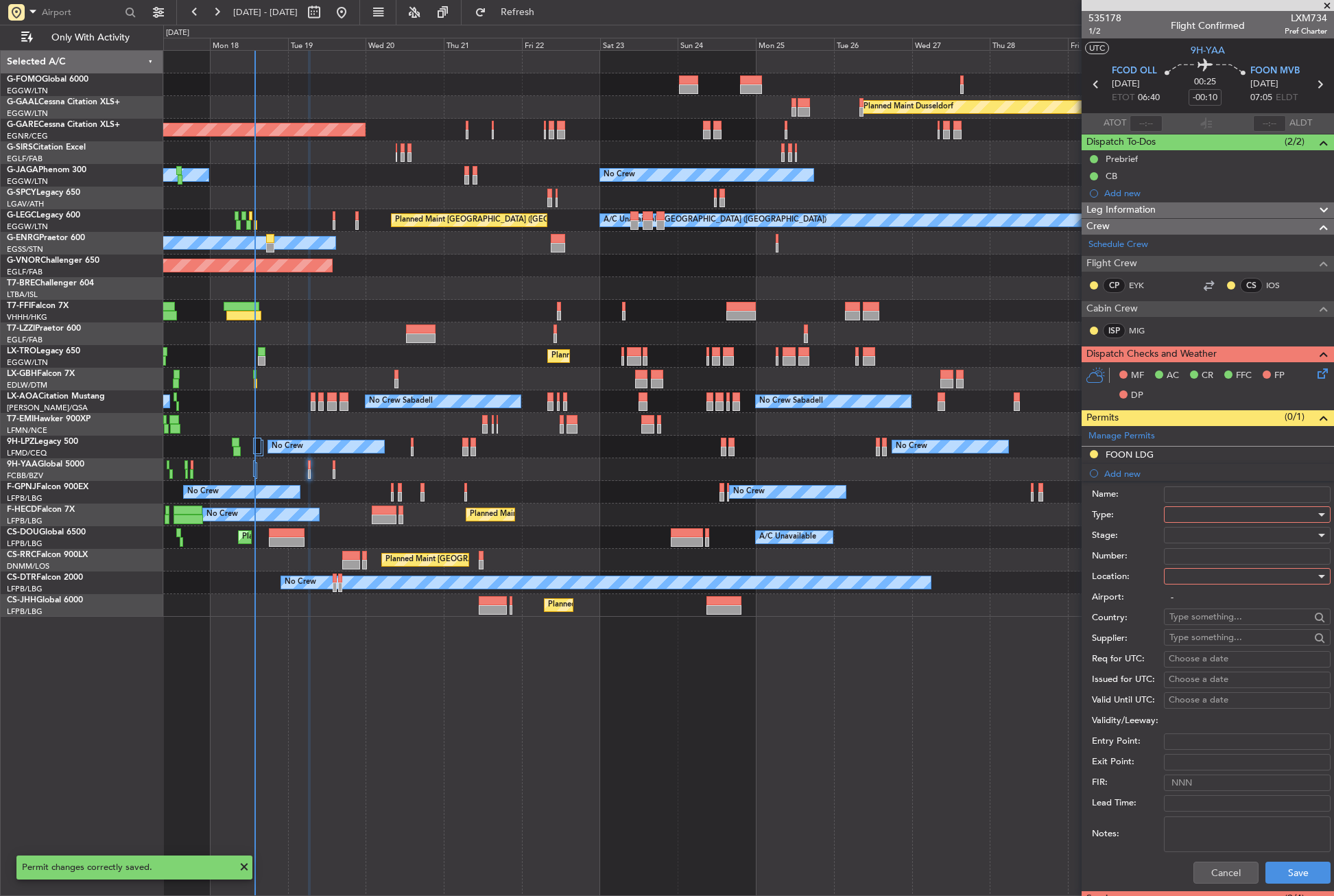
click at [1202, 511] on div at bounding box center [1242, 514] width 147 height 20
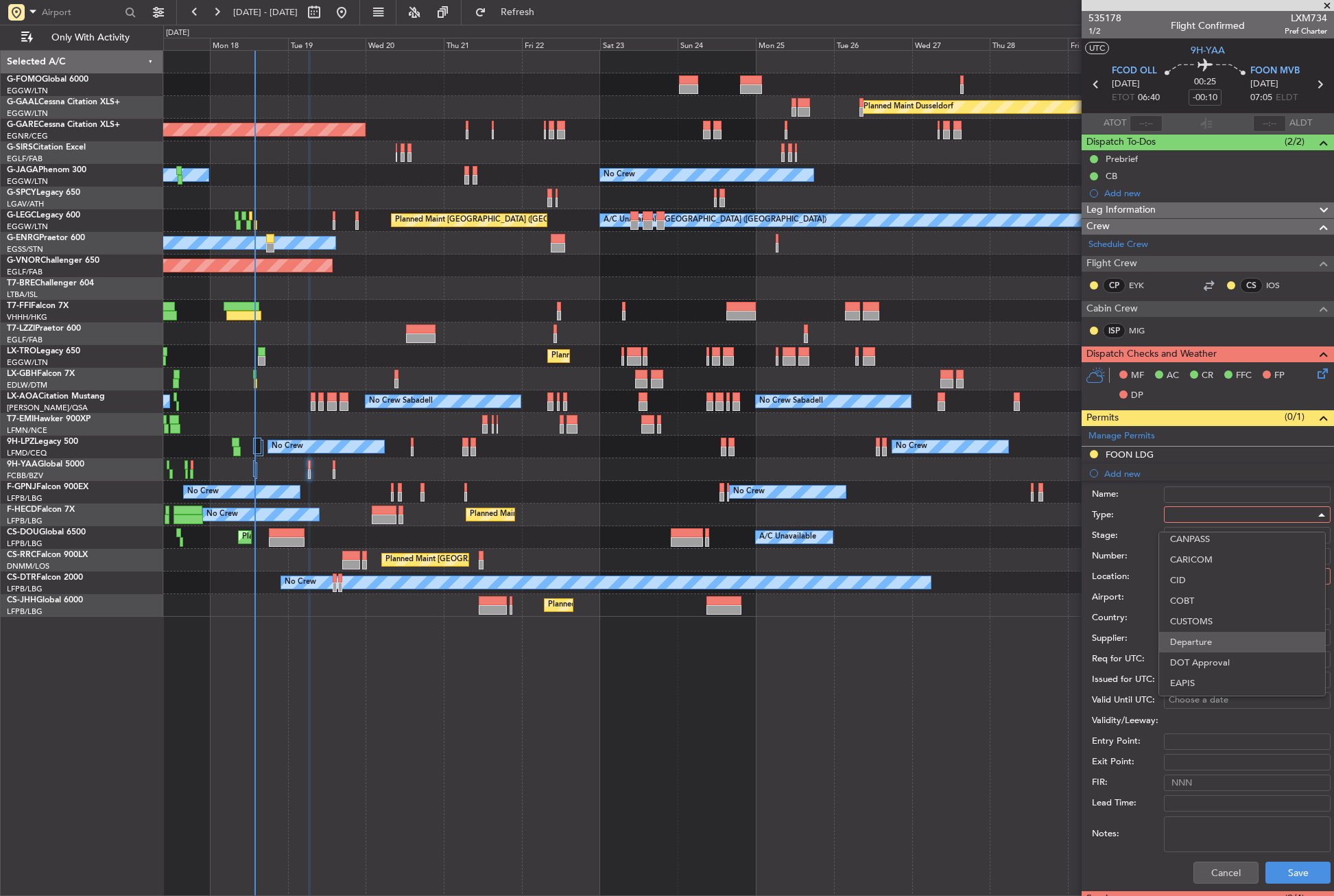
click at [1194, 634] on span "Departure" at bounding box center [1241, 641] width 144 height 20
click at [1187, 588] on div "Airport: -" at bounding box center [1212, 596] width 239 height 20
click at [1191, 570] on div at bounding box center [1242, 575] width 147 height 20
click at [1196, 595] on span "Departure" at bounding box center [1241, 603] width 144 height 20
type input "FCOD / OLL"
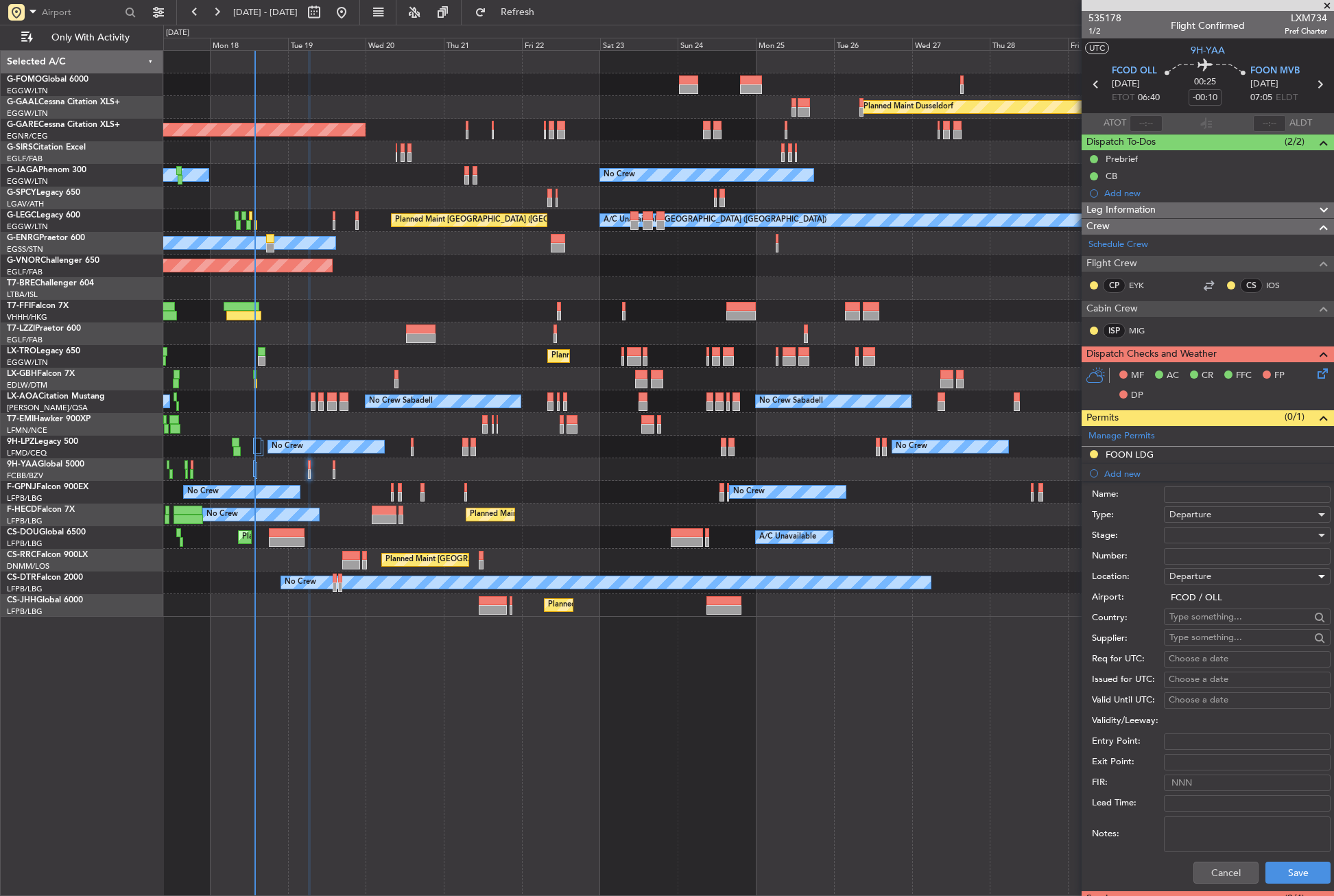
click at [1198, 544] on div at bounding box center [1242, 534] width 147 height 20
click at [1187, 707] on span "Not Required" at bounding box center [1241, 705] width 144 height 20
click at [1272, 874] on button "Save" at bounding box center [1298, 872] width 66 height 22
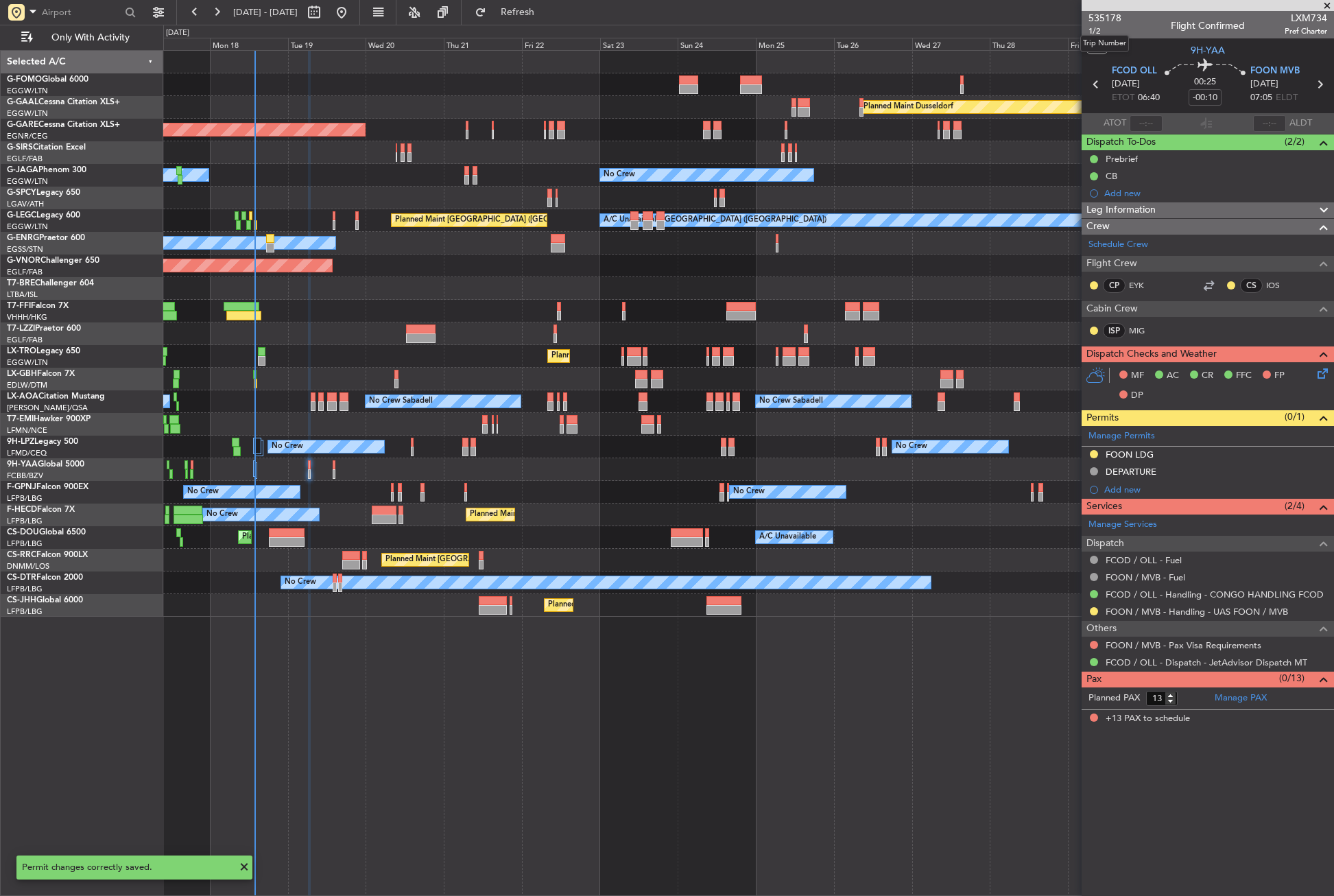
click at [1091, 29] on mat-tooltip-component "Trip Number" at bounding box center [1105, 43] width 67 height 37
click at [1099, 28] on span "1/2" at bounding box center [1106, 31] width 33 height 12
click at [523, 13] on button "Refresh" at bounding box center [509, 12] width 82 height 22
click at [268, 462] on div at bounding box center [748, 468] width 1170 height 22
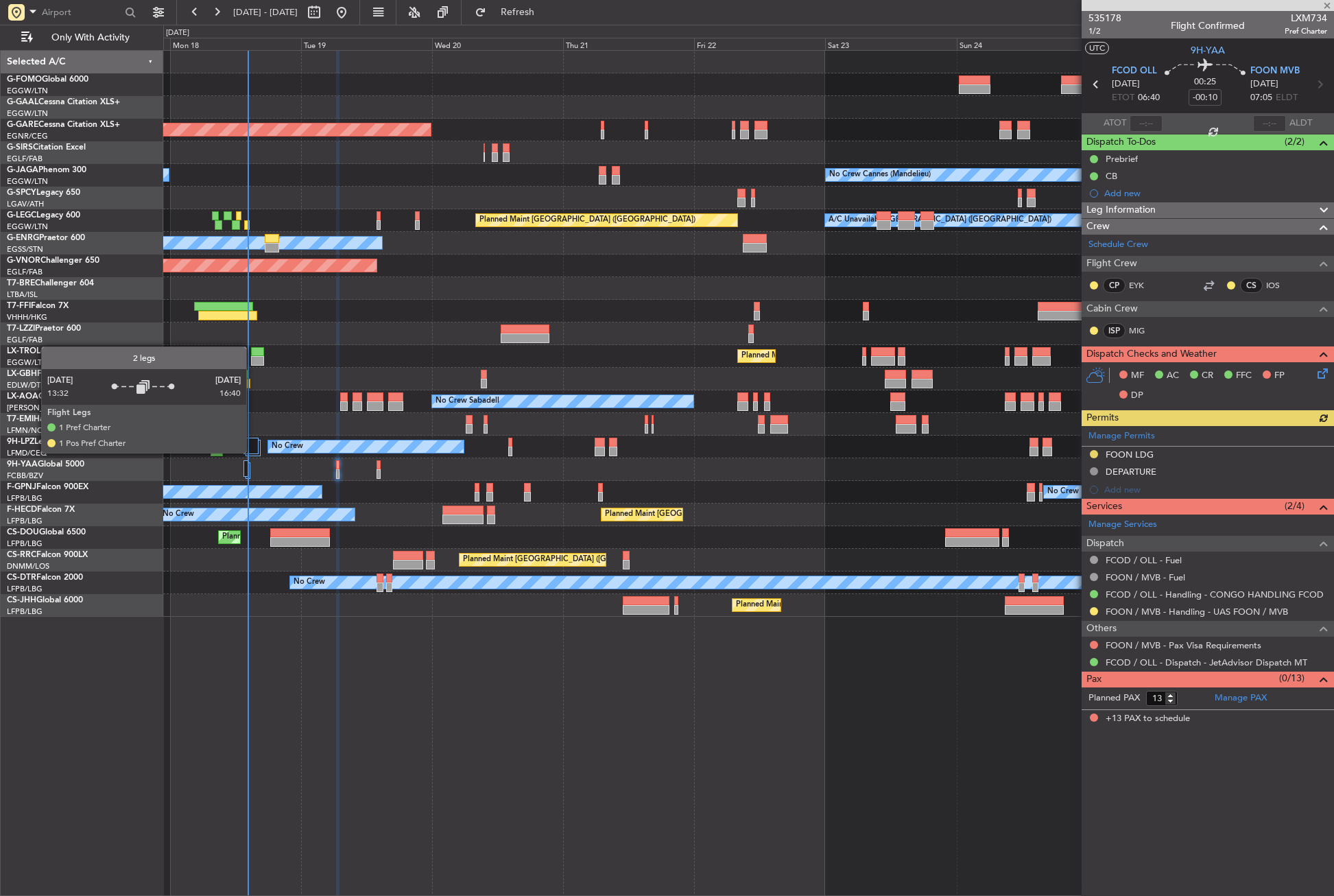
click at [247, 448] on div at bounding box center [252, 445] width 15 height 16
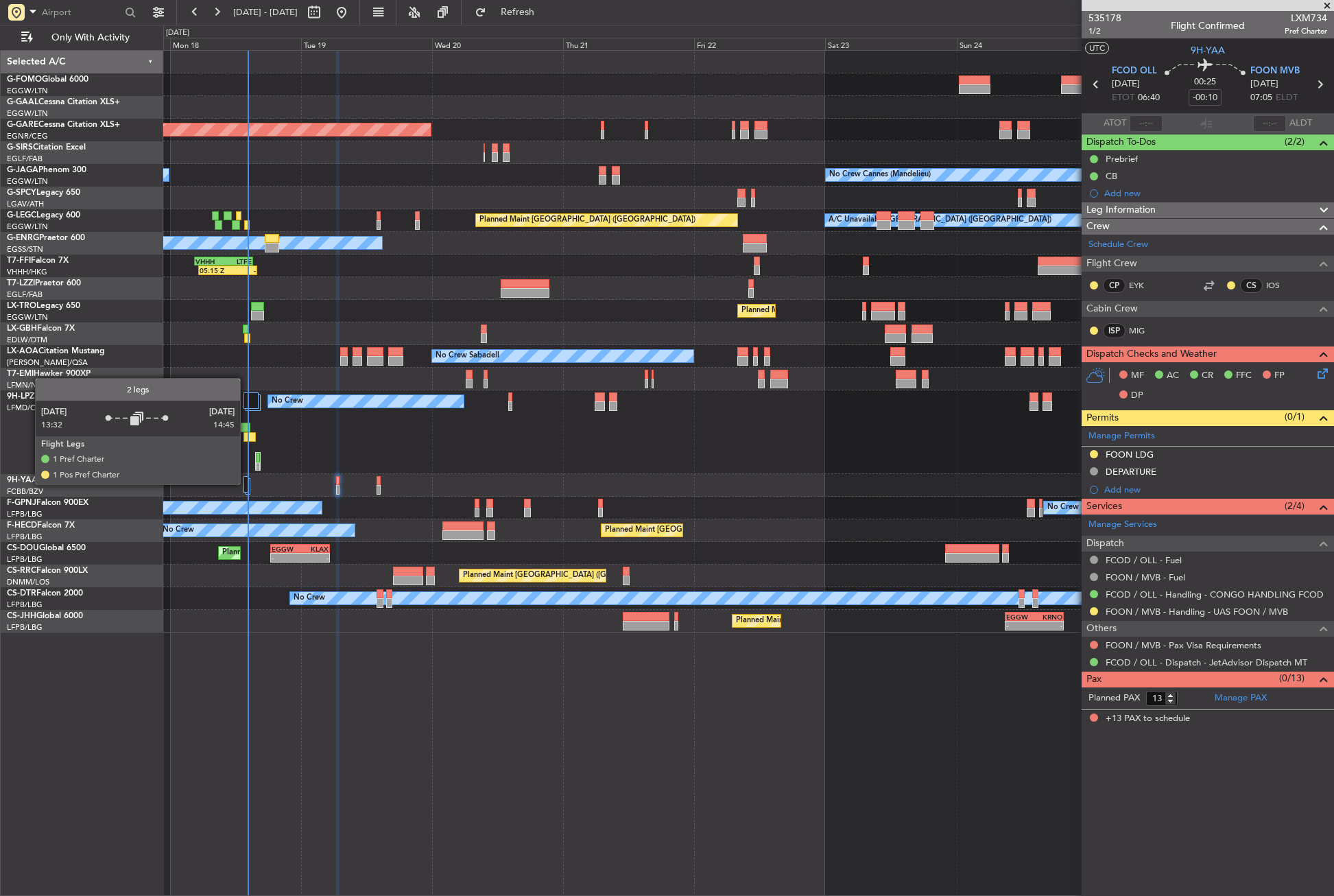
click at [247, 484] on div at bounding box center [246, 484] width 5 height 16
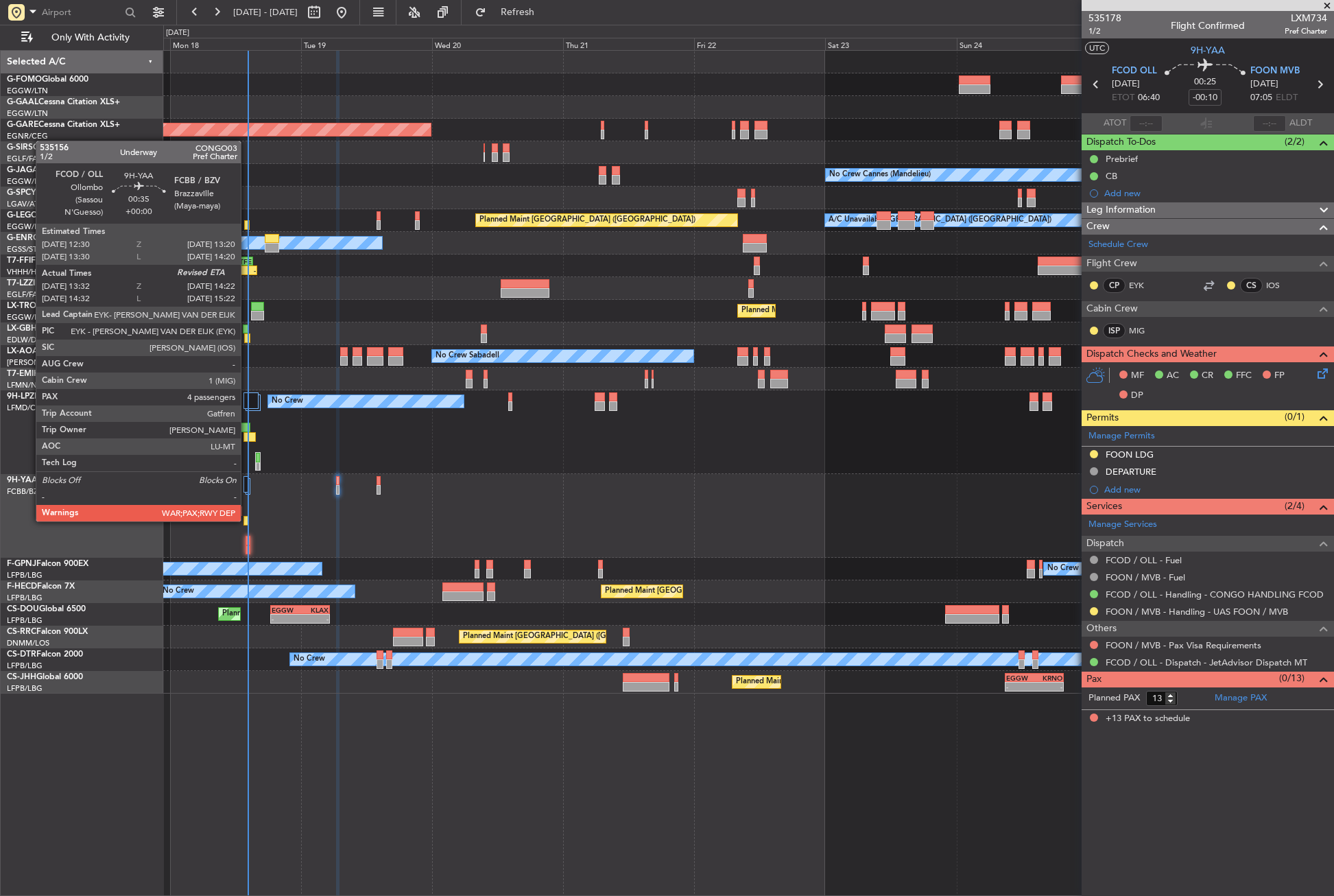
click at [247, 519] on div at bounding box center [246, 520] width 5 height 10
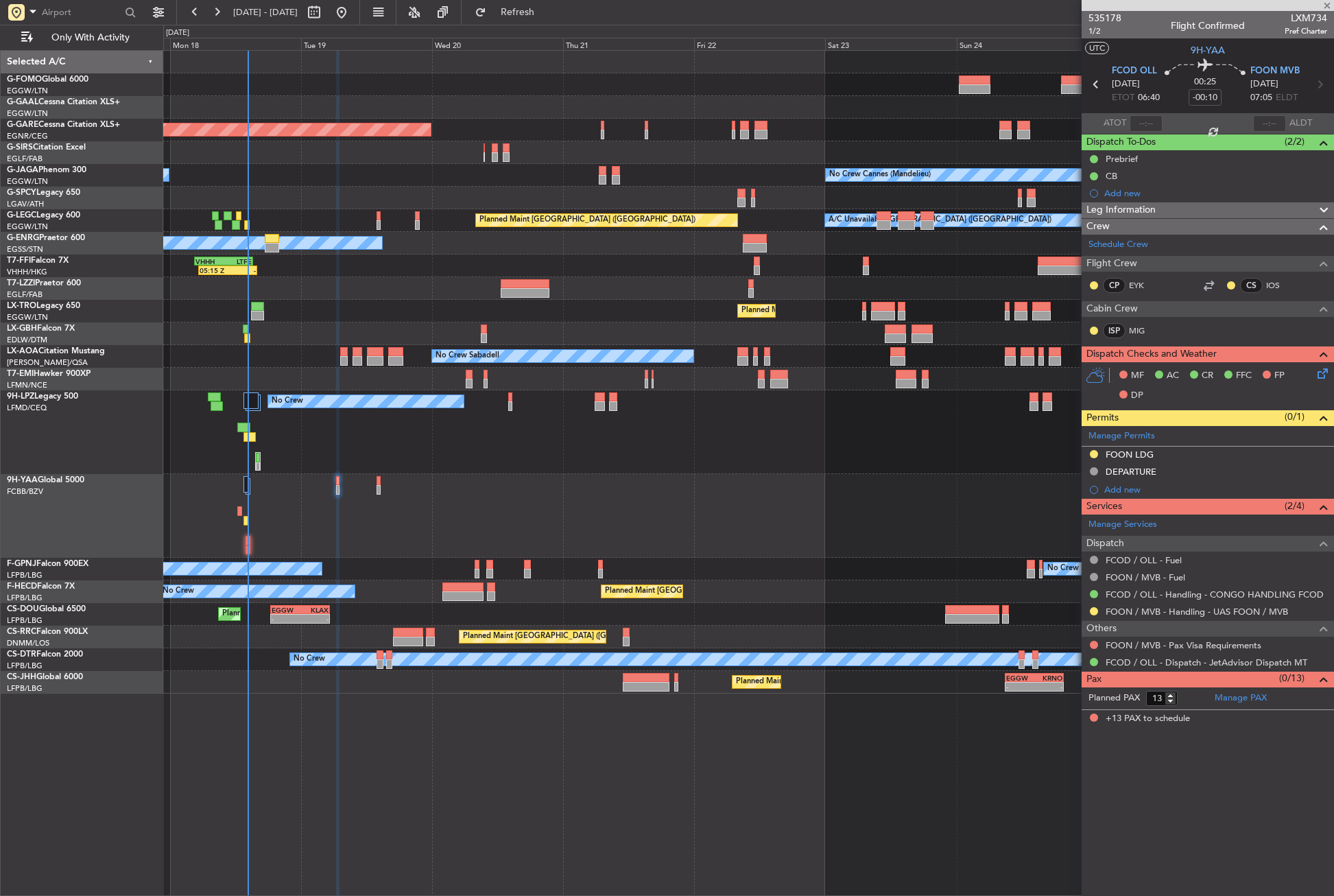
type input "13:42"
type input "4"
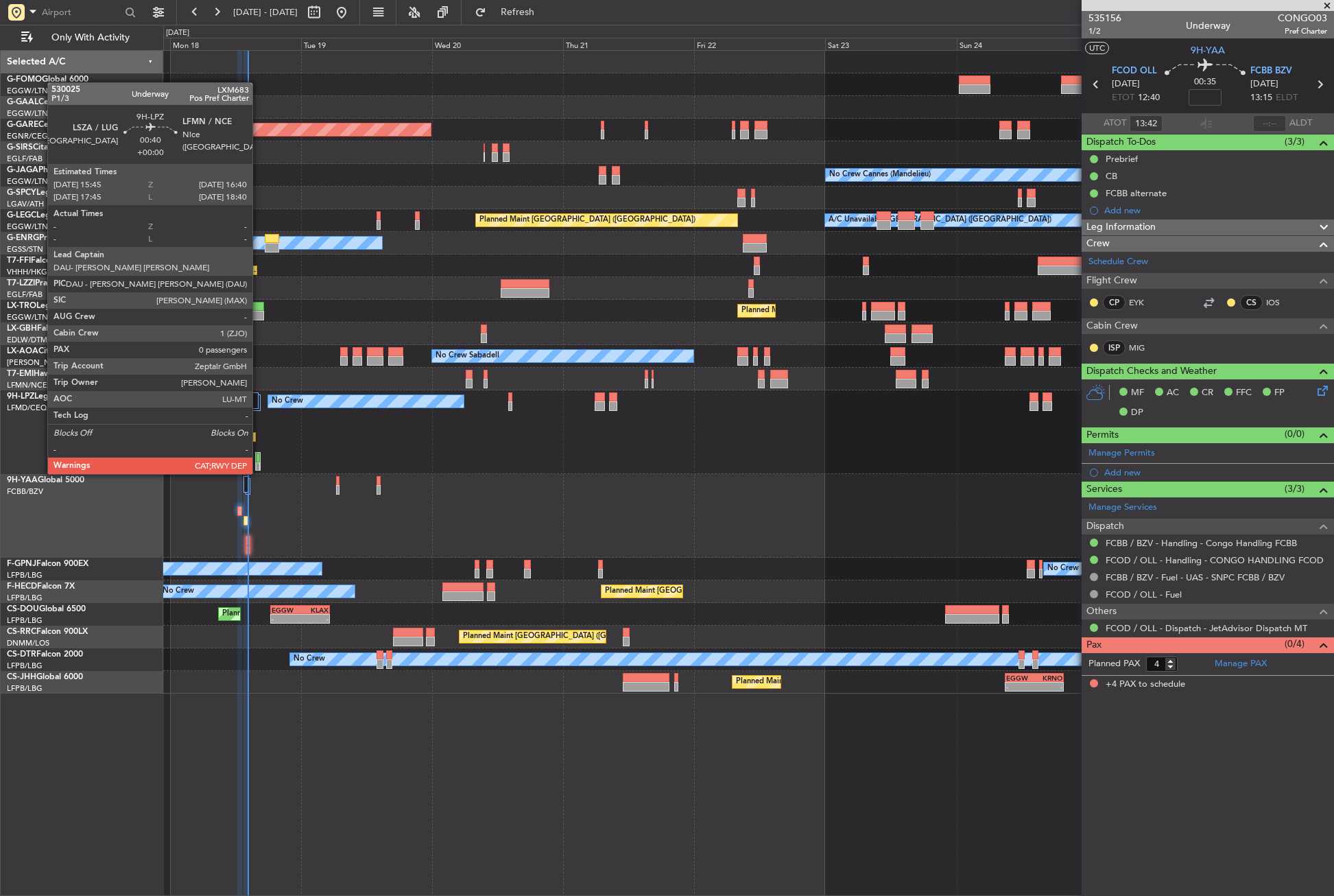
click at [258, 461] on div at bounding box center [257, 458] width 4 height 10
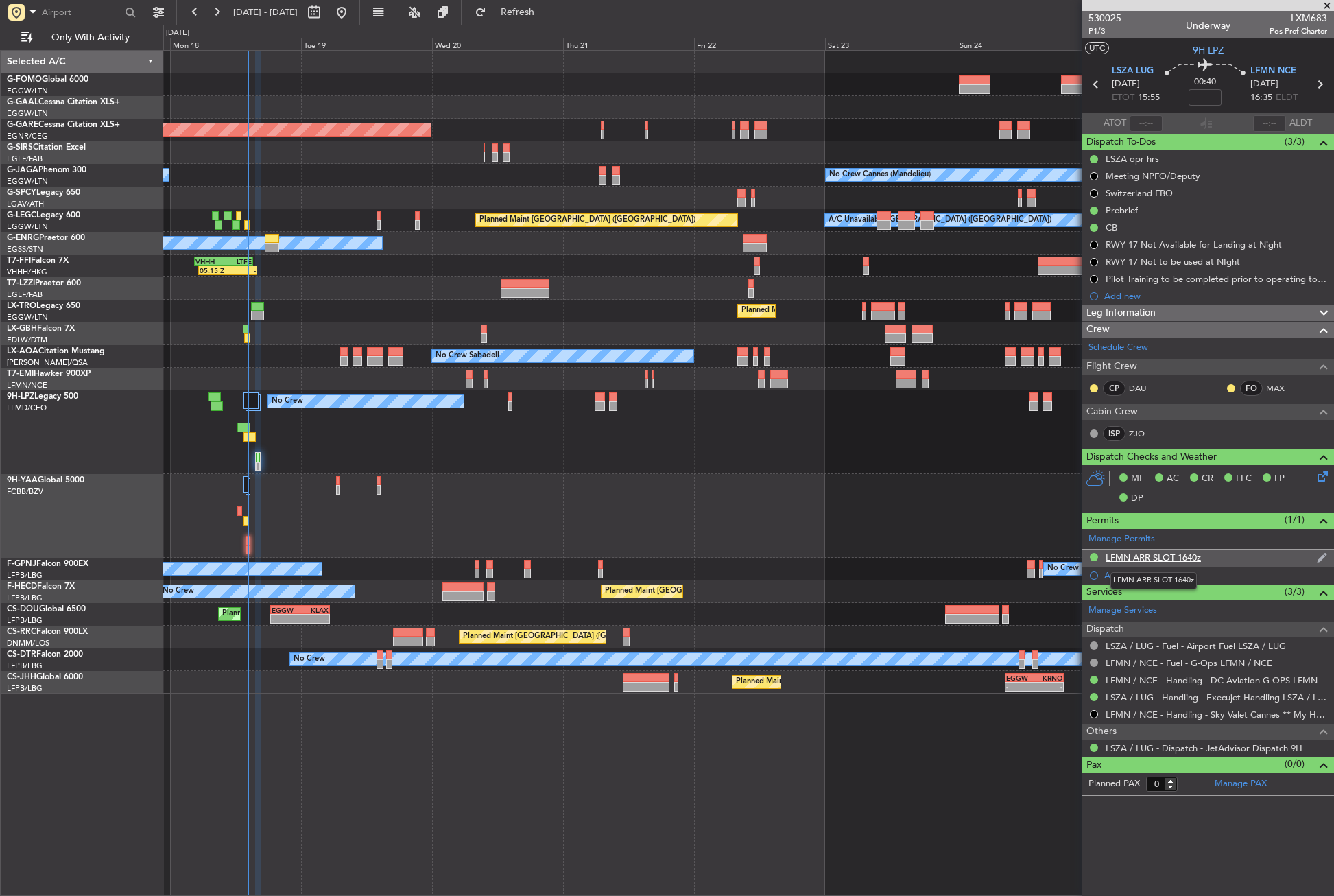
click at [1158, 556] on div "LFMN ARR SLOT 1640z" at bounding box center [1153, 557] width 95 height 12
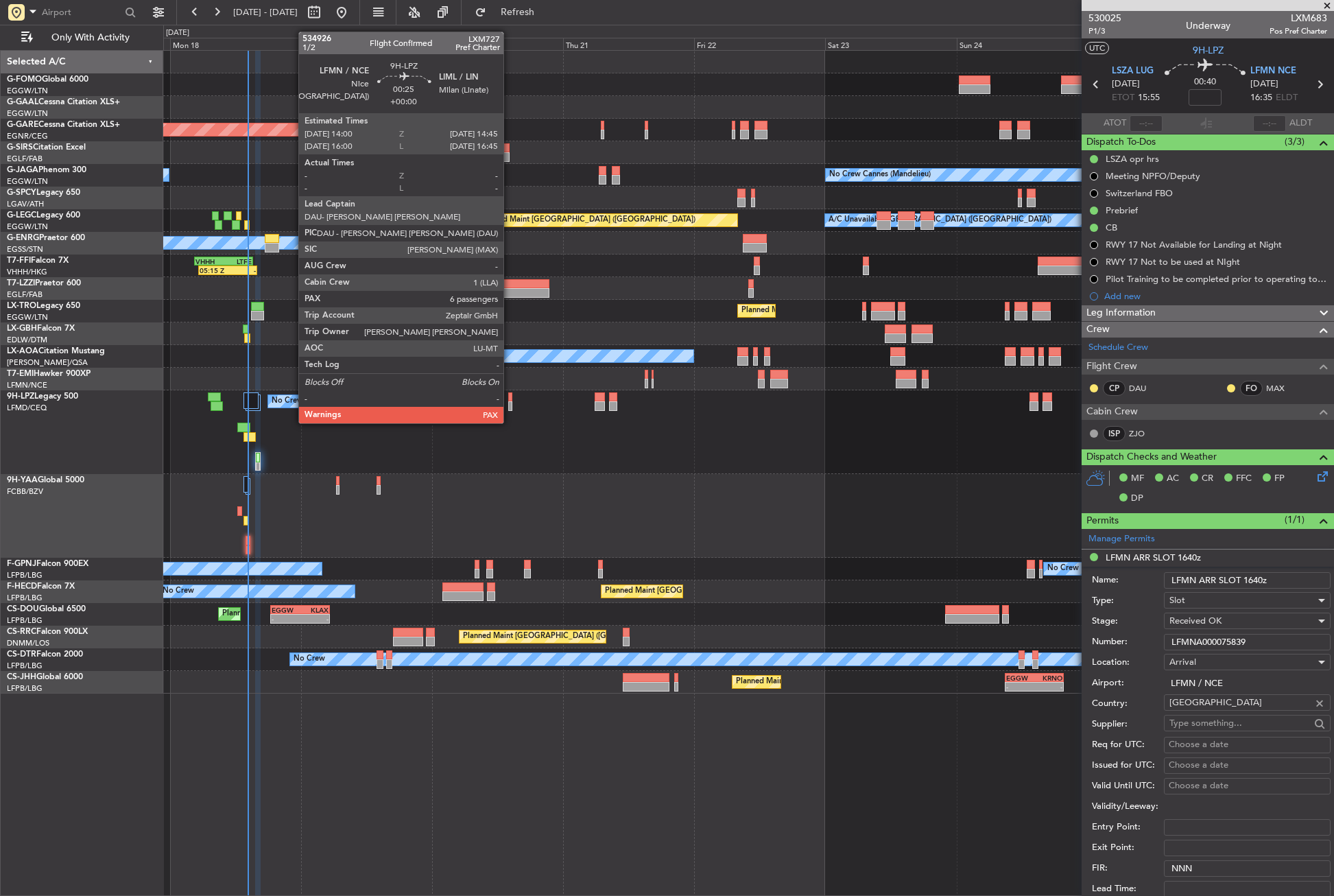
click at [510, 409] on div at bounding box center [510, 406] width 4 height 10
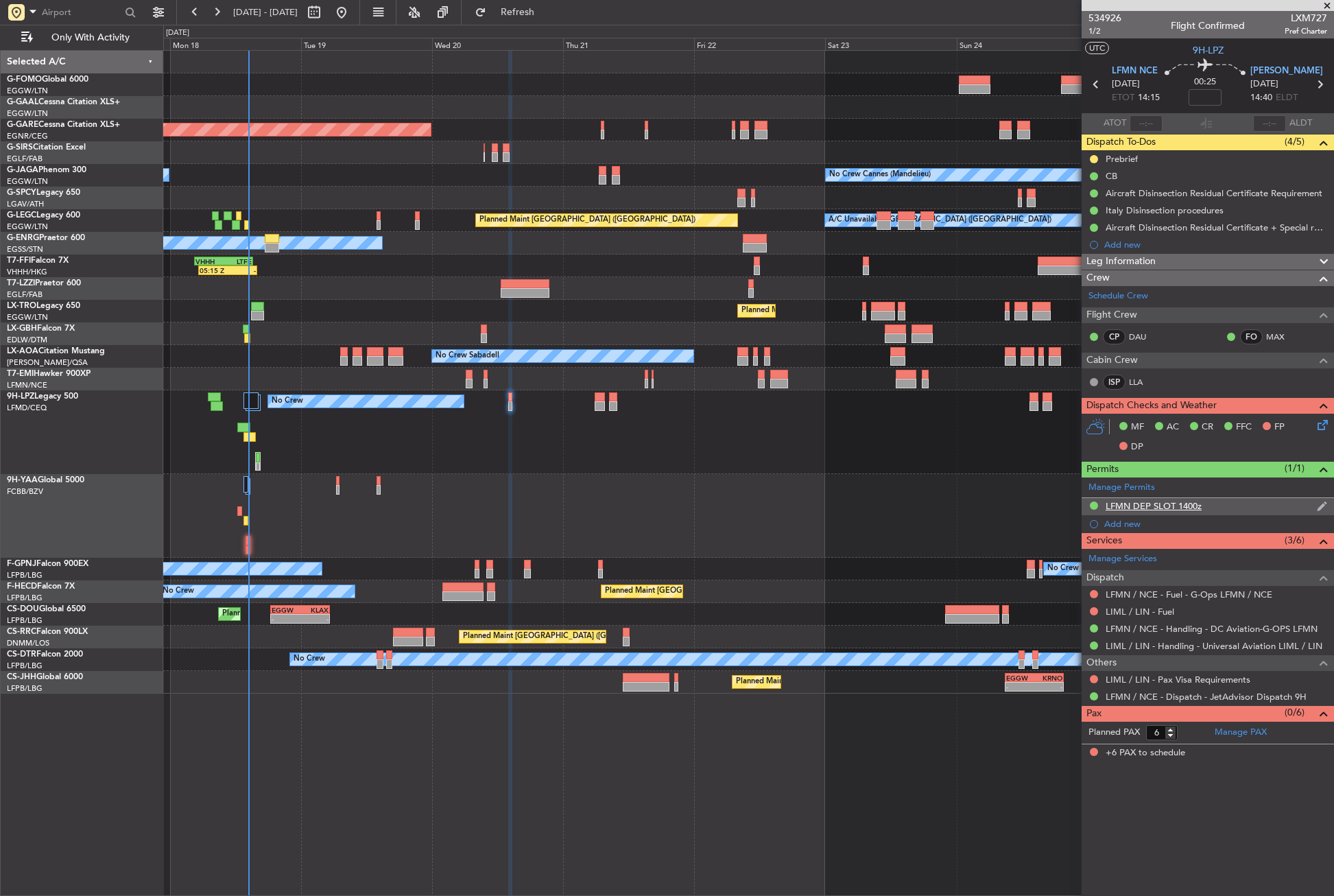
click at [1188, 503] on div "LFMN DEP SLOT 1400z" at bounding box center [1154, 506] width 96 height 12
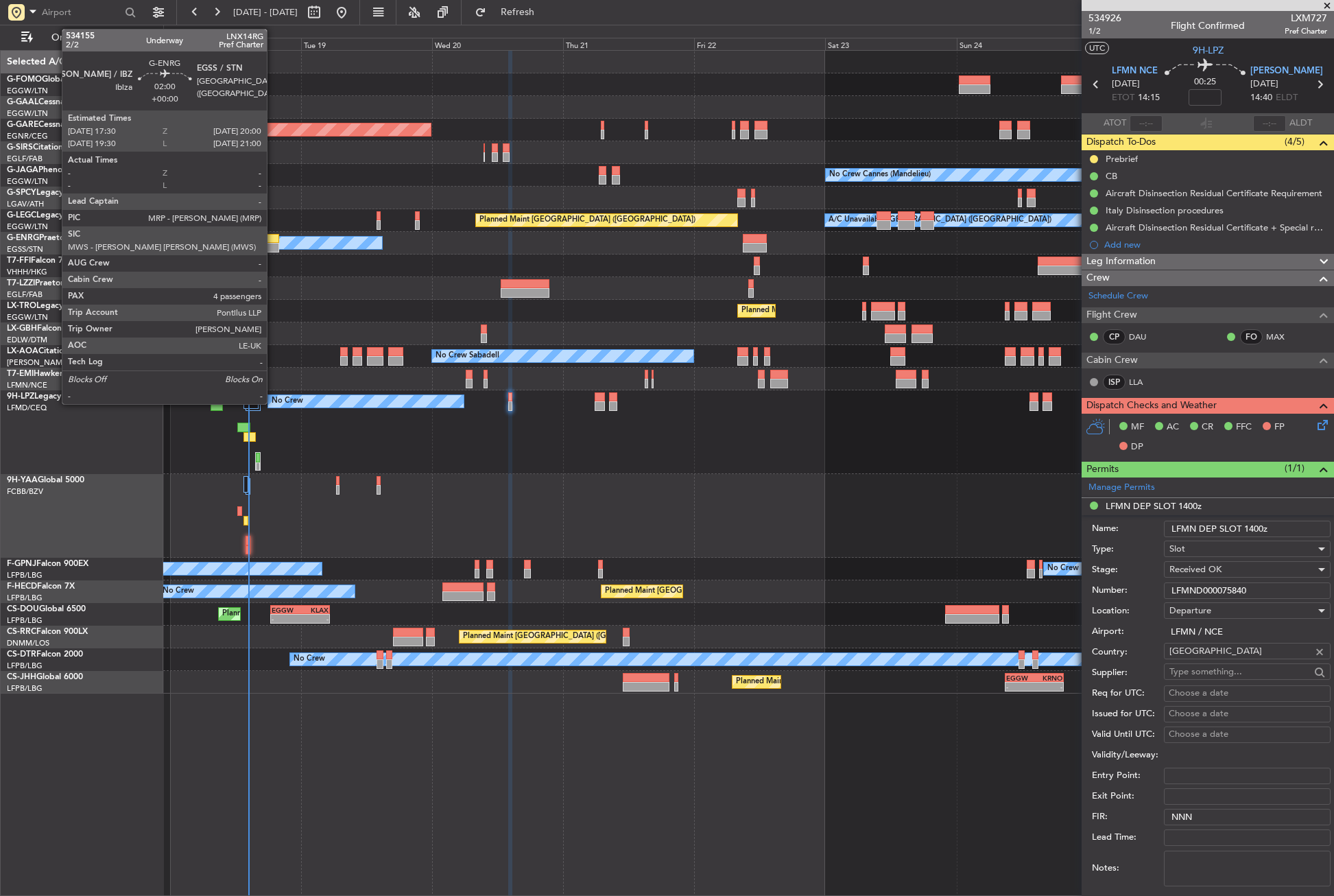
click at [273, 243] on div at bounding box center [272, 248] width 13 height 10
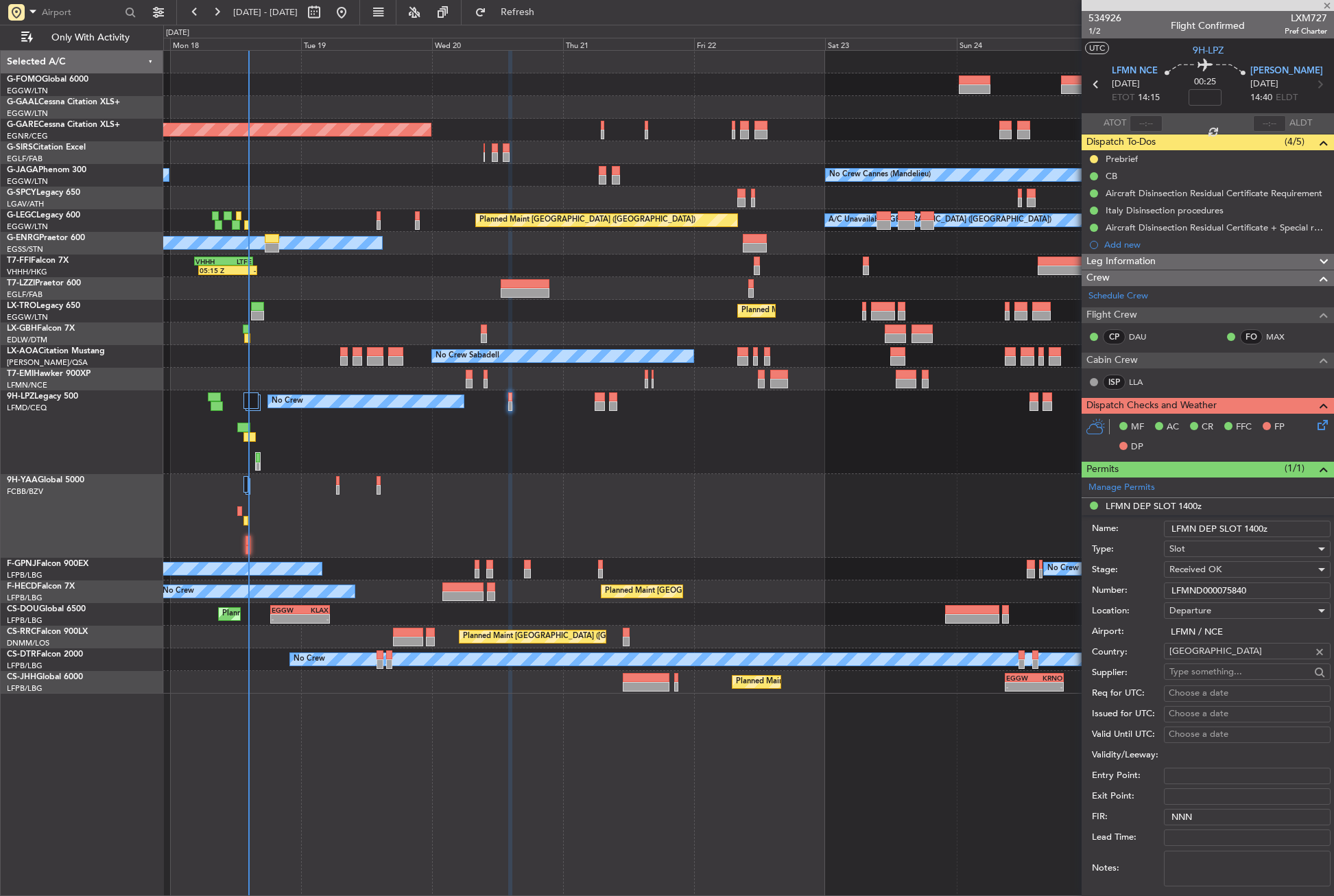
type input "4"
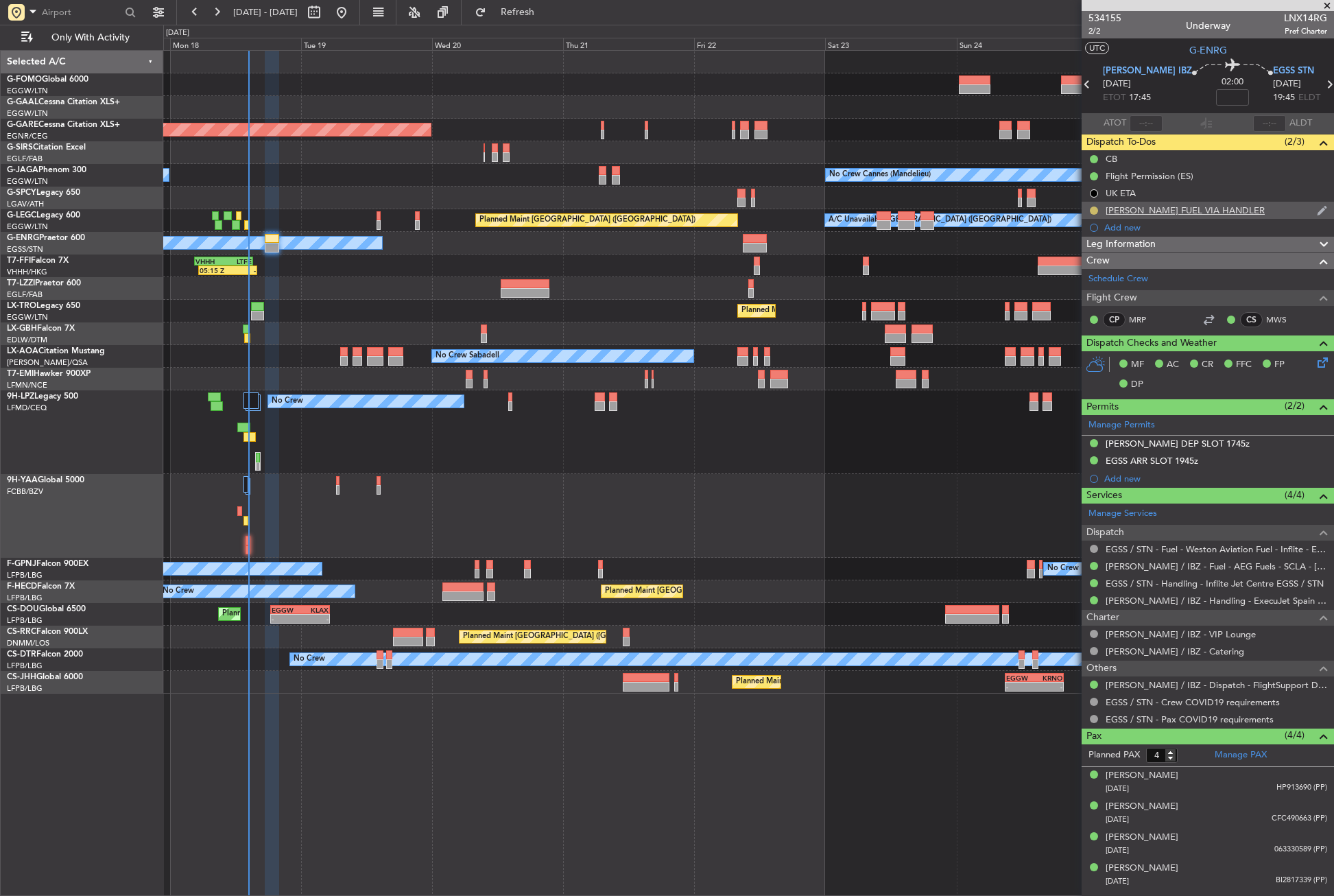
click at [1092, 210] on button at bounding box center [1094, 210] width 9 height 9
click at [1074, 273] on li "Completed" at bounding box center [1094, 270] width 73 height 20
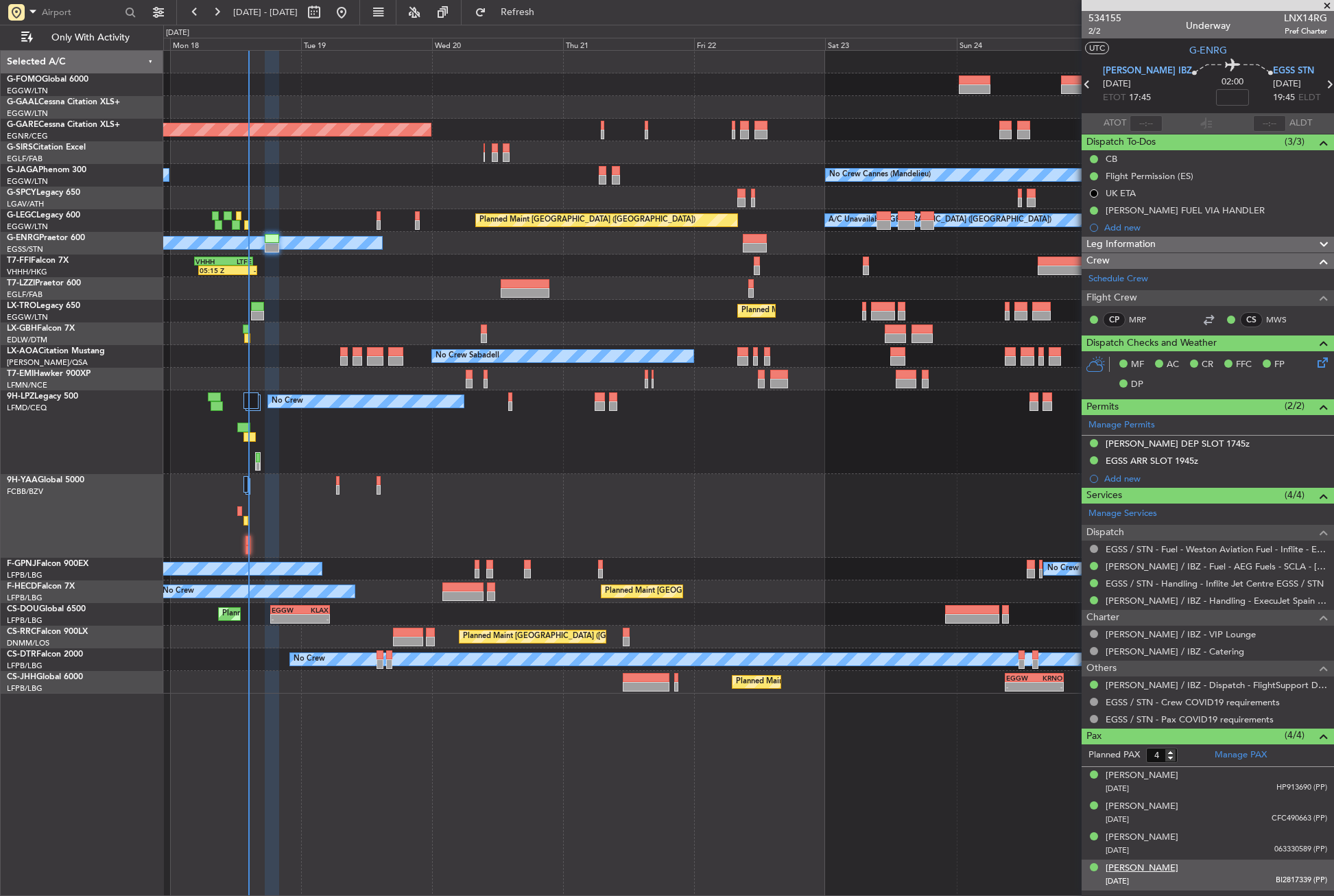
click at [1143, 862] on div "Sara Mara" at bounding box center [1141, 868] width 72 height 13
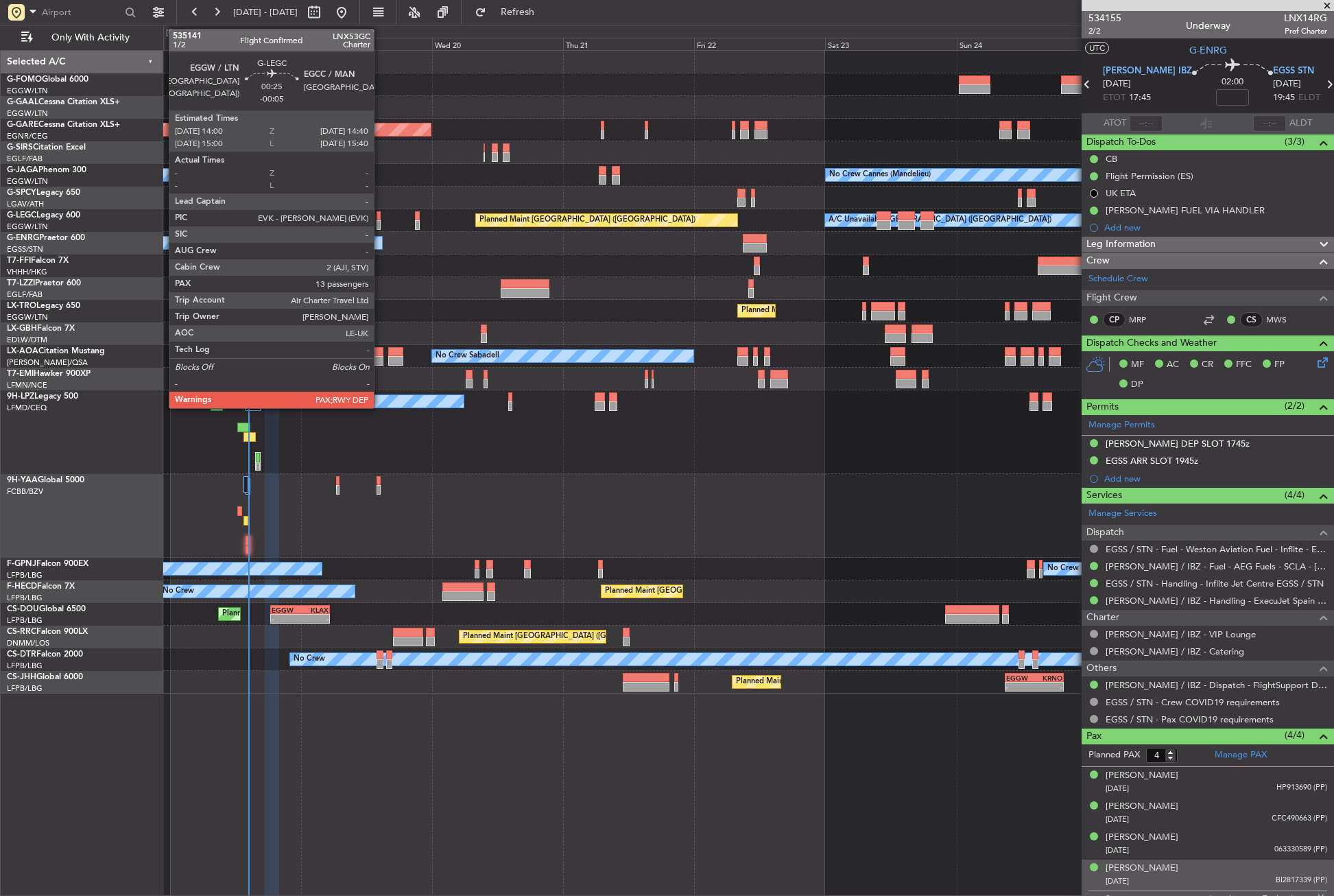
click at [380, 223] on div at bounding box center [379, 224] width 4 height 10
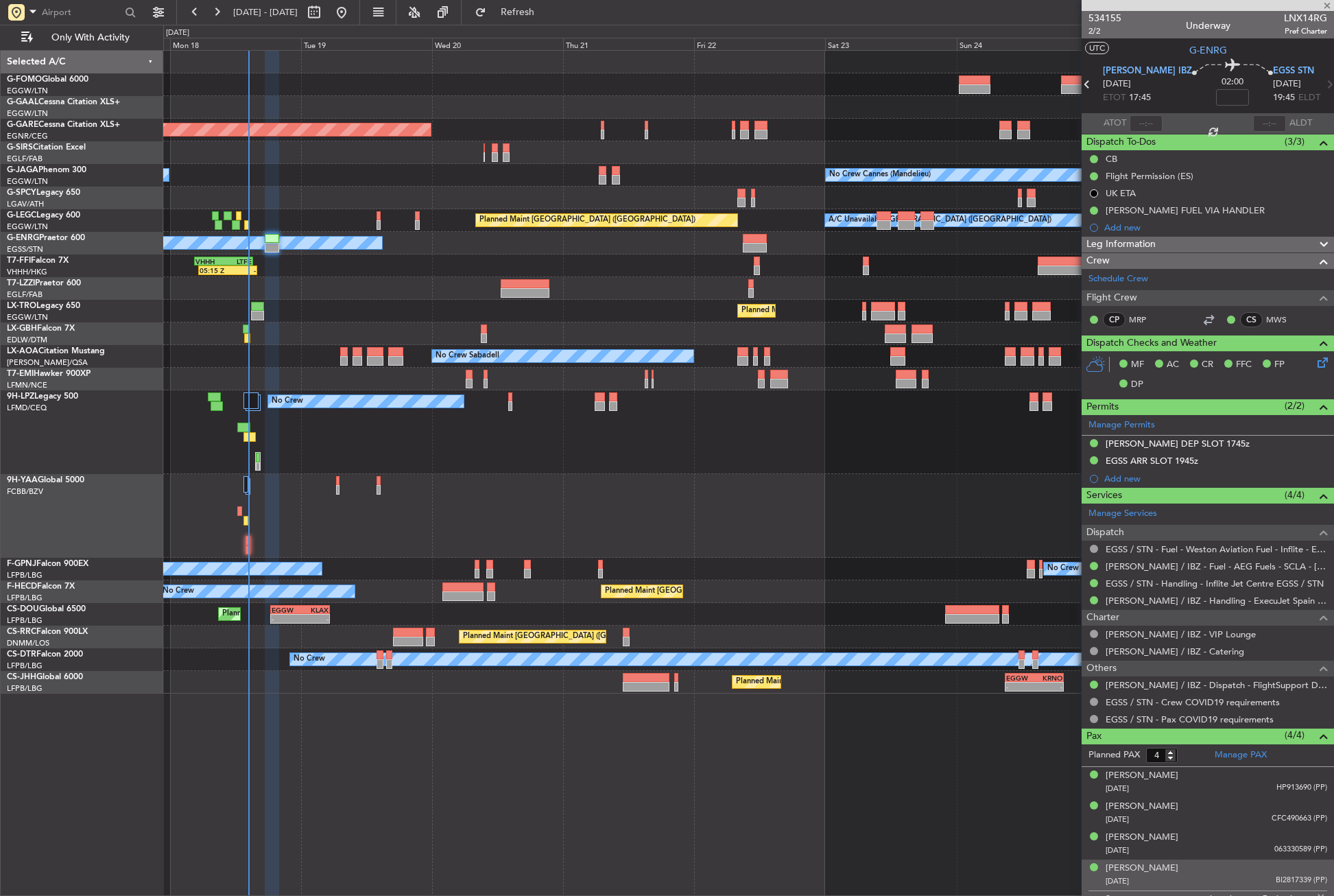
type input "-00:05"
type input "13"
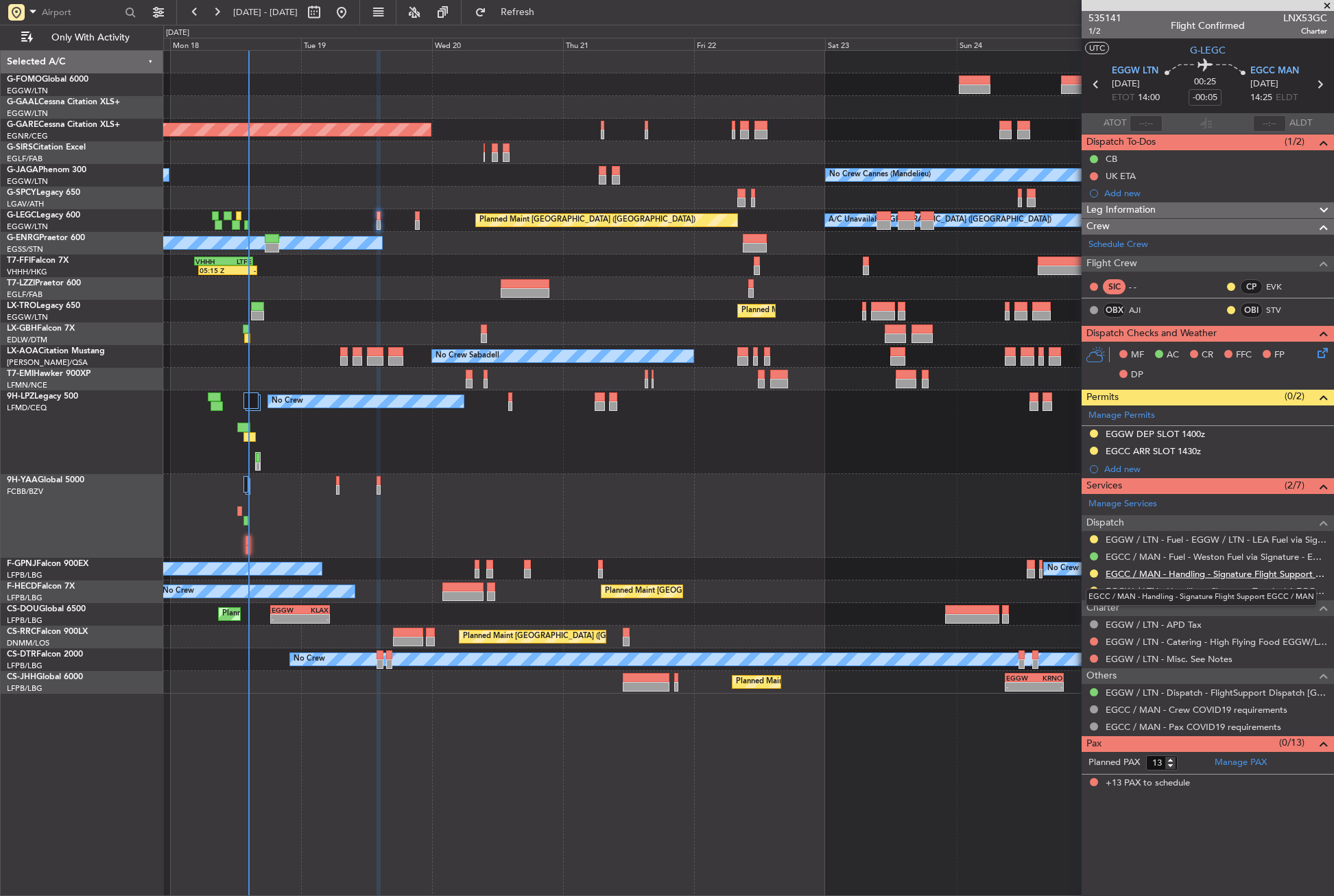
click at [1154, 570] on link "EGCC / MAN - Handling - Signature Flight Support EGCC / MAN" at bounding box center [1216, 573] width 222 height 12
click at [388, 514] on div at bounding box center [748, 515] width 1170 height 84
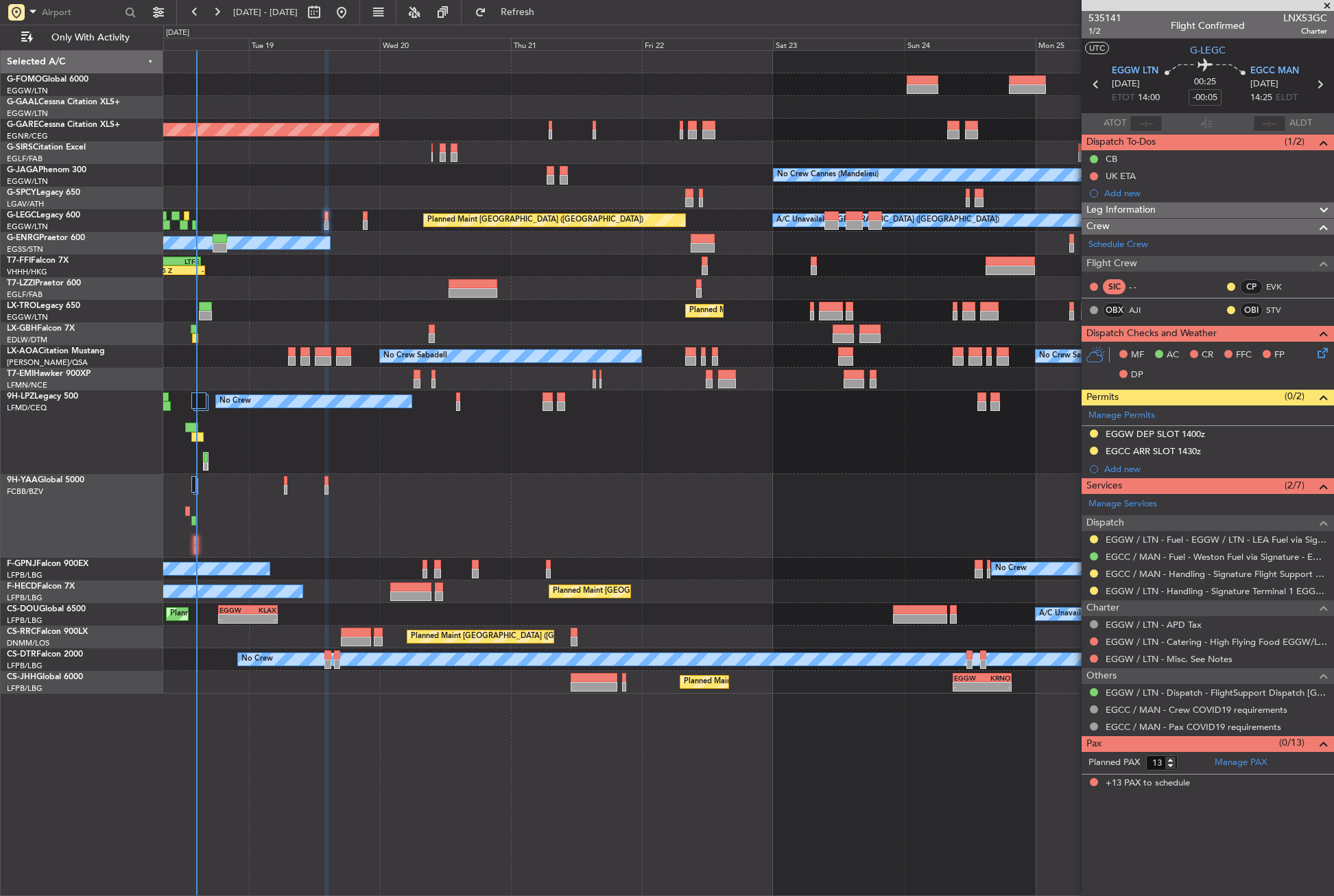
click at [375, 514] on div at bounding box center [748, 515] width 1170 height 84
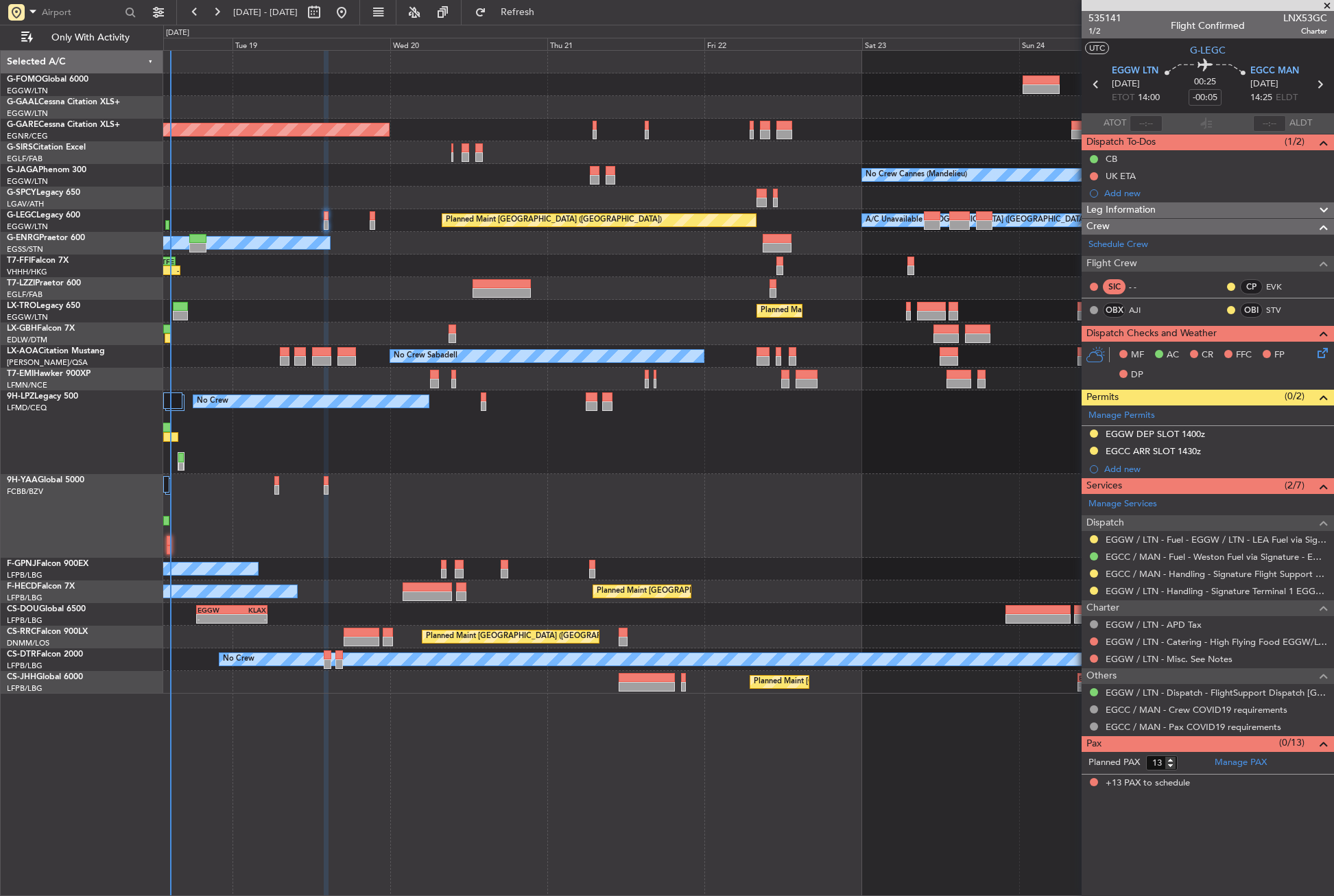
click at [382, 511] on div at bounding box center [748, 515] width 1170 height 84
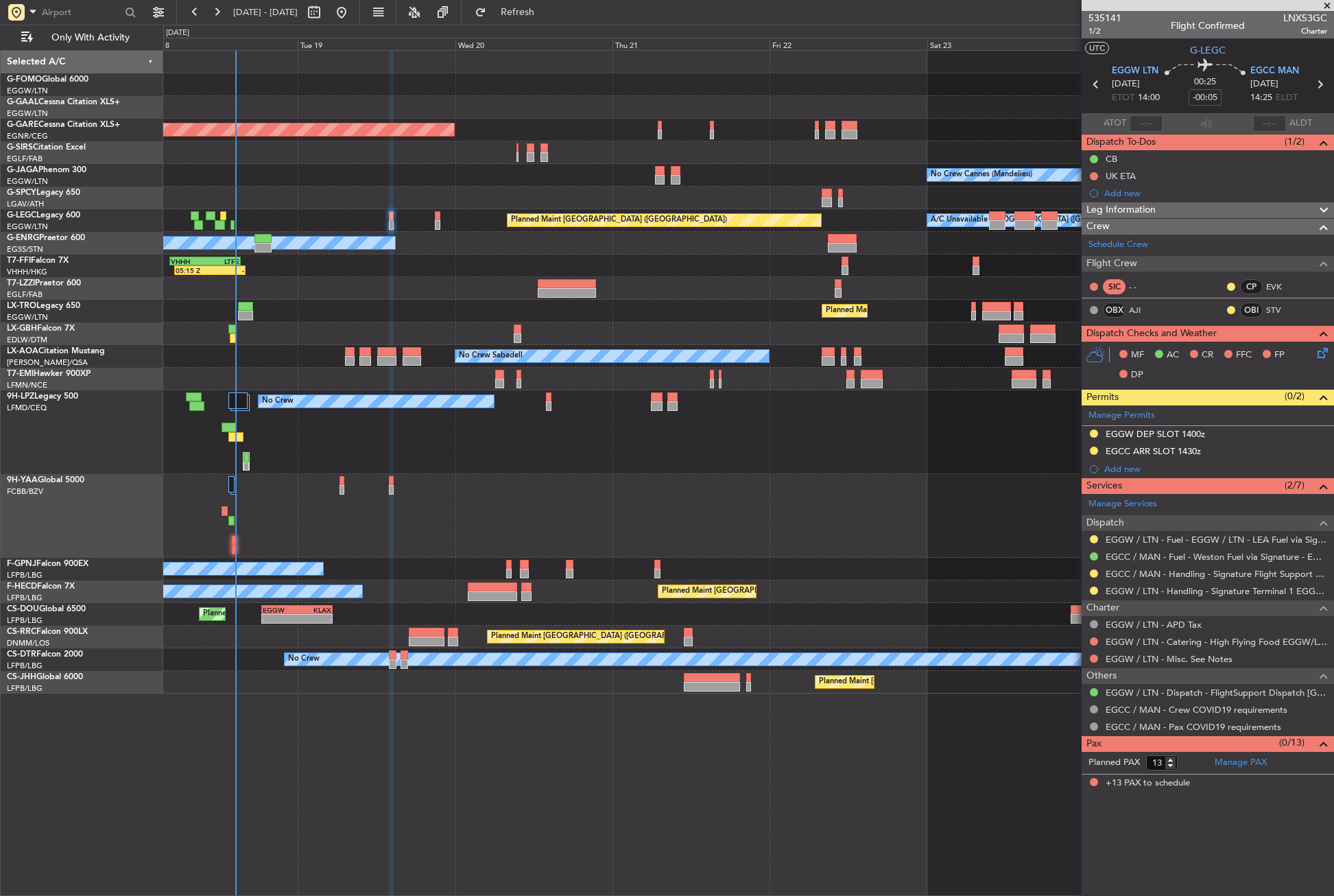
click at [363, 523] on div at bounding box center [748, 515] width 1170 height 84
click at [403, 514] on div at bounding box center [748, 515] width 1170 height 84
click at [494, 520] on div at bounding box center [748, 515] width 1170 height 84
click at [627, 735] on div "Planned Maint Windsor Locks (Bradley Intl) Planned Maint Dusseldorf Unplanned M…" at bounding box center [748, 473] width 1171 height 846
click at [275, 507] on div at bounding box center [748, 515] width 1170 height 84
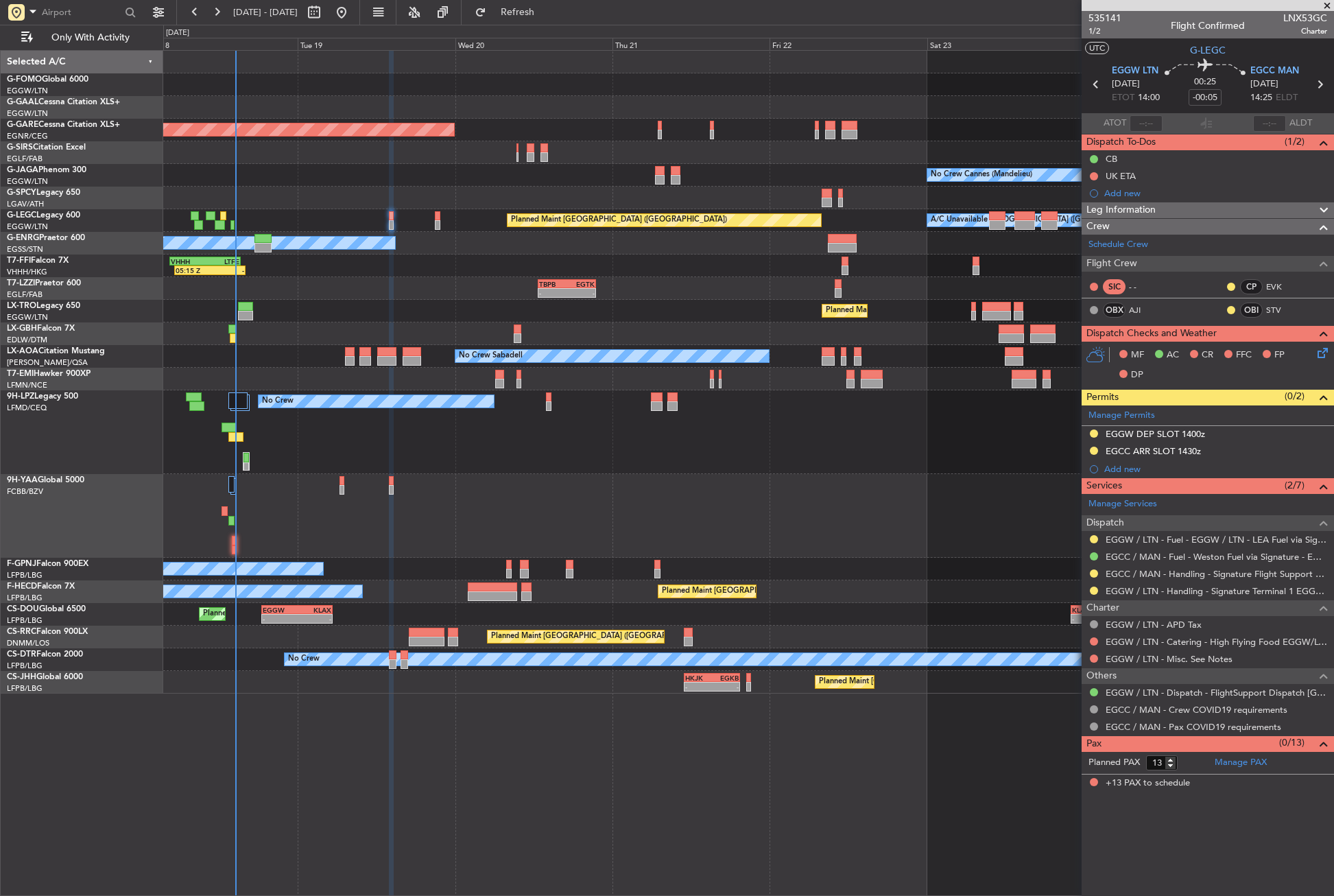
click at [480, 492] on div at bounding box center [748, 515] width 1170 height 84
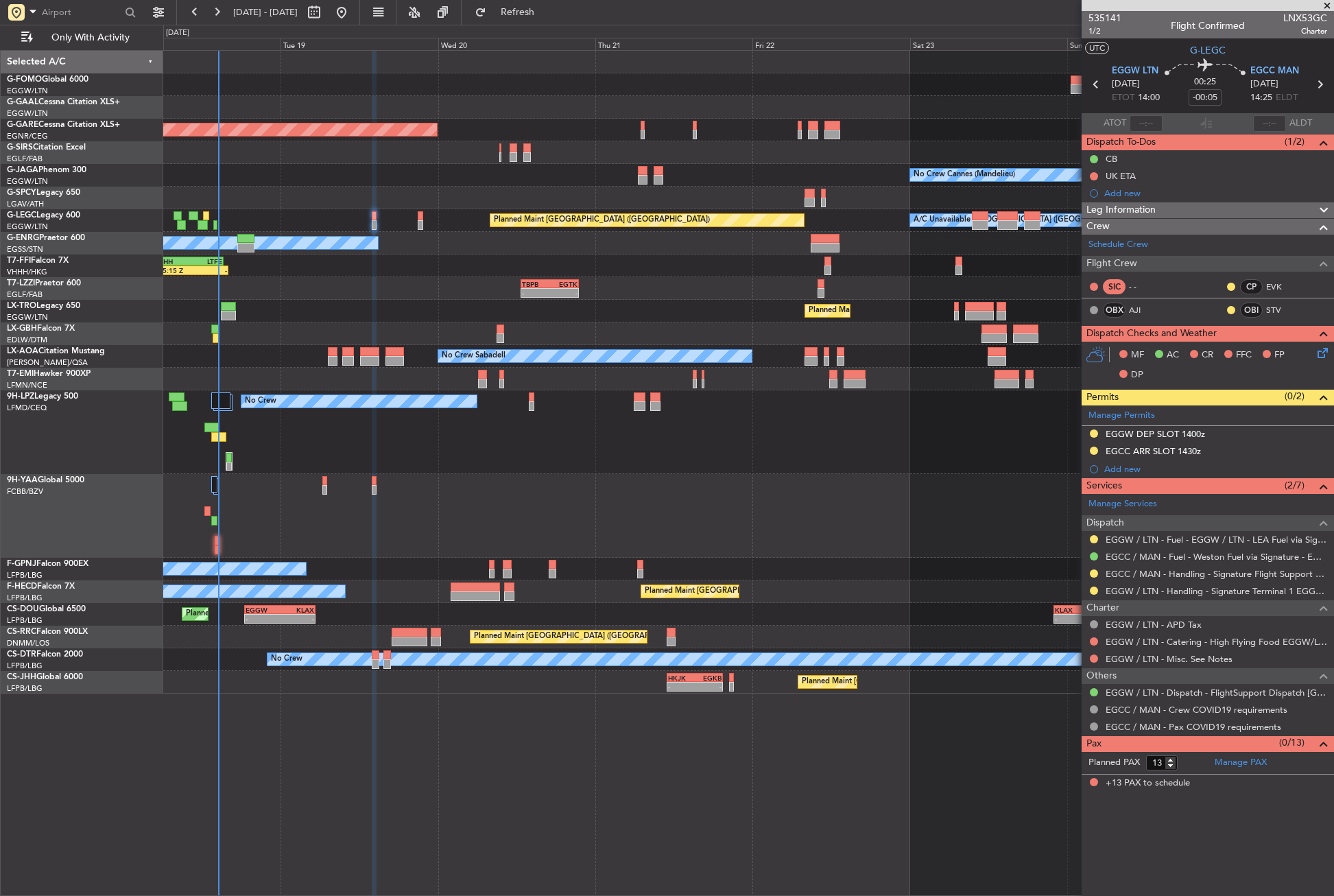
click at [483, 501] on div at bounding box center [748, 515] width 1170 height 84
click at [247, 743] on div "Planned Maint Windsor Locks (Bradley Intl) Planned Maint Dusseldorf Unplanned M…" at bounding box center [748, 473] width 1171 height 846
click at [537, 6] on button "Refresh" at bounding box center [509, 12] width 82 height 22
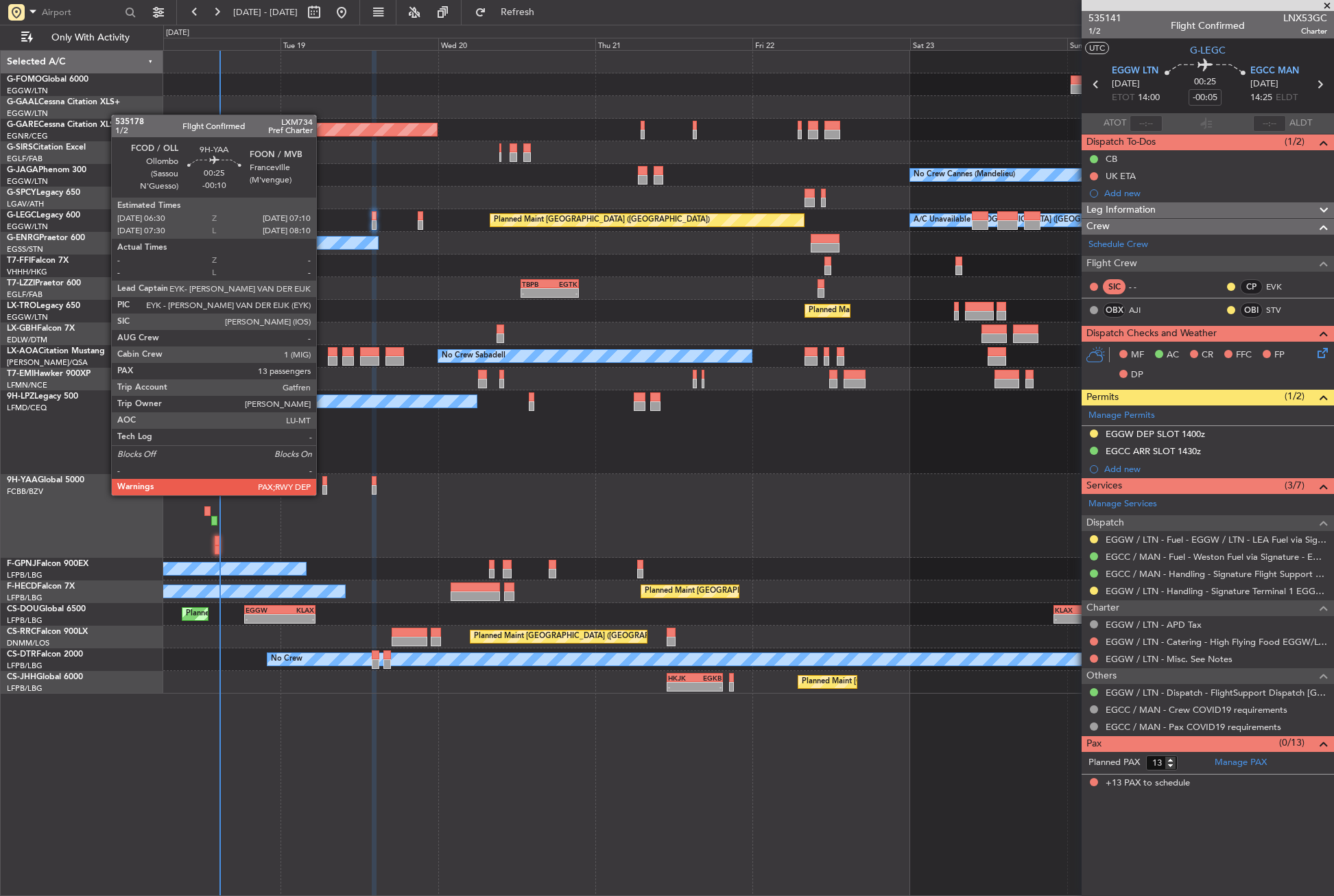
click at [323, 493] on div at bounding box center [325, 489] width 5 height 10
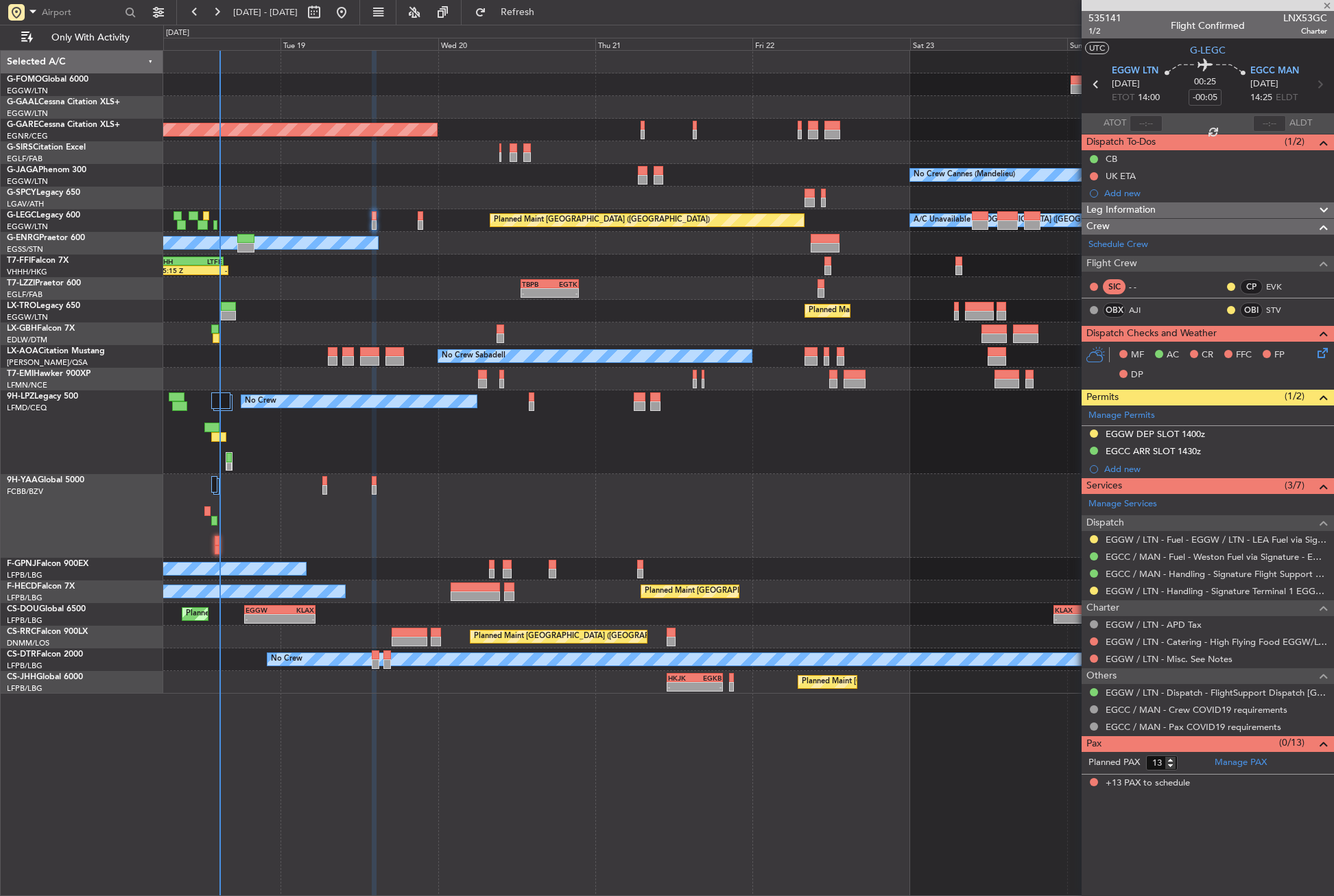
type input "-00:10"
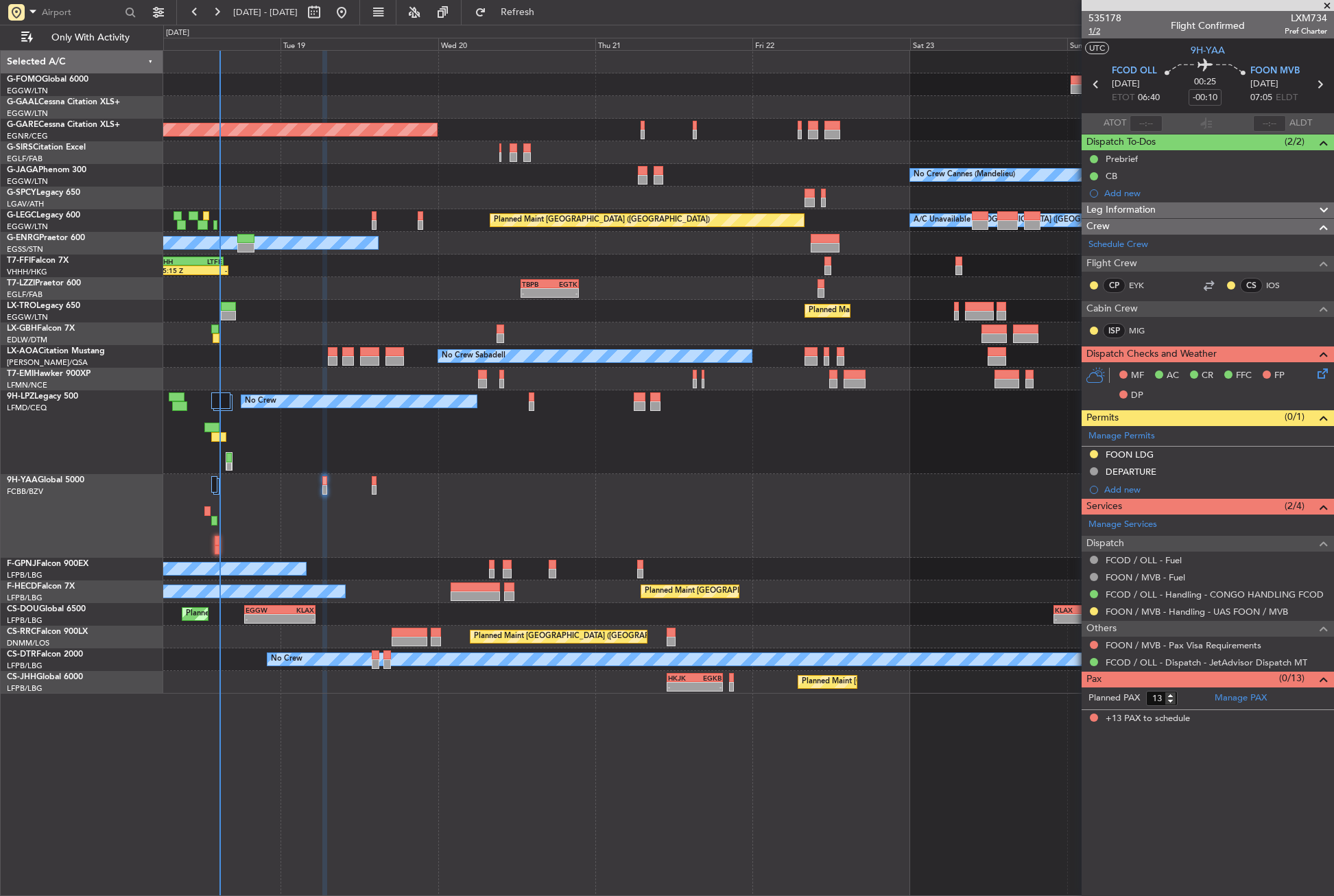
click at [1095, 33] on span "1/2" at bounding box center [1106, 31] width 33 height 12
click at [1139, 291] on div "CP EYK" at bounding box center [1125, 285] width 71 height 15
click at [1134, 287] on link "EYK" at bounding box center [1144, 285] width 31 height 13
click at [1269, 286] on link "IOS" at bounding box center [1282, 285] width 31 height 13
click at [1101, 29] on span "1/2" at bounding box center [1106, 31] width 33 height 12
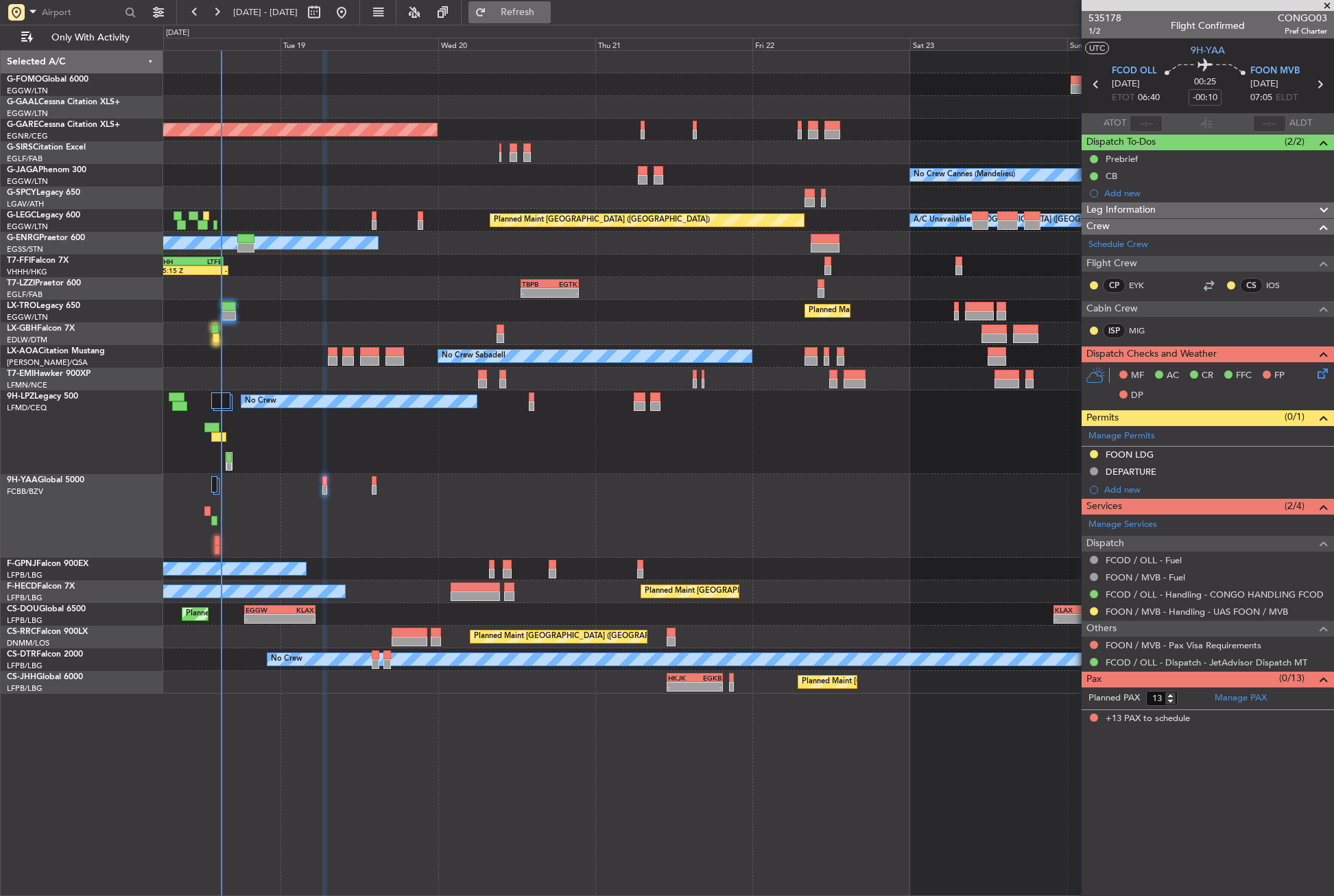
click at [518, 18] on button "Refresh" at bounding box center [509, 12] width 82 height 22
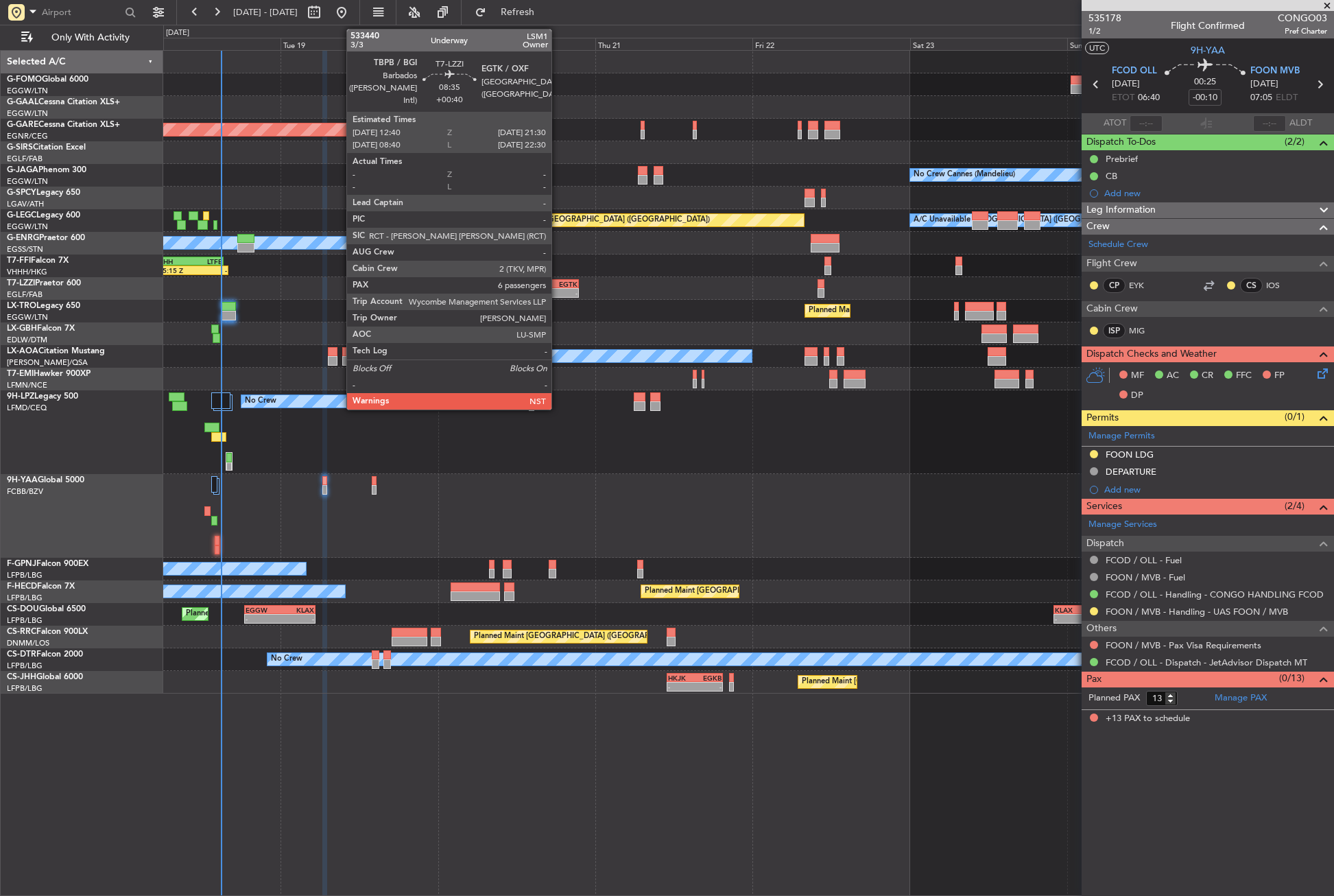
click at [558, 284] on div "EGTK" at bounding box center [563, 283] width 27 height 9
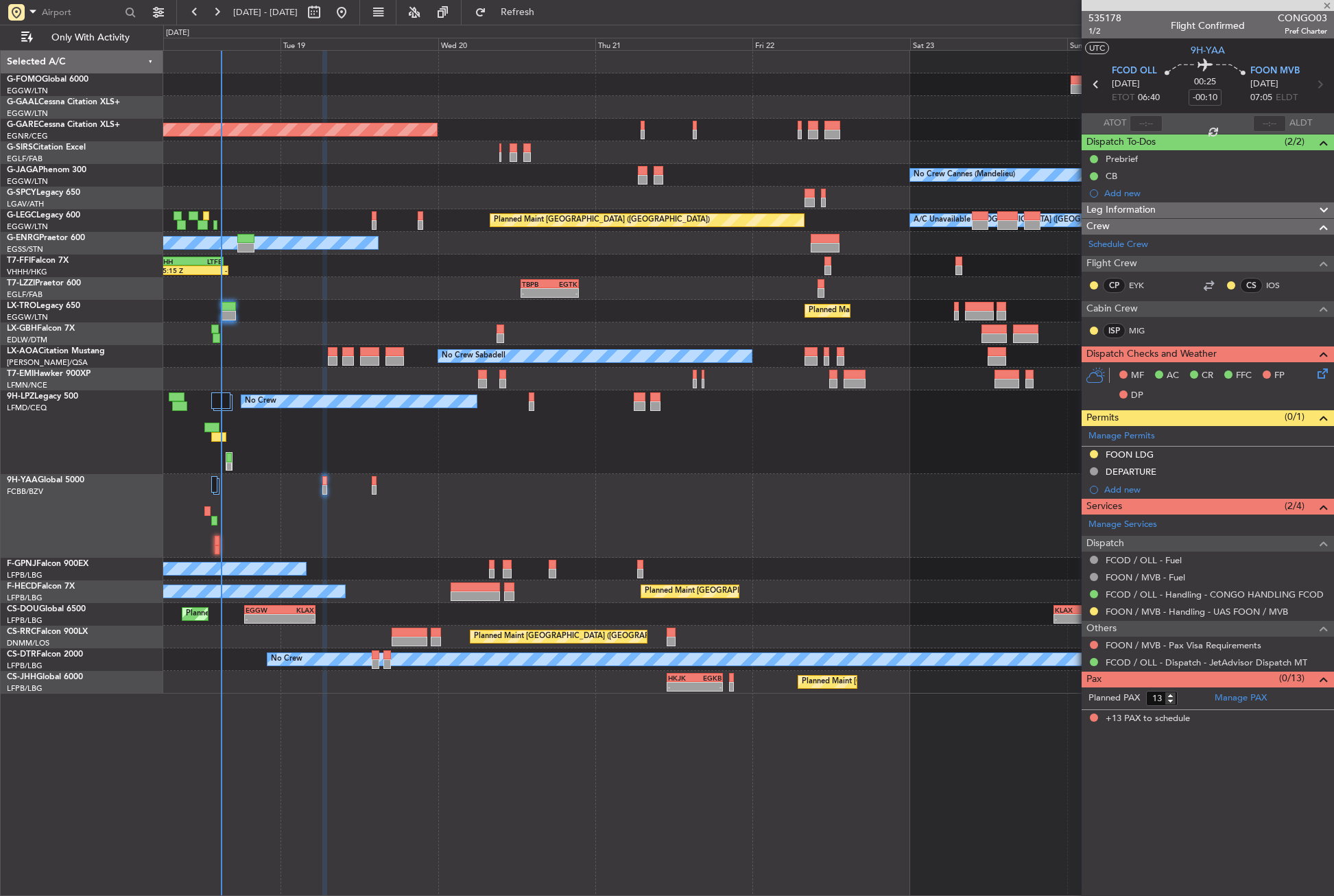
type input "+00:40"
type input "6"
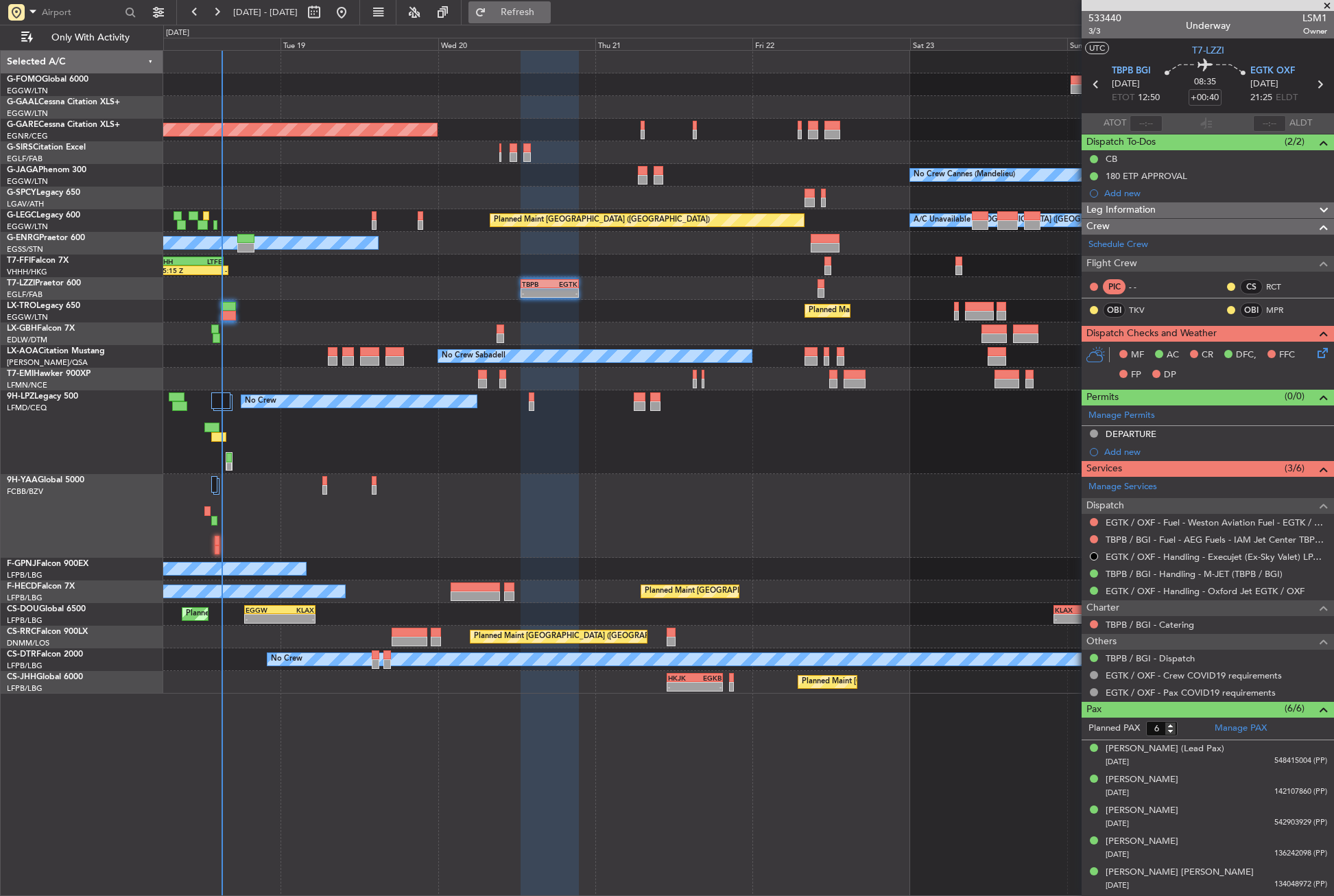
click at [524, 11] on button "Refresh" at bounding box center [509, 12] width 82 height 22
click at [254, 725] on div "Planned Maint Windsor Locks ([PERSON_NAME] Intl) Planned [GEOGRAPHIC_DATA] Unpl…" at bounding box center [748, 473] width 1171 height 846
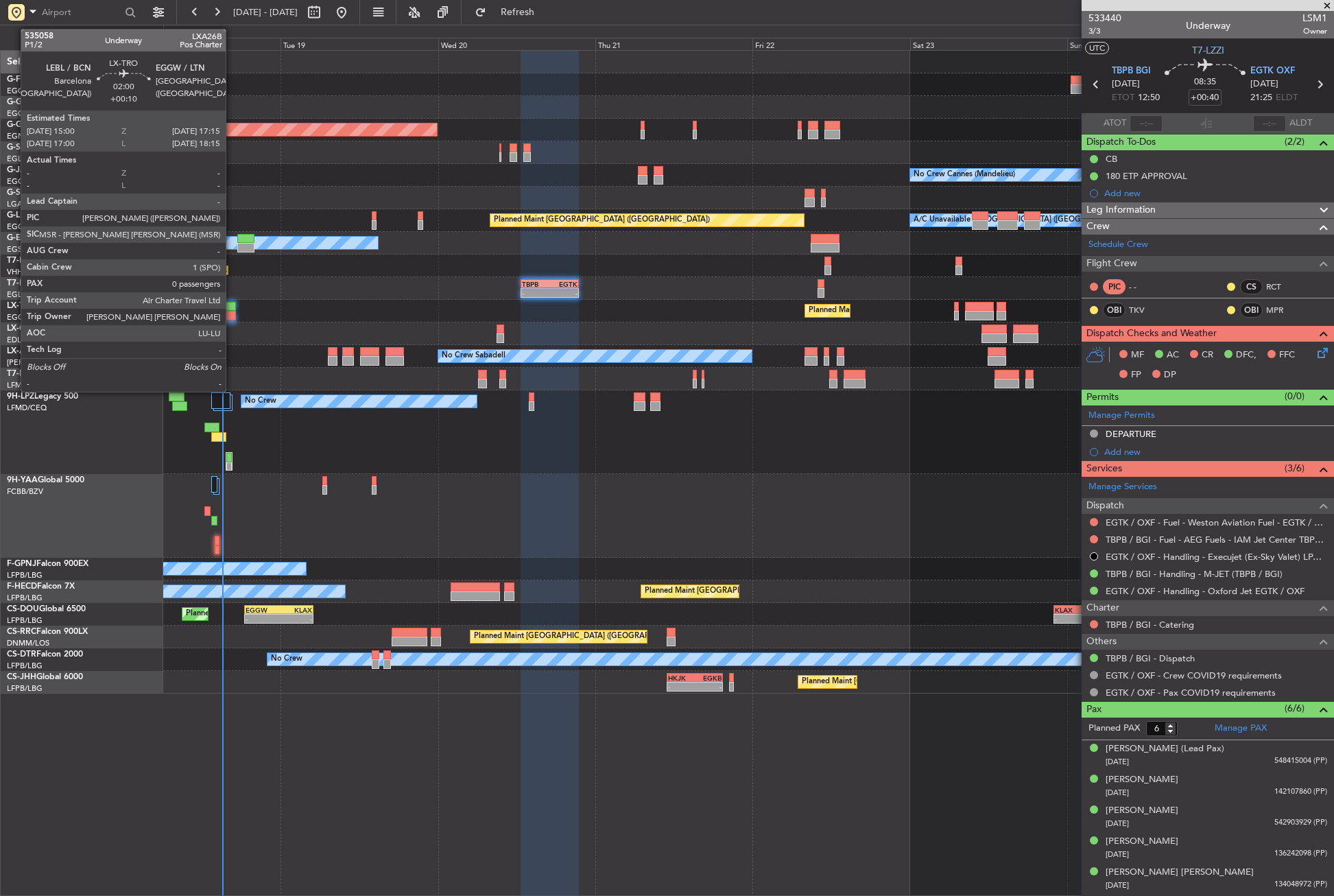
click at [232, 305] on div at bounding box center [228, 306] width 15 height 10
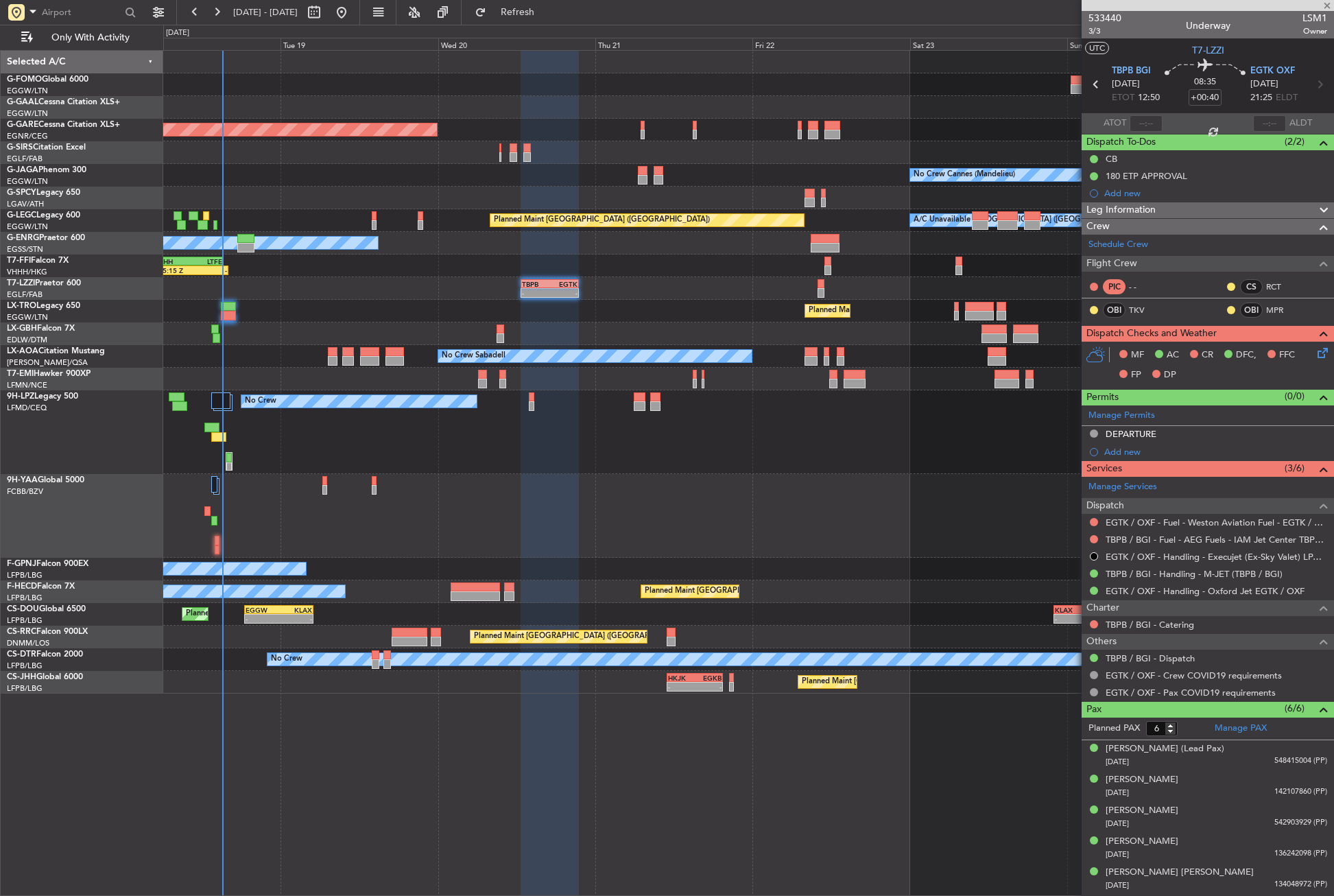
type input "+00:10"
type input "0"
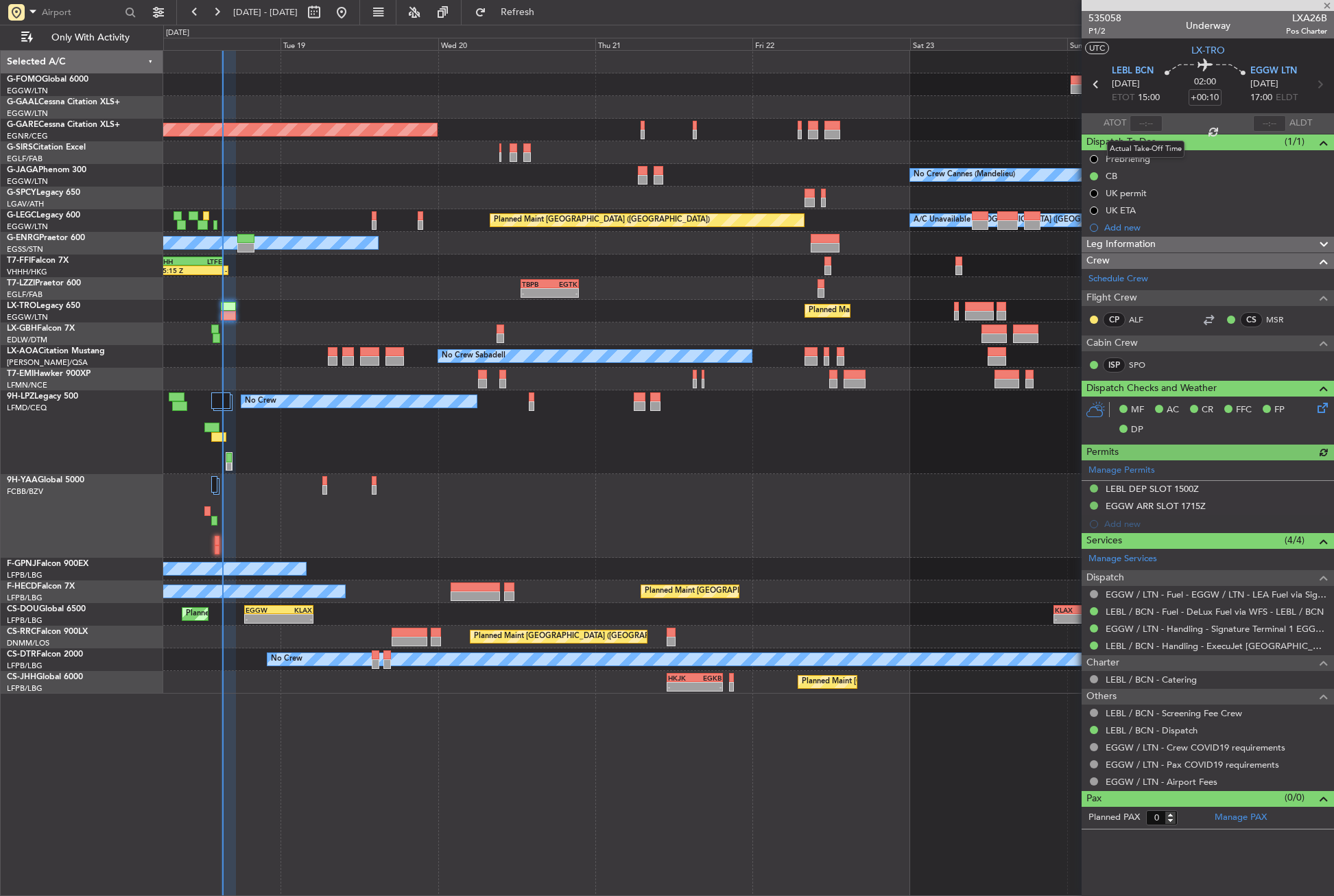
click at [1153, 119] on div at bounding box center [1146, 123] width 33 height 16
click at [1143, 119] on div at bounding box center [1146, 123] width 33 height 16
click at [1143, 119] on input "text" at bounding box center [1146, 123] width 33 height 16
click at [542, 408] on div "No Crew No Crew" at bounding box center [748, 432] width 1170 height 84
type input "15:02"
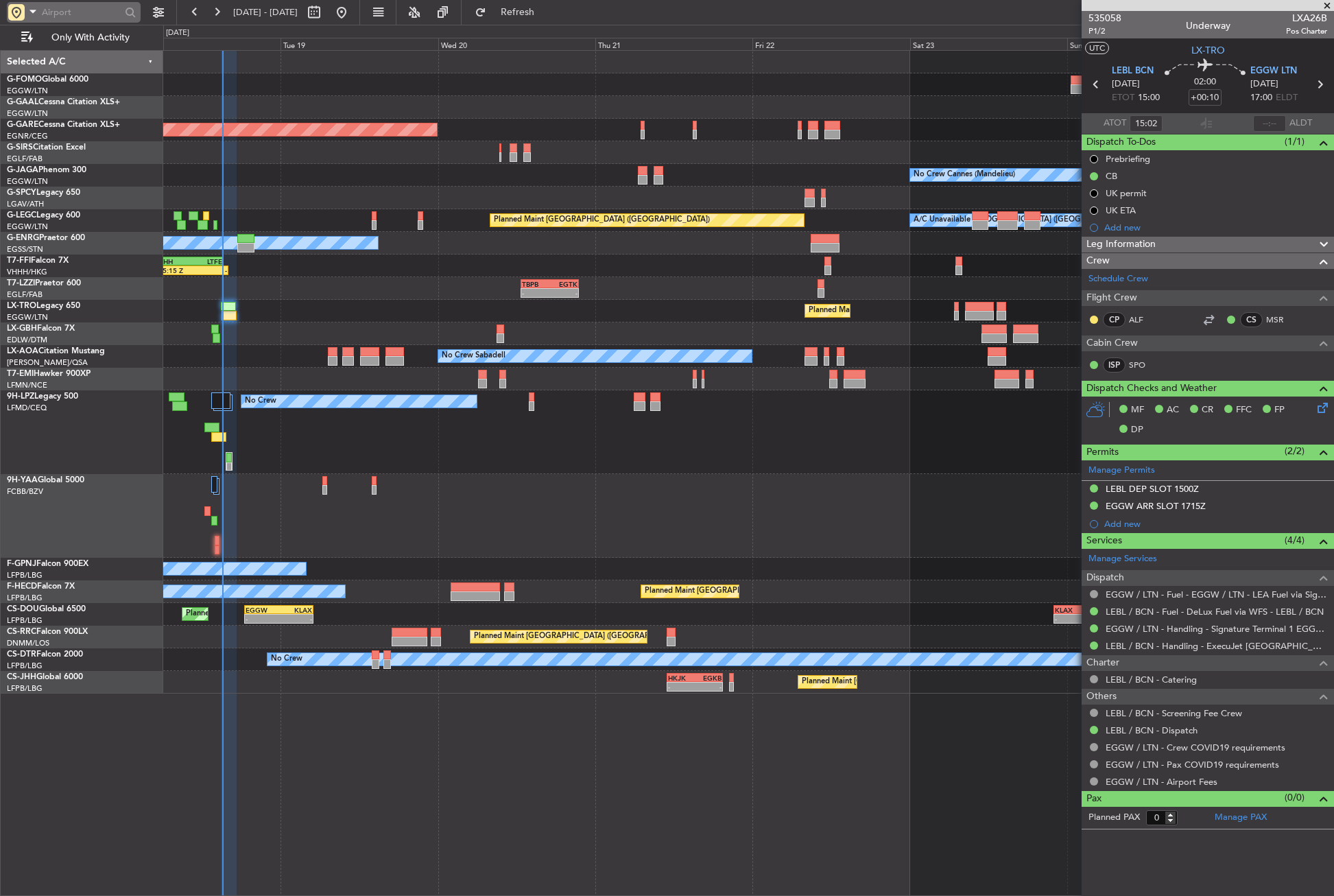
click at [27, 9] on span at bounding box center [33, 12] width 16 height 17
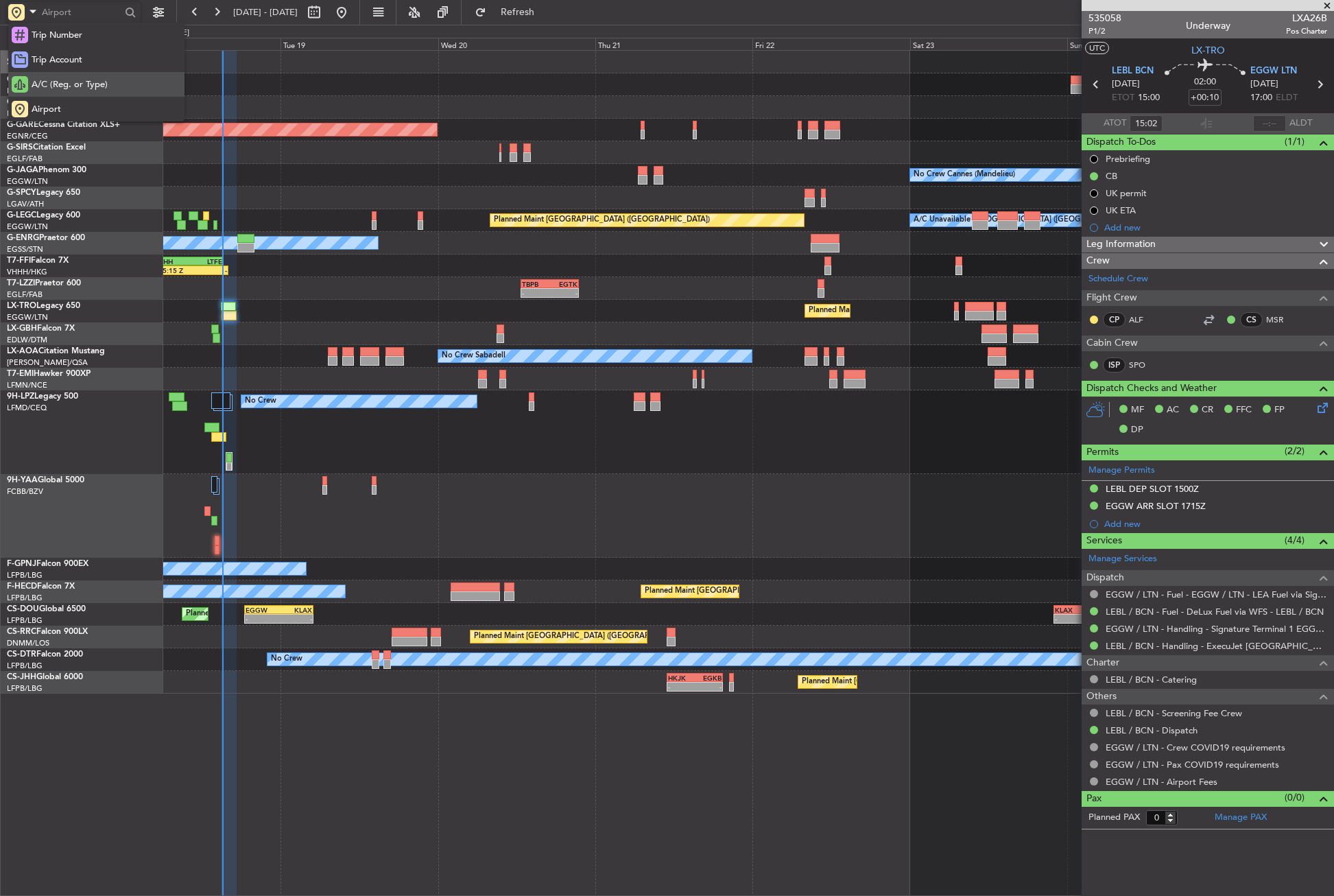
click at [75, 77] on div "A/C (Reg. or Type)" at bounding box center [96, 85] width 176 height 25
click at [75, 11] on input "text" at bounding box center [81, 12] width 79 height 20
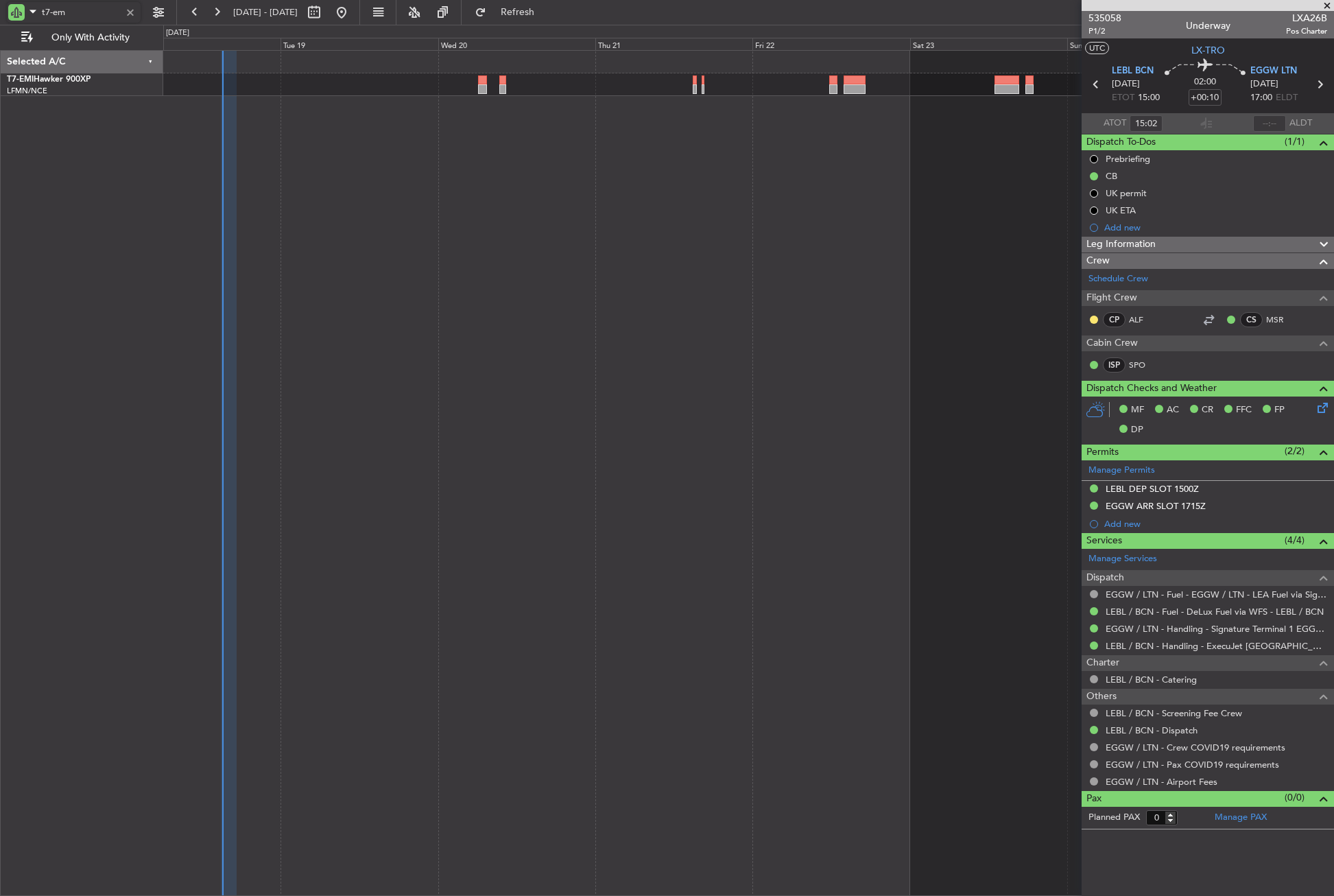
type input "t7-emi"
click at [378, 176] on div at bounding box center [748, 473] width 1171 height 846
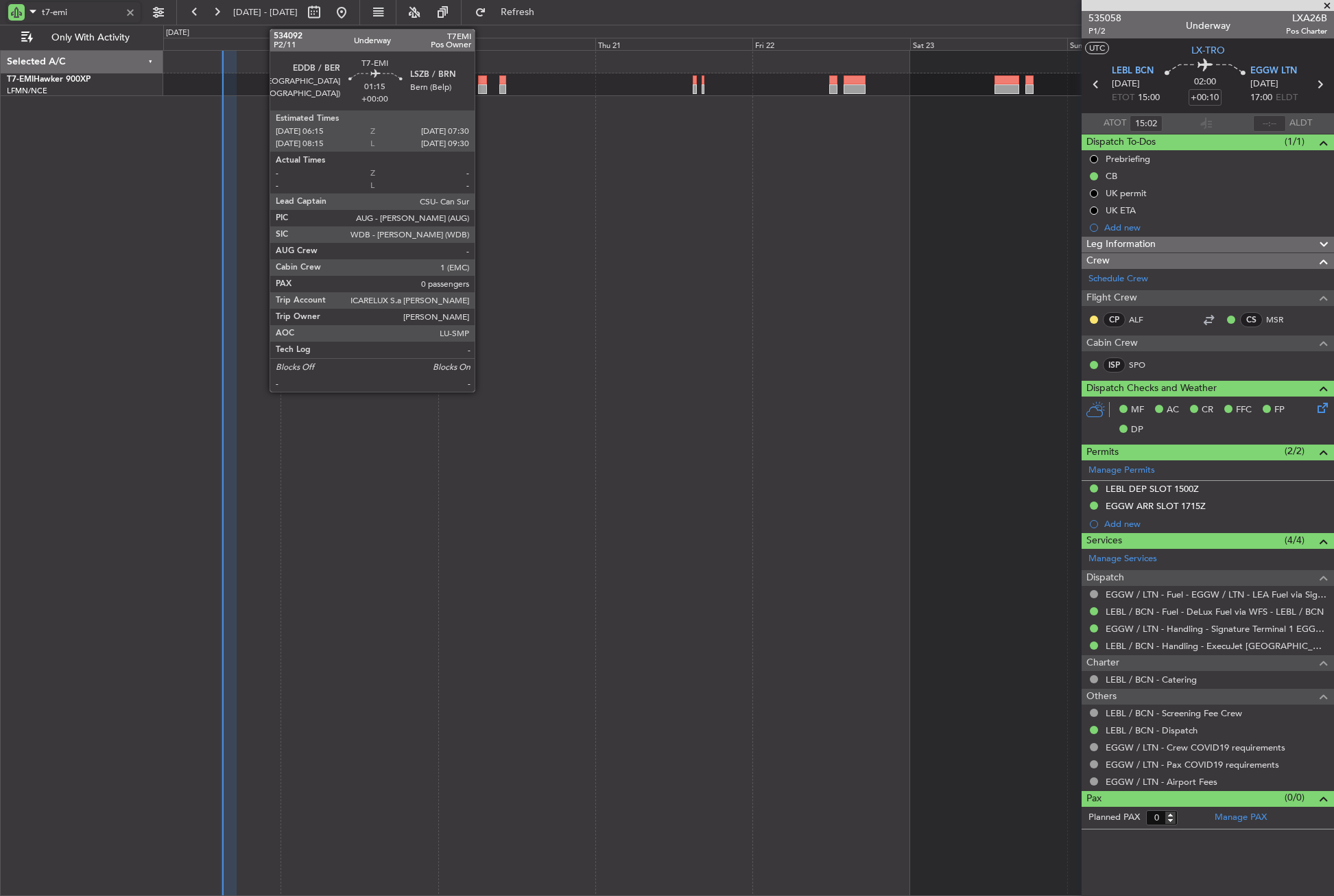
click at [481, 82] on div at bounding box center [482, 80] width 9 height 10
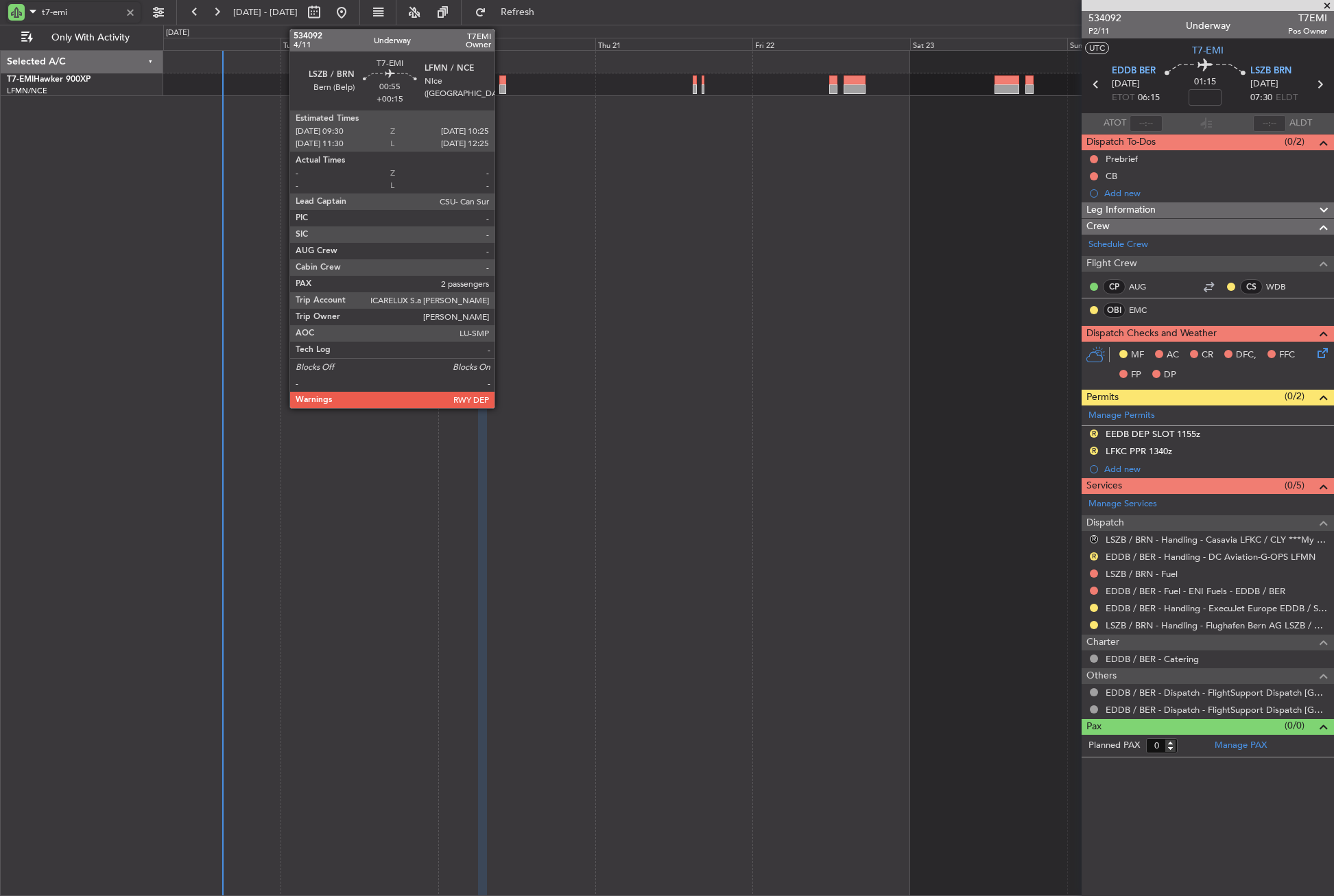
click at [501, 84] on div at bounding box center [502, 80] width 6 height 10
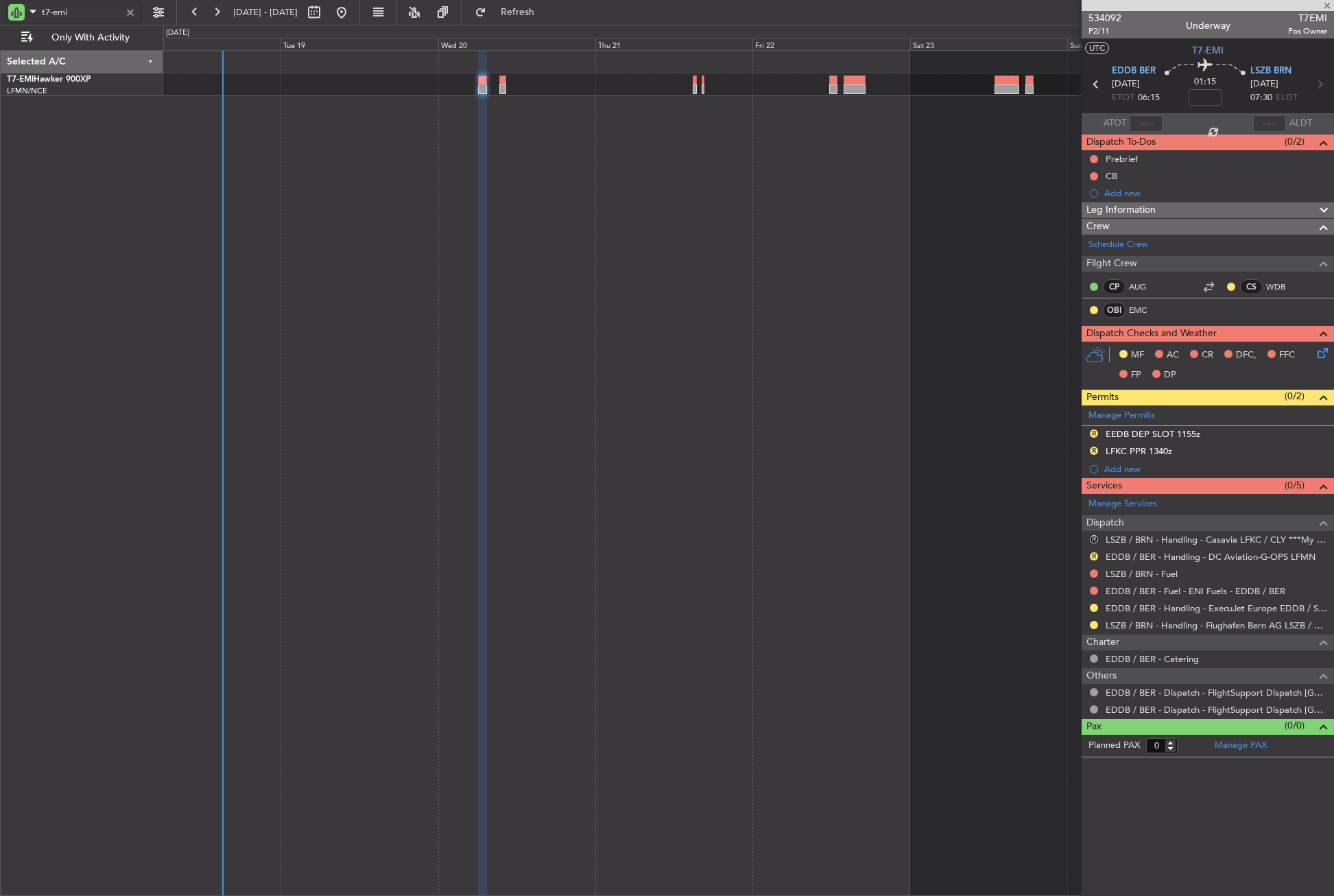
type input "+00:15"
type input "2"
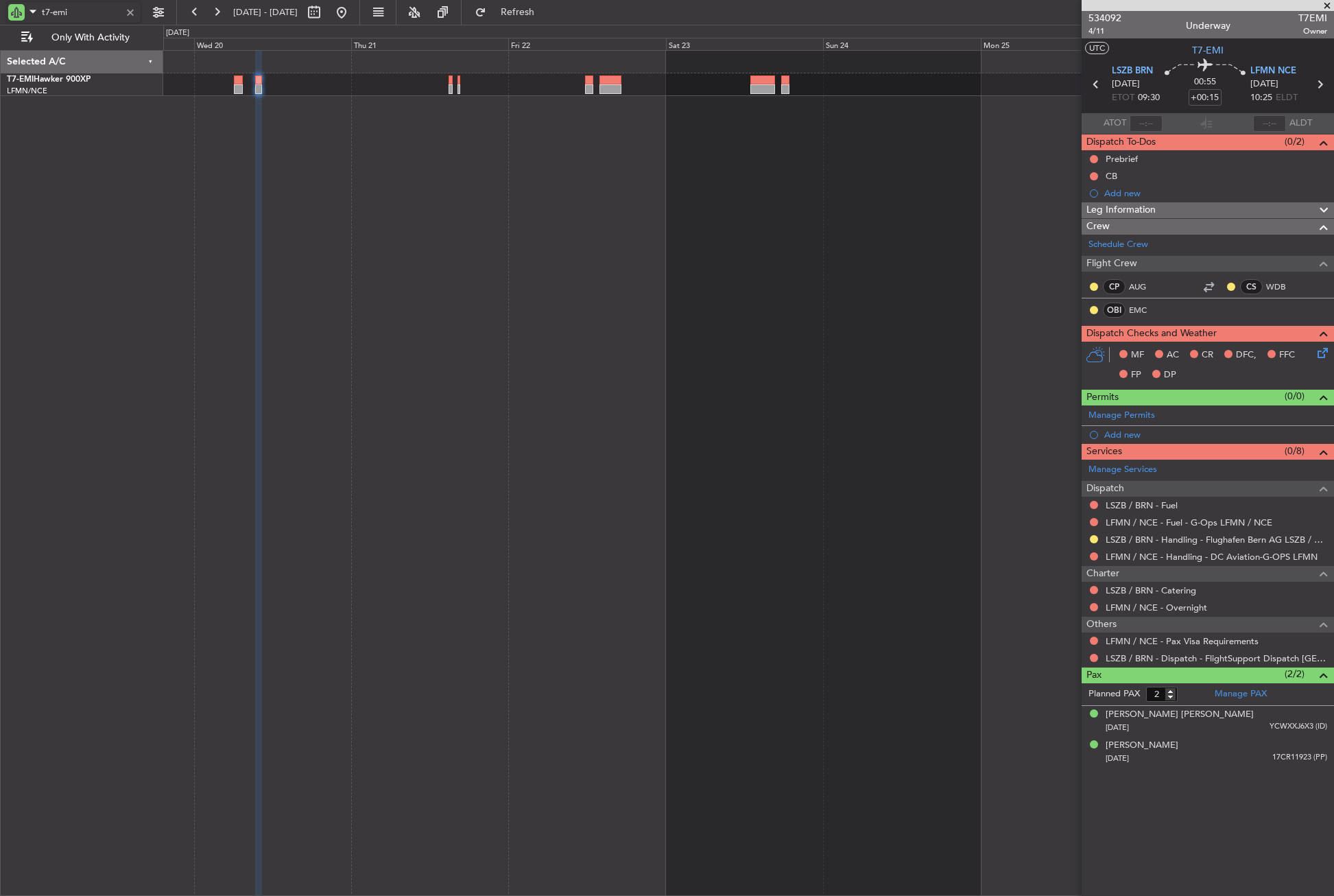
click at [466, 321] on div at bounding box center [748, 473] width 1171 height 846
type input "t7-emi"
click at [522, 19] on button "Refresh" at bounding box center [509, 12] width 82 height 22
click at [547, 9] on span "Refresh" at bounding box center [518, 13] width 58 height 10
click at [518, 19] on button "Refresh" at bounding box center [509, 12] width 82 height 22
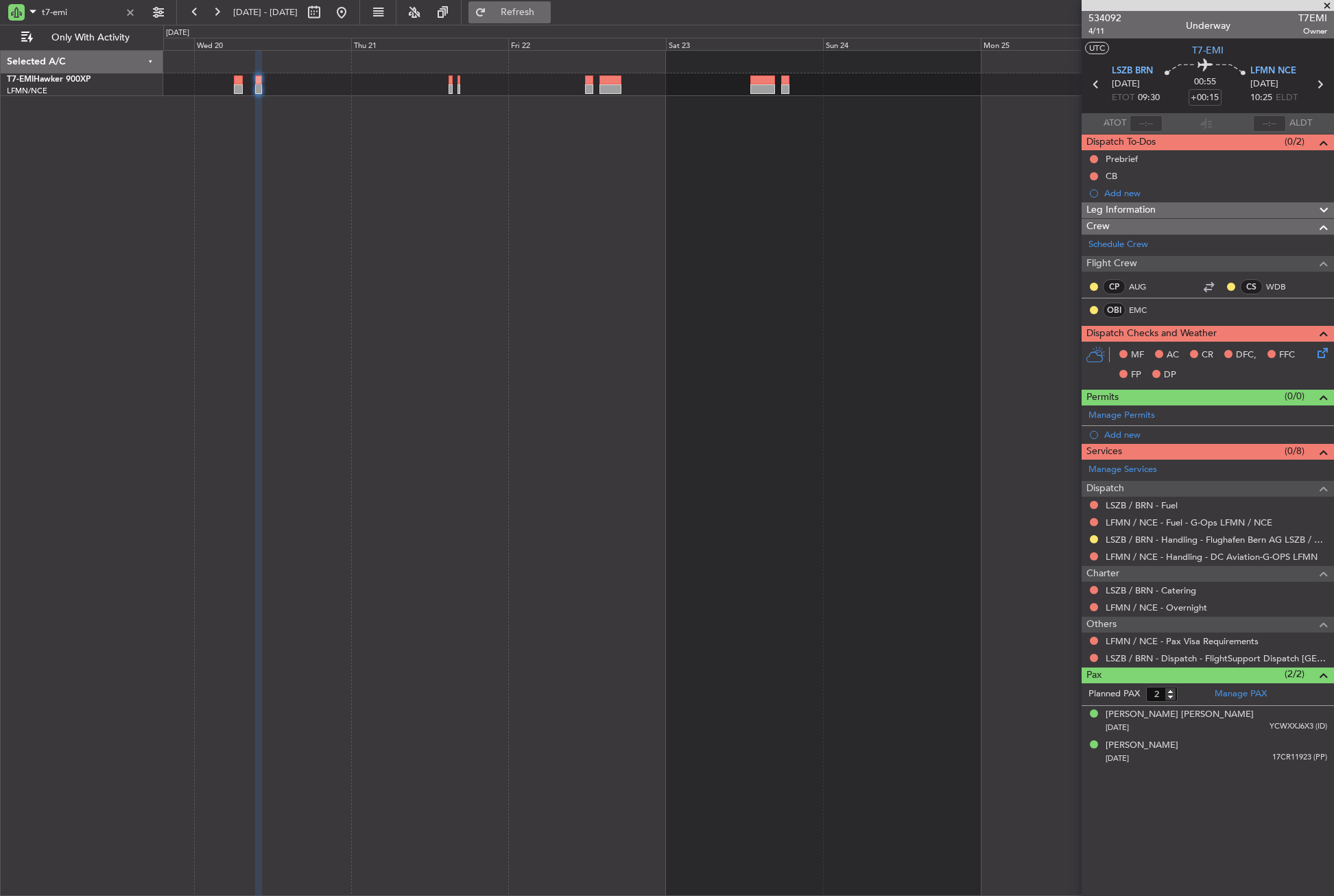
click at [536, 9] on span "Refresh" at bounding box center [518, 13] width 58 height 10
click at [546, 13] on span "Refresh" at bounding box center [518, 13] width 58 height 10
click at [566, 349] on div at bounding box center [748, 473] width 1171 height 846
click at [570, 347] on div at bounding box center [748, 473] width 1171 height 846
click at [567, 341] on div at bounding box center [748, 473] width 1171 height 846
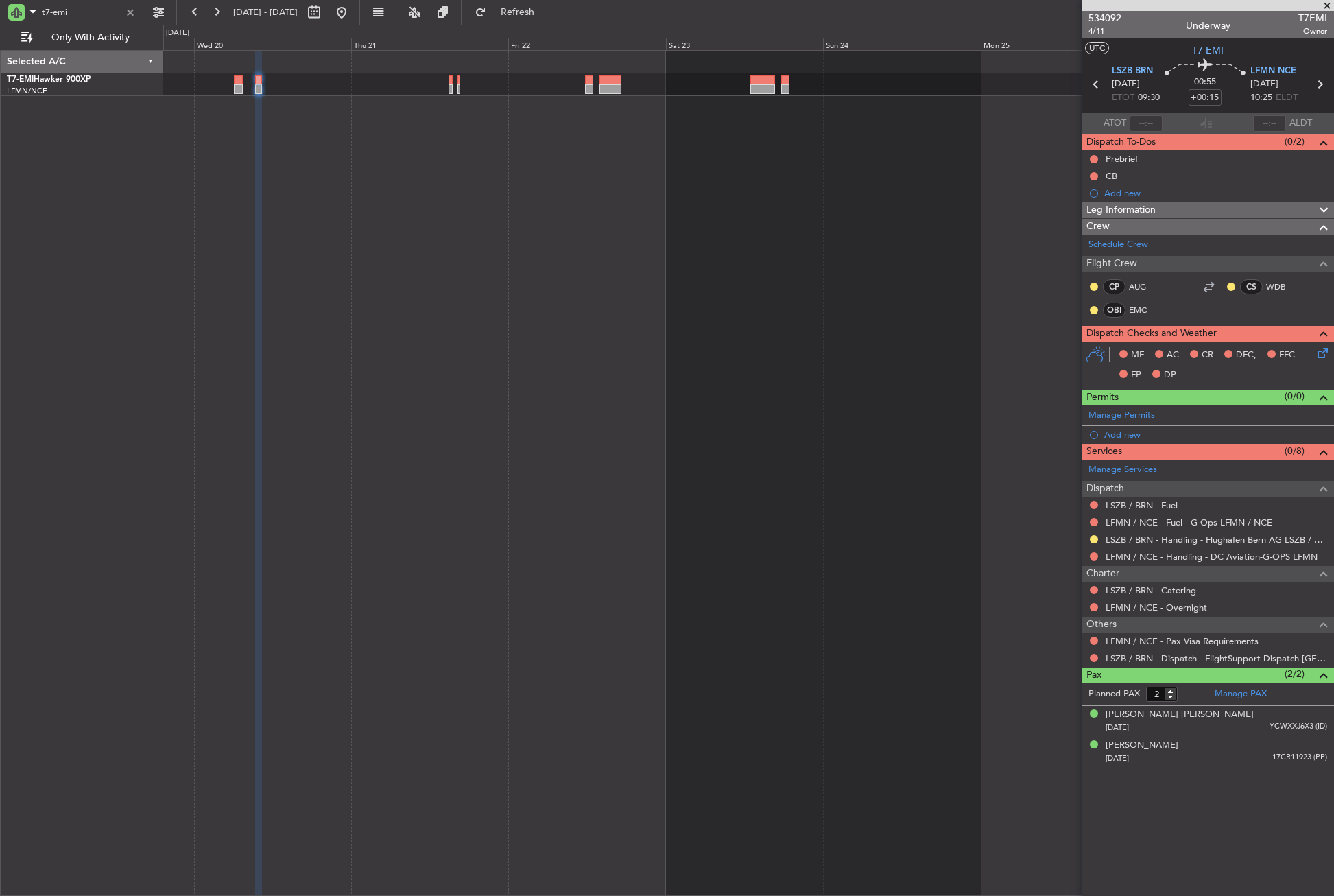
click at [567, 341] on div at bounding box center [748, 473] width 1171 height 846
click at [613, 288] on div at bounding box center [748, 473] width 1171 height 846
click at [185, 529] on div at bounding box center [748, 473] width 1171 height 846
click at [451, 130] on div at bounding box center [748, 473] width 1171 height 846
click at [125, 19] on div at bounding box center [130, 13] width 15 height 15
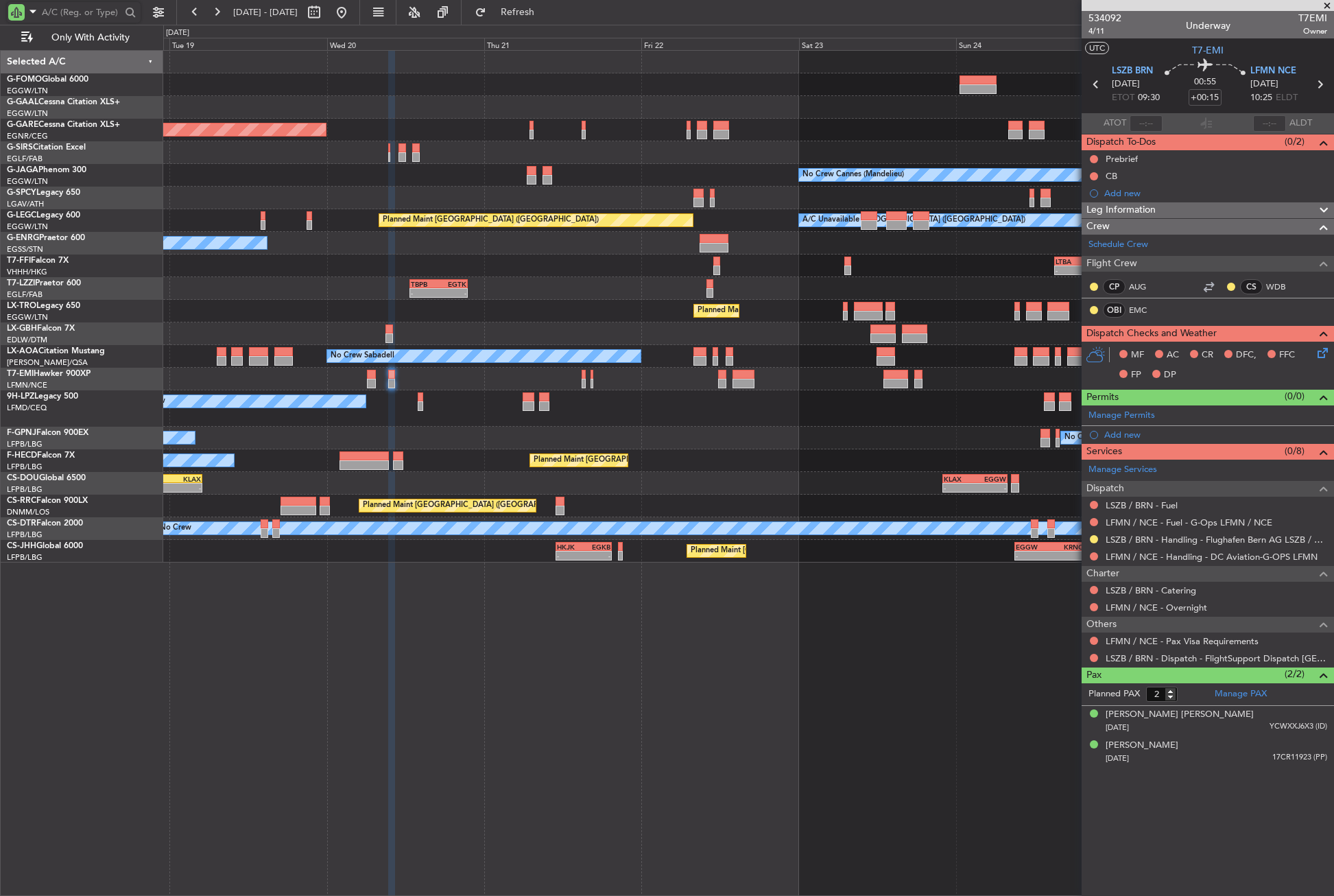
click at [547, 673] on div "Planned Maint Dusseldorf Unplanned Maint [PERSON_NAME] No Crew Cannes ([GEOGRAP…" at bounding box center [748, 473] width 1171 height 846
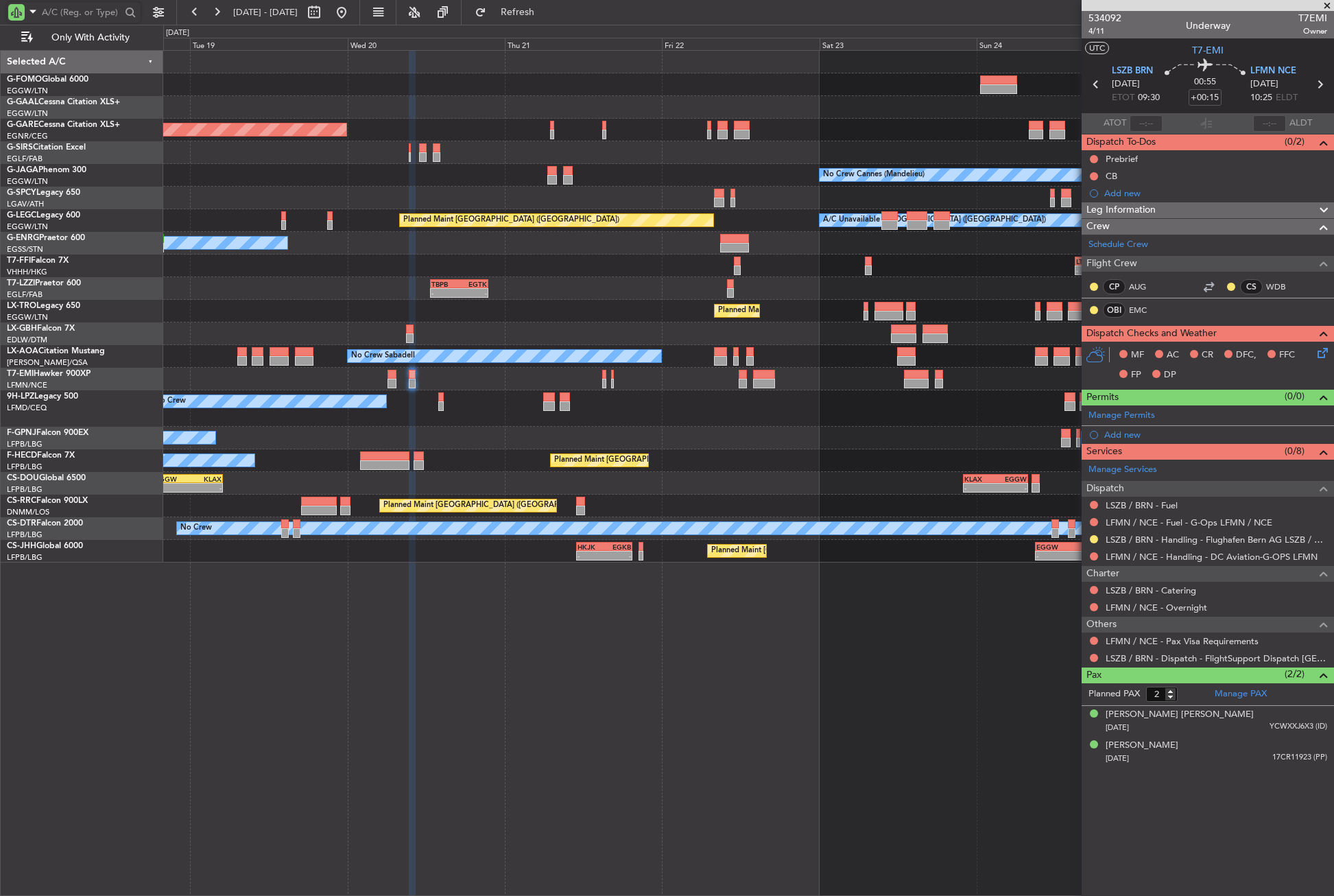
click at [617, 662] on div "Planned Maint Dusseldorf Unplanned Maint [PERSON_NAME] No Crew Cannes ([GEOGRAP…" at bounding box center [748, 473] width 1171 height 846
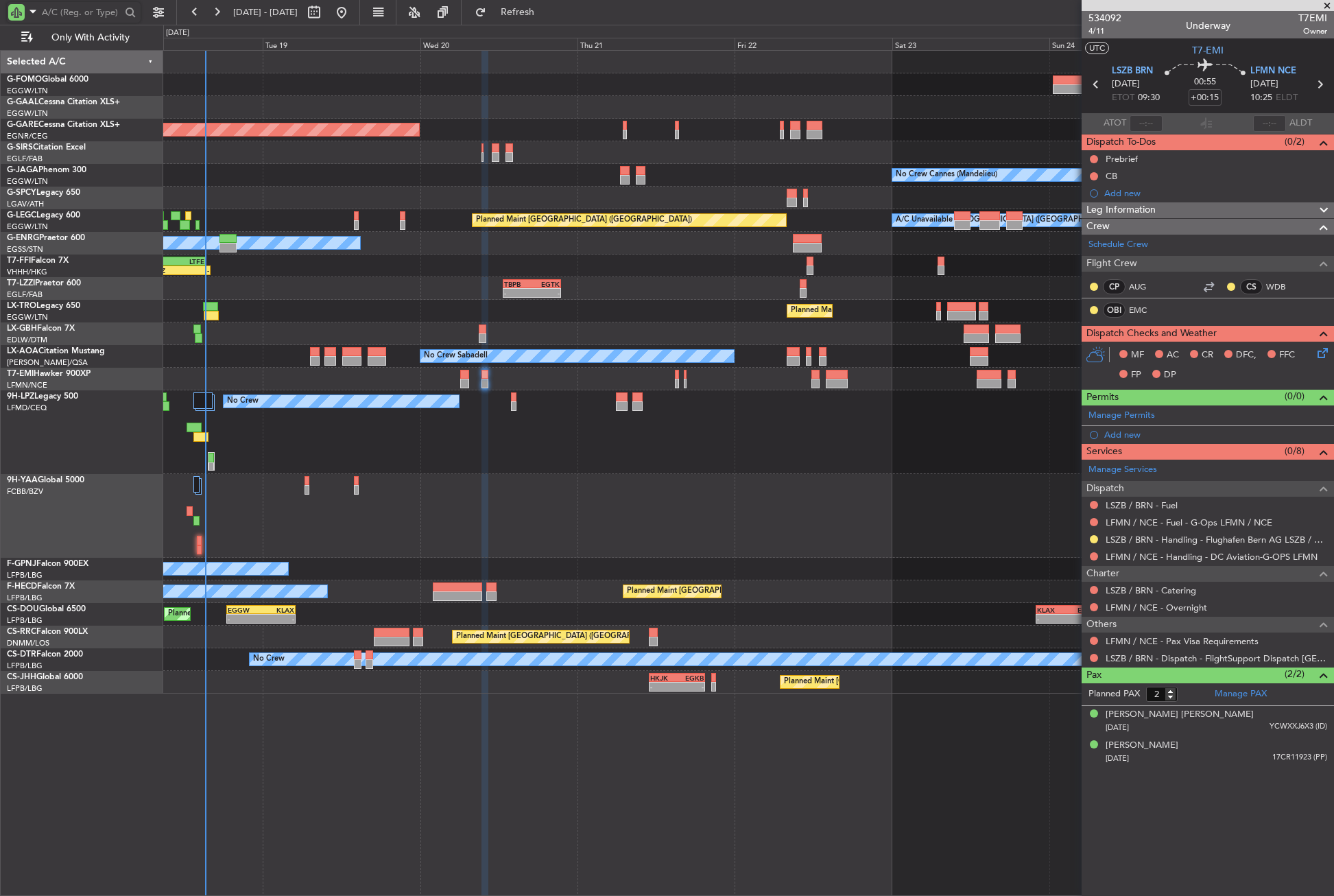
click at [302, 428] on div "No Crew No Crew" at bounding box center [748, 432] width 1170 height 84
click at [301, 418] on div "No Crew No Crew" at bounding box center [748, 432] width 1170 height 84
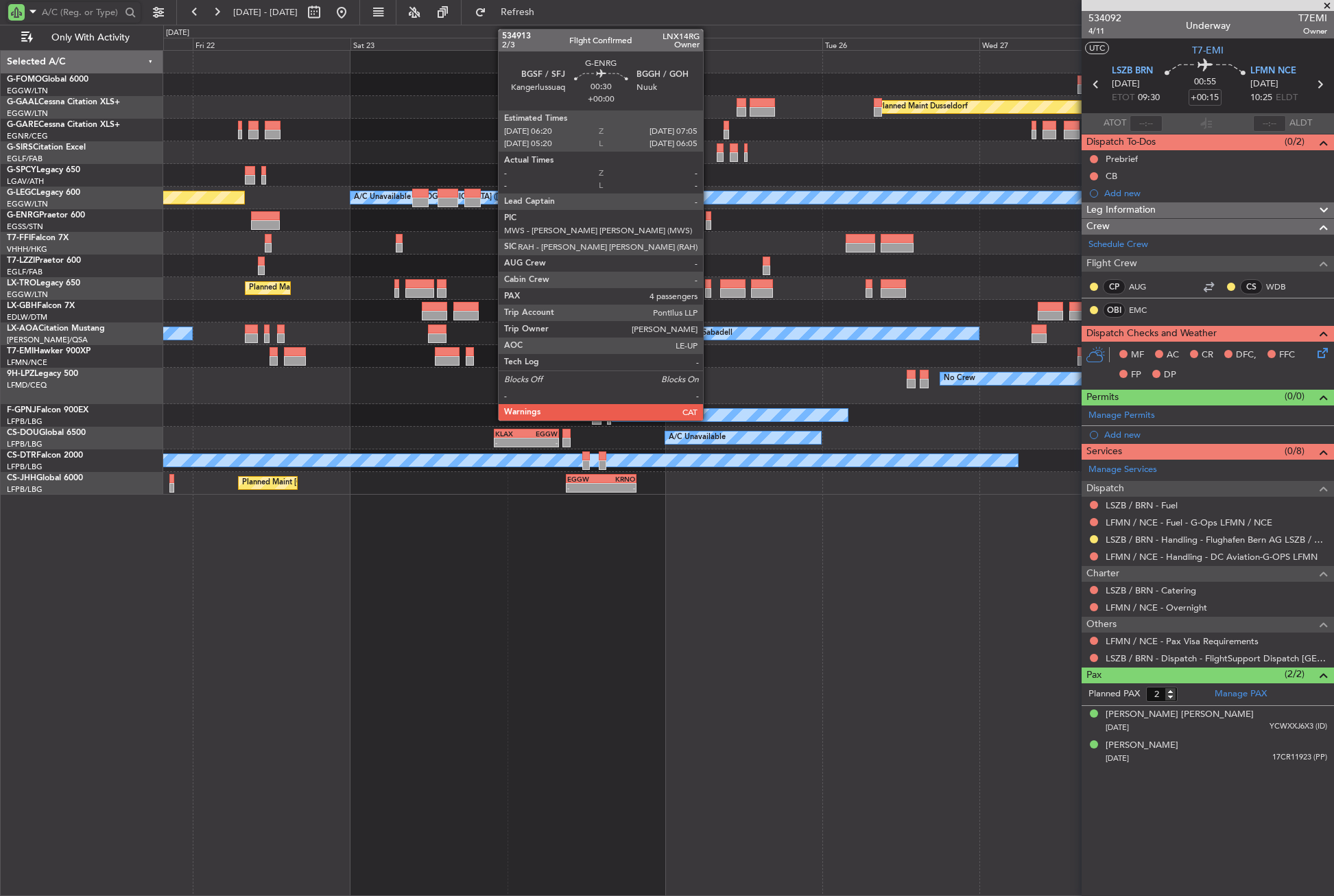
click at [709, 222] on div at bounding box center [708, 224] width 6 height 10
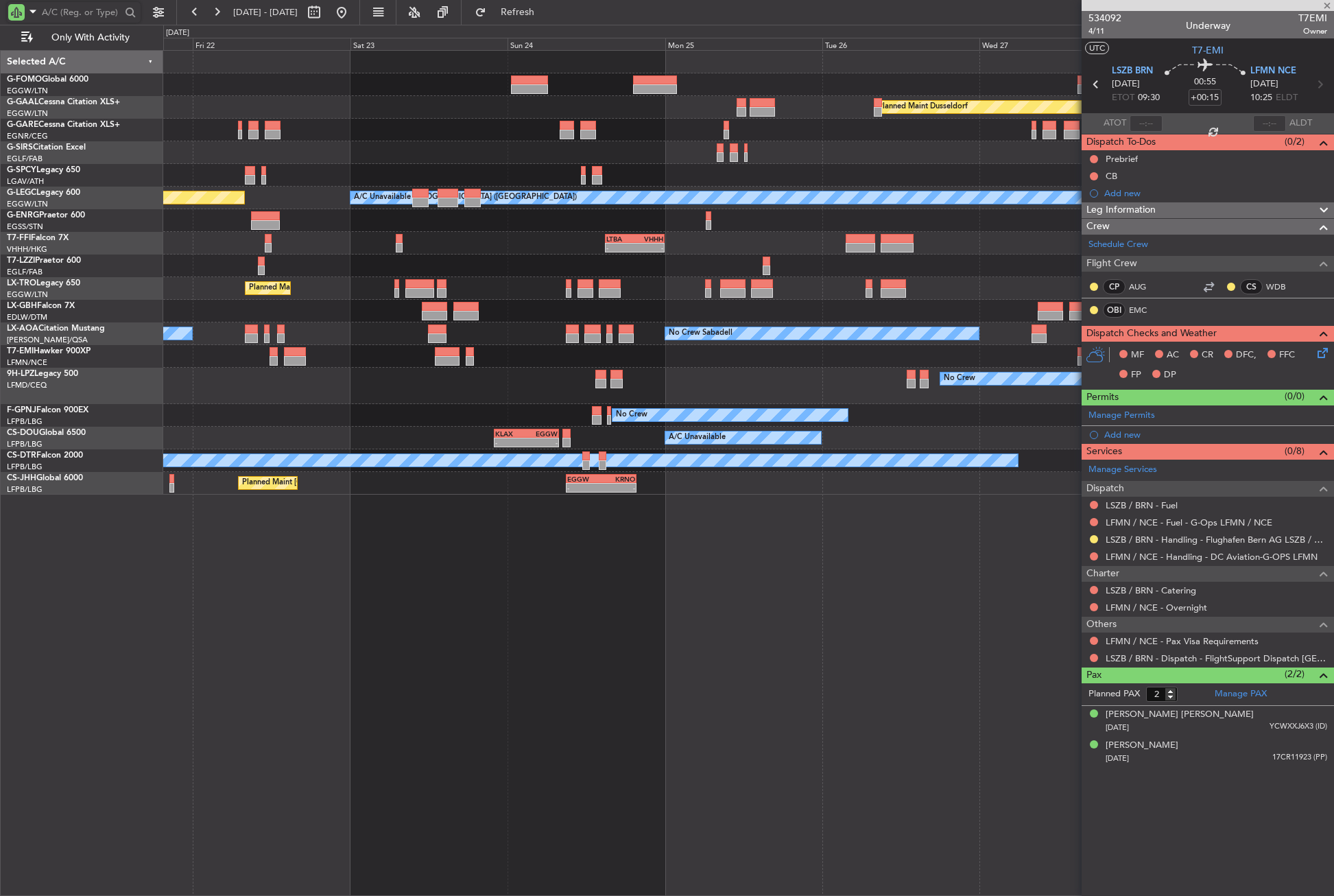
type input "4"
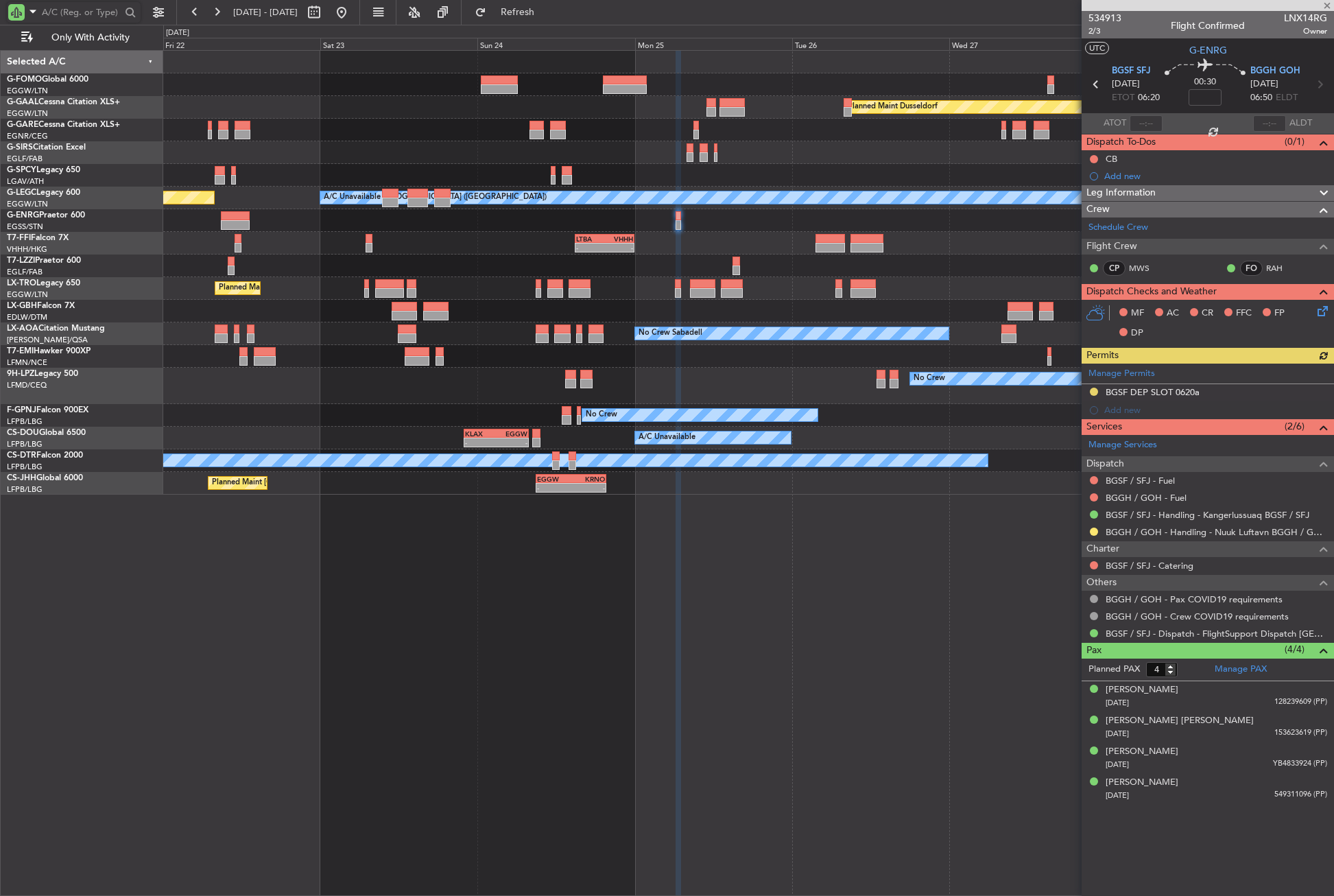
click at [866, 562] on div "Planned Maint Dusseldorf Planned Maint [GEOGRAPHIC_DATA] ([GEOGRAPHIC_DATA]) A/…" at bounding box center [748, 473] width 1171 height 846
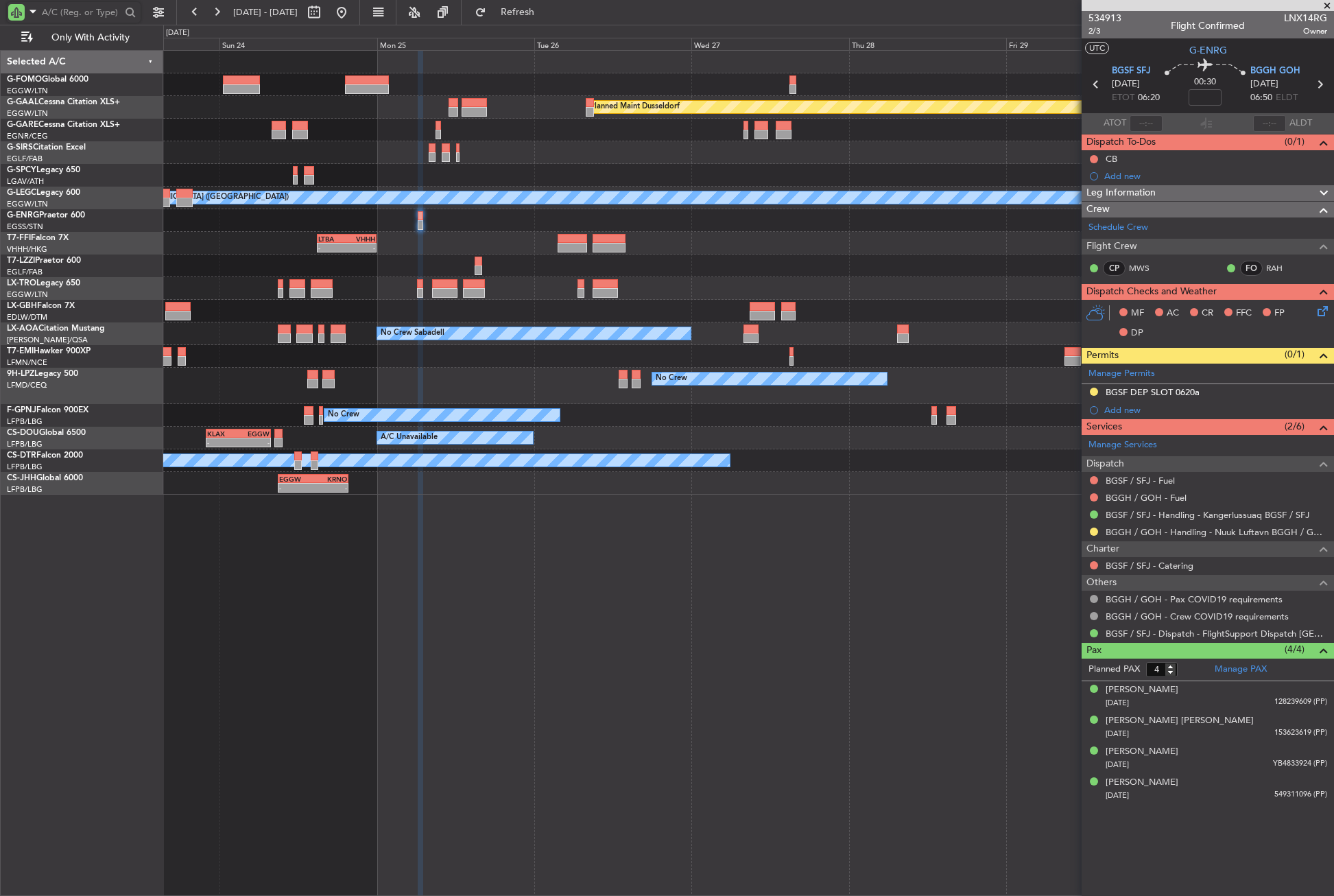
click at [596, 558] on div "Planned Maint Dusseldorf A/C Unavailable [GEOGRAPHIC_DATA] ([GEOGRAPHIC_DATA]) …" at bounding box center [748, 473] width 1171 height 846
